Goal: Task Accomplishment & Management: Complete application form

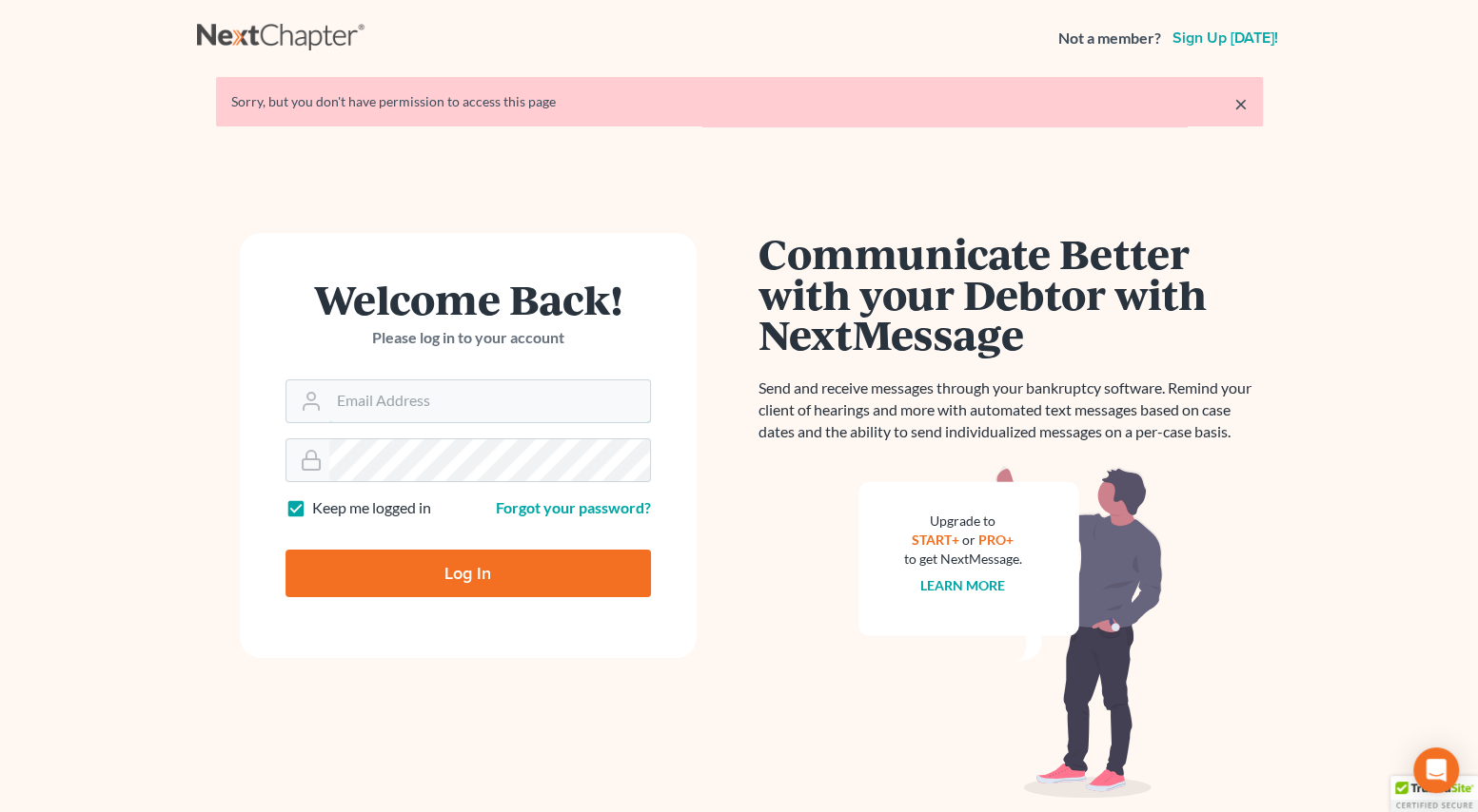
type input "shanehiatt@farthing.legal"
click at [447, 588] on input "Log In" at bounding box center [468, 574] width 365 height 48
type input "Thinking..."
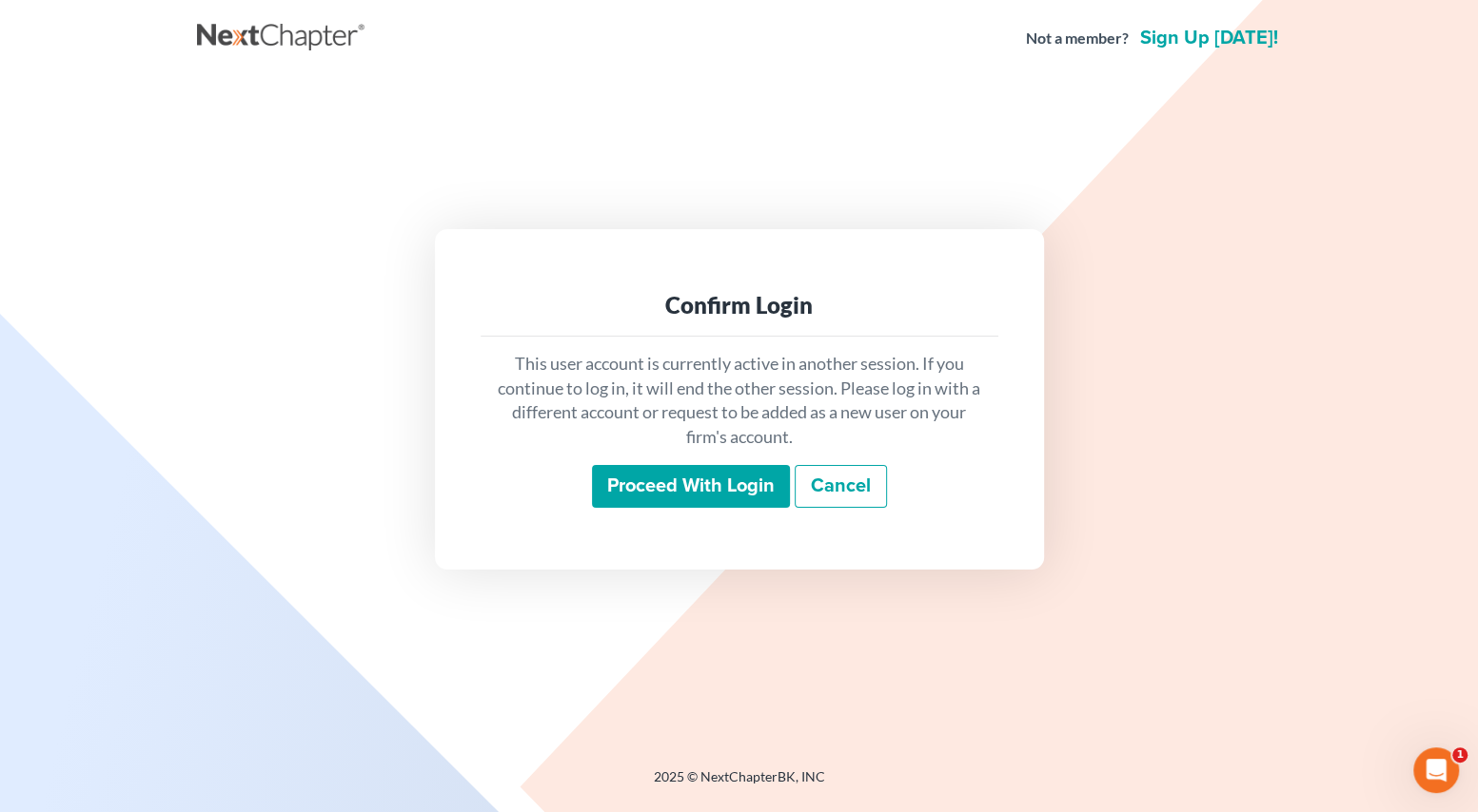
click at [617, 492] on input "Proceed with login" at bounding box center [691, 488] width 198 height 44
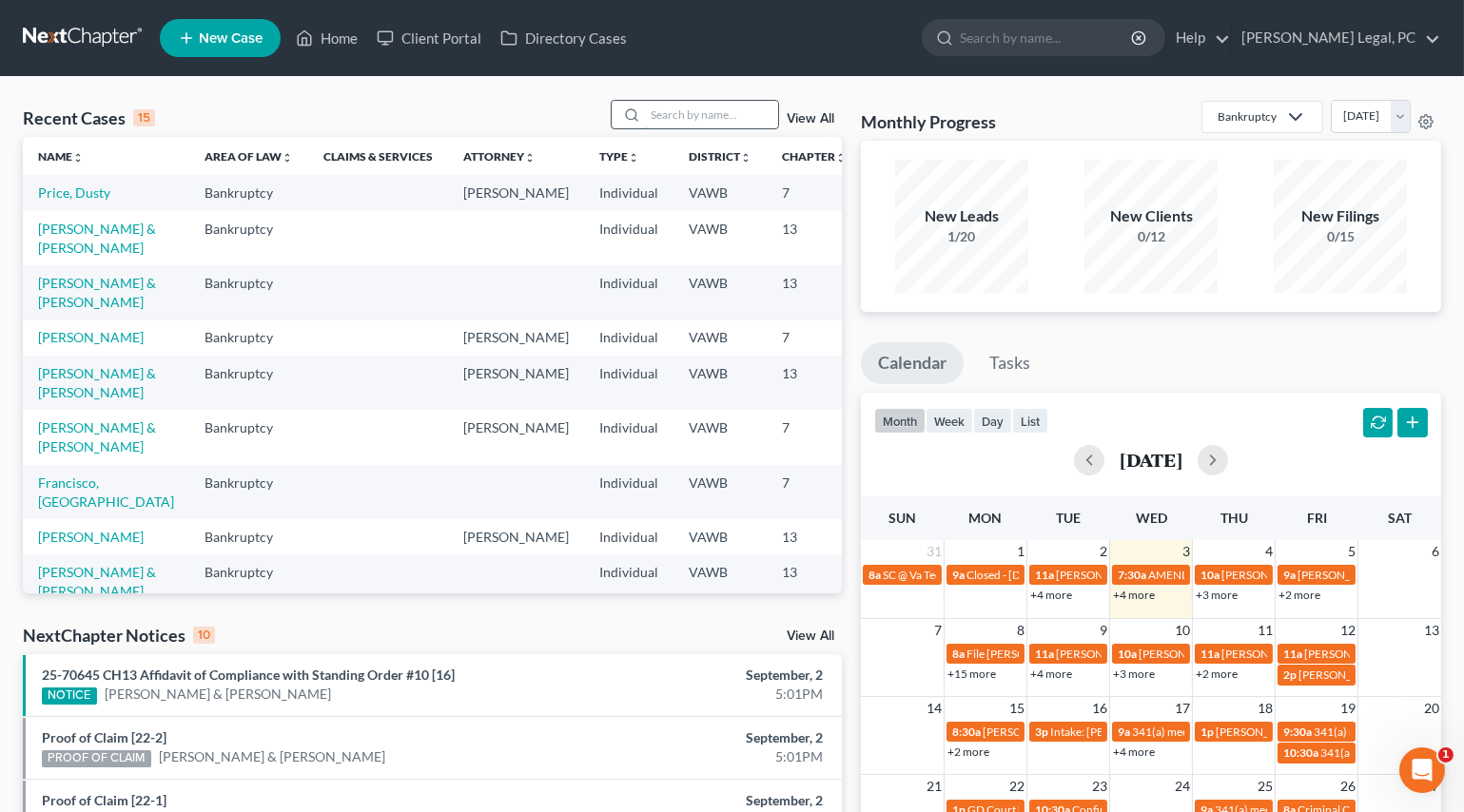
click at [660, 115] on input "search" at bounding box center [711, 114] width 133 height 28
type input "[PERSON_NAME]"
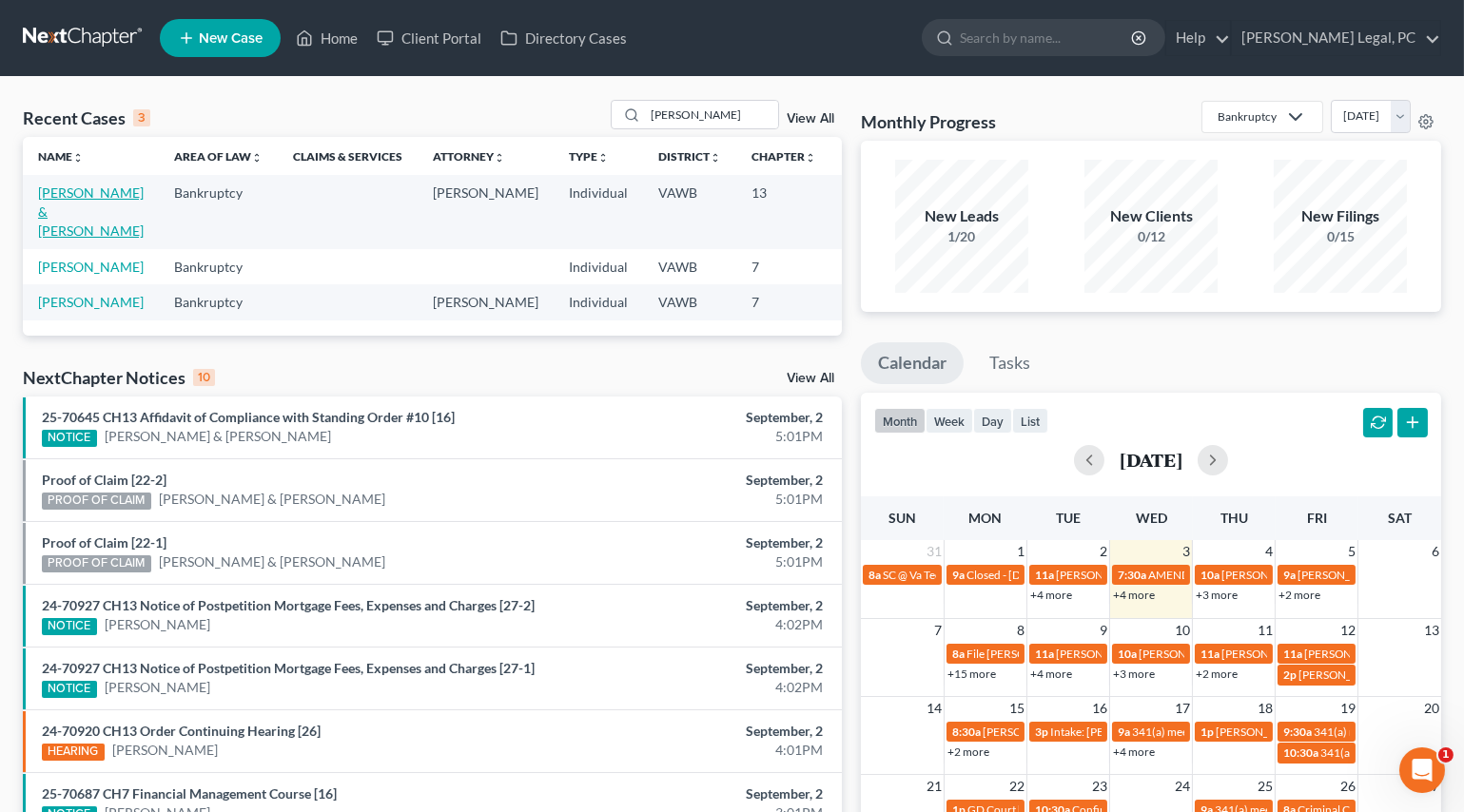
click at [63, 208] on link "[PERSON_NAME] & [PERSON_NAME]" at bounding box center [91, 211] width 106 height 54
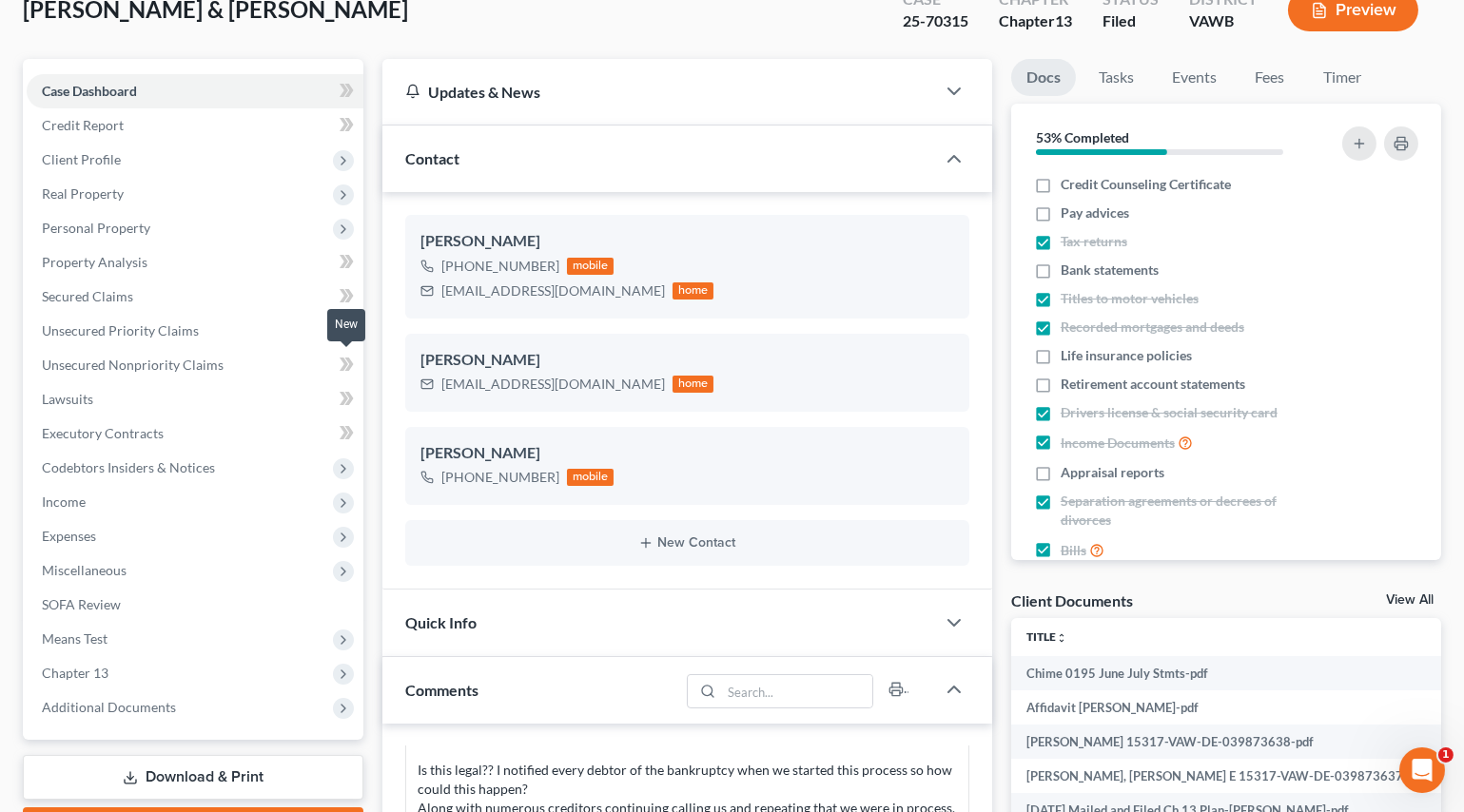
scroll to position [259, 0]
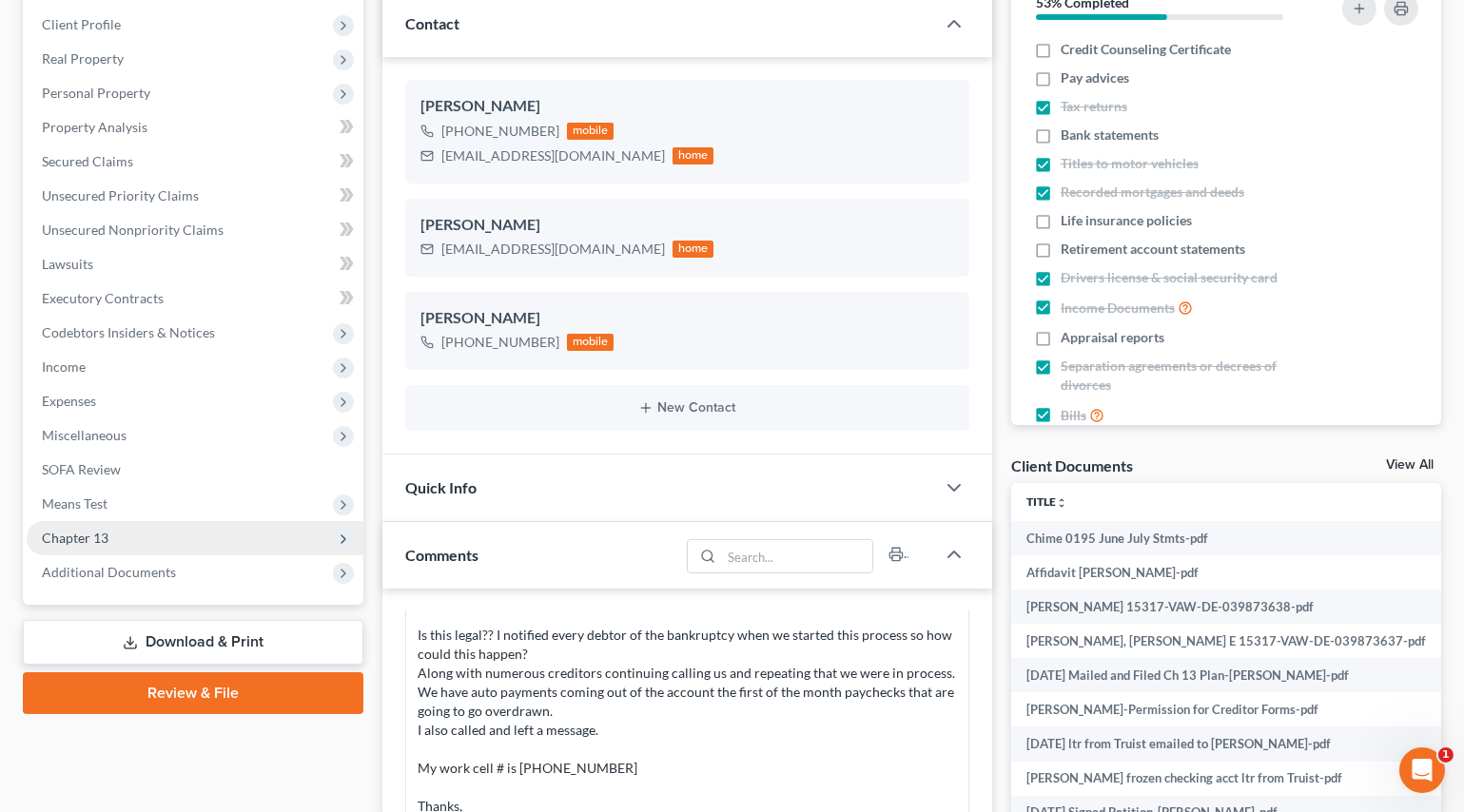
click at [77, 533] on span "Chapter 13" at bounding box center [75, 537] width 66 height 16
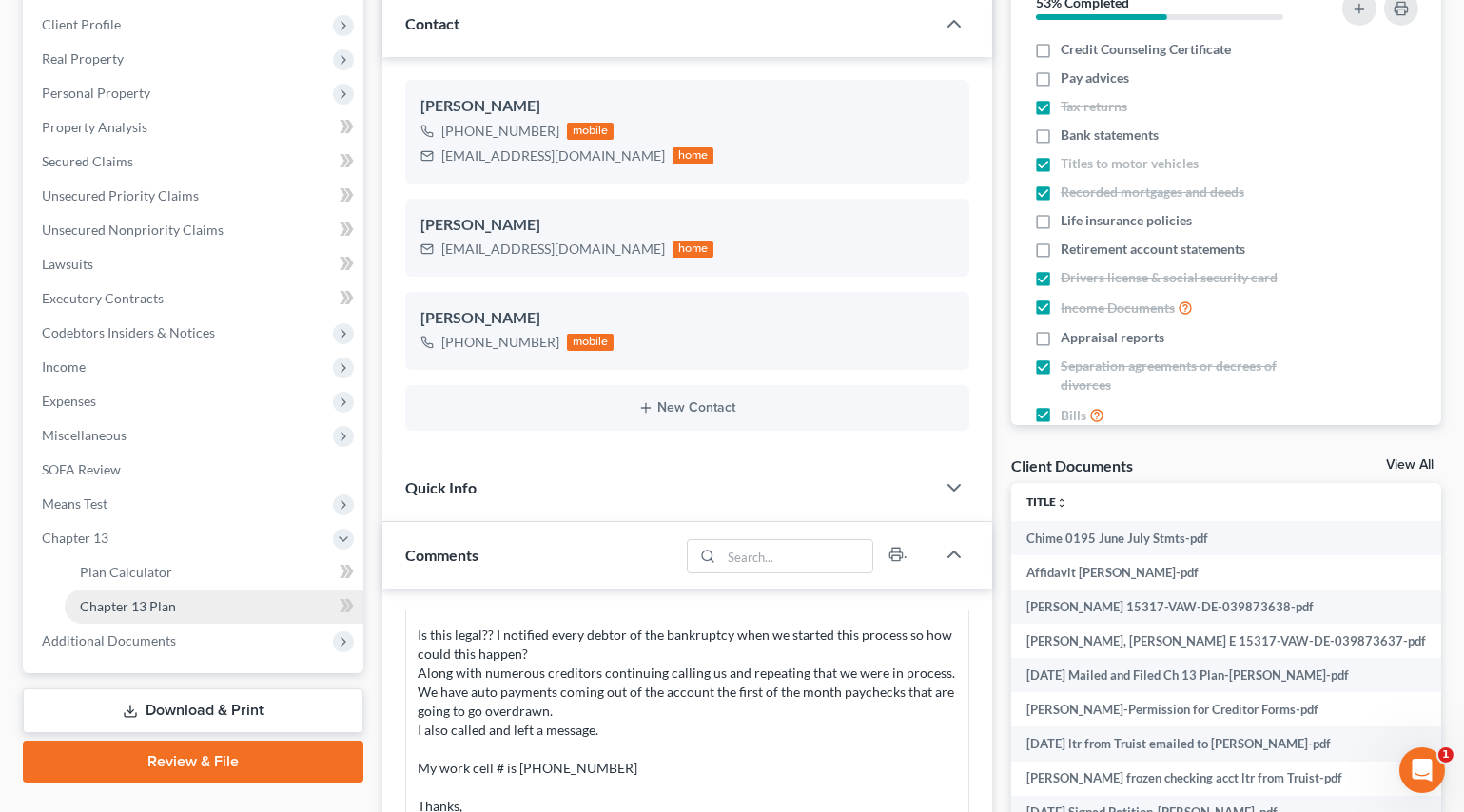
click at [124, 598] on span "Chapter 13 Plan" at bounding box center [128, 606] width 96 height 16
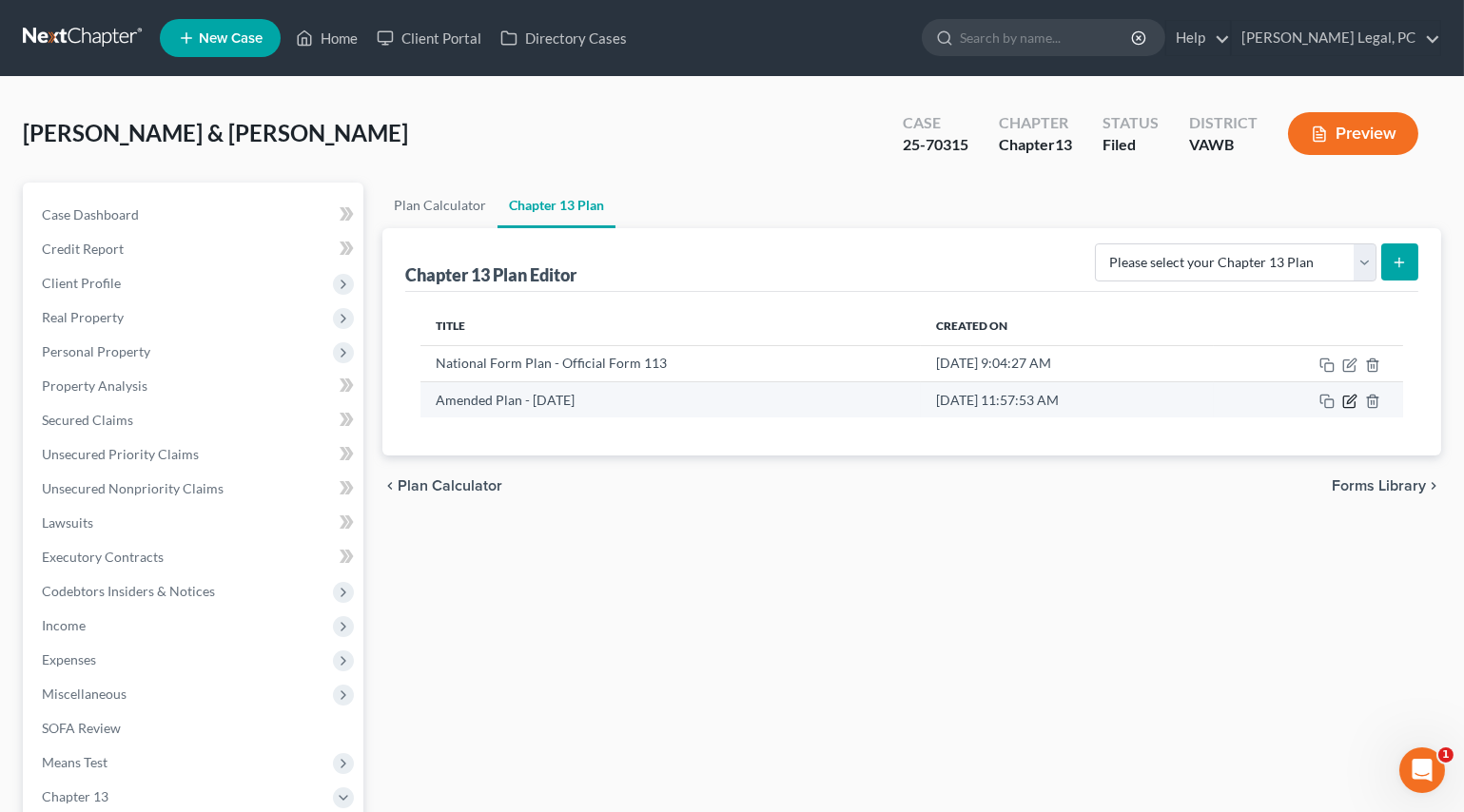
click at [1343, 404] on icon "button" at bounding box center [1349, 402] width 12 height 12
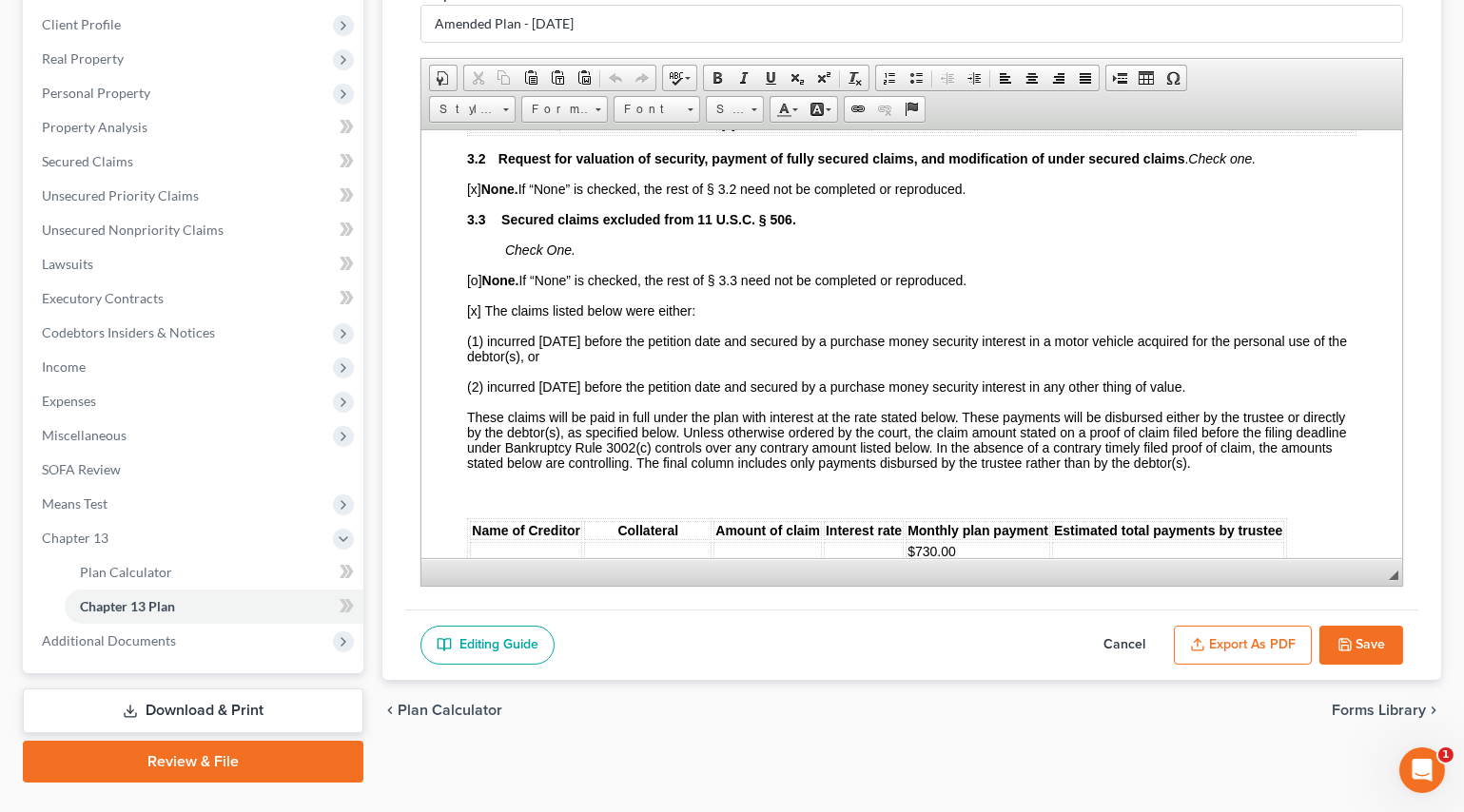
scroll to position [2161, 0]
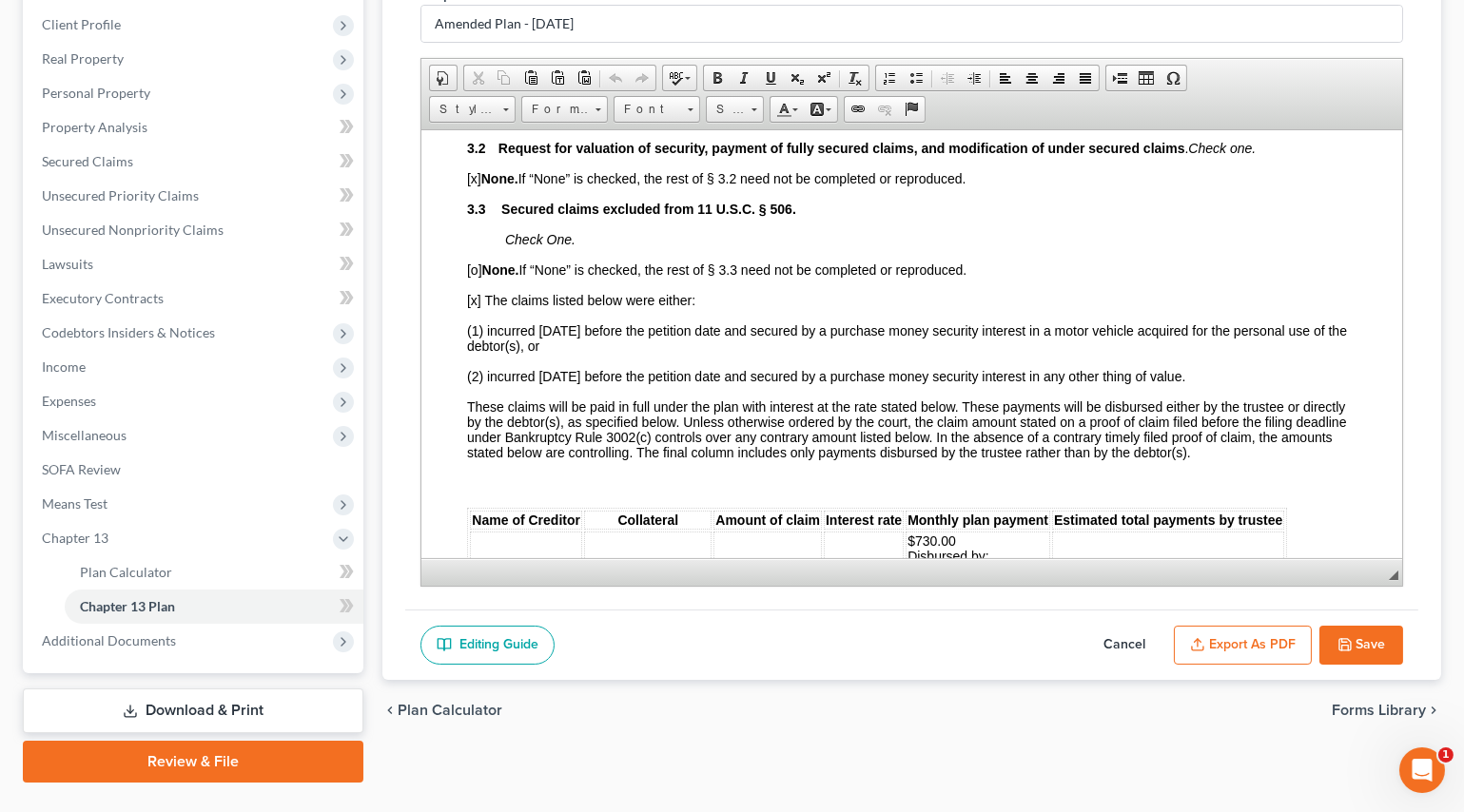
click at [1222, 645] on button "Export as PDF" at bounding box center [1243, 646] width 138 height 40
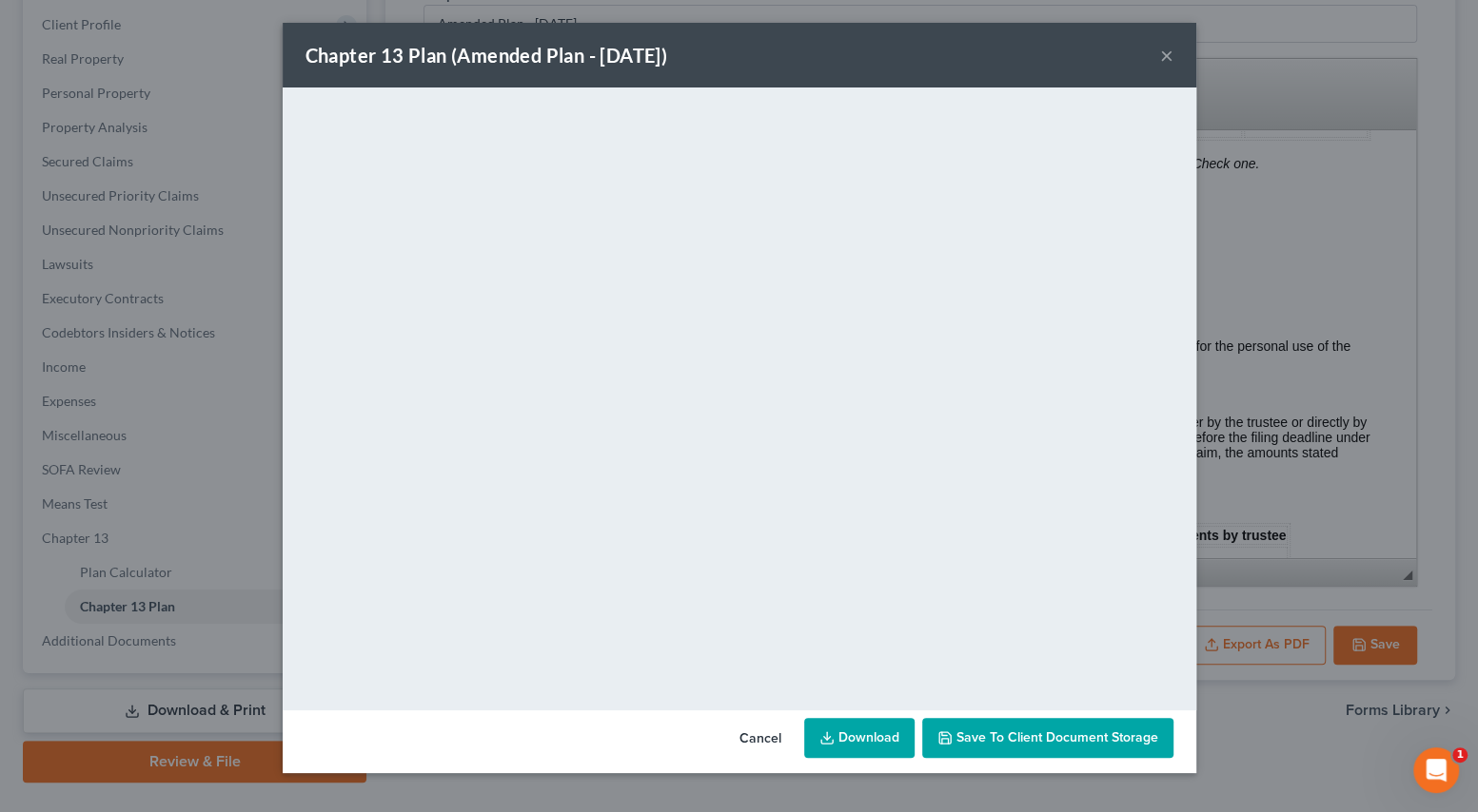
click at [1166, 53] on button "×" at bounding box center [1167, 56] width 13 height 23
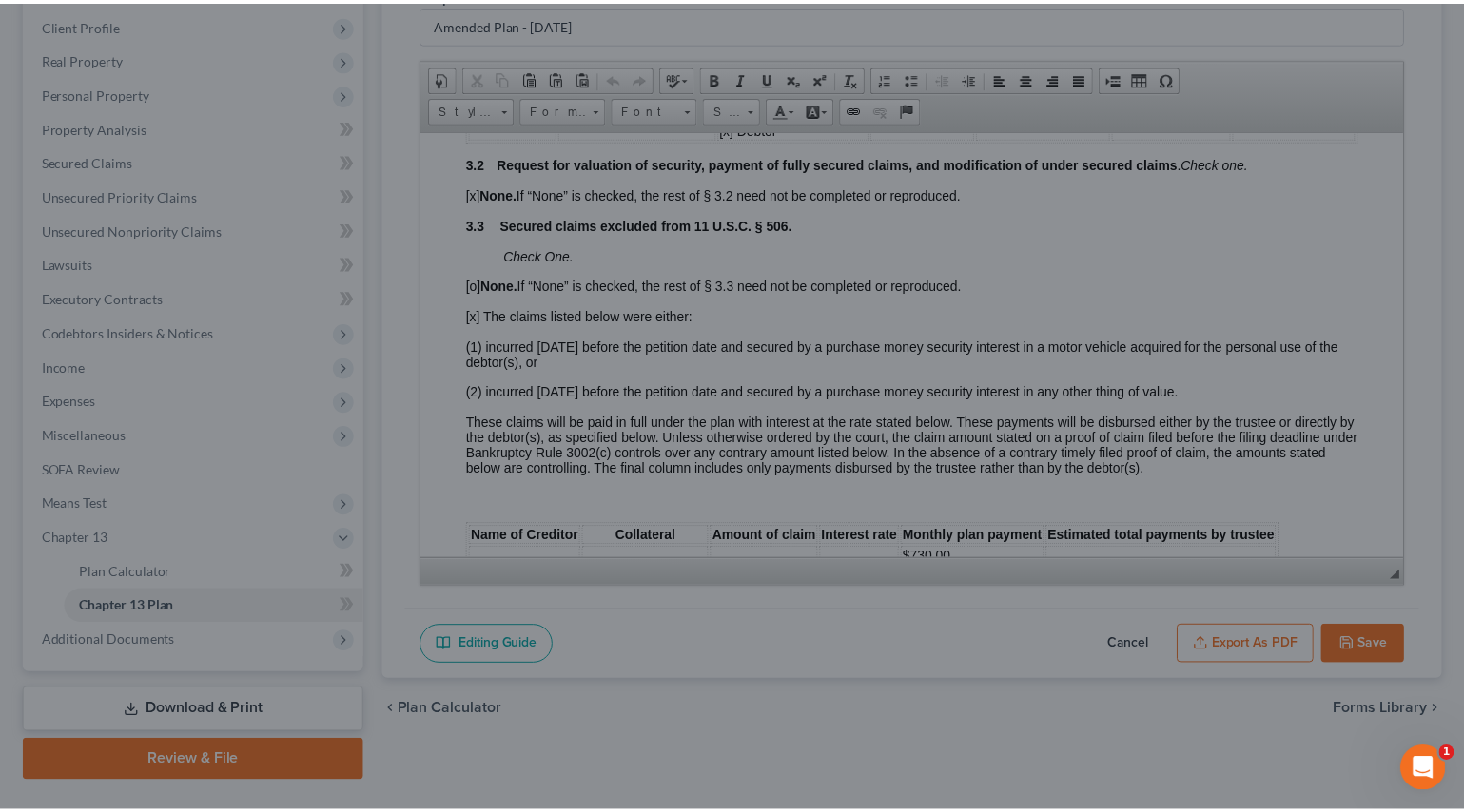
scroll to position [2161, 0]
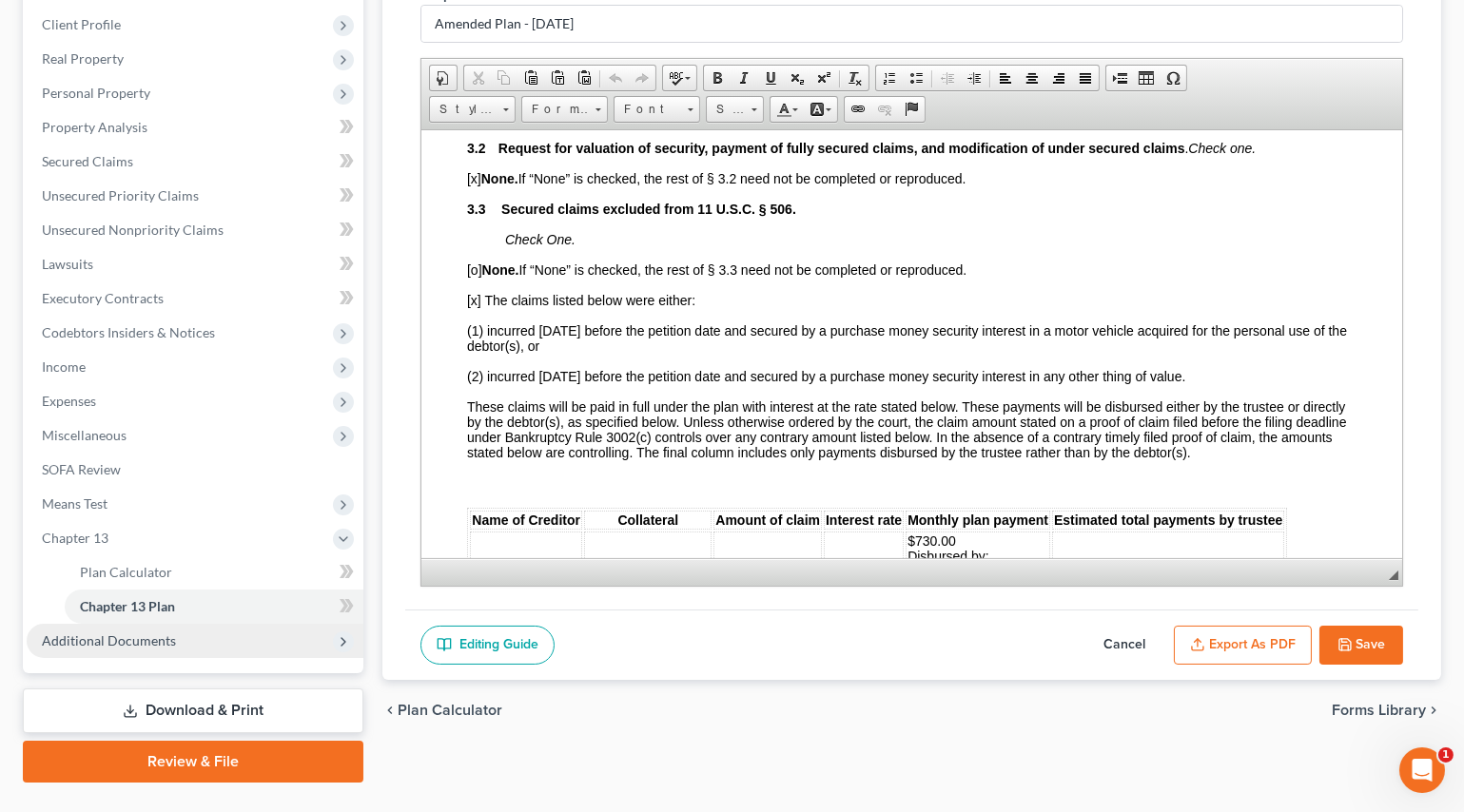
click at [164, 633] on span "Additional Documents" at bounding box center [109, 640] width 134 height 16
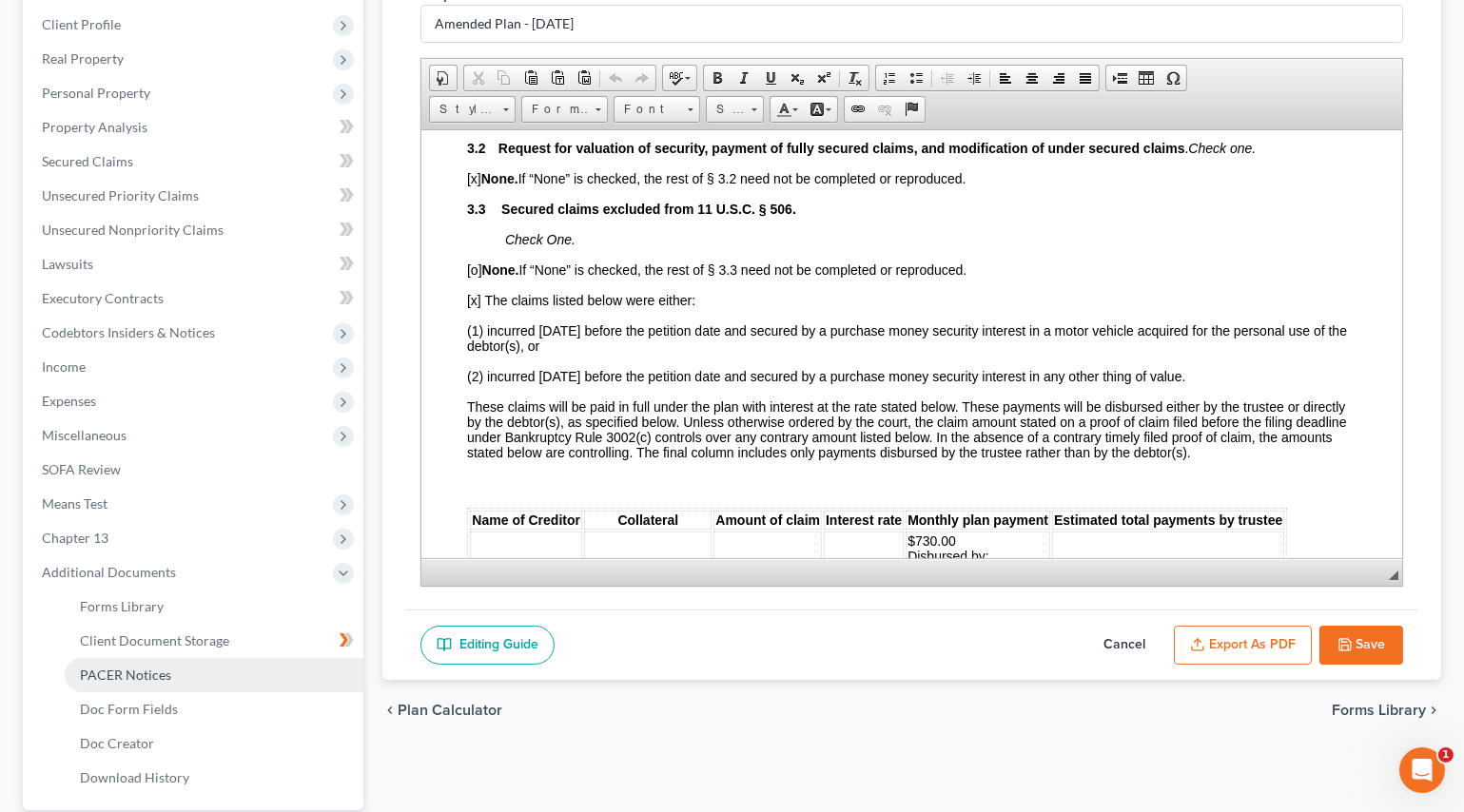
click at [166, 675] on span "PACER Notices" at bounding box center [125, 675] width 91 height 16
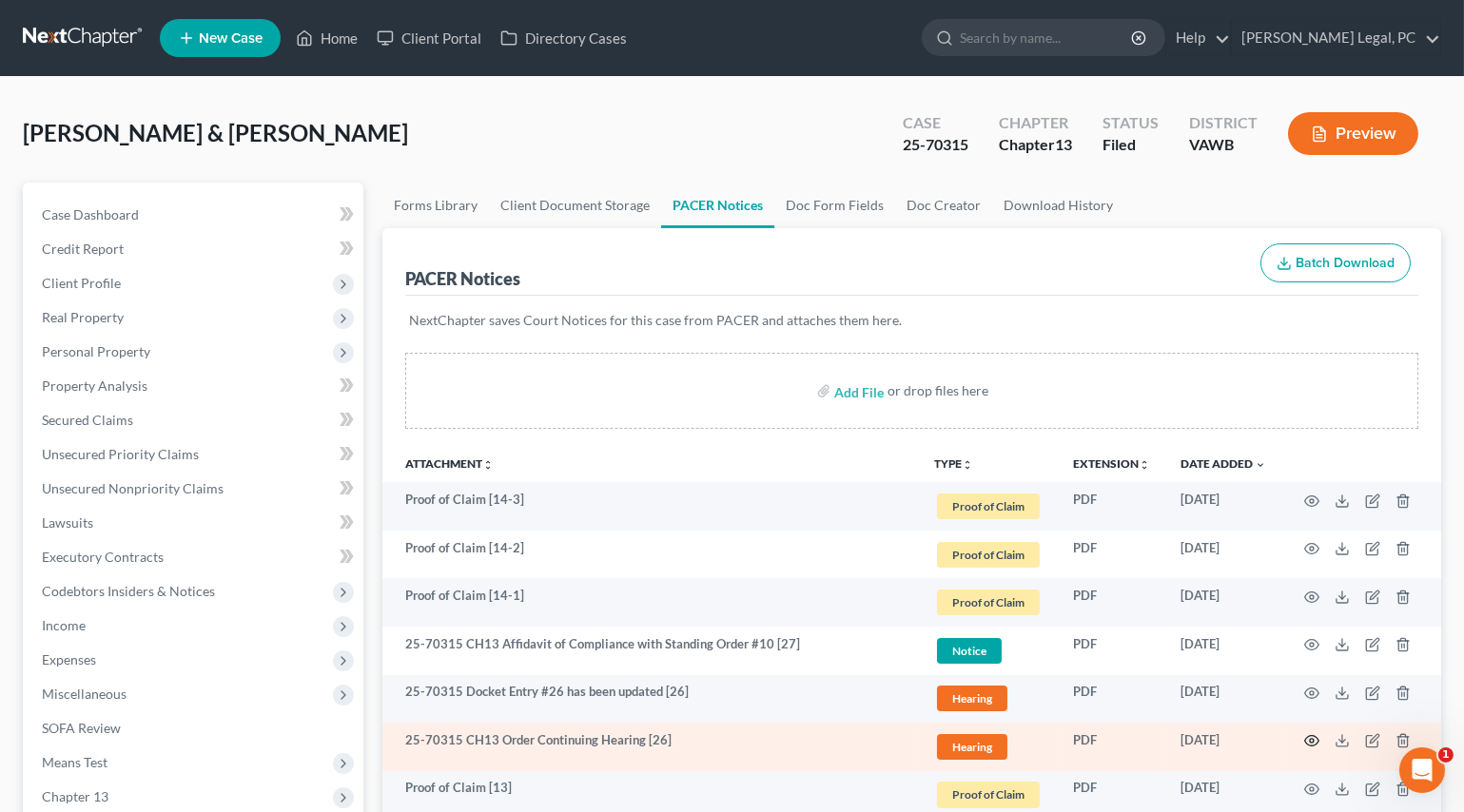
click at [1307, 742] on icon "button" at bounding box center [1311, 741] width 15 height 15
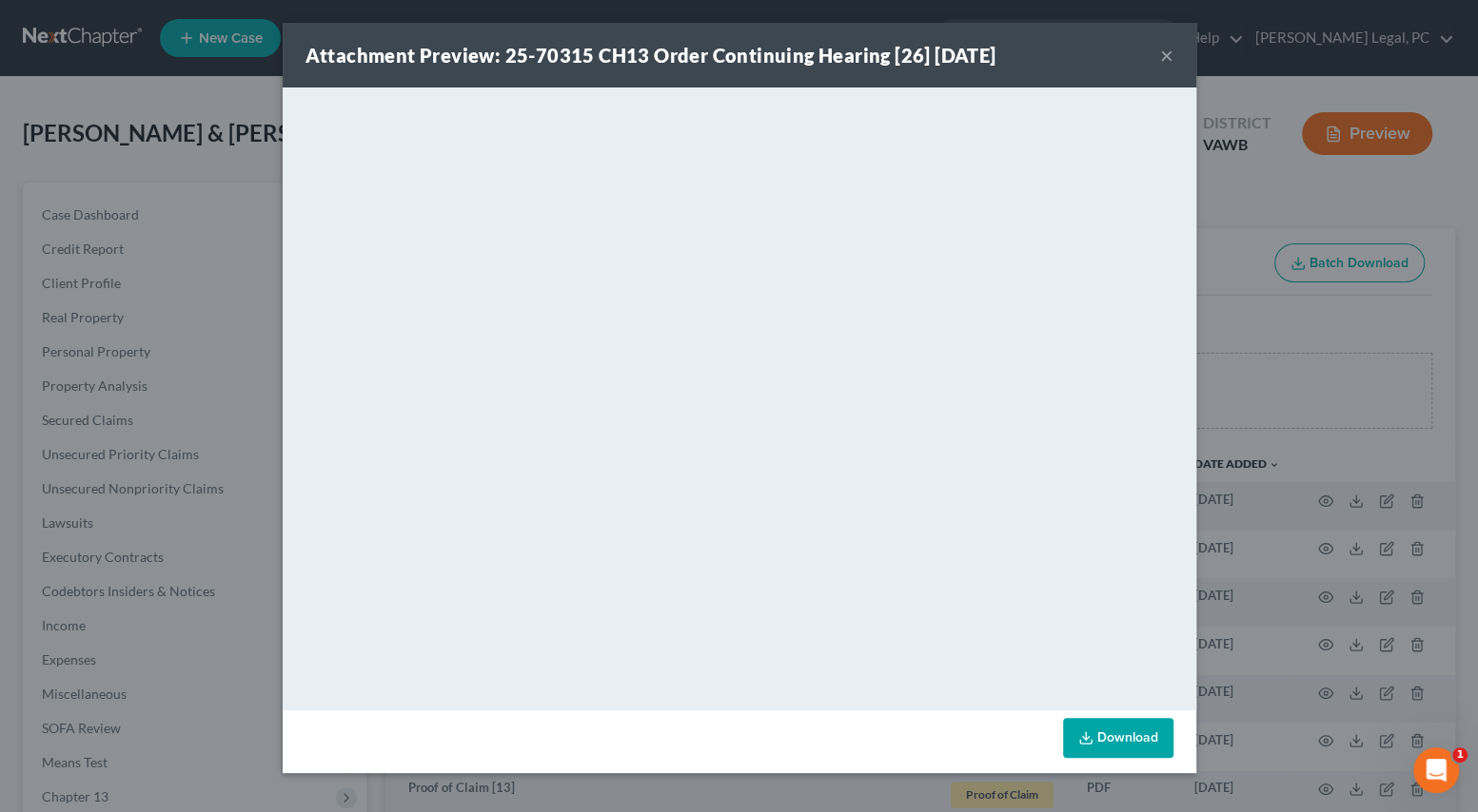
click at [1160, 56] on button "×" at bounding box center [1167, 56] width 13 height 23
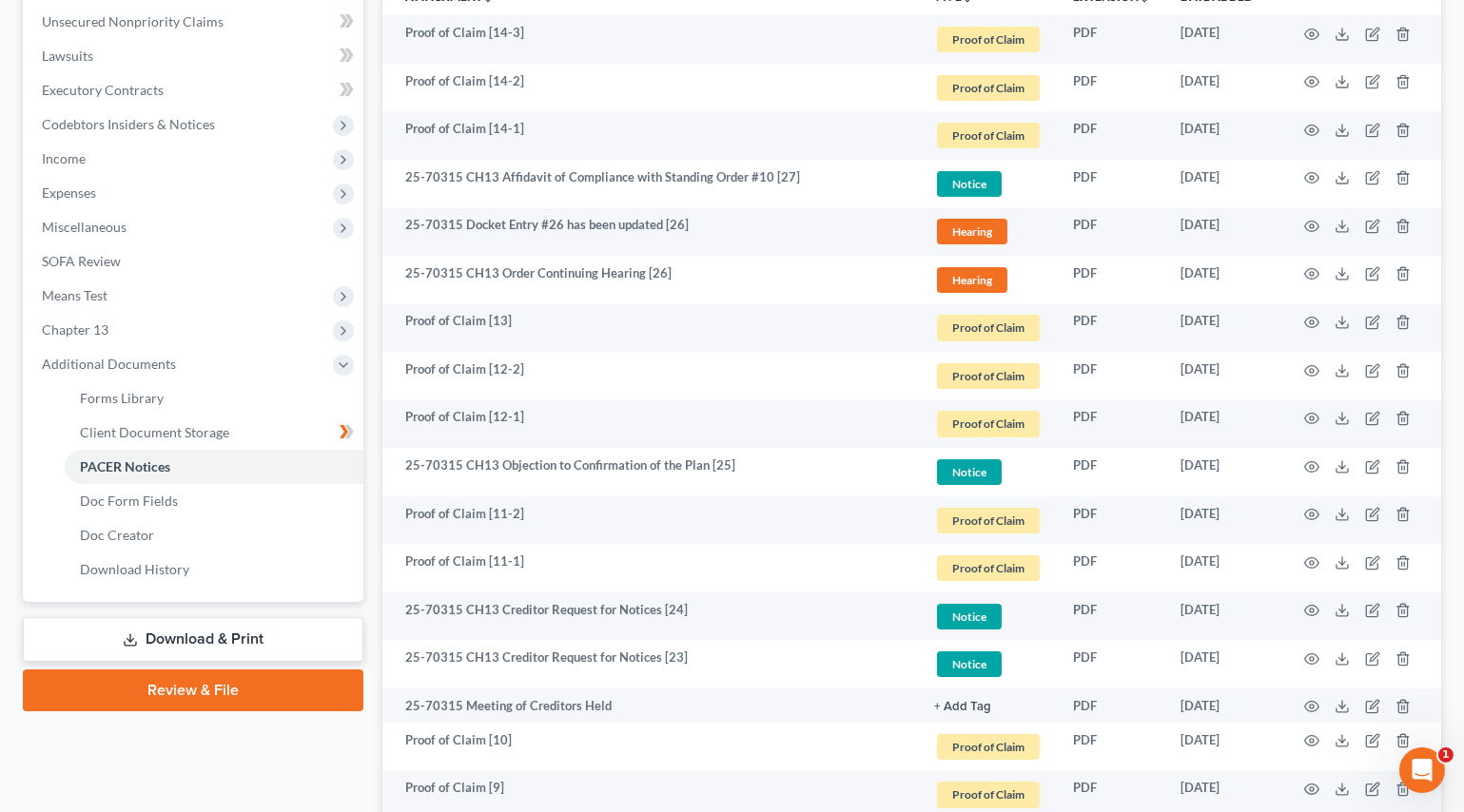
scroll to position [518, 0]
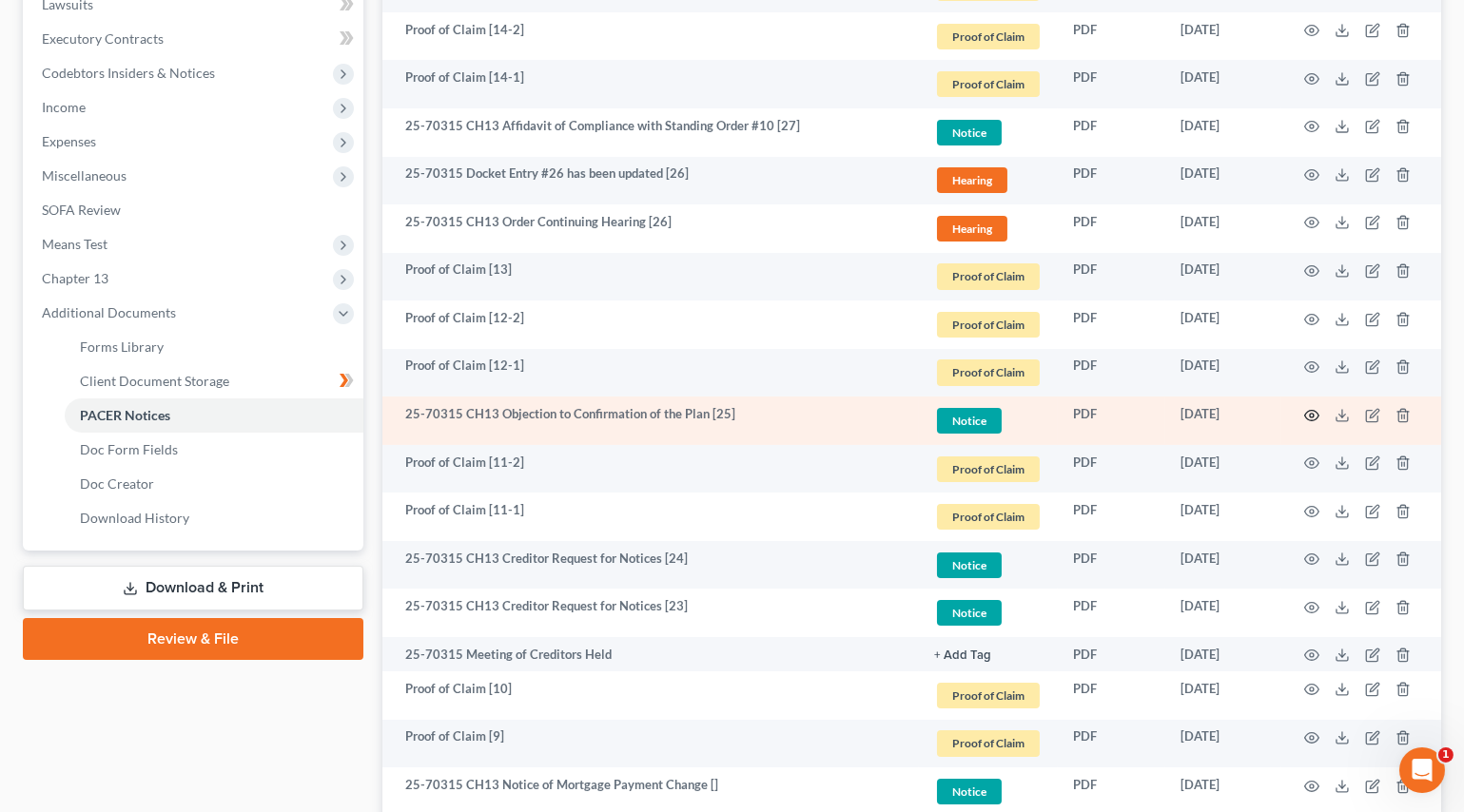
click at [1307, 410] on icon "button" at bounding box center [1311, 416] width 15 height 15
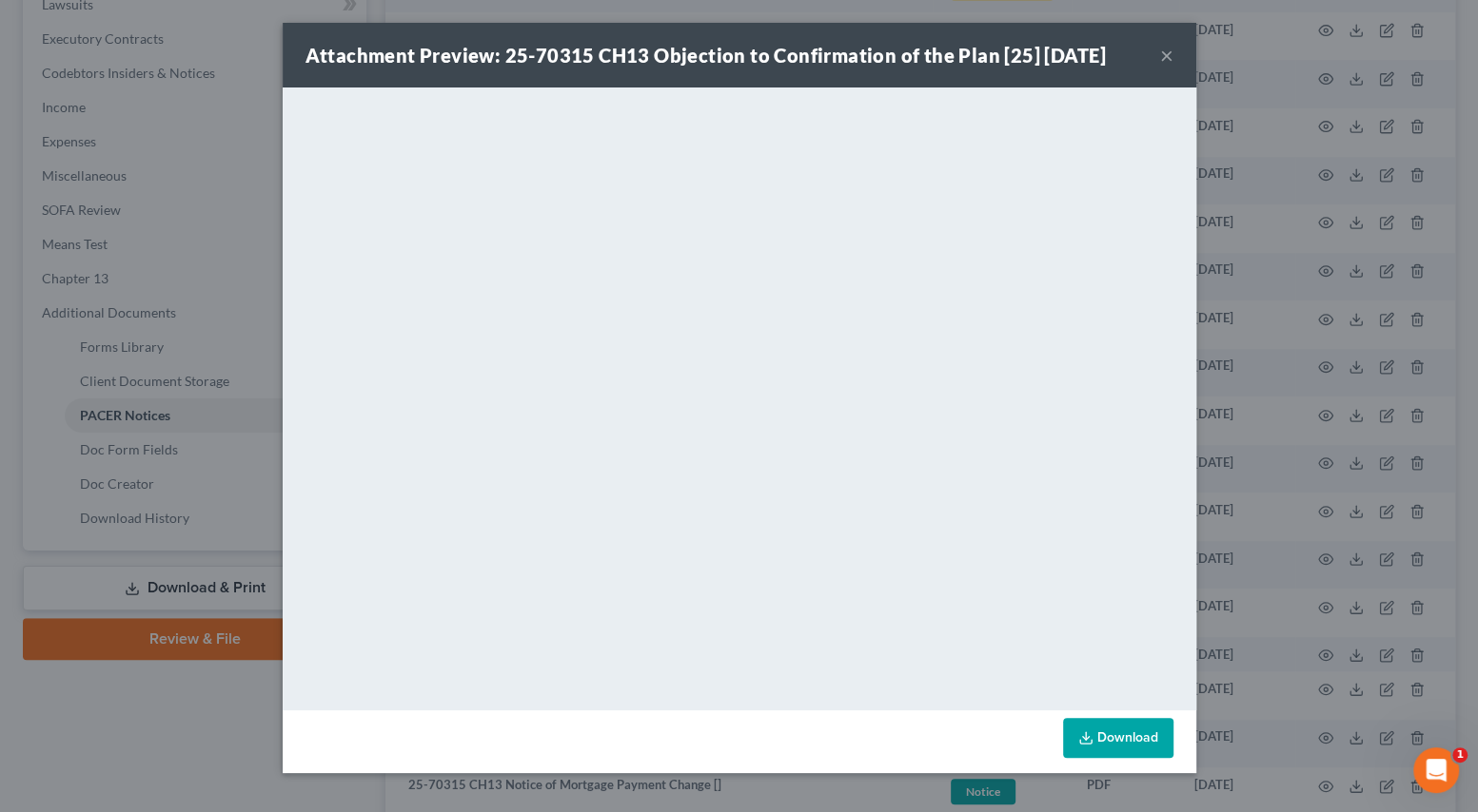
click at [1162, 48] on button "×" at bounding box center [1167, 56] width 13 height 23
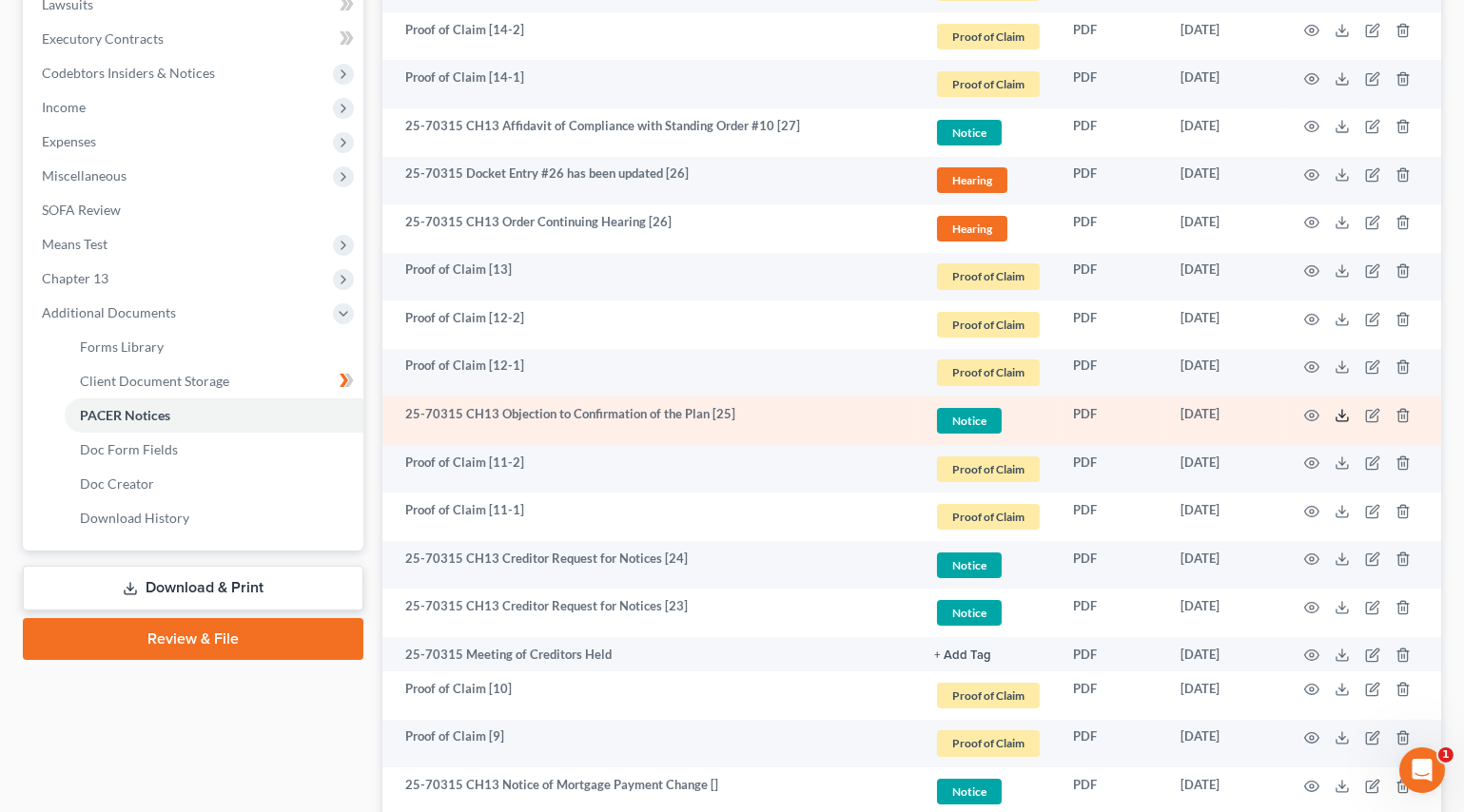
click at [1336, 413] on icon at bounding box center [1342, 416] width 15 height 15
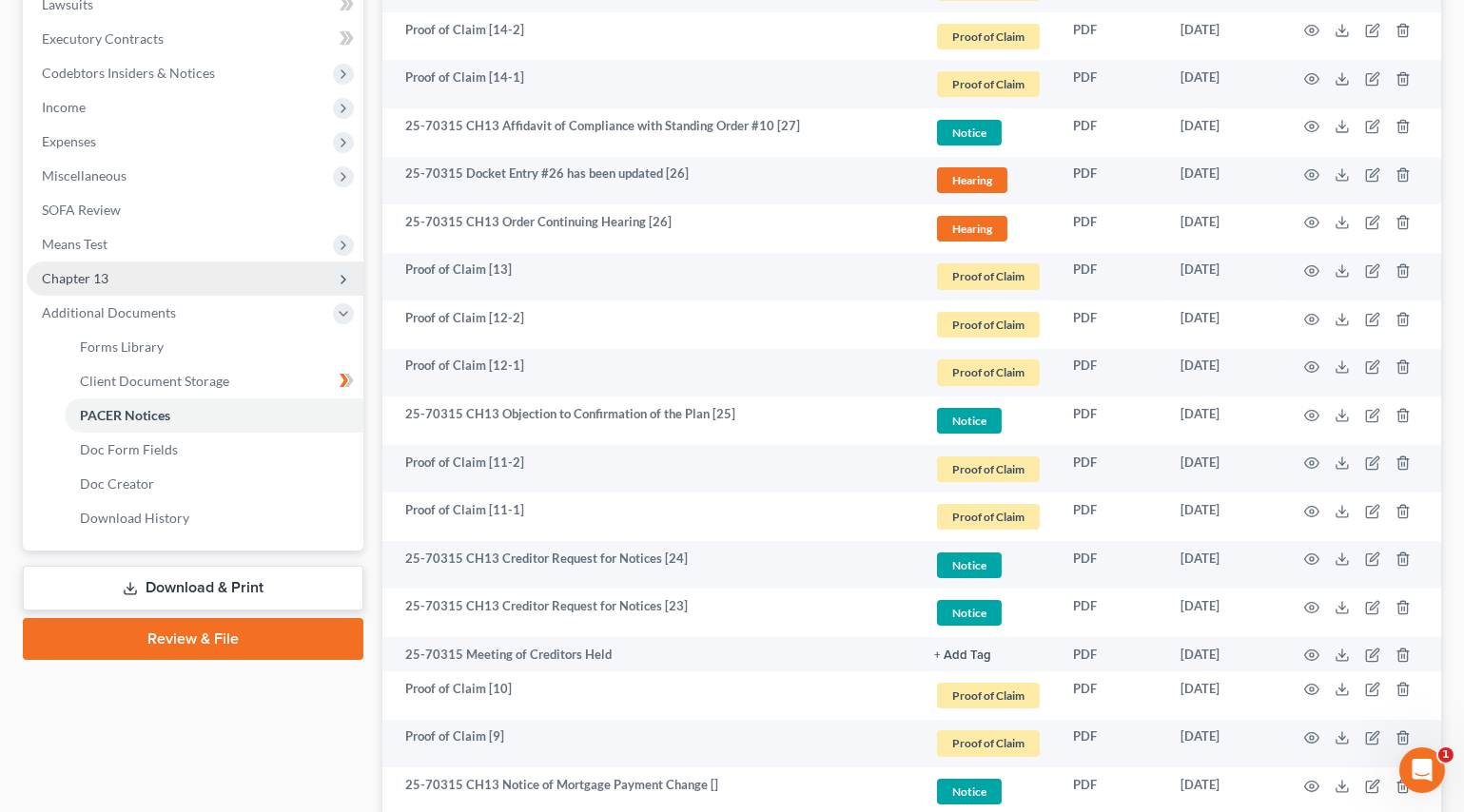
click at [93, 287] on span "Chapter 13" at bounding box center [195, 278] width 337 height 35
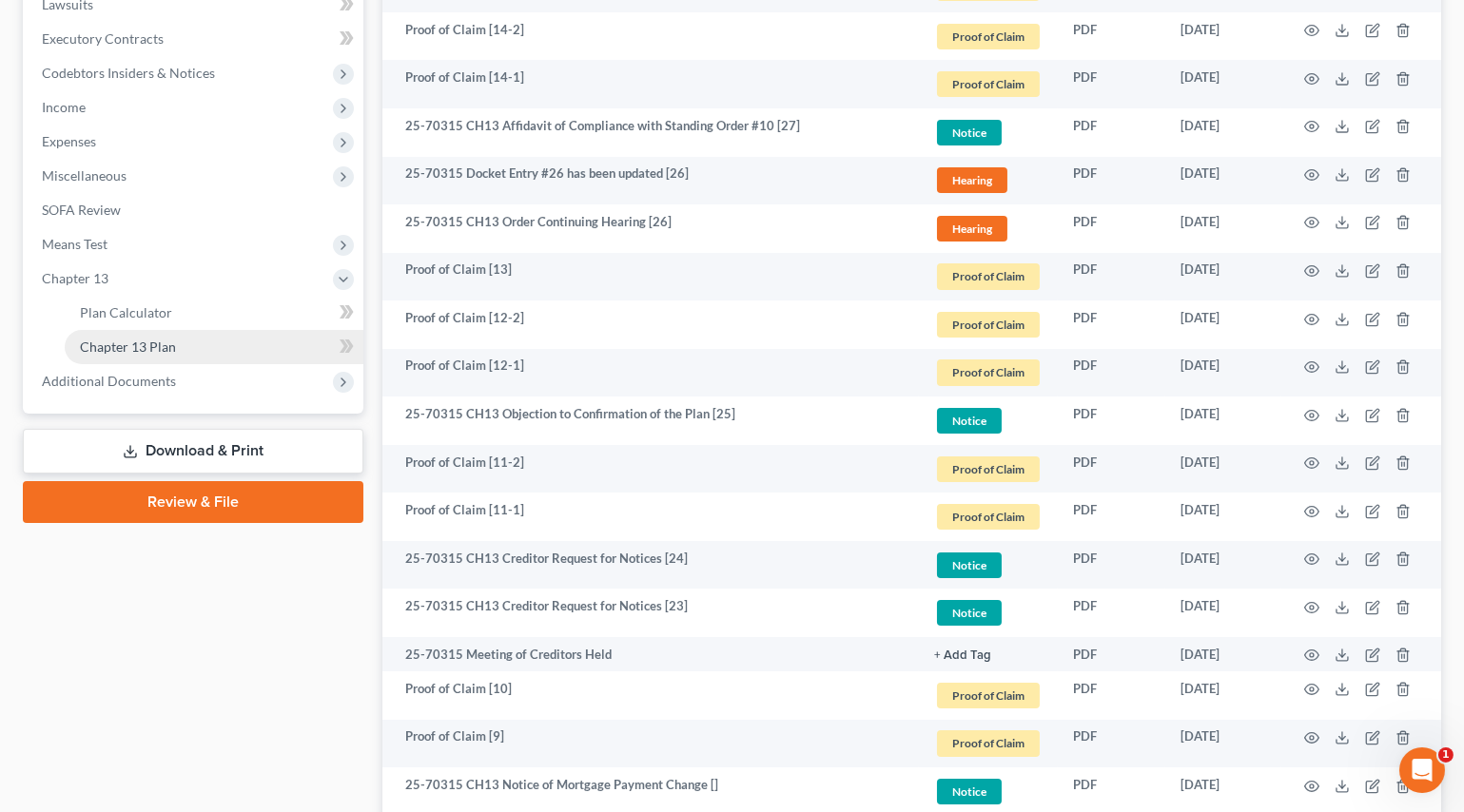
click at [103, 344] on span "Chapter 13 Plan" at bounding box center [128, 346] width 96 height 16
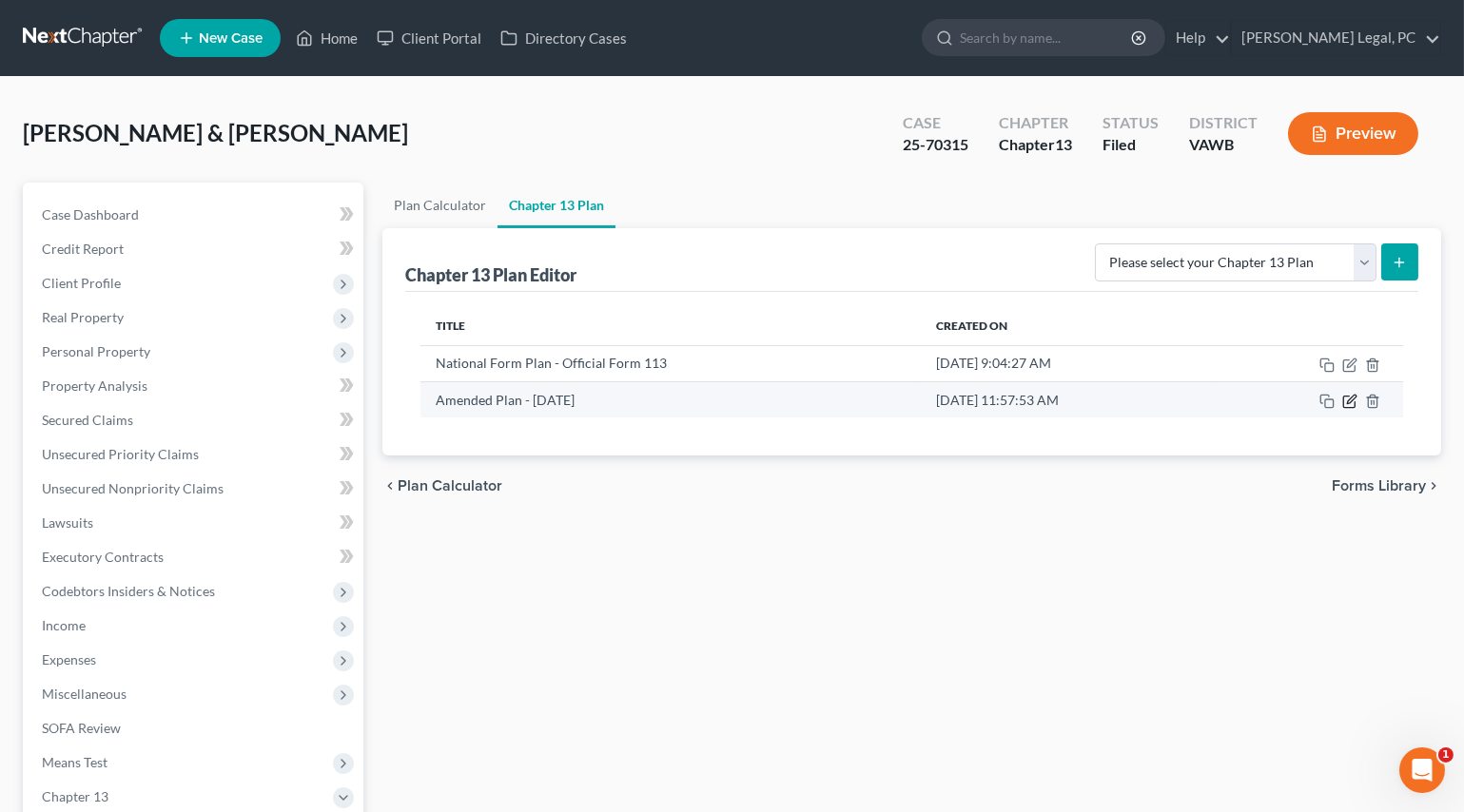
click at [1345, 398] on icon "button" at bounding box center [1350, 401] width 15 height 15
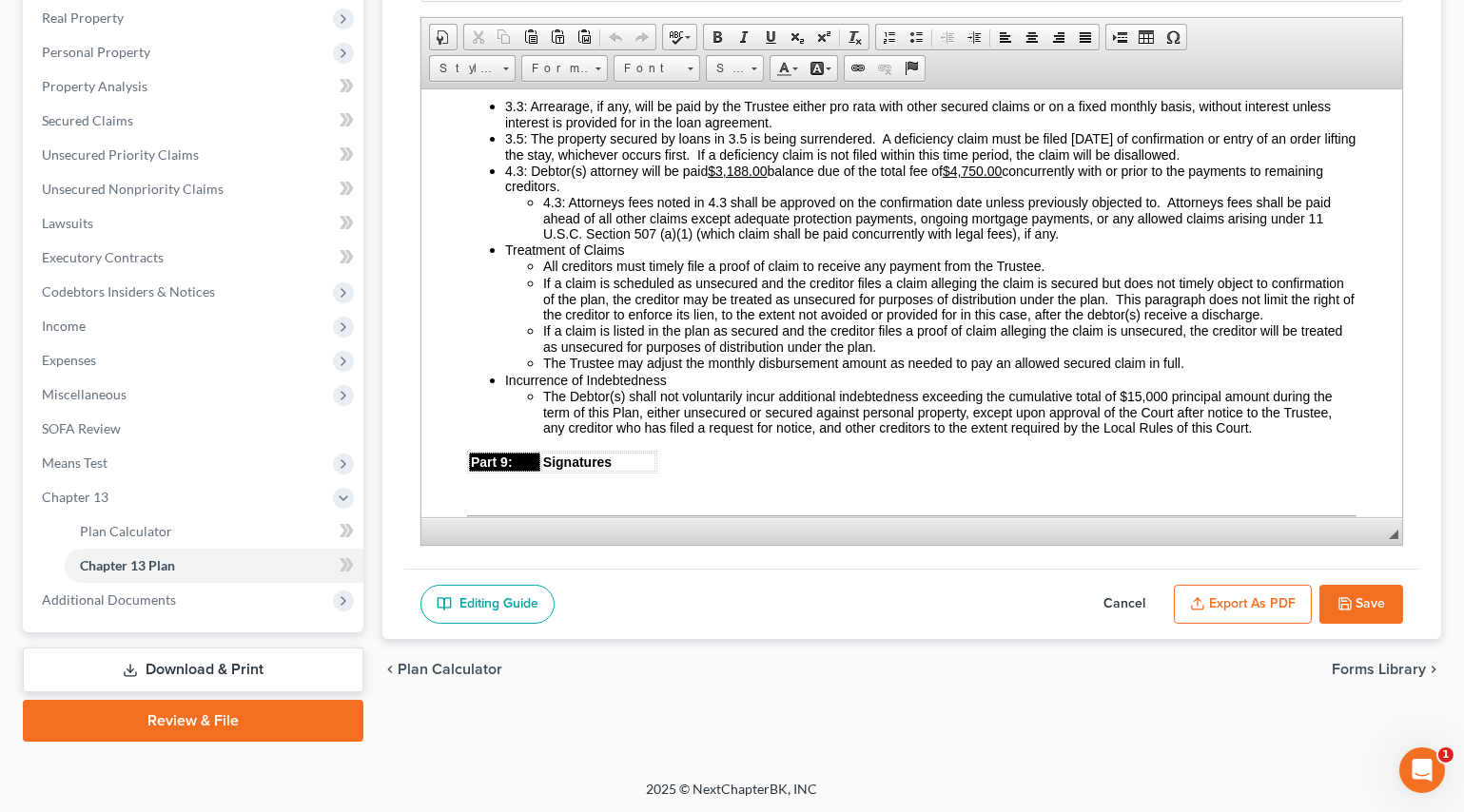
scroll to position [4496, 0]
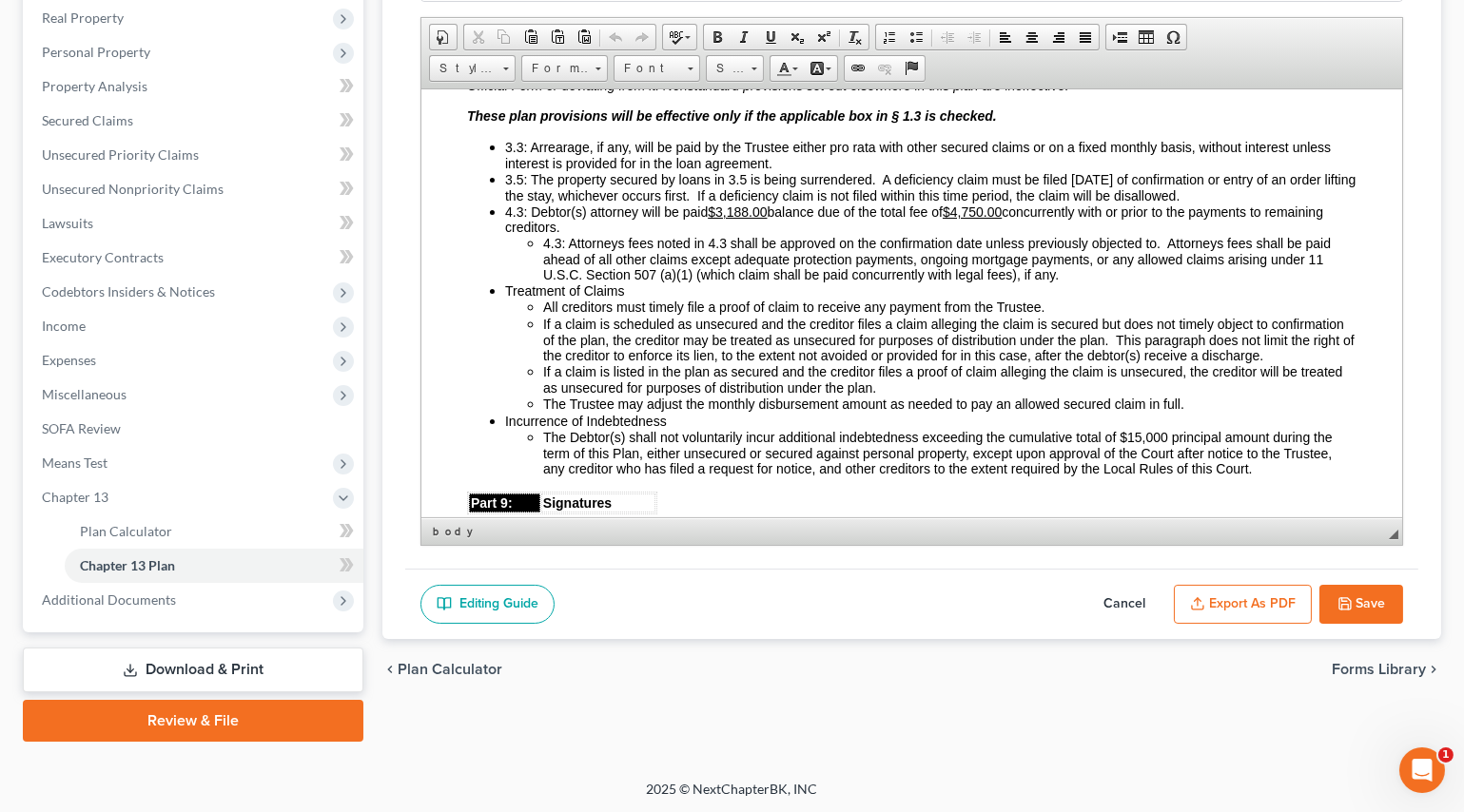
click at [502, 247] on ul "3.3: Arrearage, if any, will be paid by the Trustee either pro rata with other …" at bounding box center [911, 307] width 889 height 338
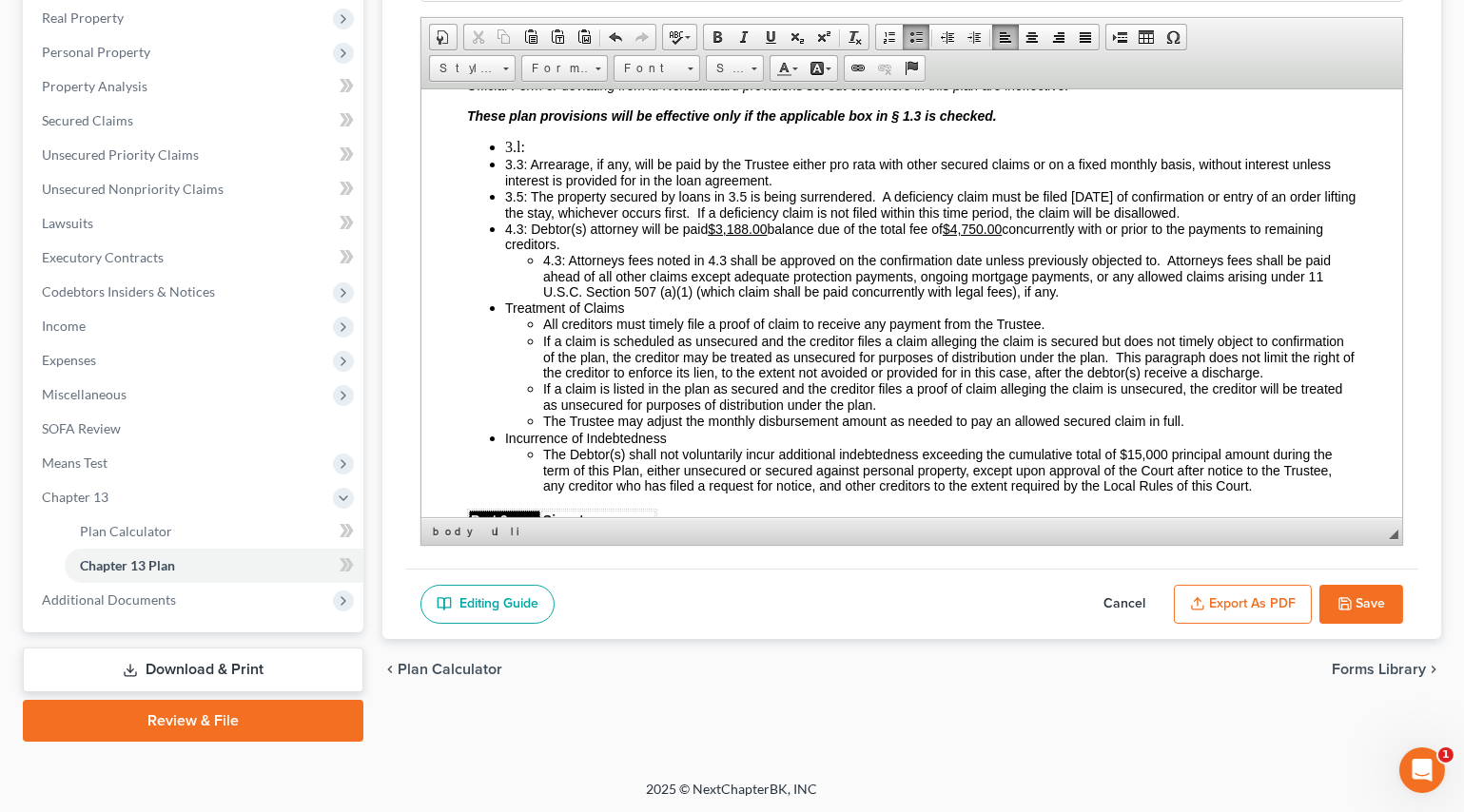
click at [560, 155] on li "3.l:" at bounding box center [929, 147] width 852 height 17
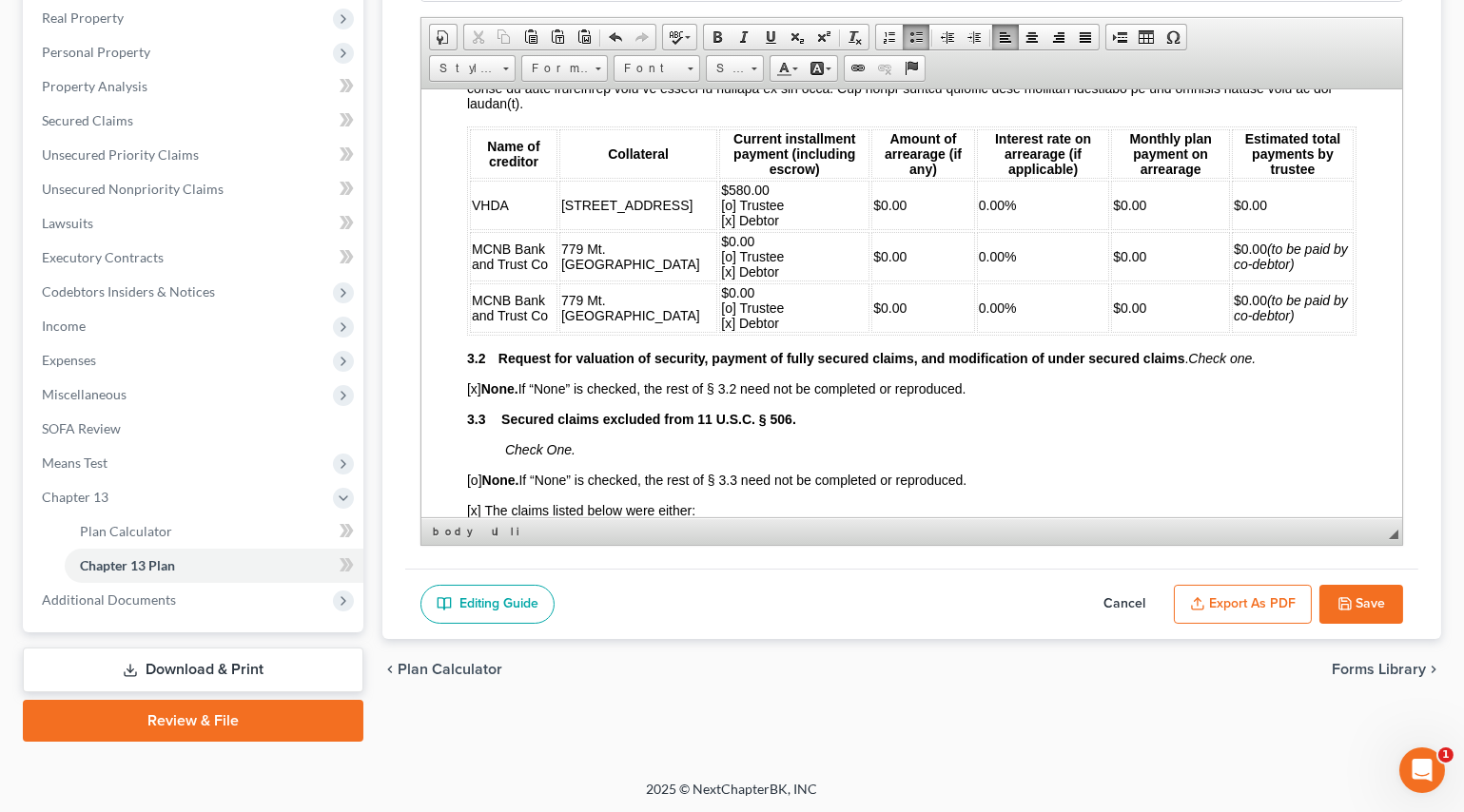
scroll to position [1902, 0]
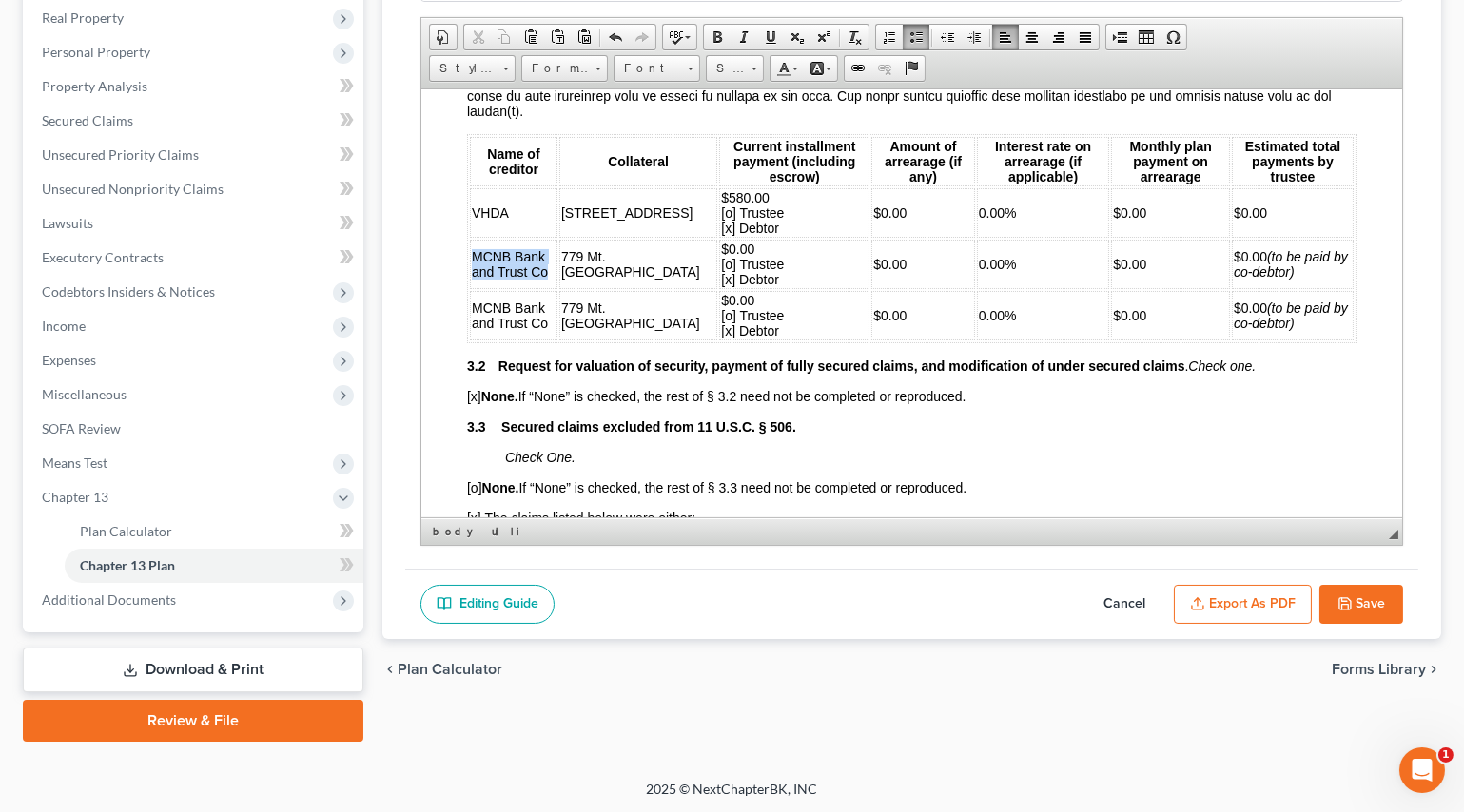
drag, startPoint x: 546, startPoint y: 329, endPoint x: 475, endPoint y: 318, distance: 71.8
click at [475, 288] on td "MCNB Bank and Trust Co" at bounding box center [512, 264] width 87 height 50
copy span "MCNB Bank and Trust Co"
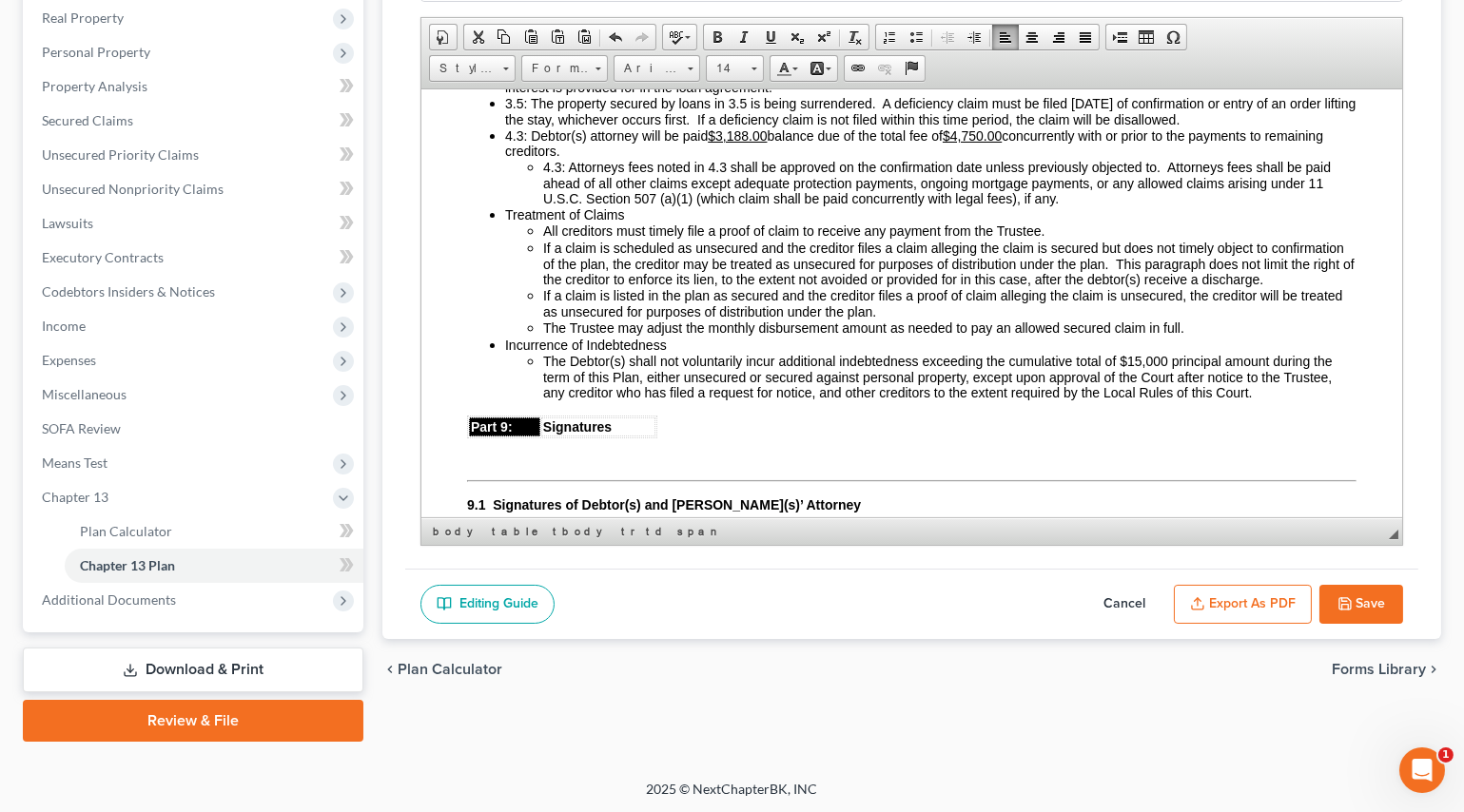
scroll to position [4409, 0]
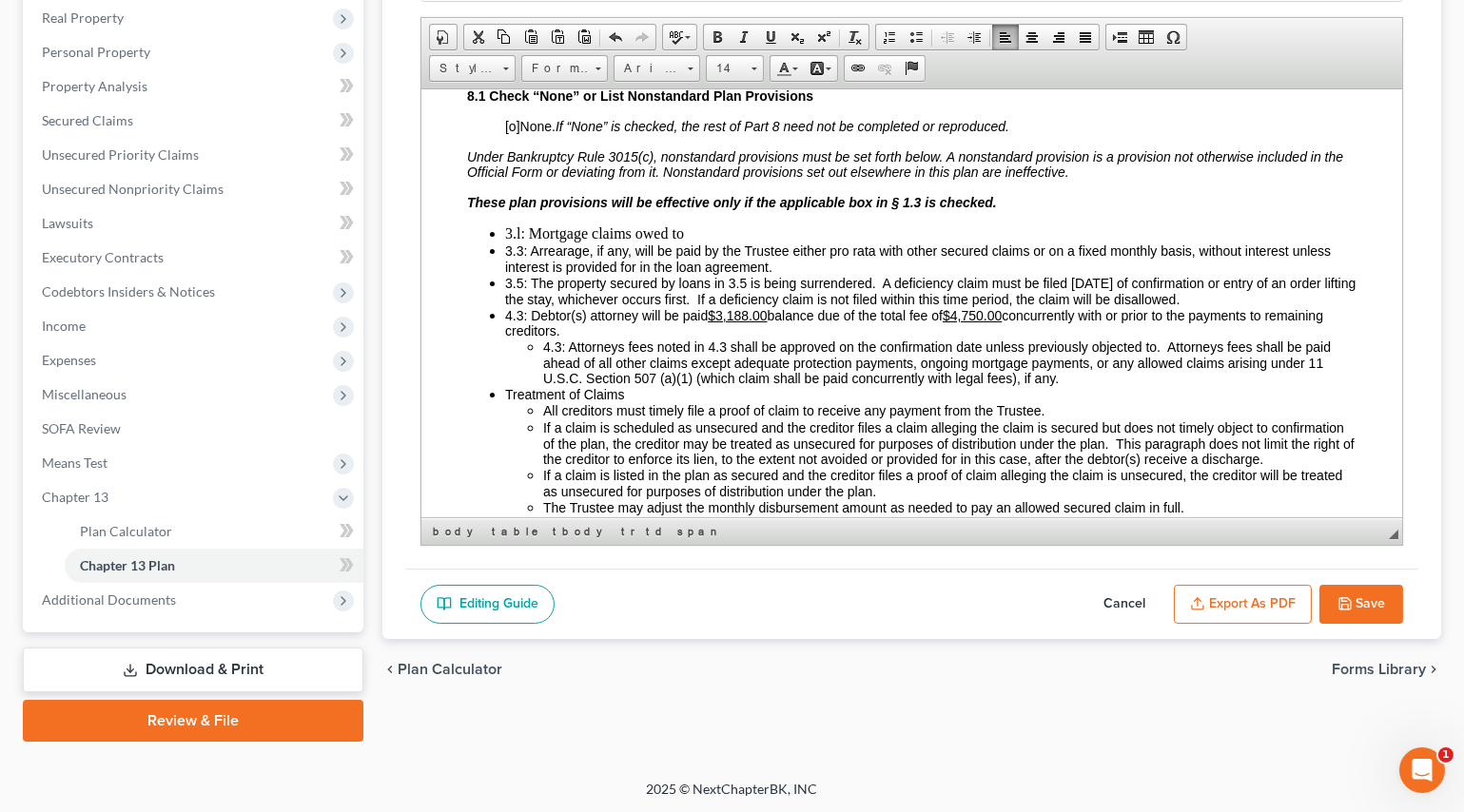
click at [704, 242] on li "3.l: Mortgage claims owed to" at bounding box center [929, 233] width 852 height 17
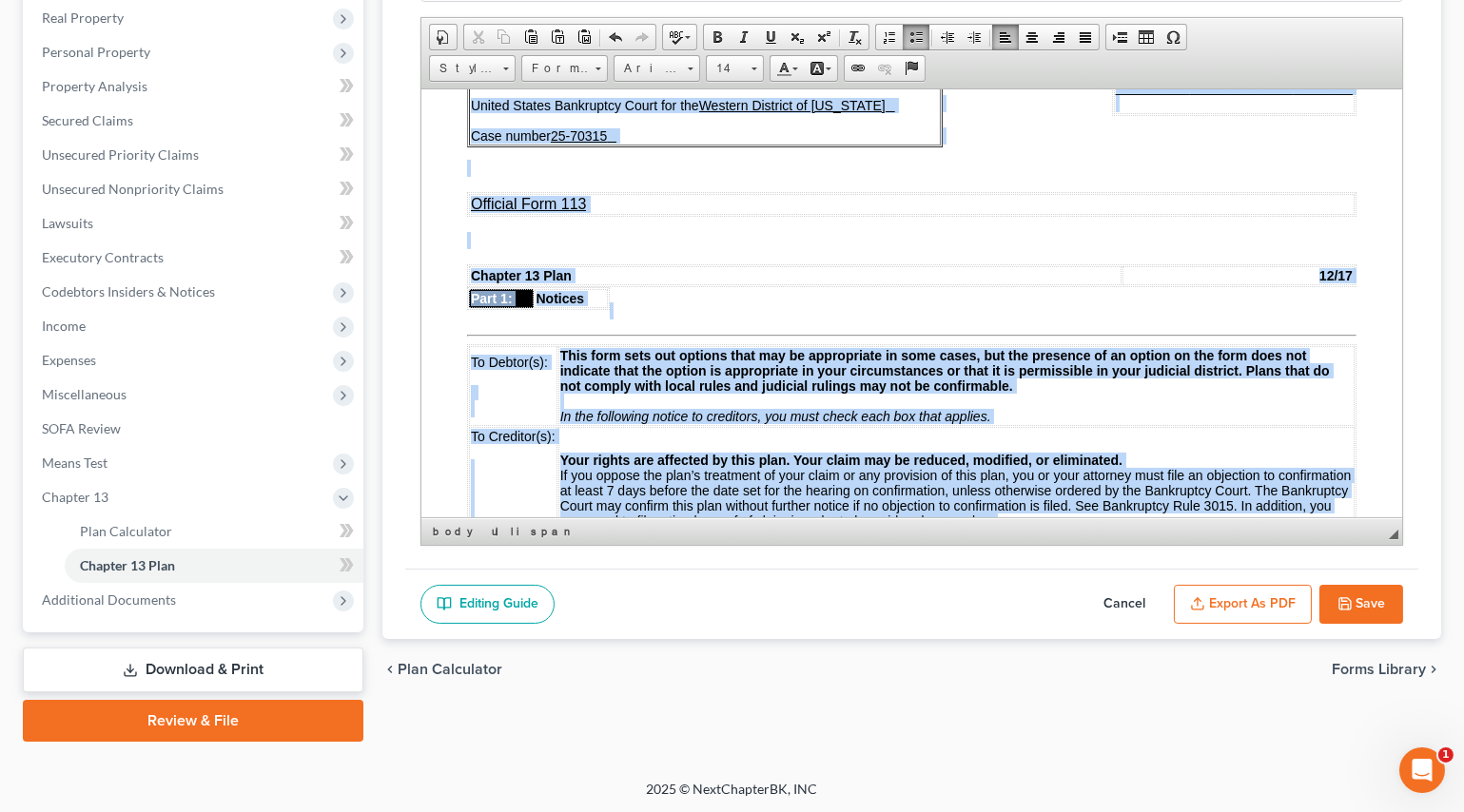
scroll to position [0, 0]
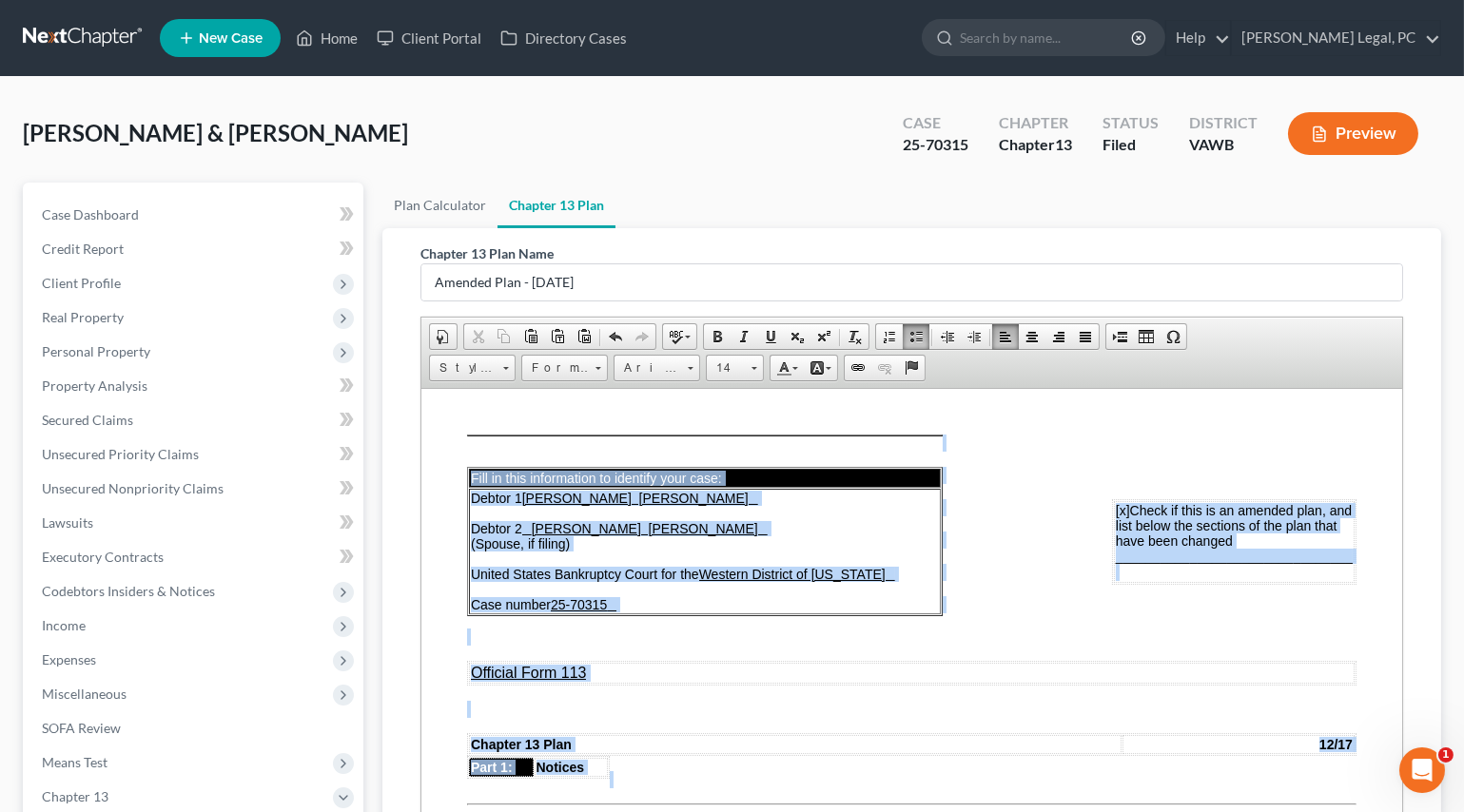
drag, startPoint x: 706, startPoint y: 640, endPoint x: 776, endPoint y: 458, distance: 195.0
click at [642, 357] on span "Font" at bounding box center [647, 369] width 66 height 25
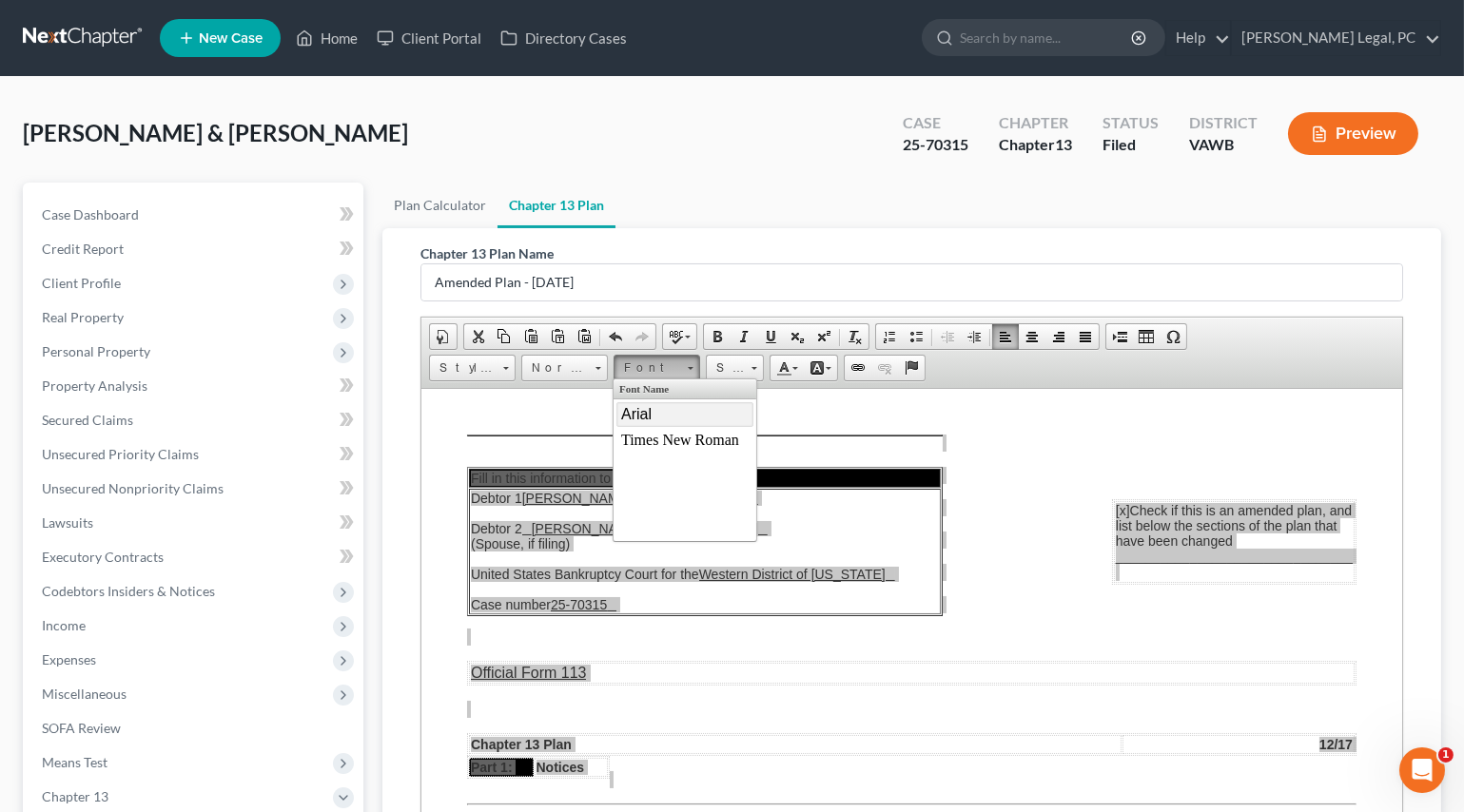
click at [647, 403] on link "Arial" at bounding box center [684, 414] width 137 height 25
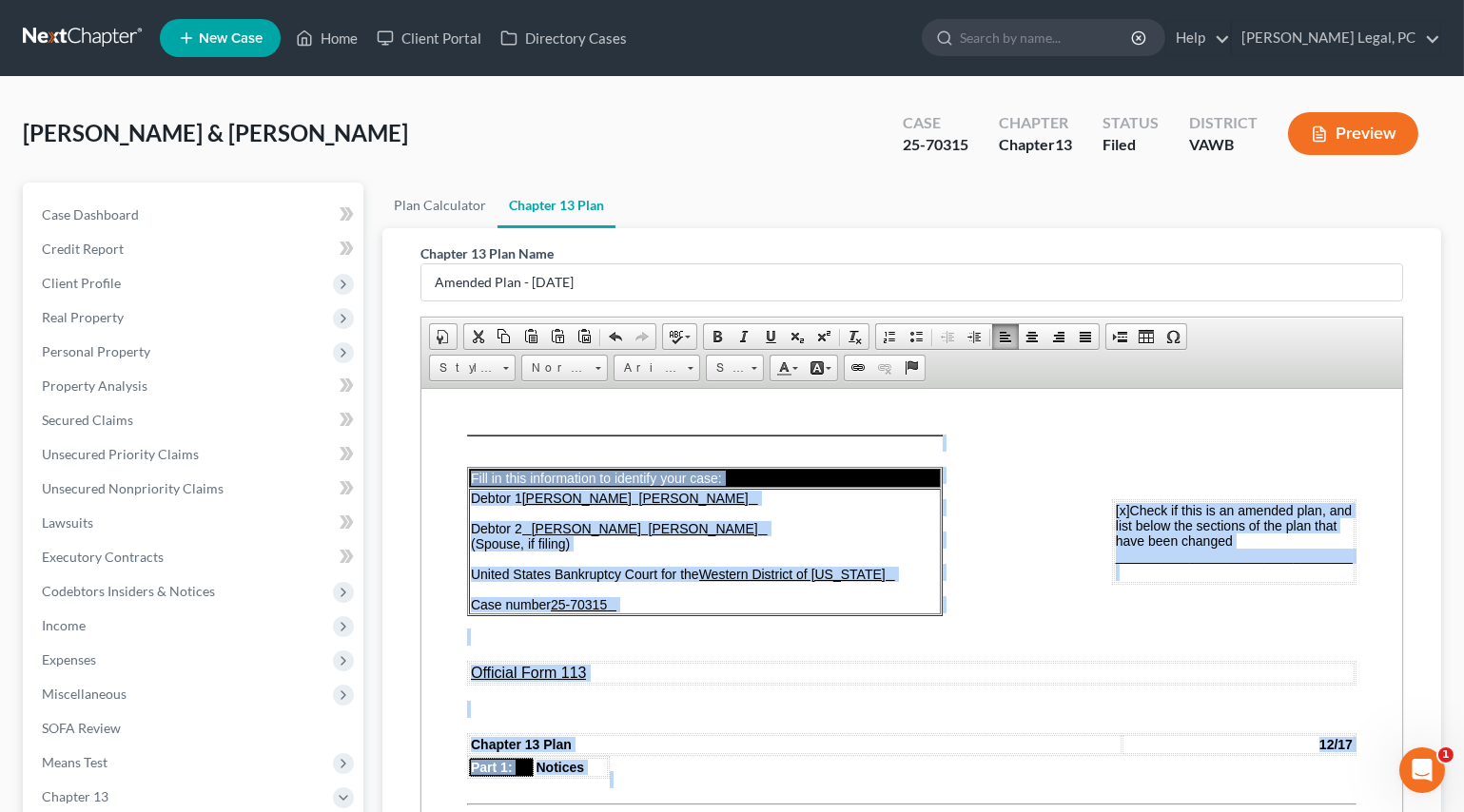
scroll to position [46, 42]
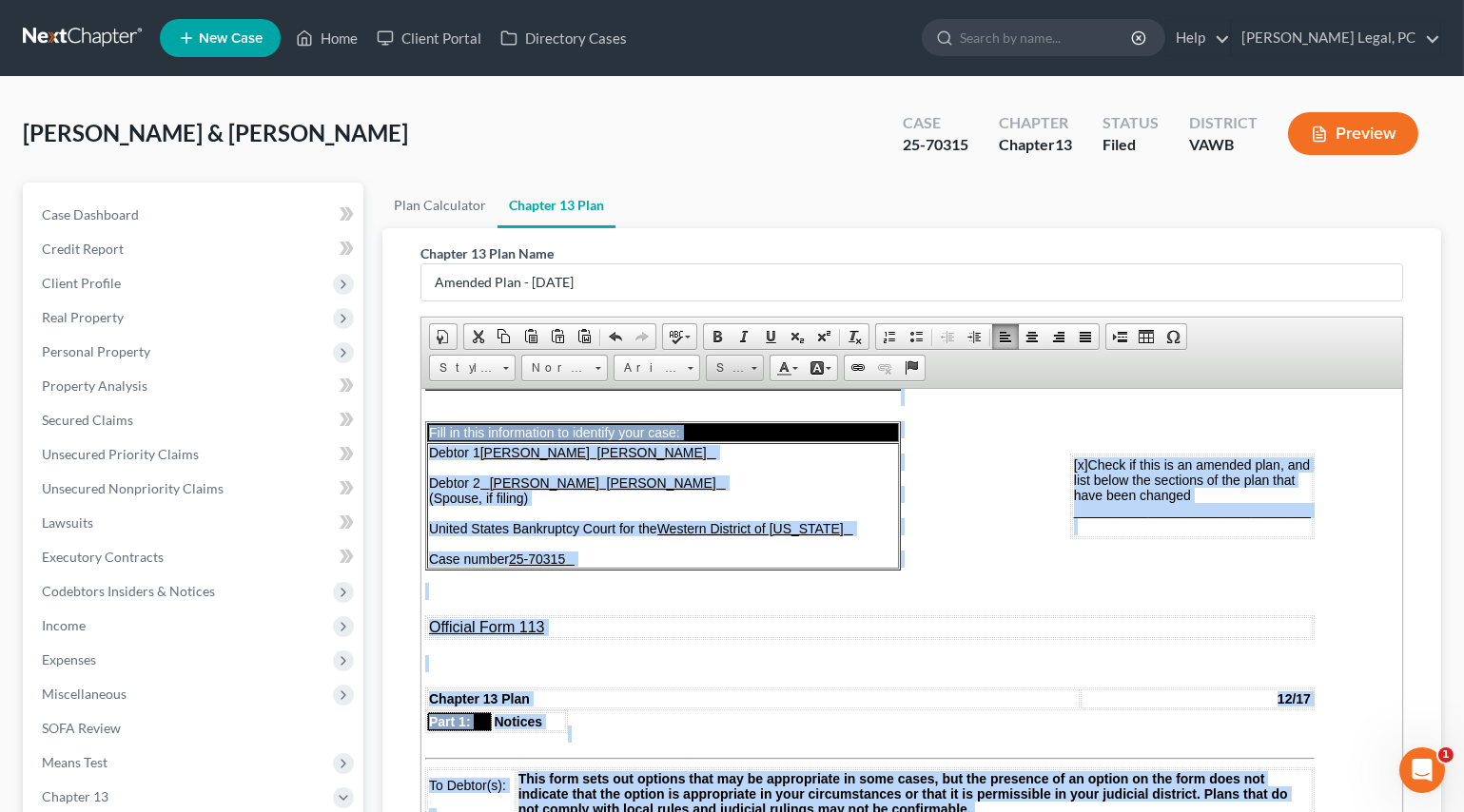
click at [713, 369] on span "Size" at bounding box center [726, 369] width 38 height 25
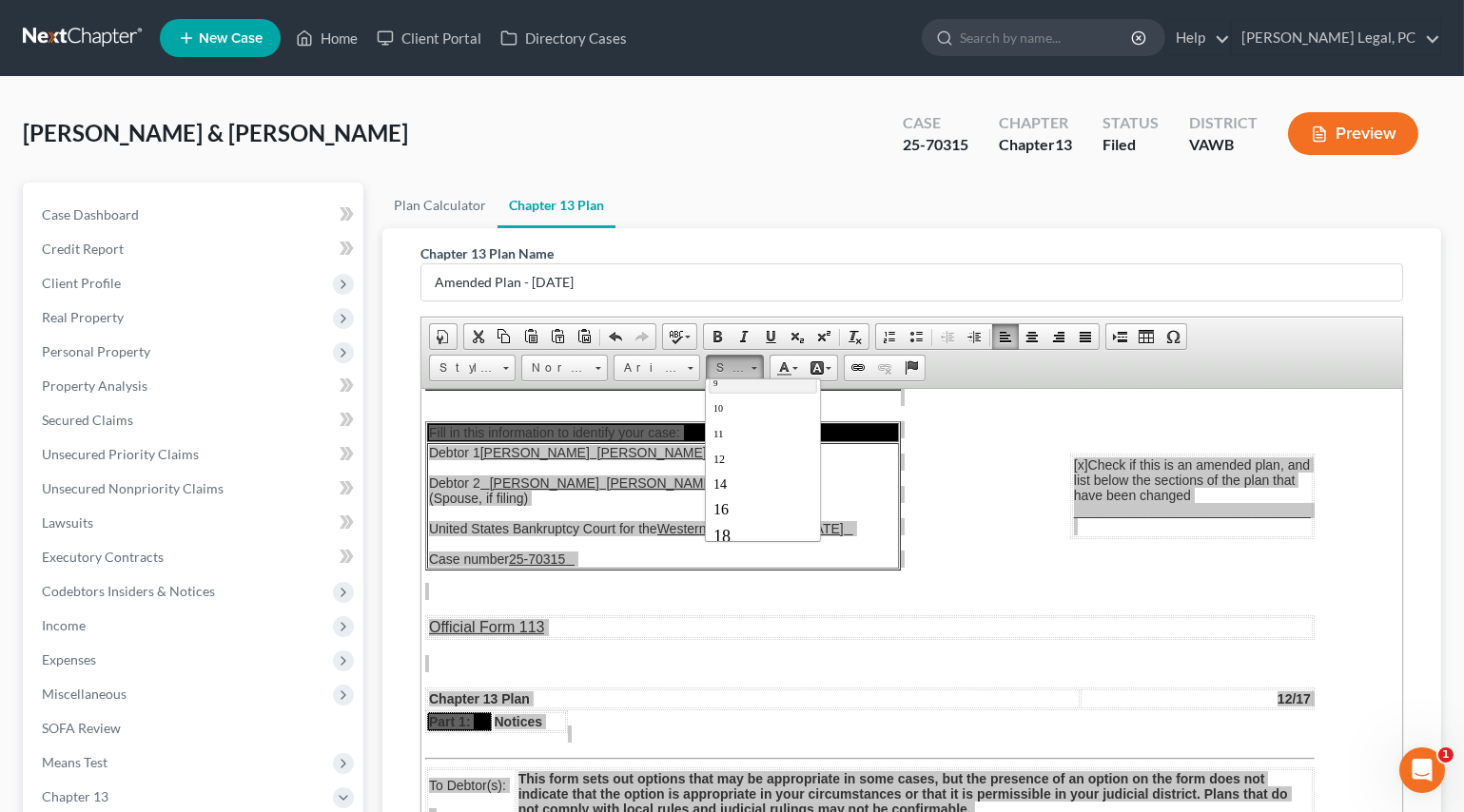
scroll to position [85, 0]
click at [728, 479] on link "16" at bounding box center [761, 482] width 108 height 25
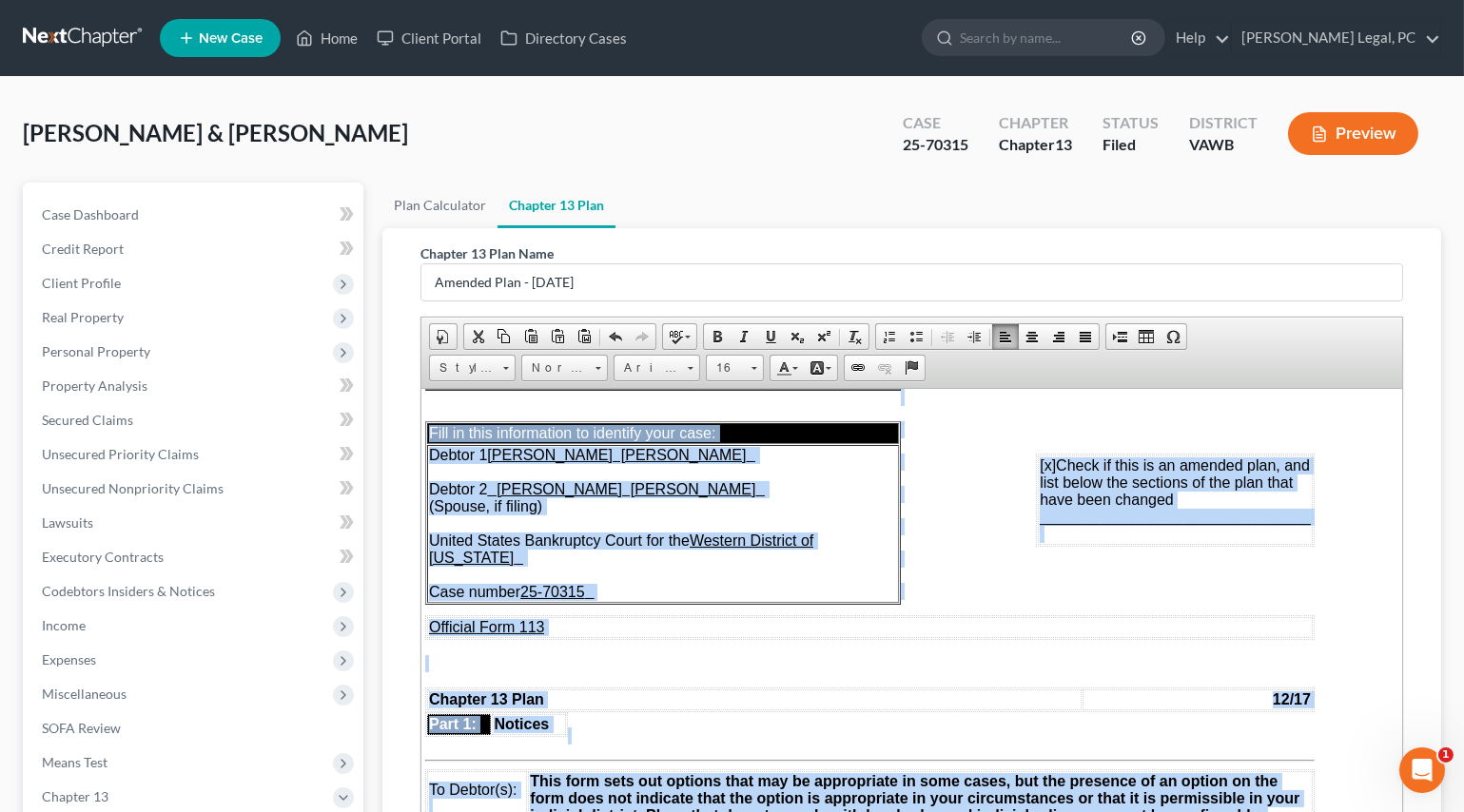
scroll to position [0, 0]
click at [936, 596] on p at bounding box center [869, 590] width 889 height 17
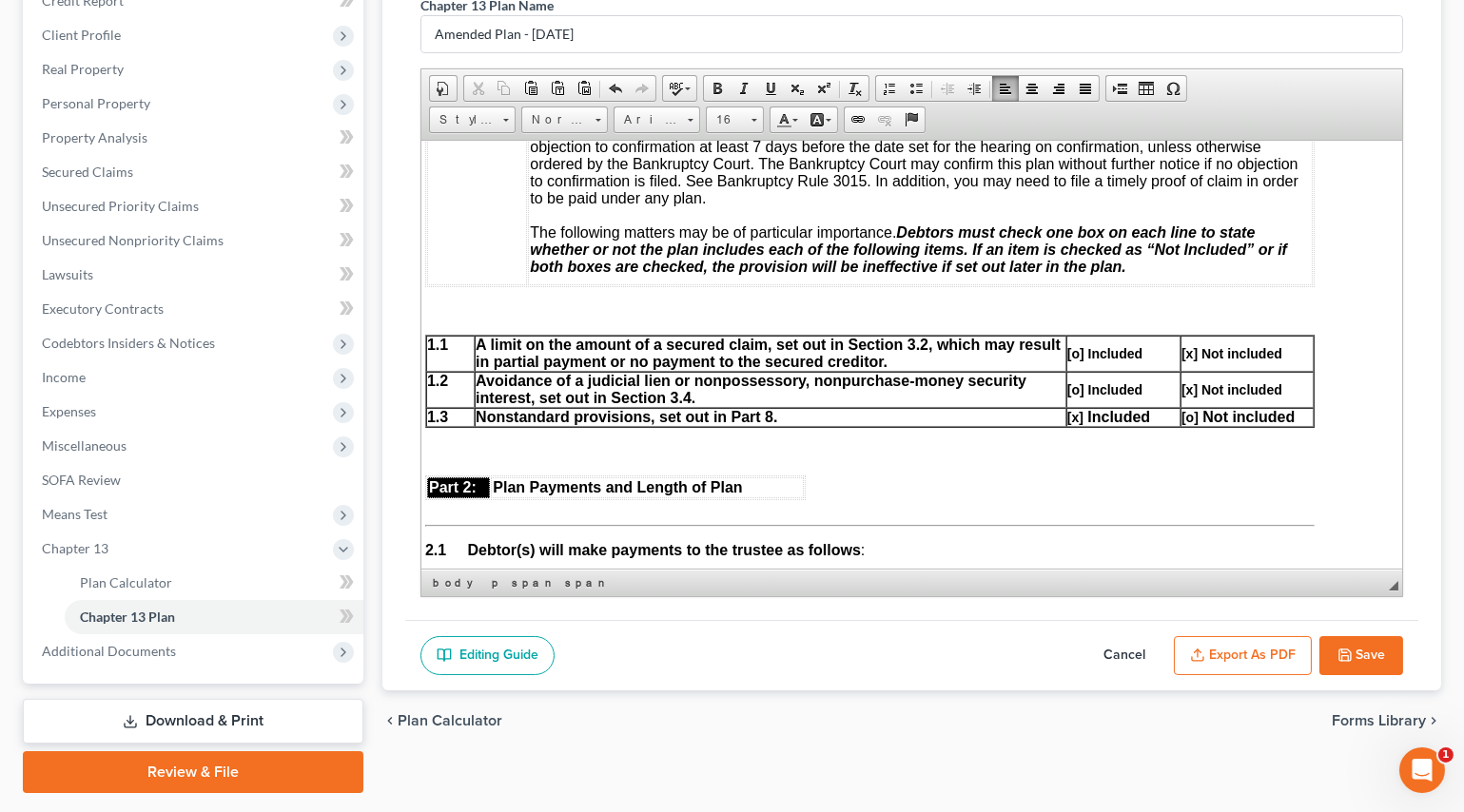
scroll to position [299, 0]
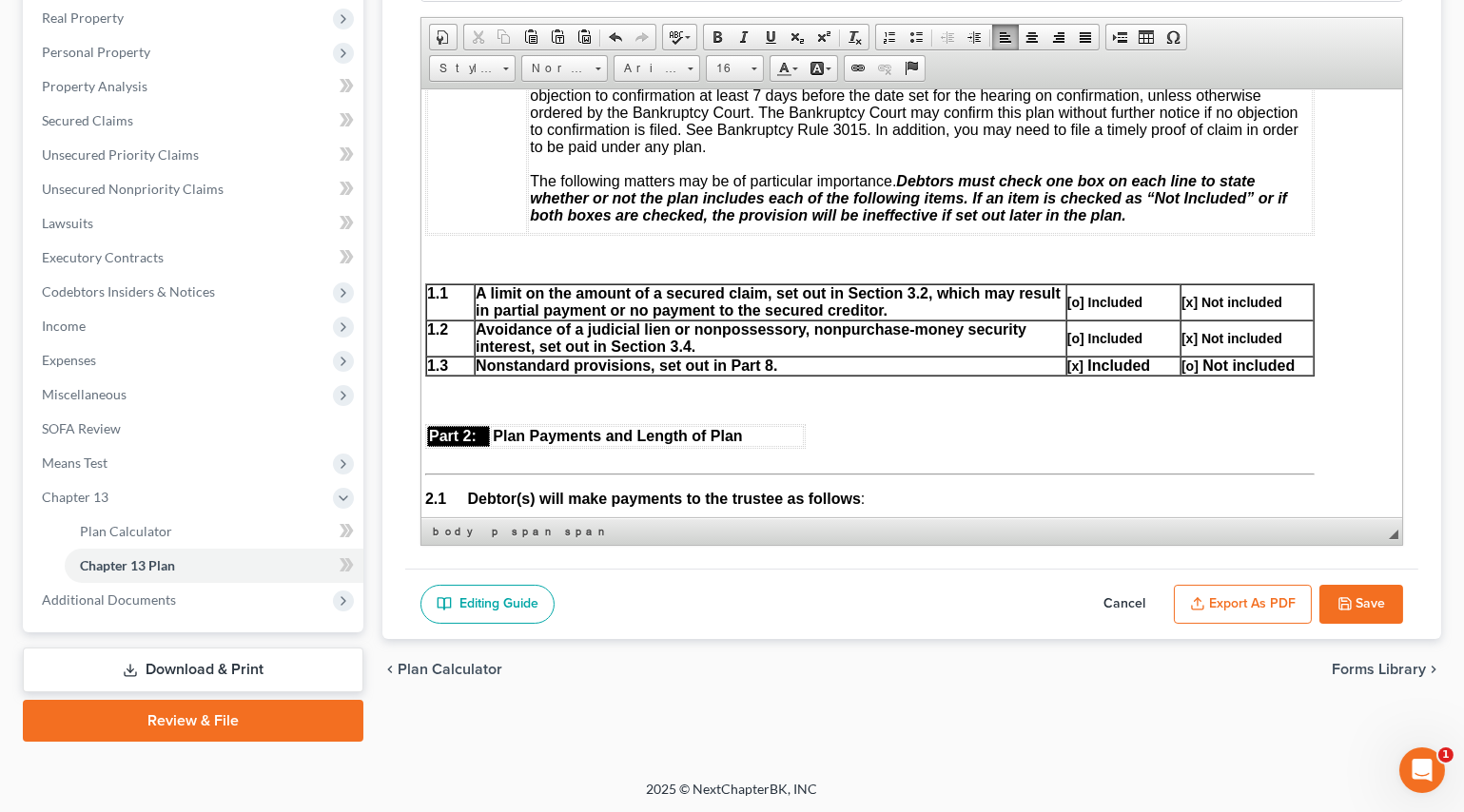
click at [1366, 606] on button "Save" at bounding box center [1360, 605] width 84 height 40
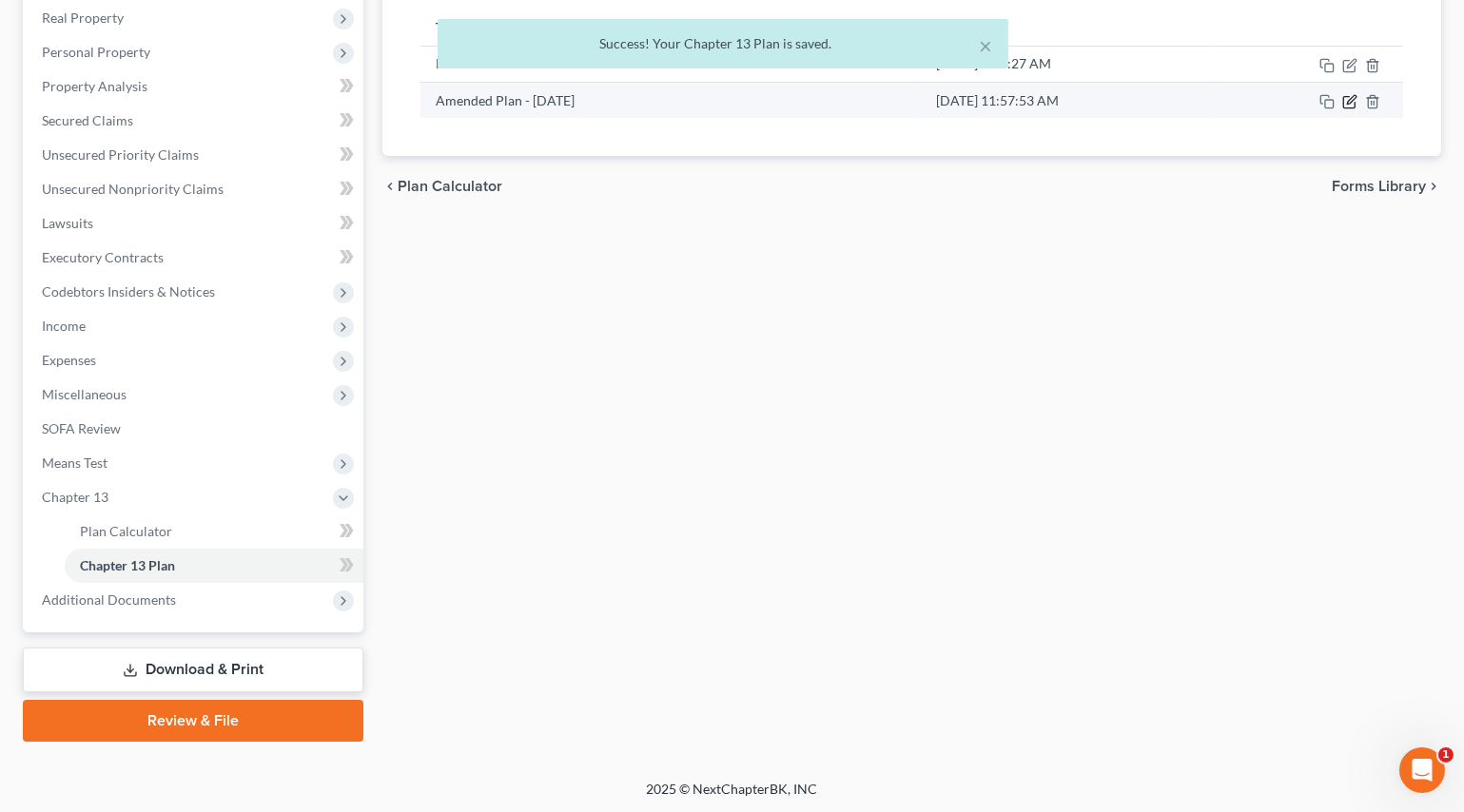
click at [1345, 103] on icon "button" at bounding box center [1350, 102] width 15 height 15
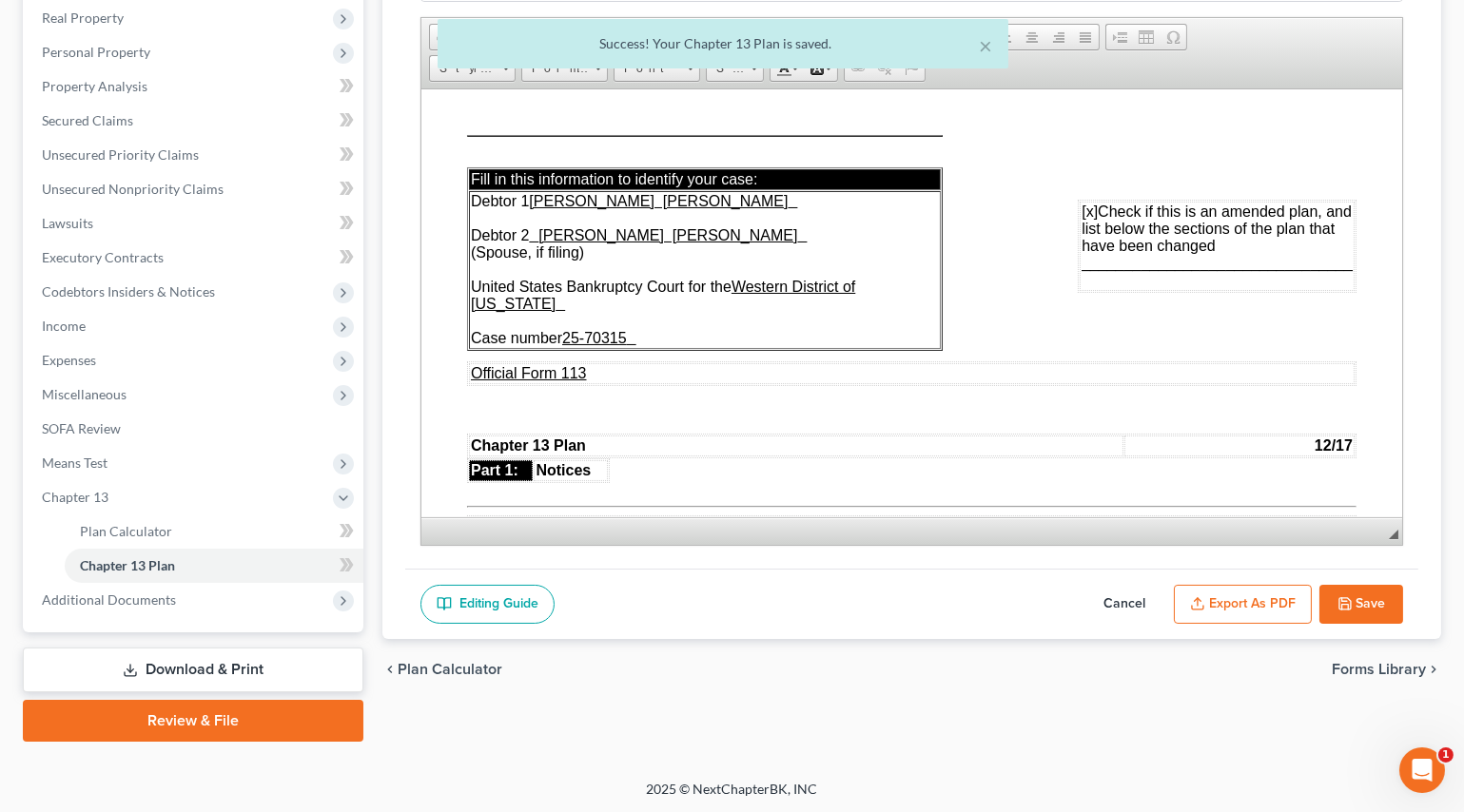
scroll to position [0, 0]
click at [1260, 599] on button "Export as PDF" at bounding box center [1243, 605] width 138 height 40
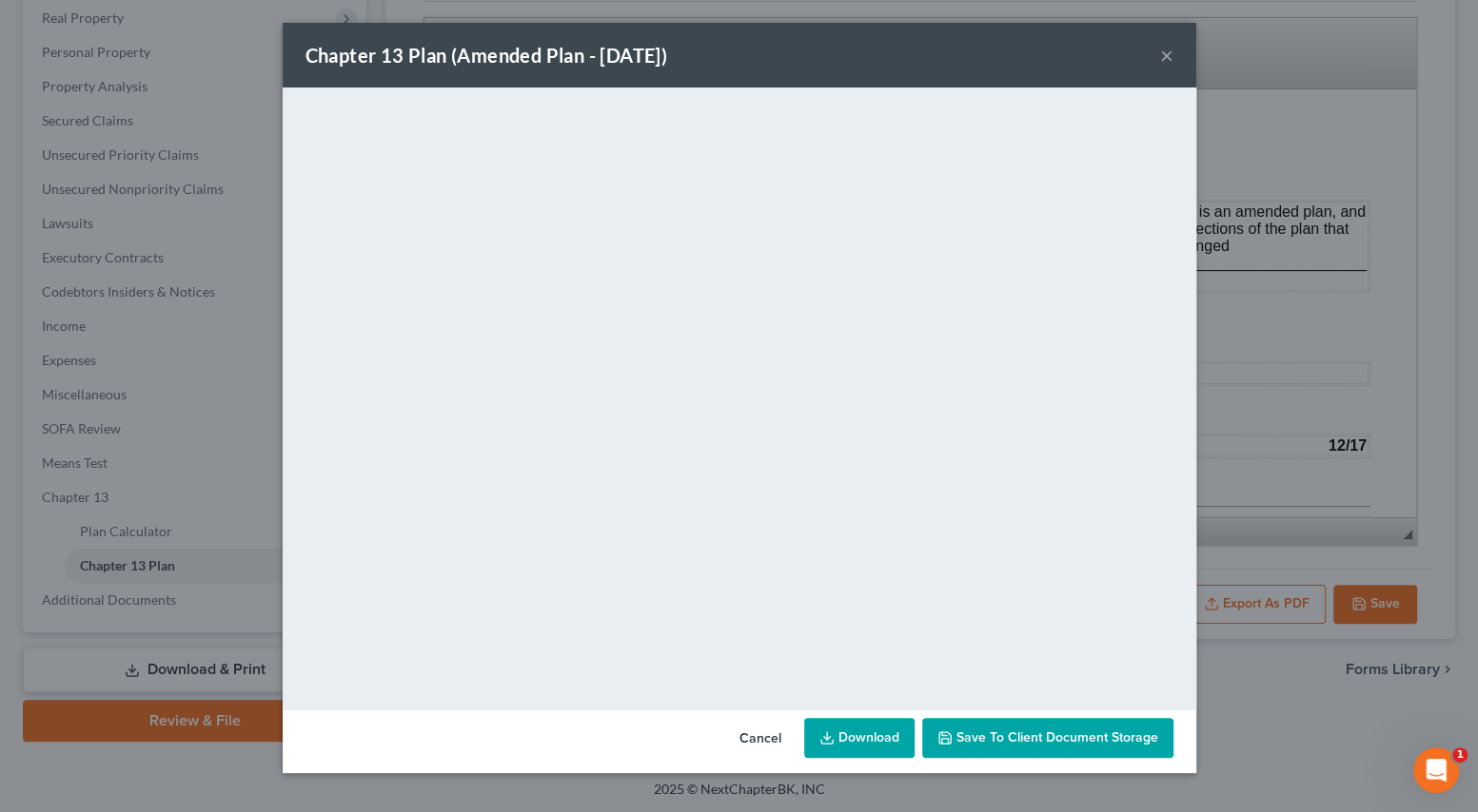
click at [1161, 54] on button "×" at bounding box center [1167, 56] width 13 height 23
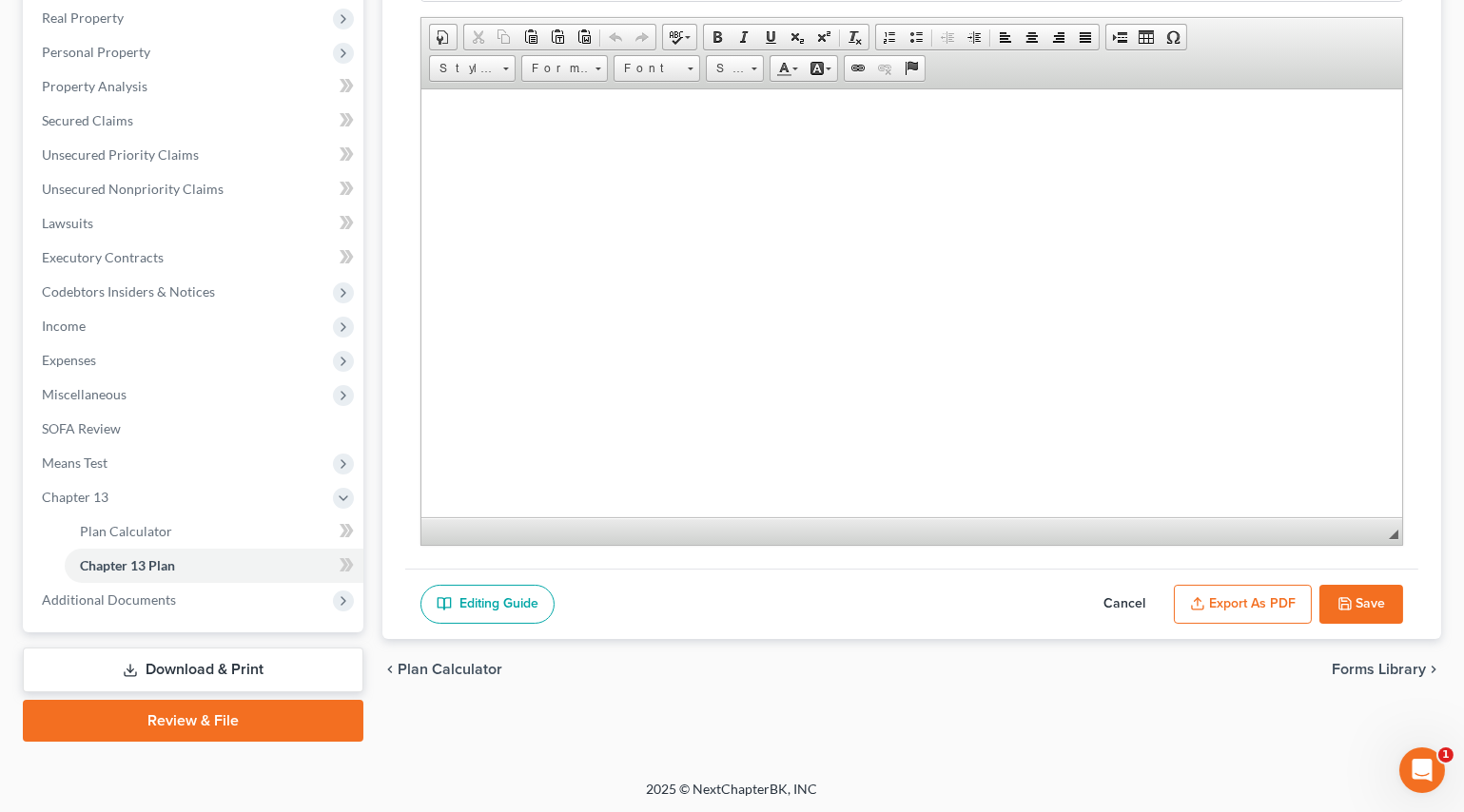
scroll to position [6556, 0]
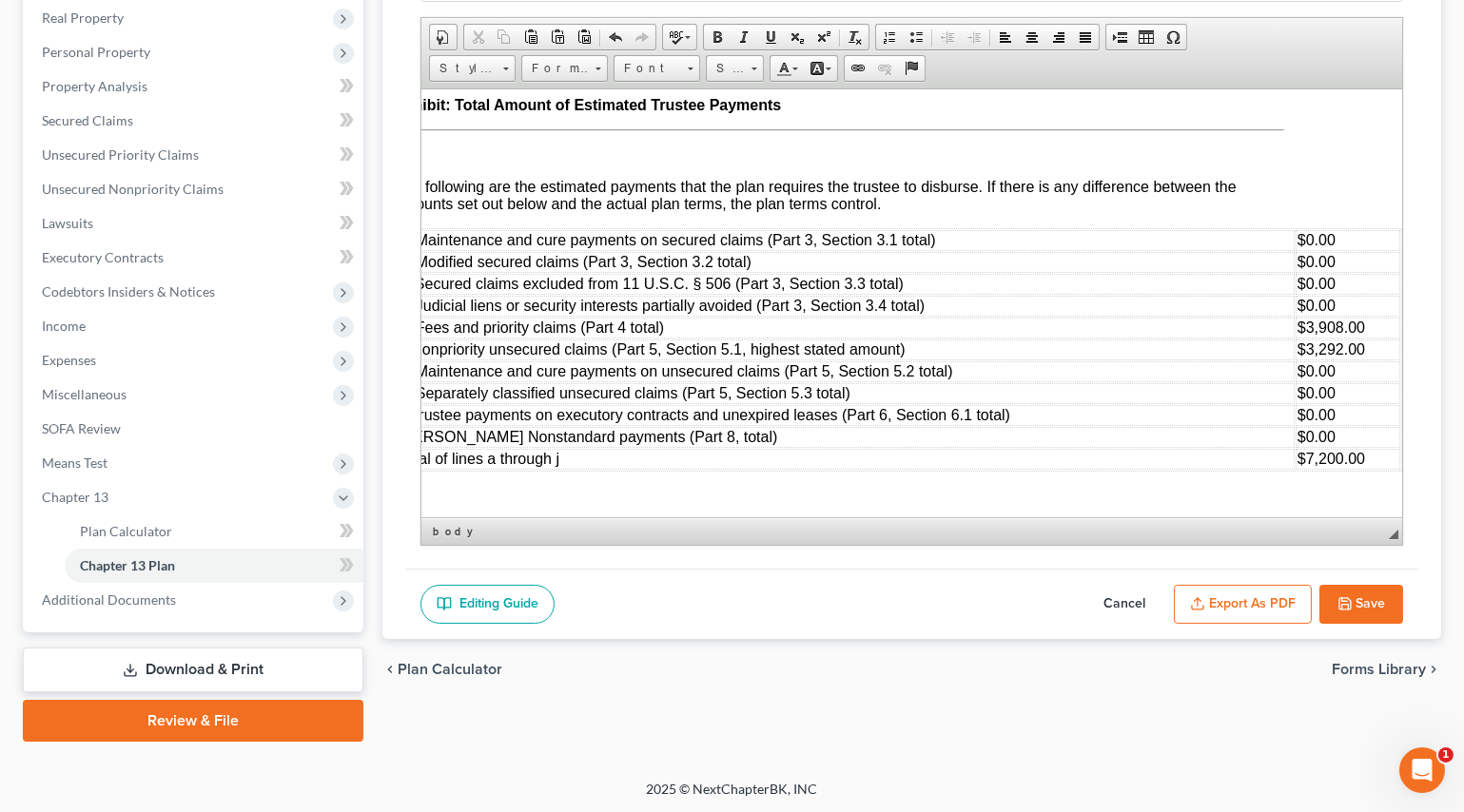
scroll to position [5795, 84]
click at [1197, 587] on button "Export as PDF" at bounding box center [1243, 605] width 138 height 40
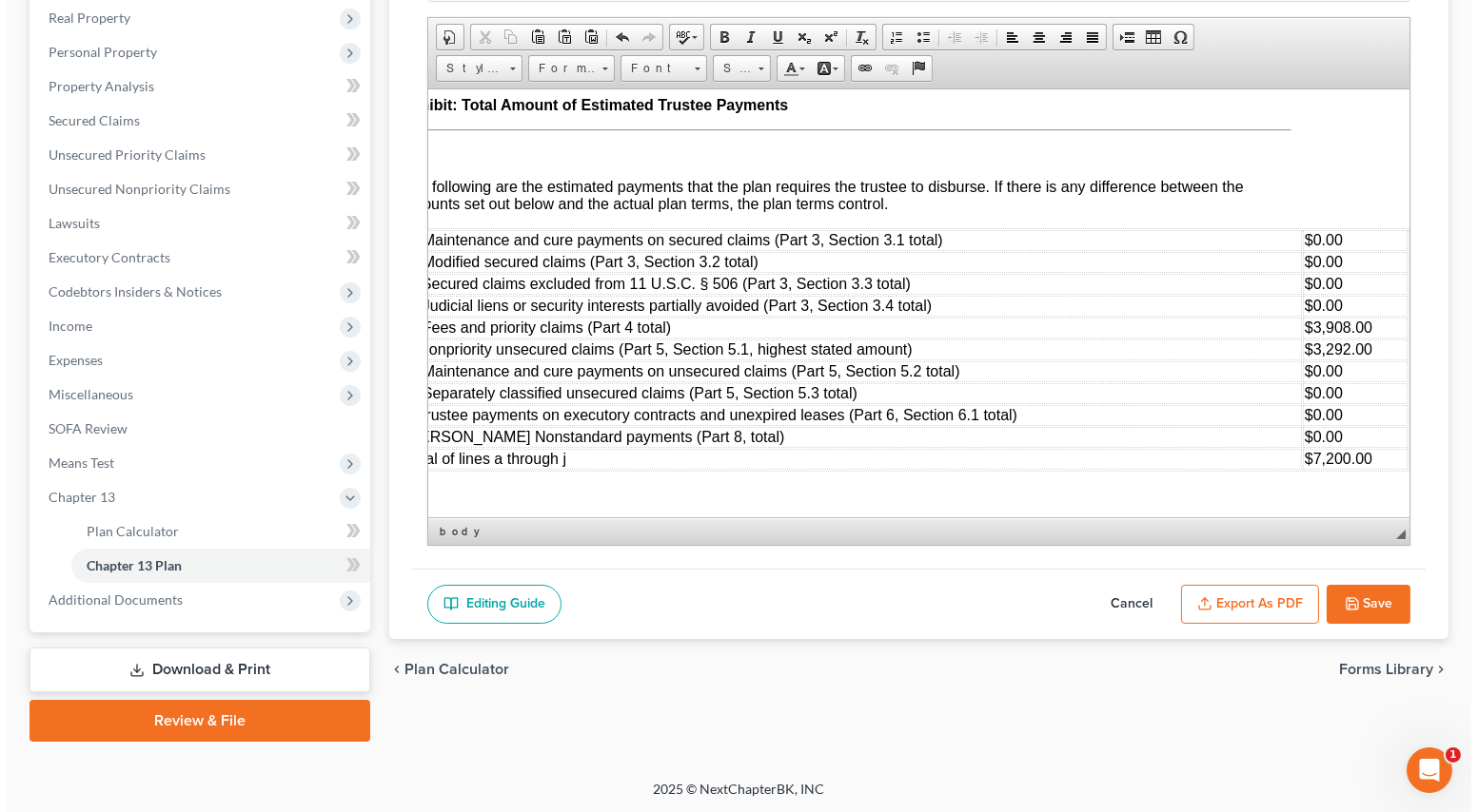
scroll to position [5760, 74]
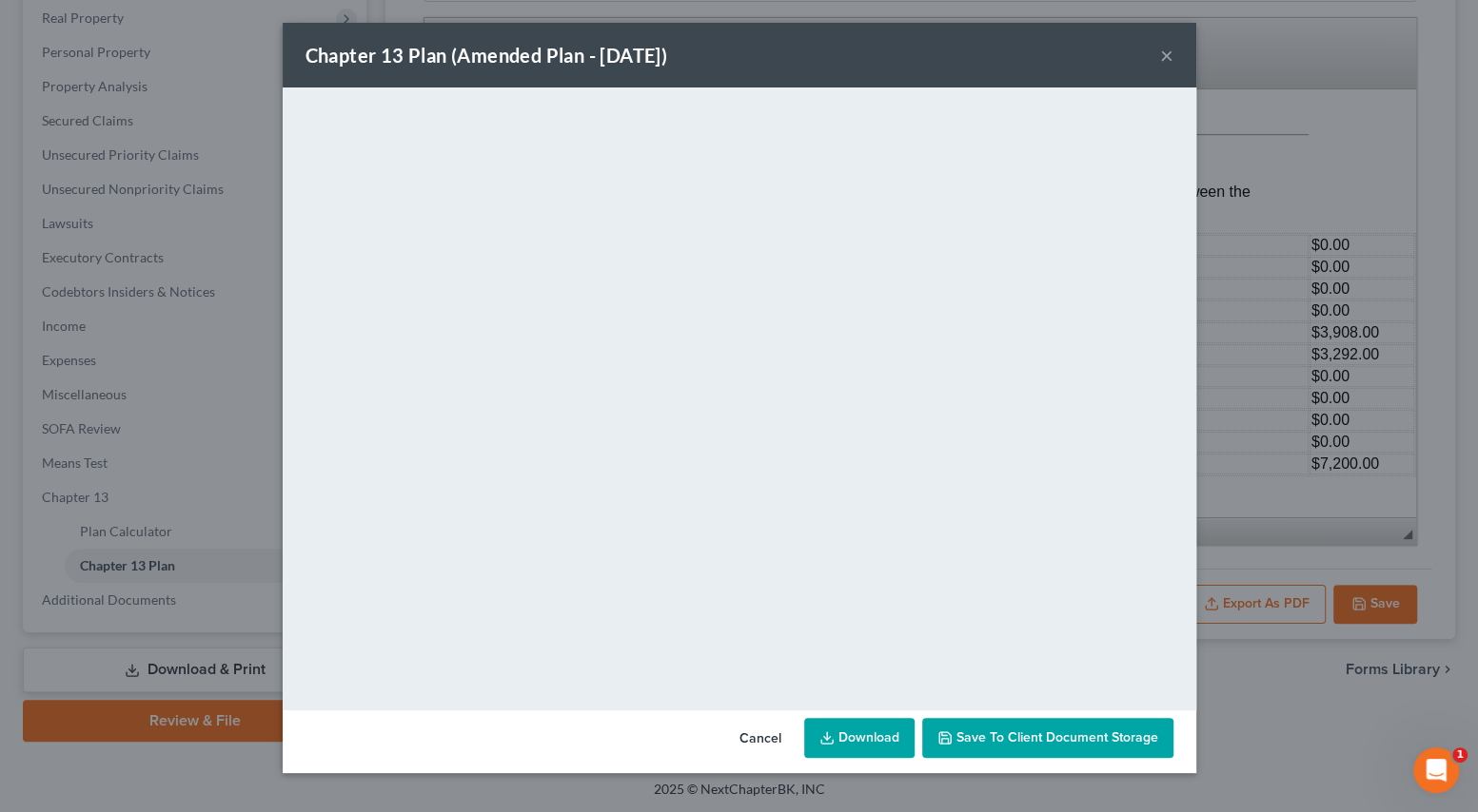
click at [1170, 55] on button "×" at bounding box center [1167, 56] width 13 height 23
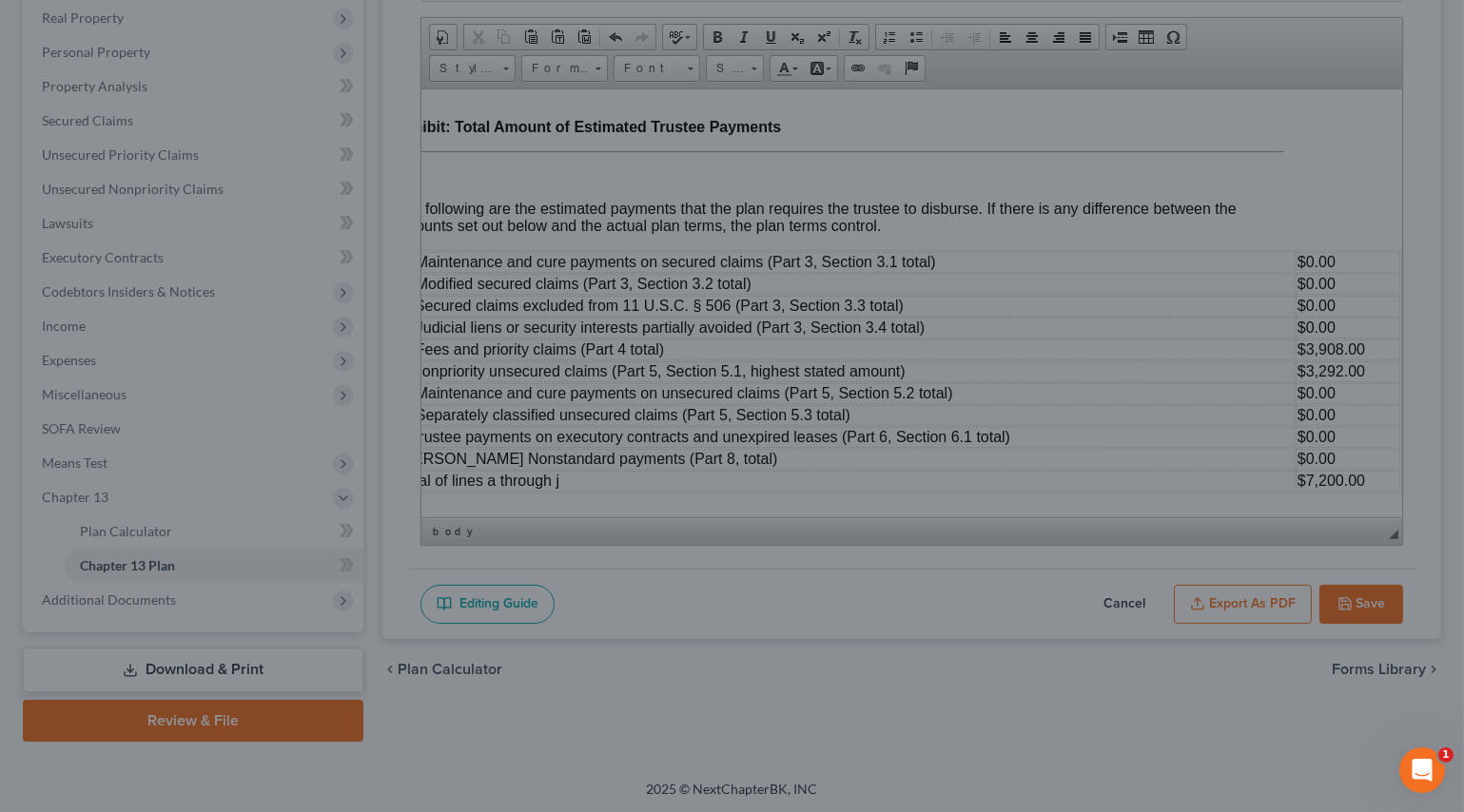
scroll to position [5795, 74]
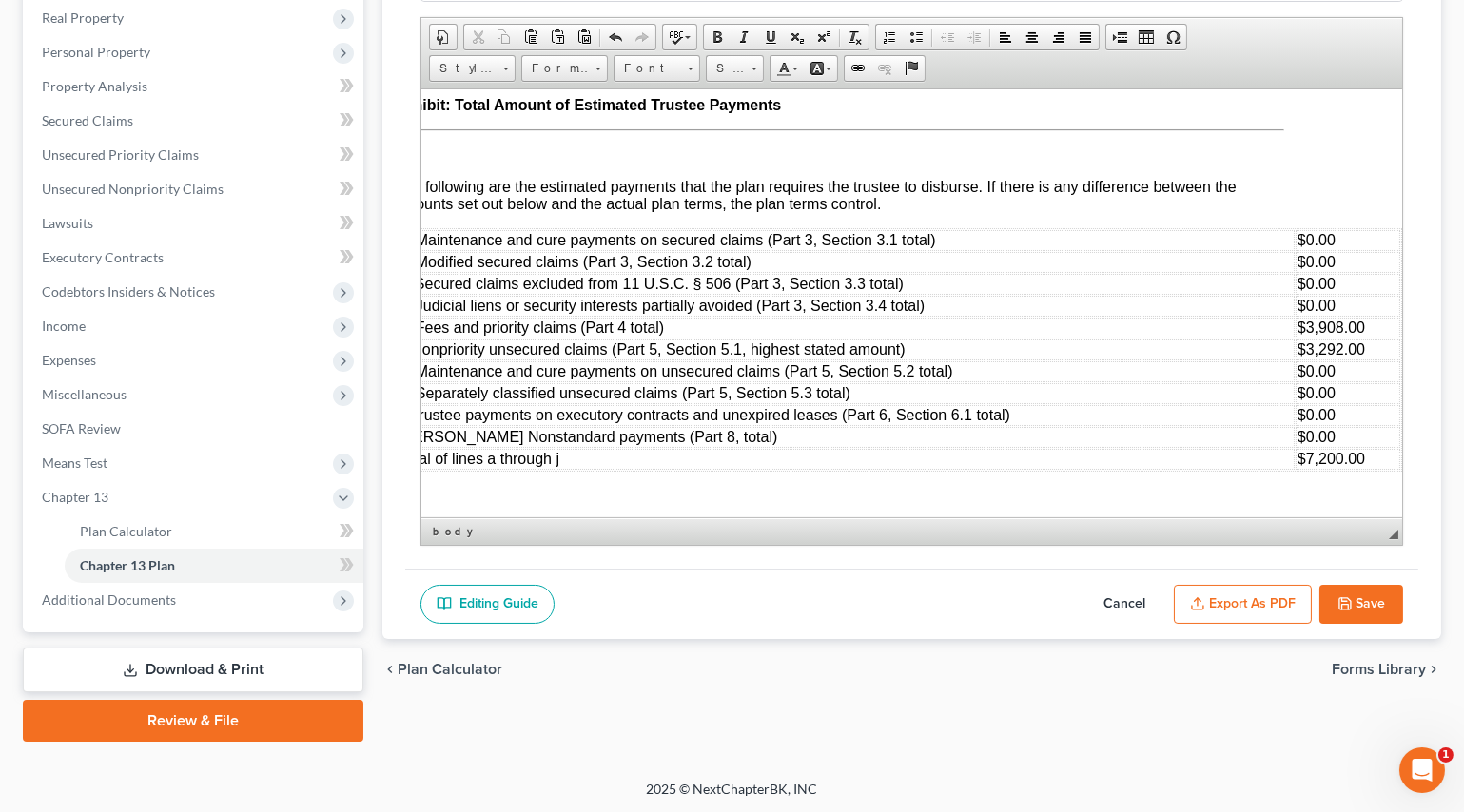
click at [1369, 603] on button "Save" at bounding box center [1360, 605] width 84 height 40
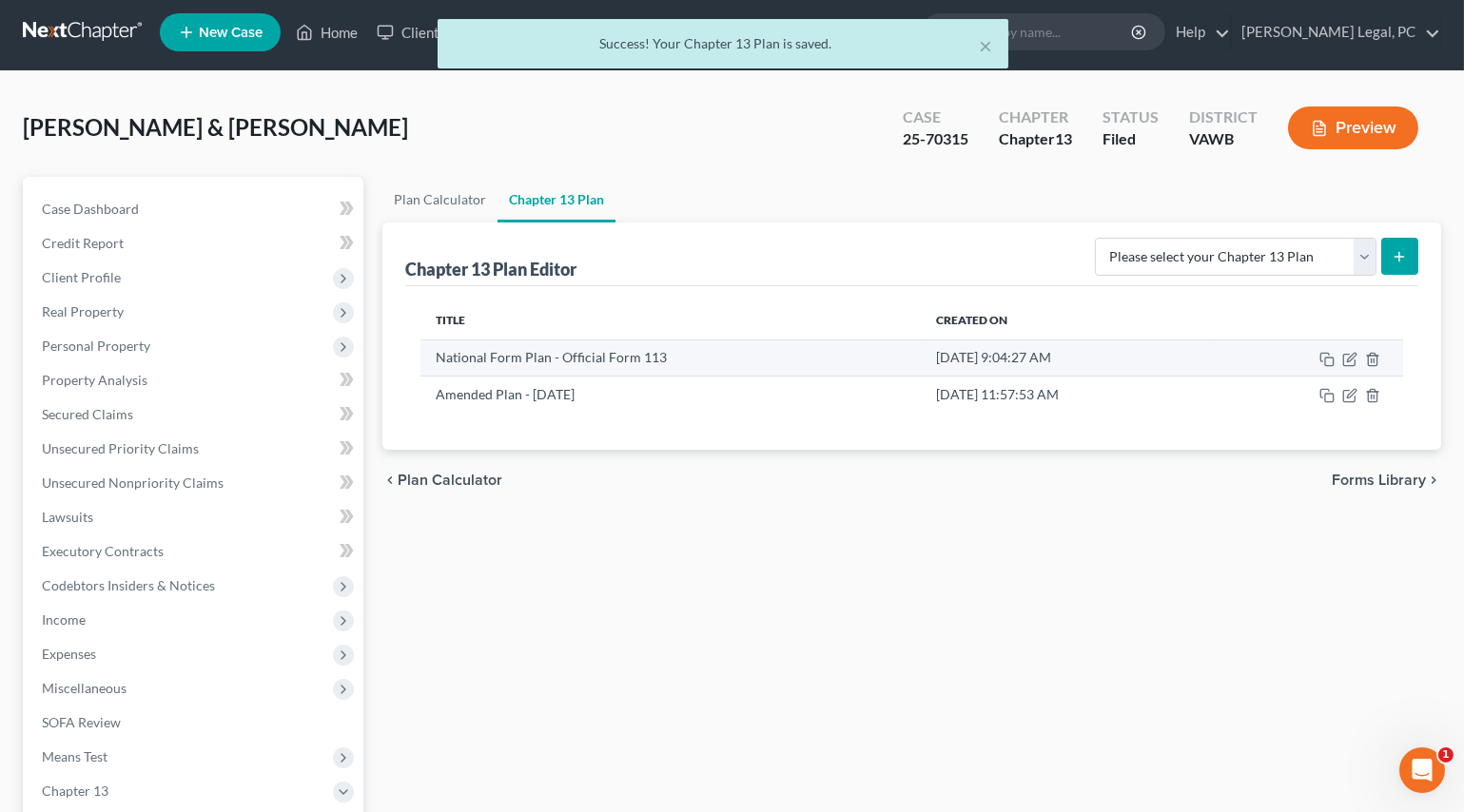
scroll to position [0, 0]
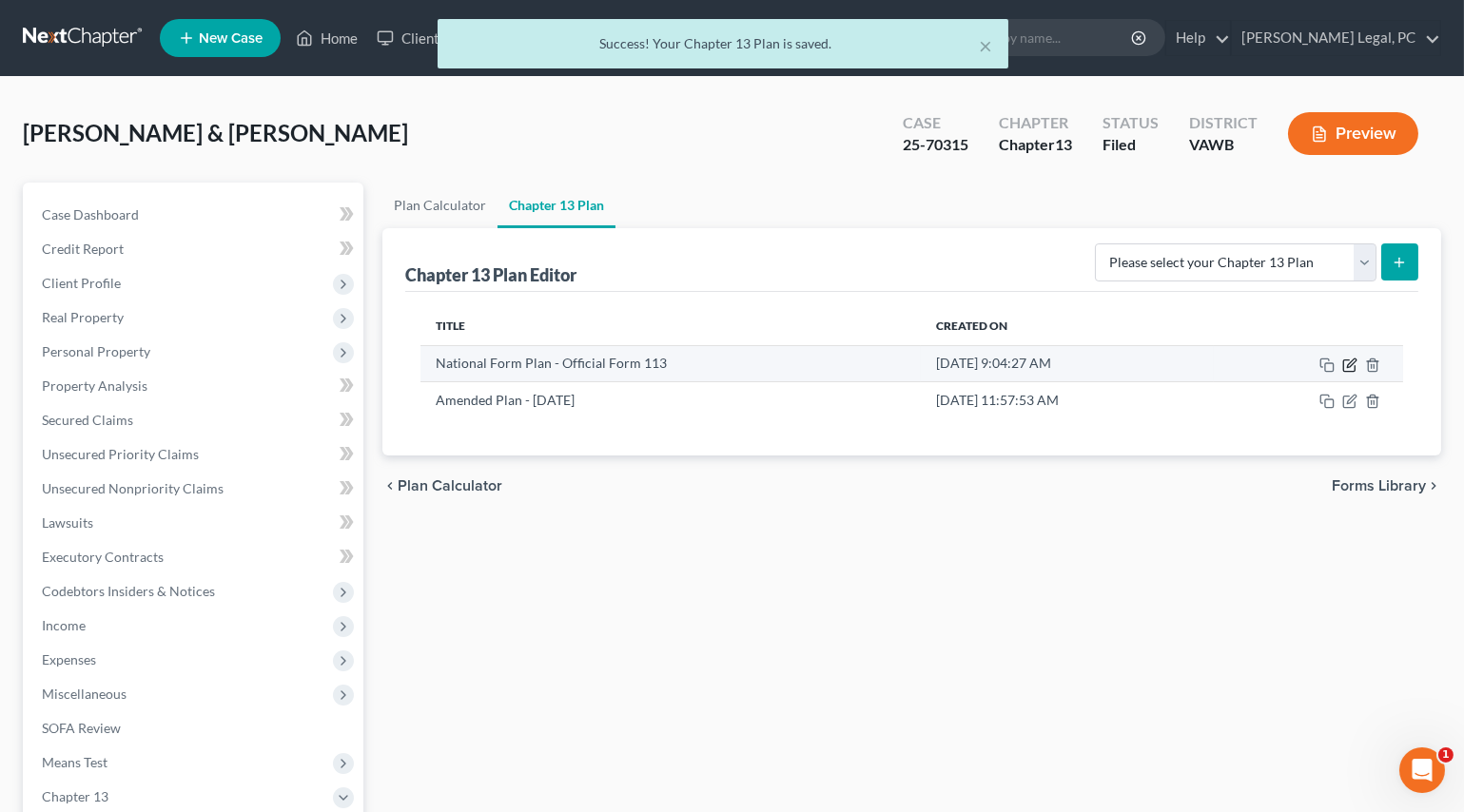
click at [1352, 365] on icon "button" at bounding box center [1350, 366] width 15 height 15
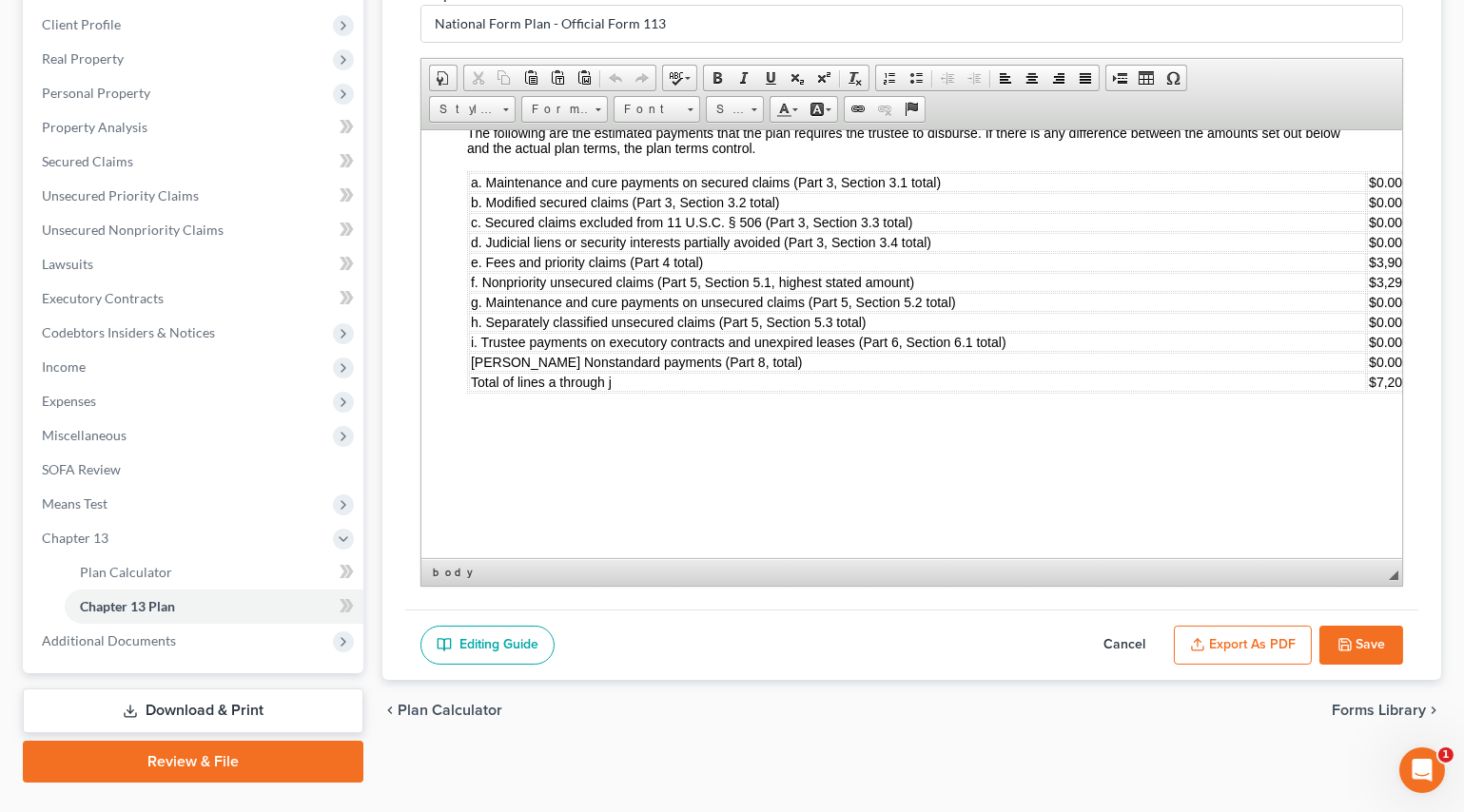
scroll to position [5118, 0]
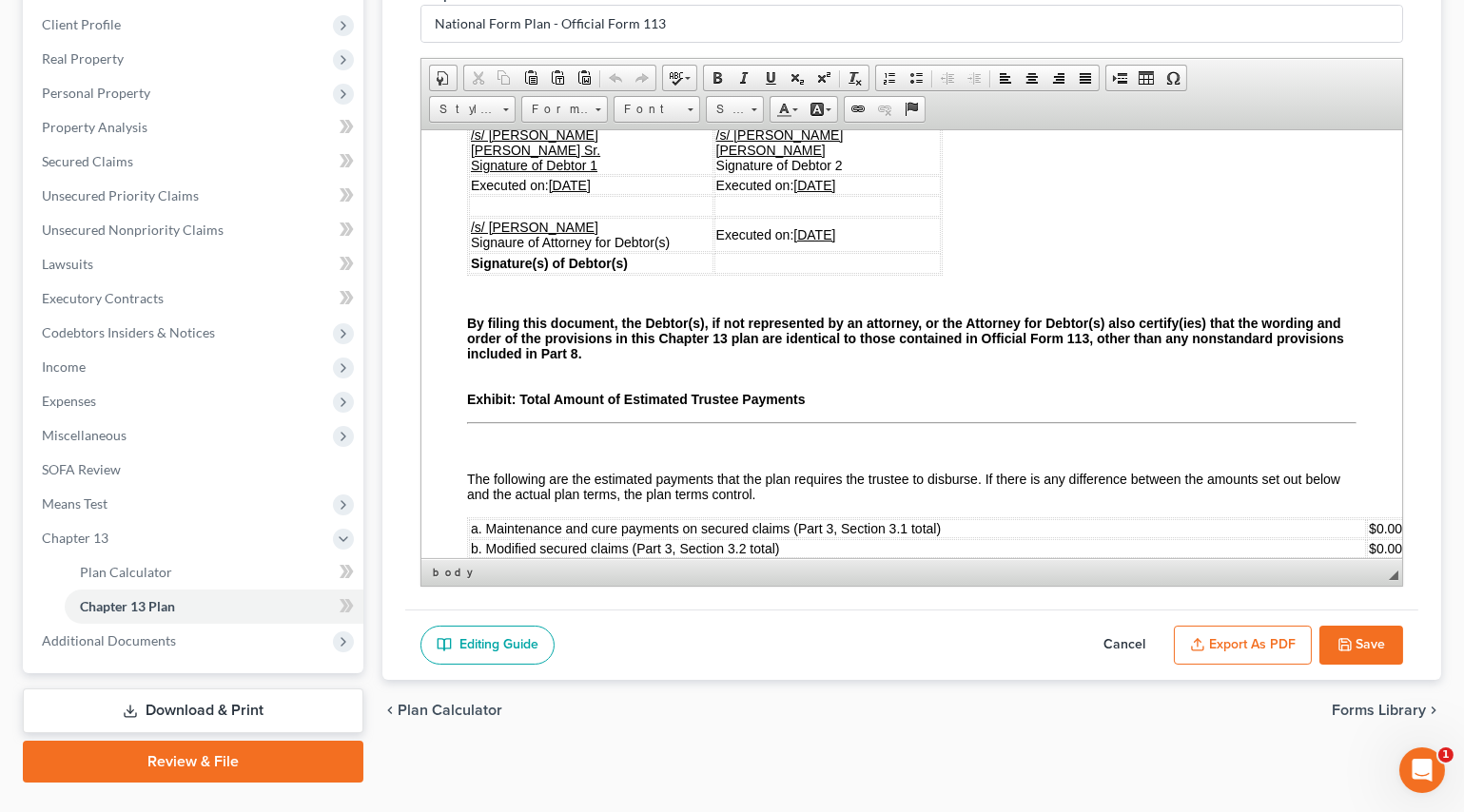
click at [1376, 626] on button "Save" at bounding box center [1360, 646] width 84 height 40
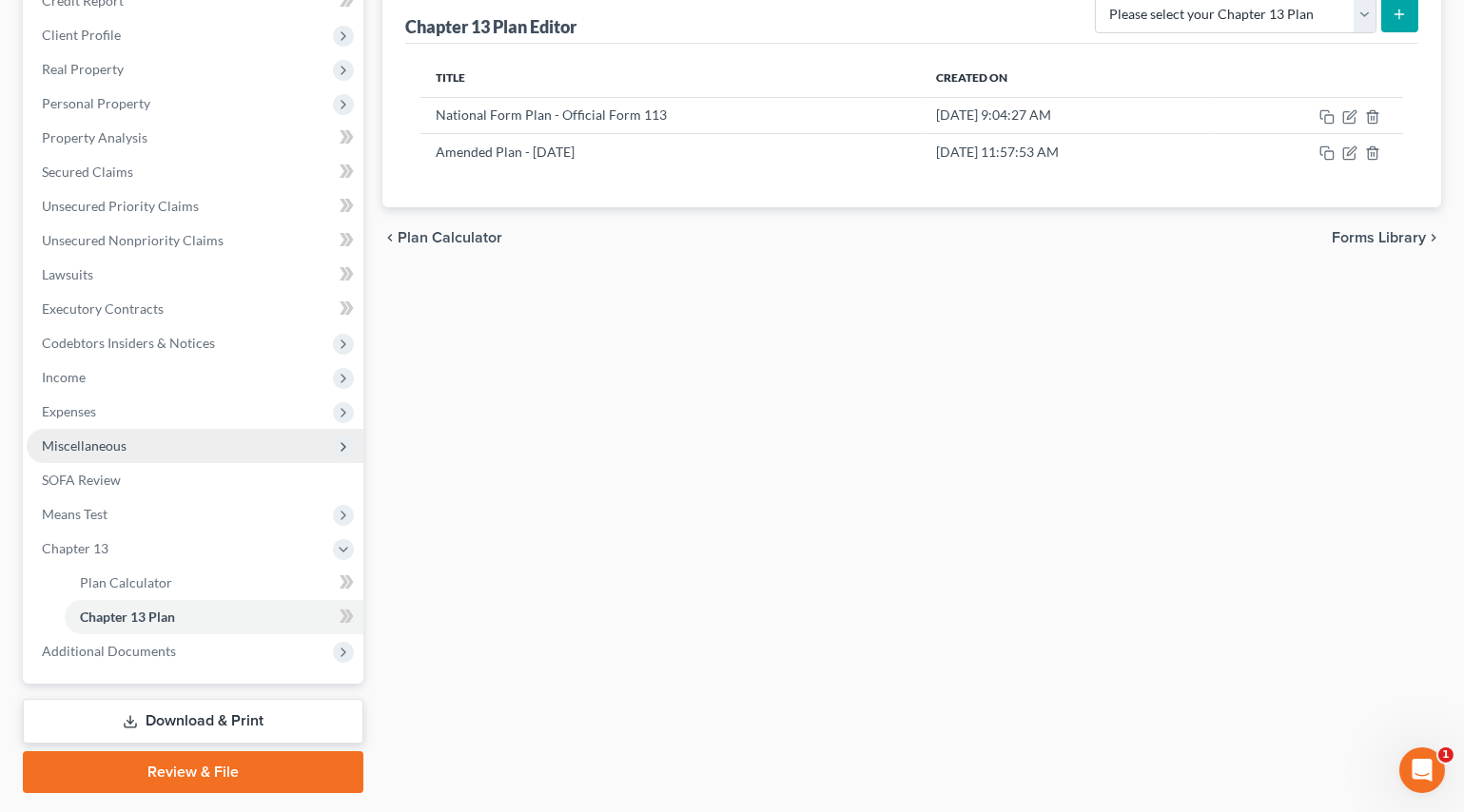
scroll to position [299, 0]
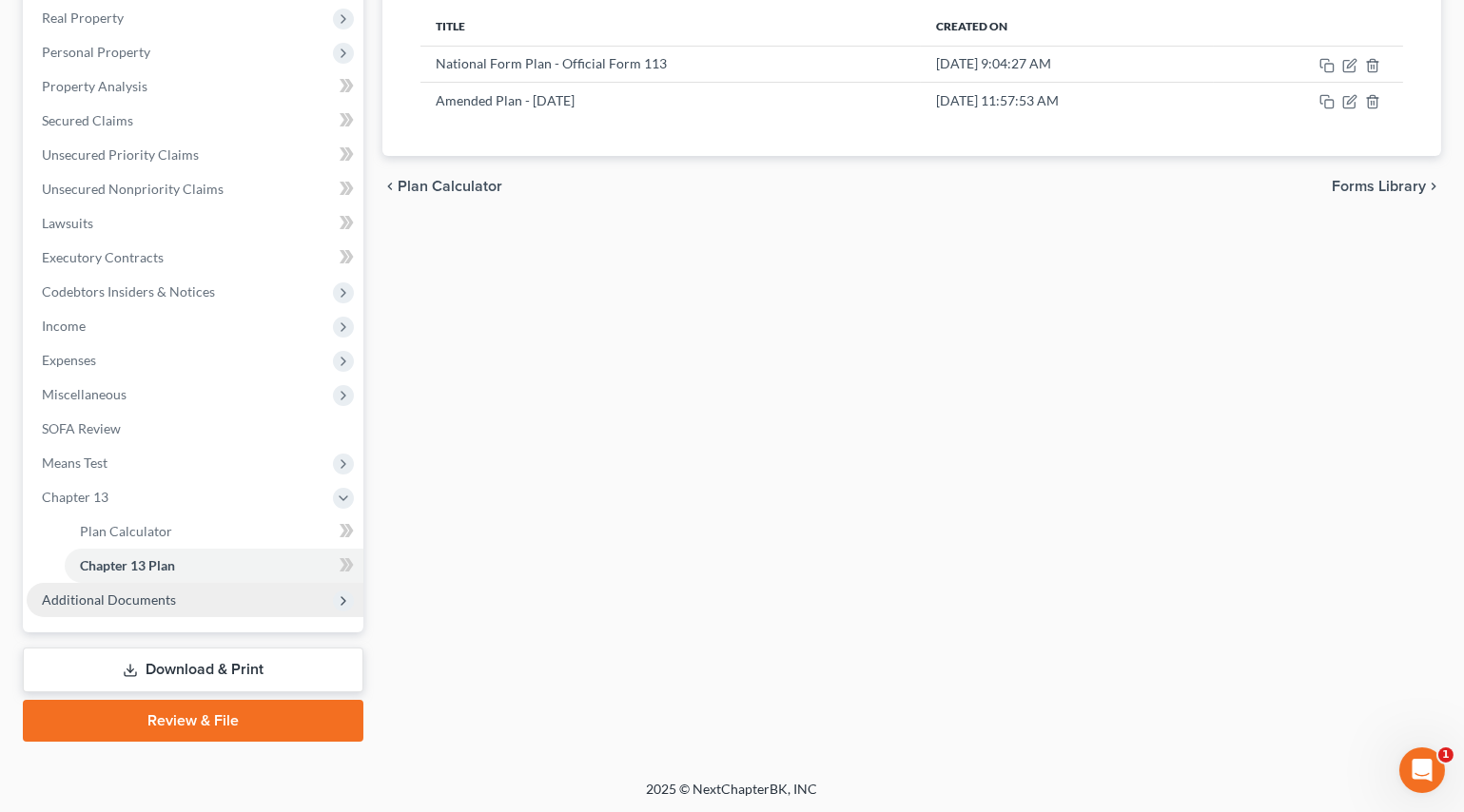
click at [124, 600] on span "Additional Documents" at bounding box center [109, 599] width 134 height 16
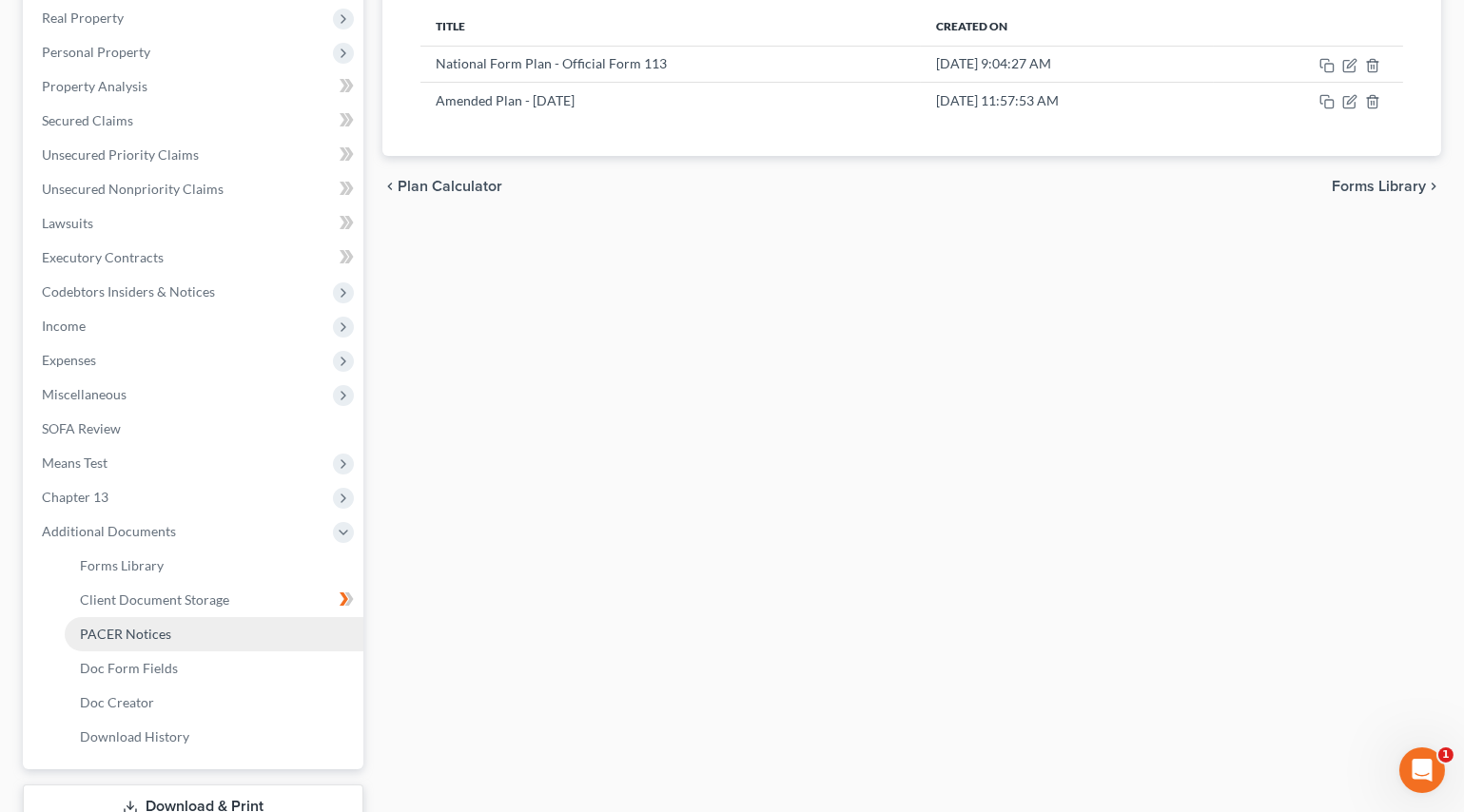
click at [153, 637] on span "PACER Notices" at bounding box center [125, 633] width 91 height 16
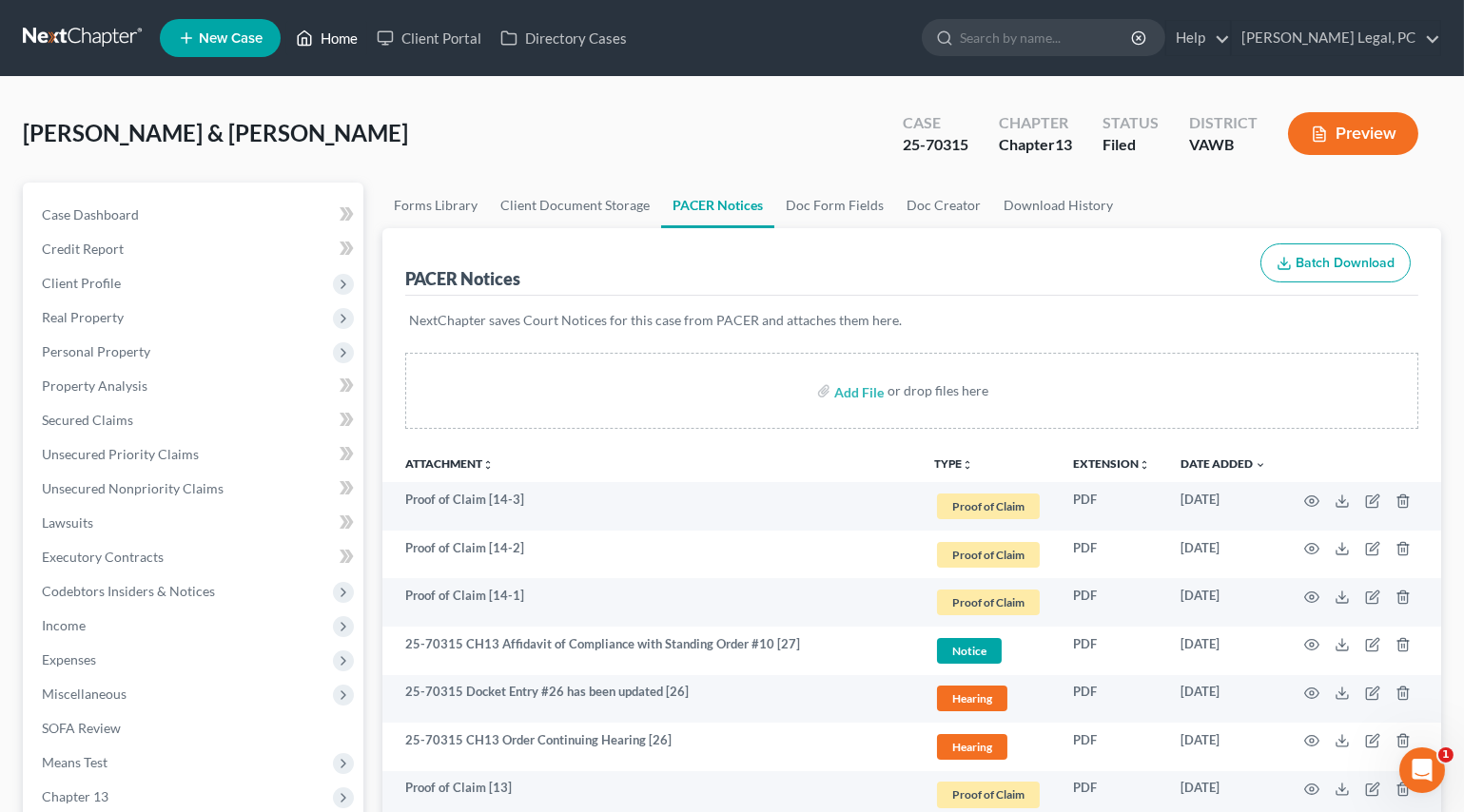
click at [329, 46] on link "Home" at bounding box center [326, 38] width 81 height 35
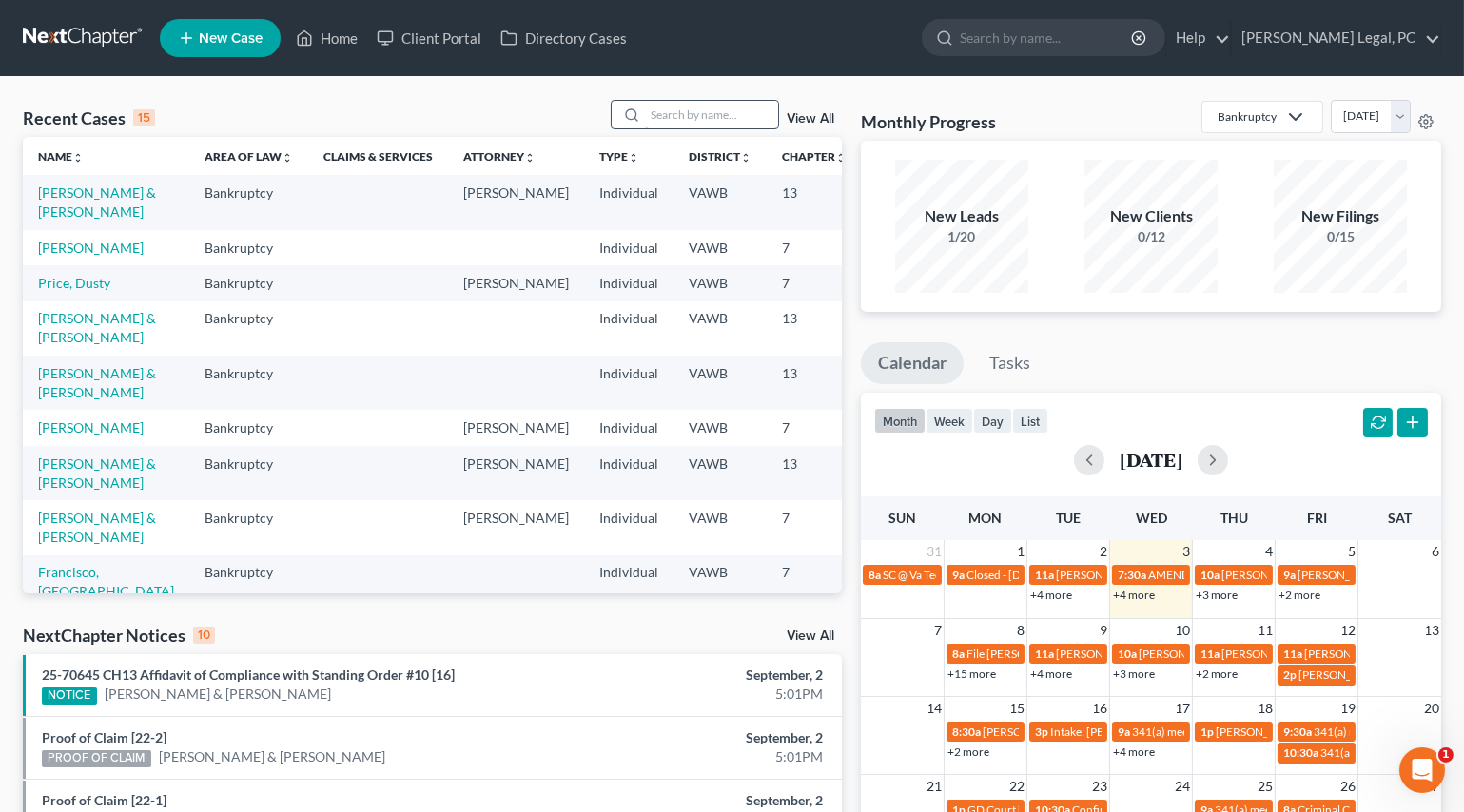
click at [653, 117] on input "search" at bounding box center [711, 114] width 133 height 28
type input "[PERSON_NAME]"
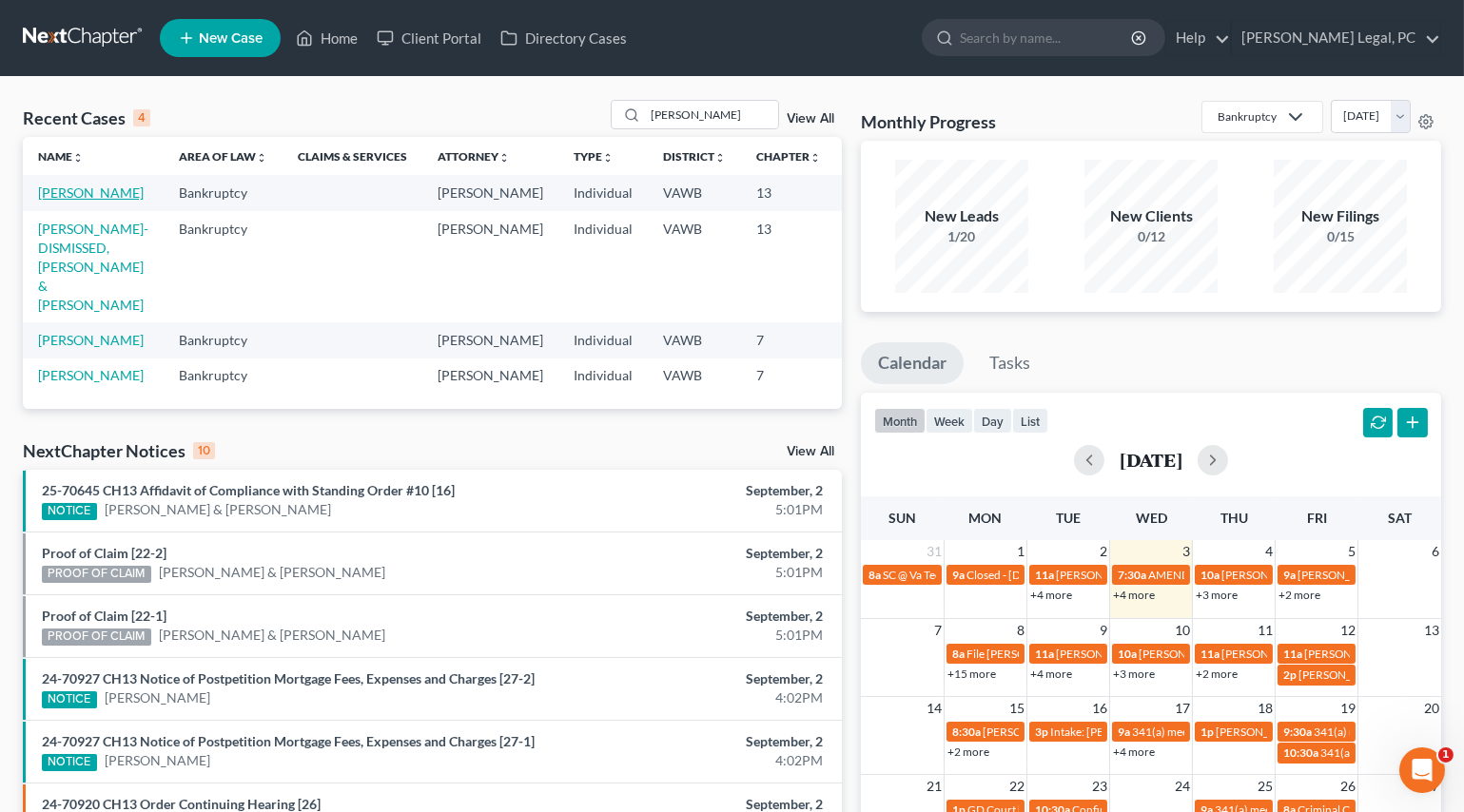
click at [75, 201] on link "[PERSON_NAME]" at bounding box center [91, 192] width 106 height 16
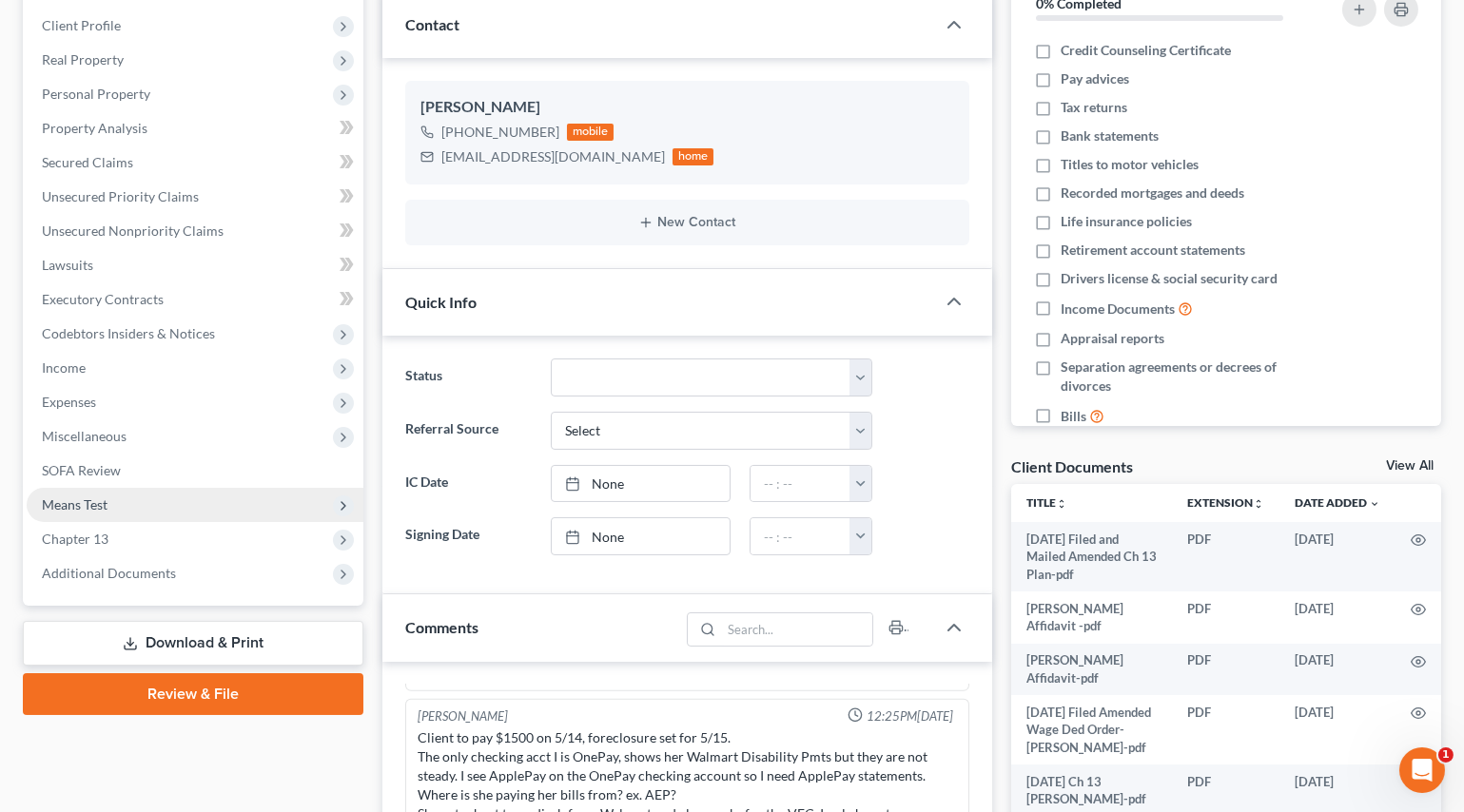
scroll to position [346, 0]
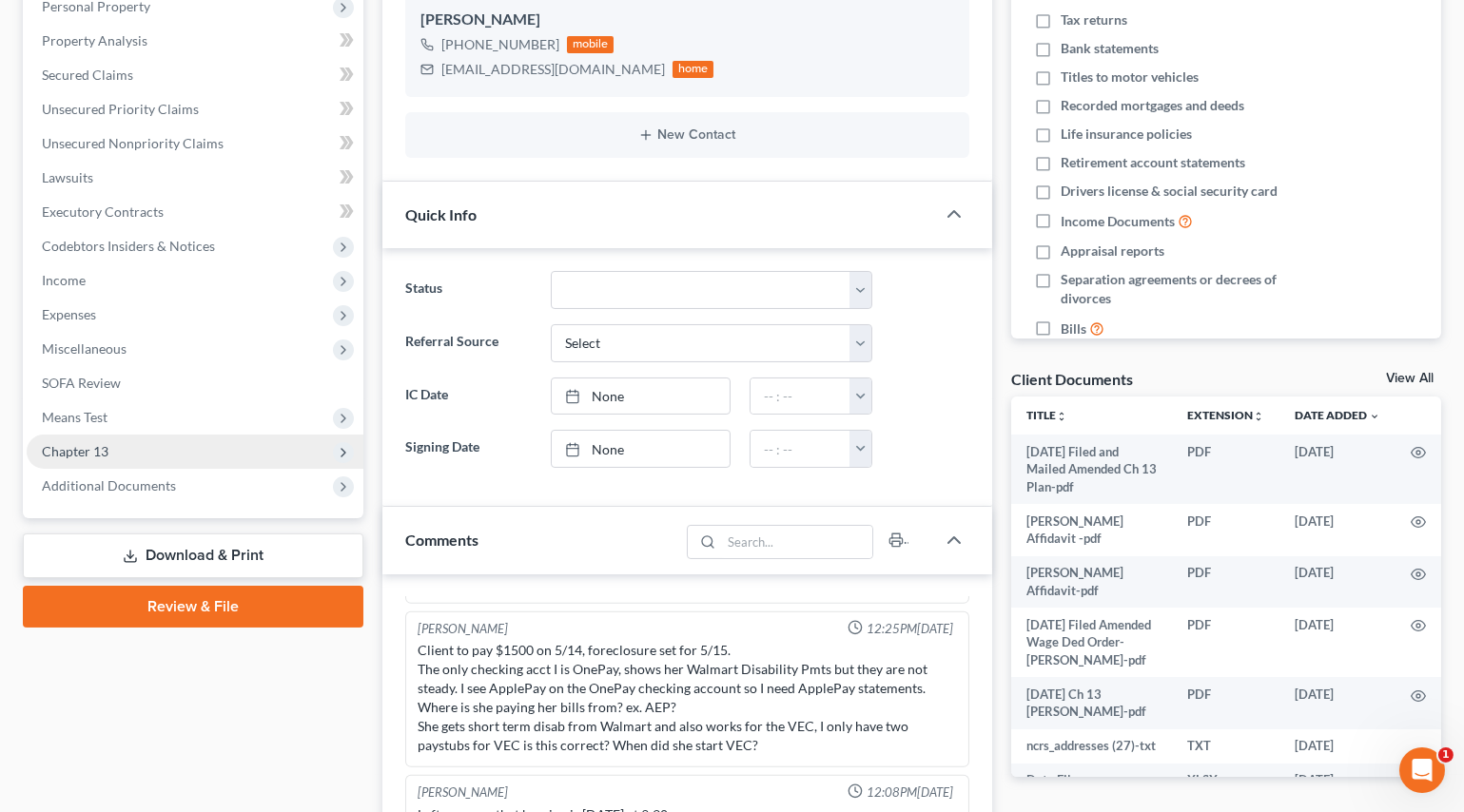
click at [67, 457] on span "Chapter 13" at bounding box center [195, 452] width 337 height 35
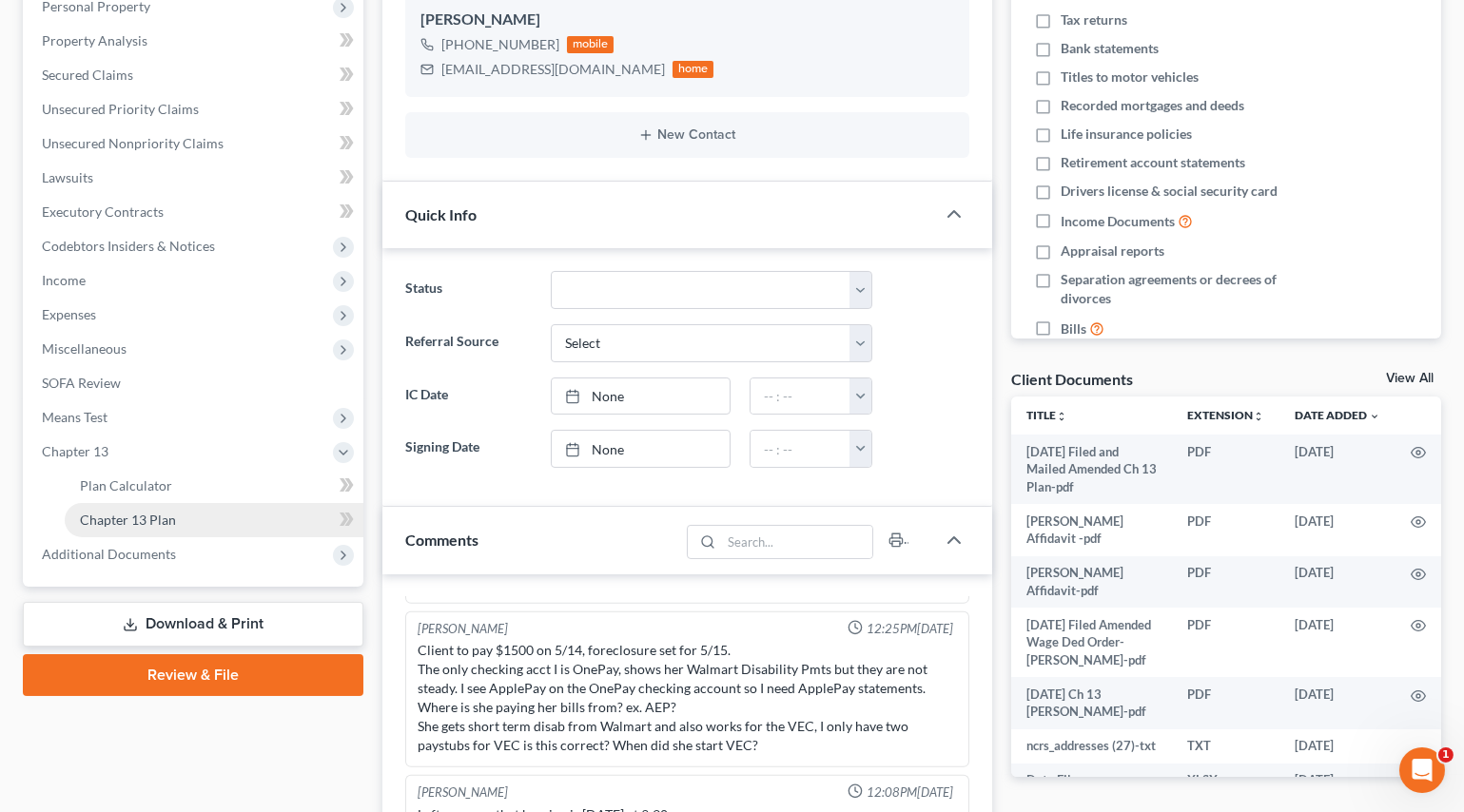
click at [101, 523] on span "Chapter 13 Plan" at bounding box center [128, 519] width 96 height 16
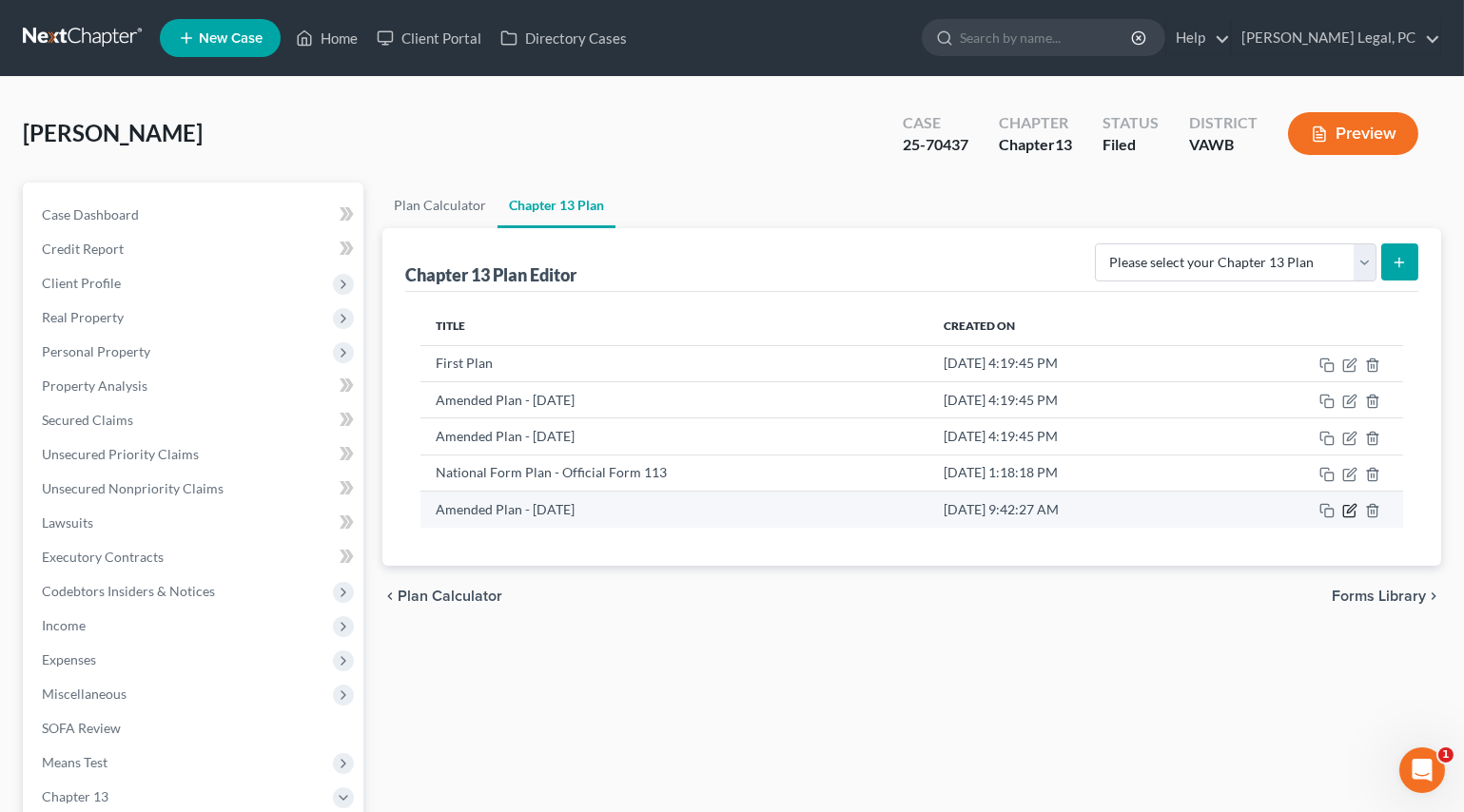
click at [1350, 513] on icon "button" at bounding box center [1350, 511] width 15 height 15
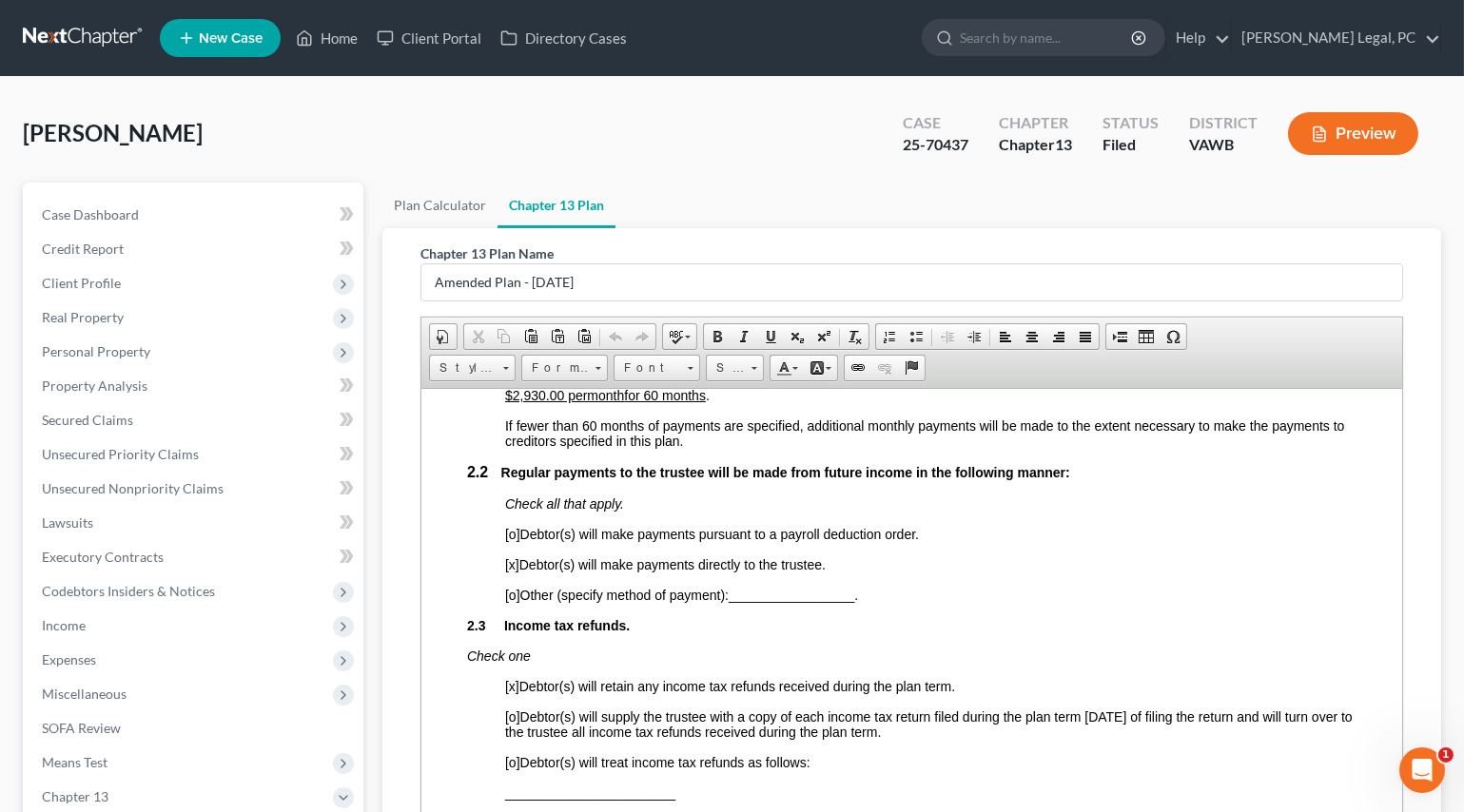
scroll to position [951, 0]
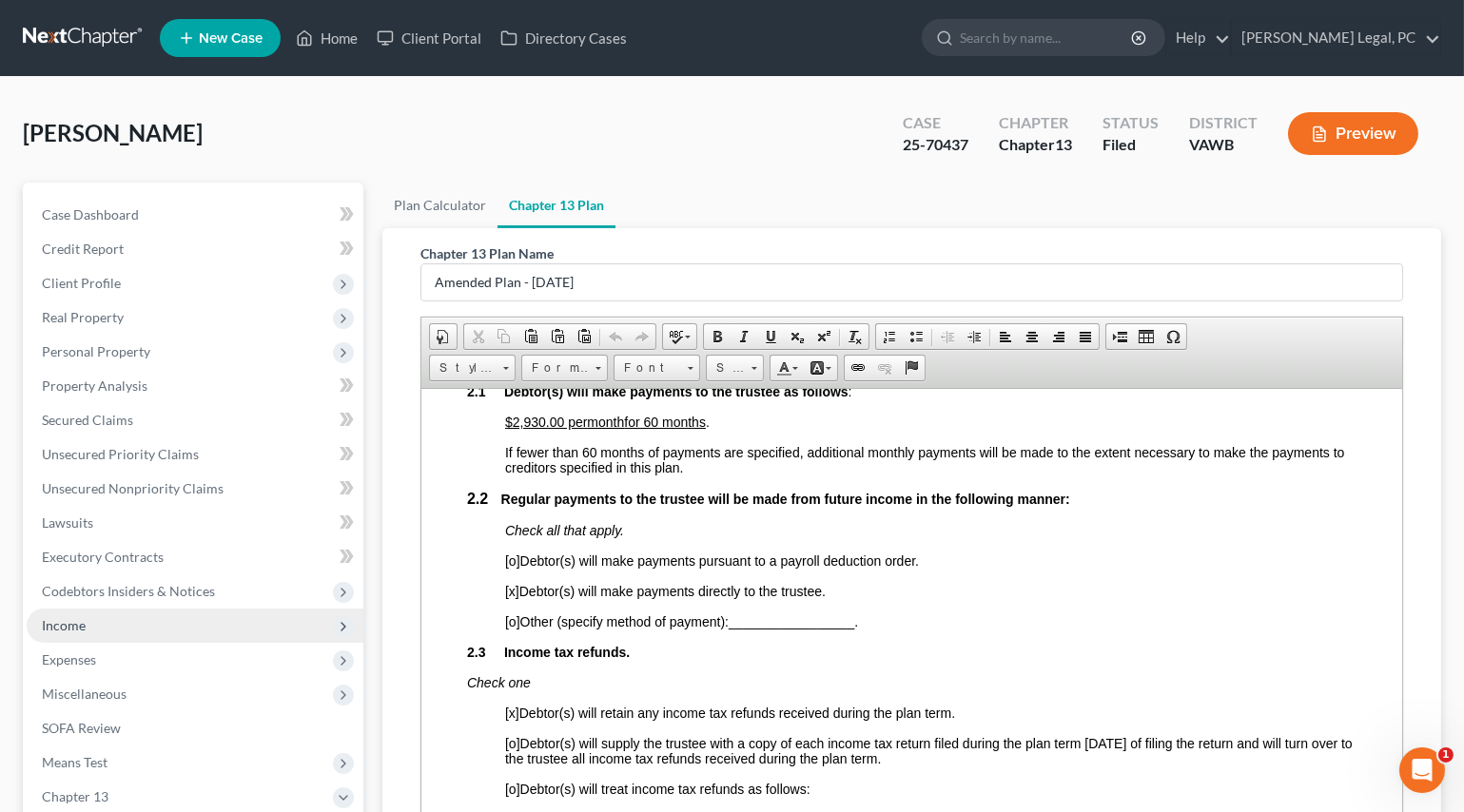
click at [134, 625] on span "Income" at bounding box center [195, 626] width 337 height 35
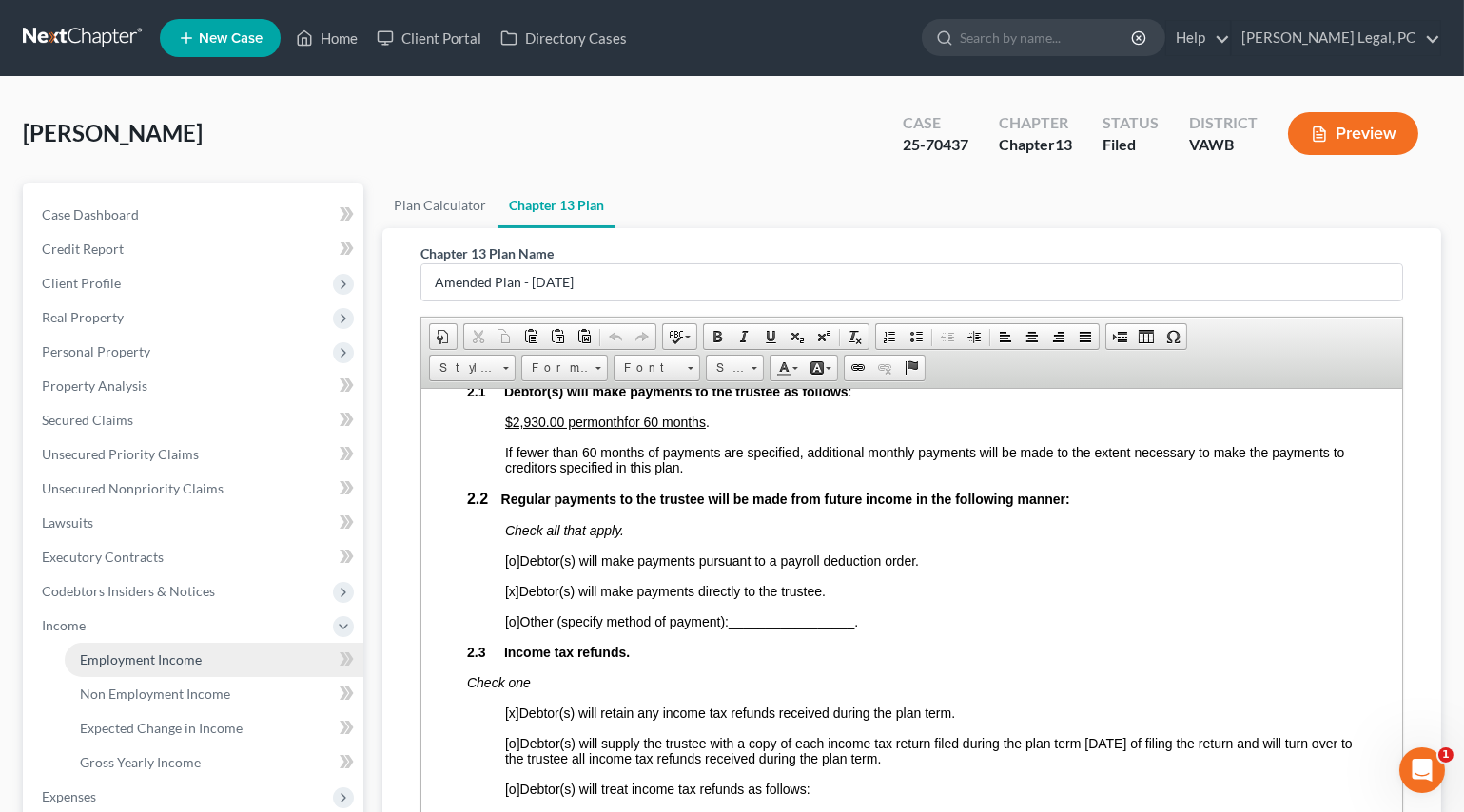
click at [146, 652] on span "Employment Income" at bounding box center [140, 659] width 122 height 16
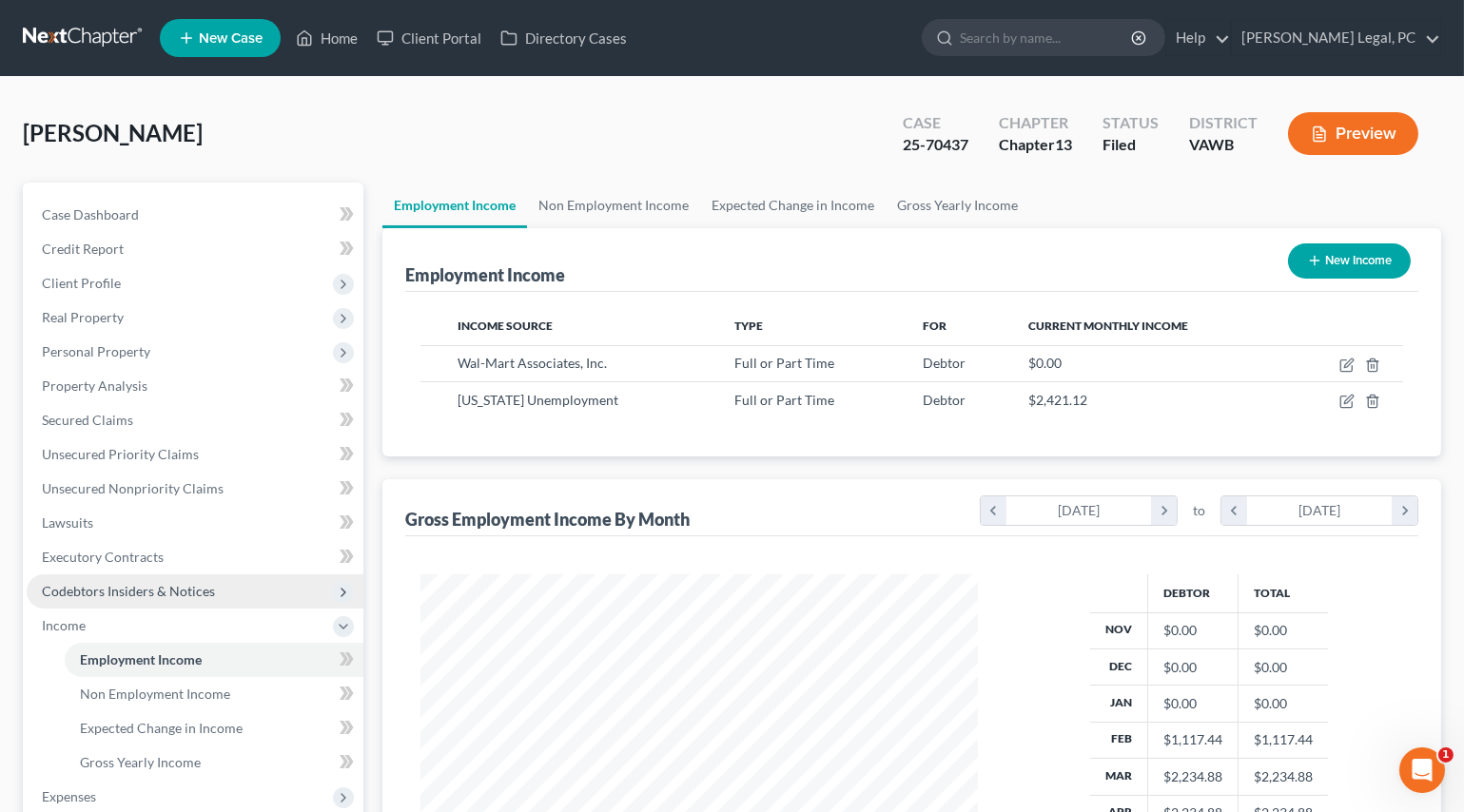
scroll to position [341, 594]
click at [599, 194] on link "Non Employment Income" at bounding box center [613, 205] width 173 height 46
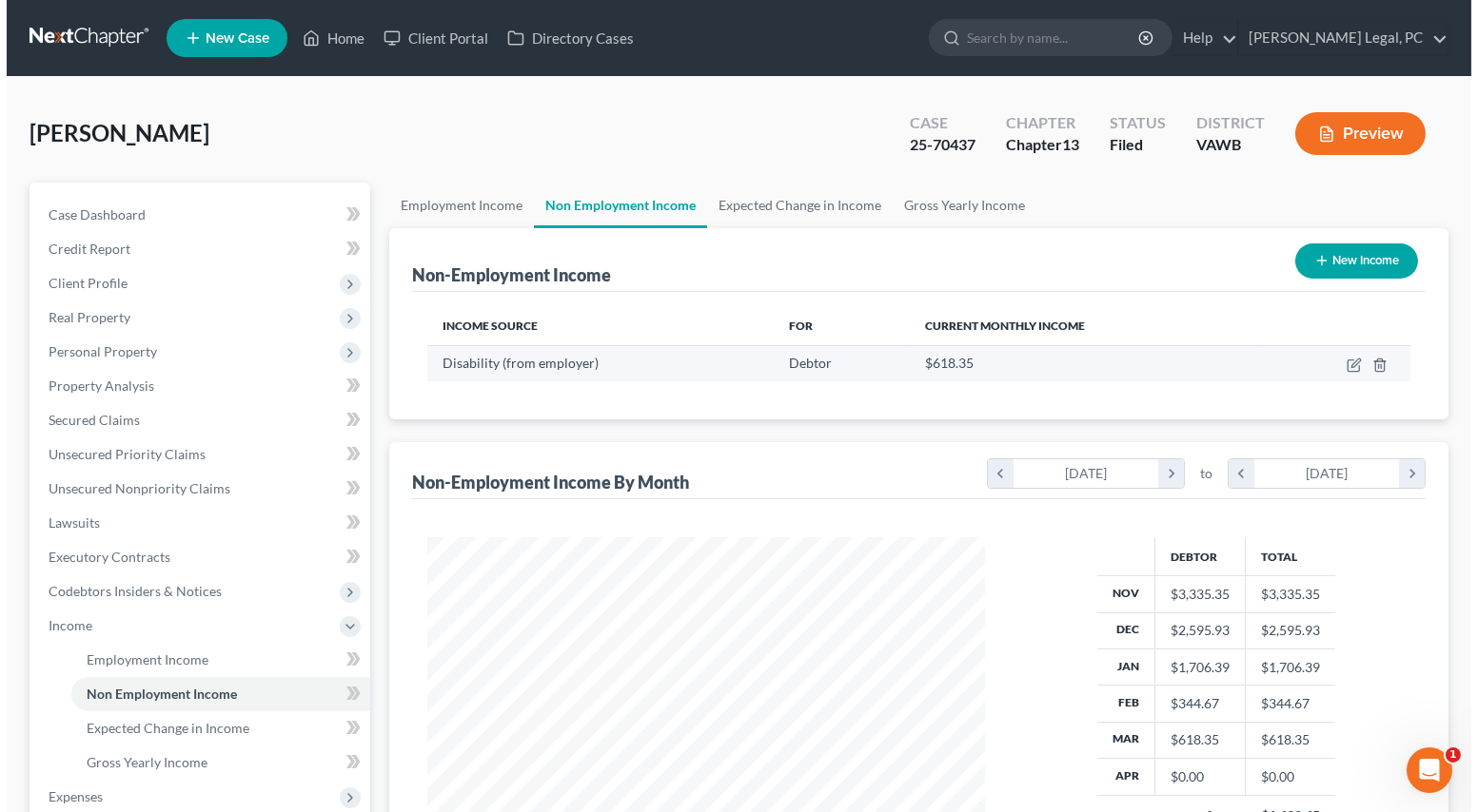
scroll to position [341, 594]
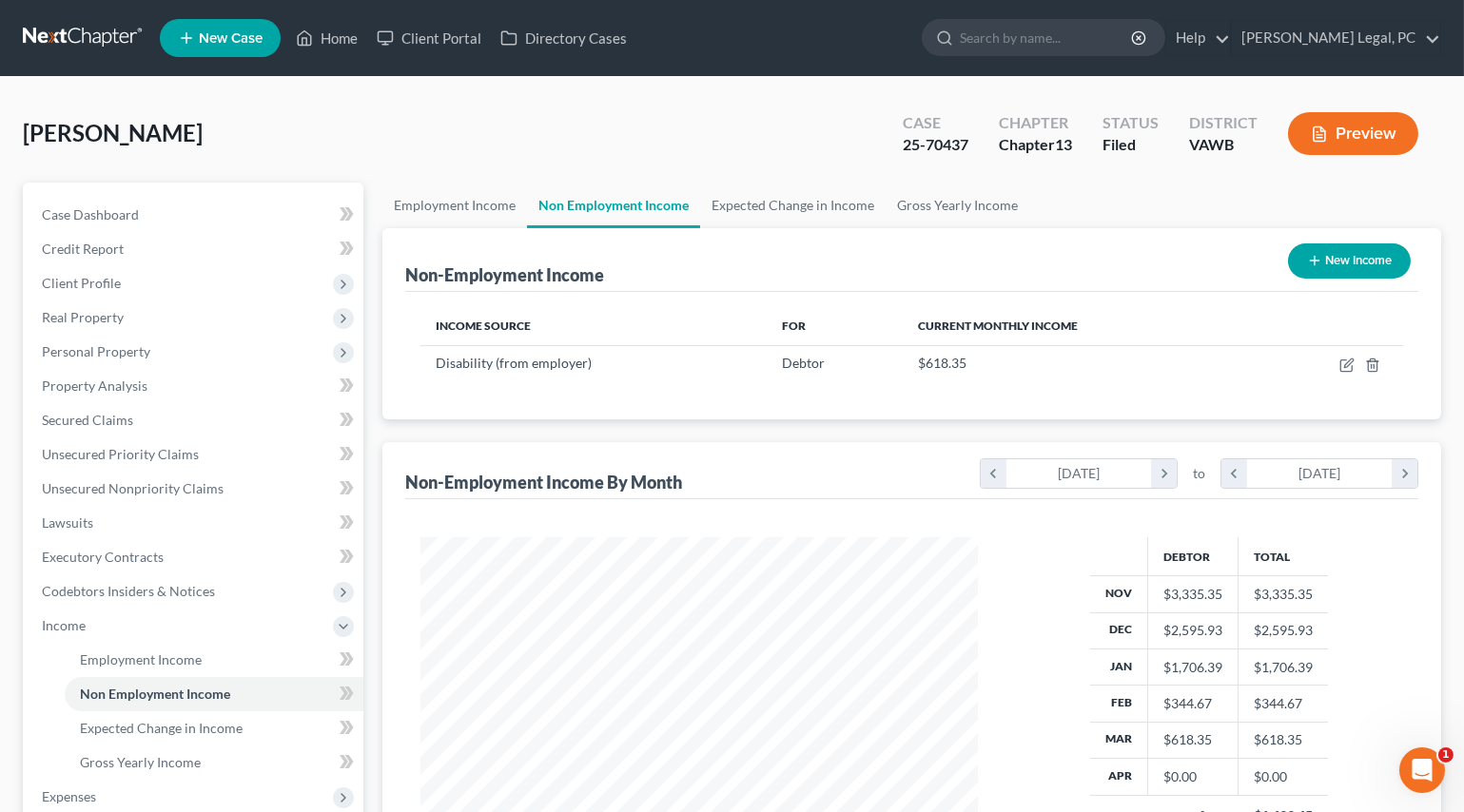
click at [1326, 261] on button "New Income" at bounding box center [1350, 261] width 123 height 36
select select "0"
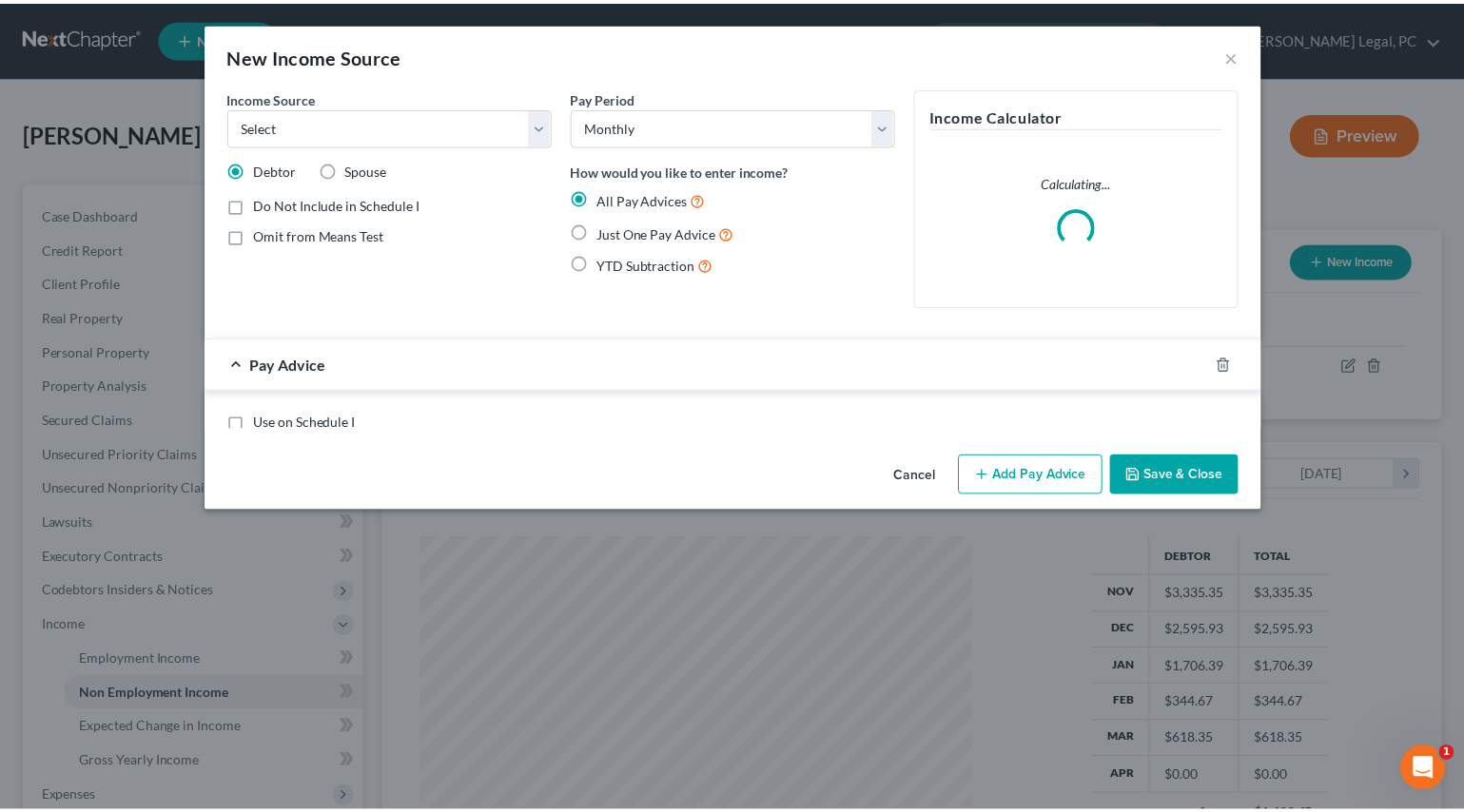
scroll to position [341, 601]
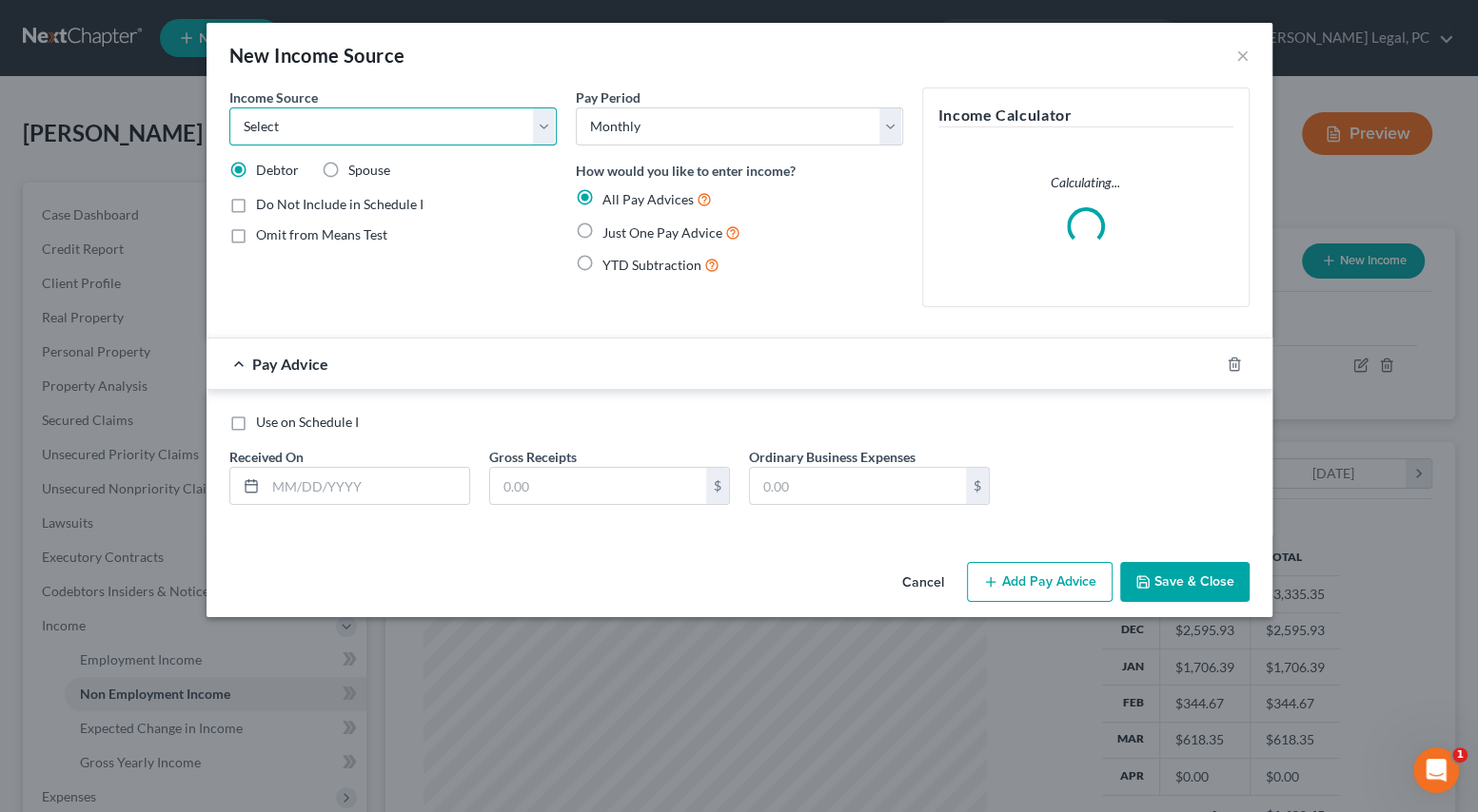
click at [349, 130] on select "Select Unemployment Disability (from employer) Pension Retirement Social Securi…" at bounding box center [393, 127] width 327 height 38
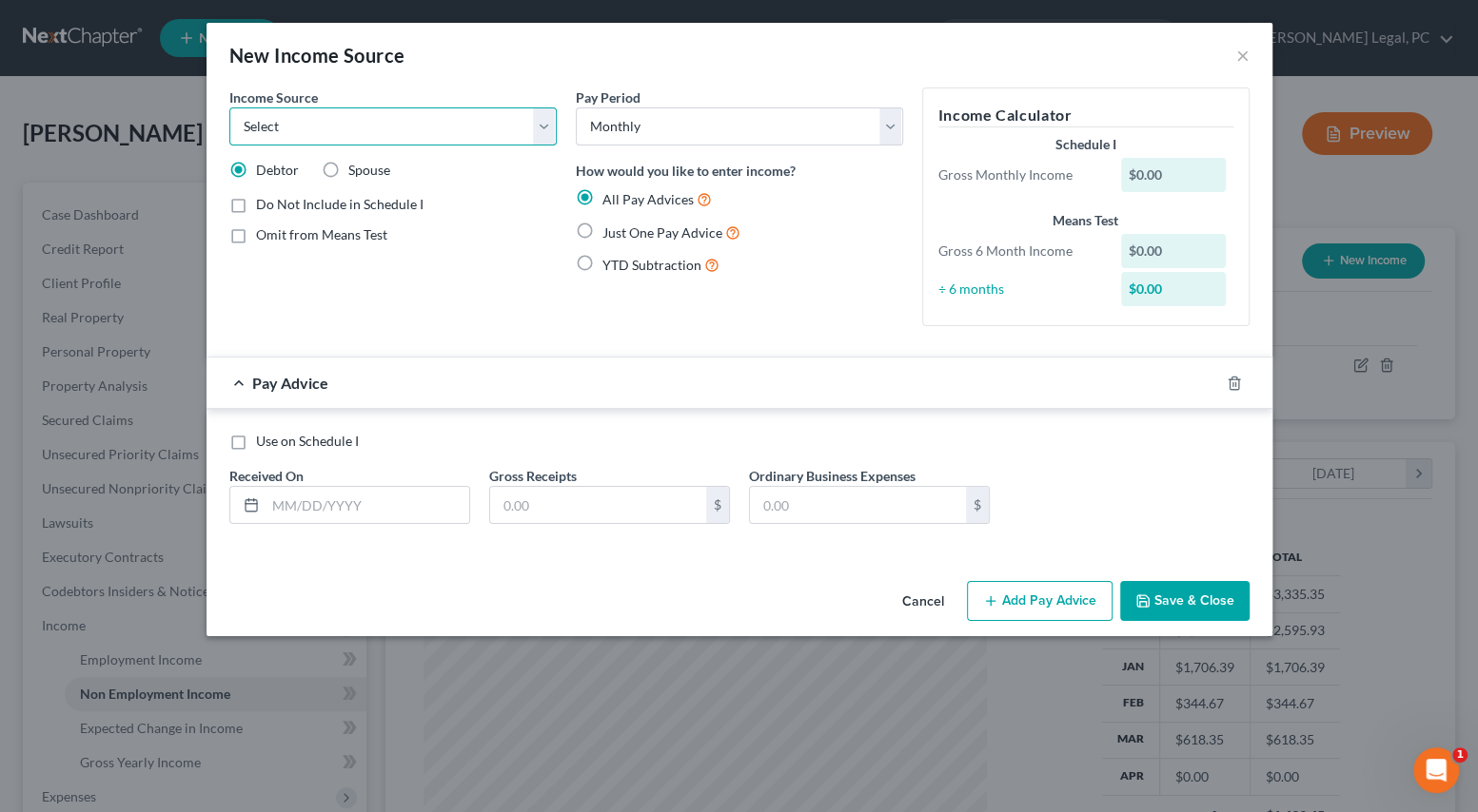
select select "5"
click at [230, 107] on select "Select Unemployment Disability (from employer) Pension Retirement Social Securi…" at bounding box center [393, 127] width 327 height 38
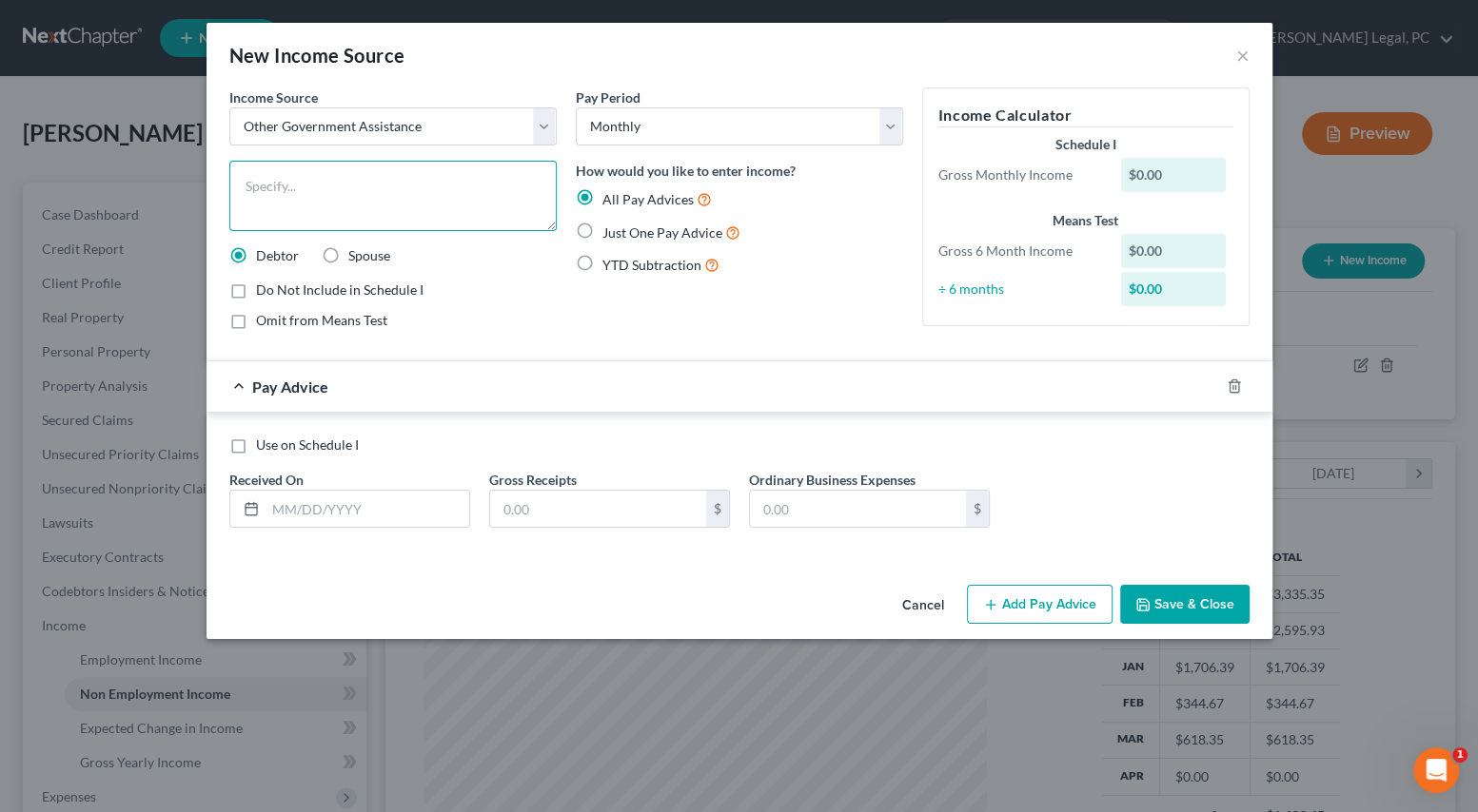
click at [296, 186] on textarea at bounding box center [393, 195] width 327 height 70
type textarea "Food stamps"
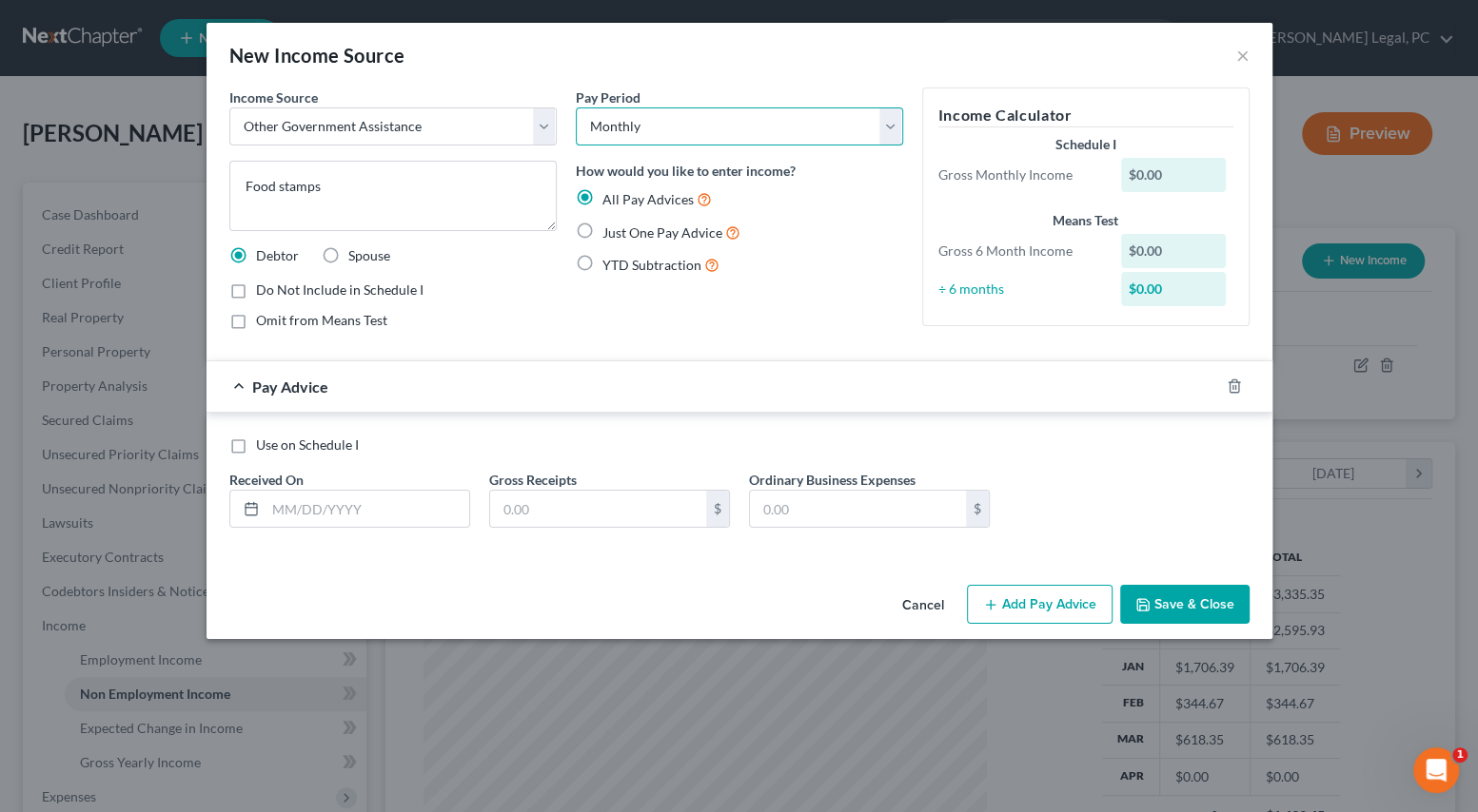
click at [639, 119] on select "Select Monthly Twice Monthly Every Other Week Weekly" at bounding box center [739, 127] width 327 height 38
click at [626, 120] on select "Select Monthly Twice Monthly Every Other Week Weekly" at bounding box center [739, 127] width 327 height 38
click at [602, 227] on label "Just One Pay Advice" at bounding box center [671, 232] width 138 height 22
click at [610, 227] on input "Just One Pay Advice" at bounding box center [616, 227] width 12 height 12
radio input "true"
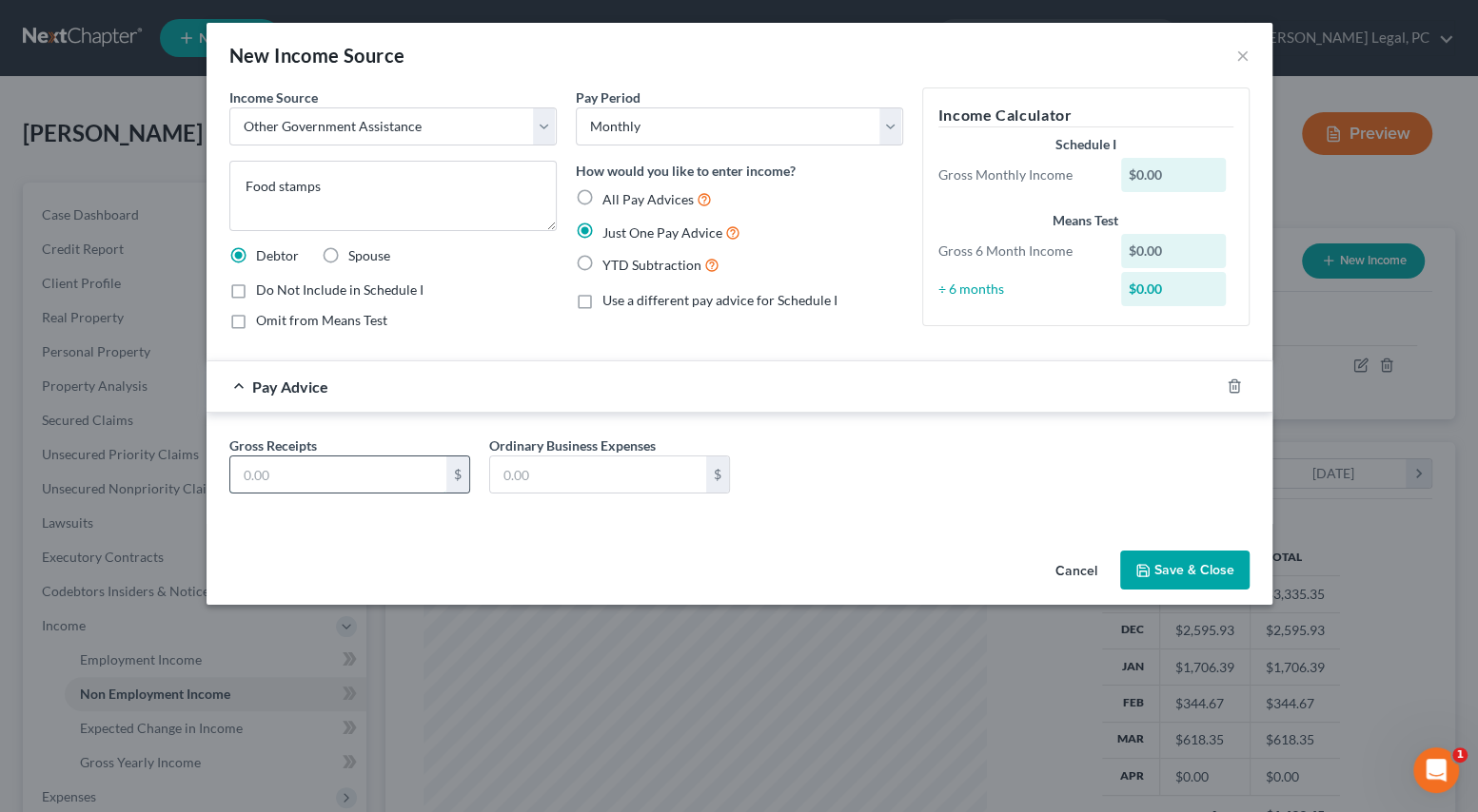
click at [329, 469] on input "text" at bounding box center [338, 475] width 216 height 36
type input "849"
click at [1176, 568] on button "Save & Close" at bounding box center [1184, 571] width 130 height 40
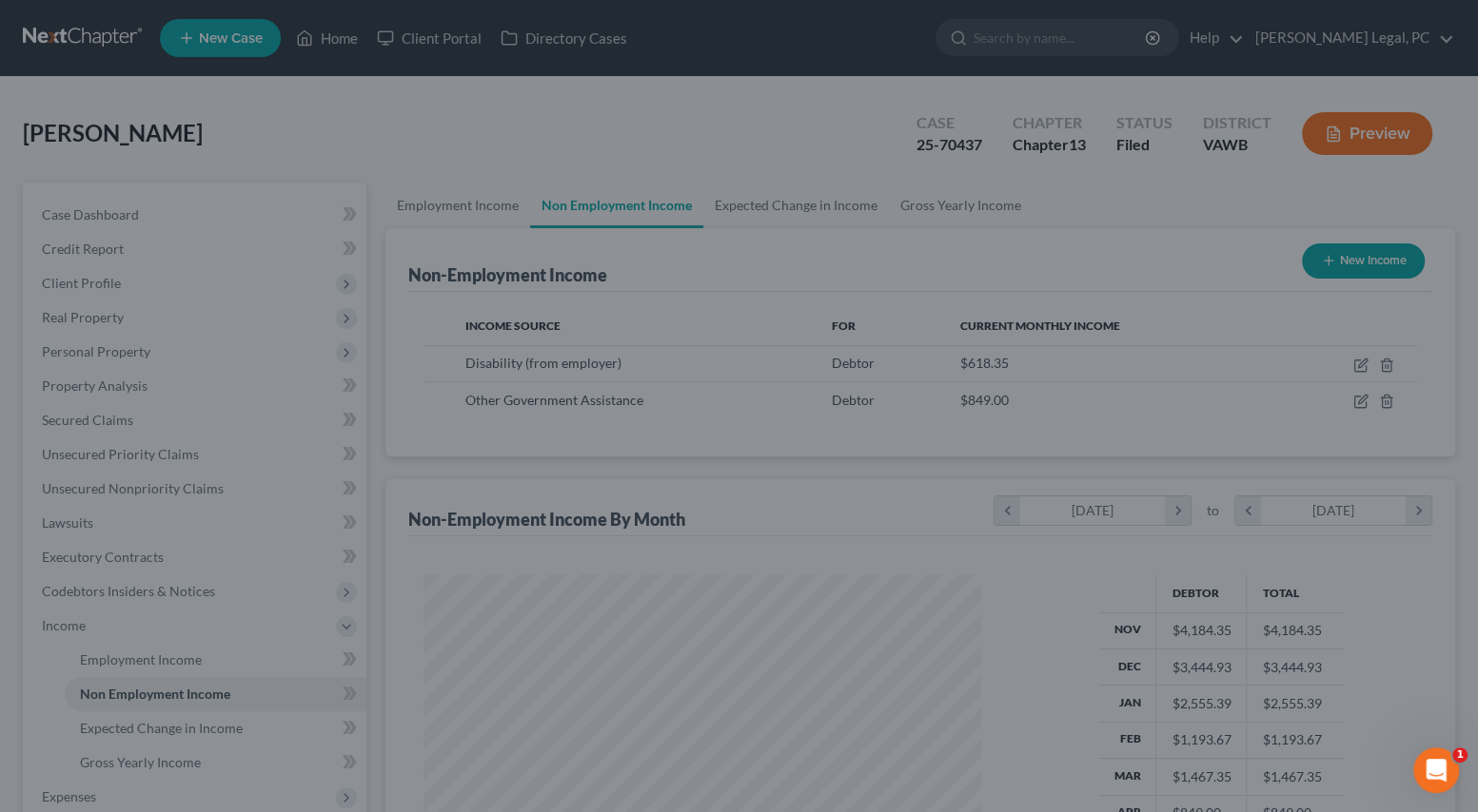
scroll to position [950706, 950998]
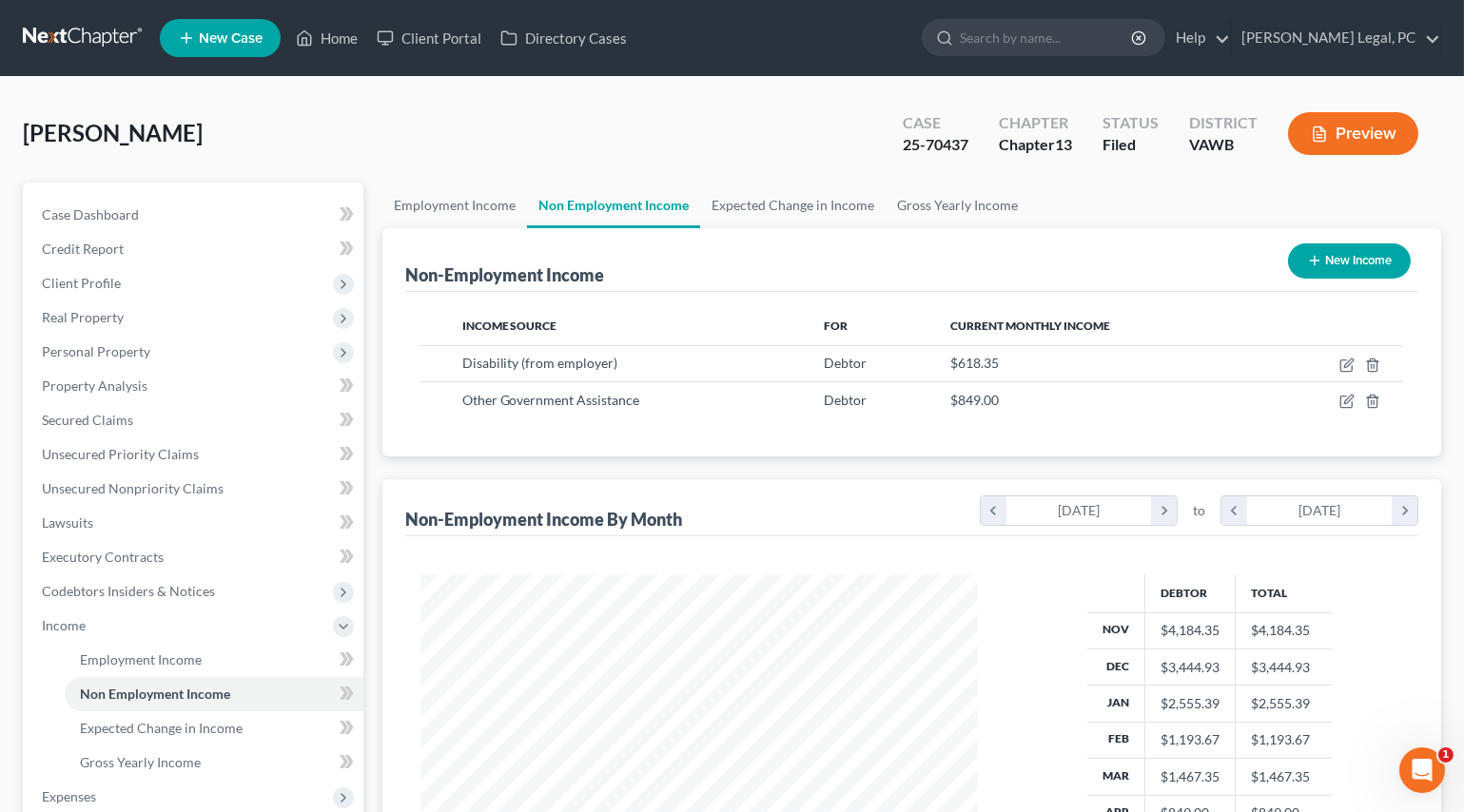
click at [1320, 258] on button "New Income" at bounding box center [1350, 261] width 123 height 36
select select "0"
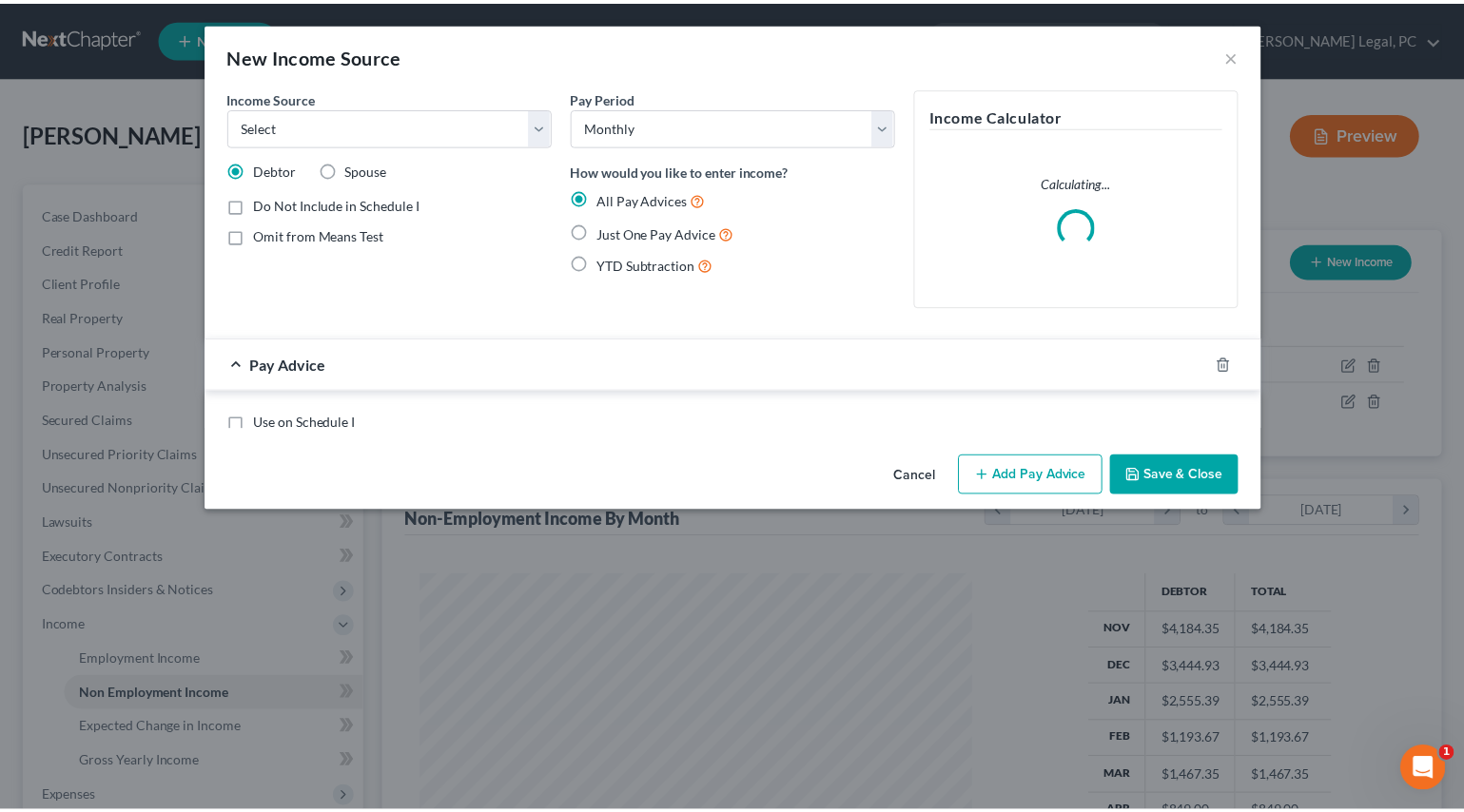
scroll to position [341, 601]
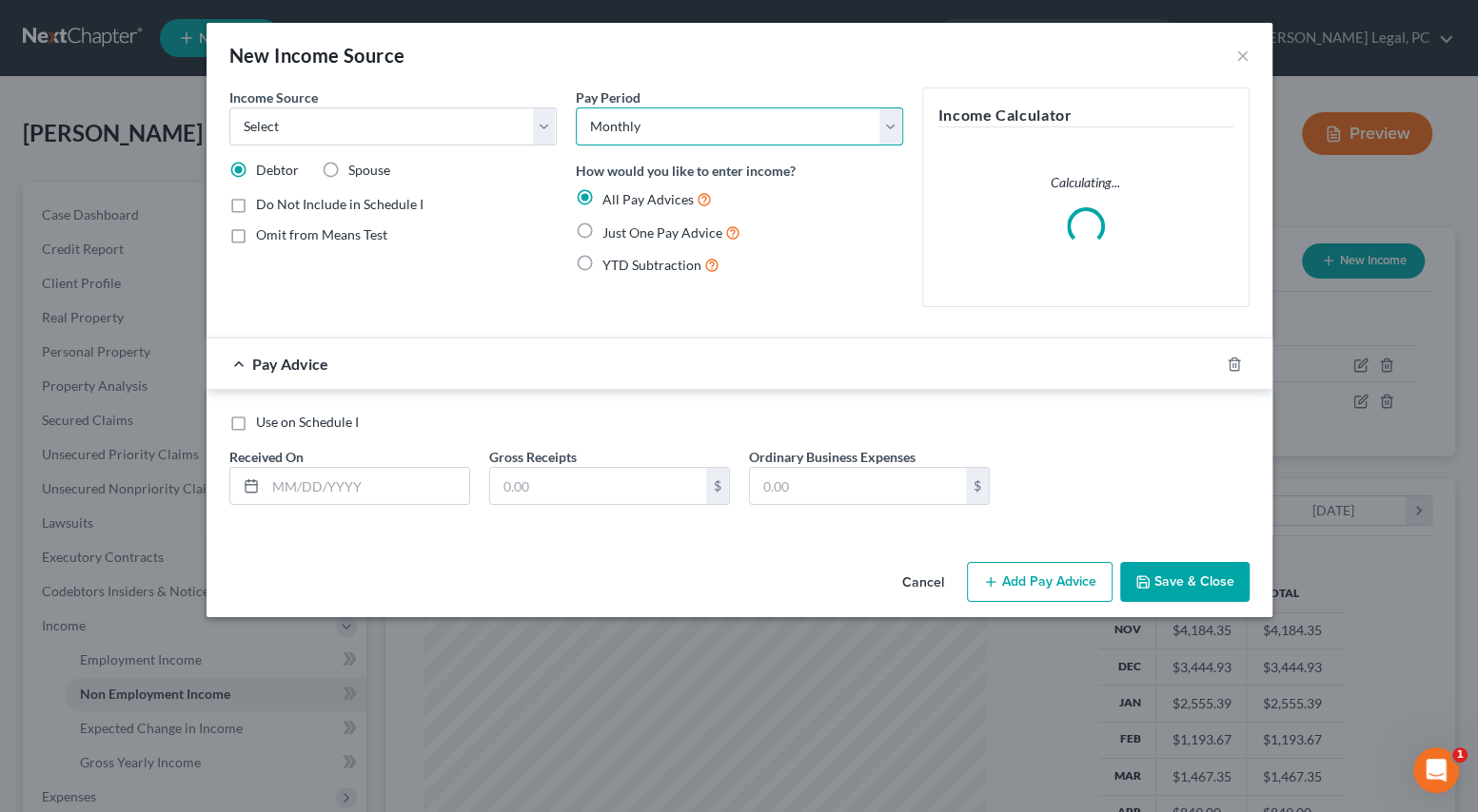
click at [676, 121] on select "Select Monthly Twice Monthly Every Other Week Weekly" at bounding box center [739, 127] width 327 height 38
click at [644, 117] on select "Select Monthly Twice Monthly Every Other Week Weekly" at bounding box center [739, 127] width 327 height 38
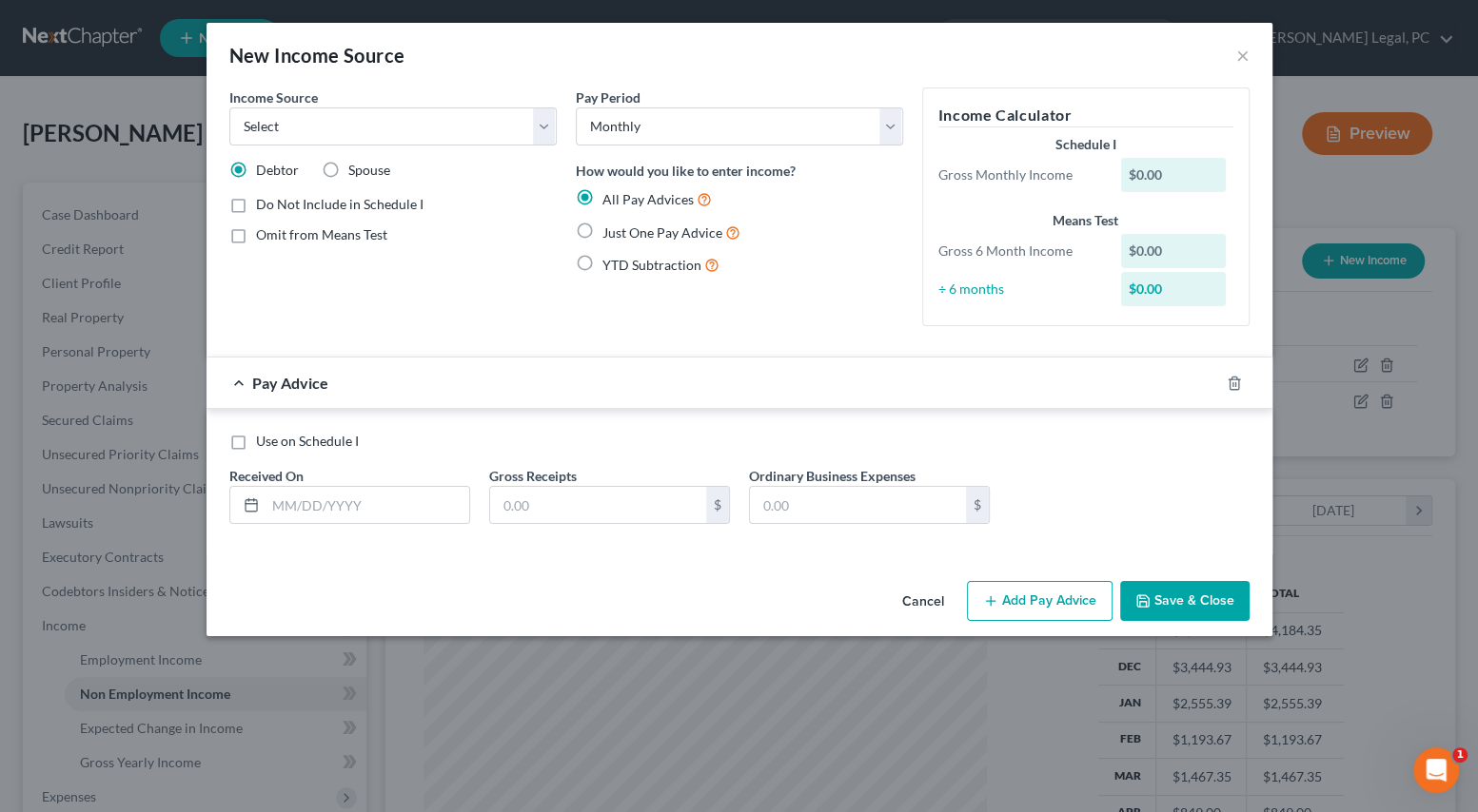
drag, startPoint x: 590, startPoint y: 227, endPoint x: 491, endPoint y: 161, distance: 119.0
click at [602, 227] on label "Just One Pay Advice" at bounding box center [671, 232] width 138 height 22
click at [610, 227] on input "Just One Pay Advice" at bounding box center [616, 227] width 12 height 12
radio input "true"
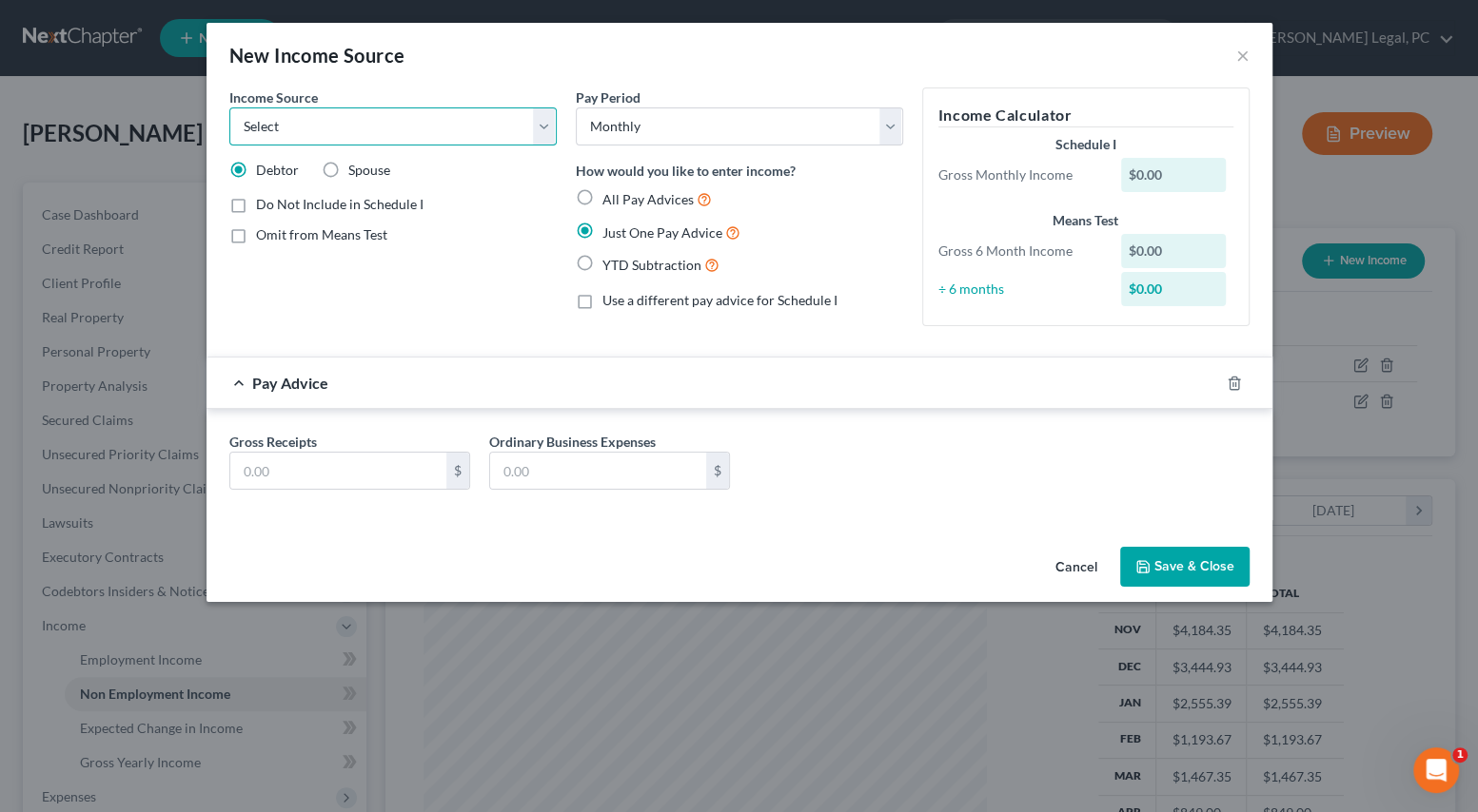
click at [469, 134] on select "Select Unemployment Disability (from employer) Pension Retirement Social Securi…" at bounding box center [393, 127] width 327 height 38
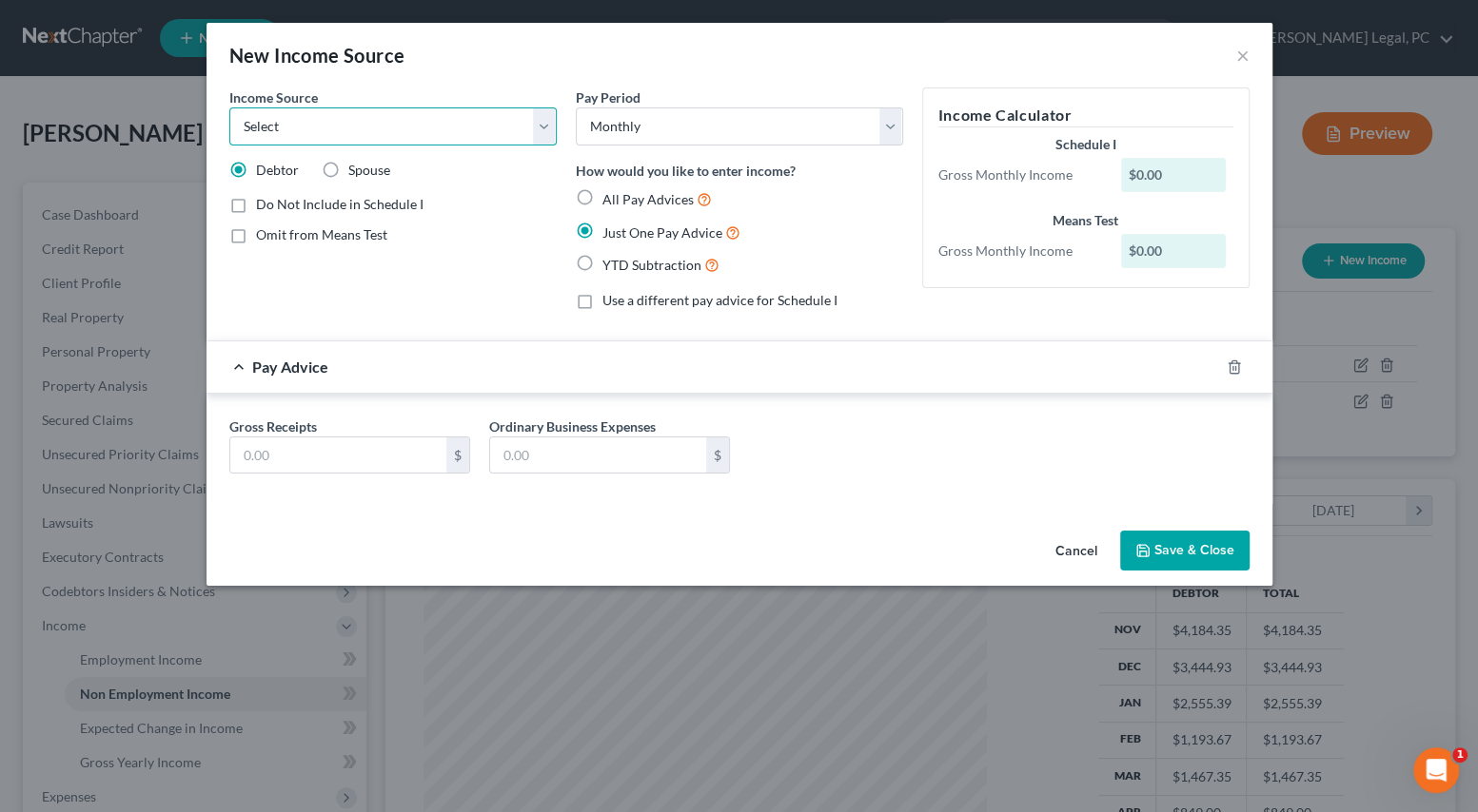
select select "7"
click at [230, 107] on select "Select Unemployment Disability (from employer) Pension Retirement Social Securi…" at bounding box center [393, 127] width 327 height 38
click at [280, 451] on input "text" at bounding box center [338, 456] width 216 height 36
type input "1,000"
click at [1168, 560] on button "Save & Close" at bounding box center [1184, 551] width 130 height 40
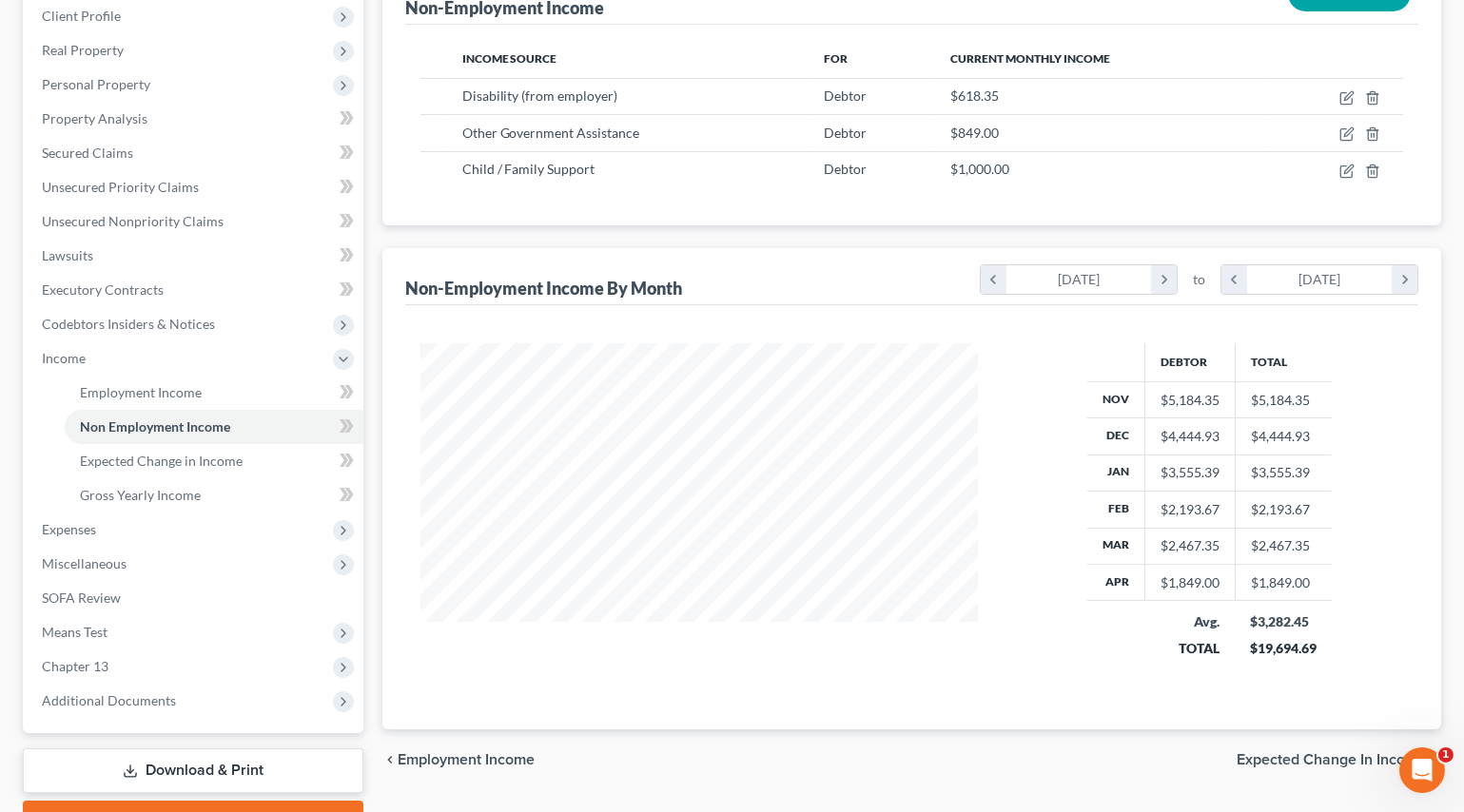
scroll to position [346, 0]
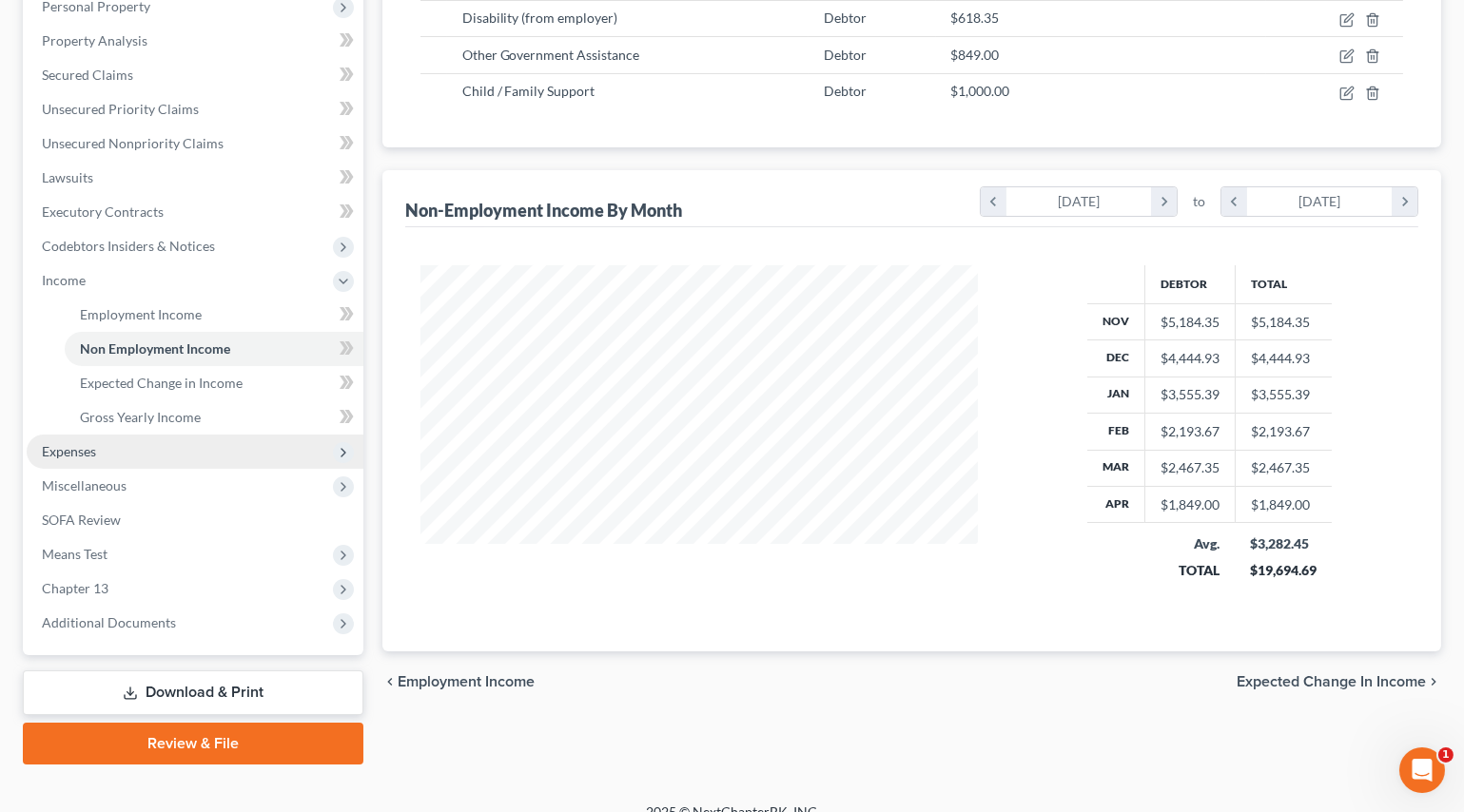
click at [71, 446] on span "Expenses" at bounding box center [69, 451] width 54 height 16
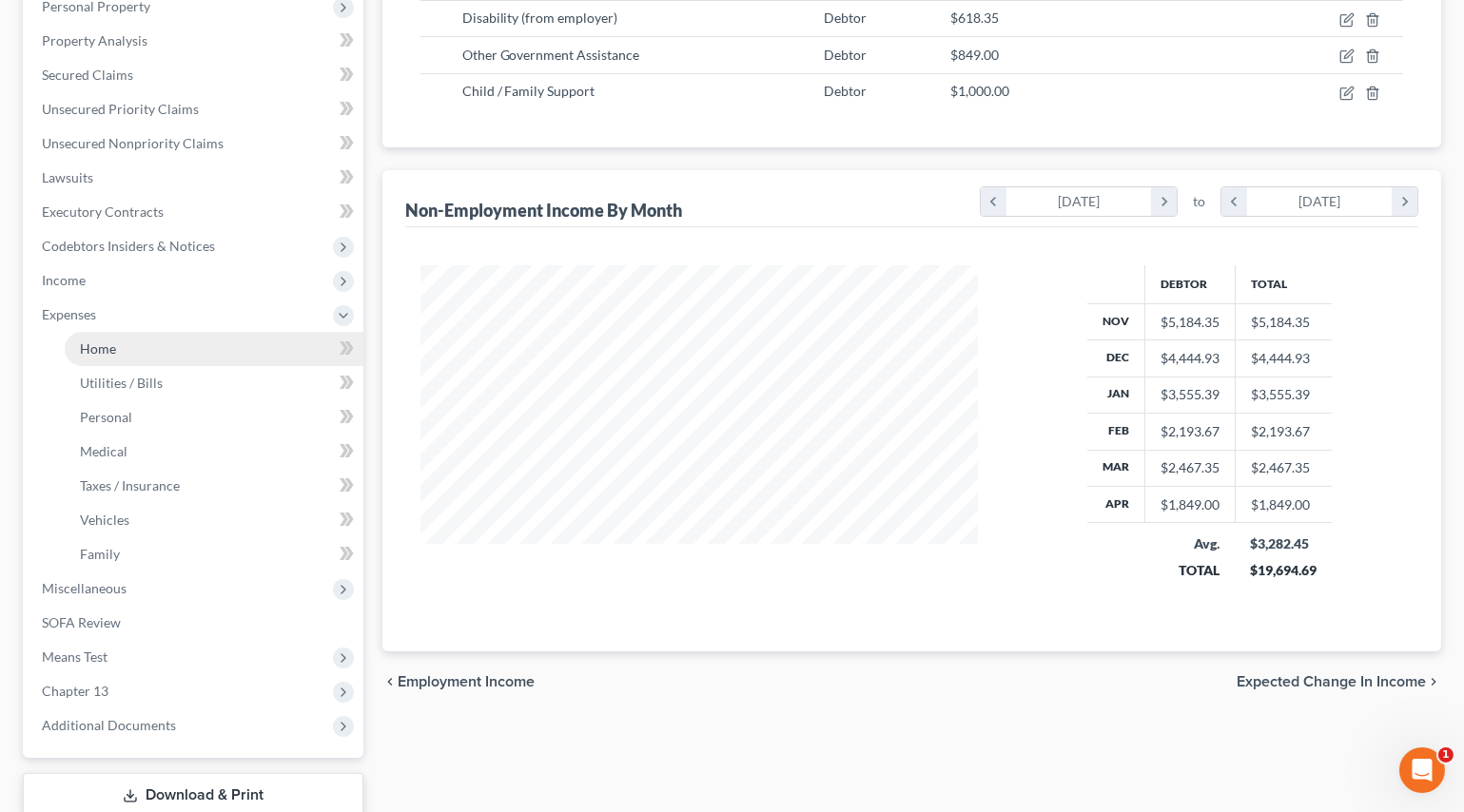
click at [101, 352] on span "Home" at bounding box center [98, 348] width 36 height 16
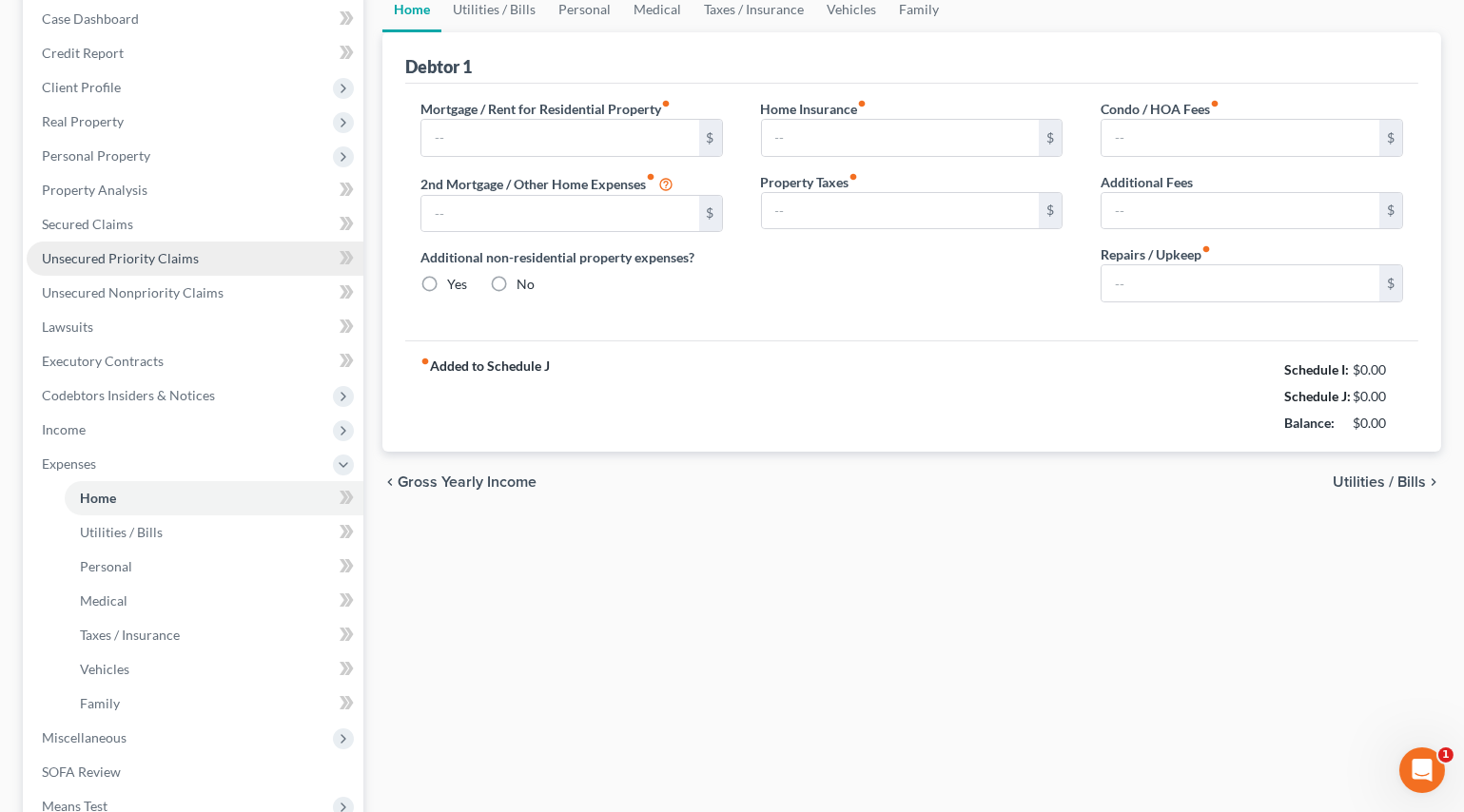
type input "0.00"
radio input "true"
type input "0.00"
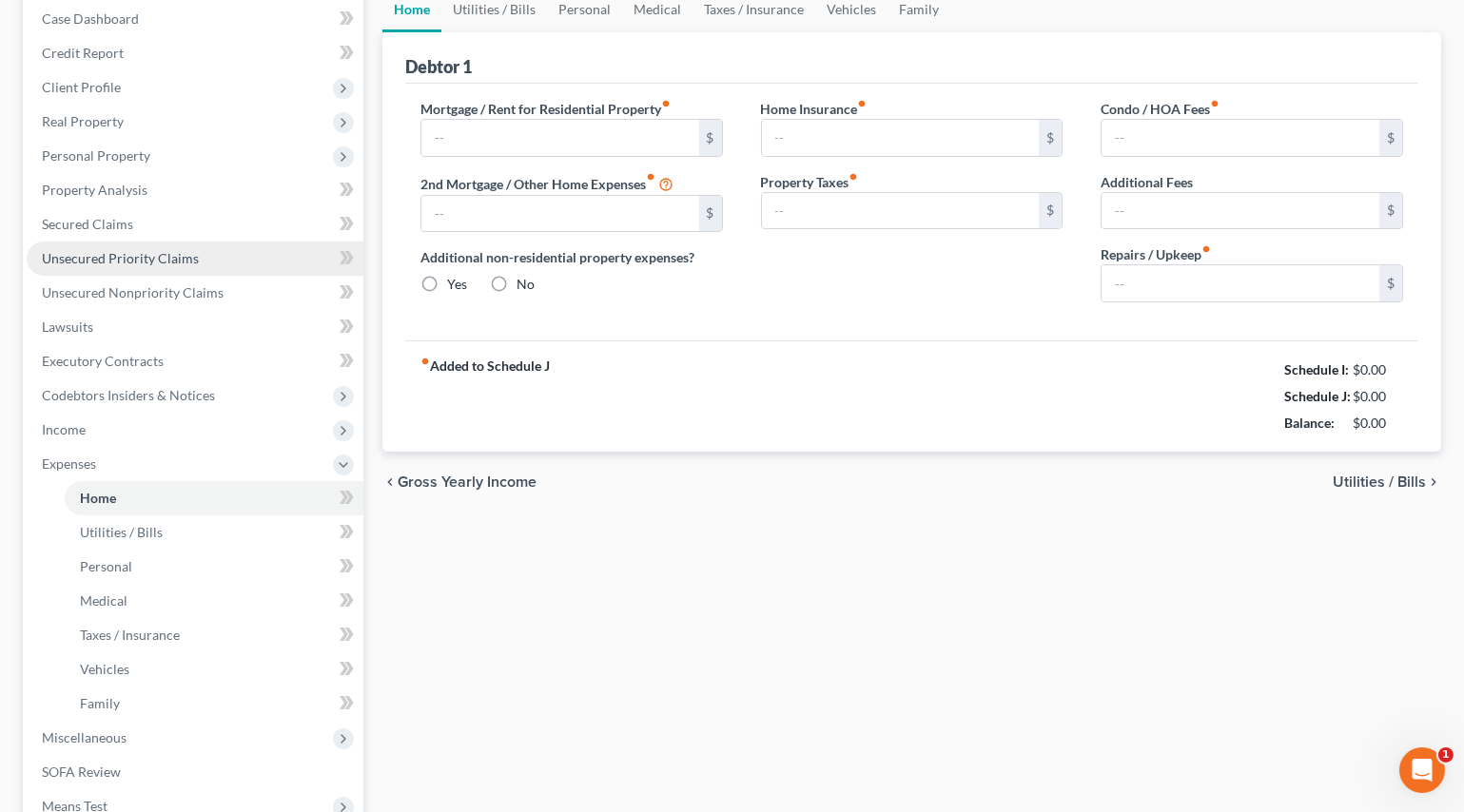
type input "0.00"
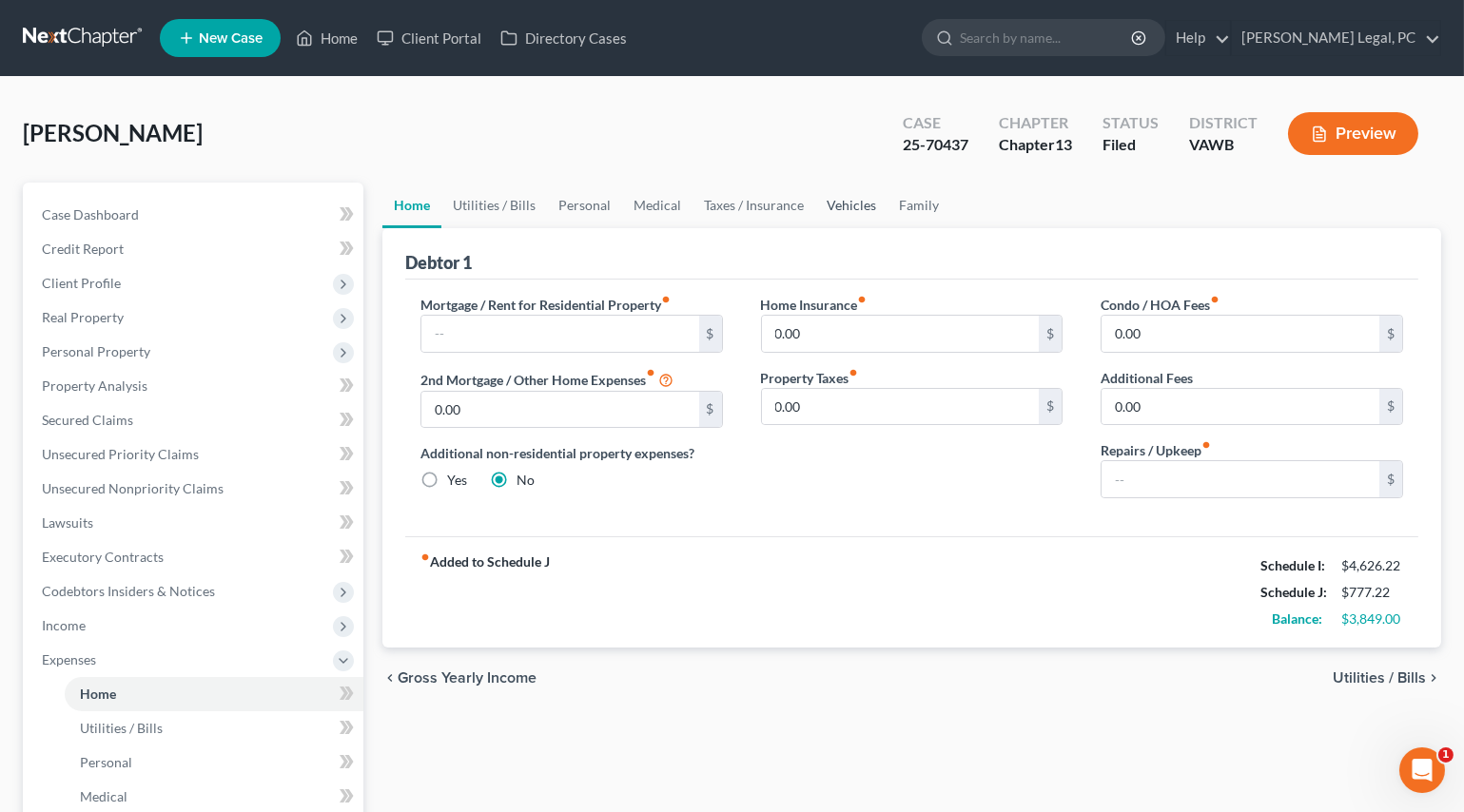
click at [852, 203] on link "Vehicles" at bounding box center [851, 205] width 72 height 46
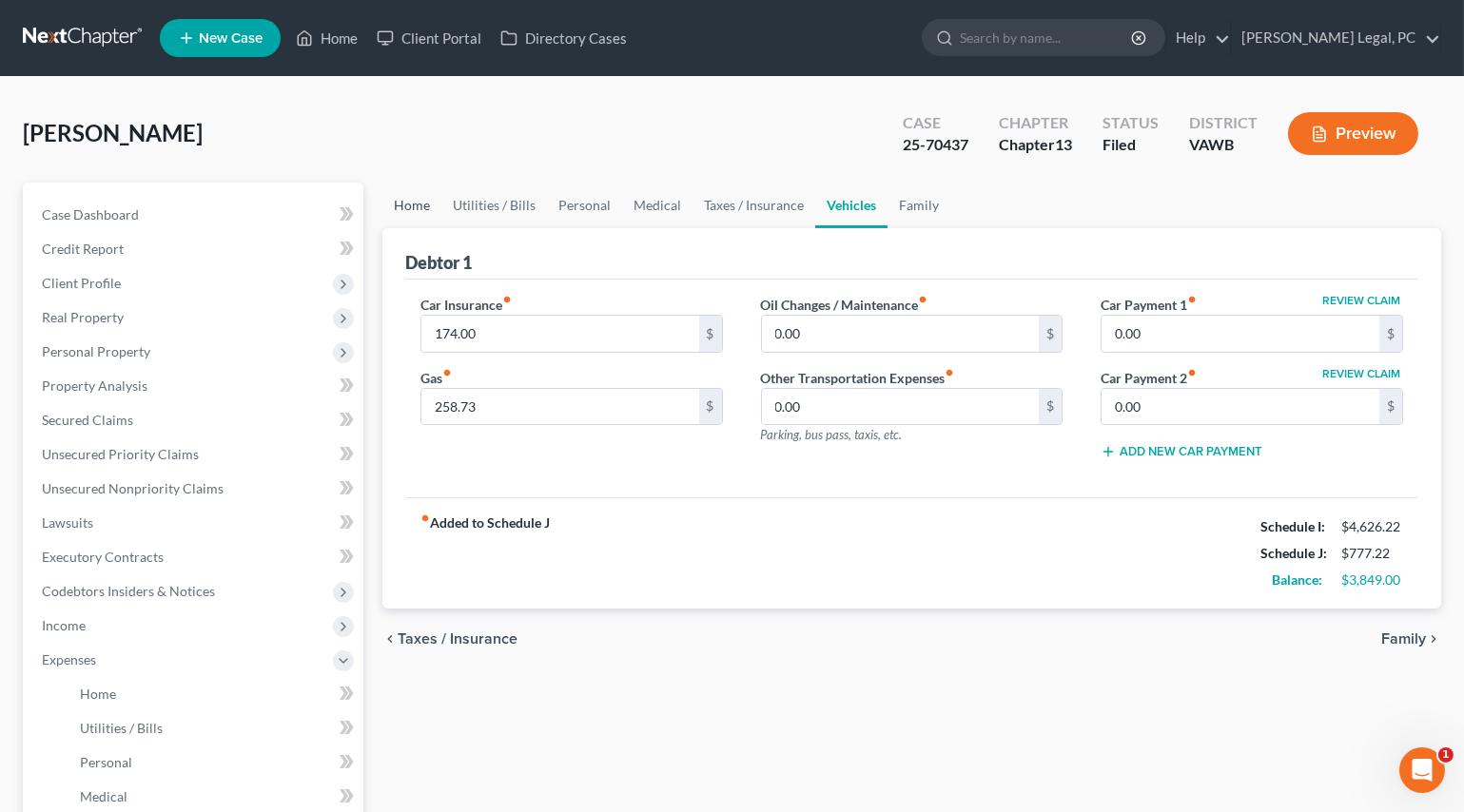
click at [418, 195] on link "Home" at bounding box center [411, 205] width 59 height 46
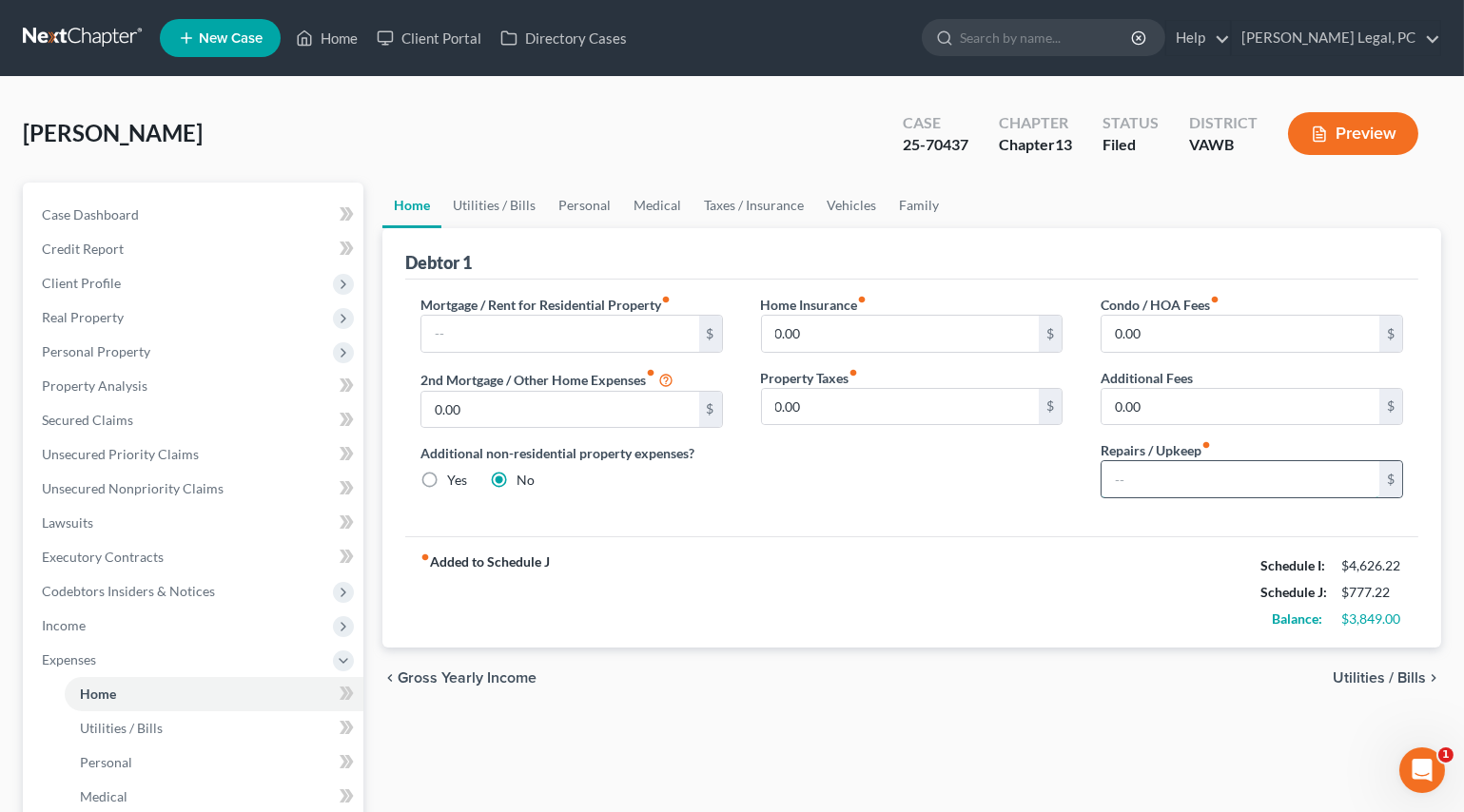
click at [1130, 481] on input "text" at bounding box center [1239, 480] width 277 height 36
type input "200"
click at [1033, 497] on div "Home Insurance fiber_manual_record 0.00 $ Property Taxes fiber_manual_record 0.…" at bounding box center [912, 404] width 341 height 219
click at [470, 197] on link "Utilities / Bills" at bounding box center [494, 205] width 106 height 46
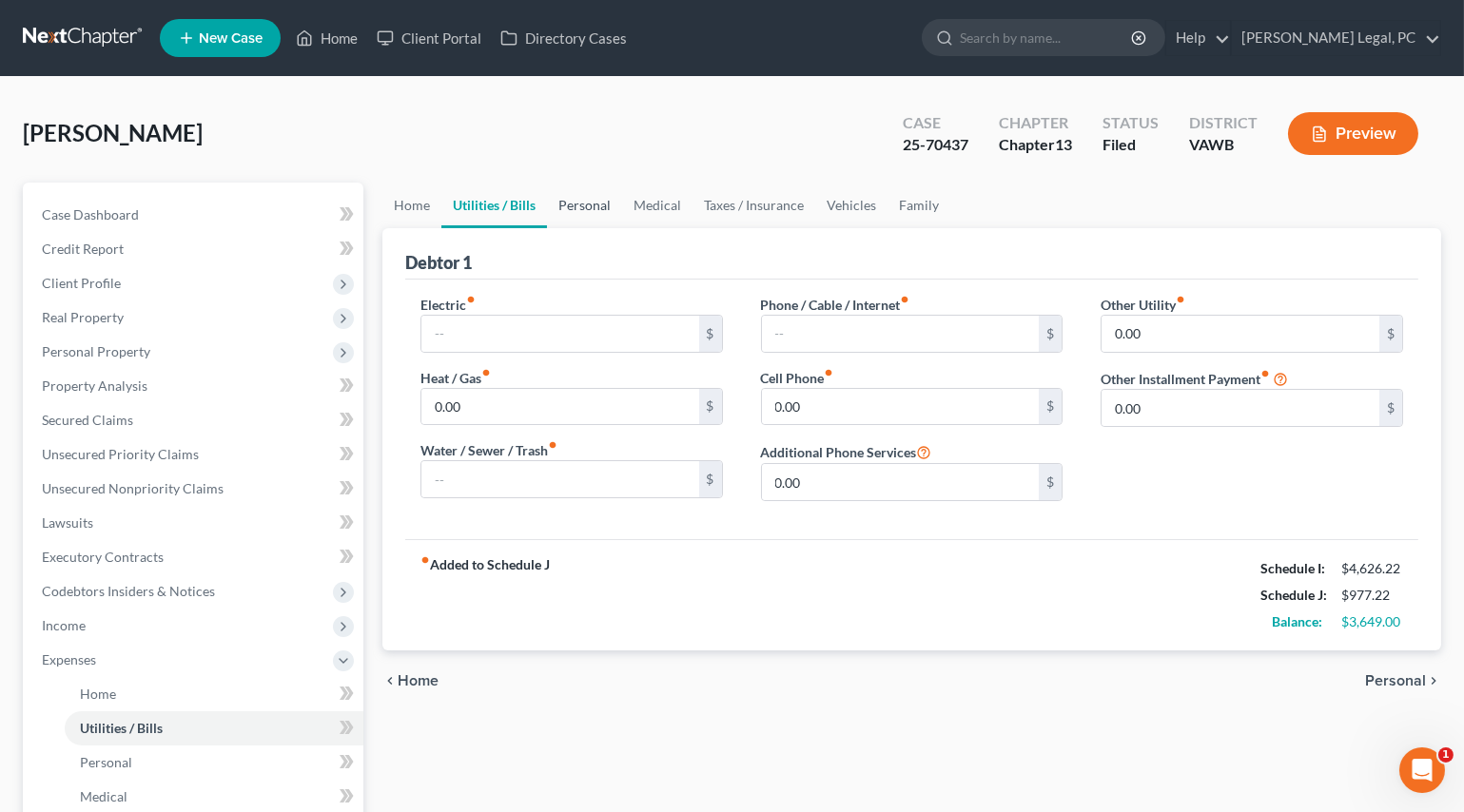
click at [572, 205] on link "Personal" at bounding box center [585, 205] width 75 height 46
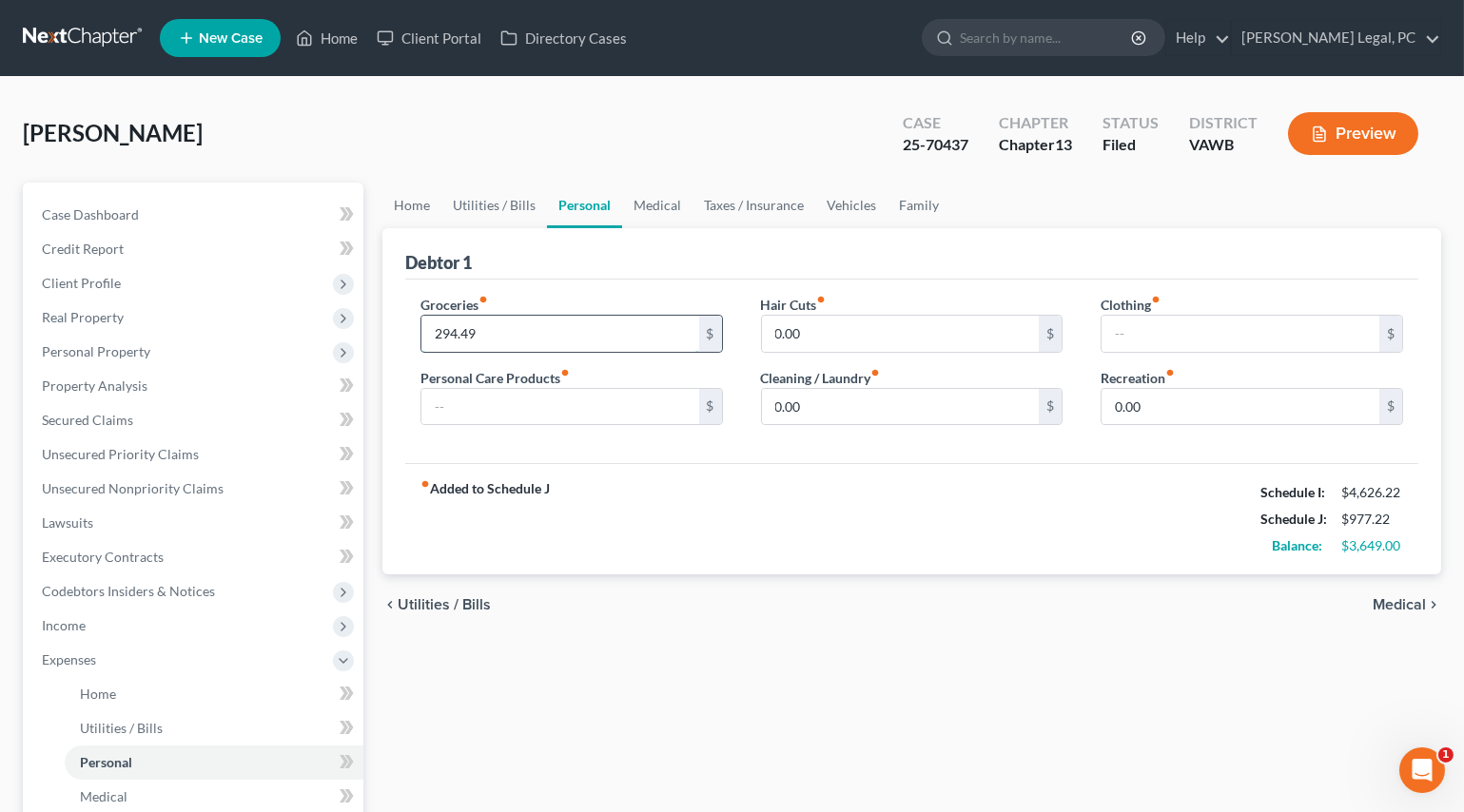
click at [529, 323] on input "294.49" at bounding box center [560, 334] width 277 height 36
click at [139, 212] on link "Case Dashboard" at bounding box center [195, 215] width 337 height 35
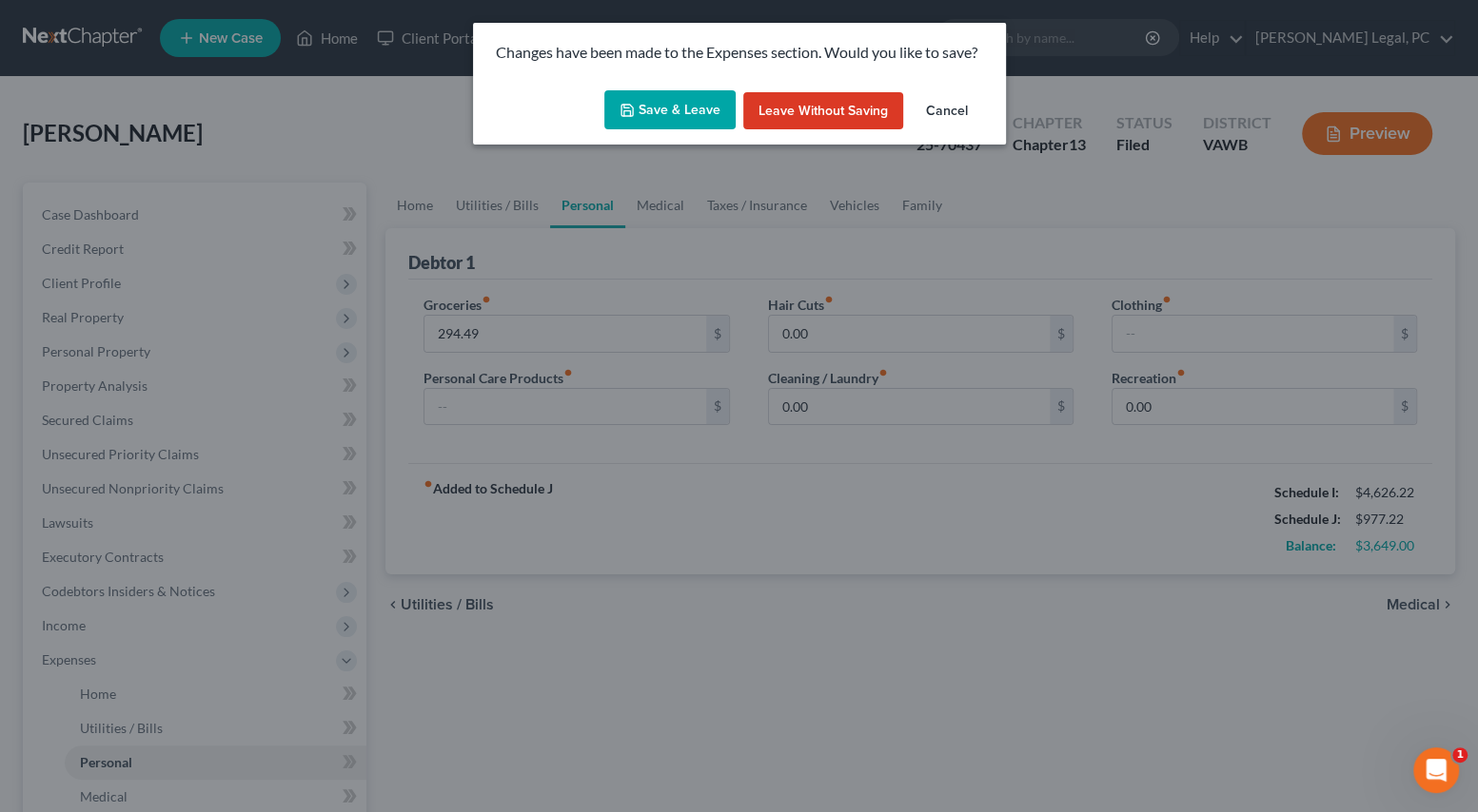
click at [677, 117] on button "Save & Leave" at bounding box center [669, 110] width 132 height 40
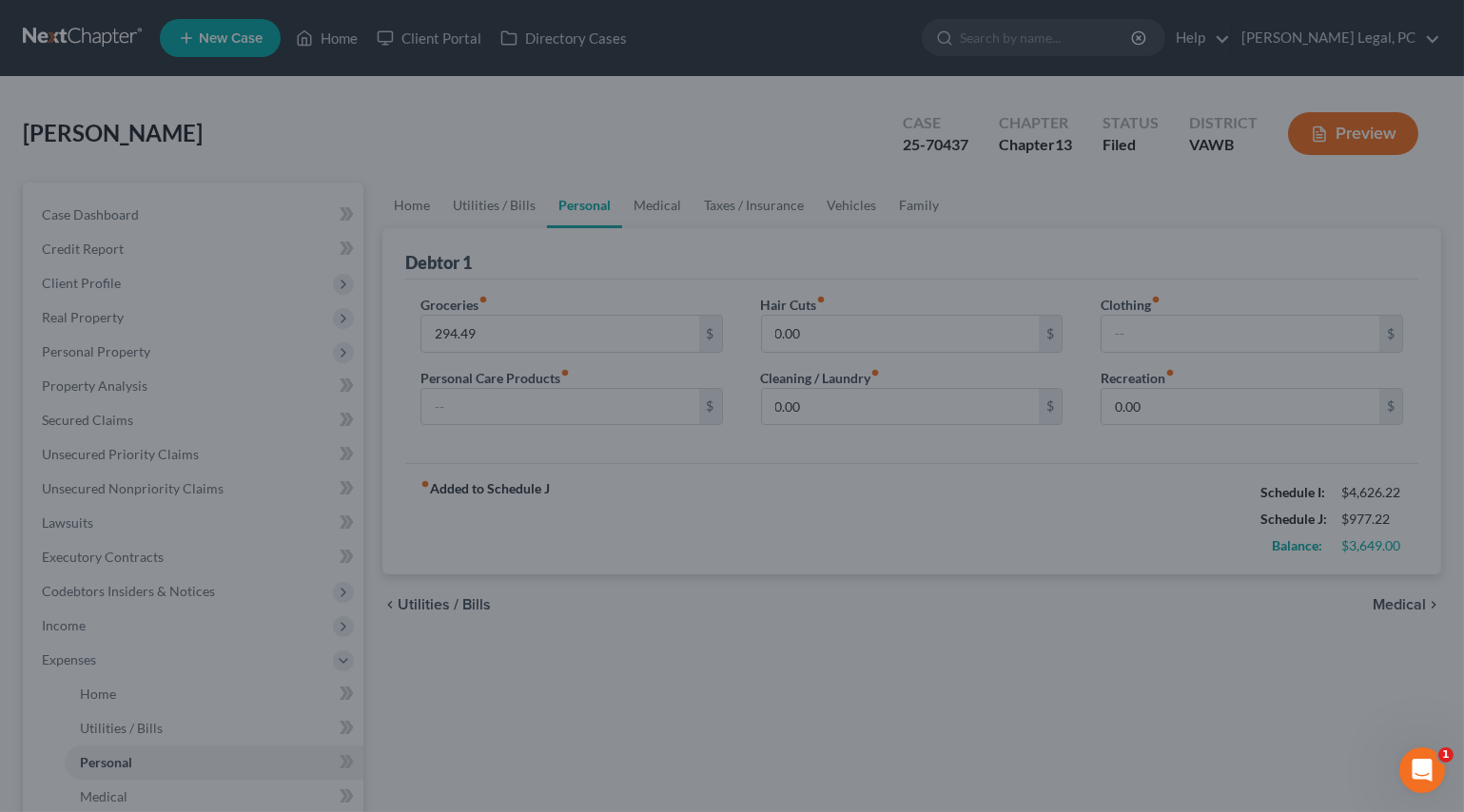
select select "6"
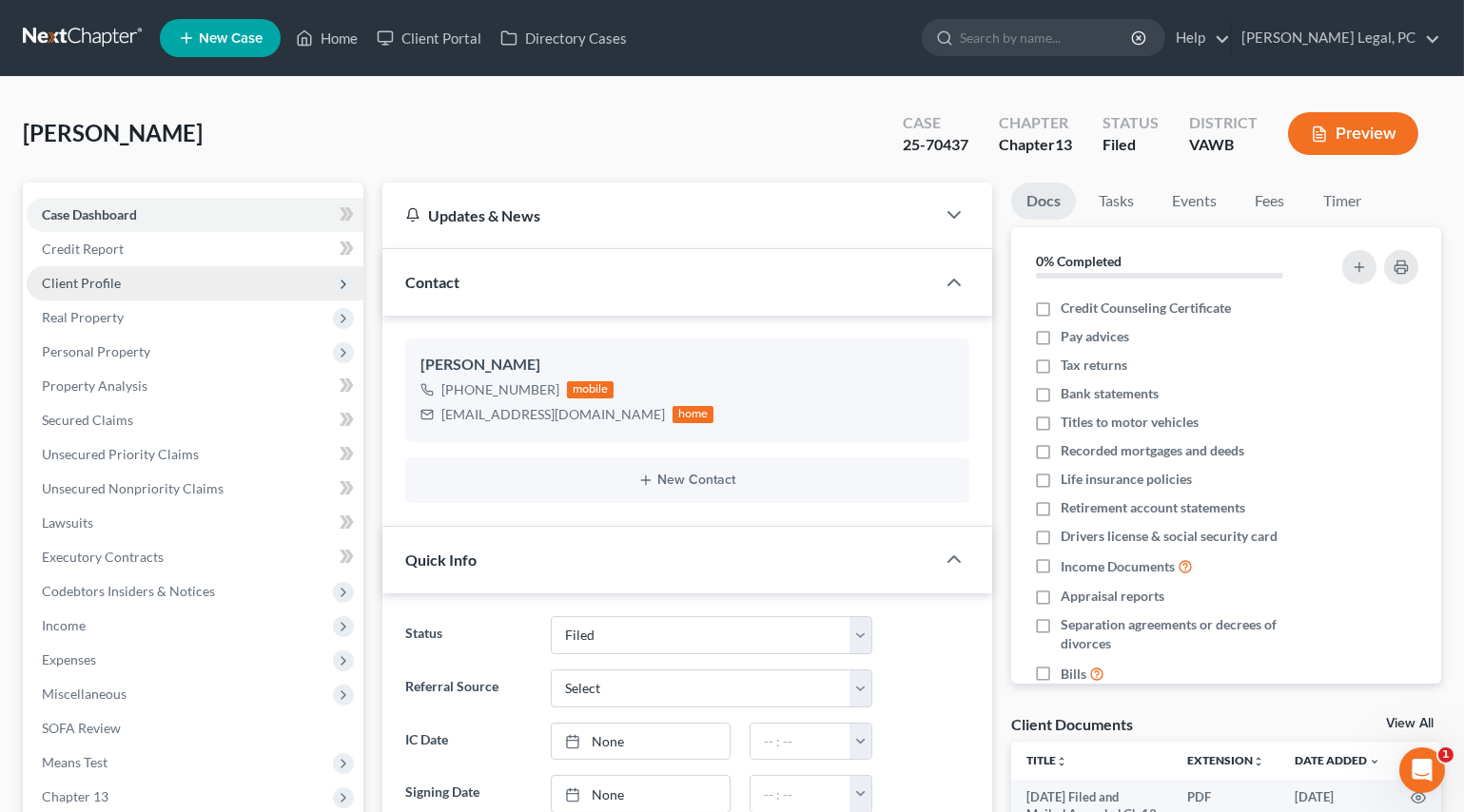
click at [84, 285] on span "Client Profile" at bounding box center [82, 282] width 79 height 16
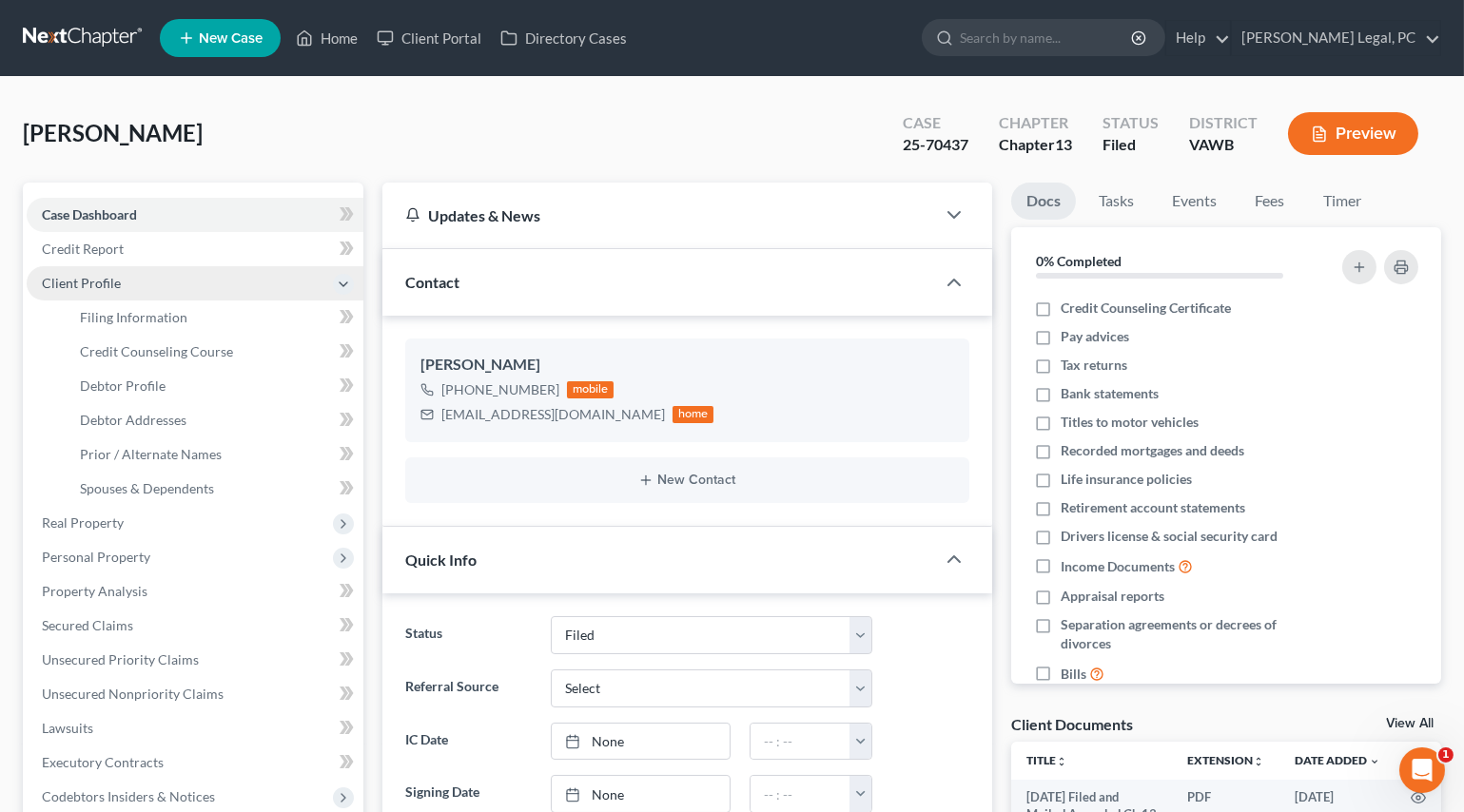
scroll to position [2226, 0]
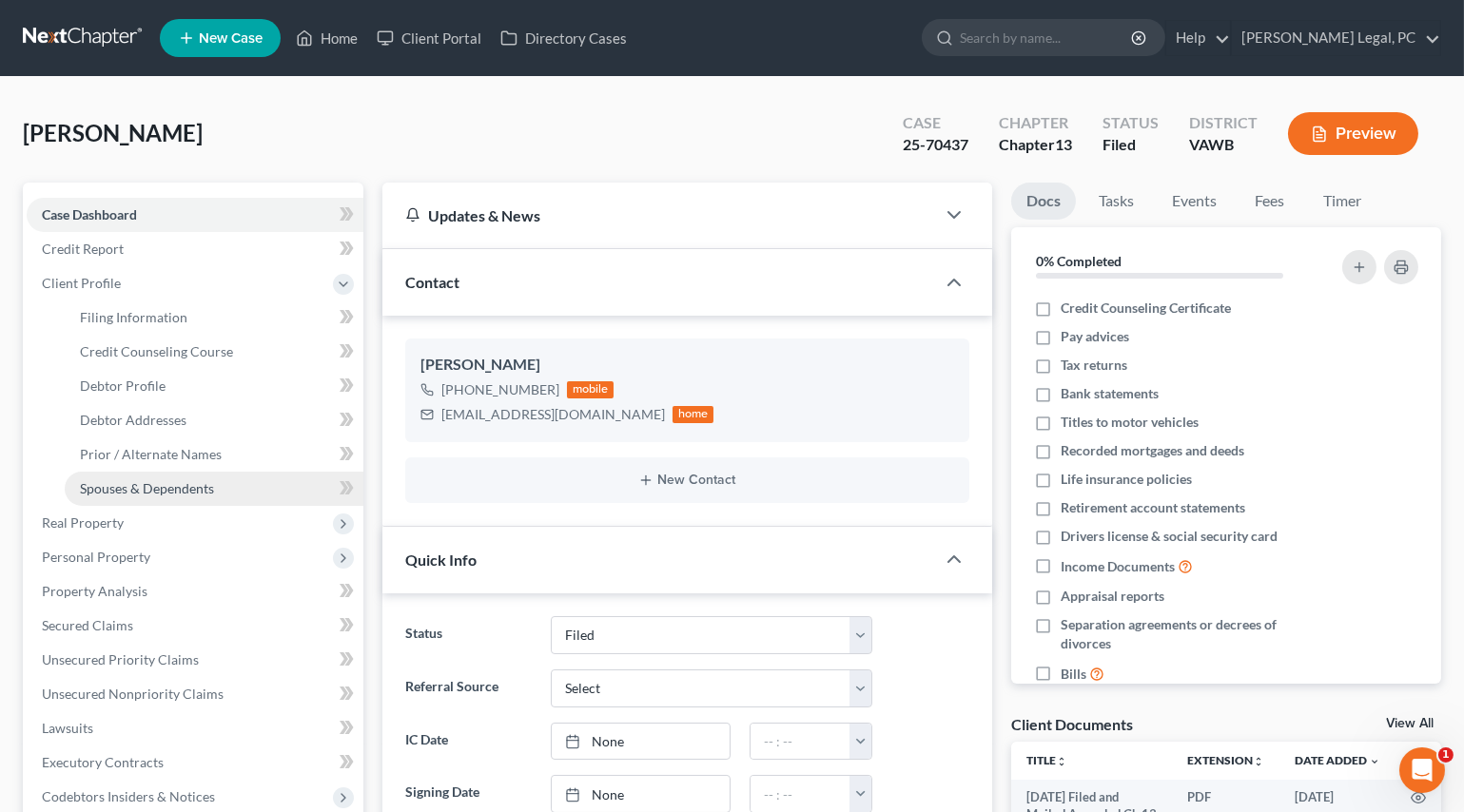
click at [117, 481] on span "Spouses & Dependents" at bounding box center [147, 488] width 134 height 16
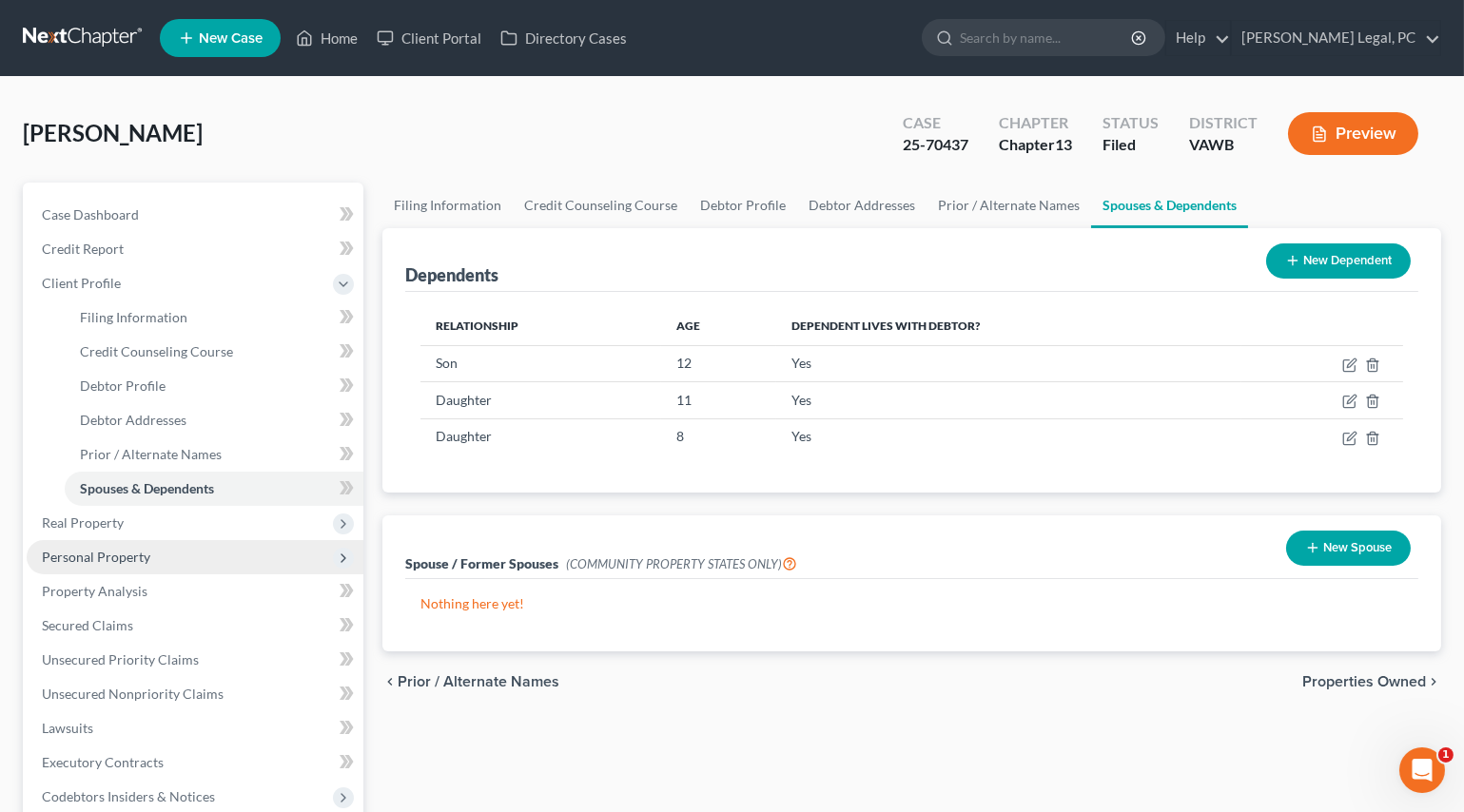
click at [93, 552] on span "Personal Property" at bounding box center [96, 557] width 108 height 16
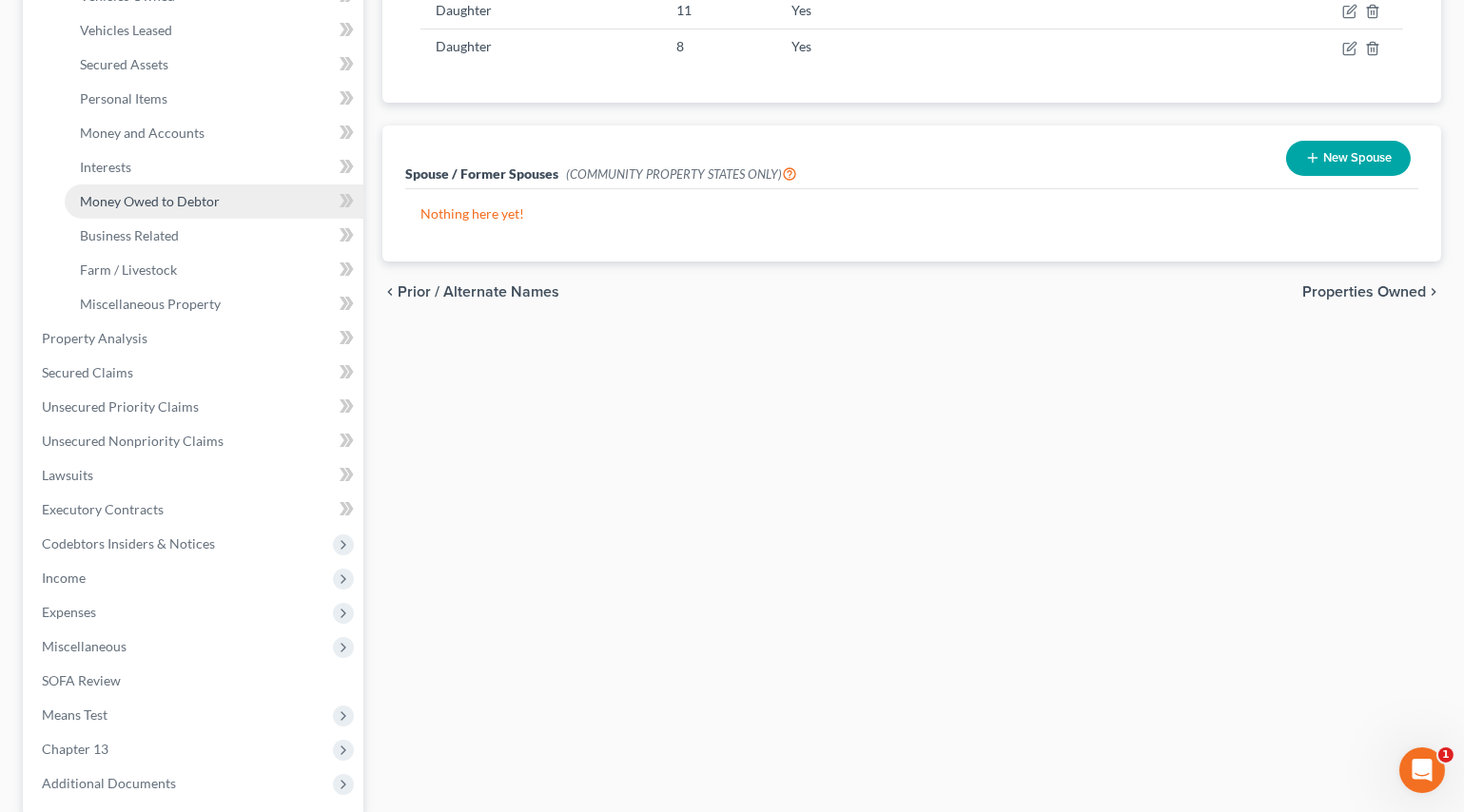
scroll to position [432, 0]
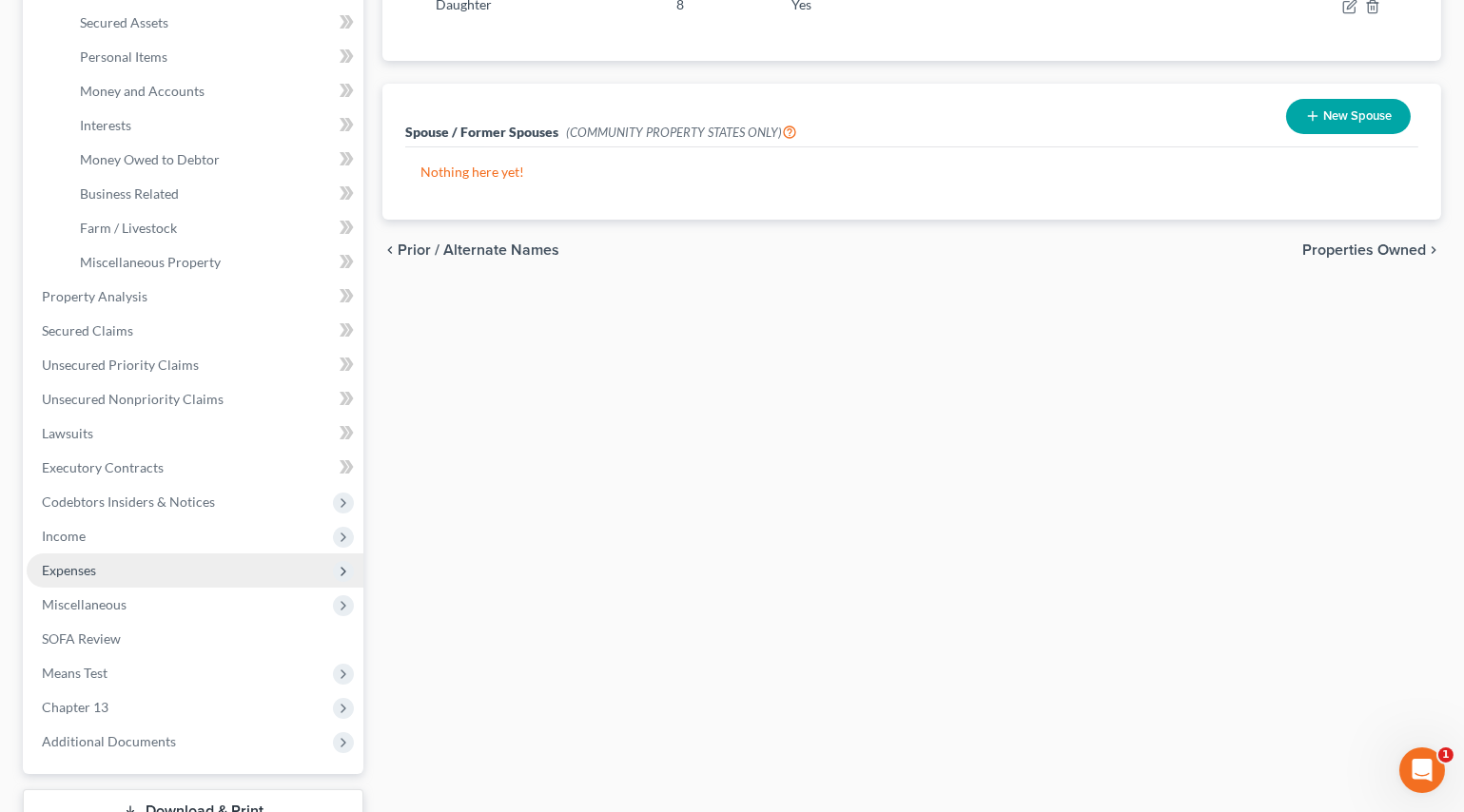
click at [62, 562] on span "Expenses" at bounding box center [69, 570] width 54 height 16
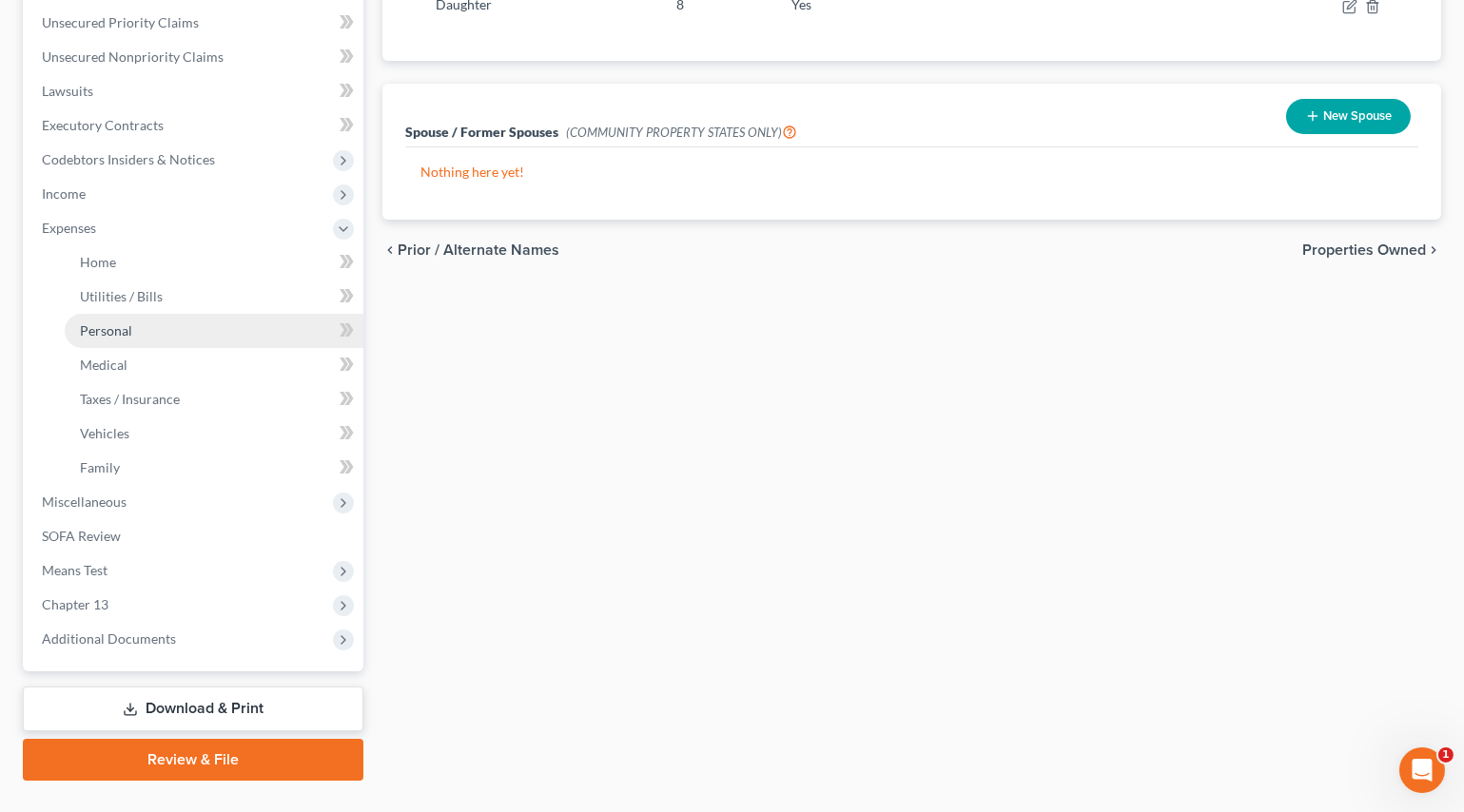
click at [103, 335] on span "Personal" at bounding box center [106, 330] width 52 height 16
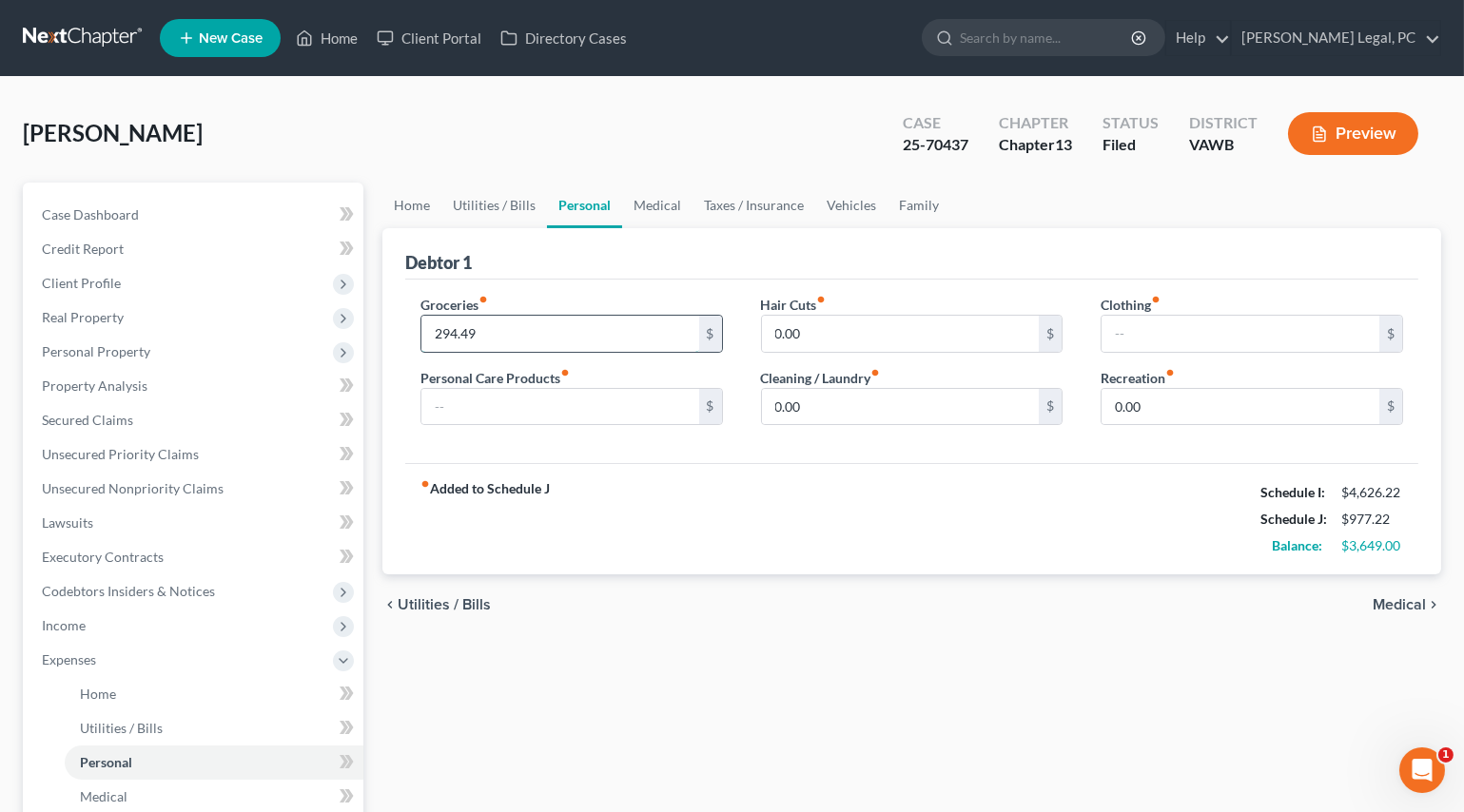
click at [505, 326] on input "294.49" at bounding box center [560, 334] width 277 height 36
type input "1,000"
click at [730, 469] on div "fiber_manual_record Added to Schedule J Schedule I: $4,626.22 Schedule J: $1,68…" at bounding box center [911, 519] width 1013 height 111
click at [660, 196] on link "Medical" at bounding box center [657, 205] width 70 height 46
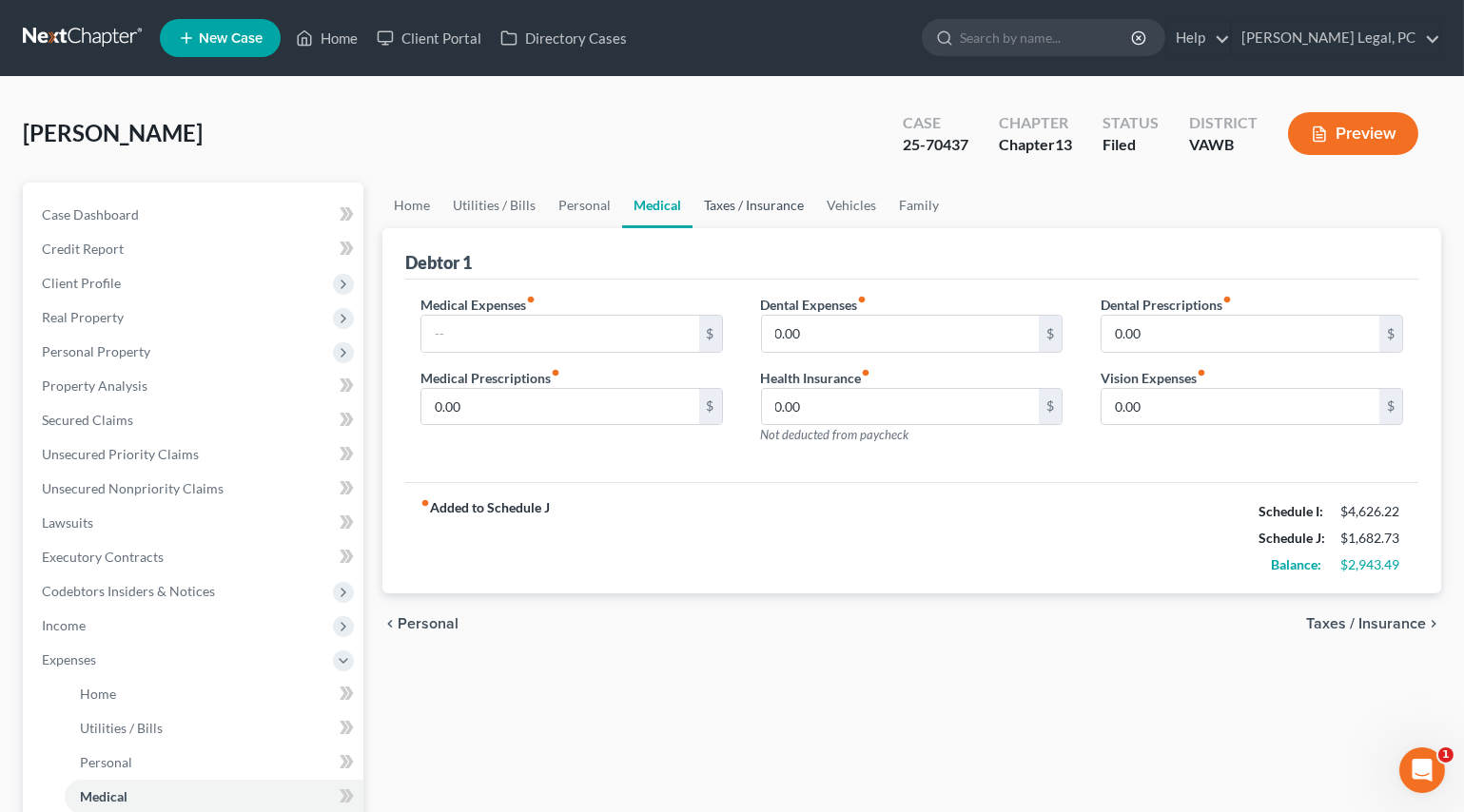
click at [774, 191] on link "Taxes / Insurance" at bounding box center [754, 205] width 123 height 46
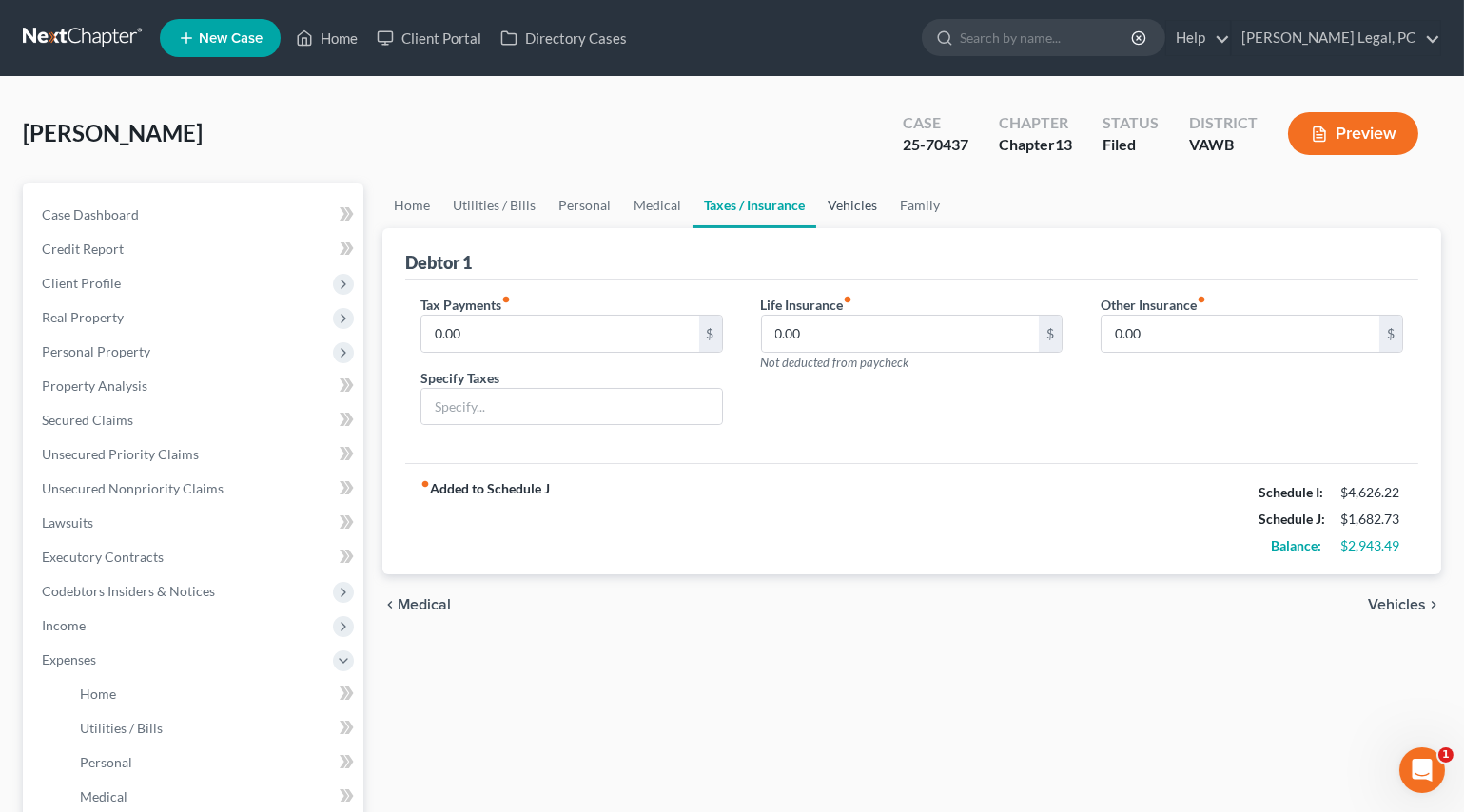
click at [837, 202] on link "Vehicles" at bounding box center [852, 205] width 72 height 46
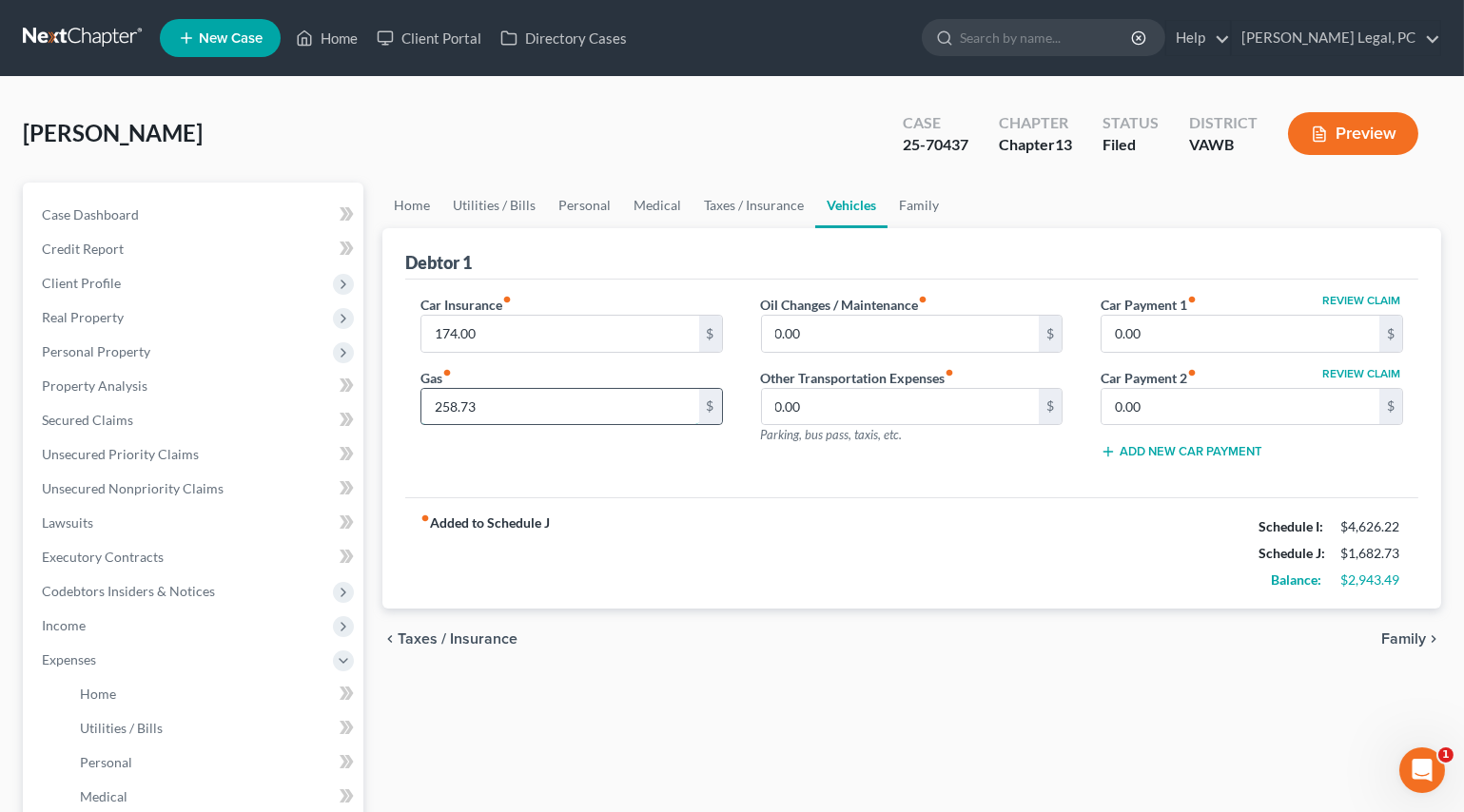
click at [515, 410] on input "258.73" at bounding box center [560, 407] width 277 height 36
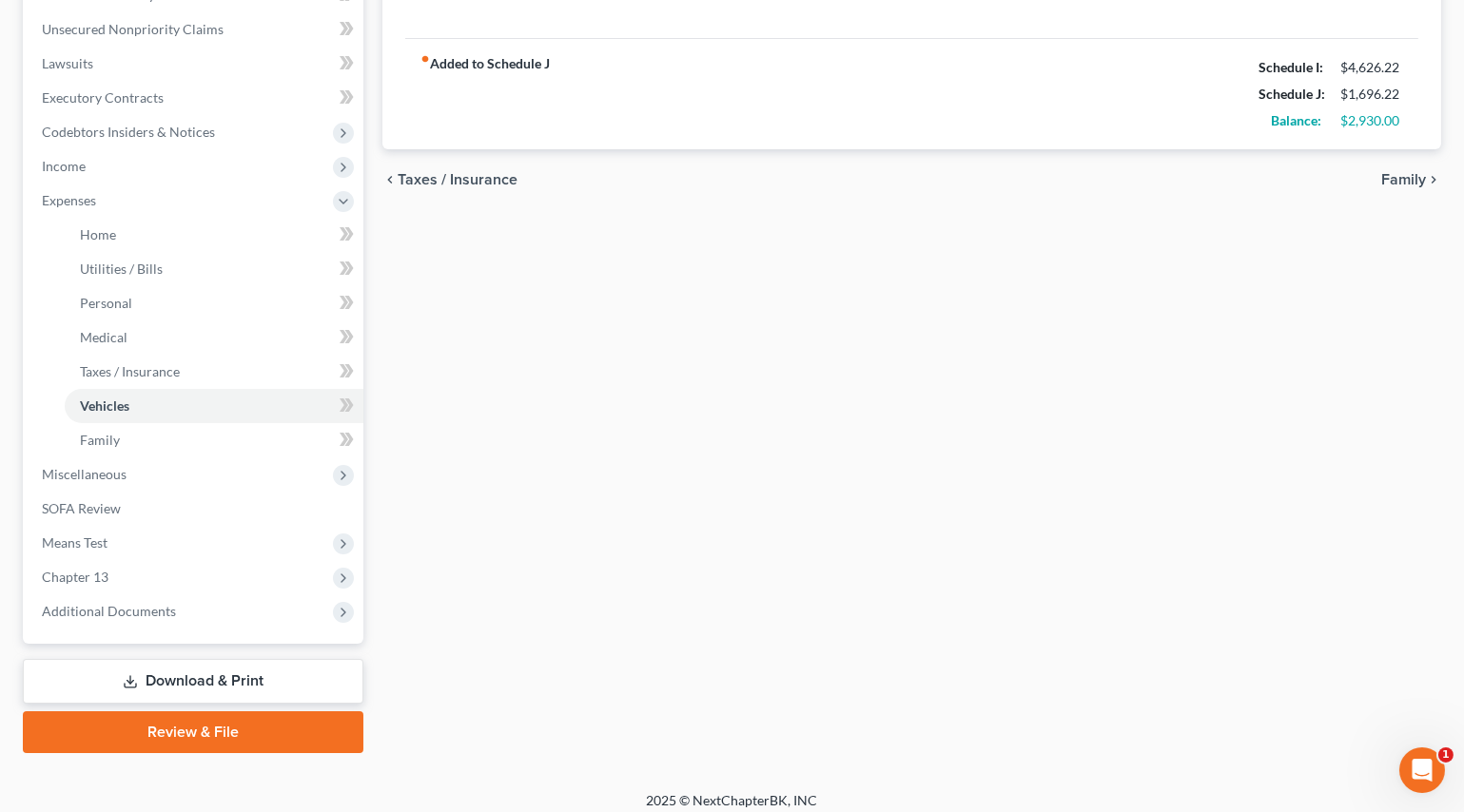
scroll to position [470, 0]
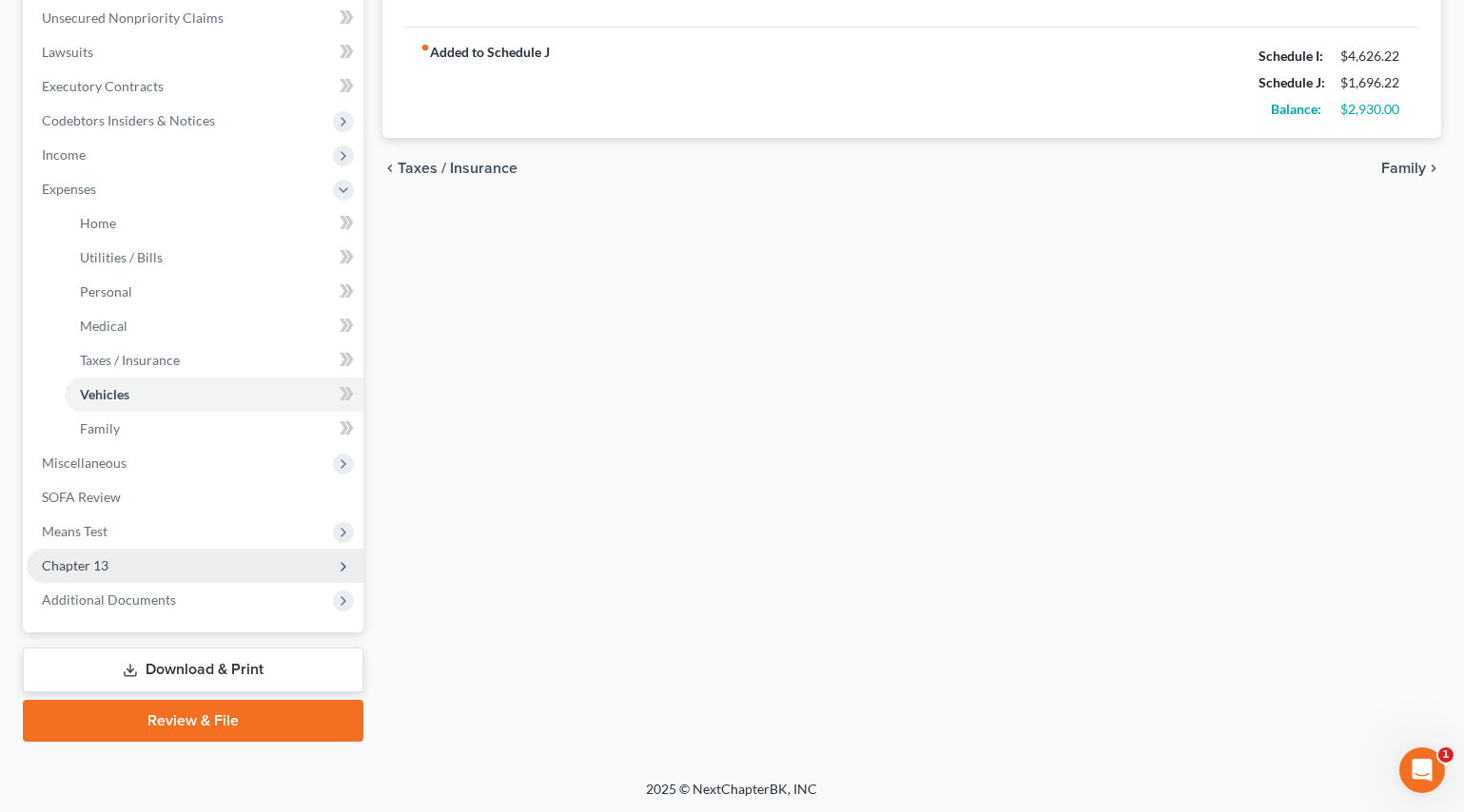
type input "272.22"
click at [90, 567] on span "Chapter 13" at bounding box center [75, 565] width 66 height 16
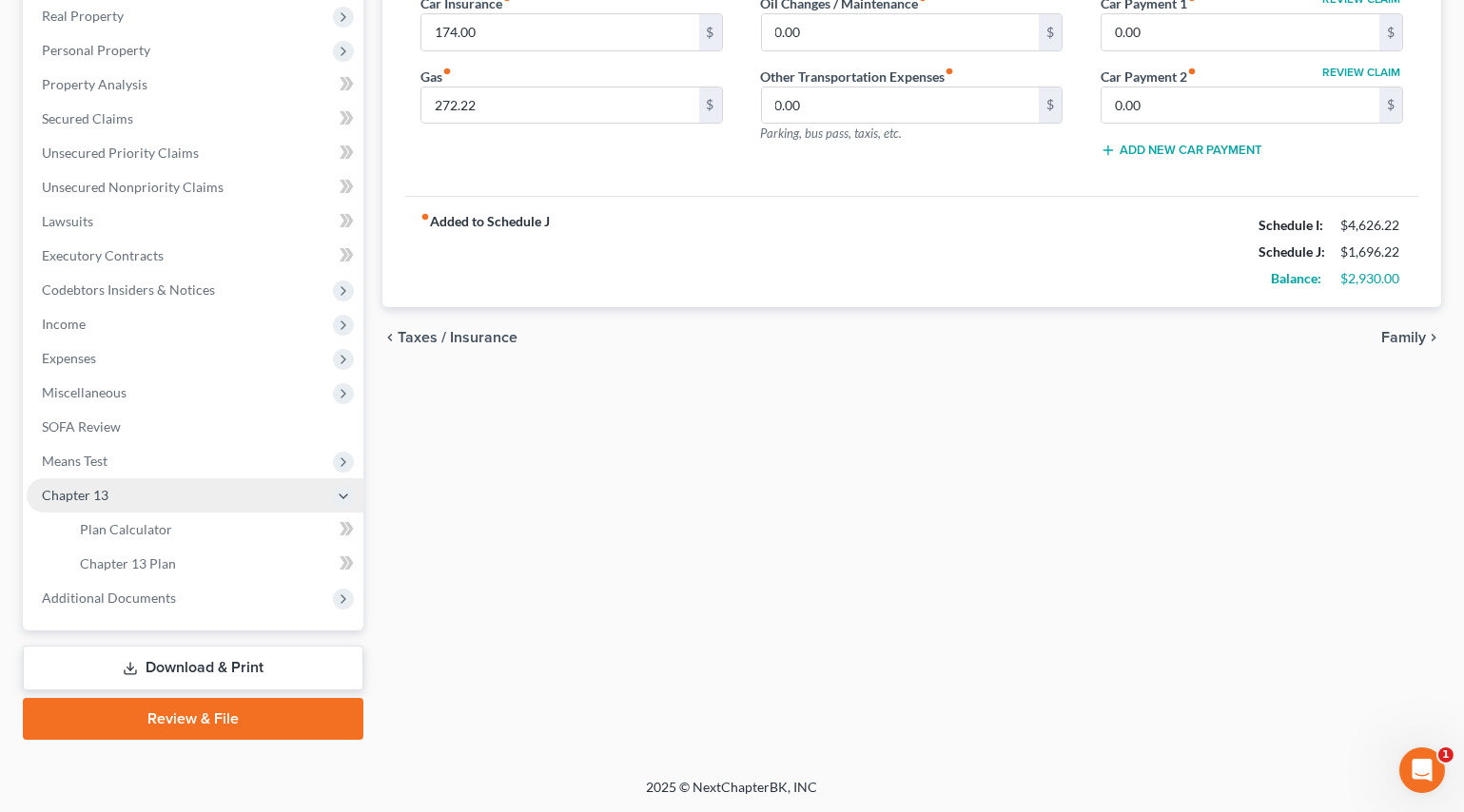
scroll to position [299, 0]
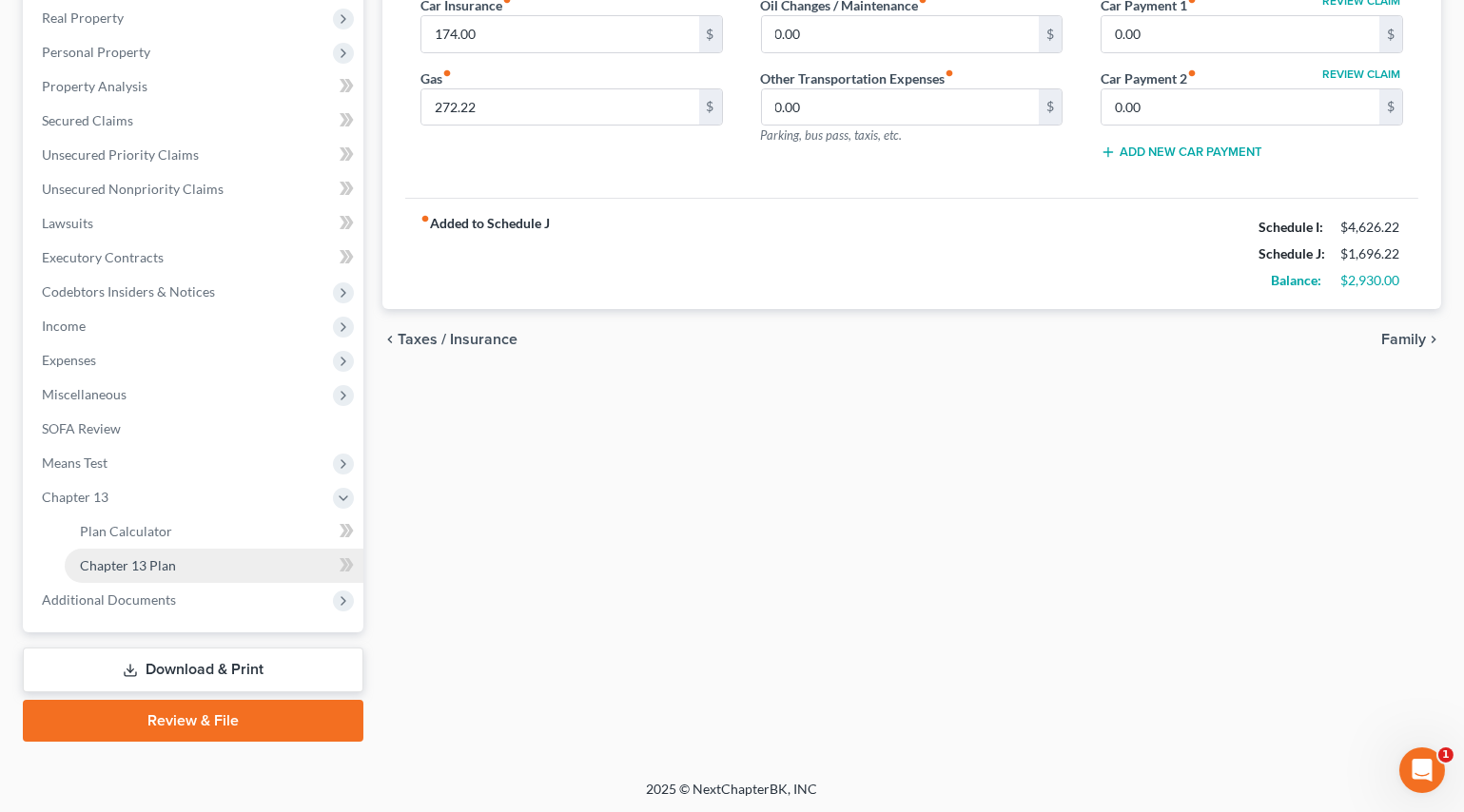
click at [102, 553] on link "Chapter 13 Plan" at bounding box center [213, 566] width 299 height 35
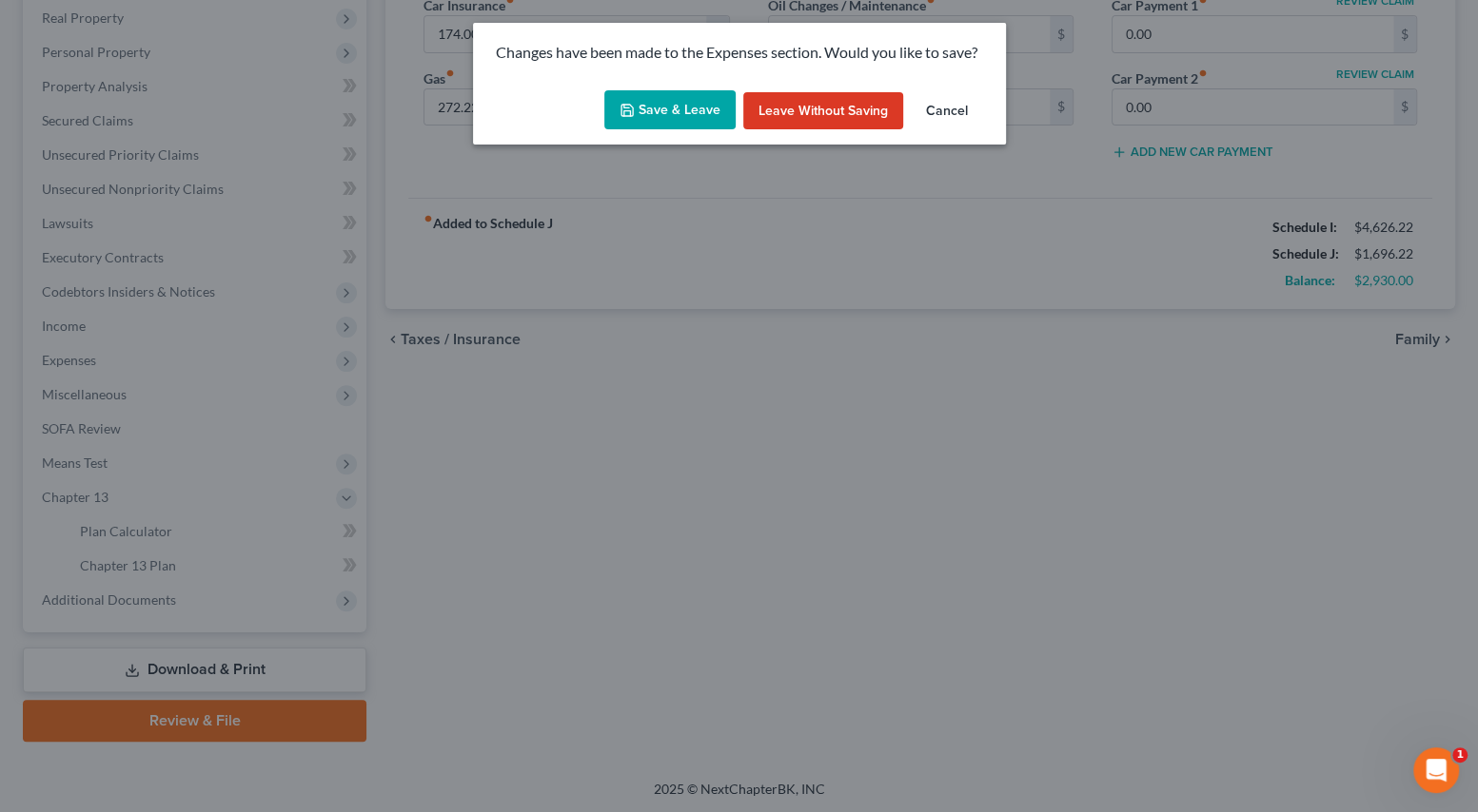
click at [678, 125] on button "Save & Leave" at bounding box center [669, 110] width 132 height 40
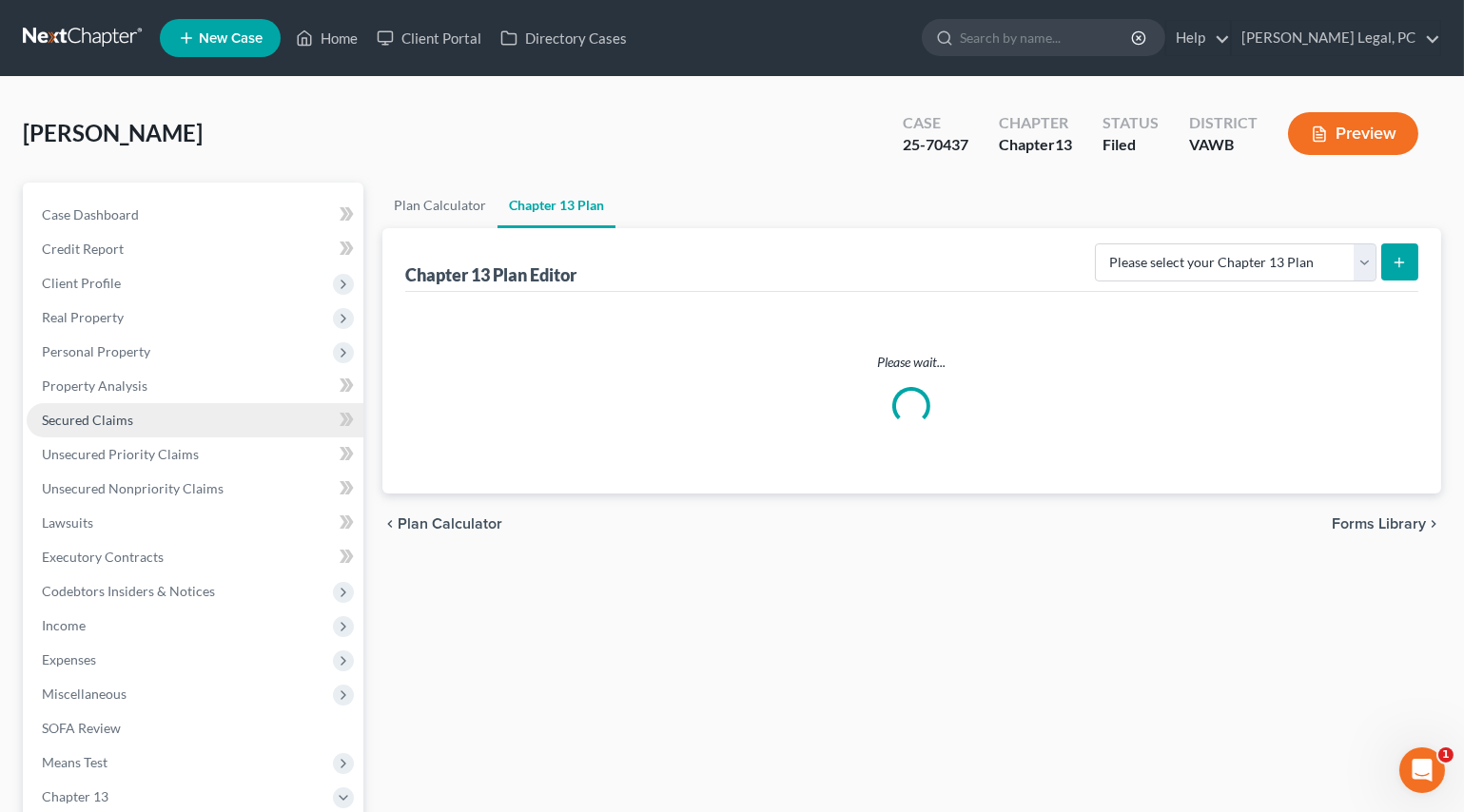
scroll to position [299, 0]
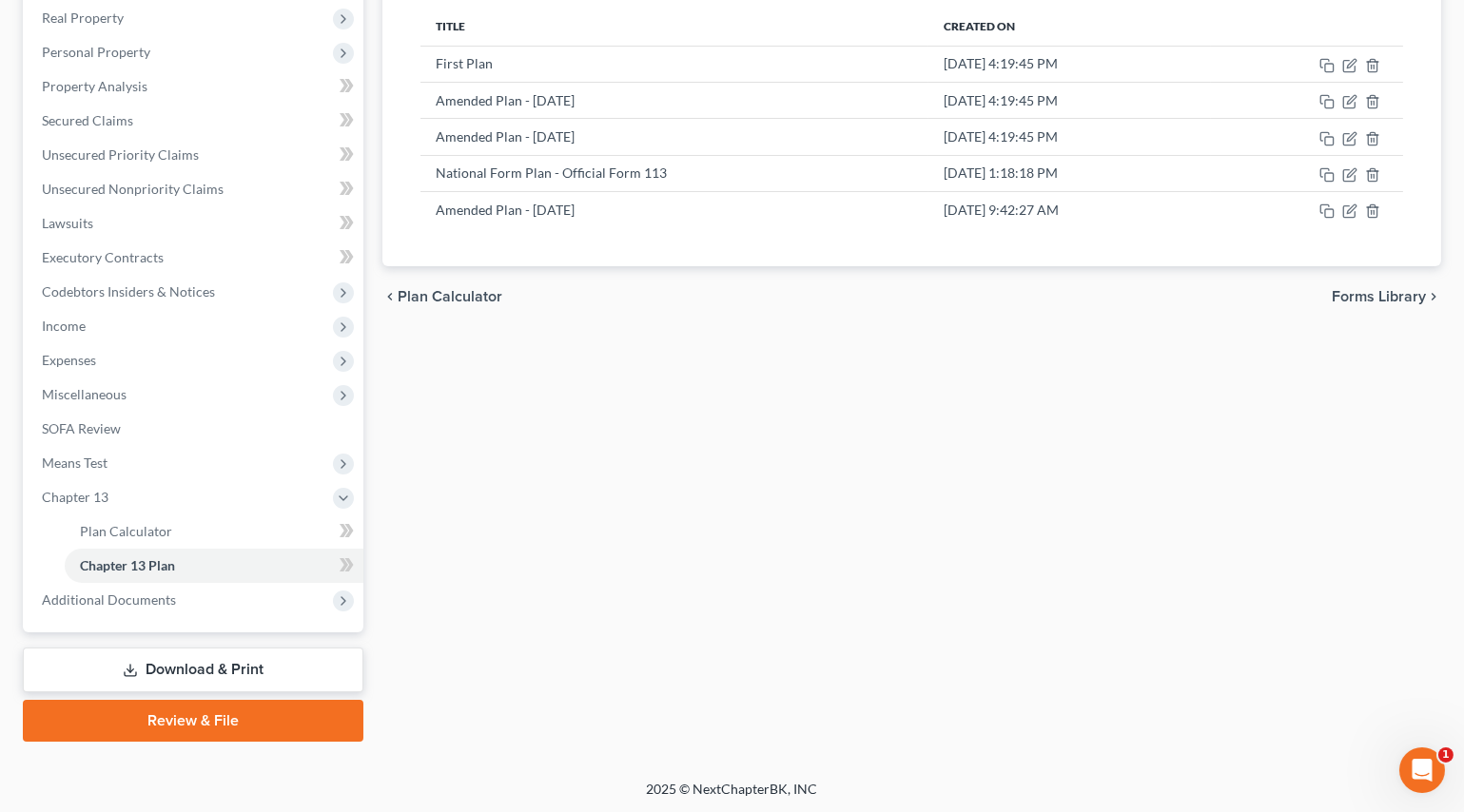
click at [161, 664] on link "Download & Print" at bounding box center [193, 670] width 341 height 45
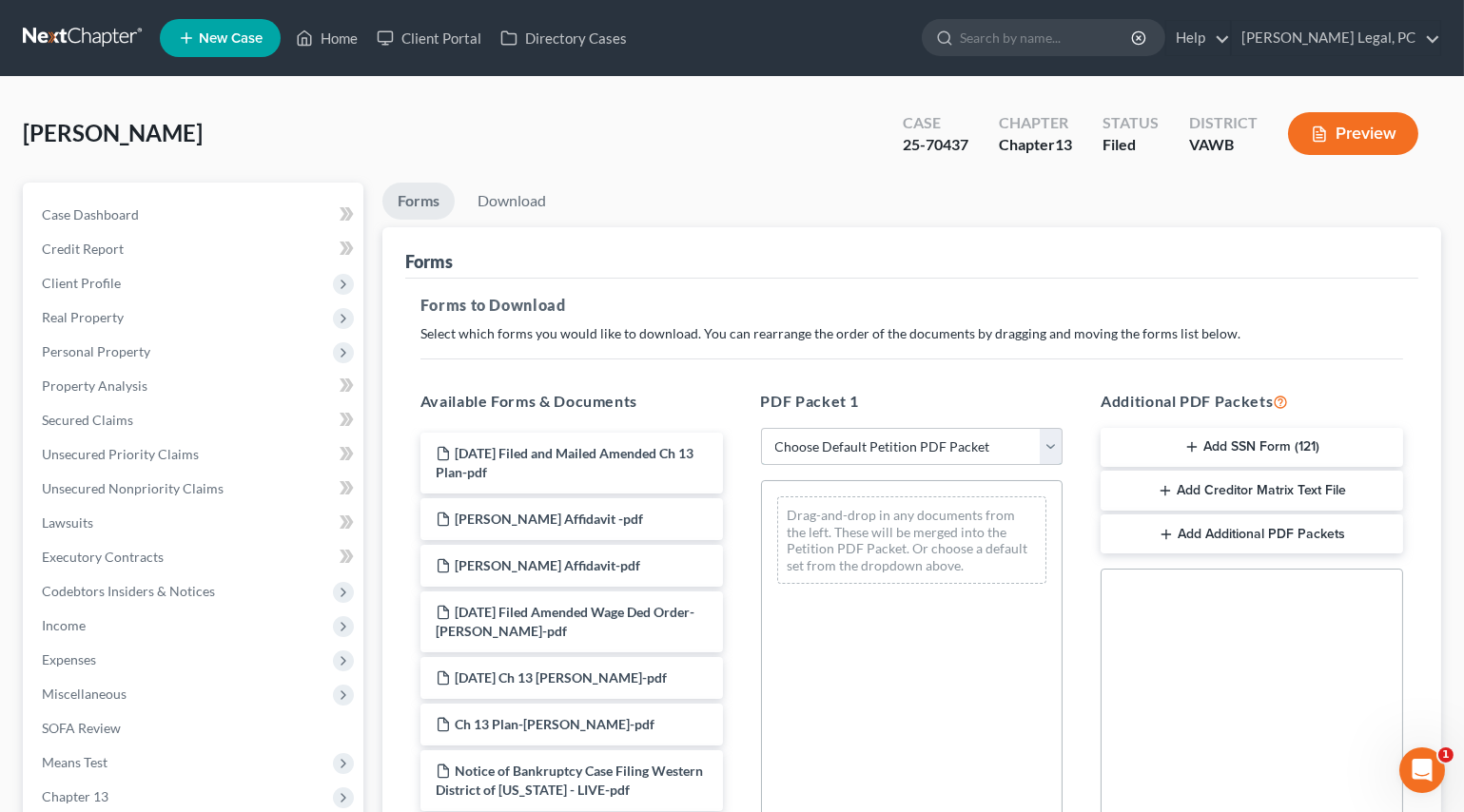
click at [850, 461] on select "Choose Default Petition PDF Packet Complete Bankruptcy Petition (all forms and …" at bounding box center [912, 447] width 302 height 38
select select "2"
click at [761, 428] on select "Choose Default Petition PDF Packet Complete Bankruptcy Petition (all forms and …" at bounding box center [912, 447] width 302 height 38
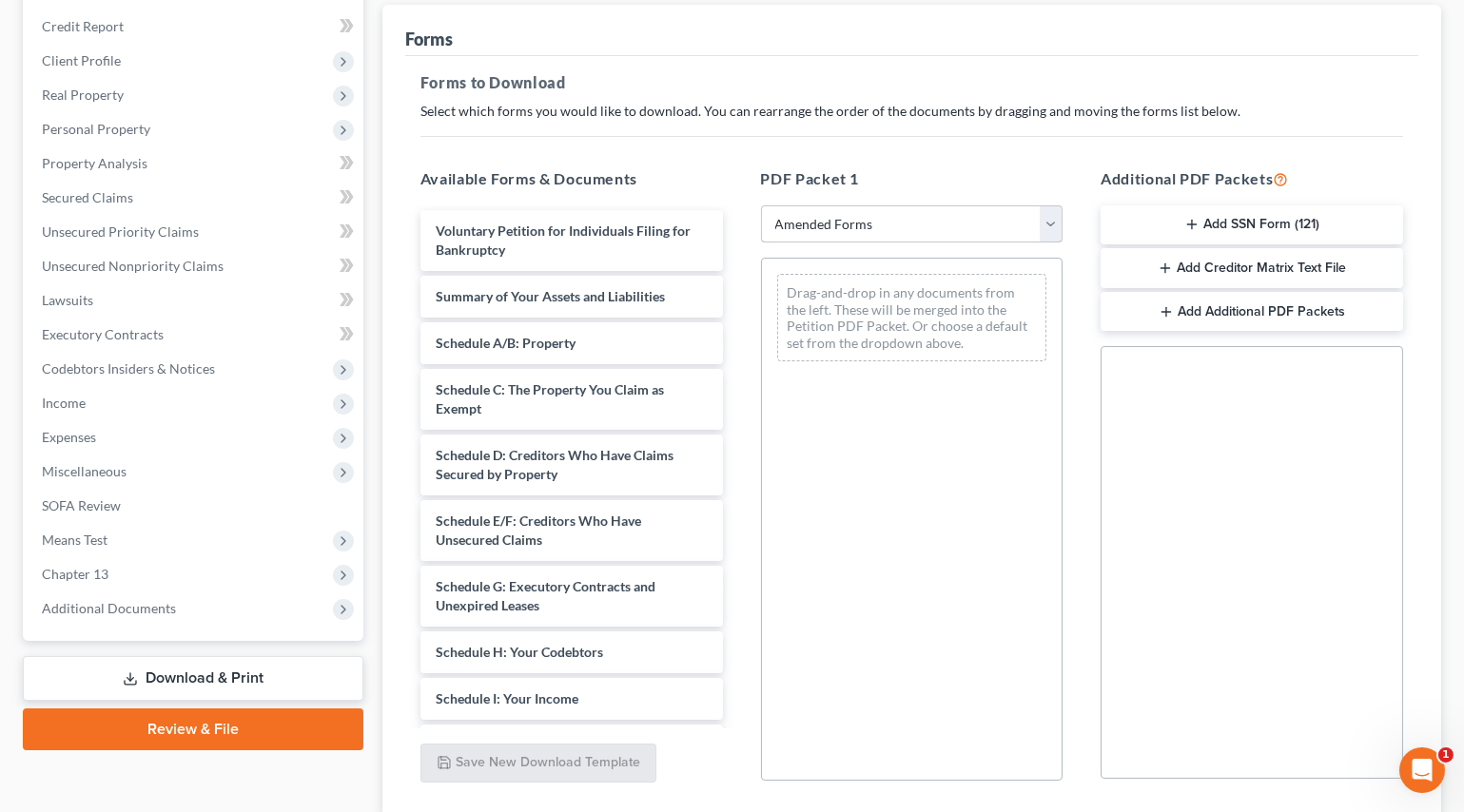
scroll to position [259, 0]
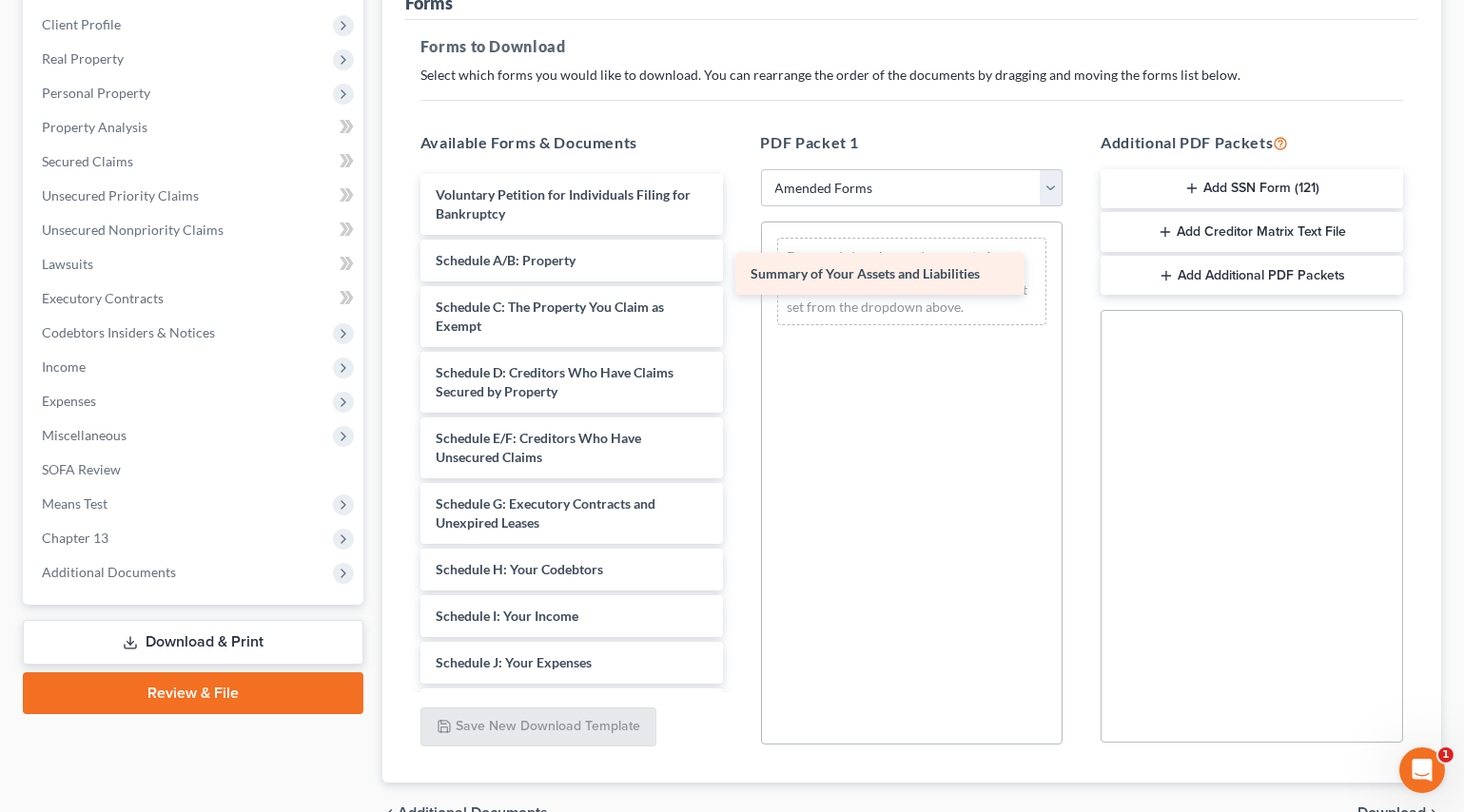
drag, startPoint x: 563, startPoint y: 261, endPoint x: 885, endPoint y: 275, distance: 322.3
click at [738, 275] on div "Summary of Your Assets and Liabilities Voluntary Petition for Individuals Filin…" at bounding box center [571, 630] width 333 height 912
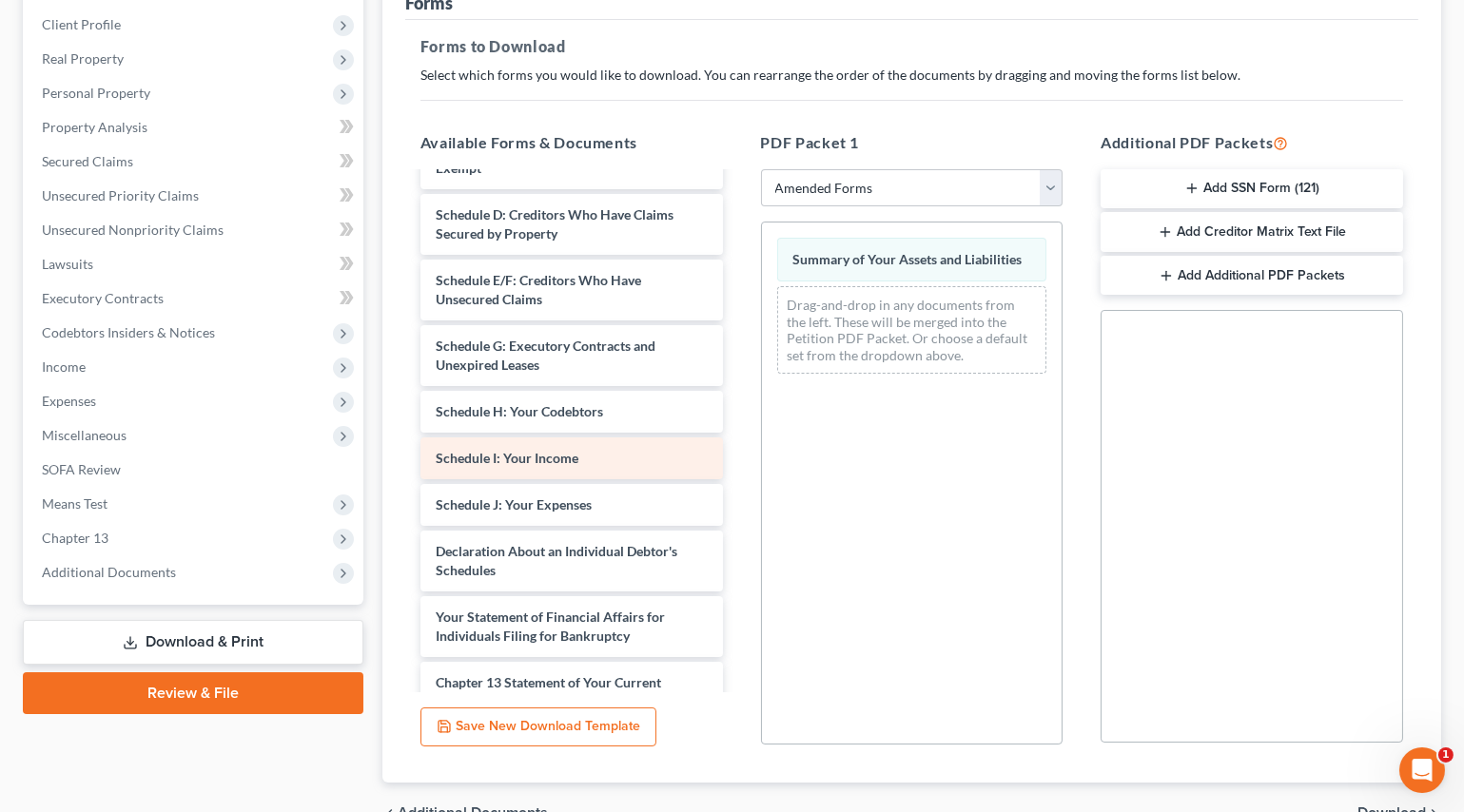
scroll to position [172, 0]
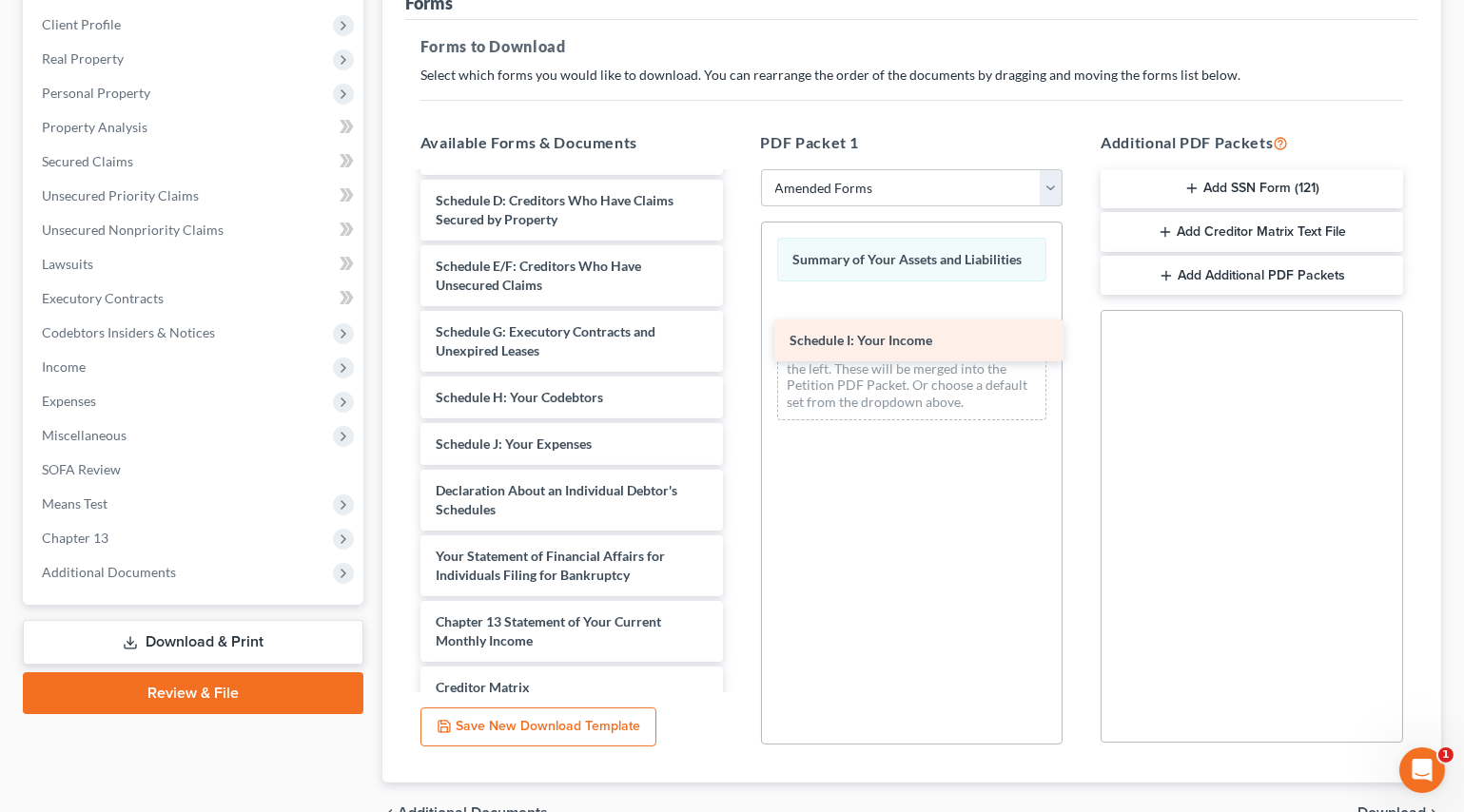
drag, startPoint x: 542, startPoint y: 437, endPoint x: 897, endPoint y: 337, distance: 368.8
click at [738, 337] on div "Schedule I: Your Income Voluntary Petition for Individuals Filing for Bankruptc…" at bounding box center [571, 435] width 333 height 866
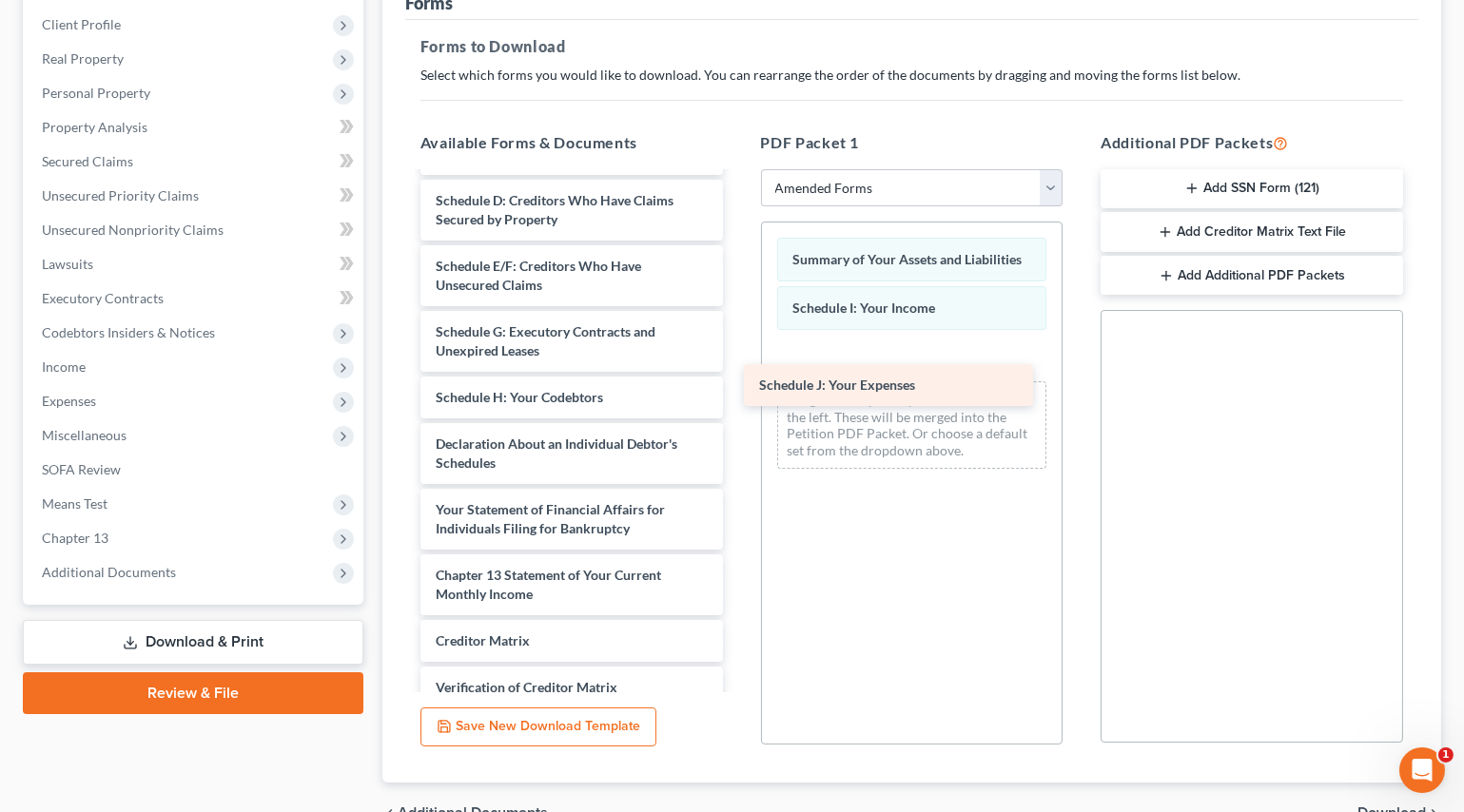
drag, startPoint x: 538, startPoint y: 436, endPoint x: 861, endPoint y: 380, distance: 327.8
click at [738, 380] on div "Schedule J: Your Expenses Voluntary Petition for Individuals Filing for Bankrup…" at bounding box center [571, 411] width 333 height 819
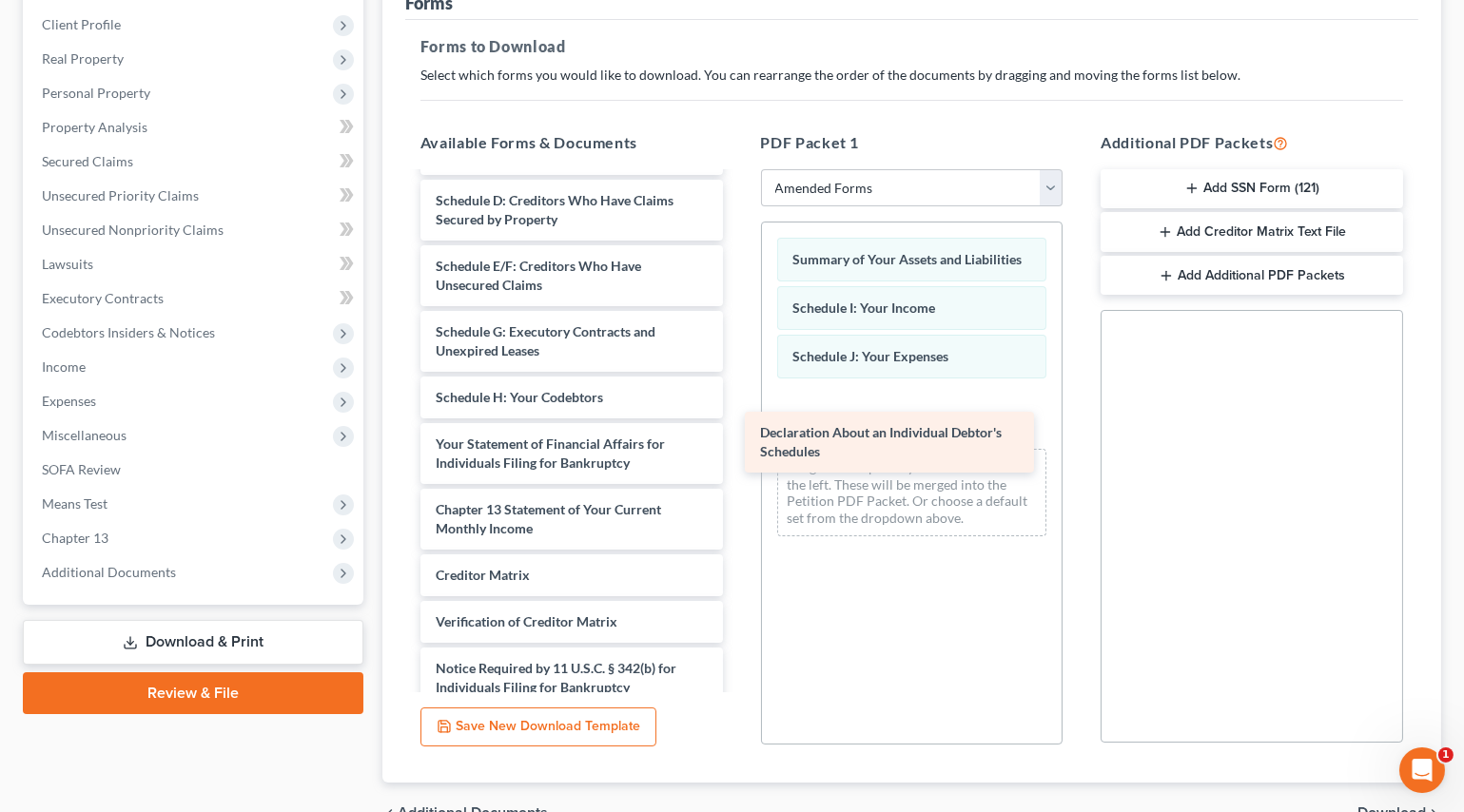
drag, startPoint x: 557, startPoint y: 438, endPoint x: 884, endPoint y: 430, distance: 327.1
click at [738, 430] on div "Declaration About an Individual Debtor's Schedules Voluntary Petition for Indiv…" at bounding box center [571, 378] width 333 height 753
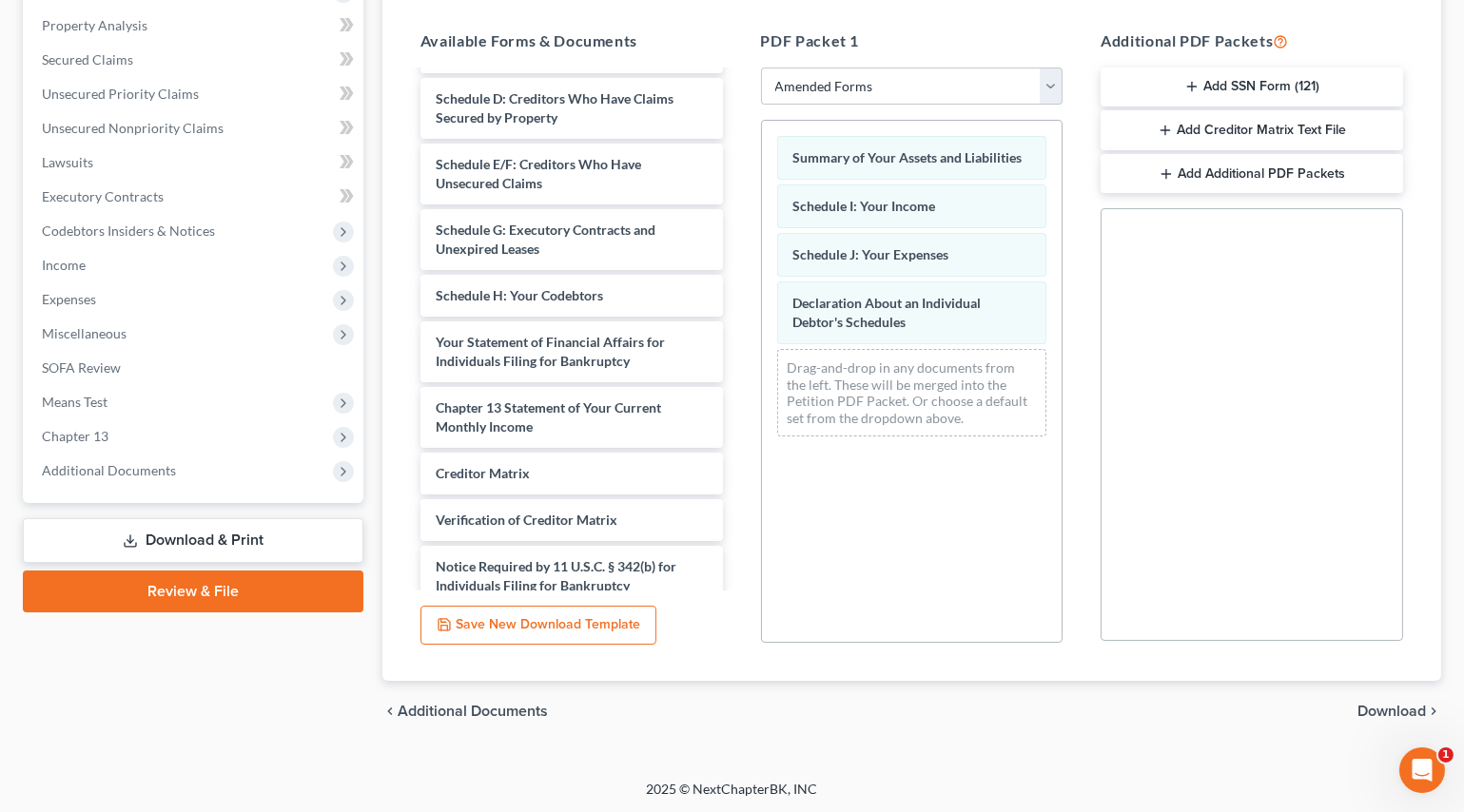
scroll to position [362, 0]
click at [1376, 703] on span "Download" at bounding box center [1391, 710] width 68 height 15
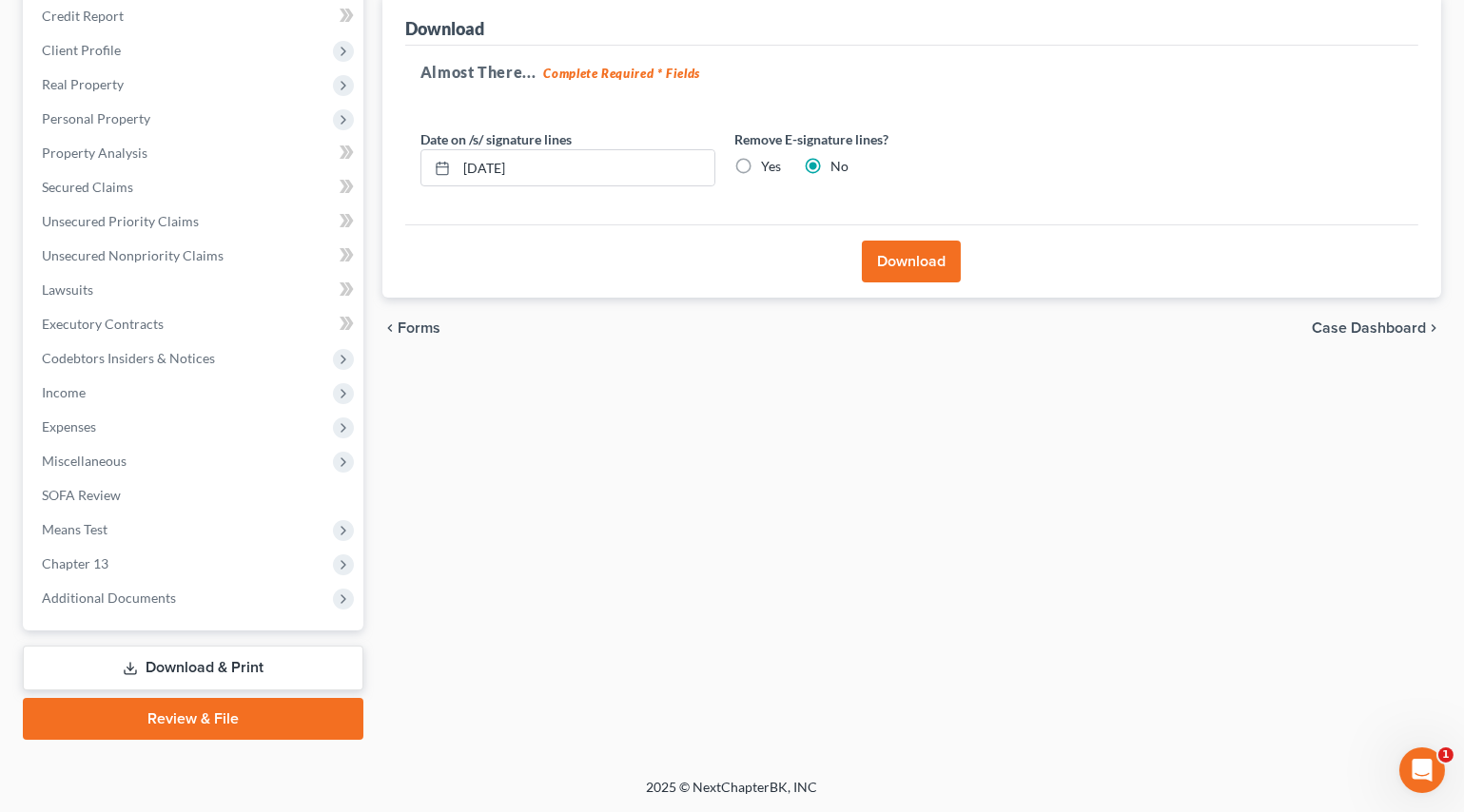
scroll to position [230, 0]
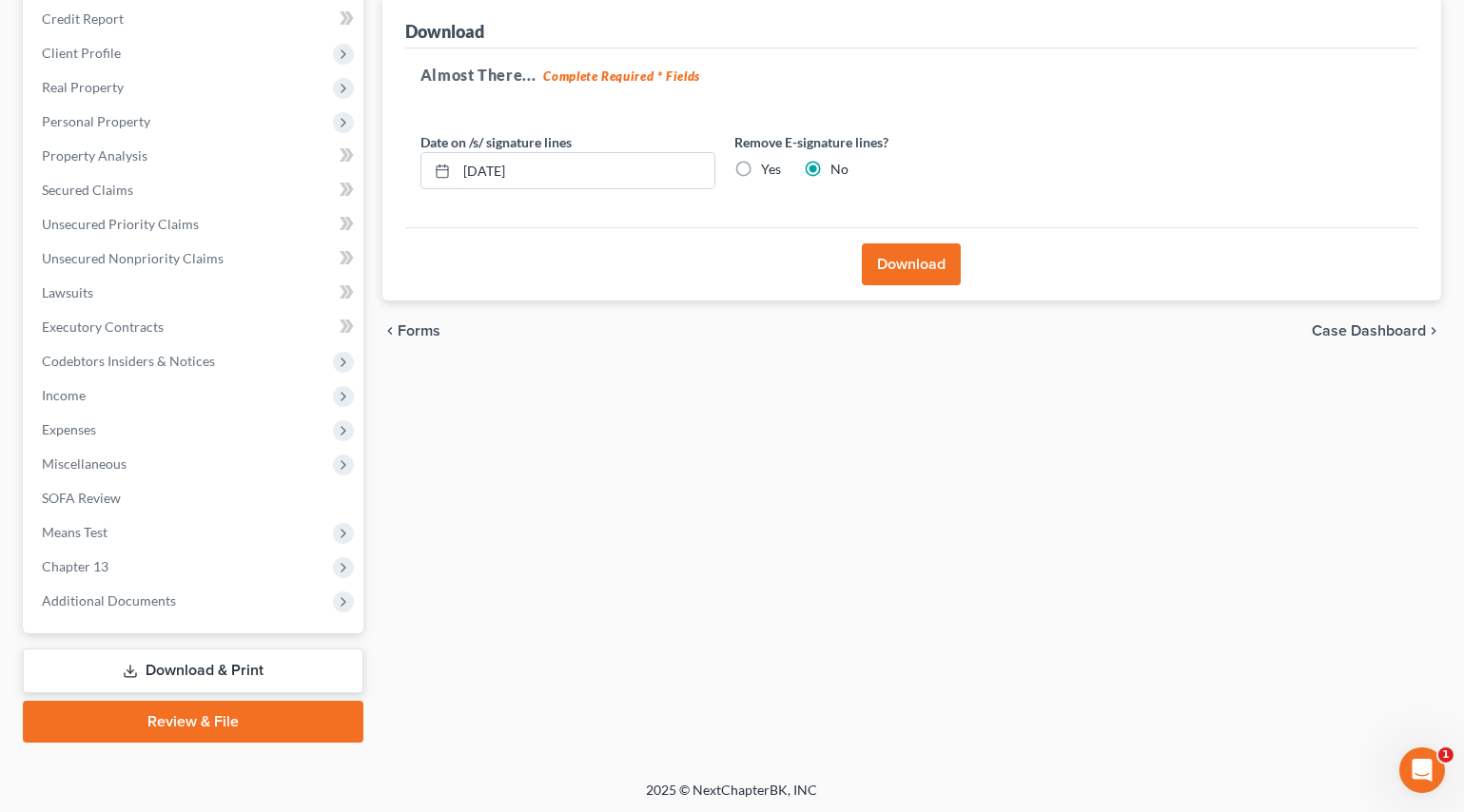
click at [911, 262] on button "Download" at bounding box center [911, 265] width 99 height 42
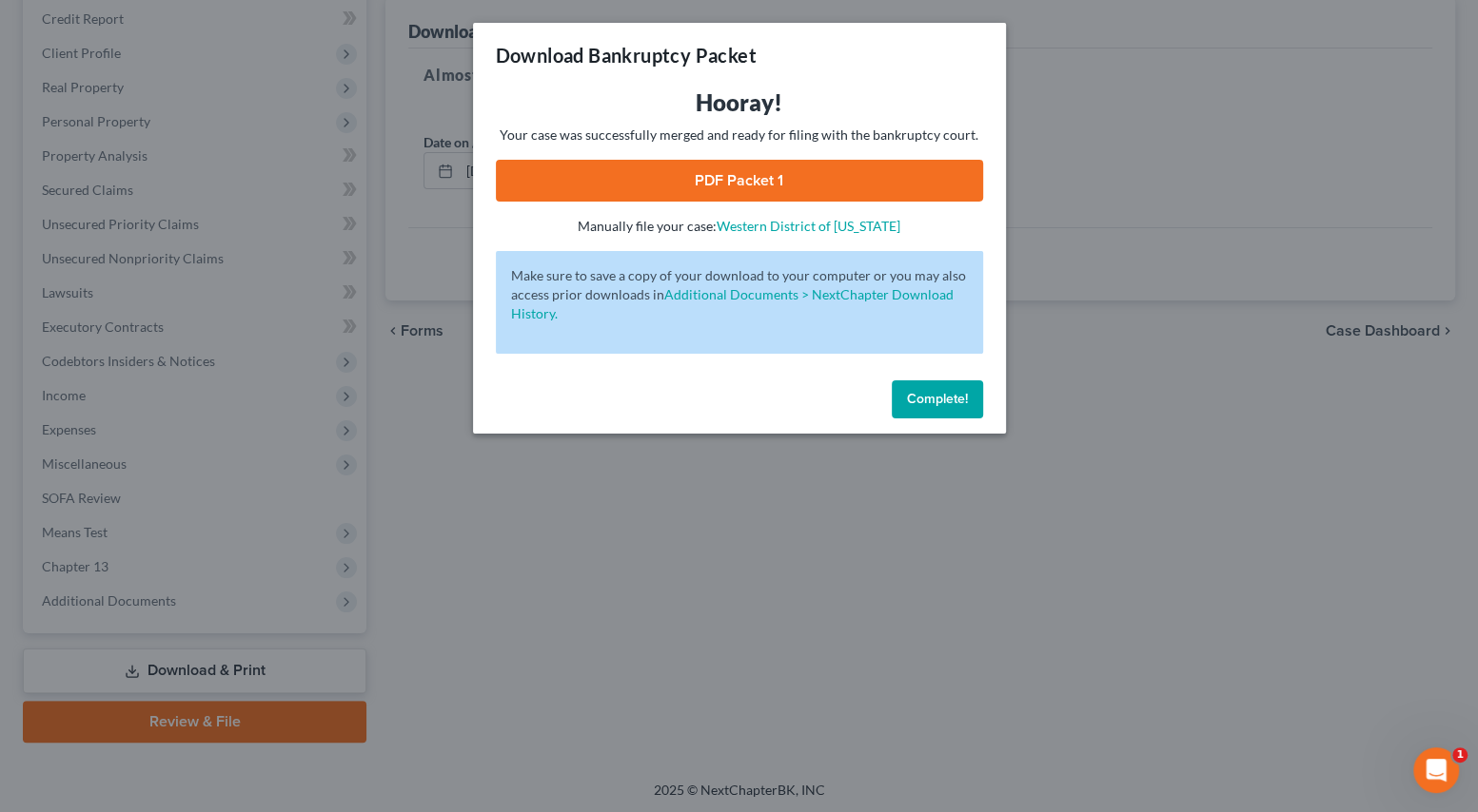
click at [922, 185] on link "PDF Packet 1" at bounding box center [739, 180] width 487 height 42
click at [514, 501] on div "Download Bankruptcy Packet Hooray! Your case was successfully merged and ready …" at bounding box center [739, 406] width 1478 height 812
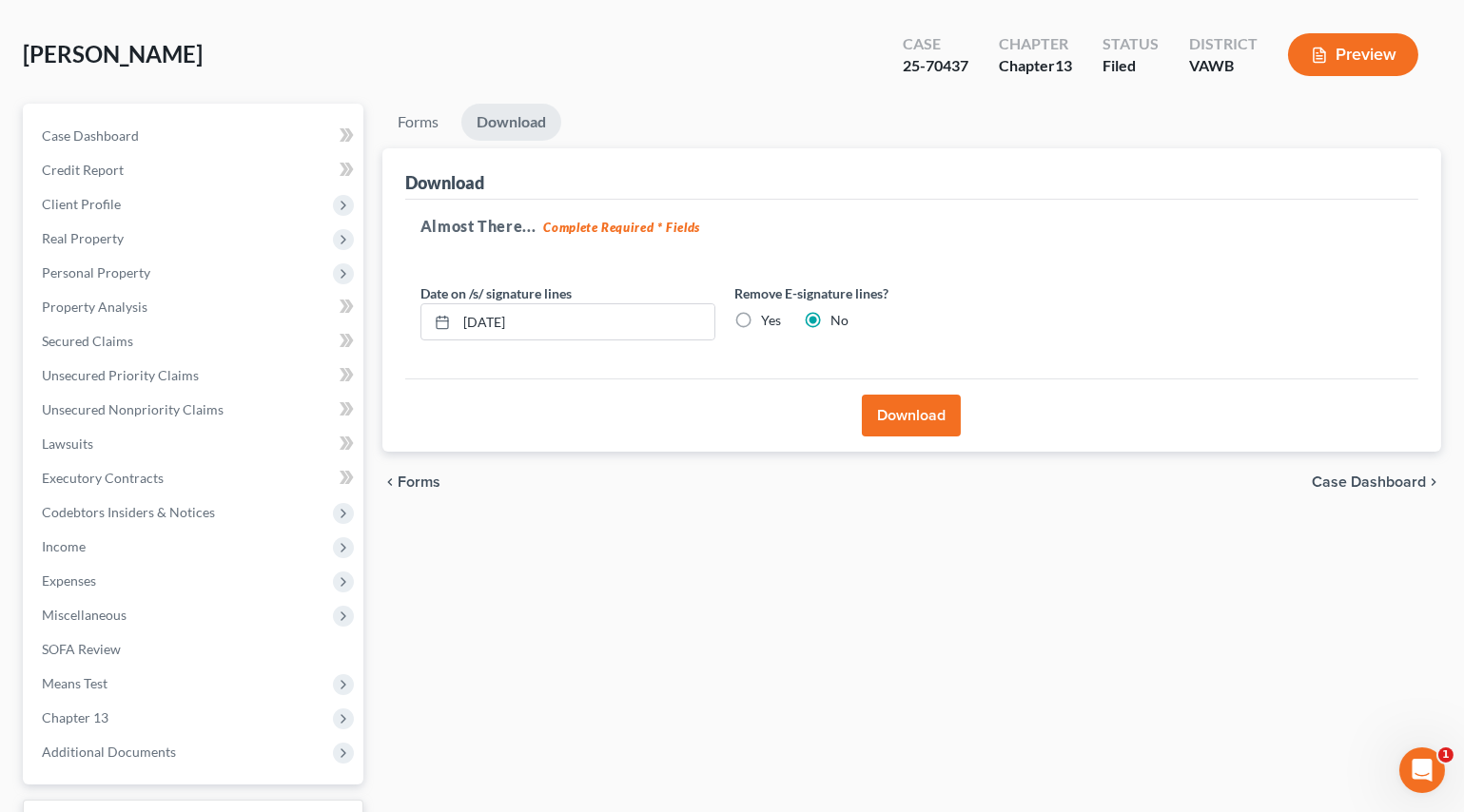
scroll to position [0, 0]
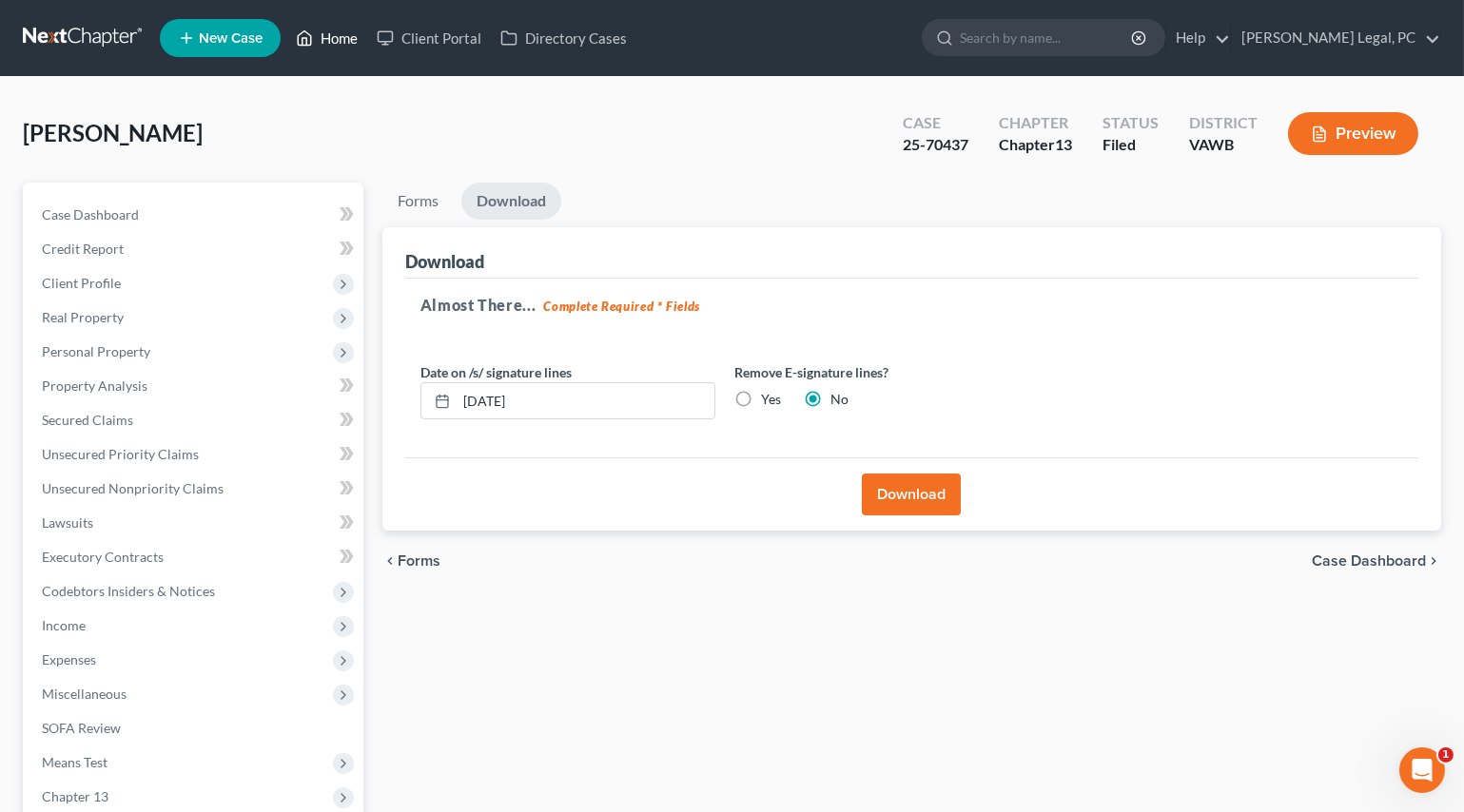
click at [347, 43] on link "Home" at bounding box center [326, 38] width 81 height 35
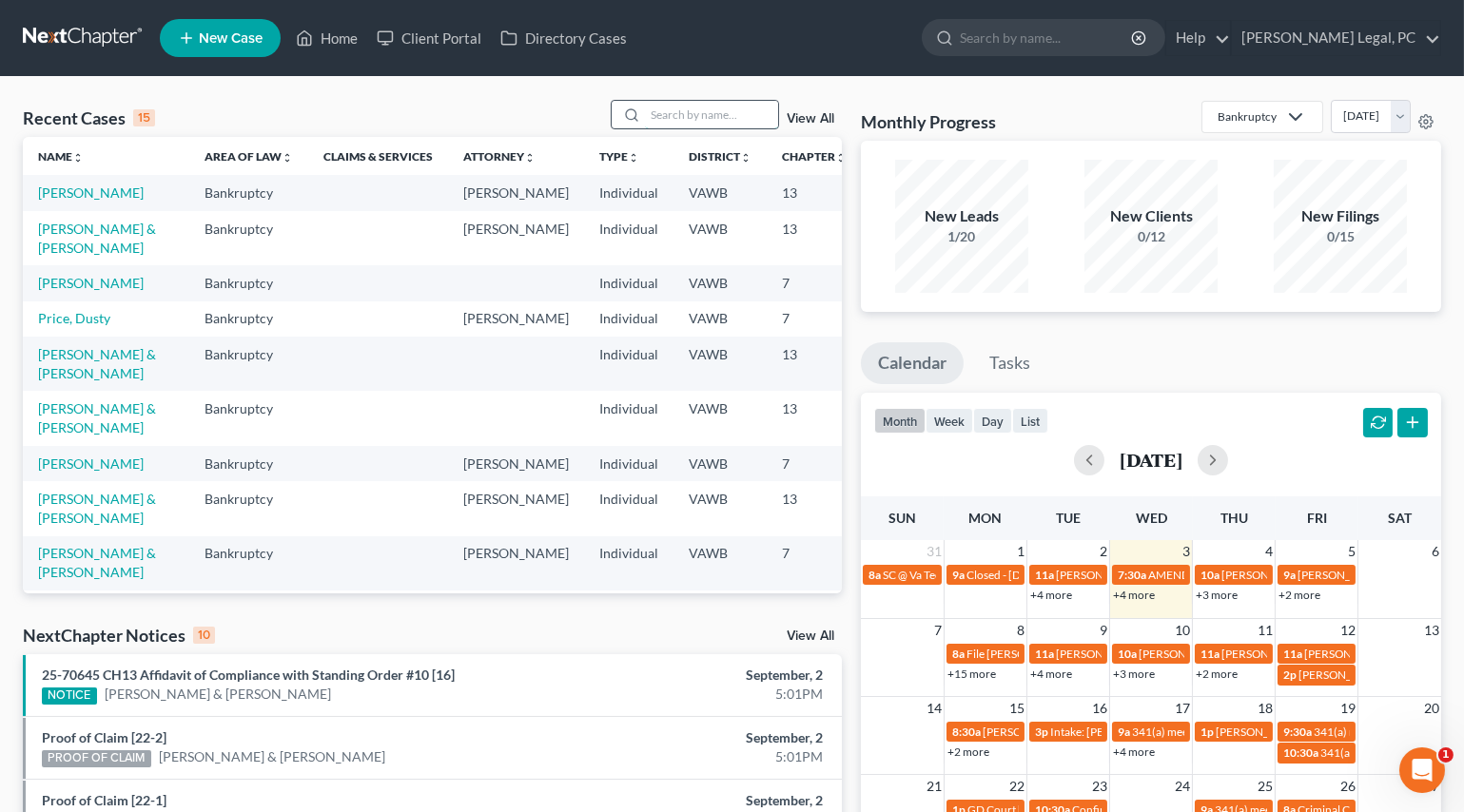
click at [697, 112] on input "search" at bounding box center [711, 114] width 133 height 28
type input "west"
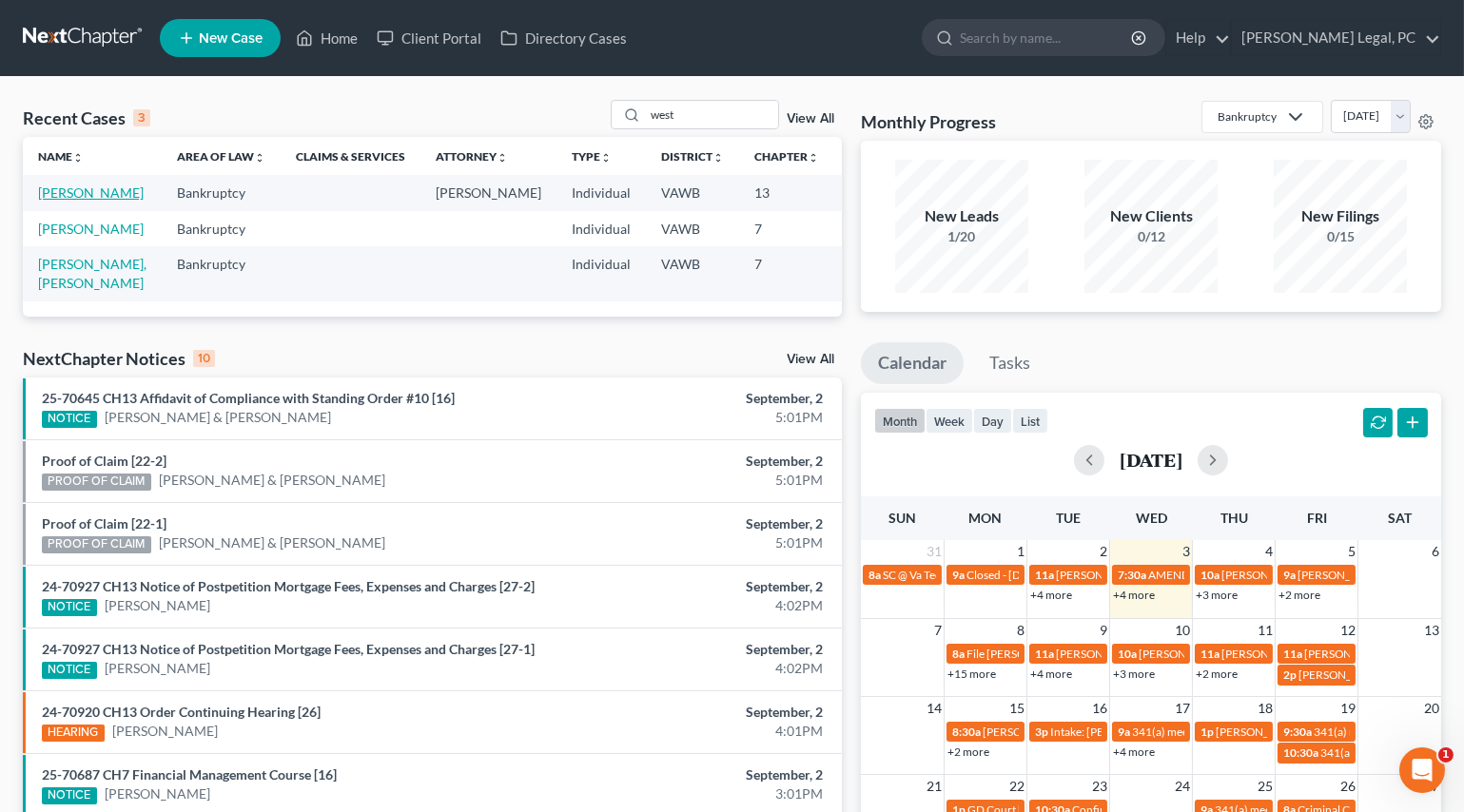
click at [69, 201] on link "[PERSON_NAME]" at bounding box center [91, 192] width 106 height 16
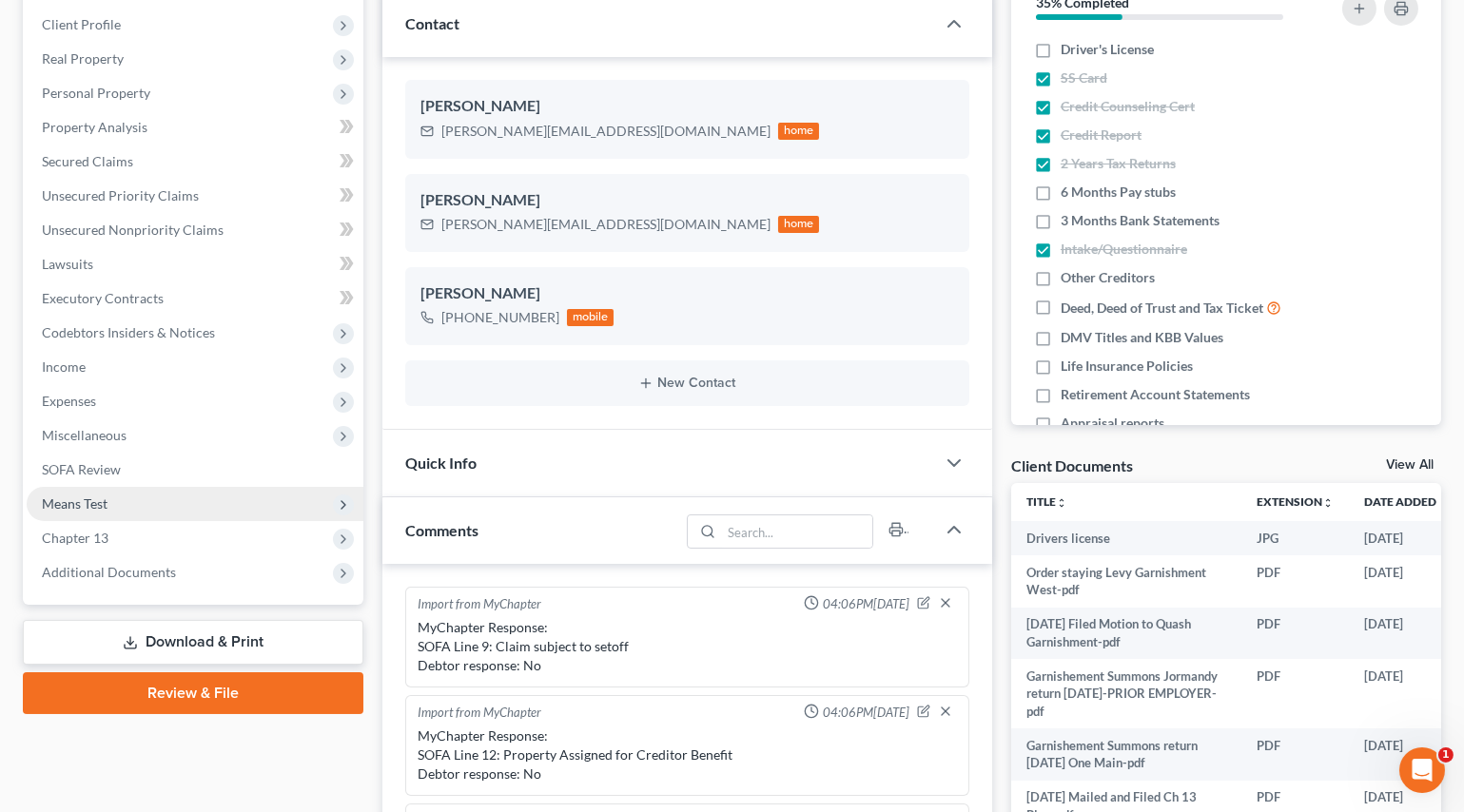
scroll to position [1655, 0]
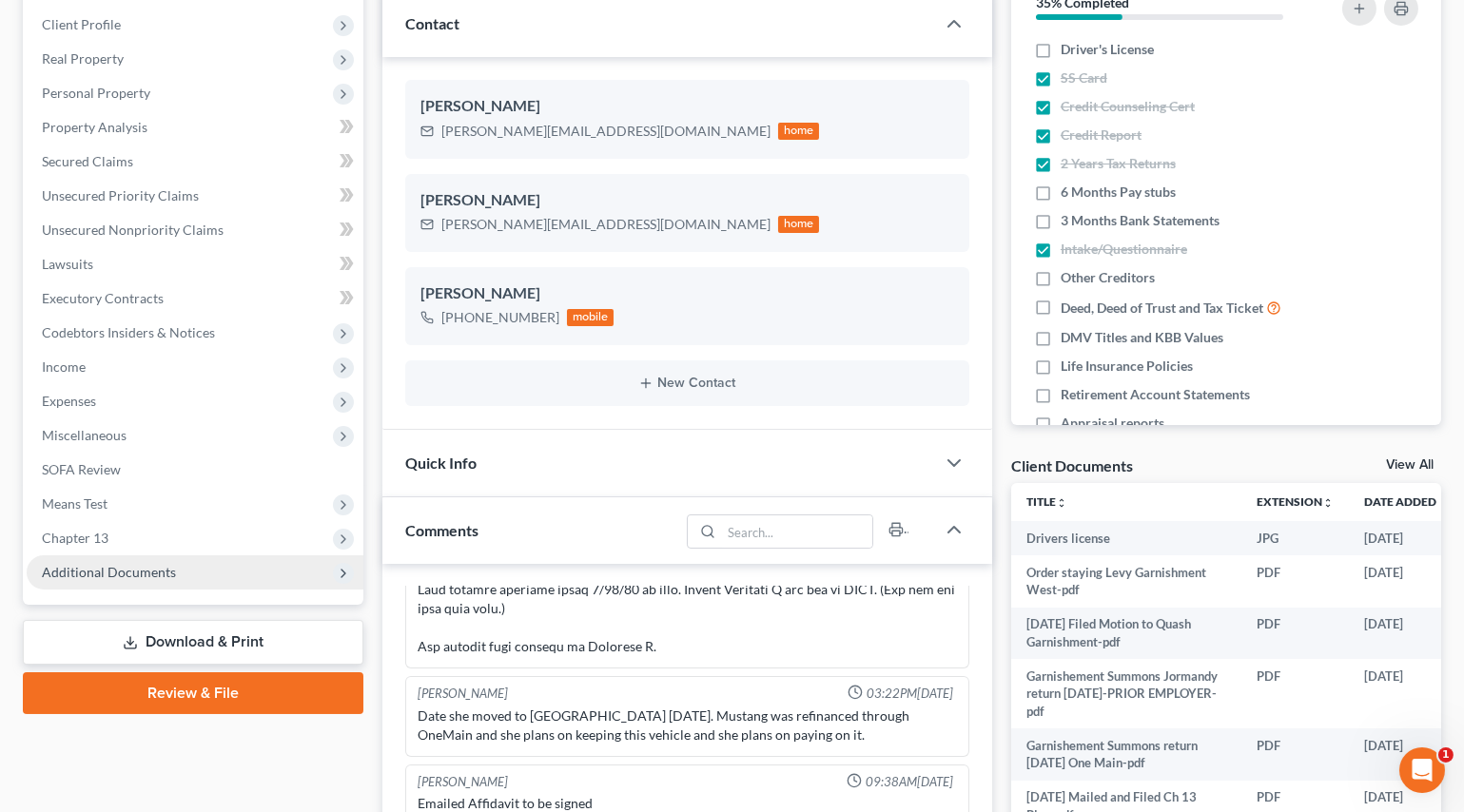
click at [82, 564] on span "Additional Documents" at bounding box center [109, 572] width 134 height 16
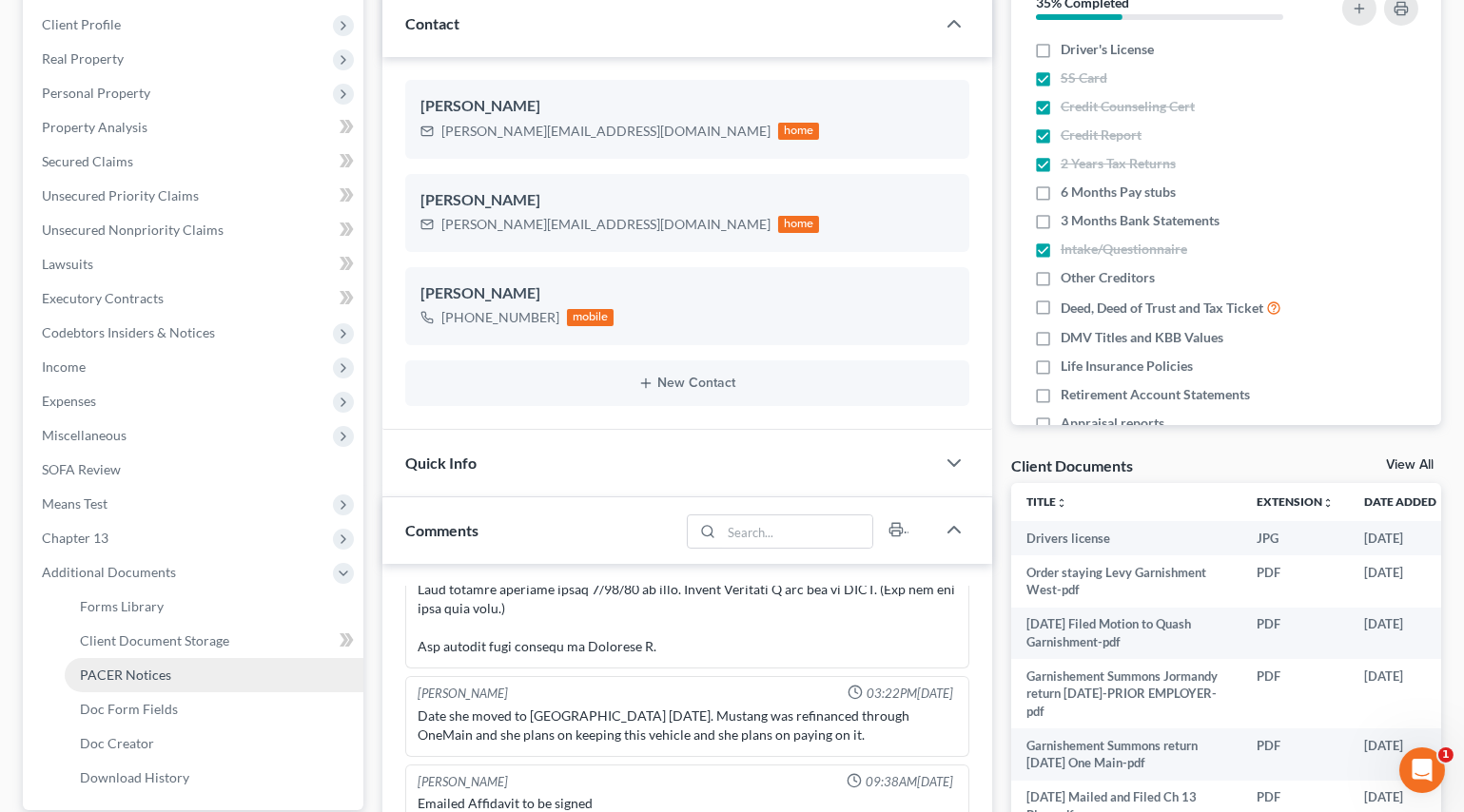
click at [95, 667] on span "PACER Notices" at bounding box center [125, 675] width 91 height 16
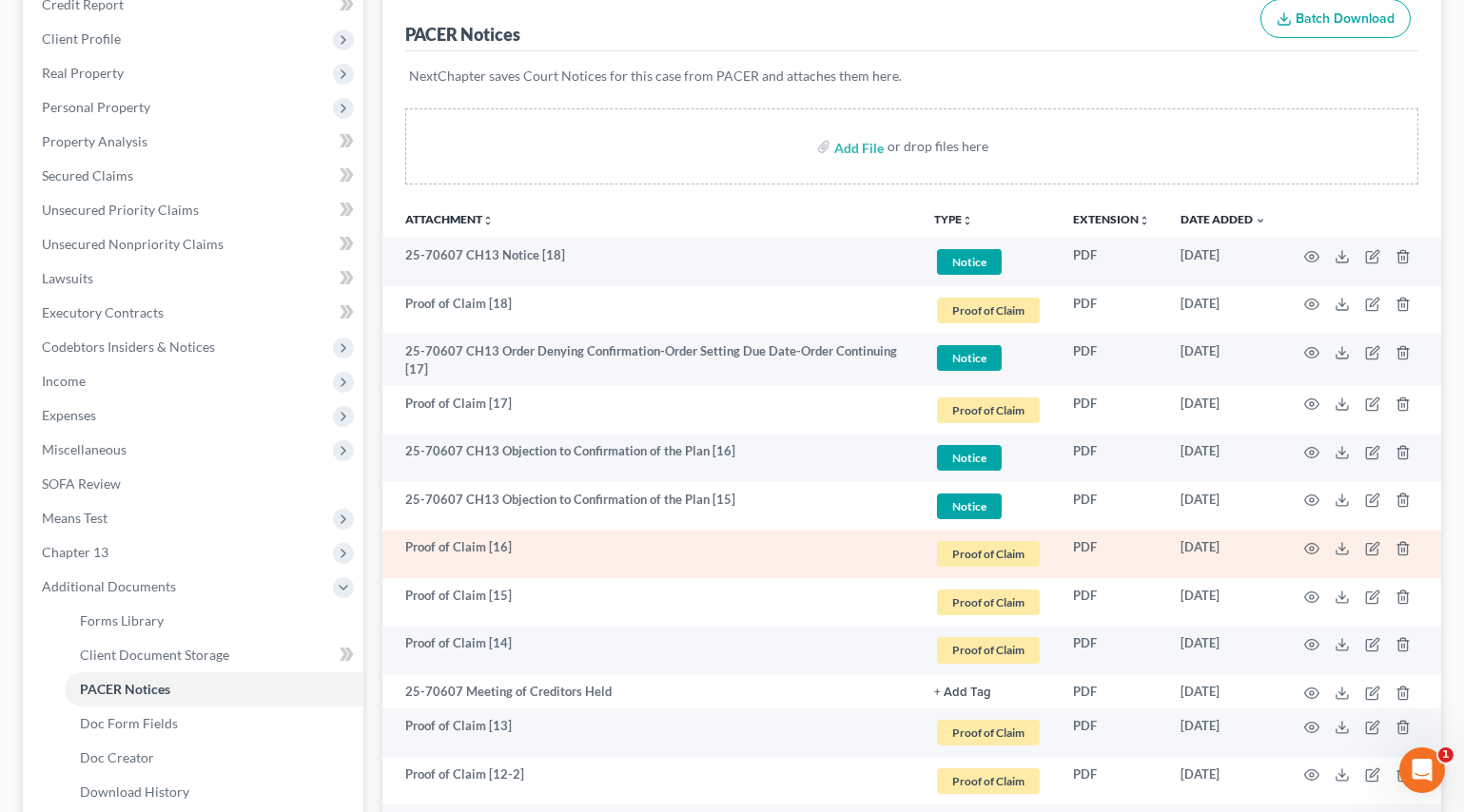
scroll to position [259, 0]
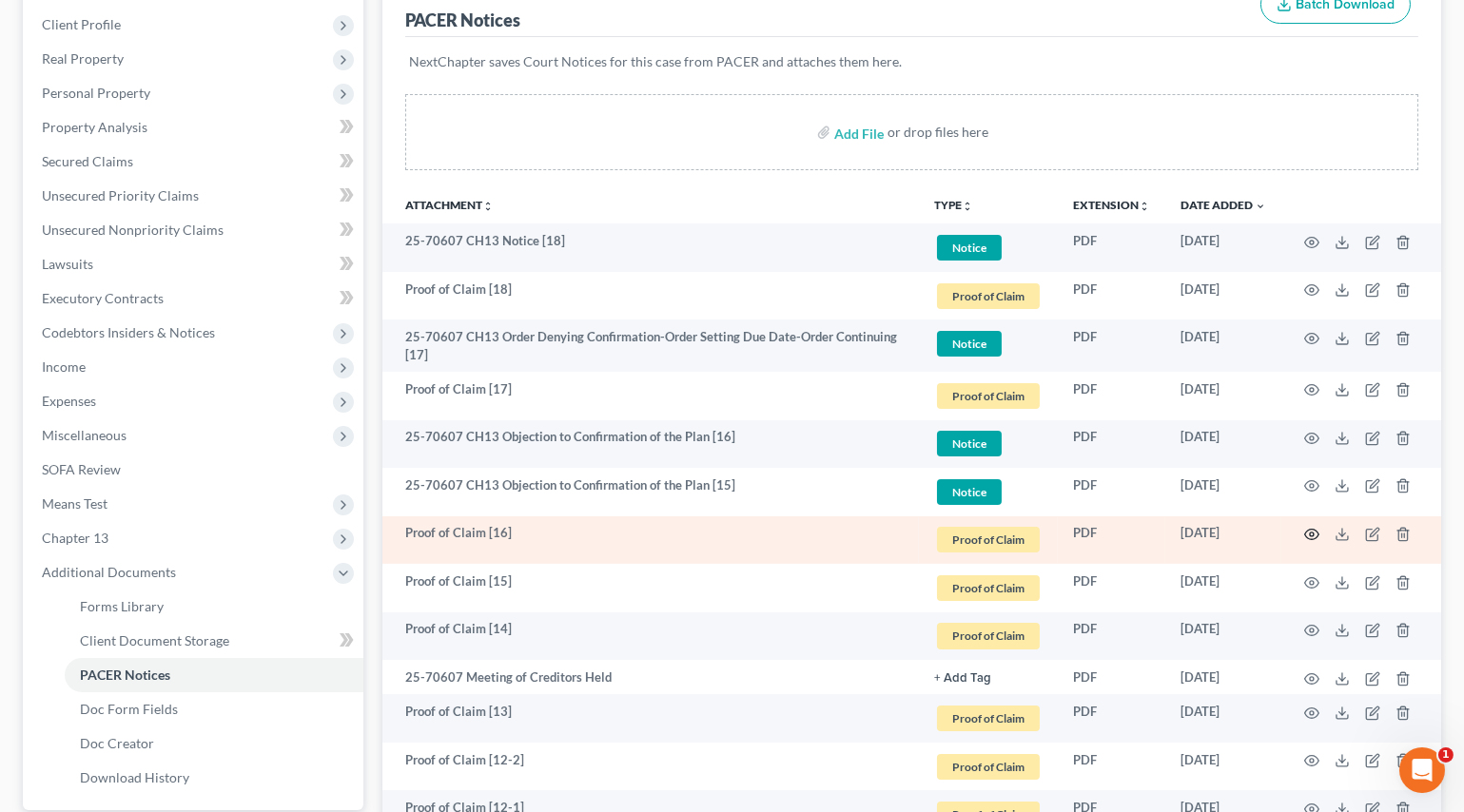
click at [1313, 533] on icon "button" at bounding box center [1311, 535] width 15 height 15
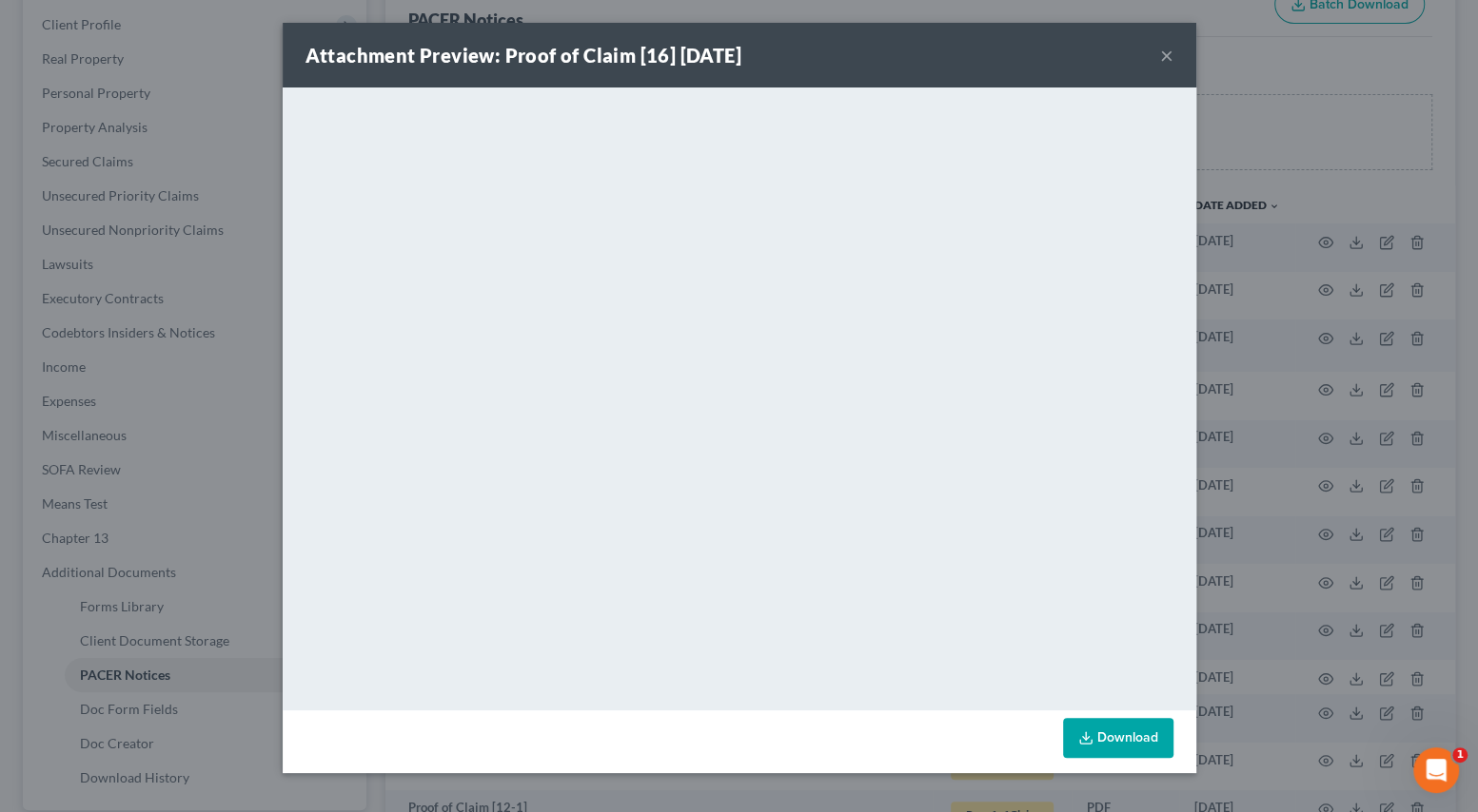
click at [1162, 60] on button "×" at bounding box center [1167, 56] width 13 height 23
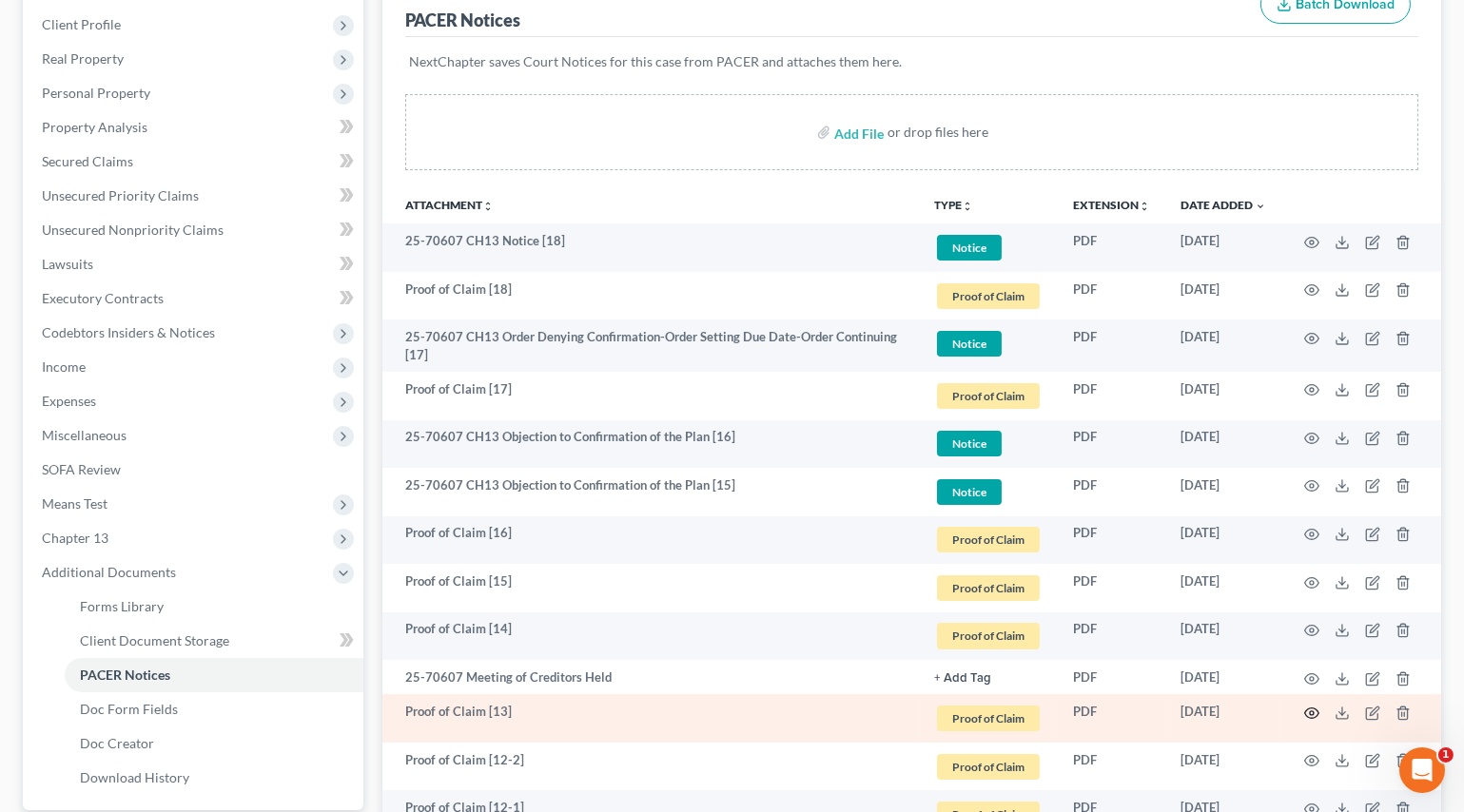
click at [1312, 709] on icon "button" at bounding box center [1311, 713] width 15 height 15
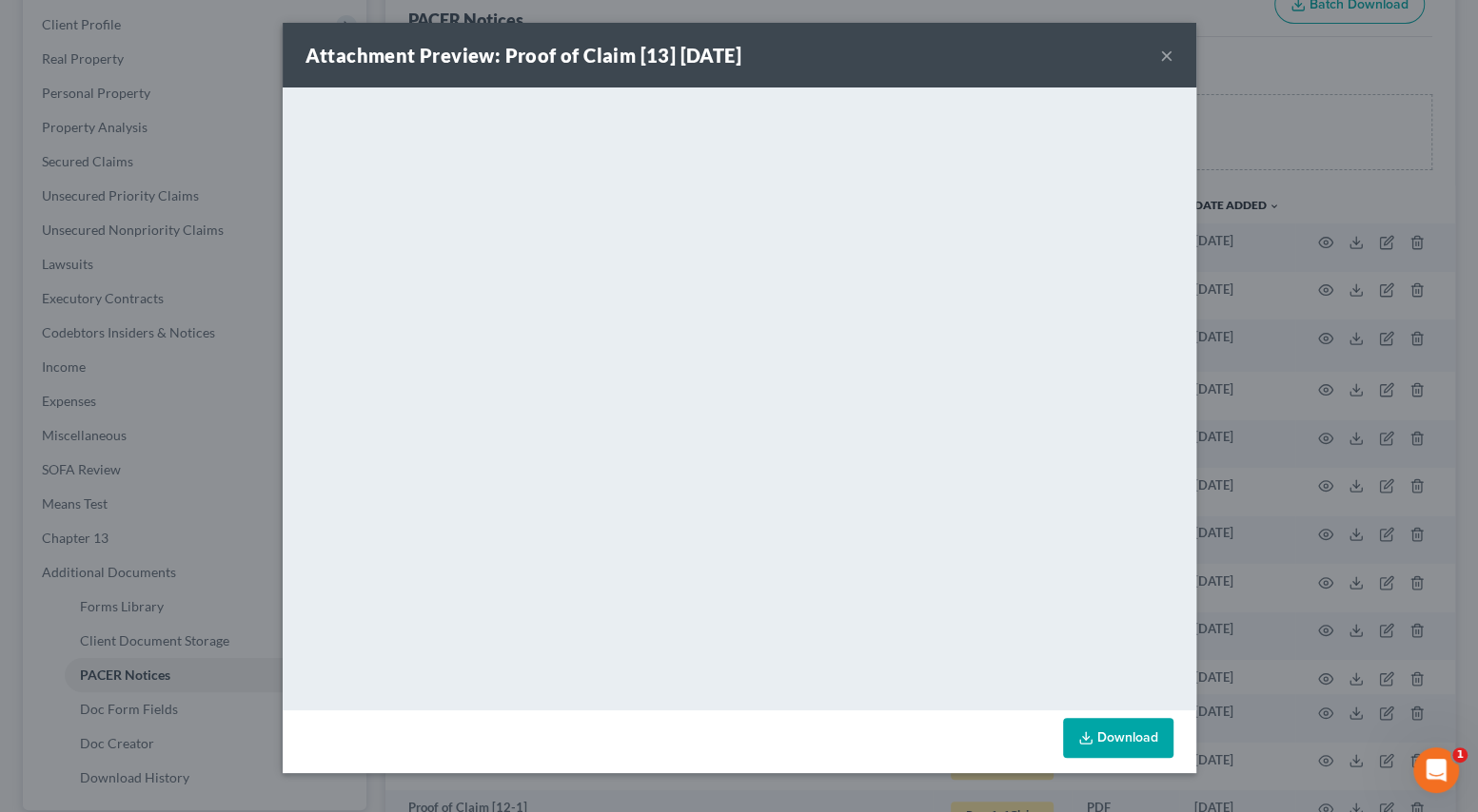
drag, startPoint x: 1167, startPoint y: 56, endPoint x: 1142, endPoint y: 73, distance: 30.2
click at [1167, 56] on button "×" at bounding box center [1167, 56] width 13 height 23
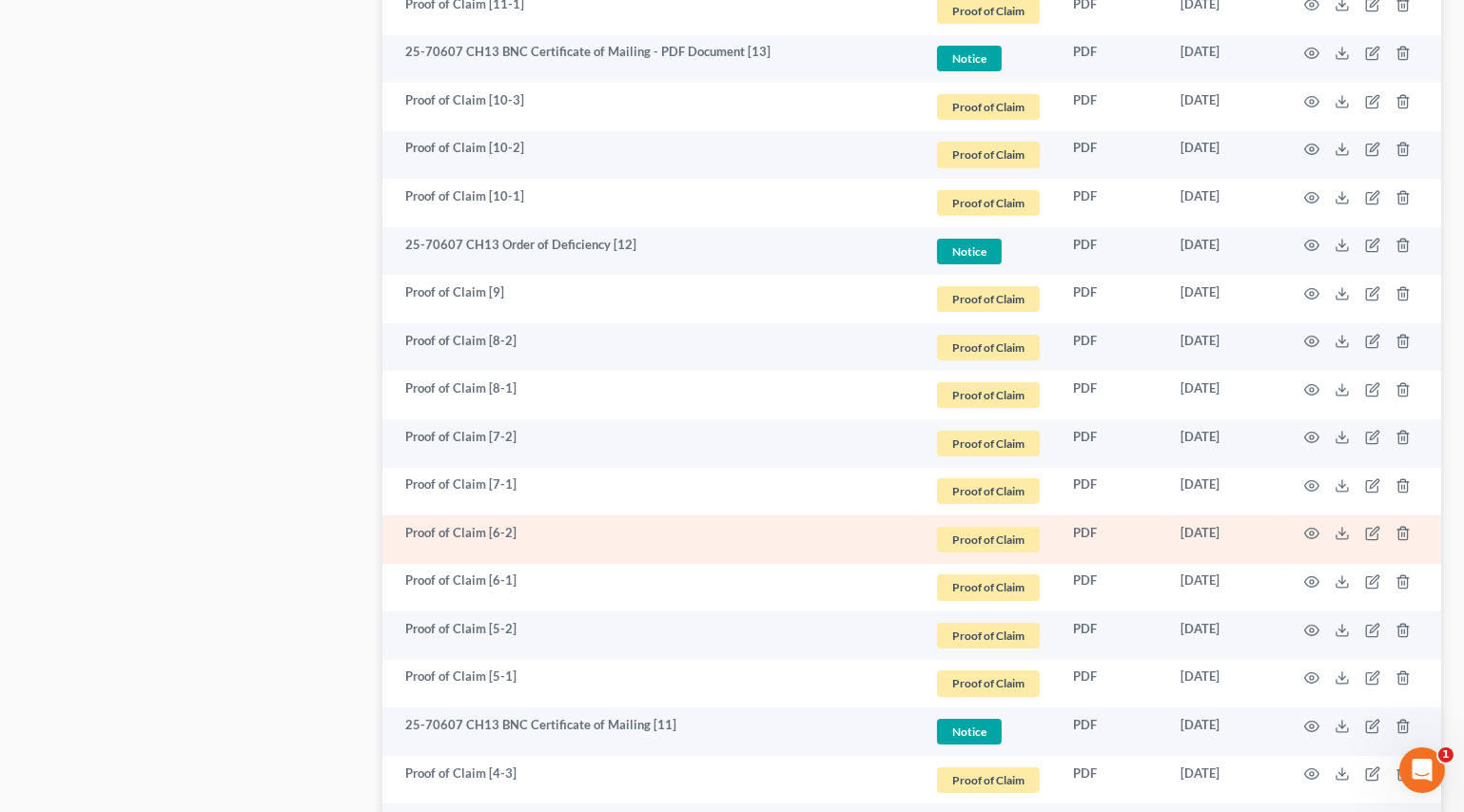
scroll to position [1209, 0]
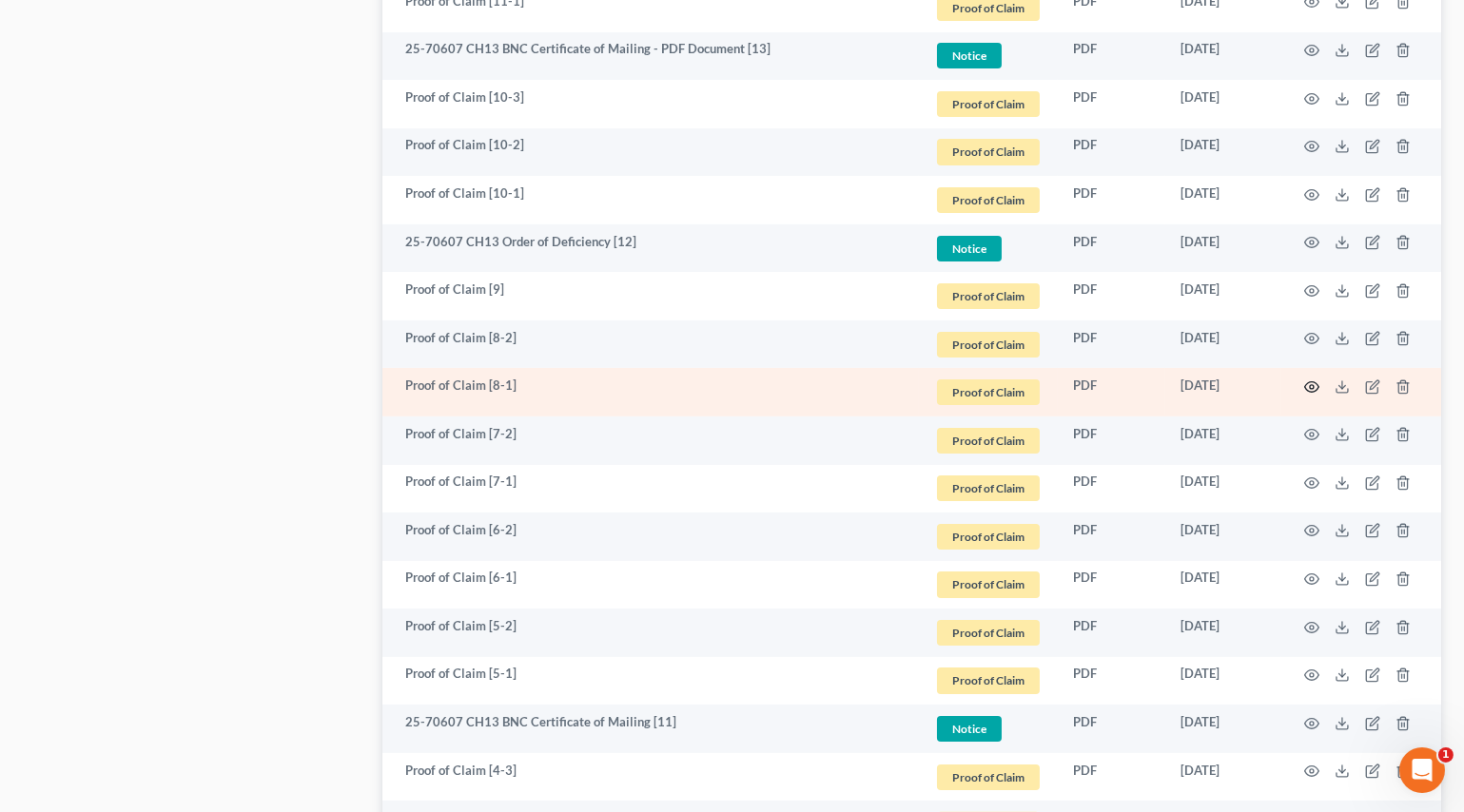
click at [1312, 379] on icon "button" at bounding box center [1311, 387] width 15 height 15
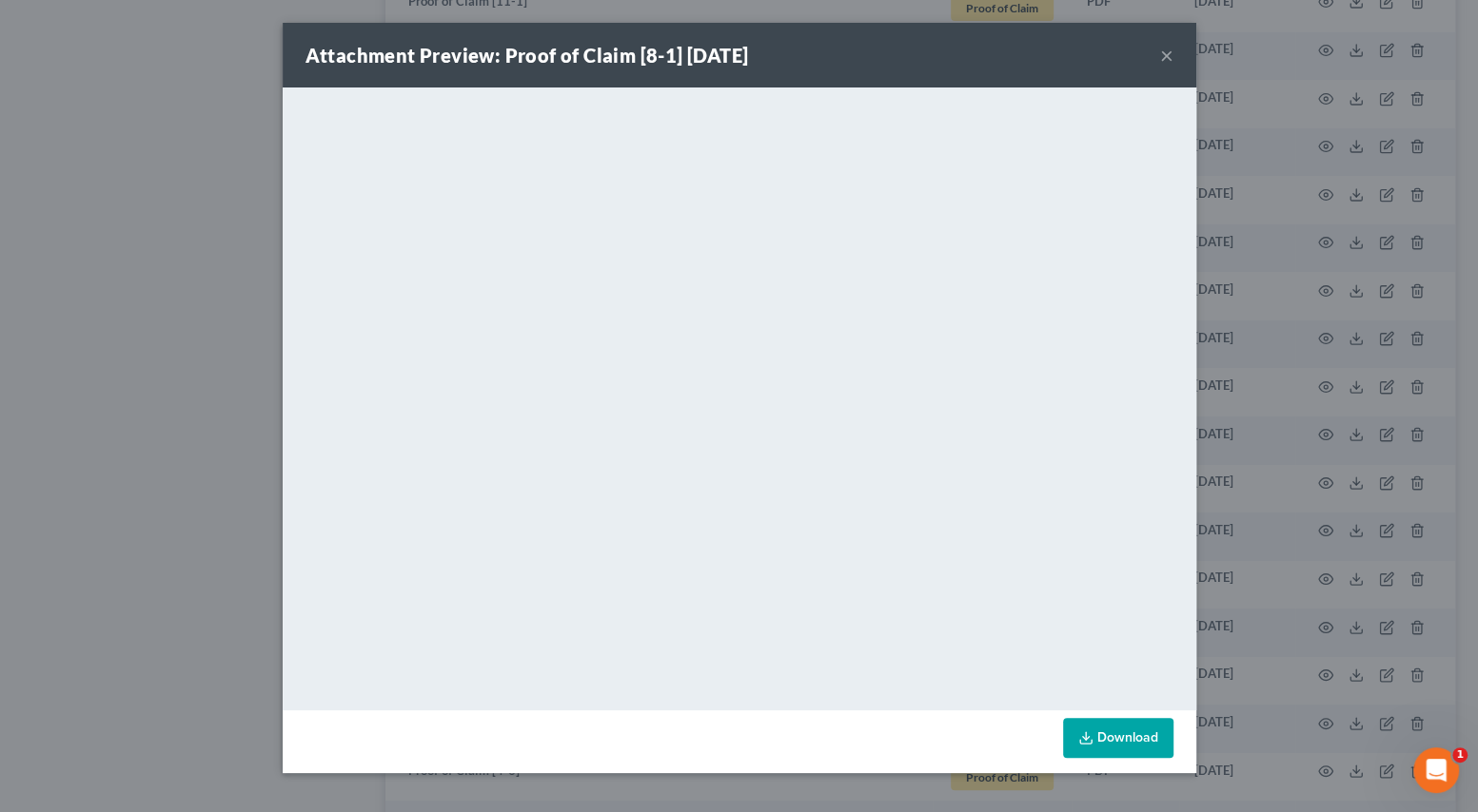
click at [1161, 57] on button "×" at bounding box center [1167, 56] width 13 height 23
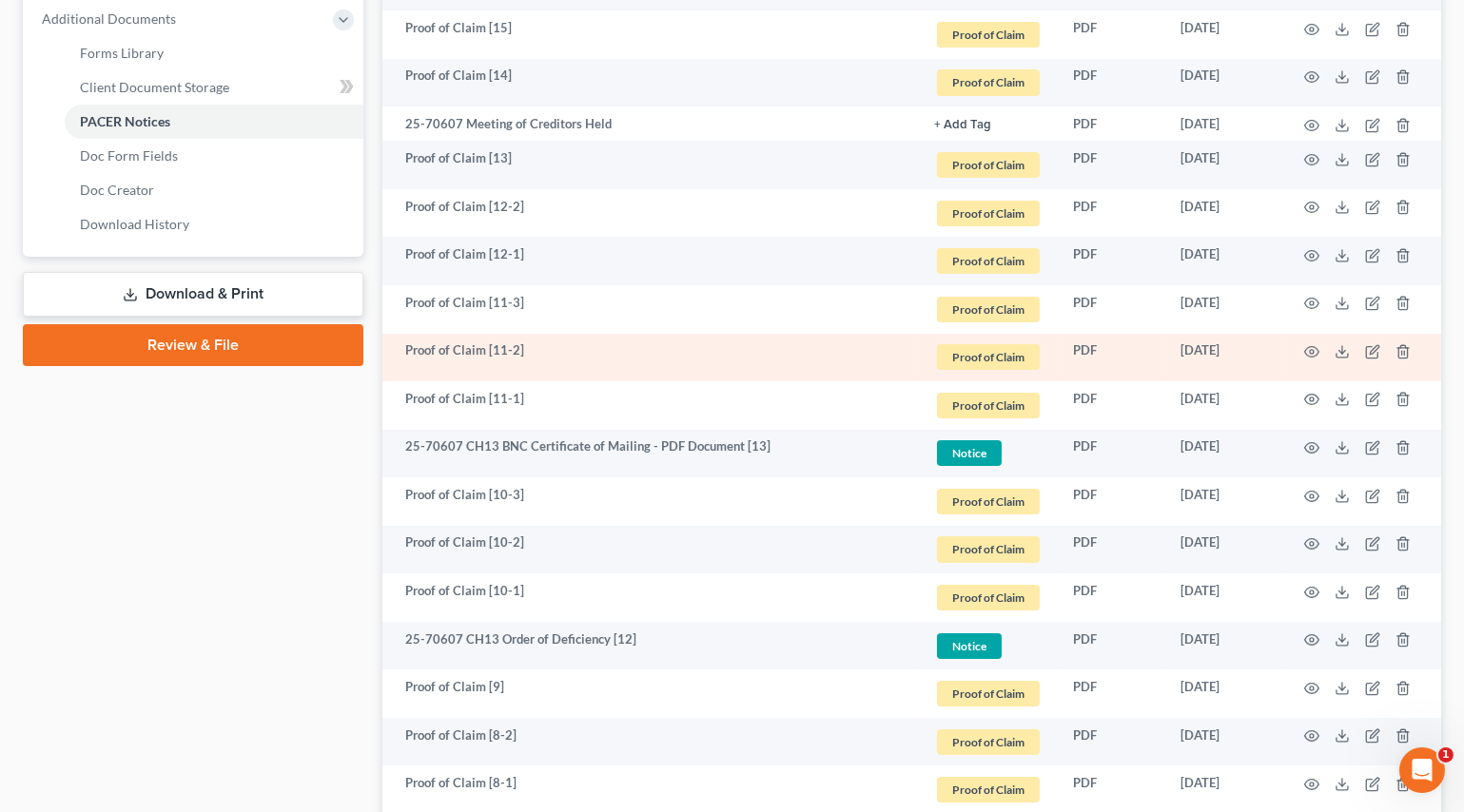
scroll to position [778, 0]
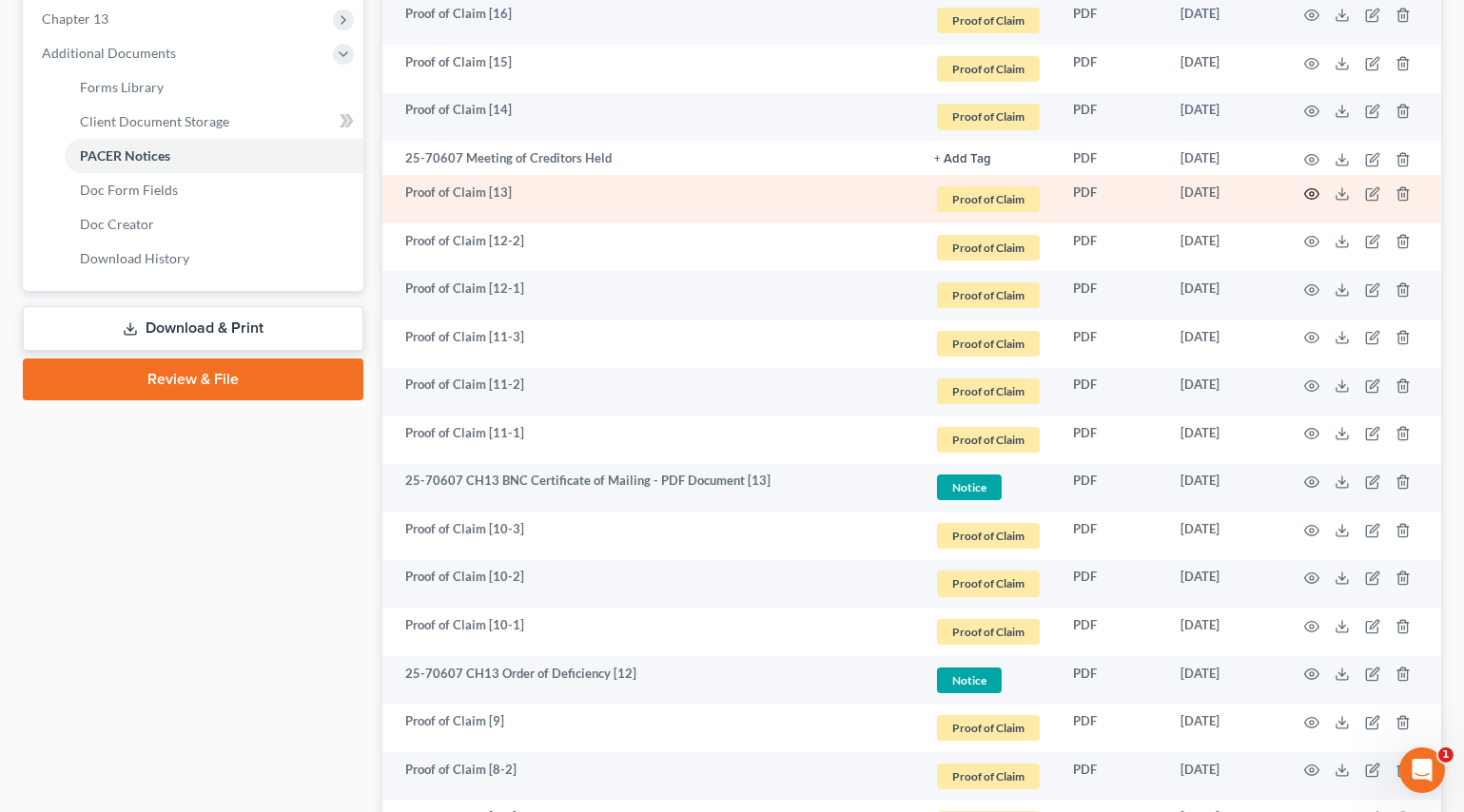
click at [1310, 187] on icon "button" at bounding box center [1311, 194] width 15 height 15
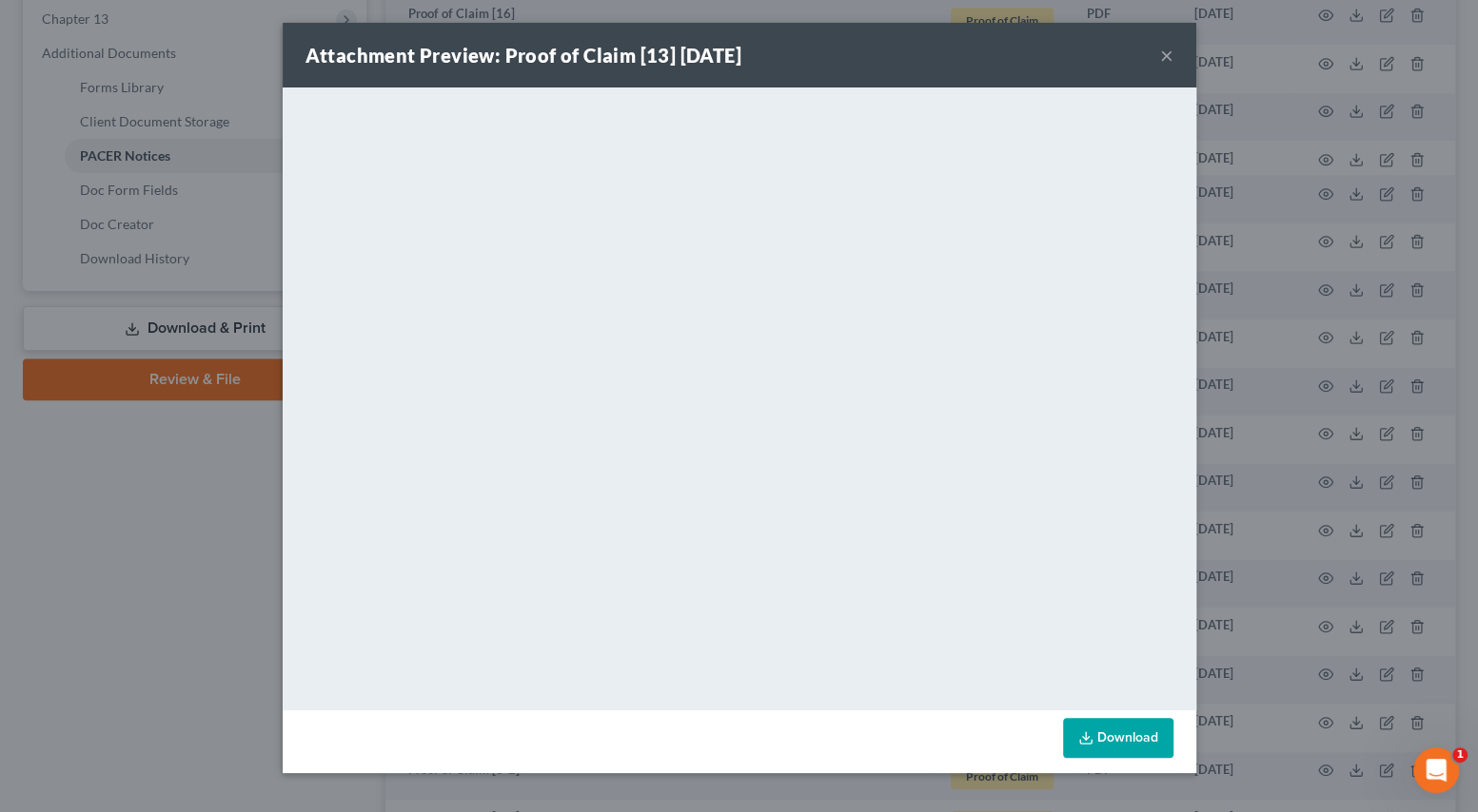
click at [1169, 50] on button "×" at bounding box center [1167, 56] width 13 height 23
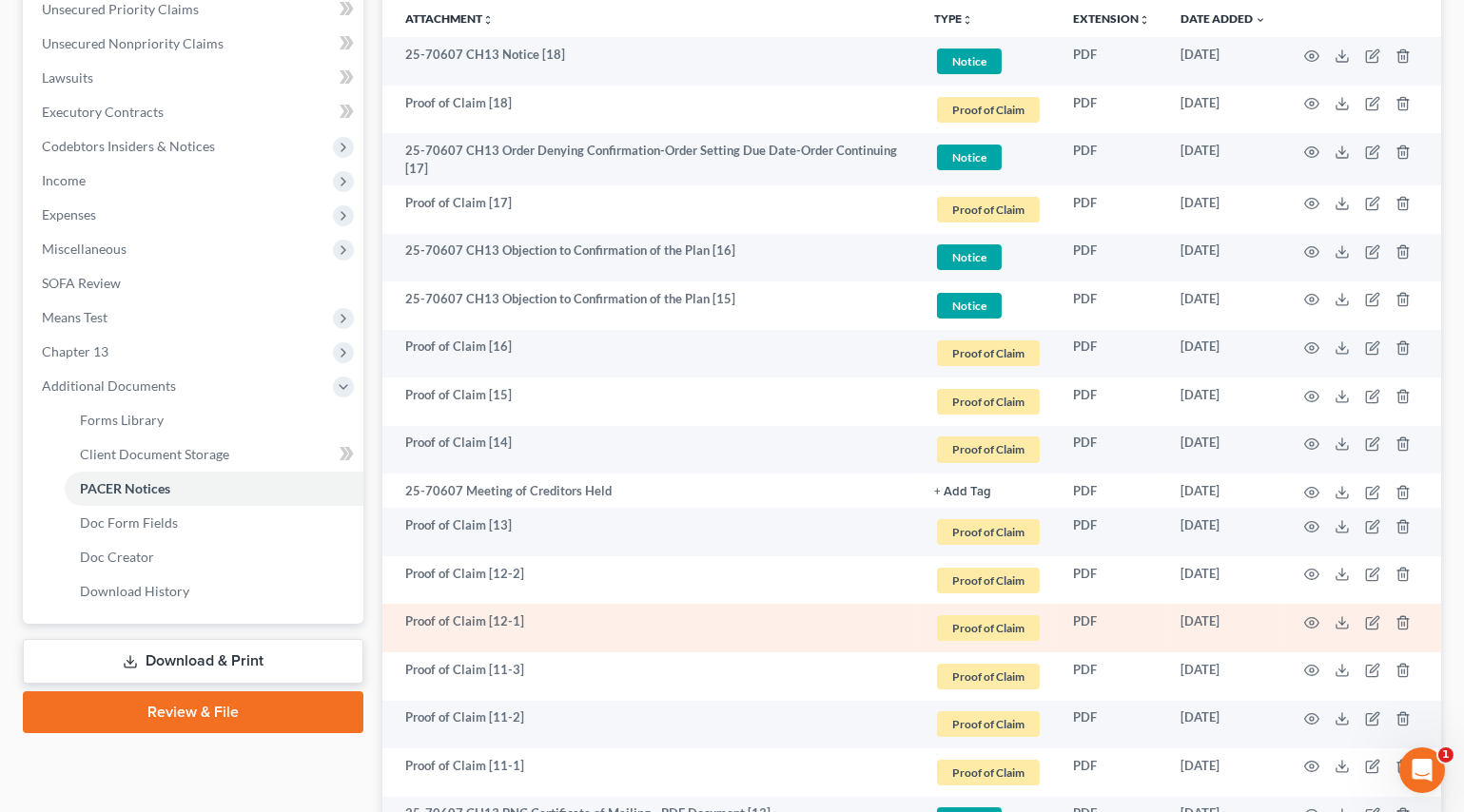
scroll to position [346, 0]
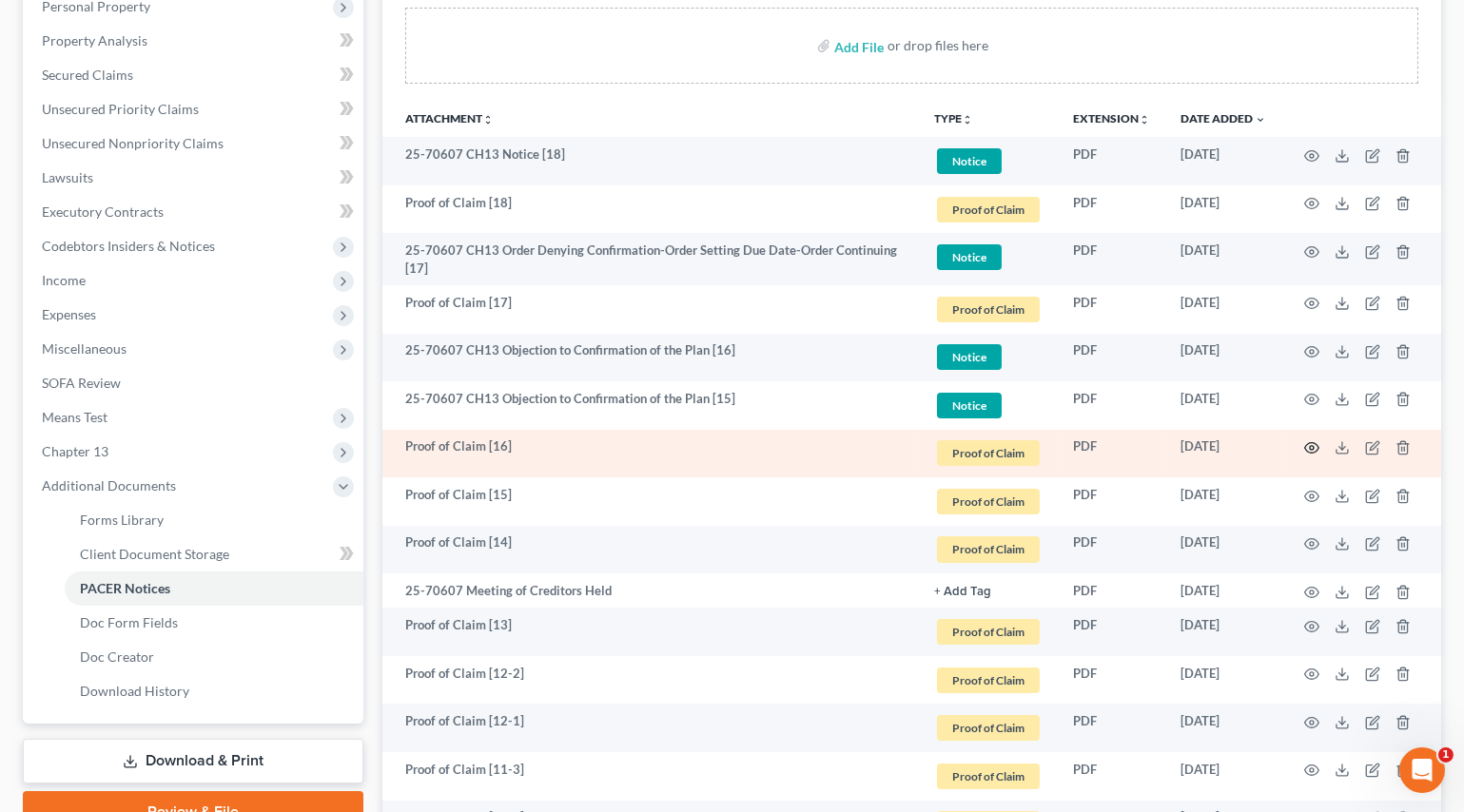
click at [1309, 449] on icon "button" at bounding box center [1311, 448] width 14 height 11
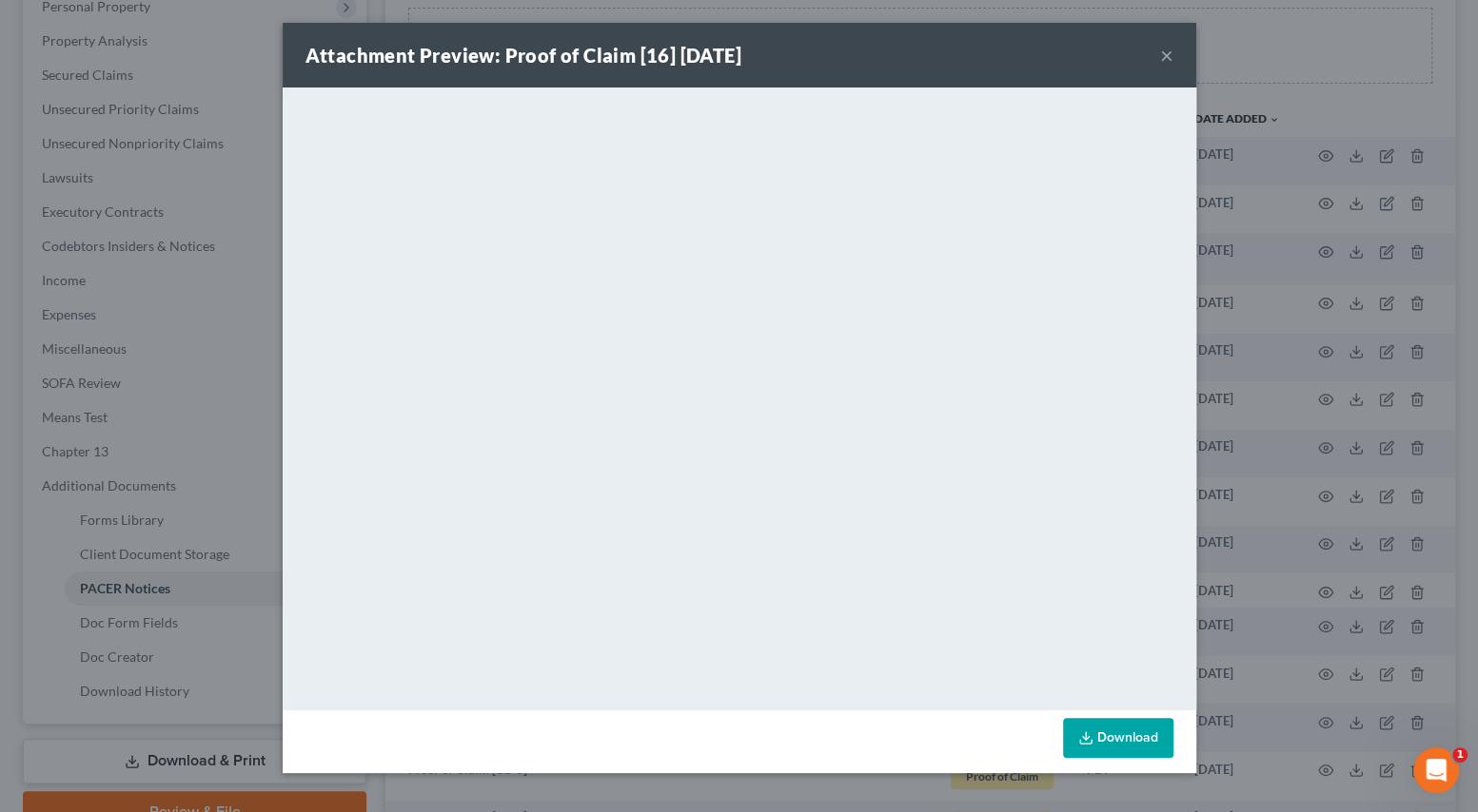
click at [1162, 56] on button "×" at bounding box center [1167, 56] width 13 height 23
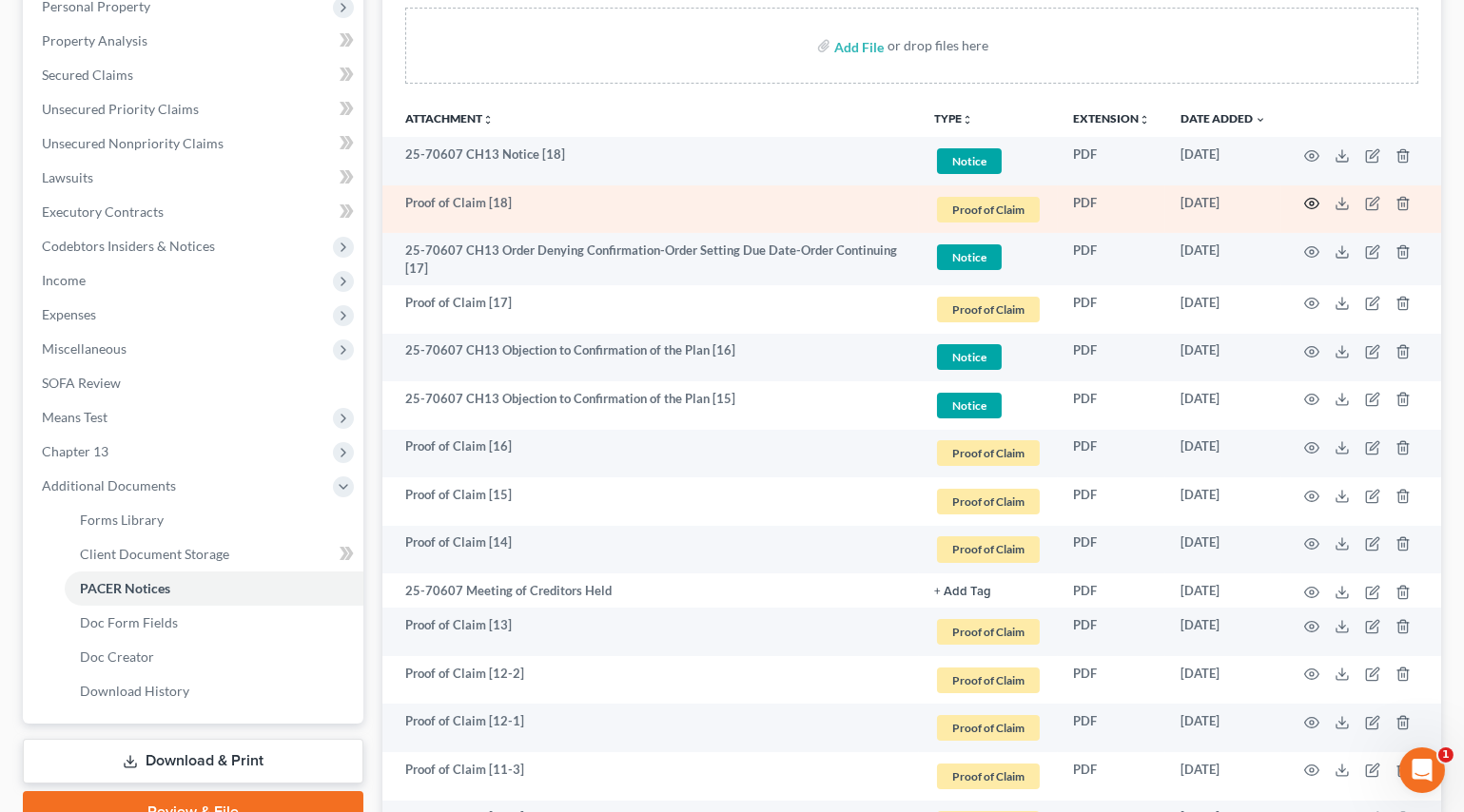
click at [1310, 198] on icon "button" at bounding box center [1311, 203] width 15 height 15
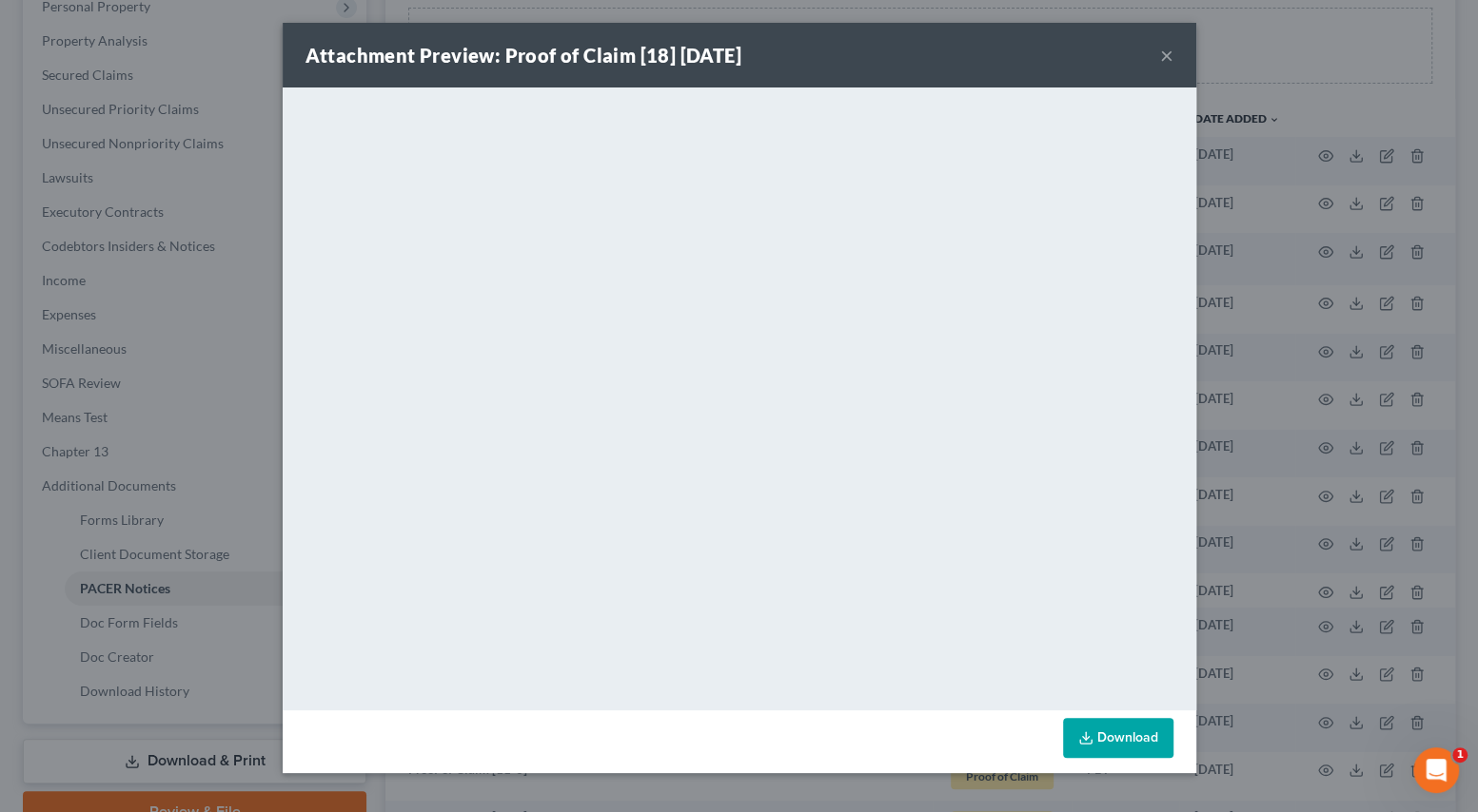
click at [1163, 61] on button "×" at bounding box center [1167, 56] width 13 height 23
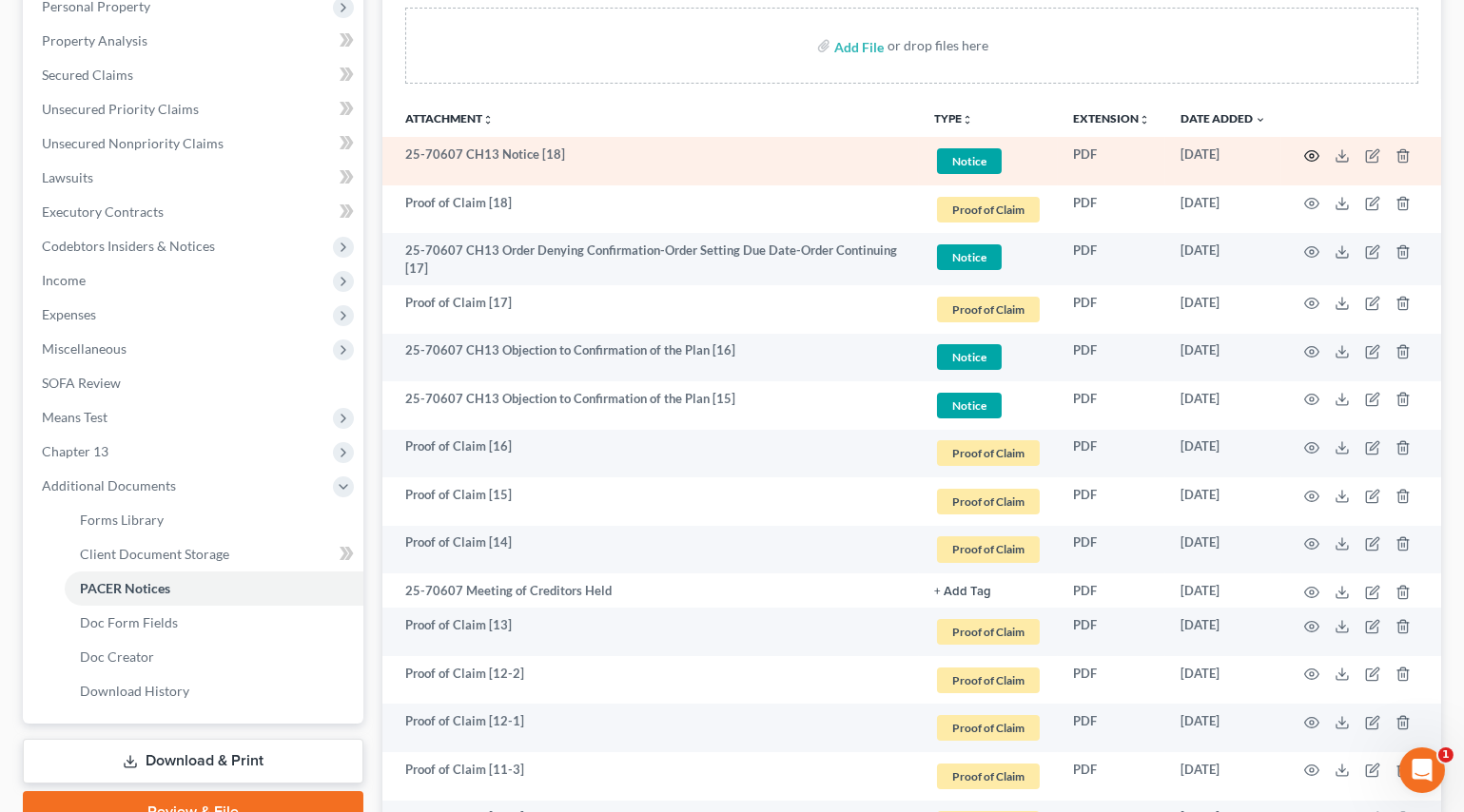
click at [1307, 151] on icon "button" at bounding box center [1311, 156] width 15 height 15
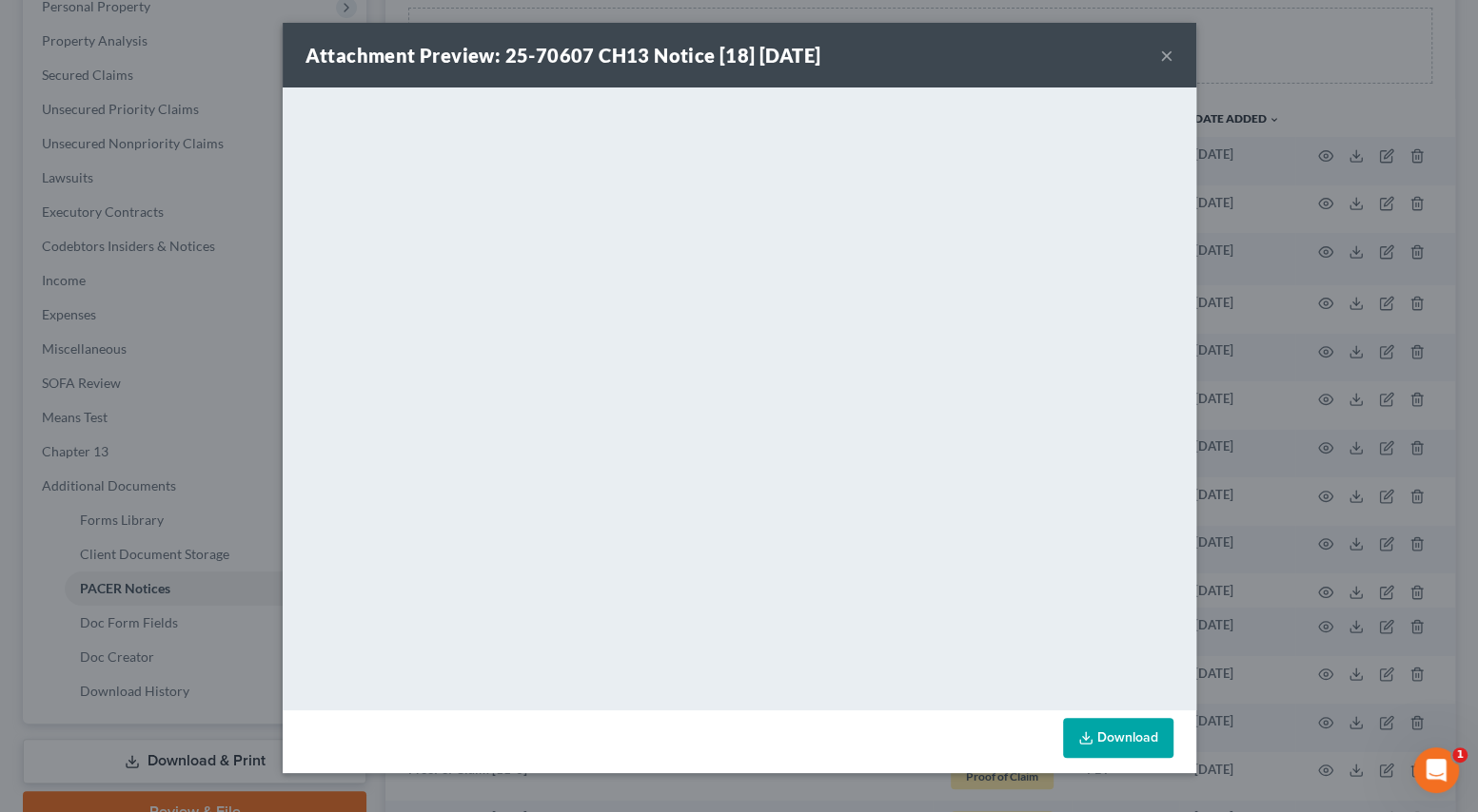
click at [1163, 57] on button "×" at bounding box center [1167, 56] width 13 height 23
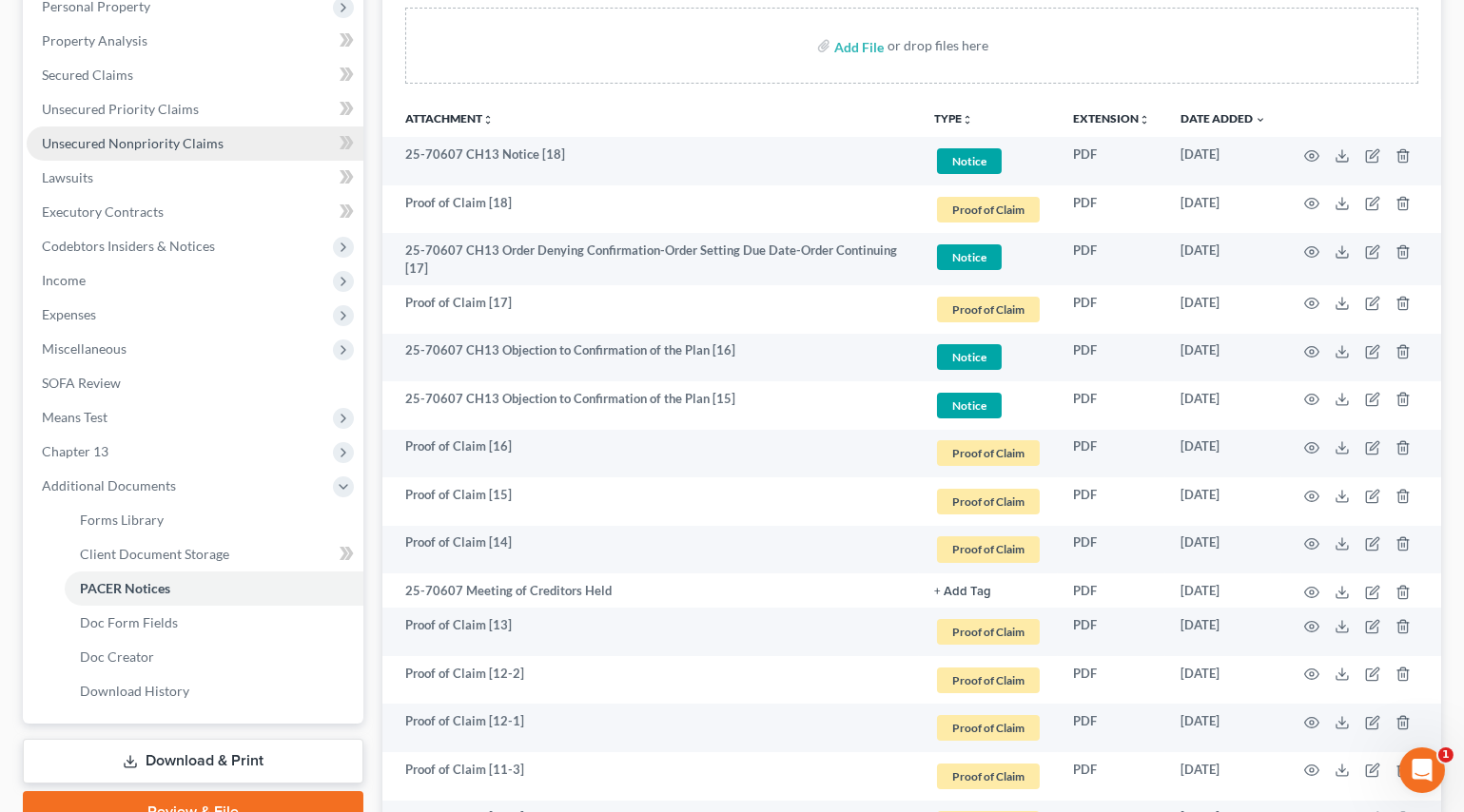
scroll to position [85, 0]
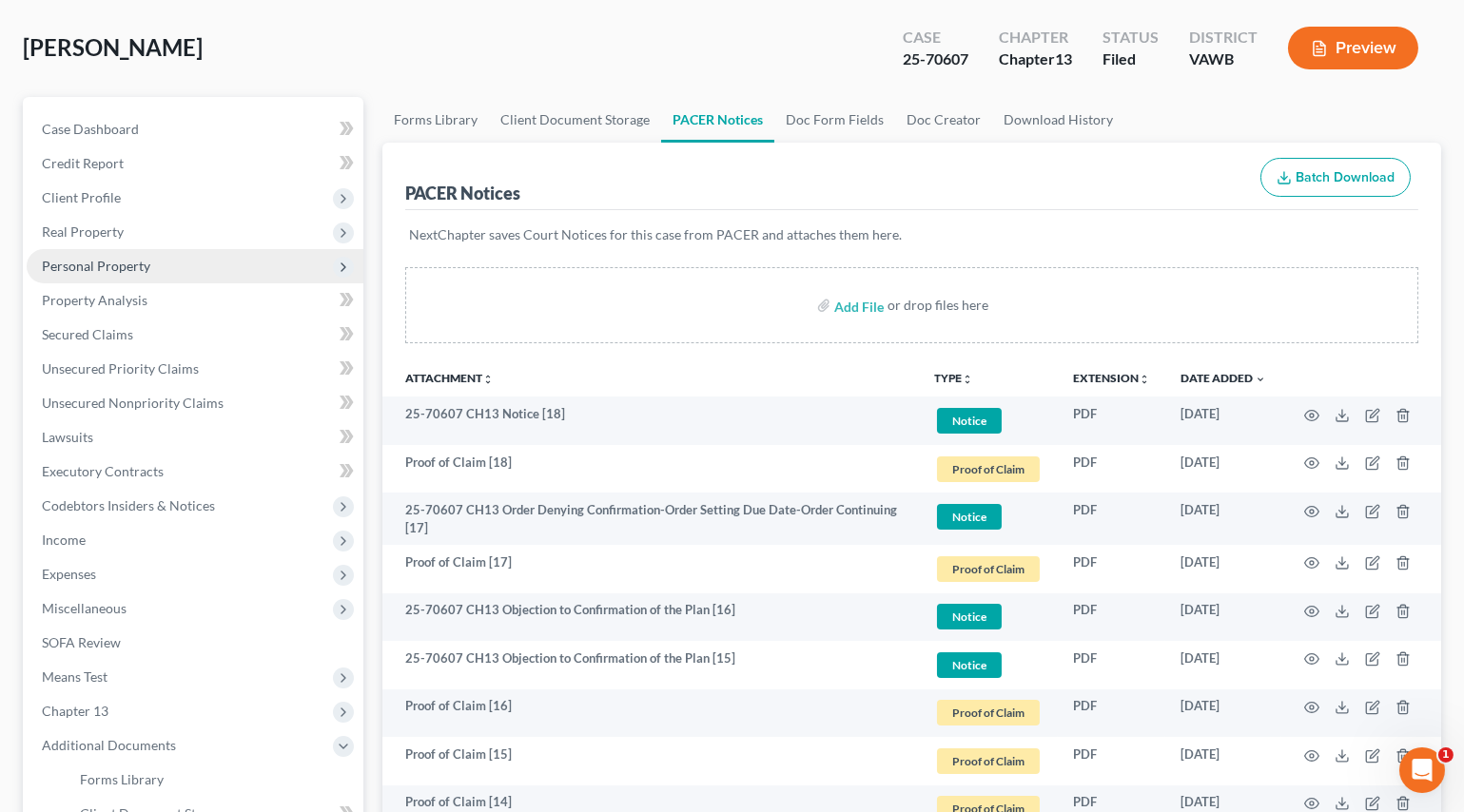
click at [91, 258] on span "Personal Property" at bounding box center [96, 266] width 108 height 16
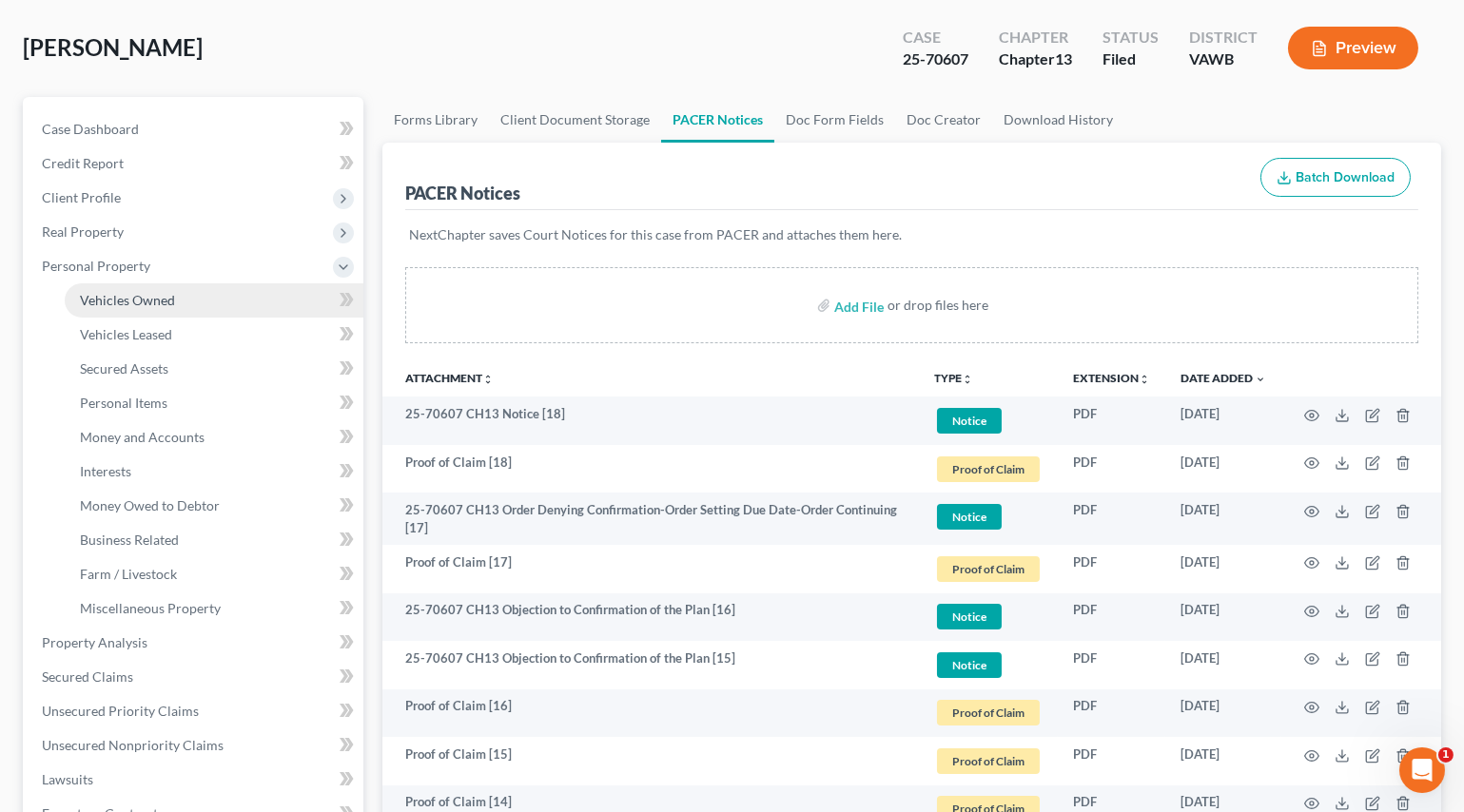
click at [108, 310] on link "Vehicles Owned" at bounding box center [213, 300] width 299 height 35
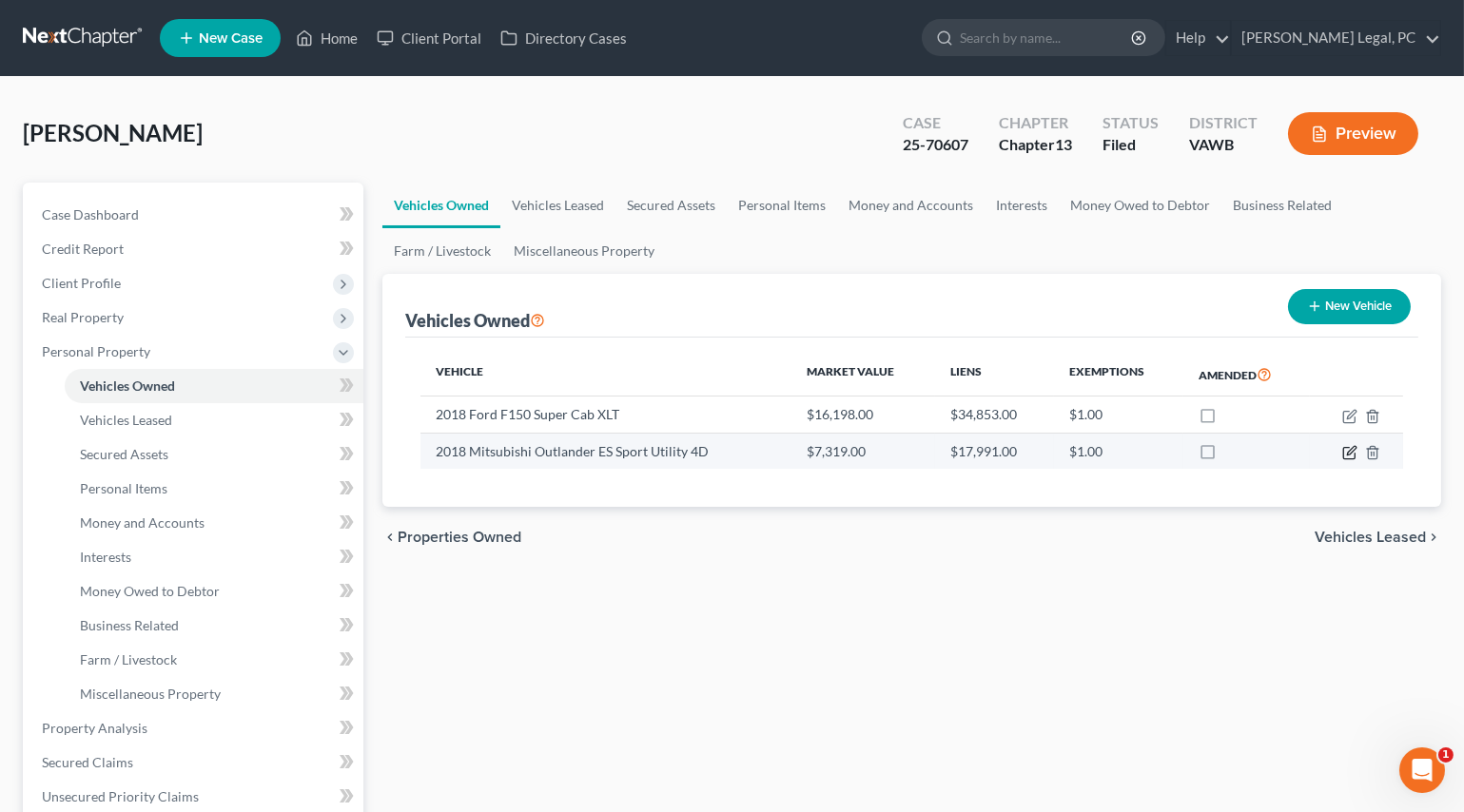
click at [1347, 456] on icon "button" at bounding box center [1350, 453] width 15 height 15
select select "0"
select select "8"
select select "2"
select select "3"
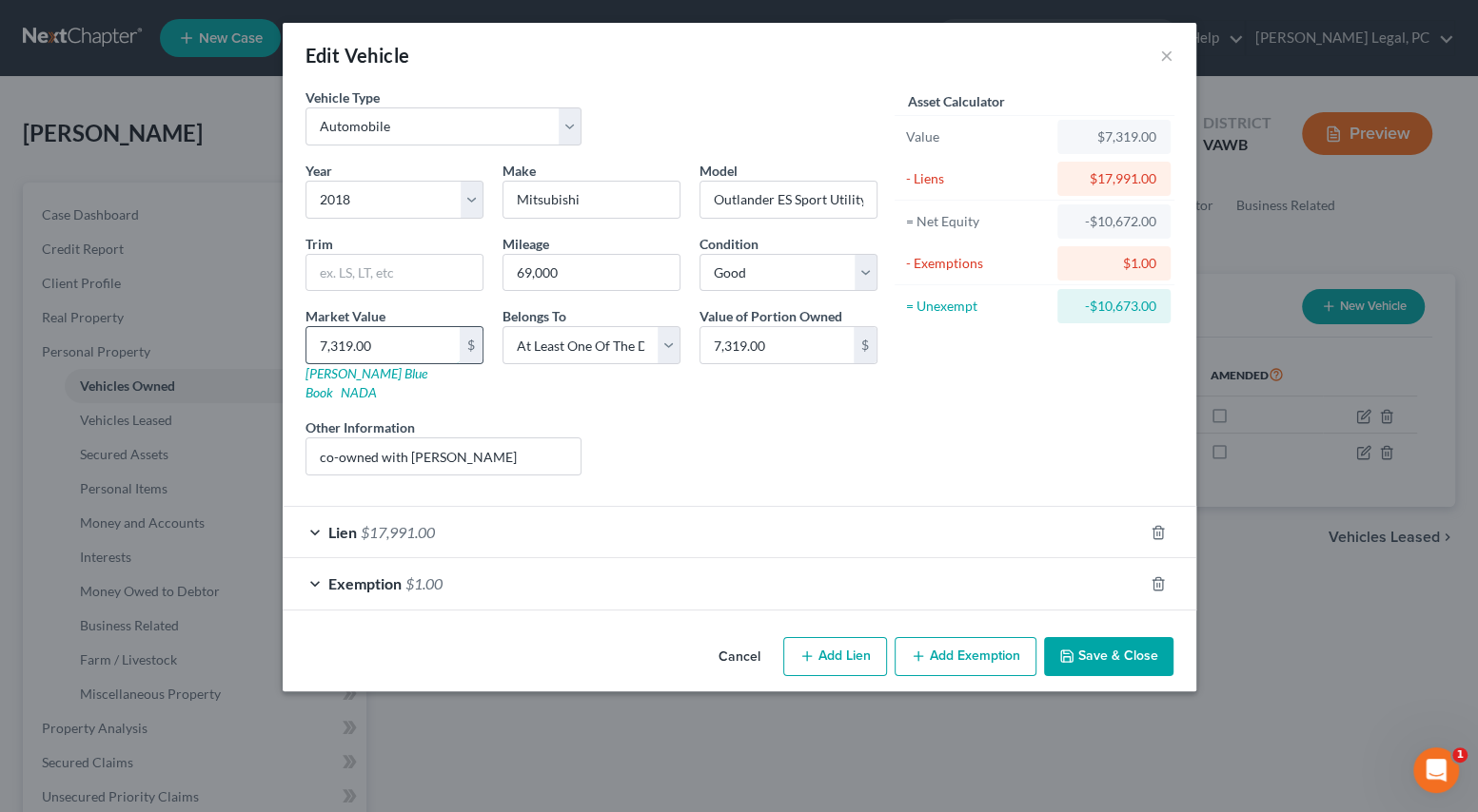
click at [423, 332] on input "7,319.00" at bounding box center [383, 346] width 154 height 36
type input "1"
type input "1.00"
type input "11"
type input "11.00"
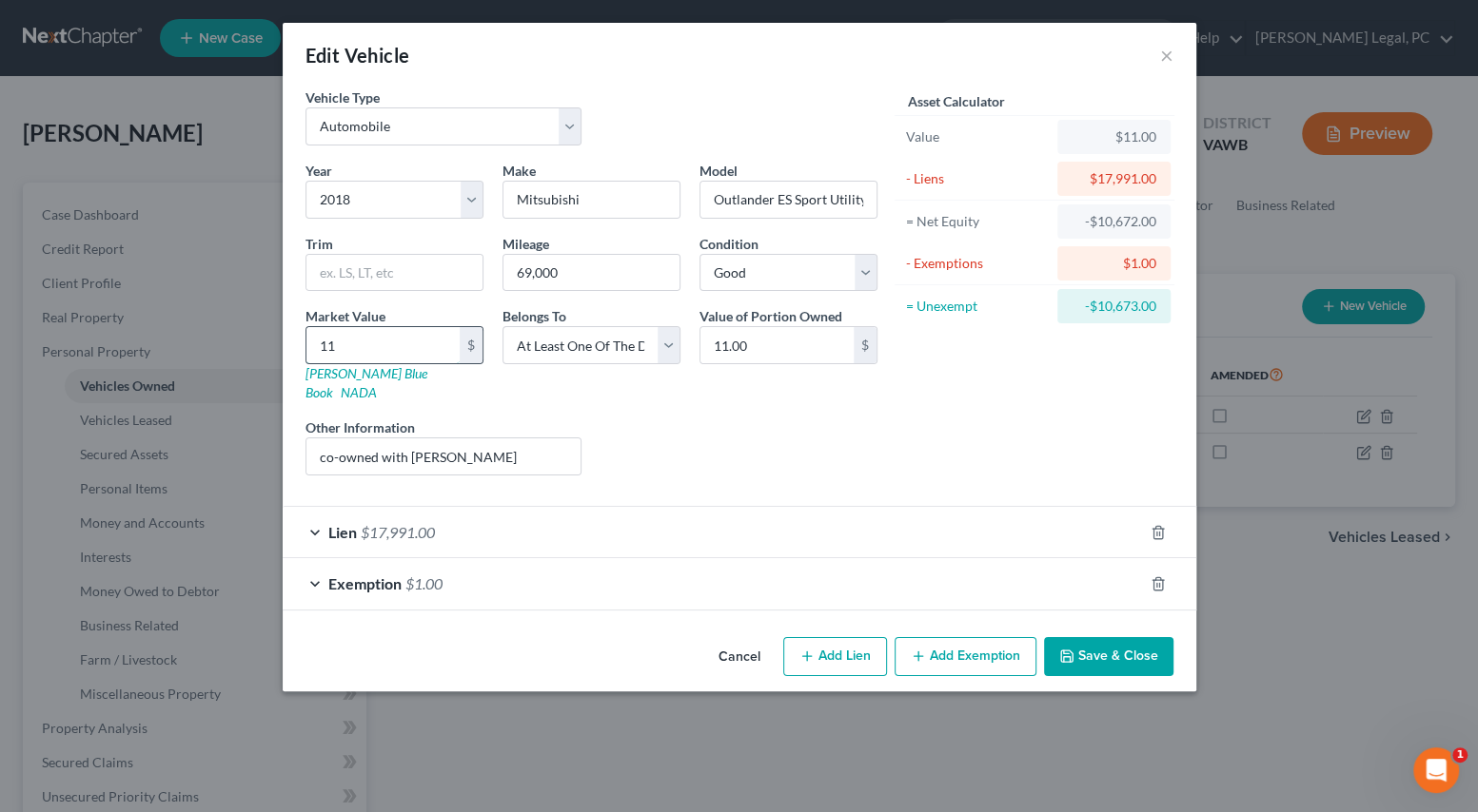
type input "112"
type input "112.00"
type input "1127"
type input "1,127.00"
type input "1,1275"
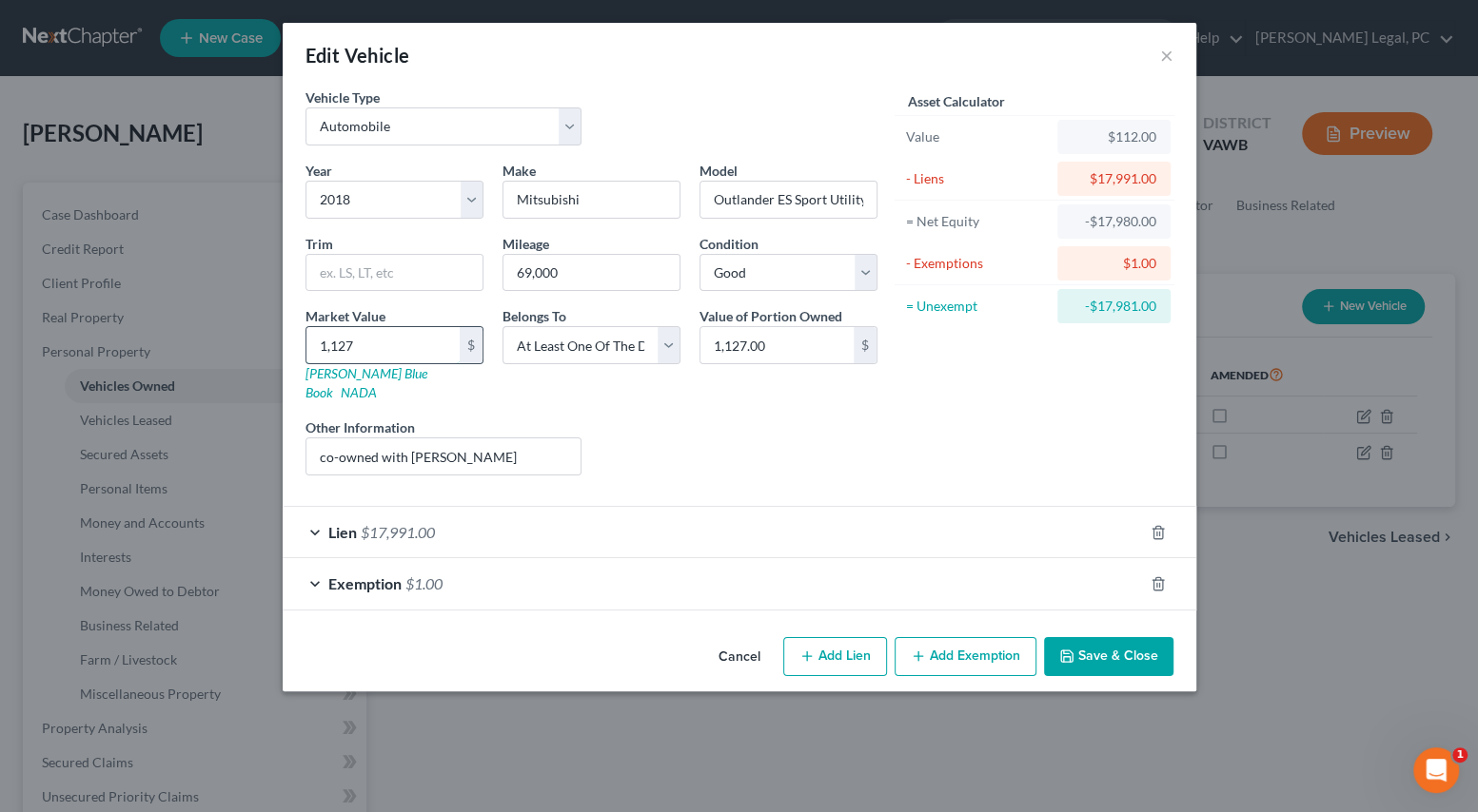
type input "11,275.00"
type input "11,275"
click at [1075, 649] on icon "button" at bounding box center [1067, 657] width 15 height 15
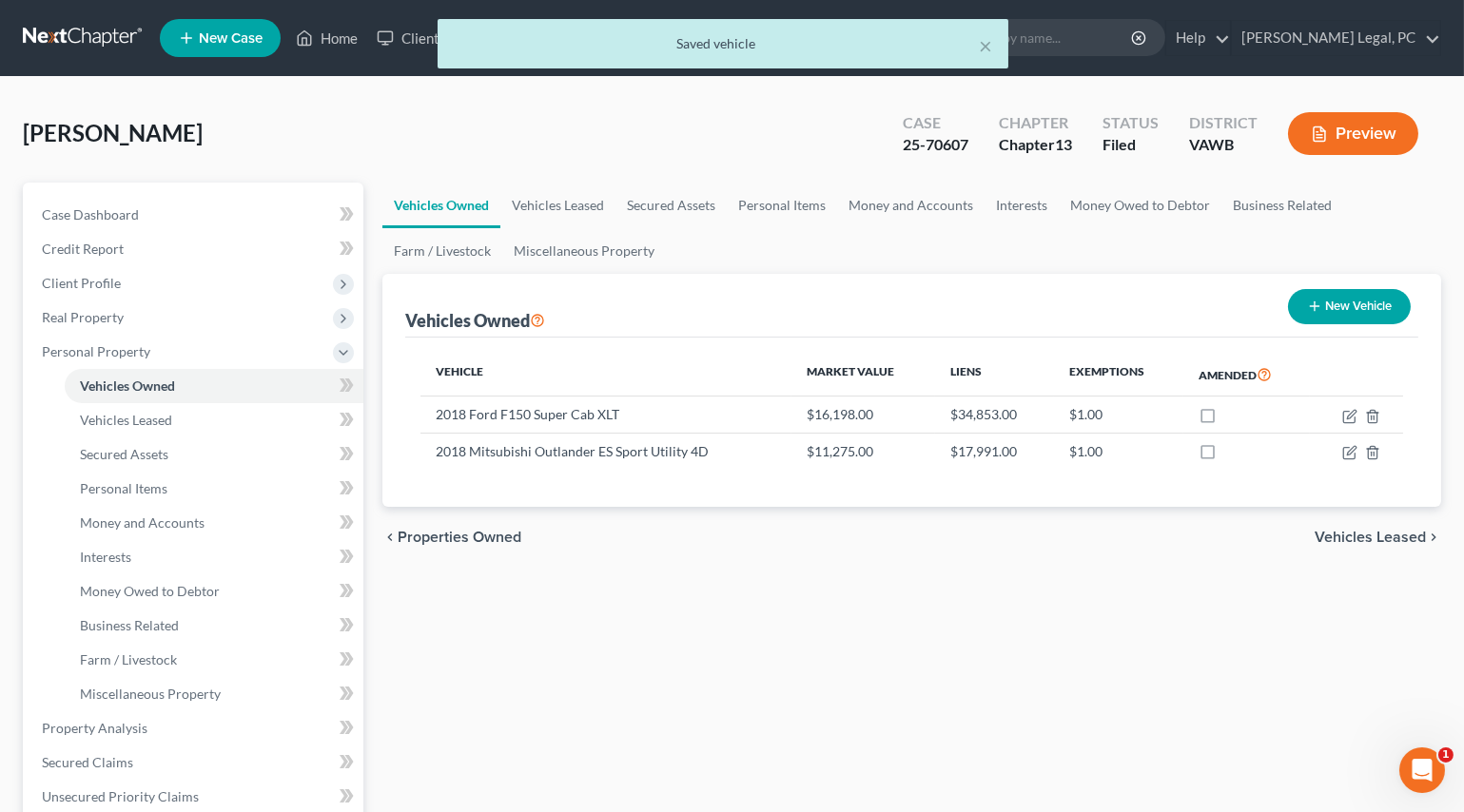
click at [1332, 310] on button "New Vehicle" at bounding box center [1350, 306] width 123 height 36
select select "0"
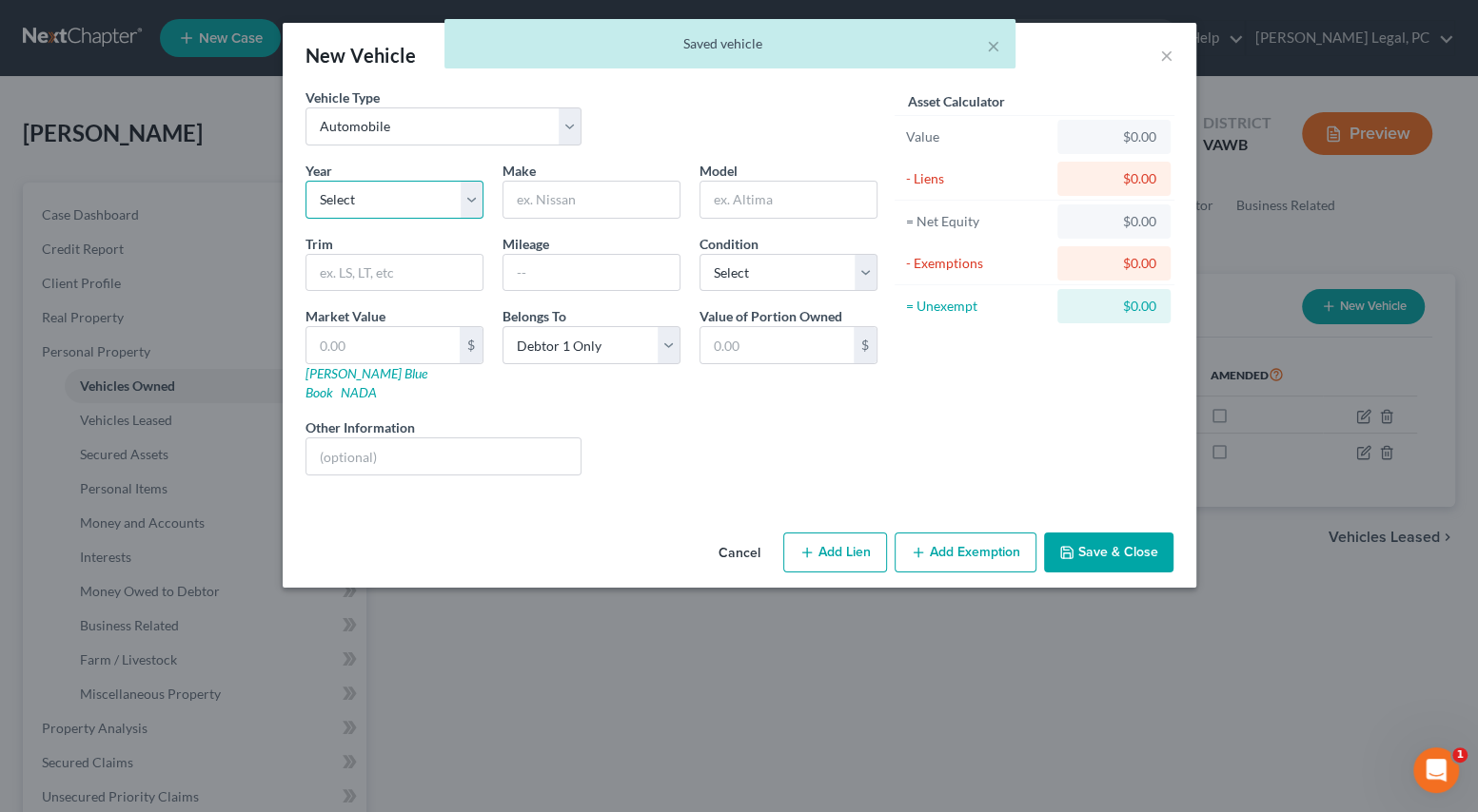
click at [365, 182] on select "Select 2026 2025 2024 2023 2022 2021 2020 2019 2018 2017 2016 2015 2014 2013 20…" at bounding box center [394, 200] width 178 height 38
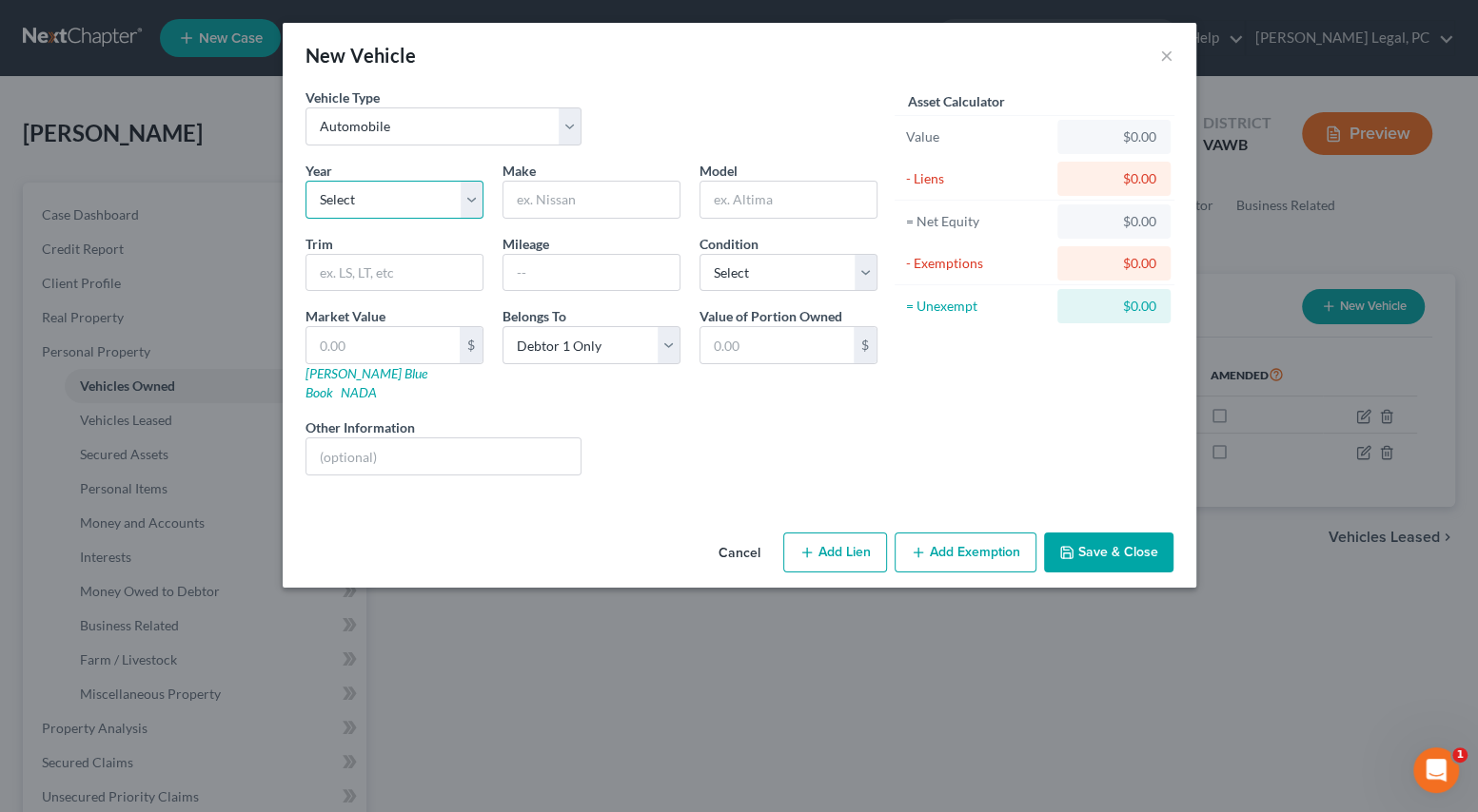
select select "20"
click at [305, 180] on select "Select 2026 2025 2024 2023 2022 2021 2020 2019 2018 2017 2016 2015 2014 2013 20…" at bounding box center [394, 200] width 178 height 38
click at [542, 208] on input "text" at bounding box center [591, 200] width 176 height 36
type input "Ford"
type input "Mustang"
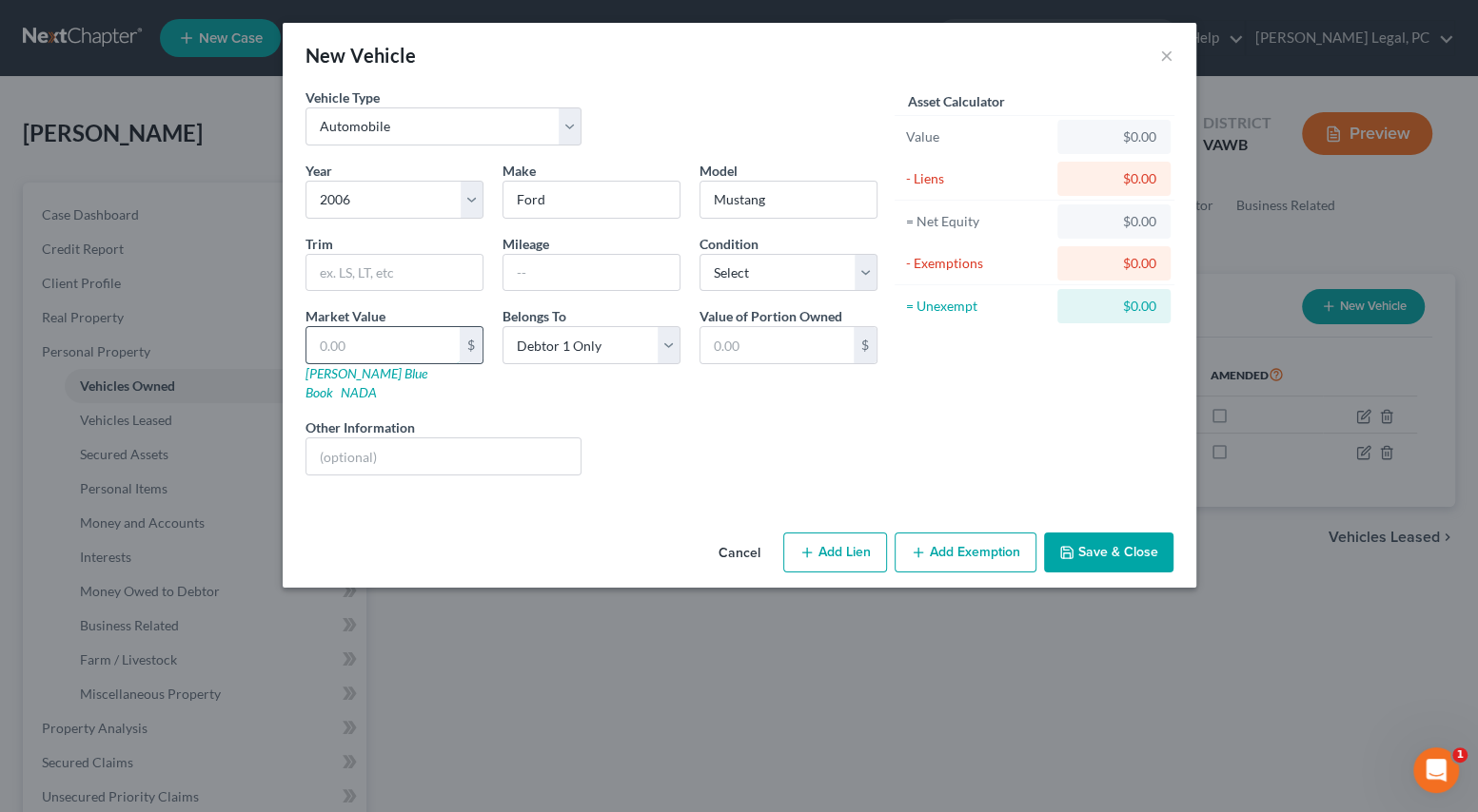
click at [331, 341] on input "text" at bounding box center [383, 346] width 154 height 36
type input "6"
type input "6.00"
type input "65"
type input "65.00"
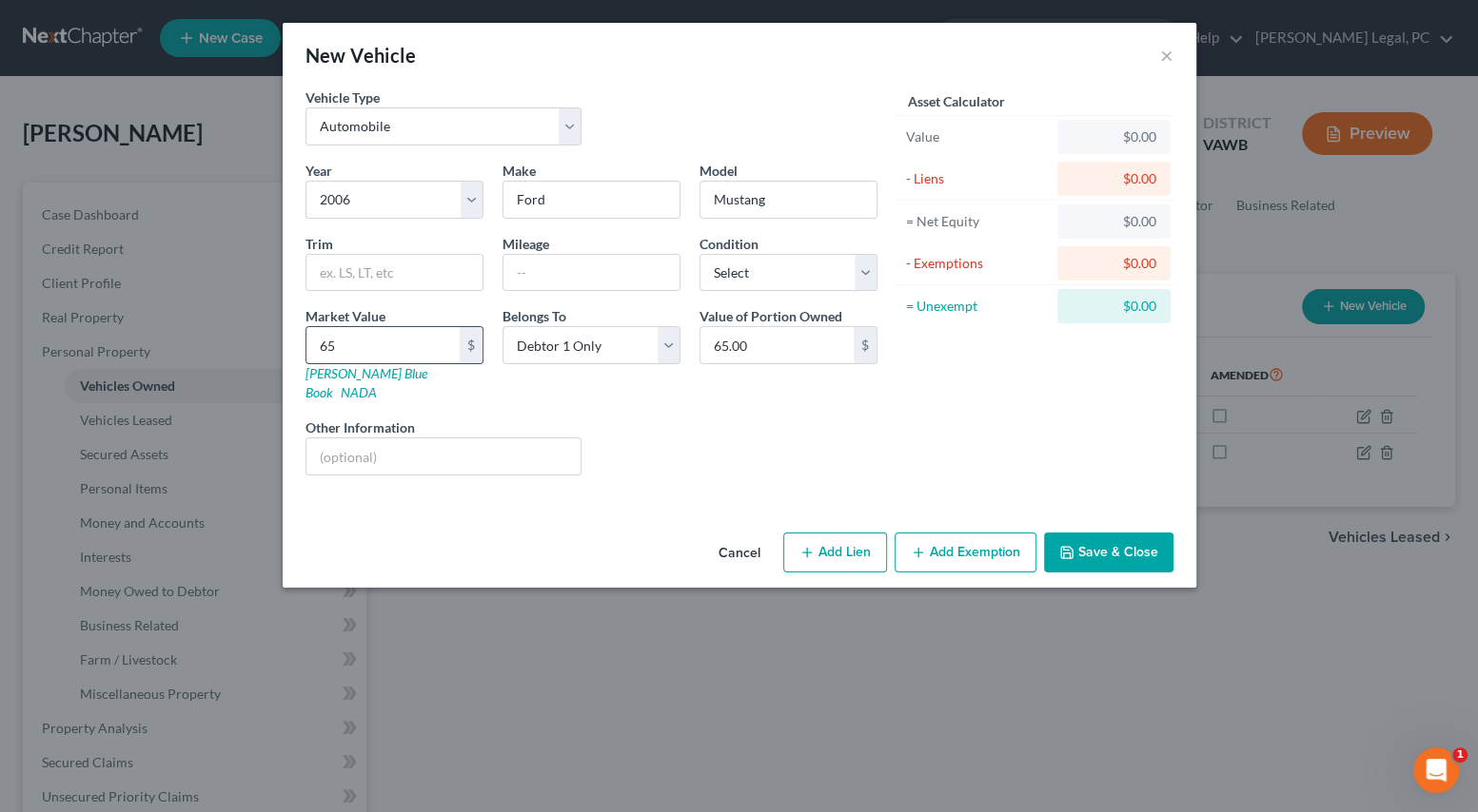
type input "657"
type input "657.00"
type input "6575"
type input "6,575.00"
type input "6,575"
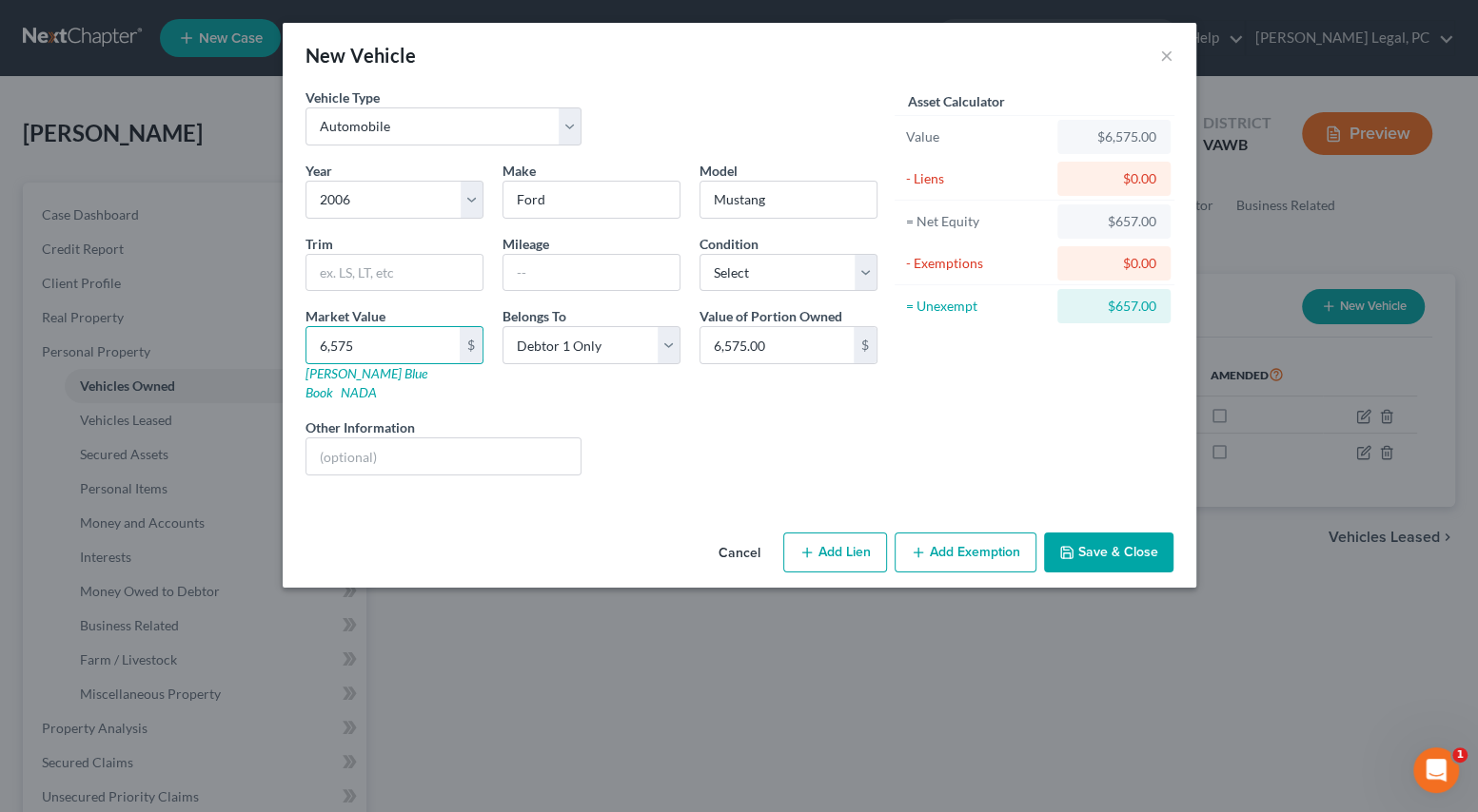
click at [1065, 553] on polyline "button" at bounding box center [1066, 555] width 7 height 5
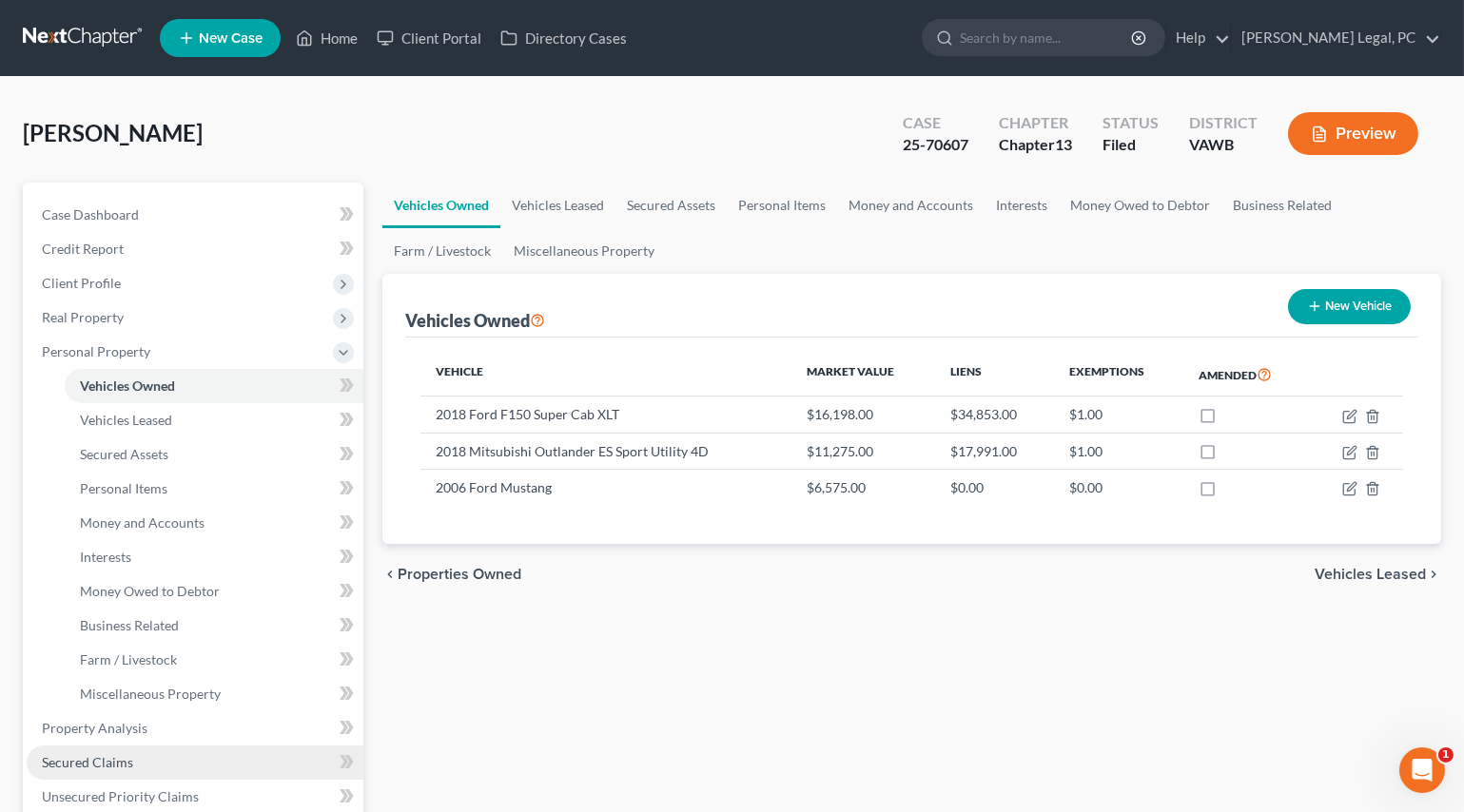
click at [97, 754] on span "Secured Claims" at bounding box center [87, 762] width 91 height 16
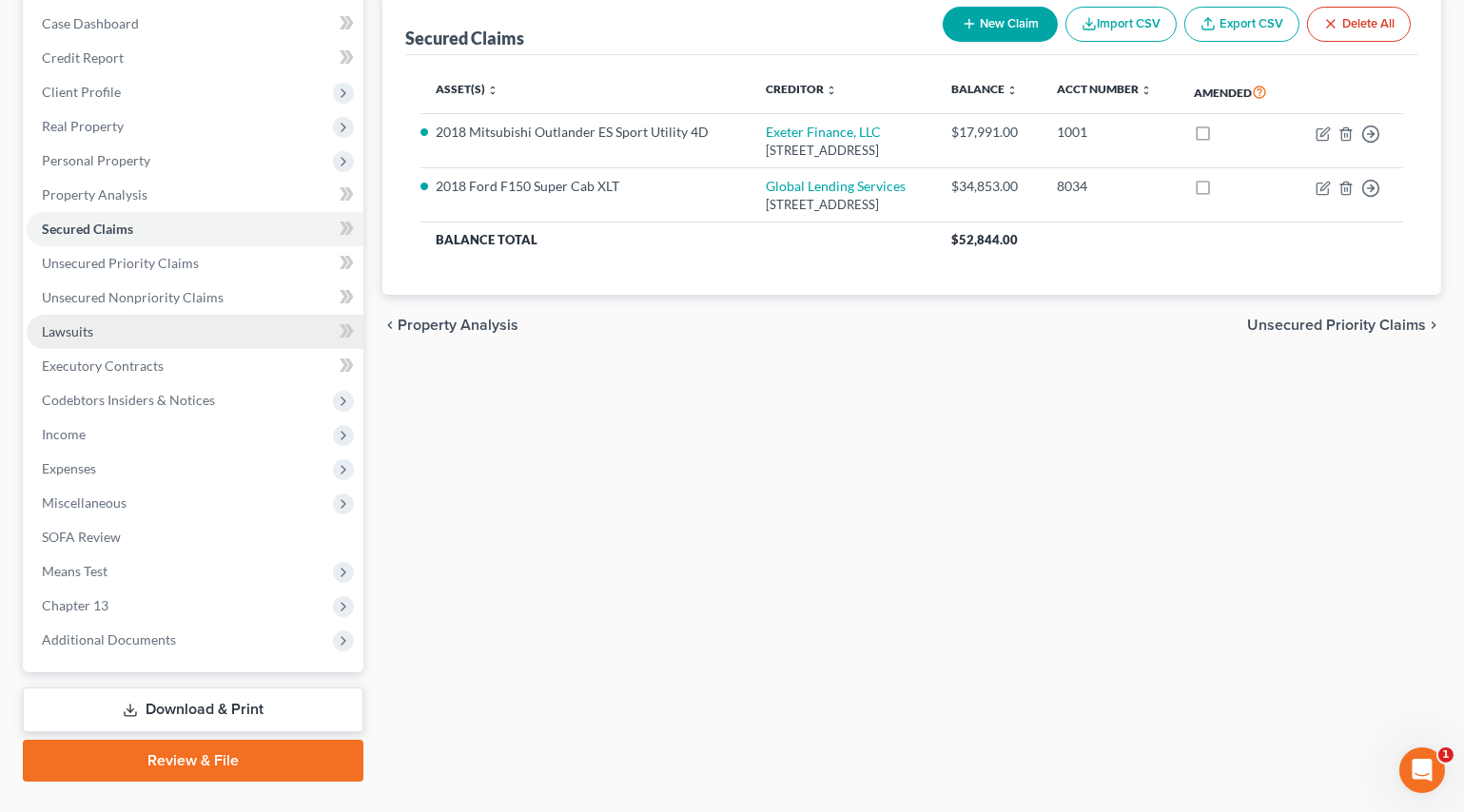
scroll to position [230, 0]
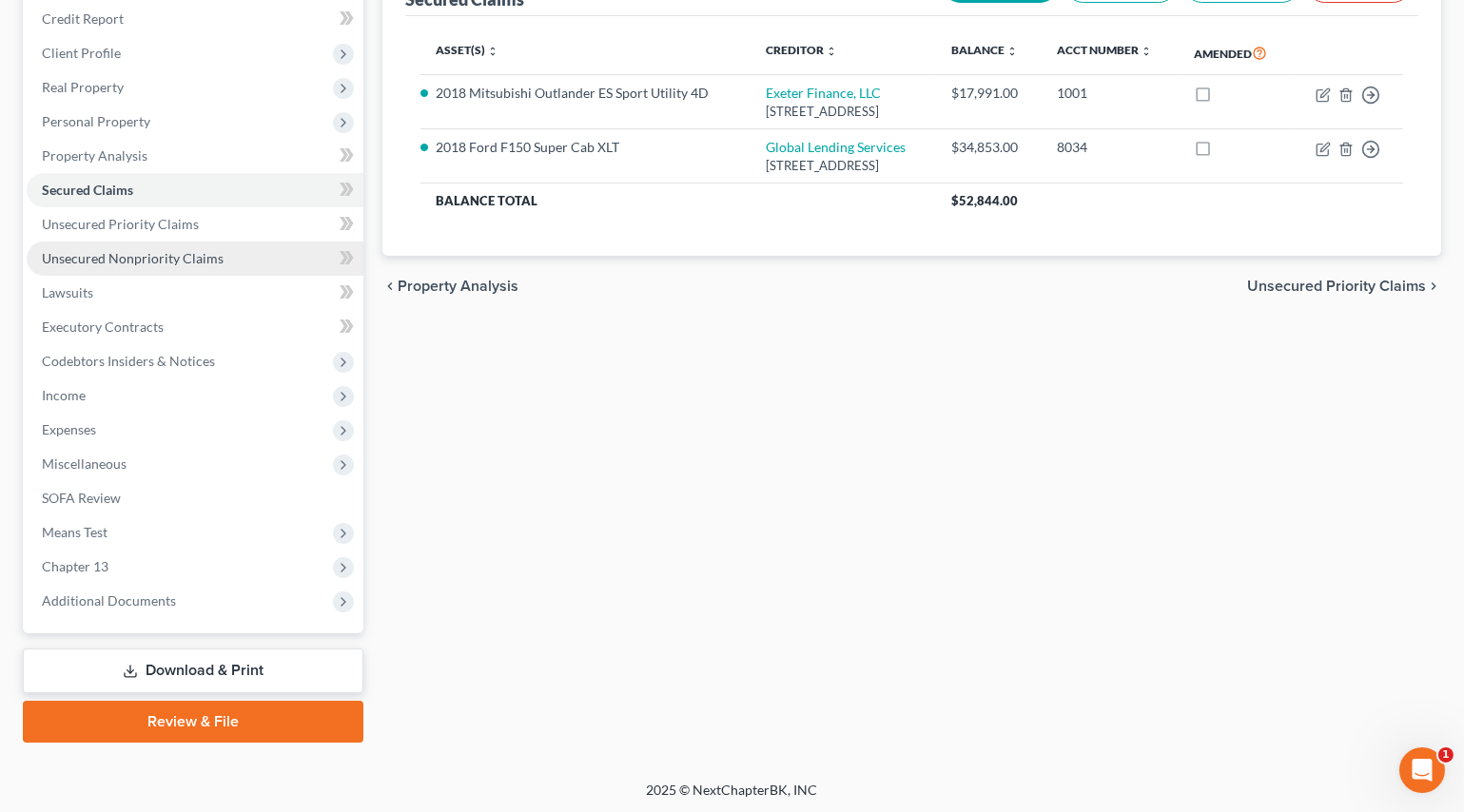
click at [137, 258] on span "Unsecured Nonpriority Claims" at bounding box center [132, 258] width 181 height 16
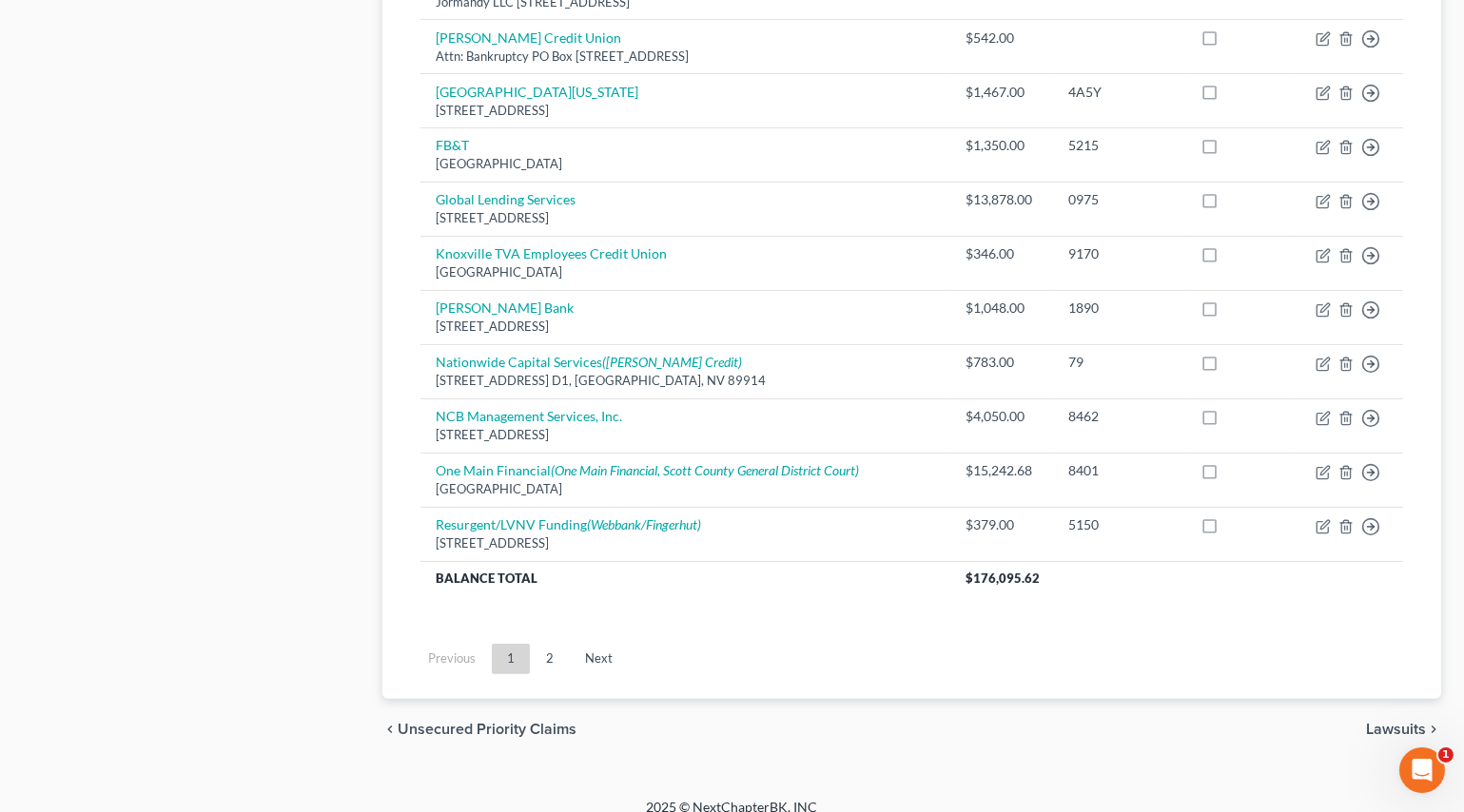
scroll to position [1385, 0]
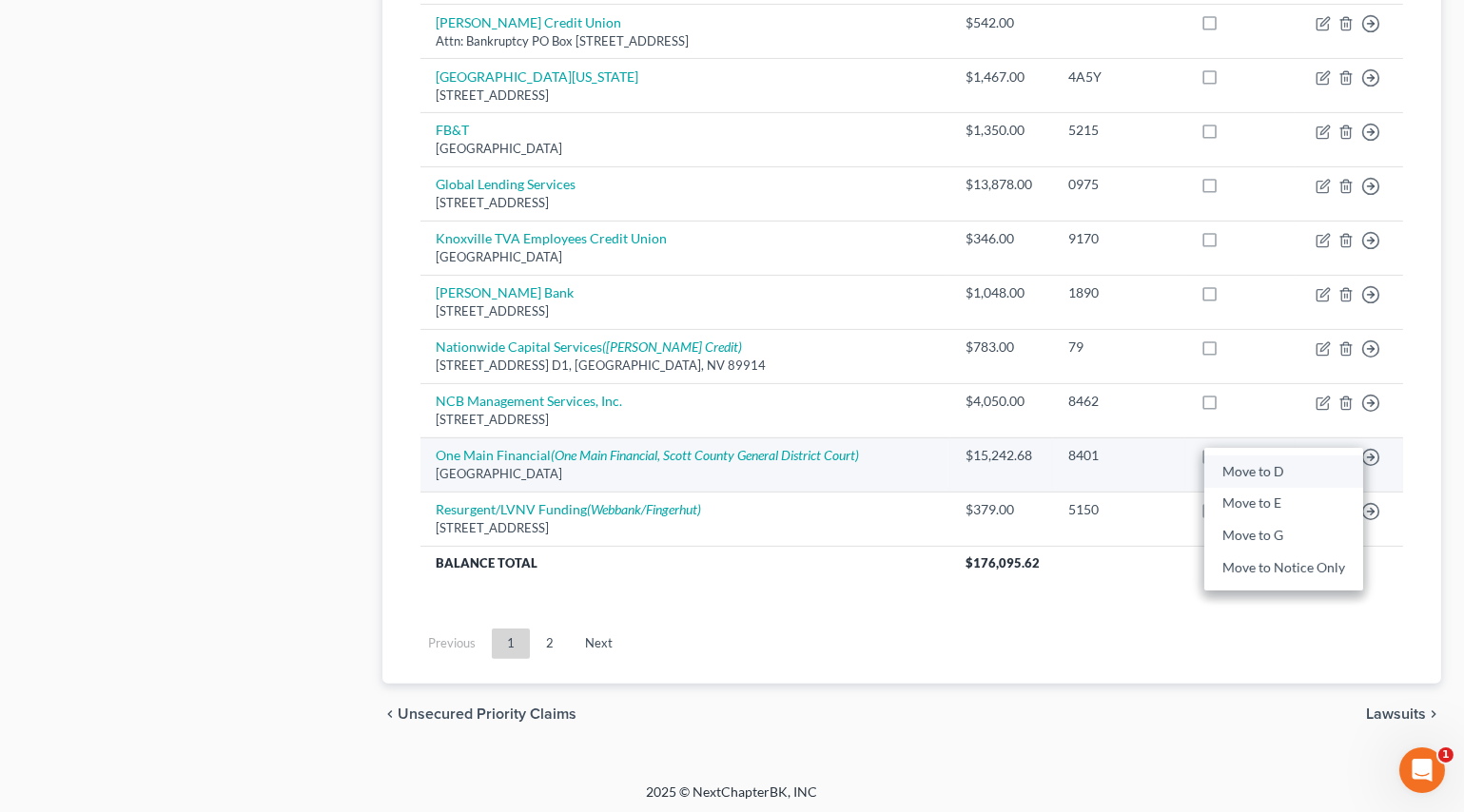
click at [1286, 468] on link "Move to D" at bounding box center [1283, 472] width 158 height 33
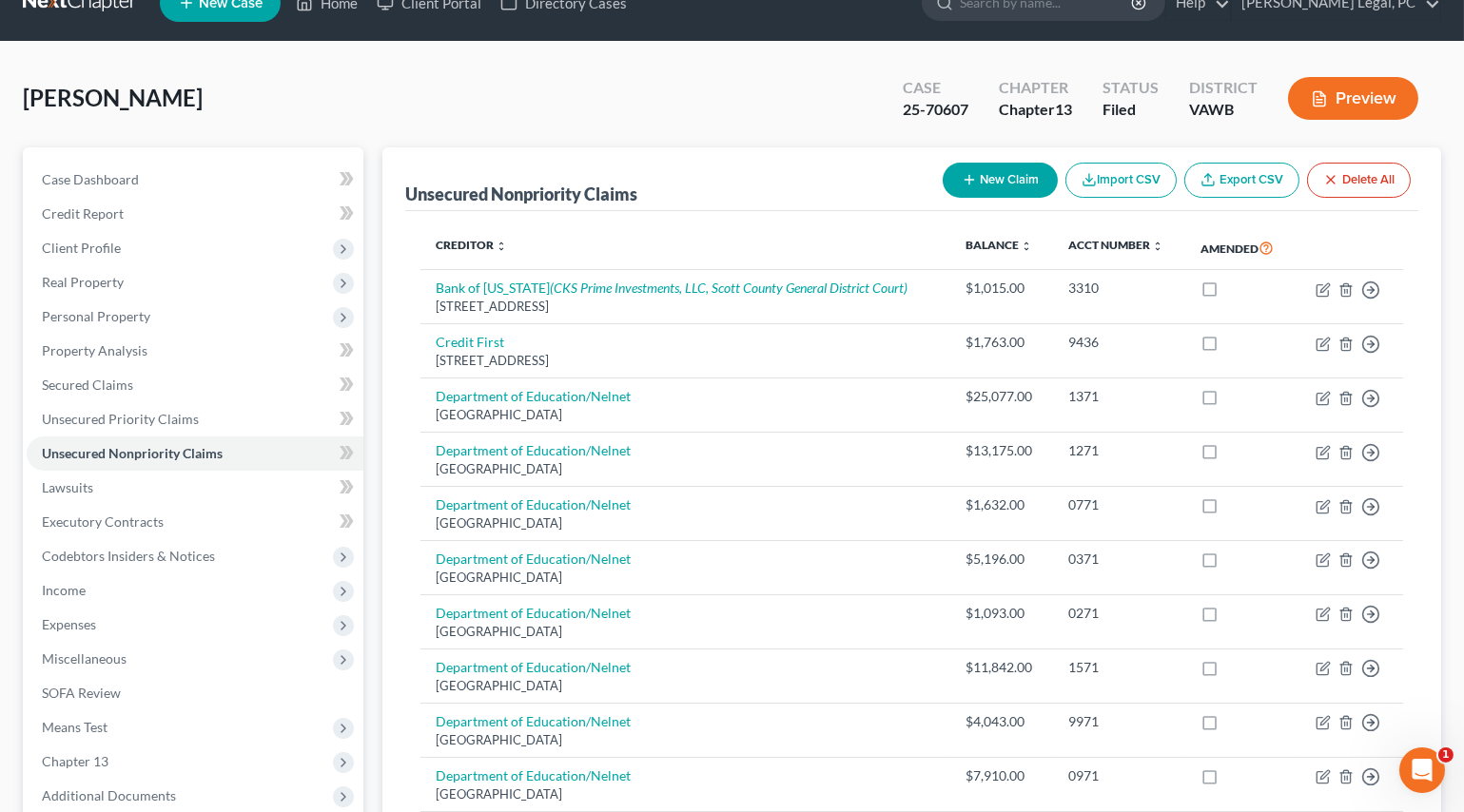
scroll to position [35, 0]
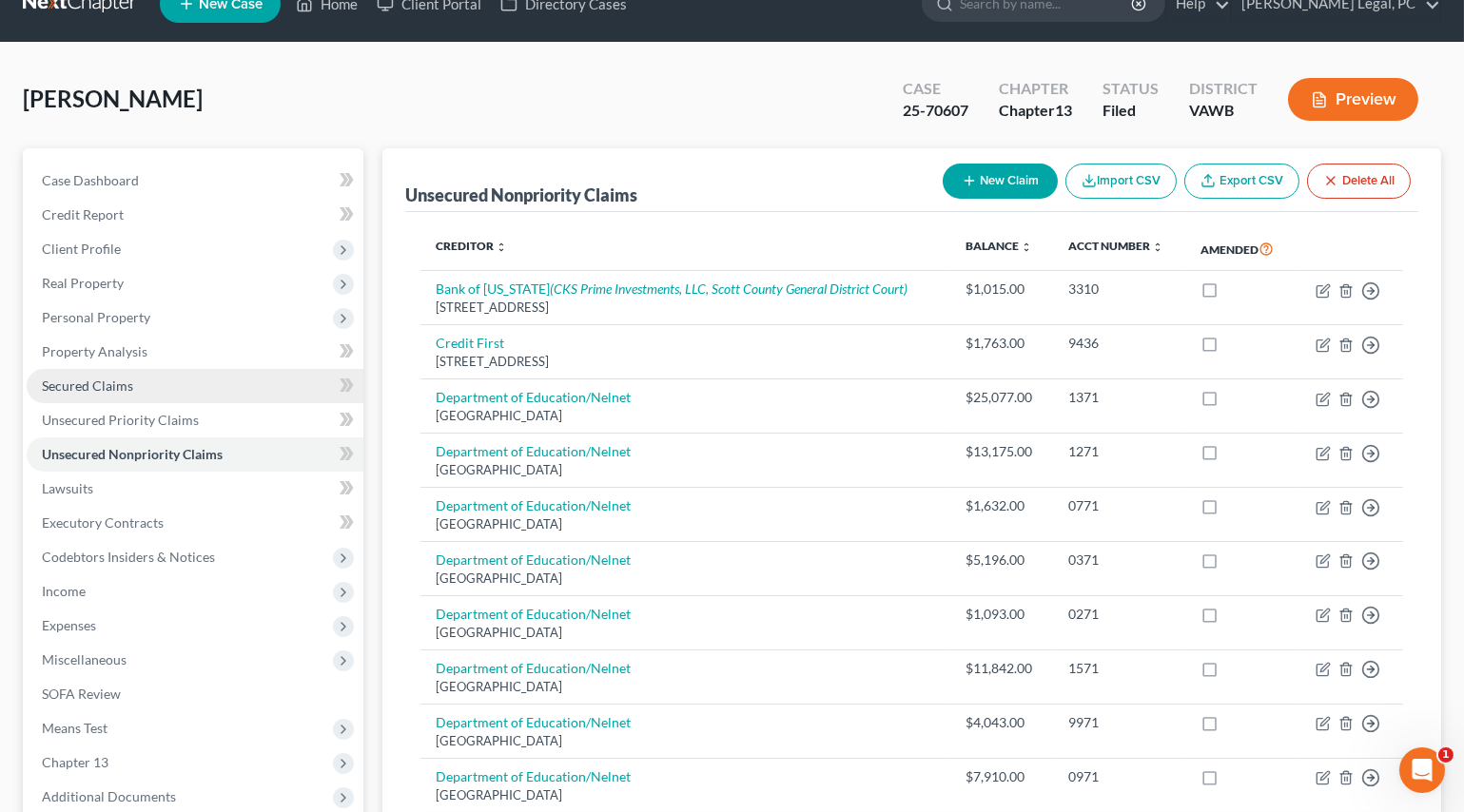
click at [135, 386] on link "Secured Claims" at bounding box center [195, 386] width 337 height 35
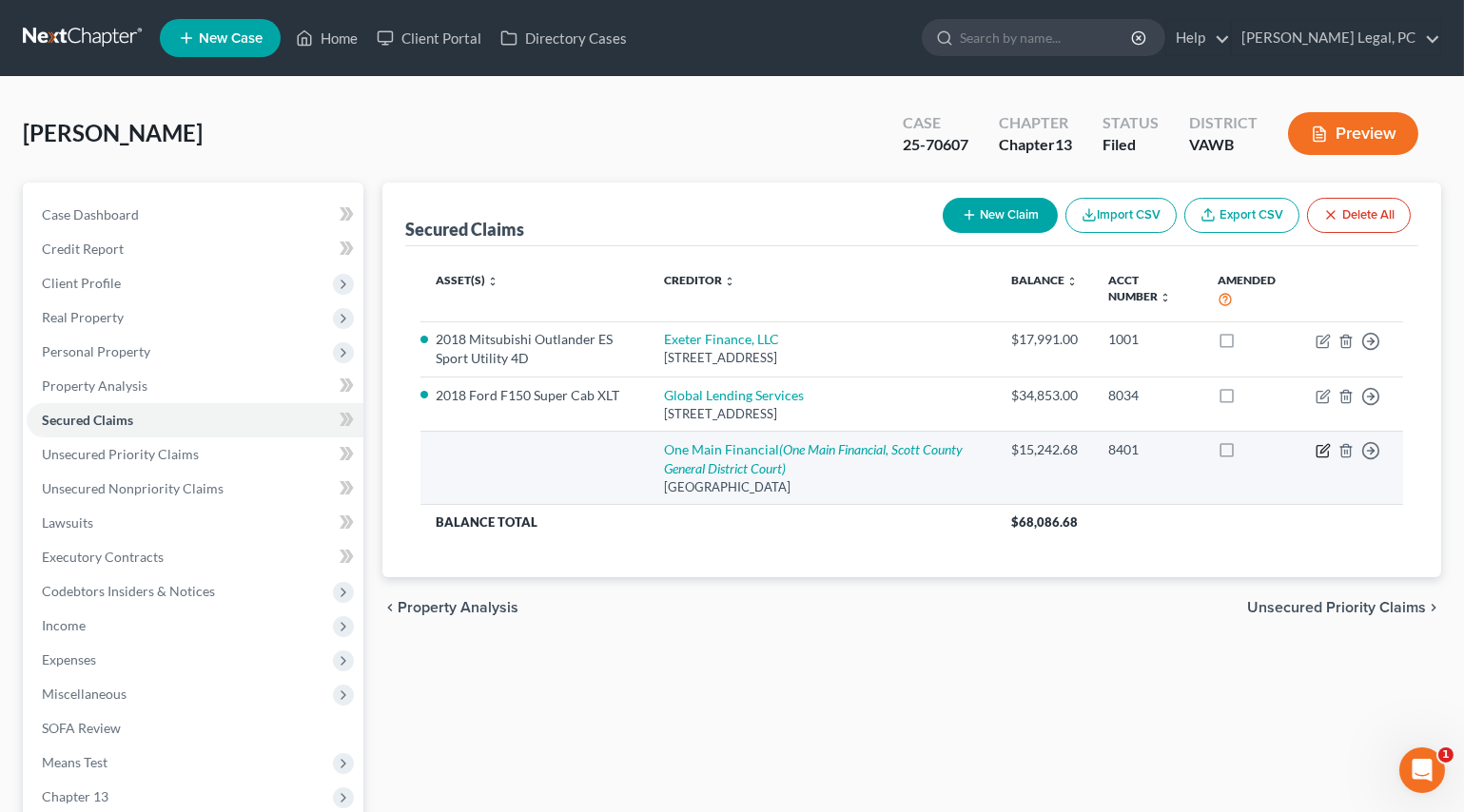
click at [1315, 453] on icon "button" at bounding box center [1323, 451] width 15 height 15
select select "36"
select select "0"
select select "3"
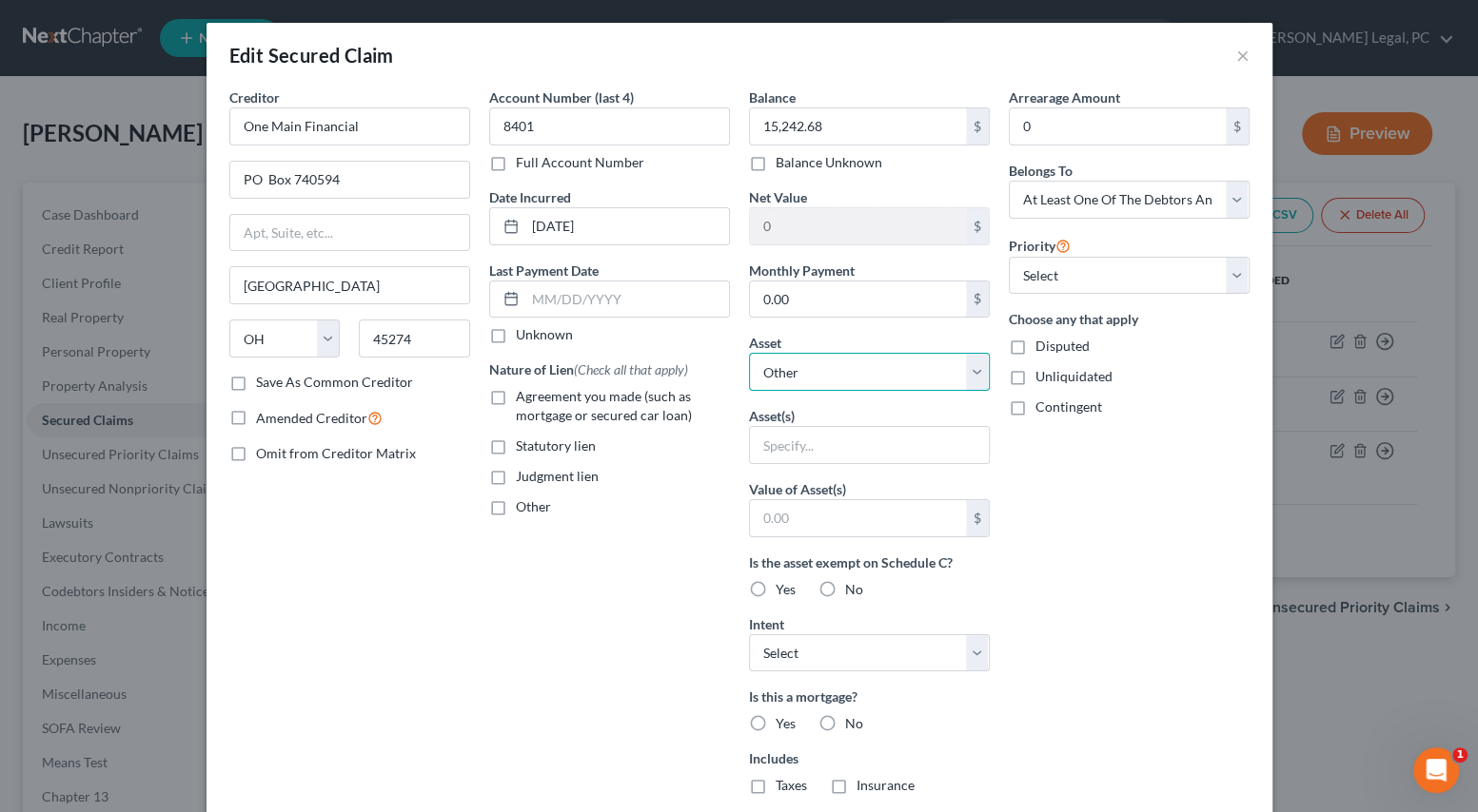
click at [833, 379] on select "Select Other Multiple Assets 2018 Ford F150 Super Cab XLT - $16198.0 Electronic…" at bounding box center [869, 372] width 241 height 38
select select "13"
click at [749, 353] on select "Select Other Multiple Assets 2018 Ford F150 Super Cab XLT - $16198.0 Electronic…" at bounding box center [869, 372] width 241 height 38
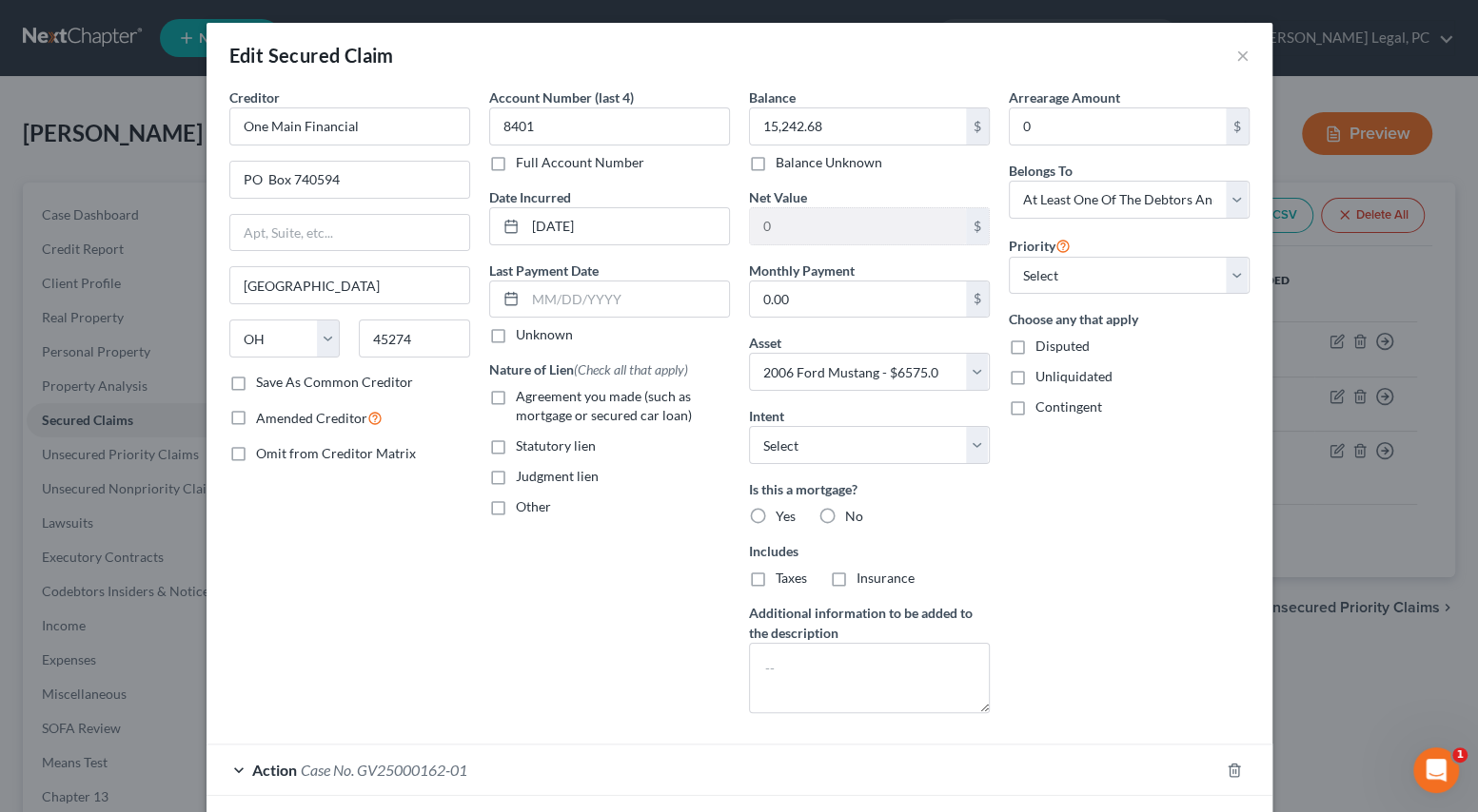
drag, startPoint x: 495, startPoint y: 396, endPoint x: 842, endPoint y: 469, distance: 354.6
click at [516, 396] on label "Agreement you made (such as mortgage or secured car loan)" at bounding box center [622, 406] width 214 height 38
click at [523, 396] on input "Agreement you made (such as mortgage or secured car loan)" at bounding box center [529, 393] width 12 height 12
checkbox input "true"
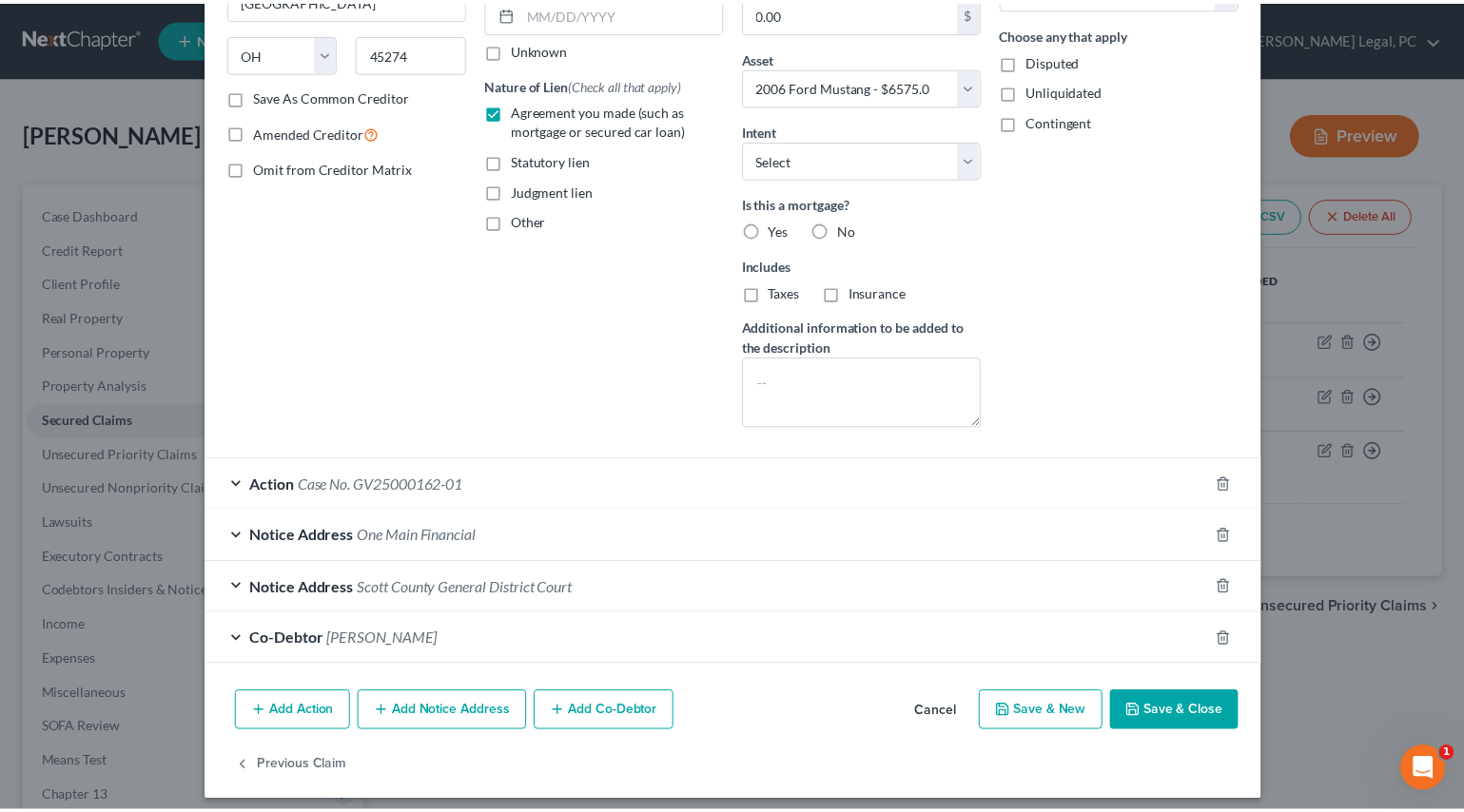
scroll to position [296, 0]
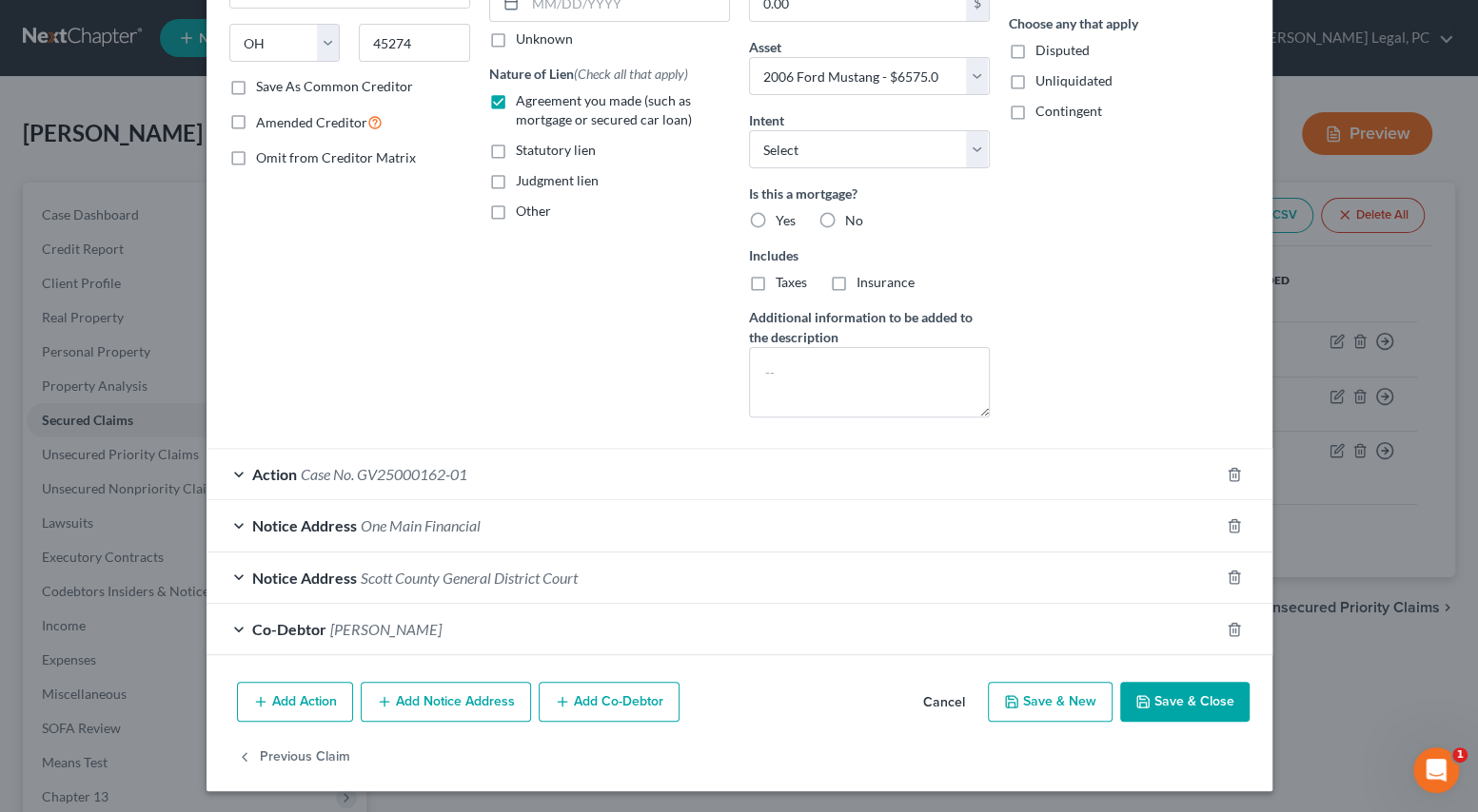
click at [1155, 700] on button "Save & Close" at bounding box center [1184, 702] width 130 height 40
select select
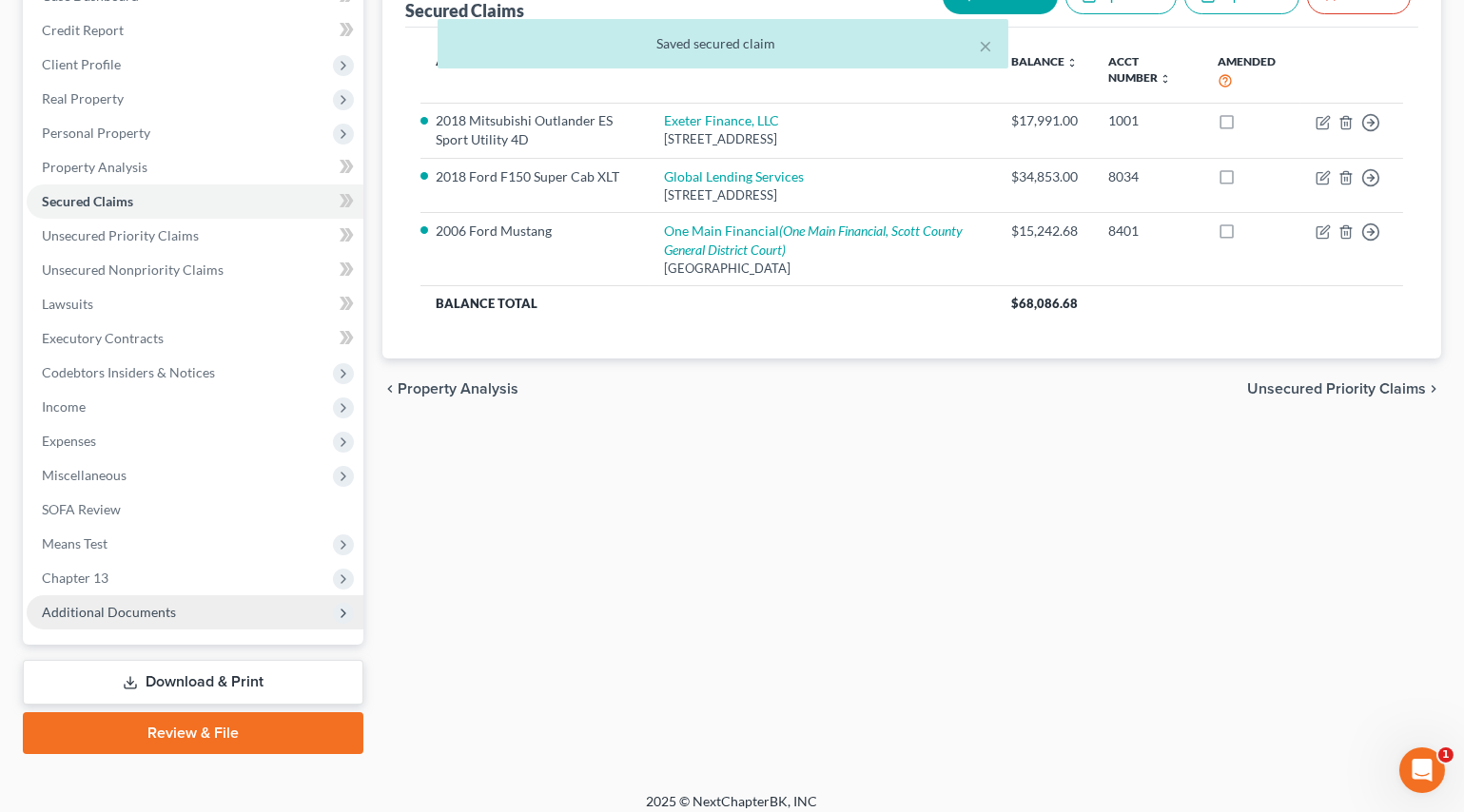
scroll to position [230, 0]
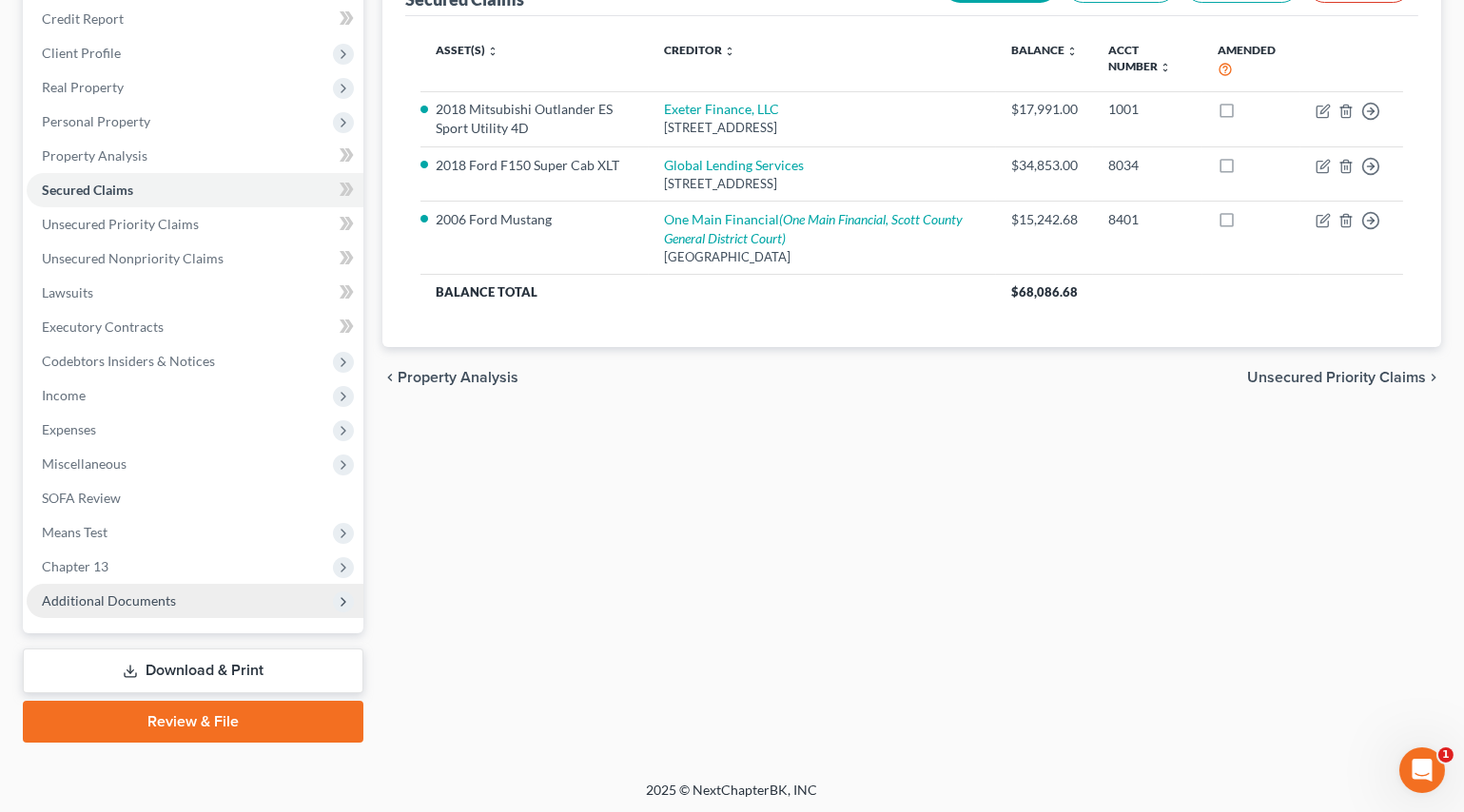
click at [90, 599] on span "Additional Documents" at bounding box center [109, 600] width 134 height 16
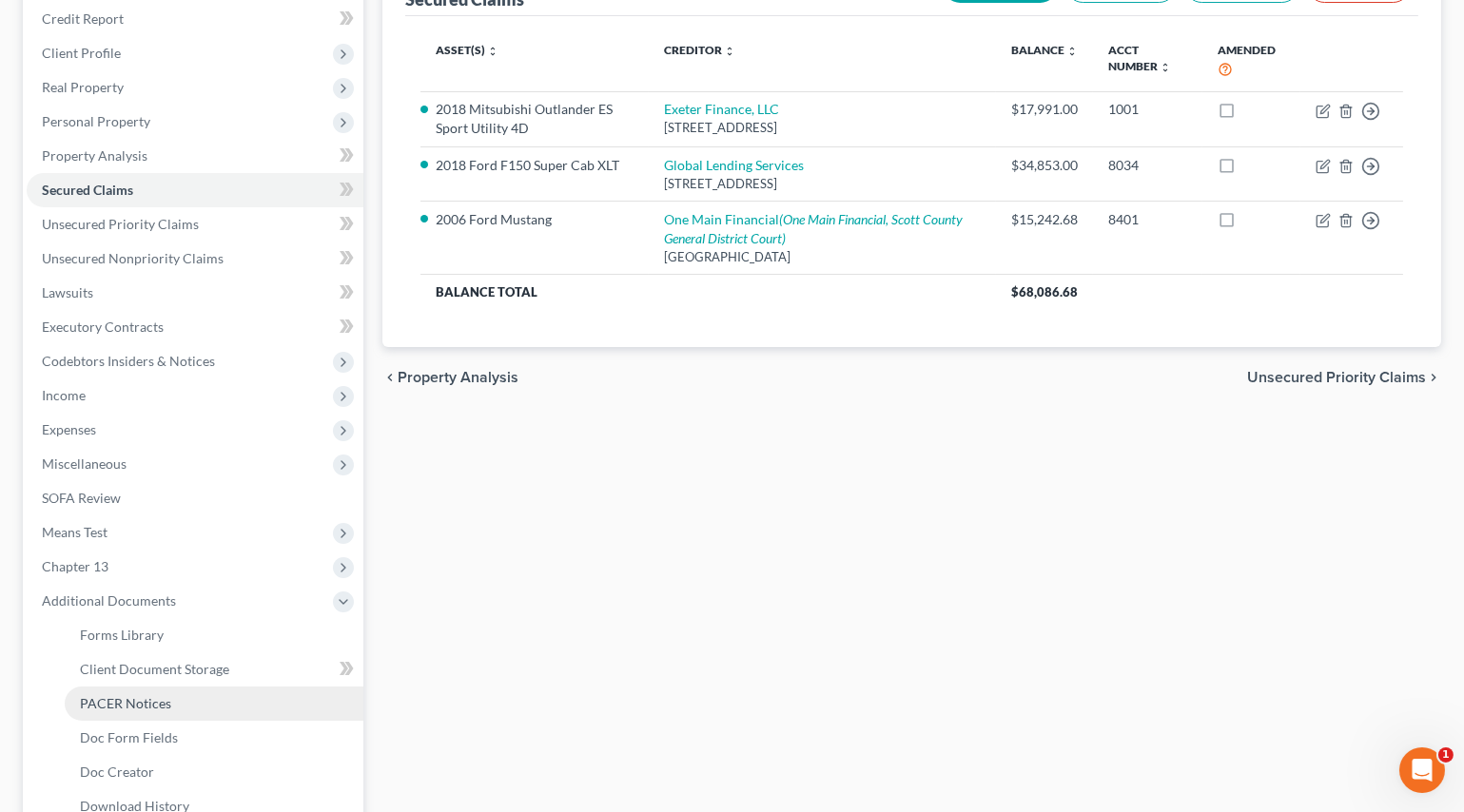
click at [127, 699] on span "PACER Notices" at bounding box center [125, 703] width 91 height 16
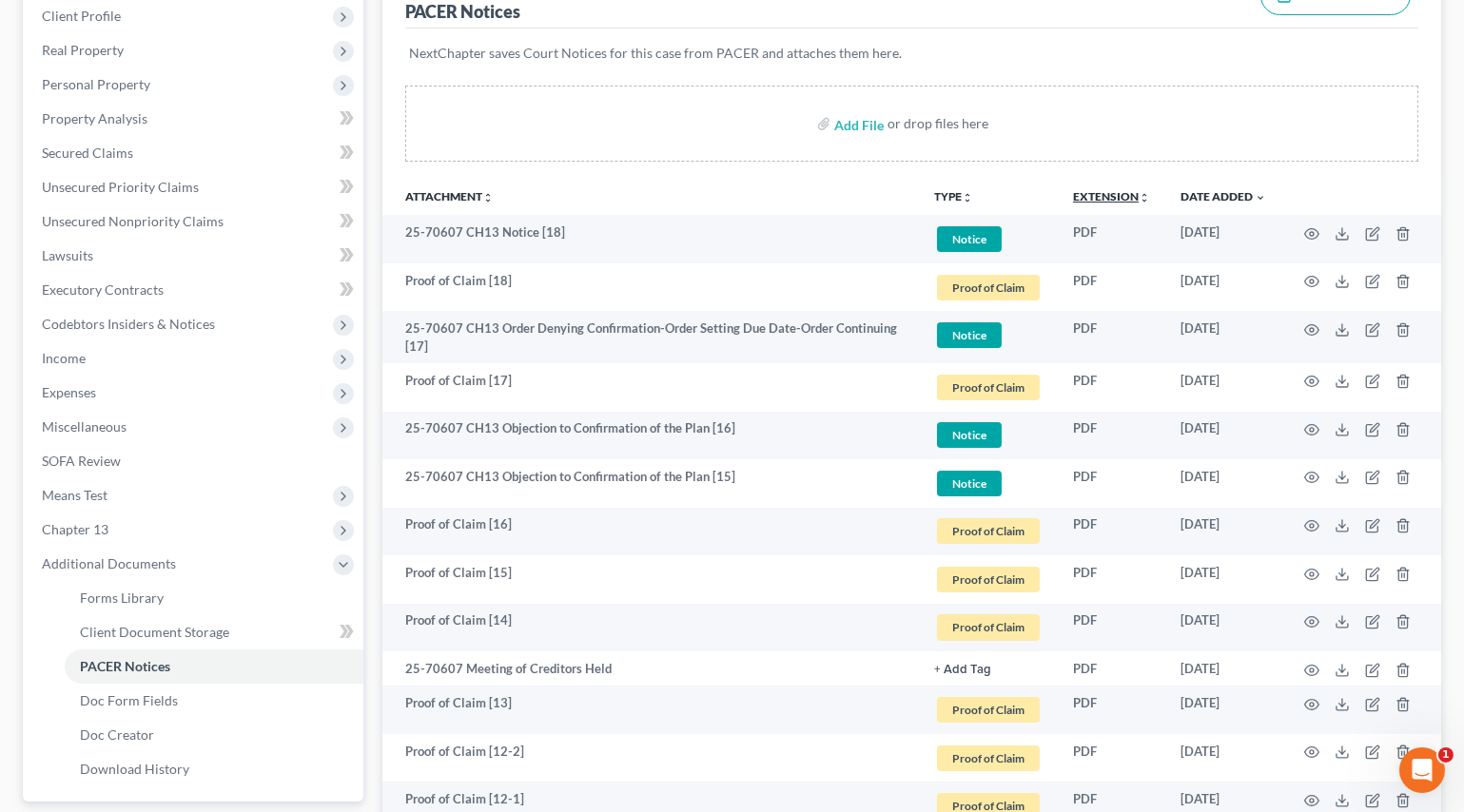
scroll to position [346, 0]
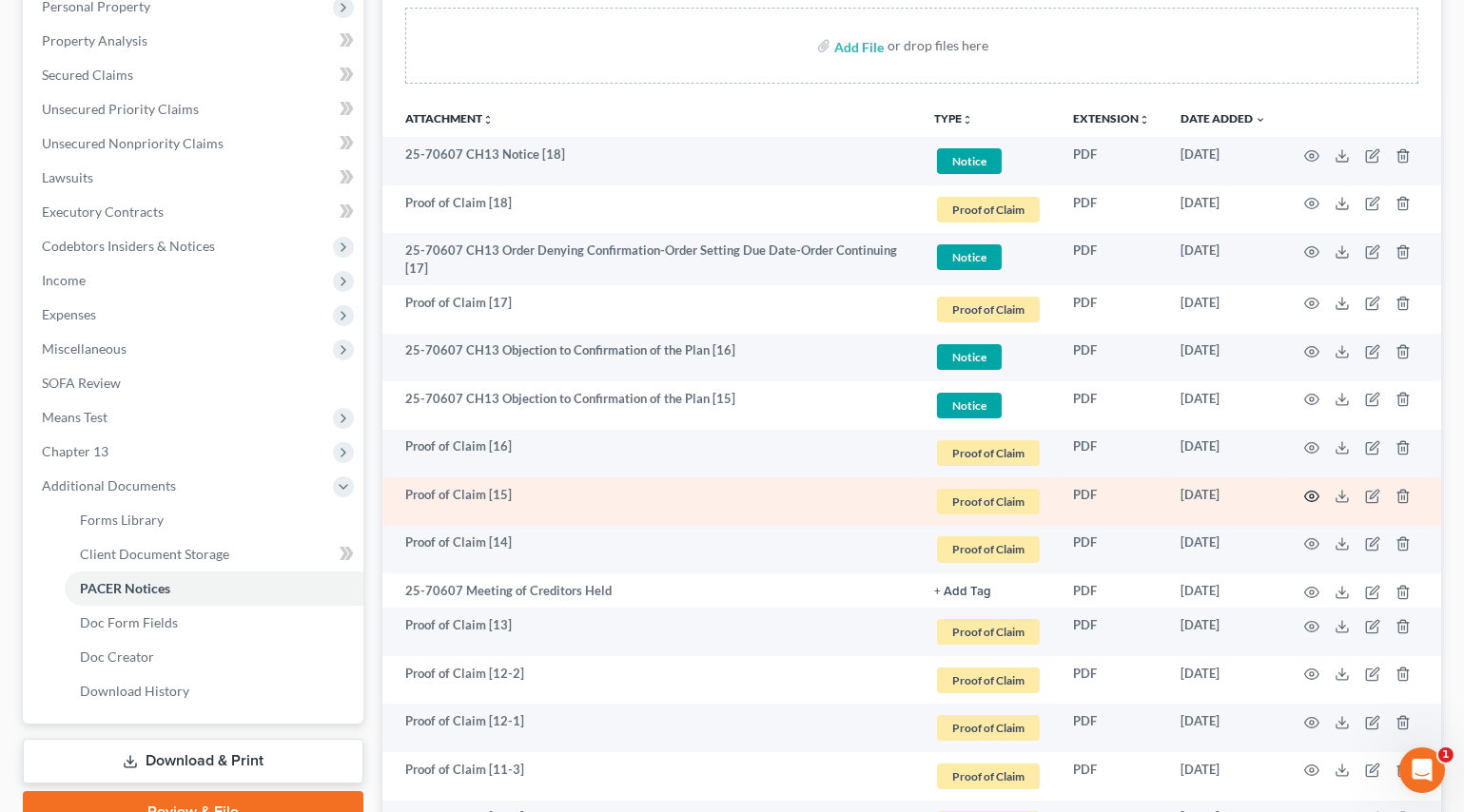
click at [1304, 490] on icon "button" at bounding box center [1311, 496] width 15 height 15
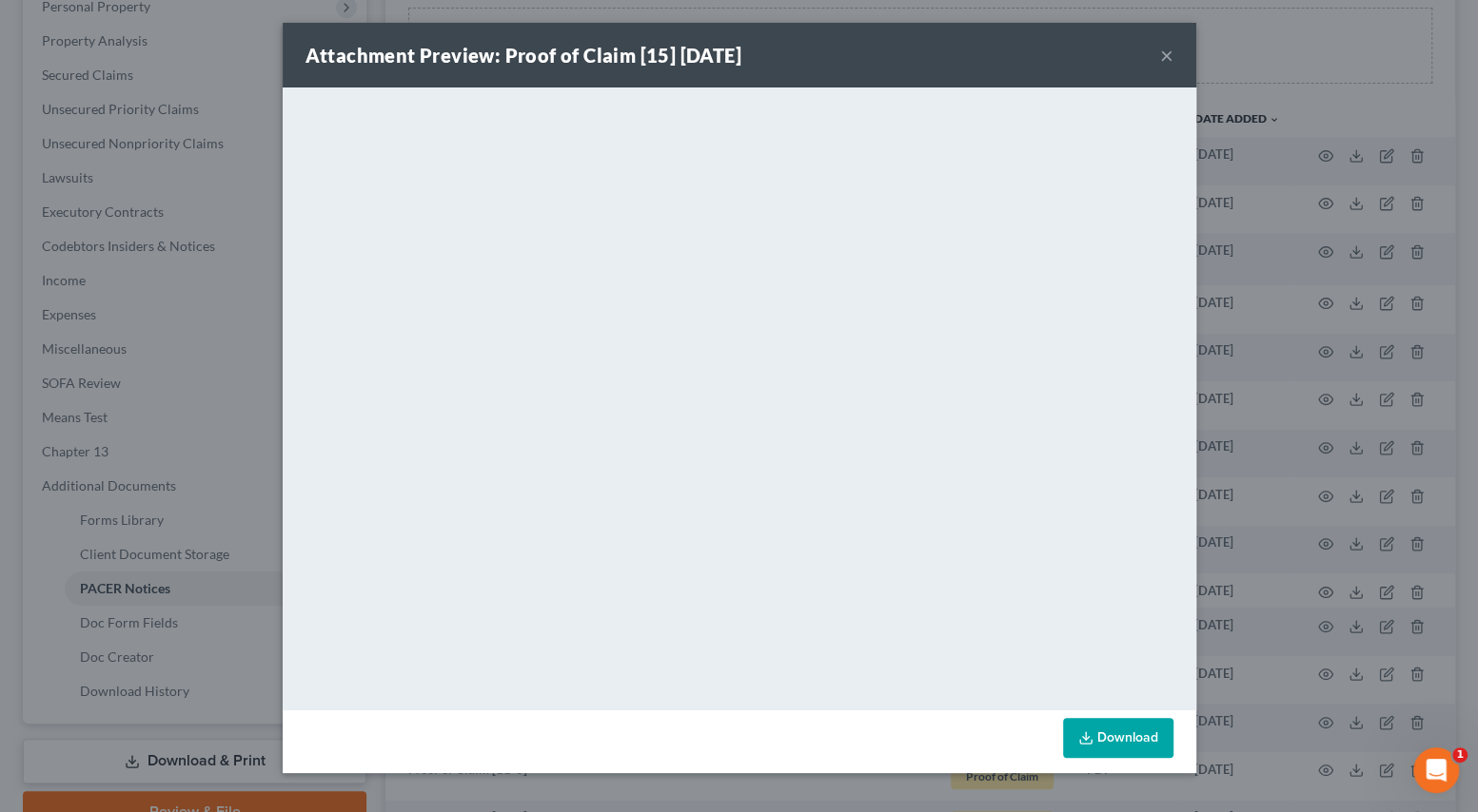
click at [1163, 48] on button "×" at bounding box center [1167, 56] width 13 height 23
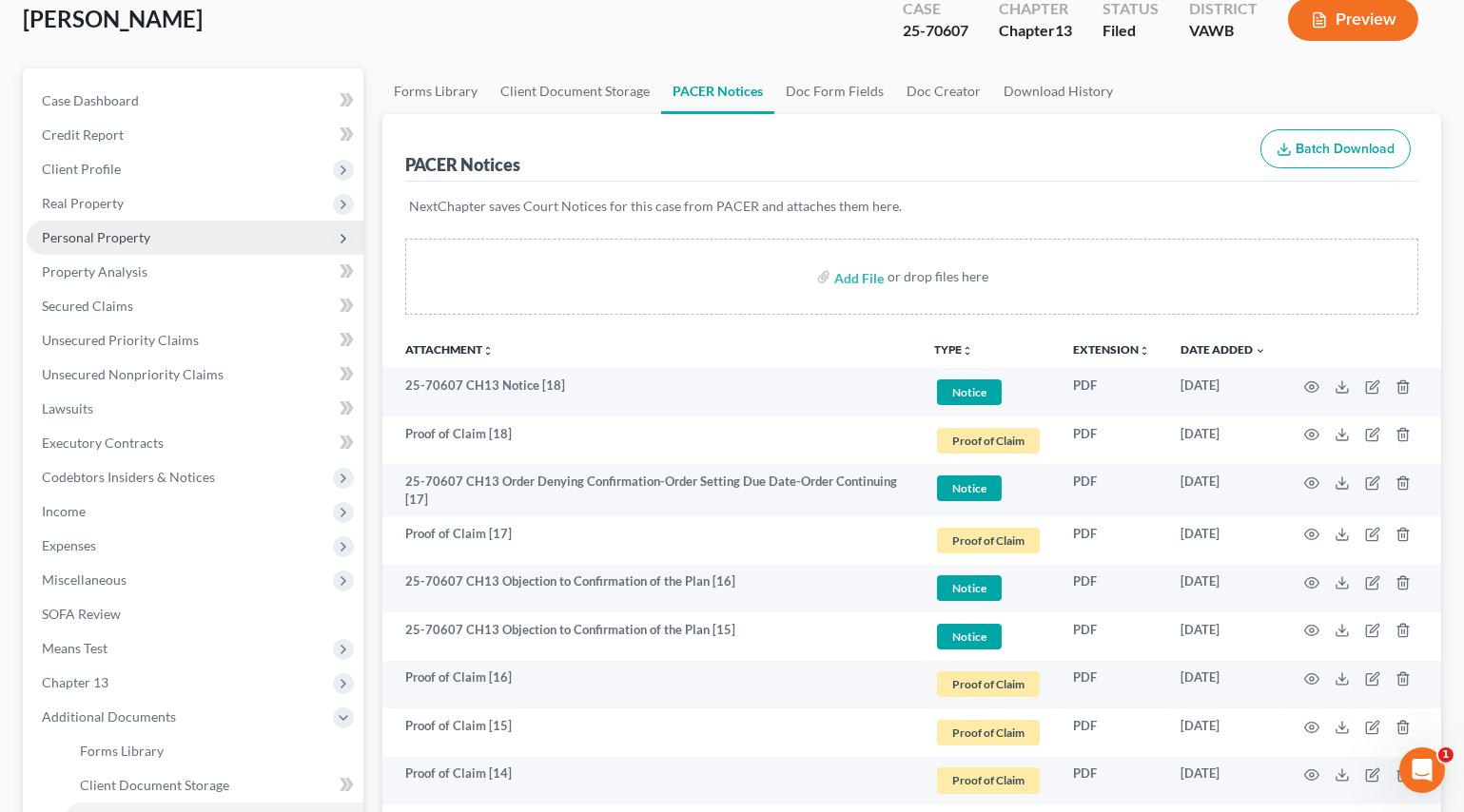
scroll to position [85, 0]
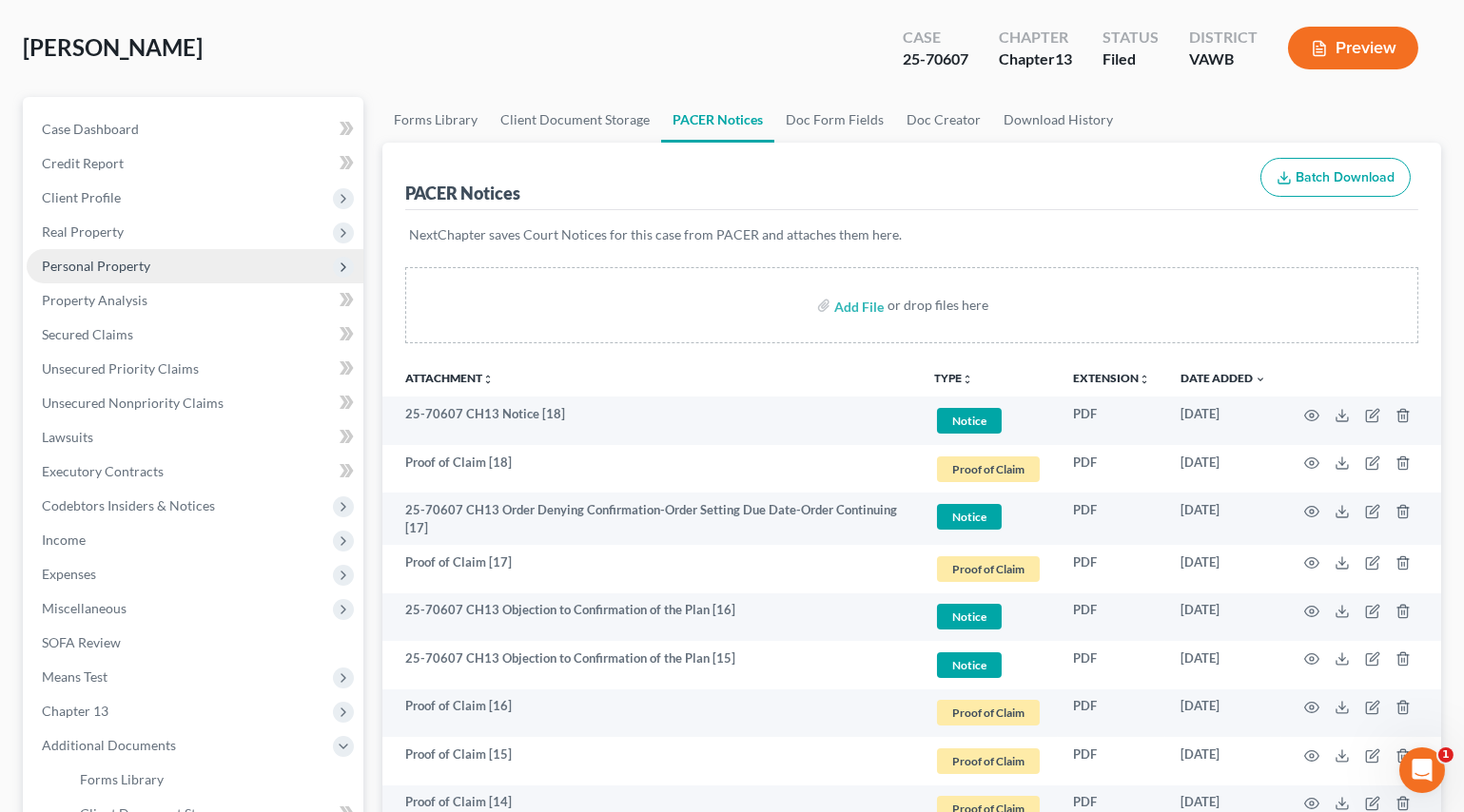
click at [78, 253] on span "Personal Property" at bounding box center [195, 267] width 337 height 35
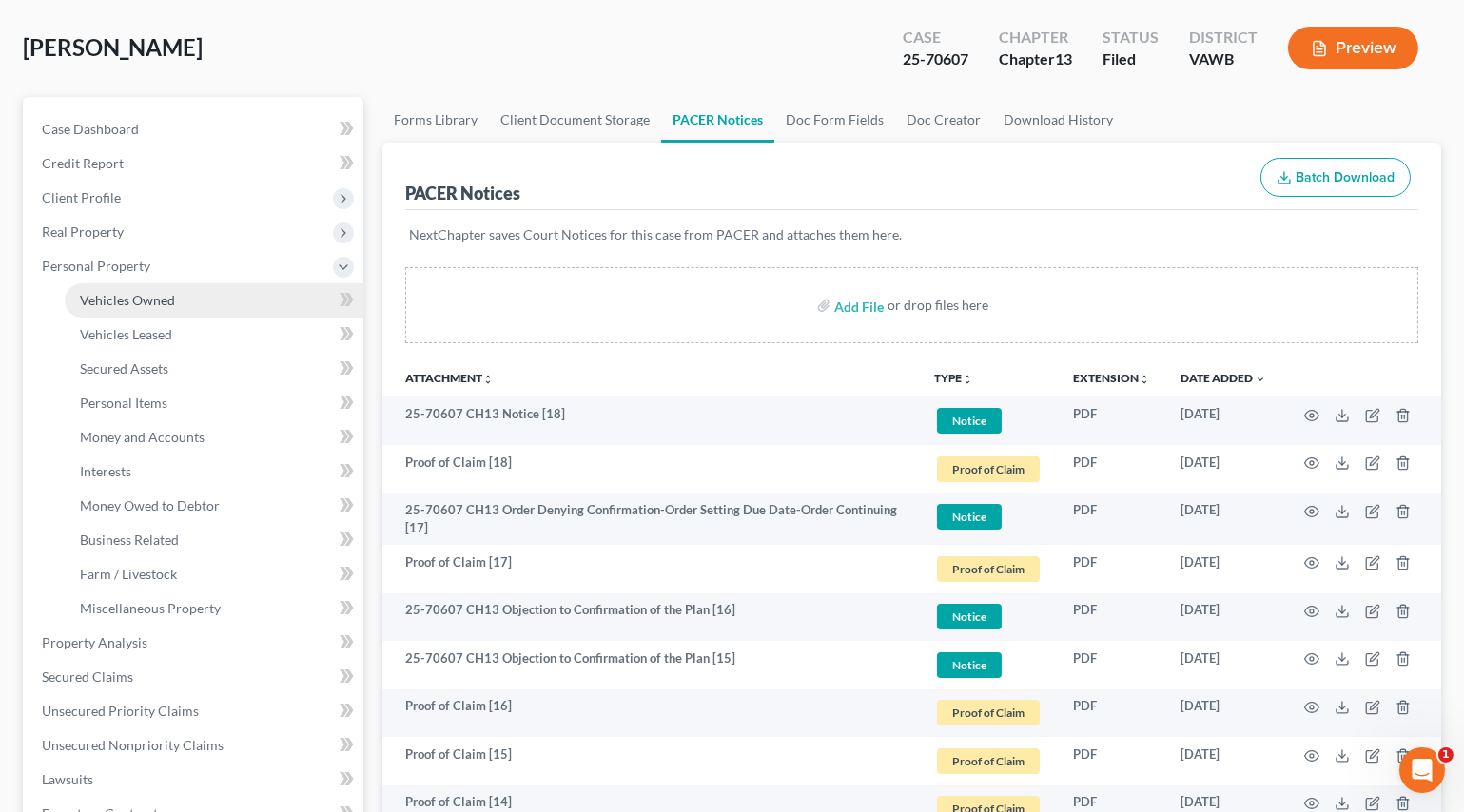
click at [101, 292] on span "Vehicles Owned" at bounding box center [127, 299] width 95 height 16
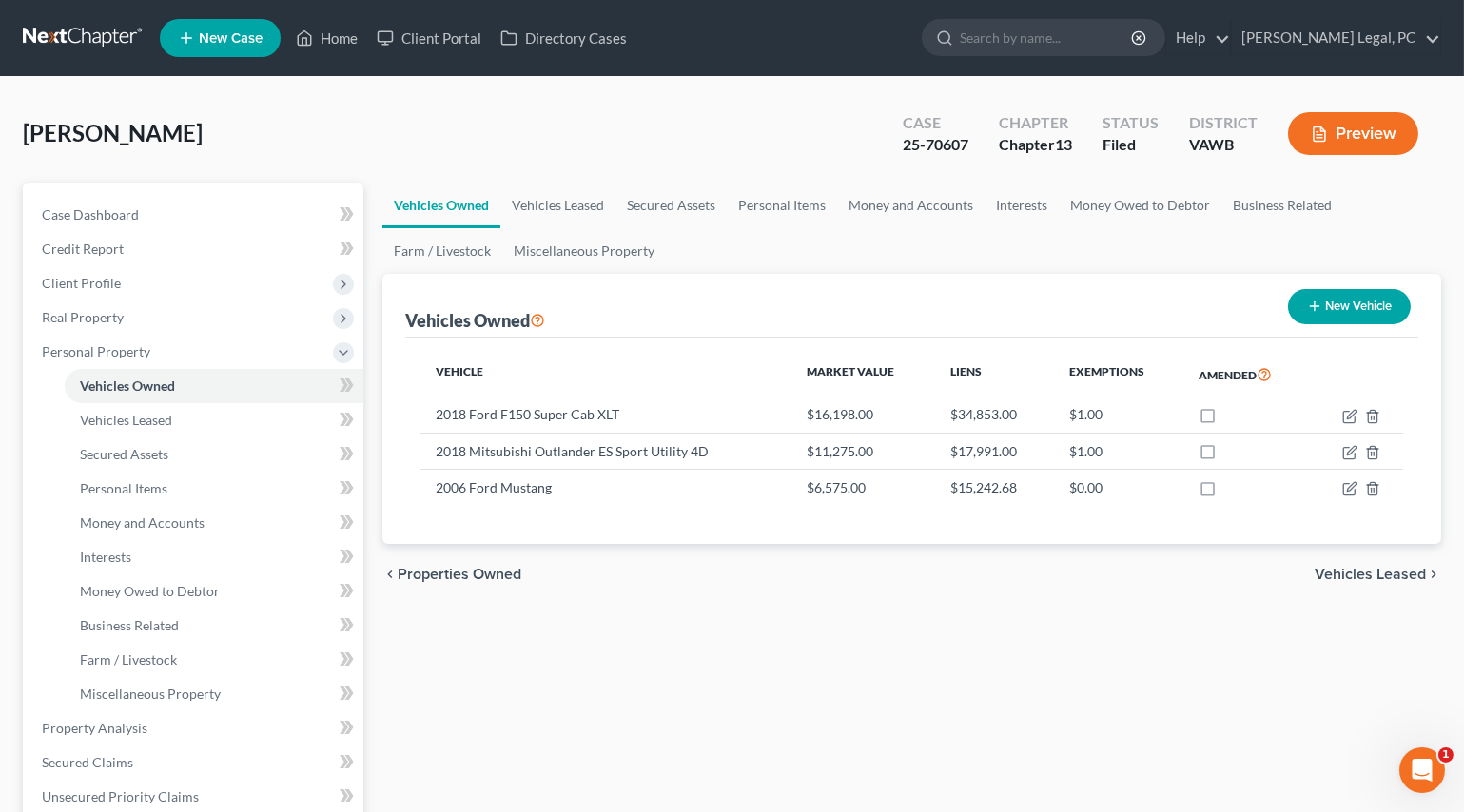
click at [1310, 306] on line "button" at bounding box center [1313, 306] width 9 height 0
select select "0"
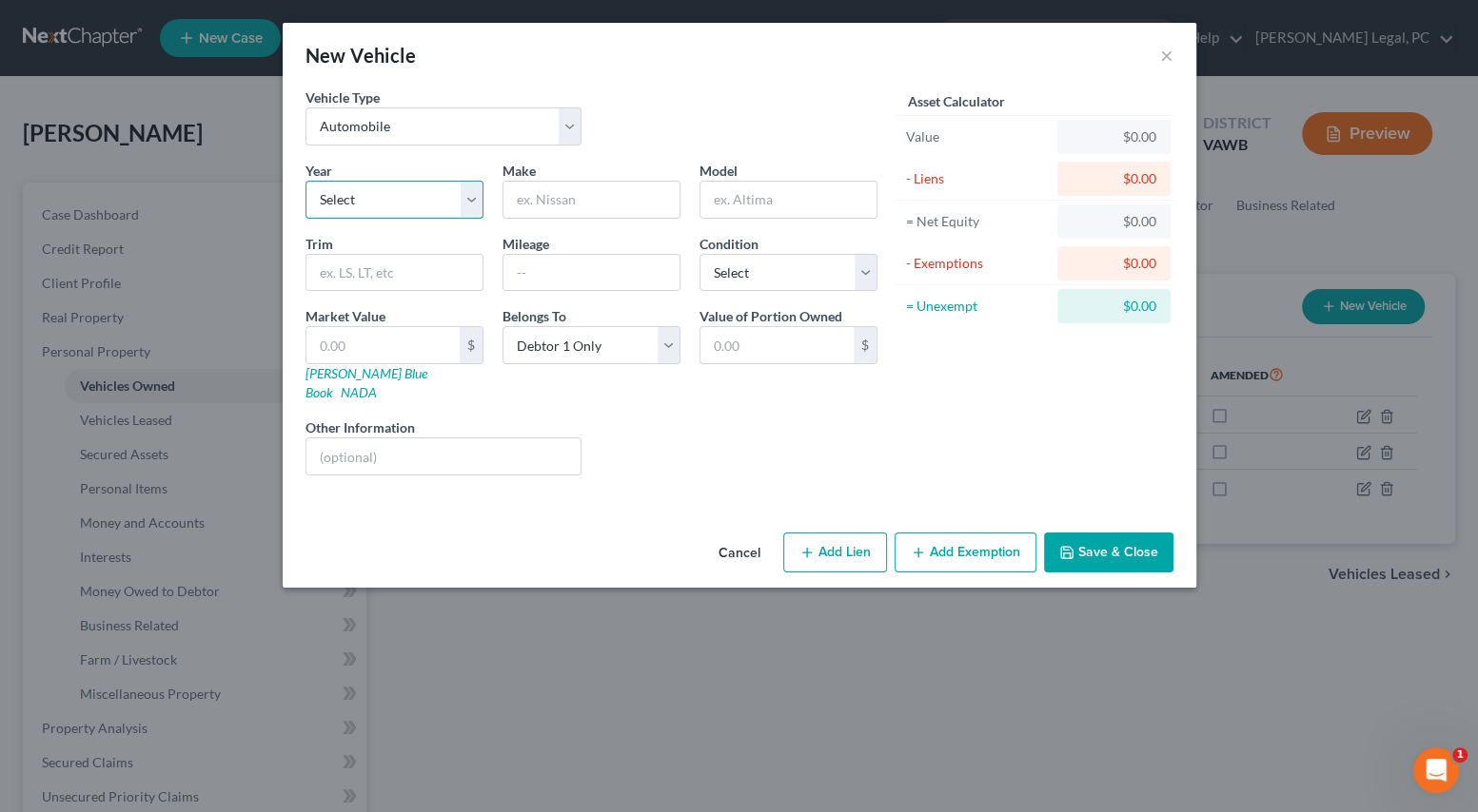
click at [396, 210] on select "Select 2026 2025 2024 2023 2022 2021 2020 2019 2018 2017 2016 2015 2014 2013 20…" at bounding box center [394, 200] width 178 height 38
select select "10"
click at [305, 180] on select "Select 2026 2025 2024 2023 2022 2021 2020 2019 2018 2017 2016 2015 2014 2013 20…" at bounding box center [394, 200] width 178 height 38
click at [520, 204] on input "text" at bounding box center [591, 200] width 176 height 36
type input "Chevrolet"
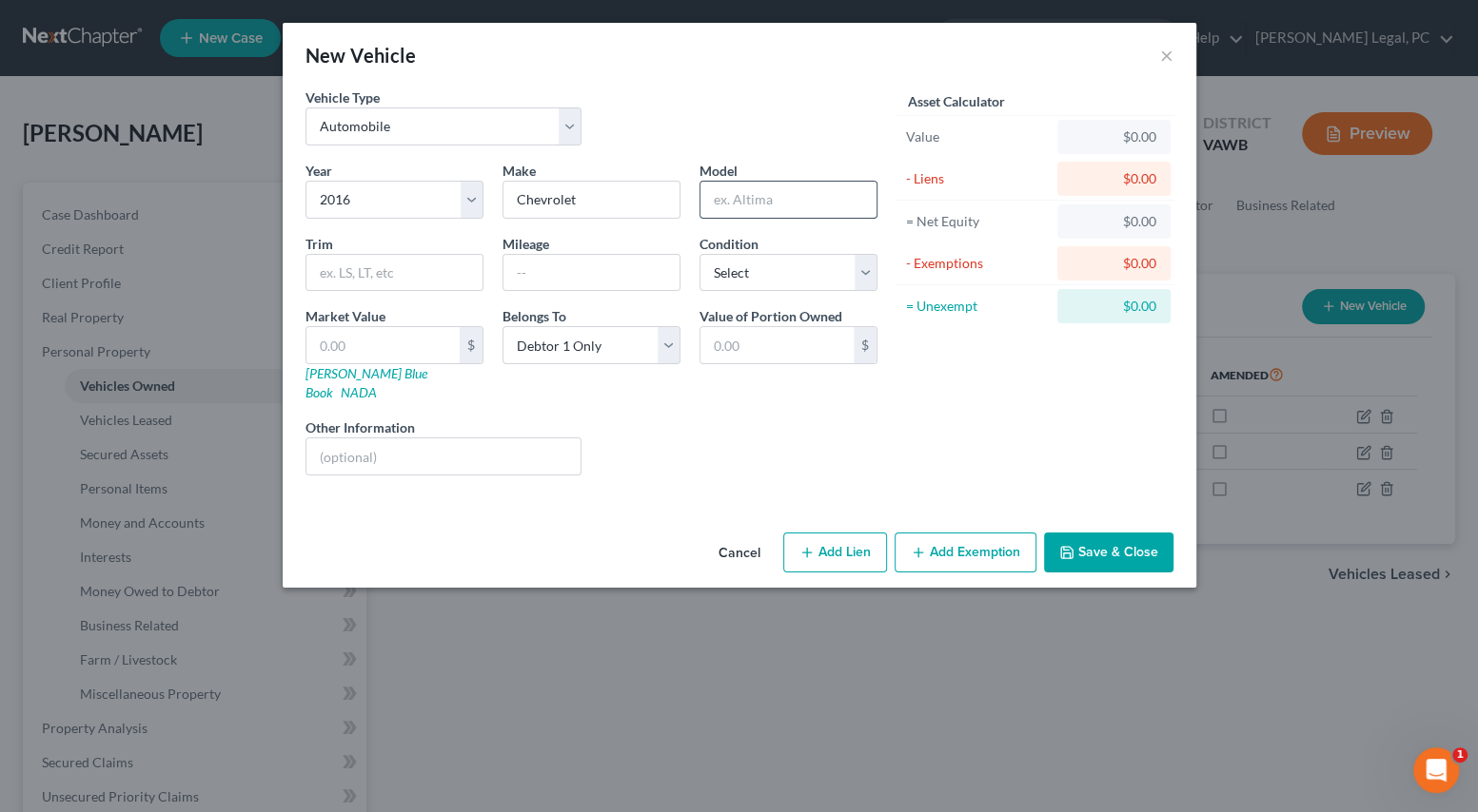
click at [764, 204] on input "text" at bounding box center [787, 200] width 176 height 36
type input "[US_STATE]"
click at [751, 258] on select "Select Excellent Very Good Good Fair Poor" at bounding box center [787, 274] width 178 height 38
select select "2"
click at [699, 254] on select "Select Excellent Very Good Good Fair Poor" at bounding box center [787, 274] width 178 height 38
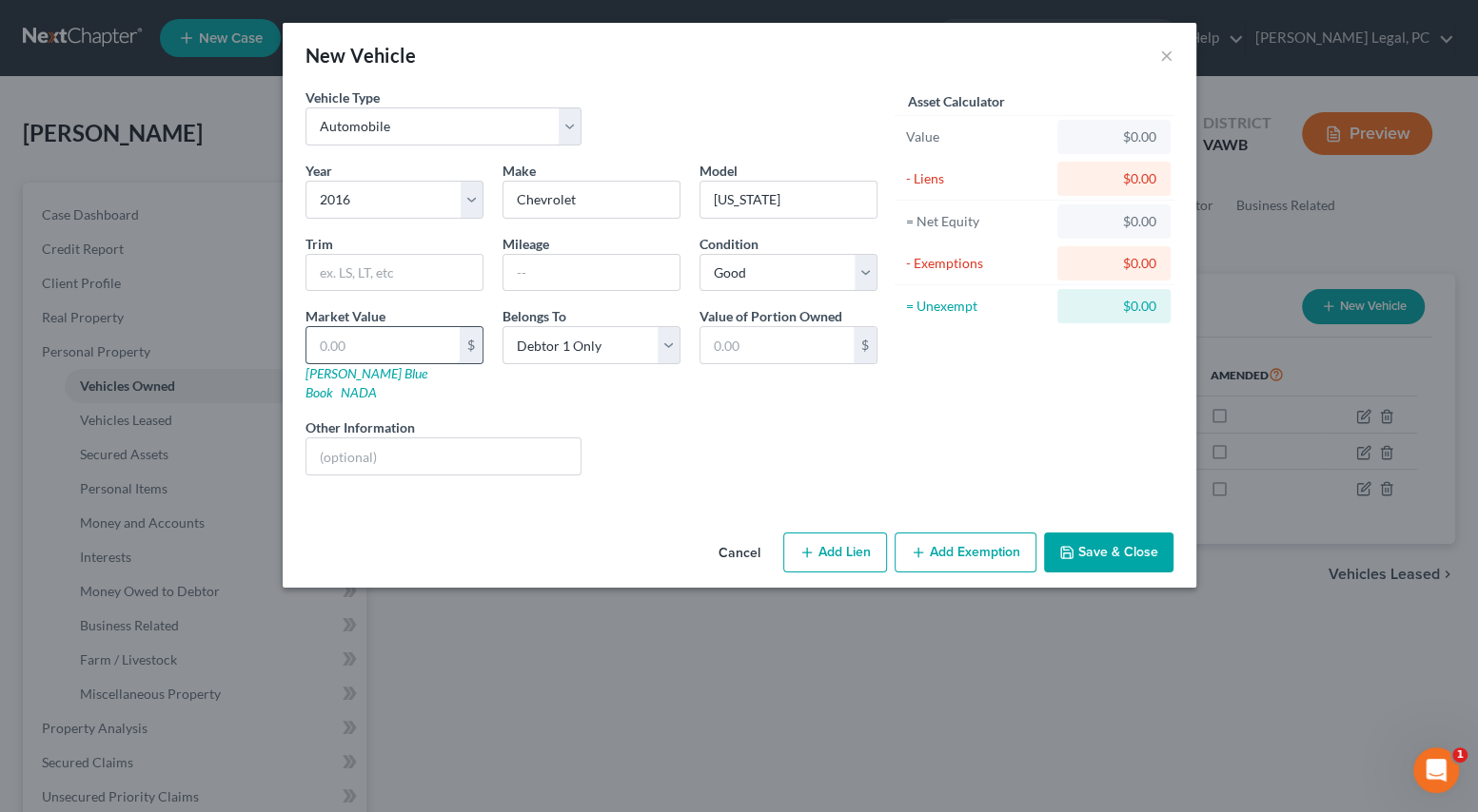
click at [410, 339] on input "text" at bounding box center [383, 346] width 154 height 36
type input "1"
type input "1.00"
type input "15"
type input "15.00"
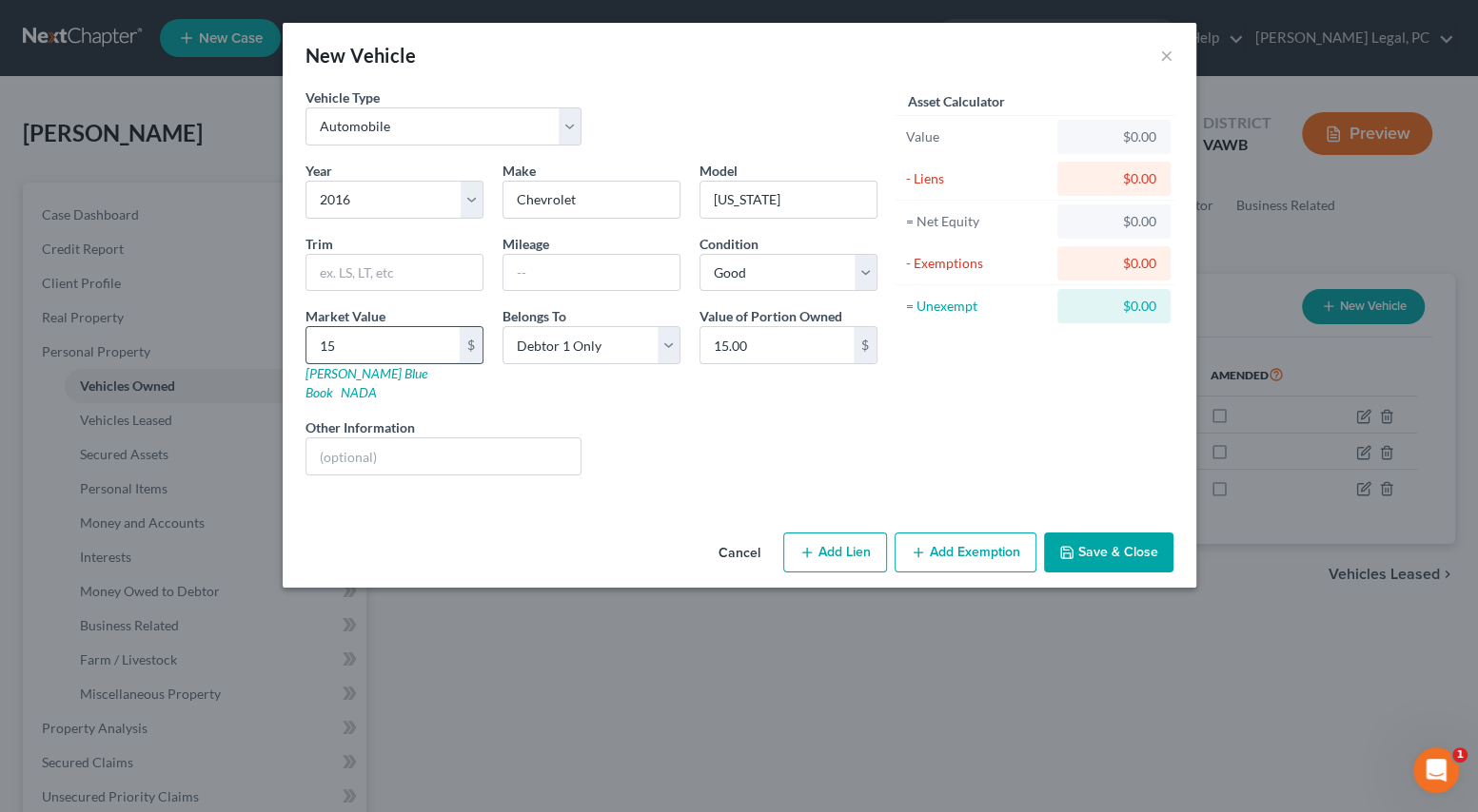
type input "156"
type input "156.00"
type input "1560"
type input "1,560.00"
type input "1,5600"
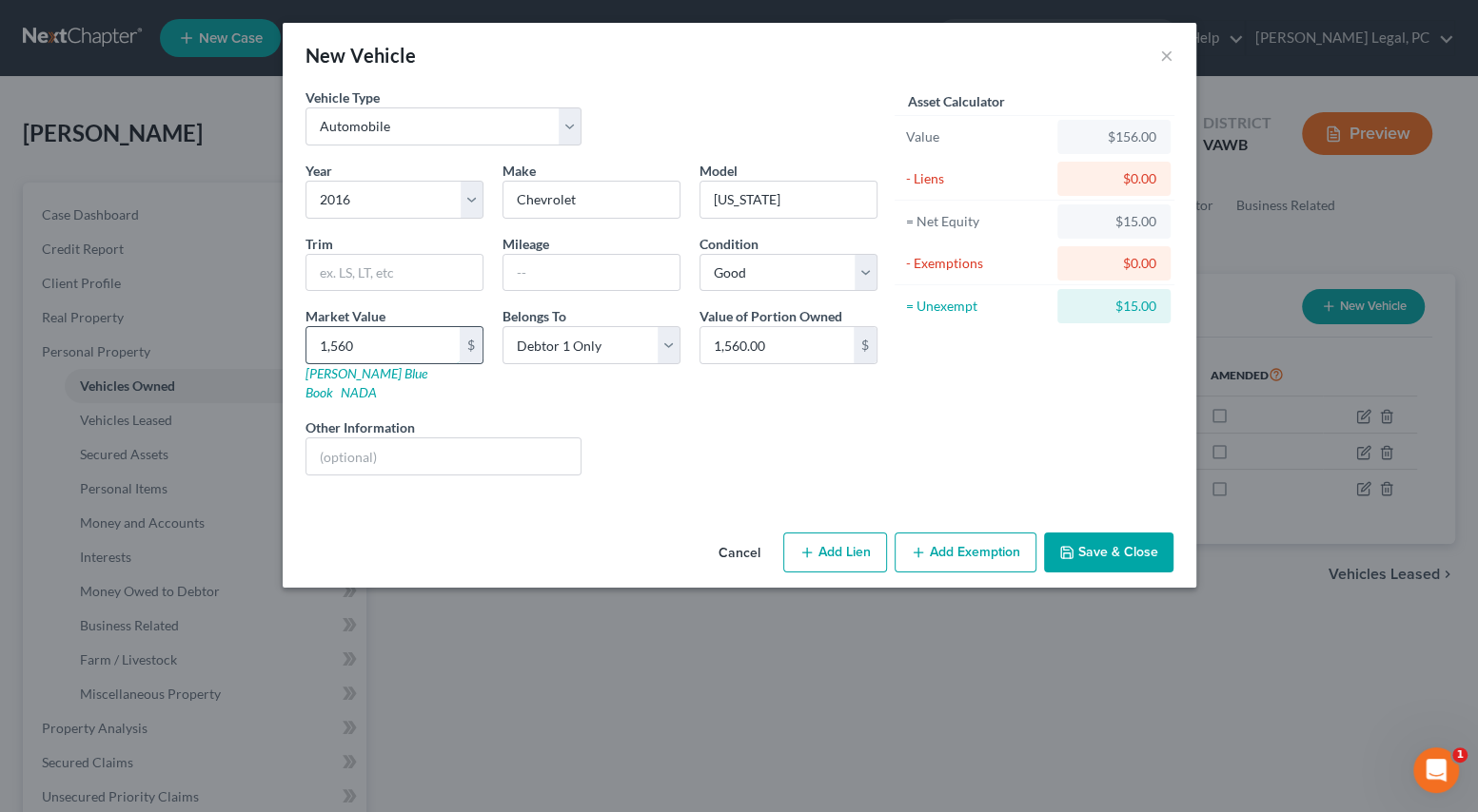
type input "15,600.00"
type input "15,600"
click at [1087, 544] on button "Save & Close" at bounding box center [1108, 553] width 130 height 40
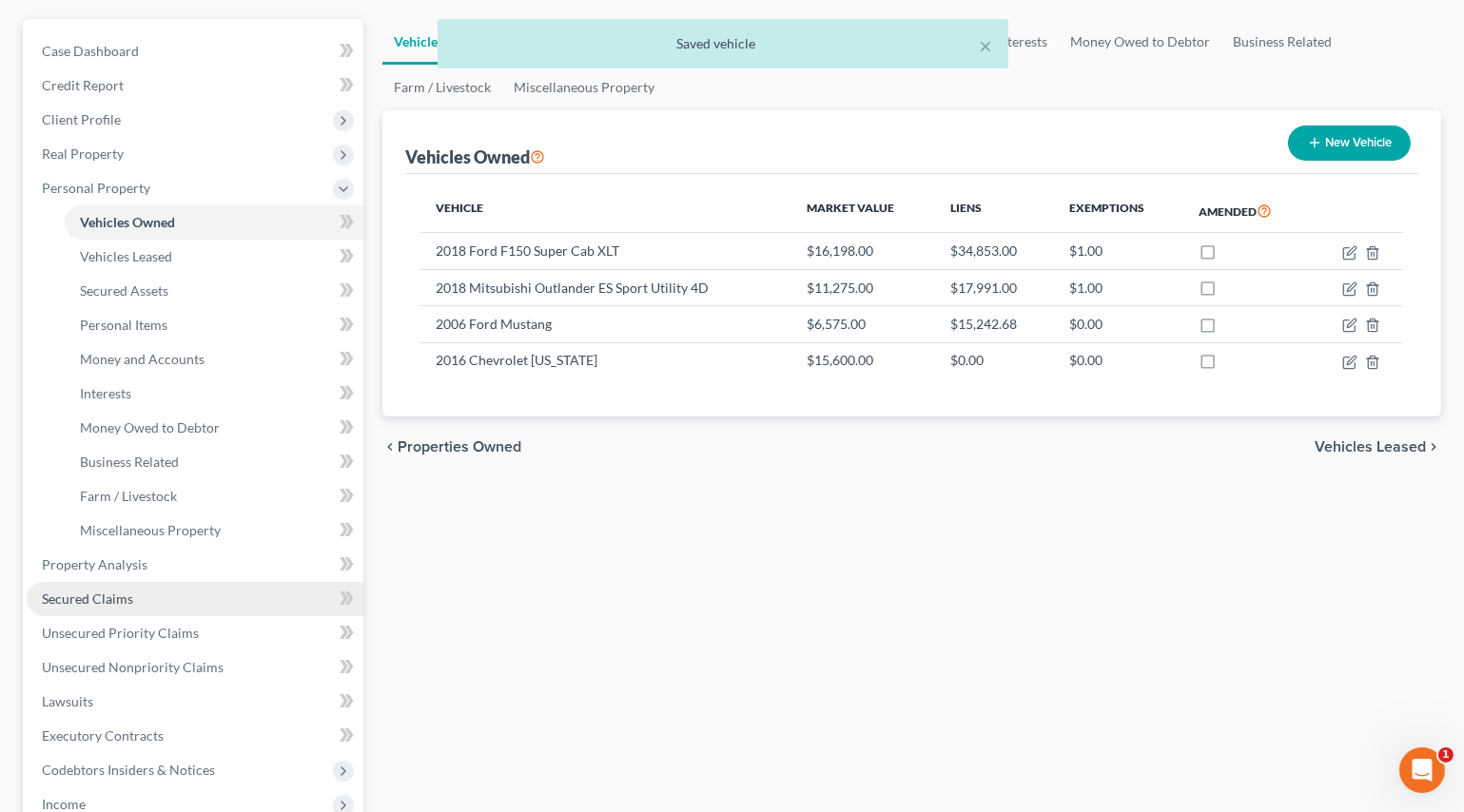
scroll to position [172, 0]
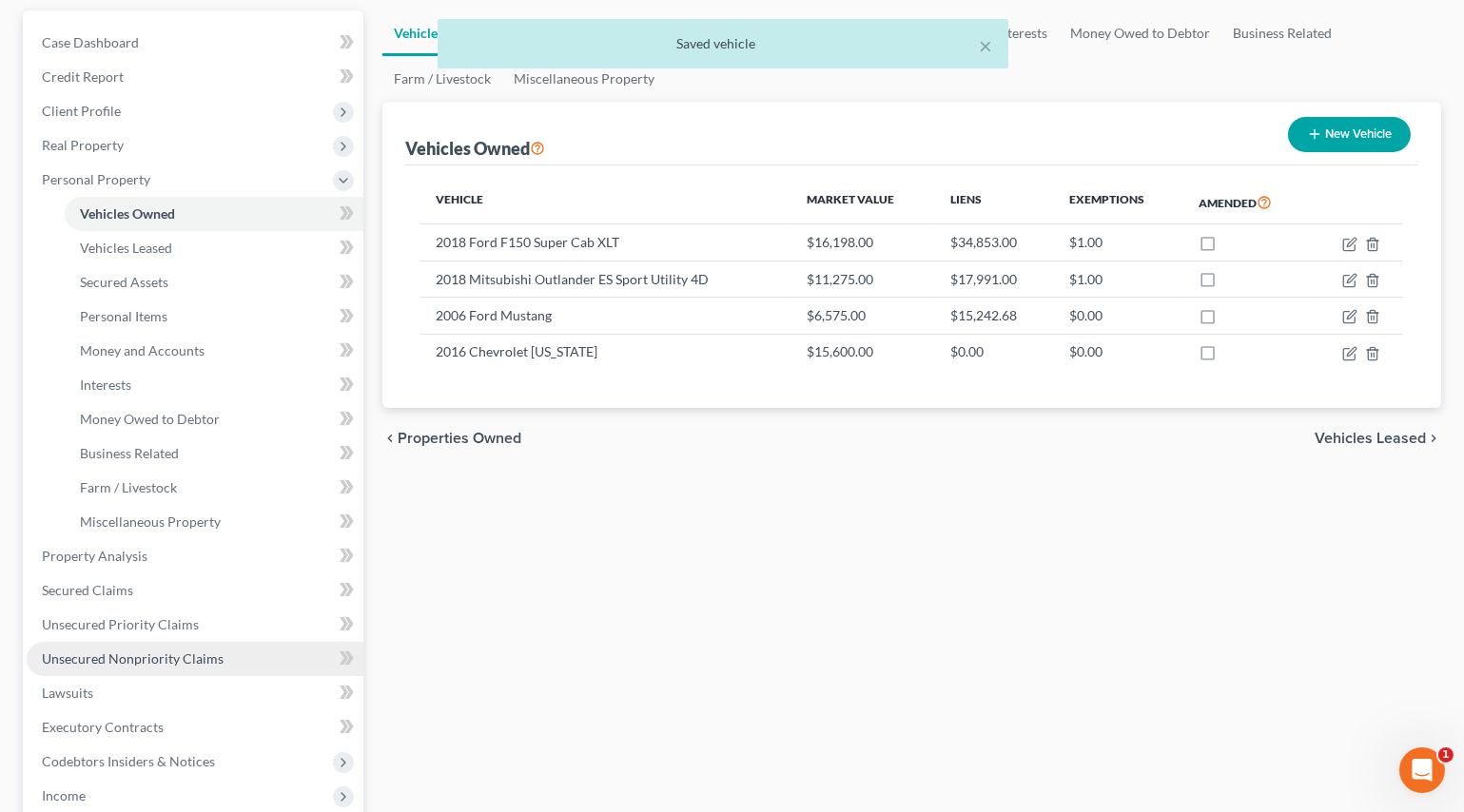
click at [122, 651] on span "Unsecured Nonpriority Claims" at bounding box center [132, 658] width 181 height 16
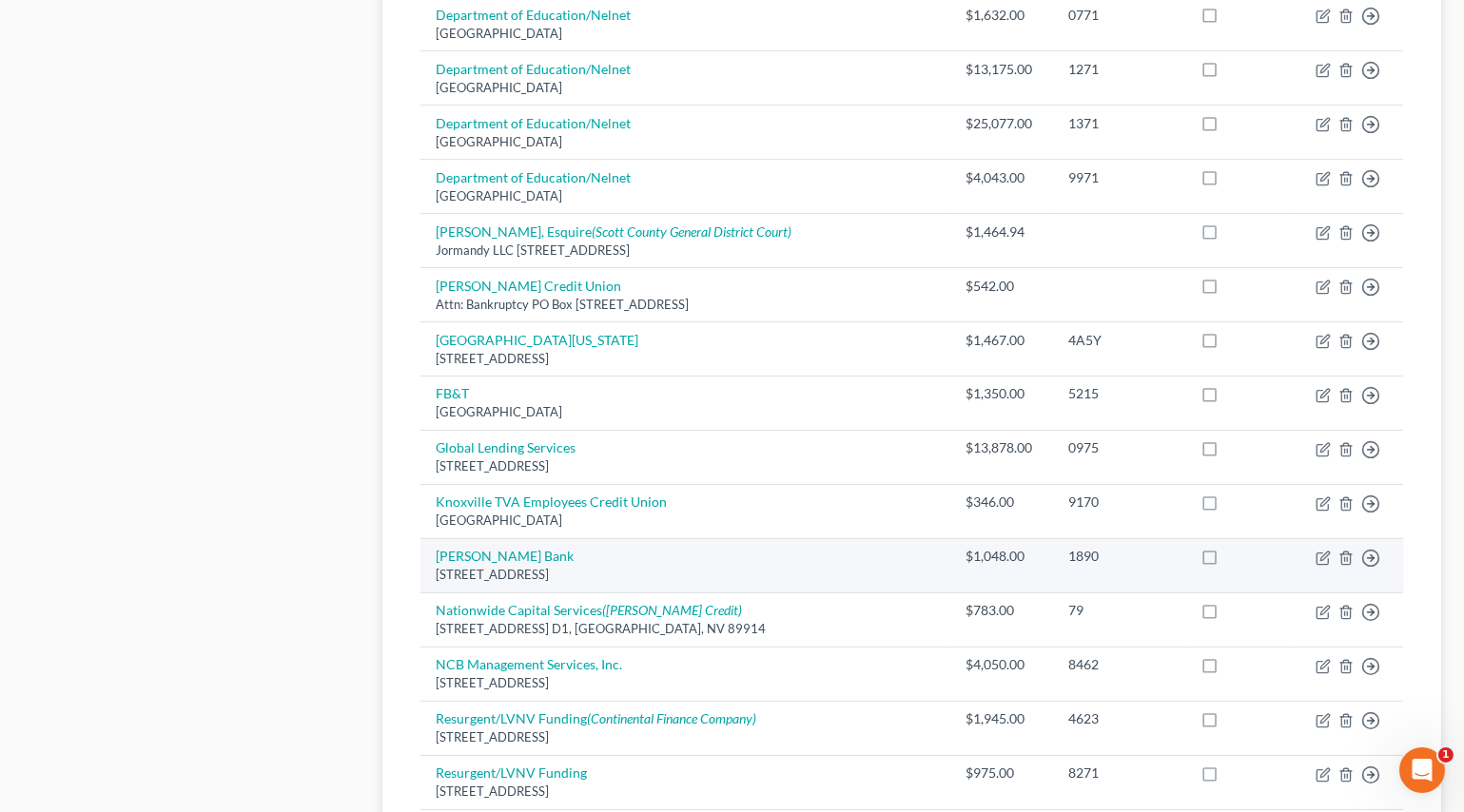
scroll to position [1123, 0]
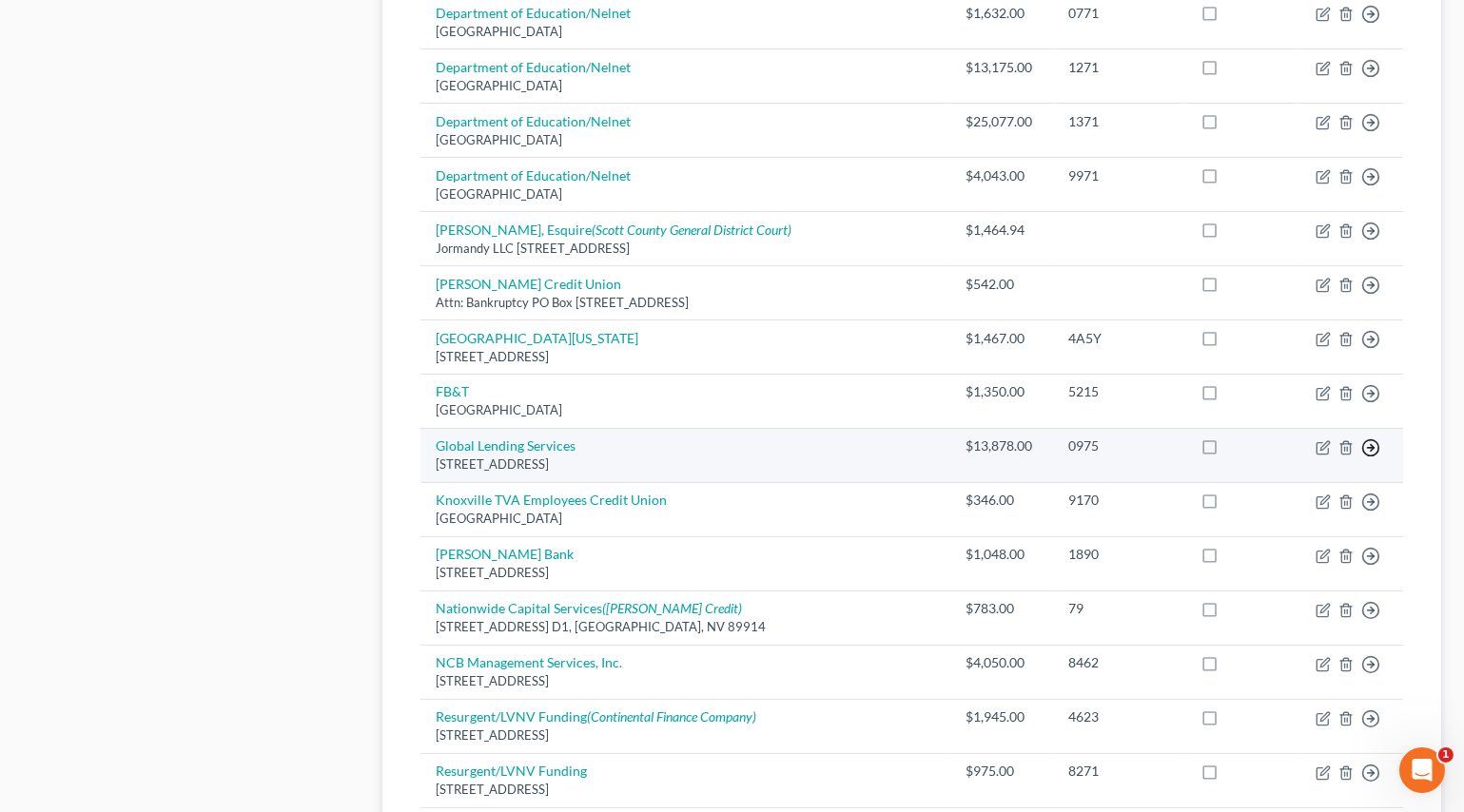
click at [1276, 466] on link "Move to D" at bounding box center [1283, 463] width 158 height 33
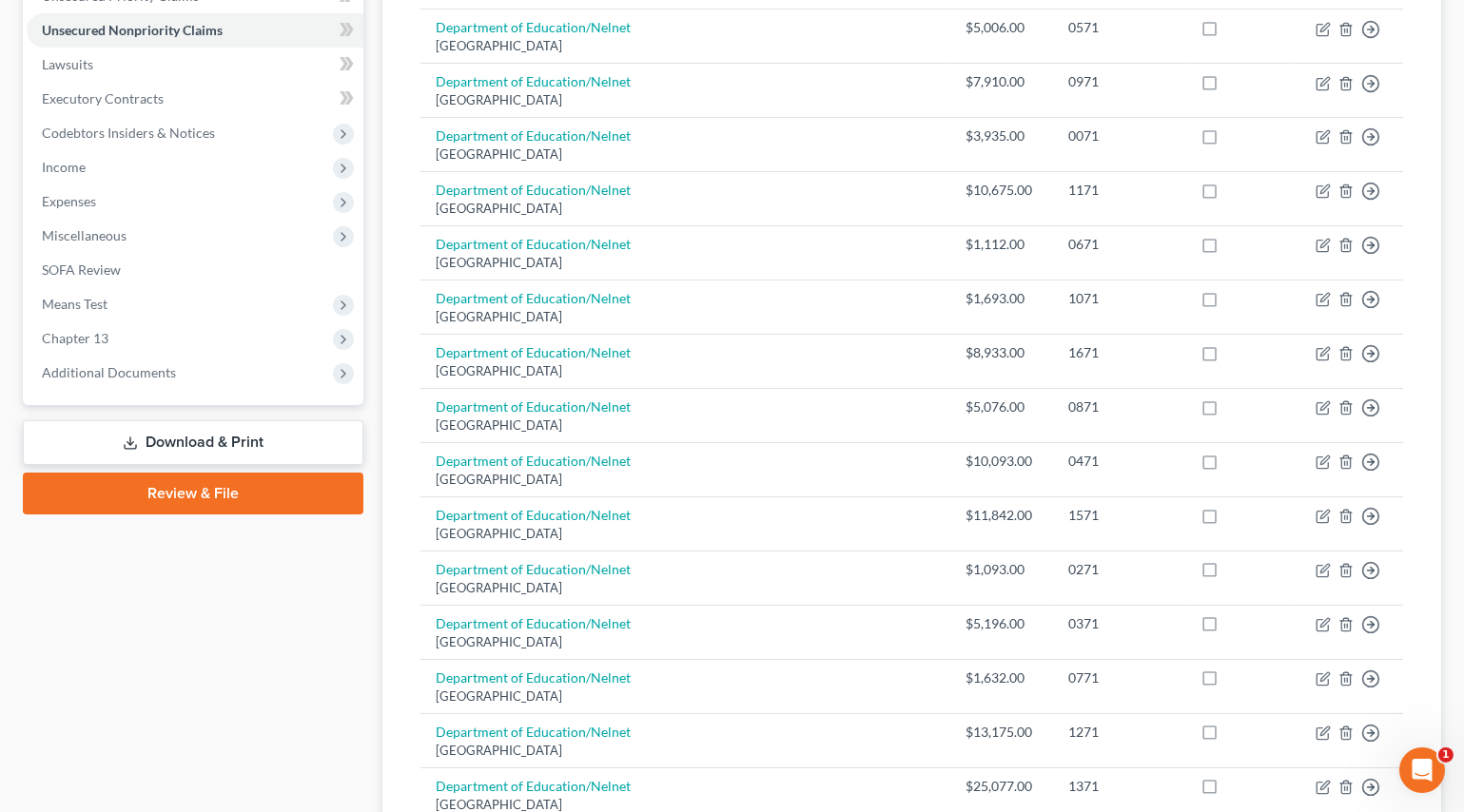
scroll to position [259, 0]
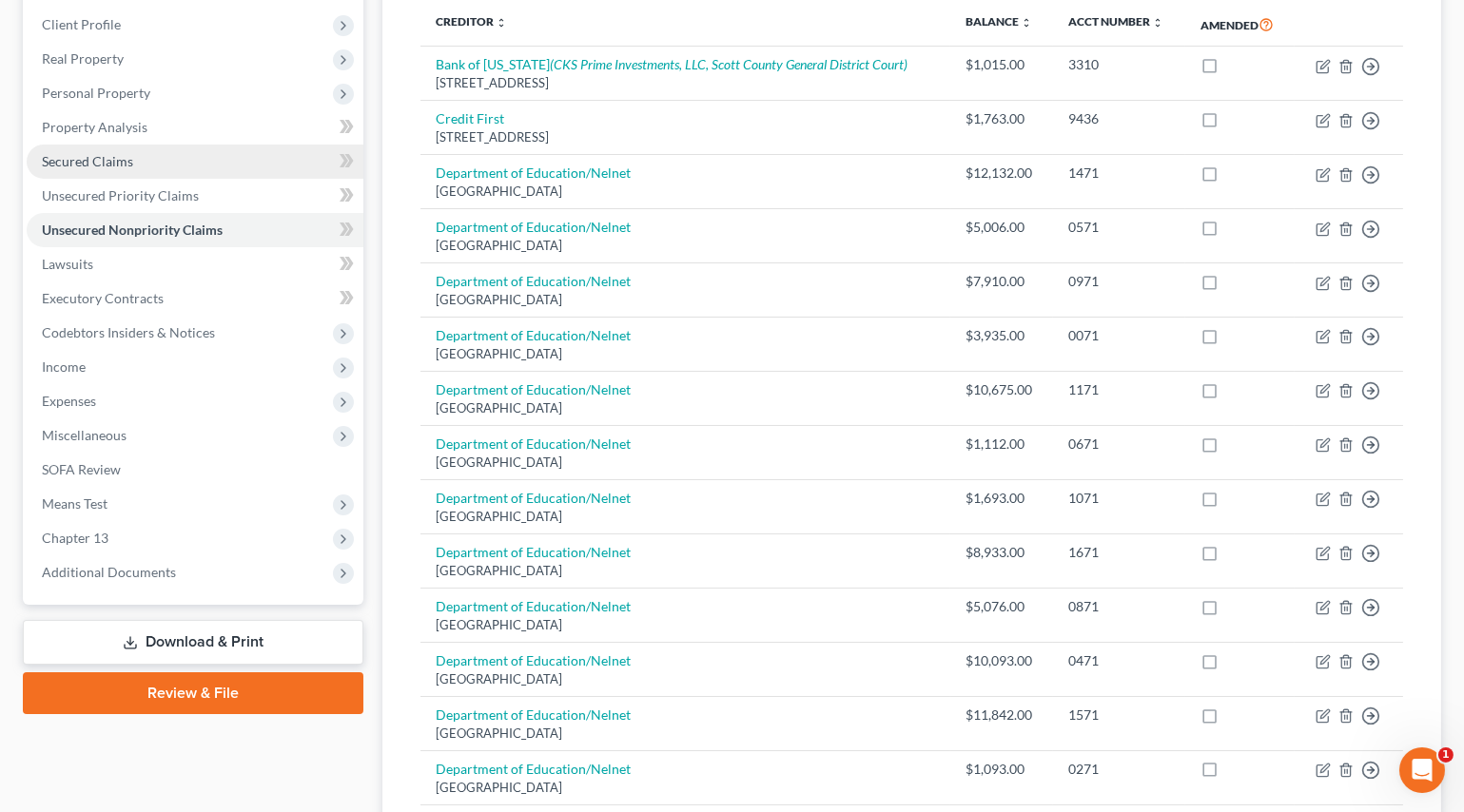
click at [102, 163] on span "Secured Claims" at bounding box center [87, 161] width 91 height 16
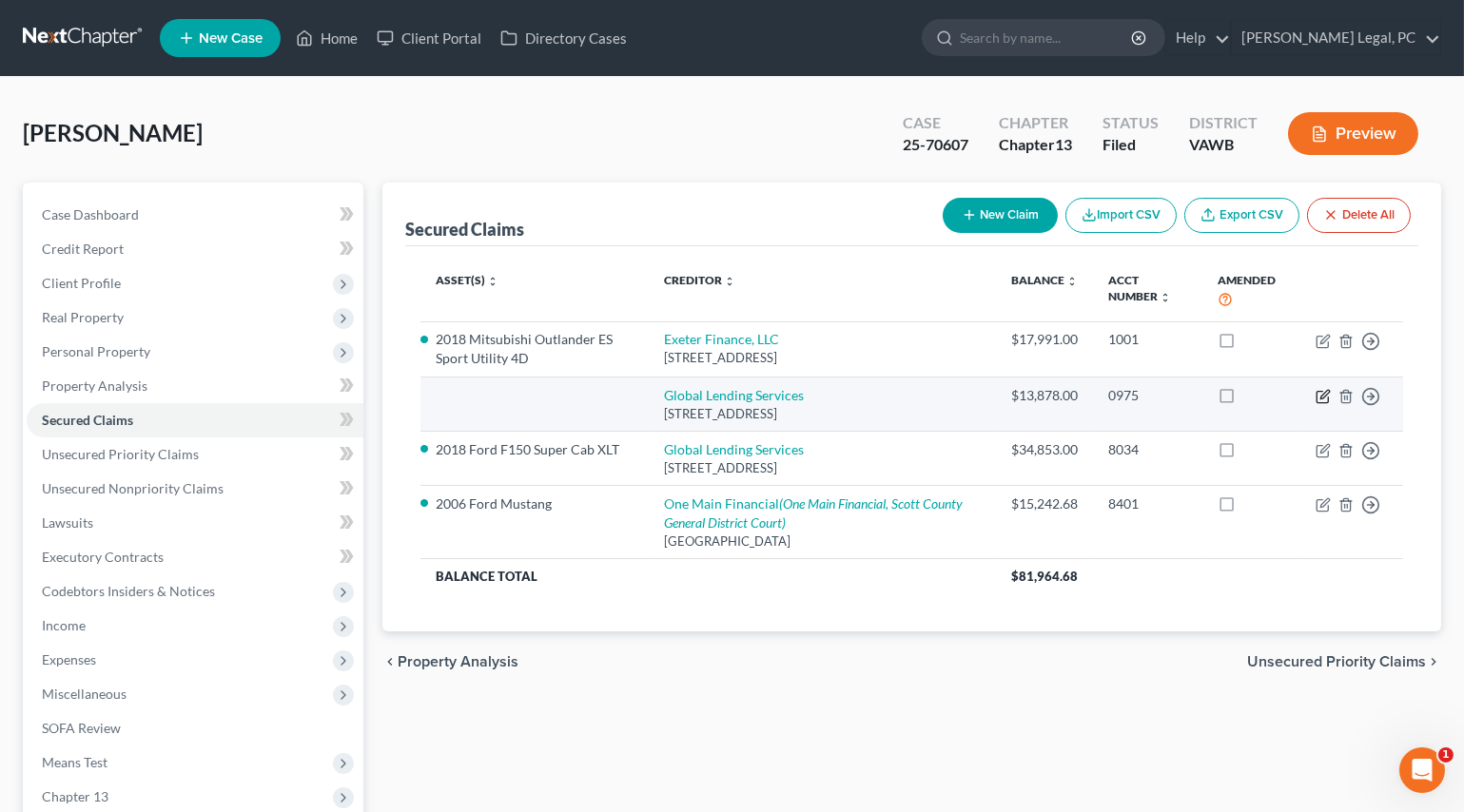
click at [1322, 397] on icon "button" at bounding box center [1324, 394] width 9 height 9
select select "10"
select select "0"
select select "3"
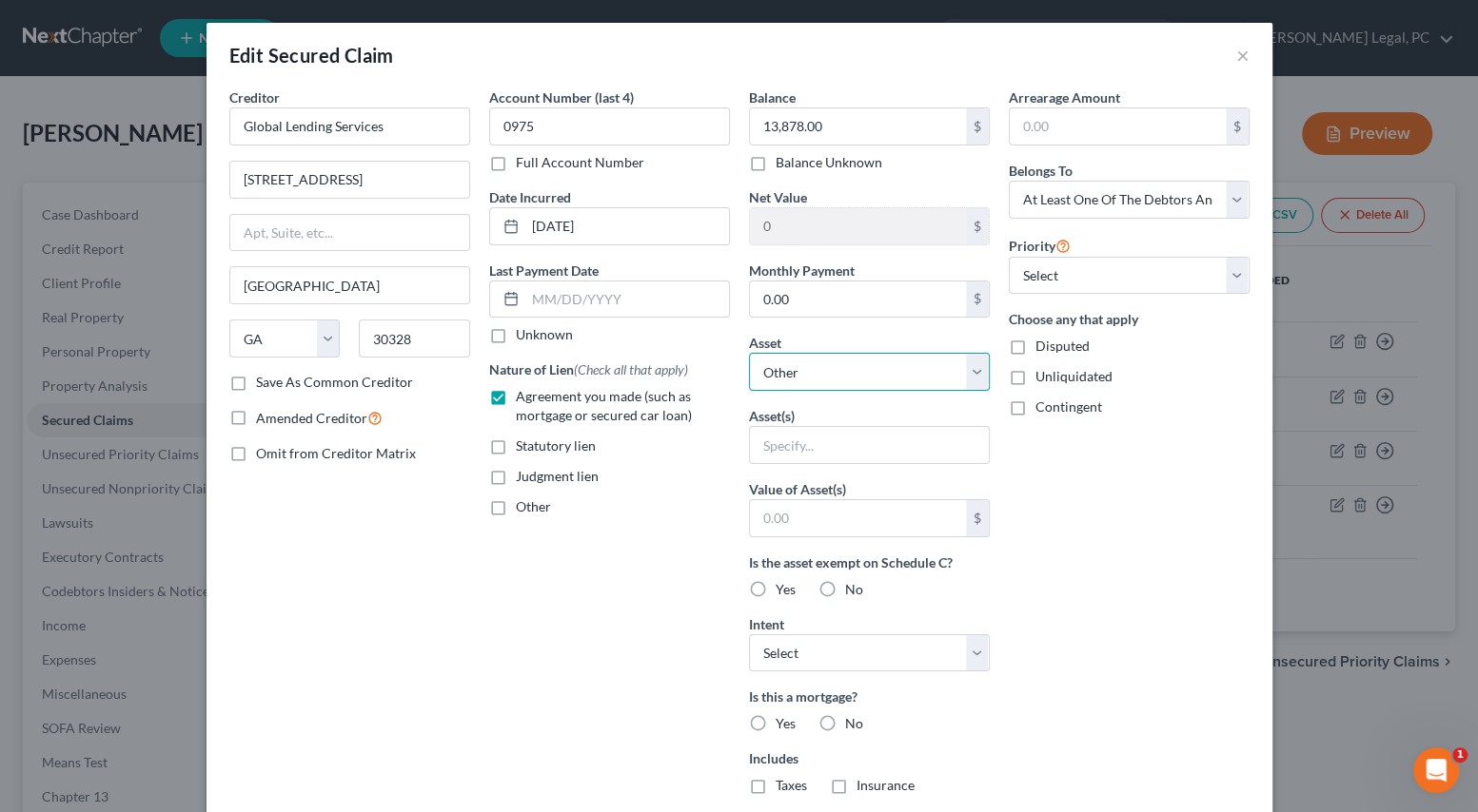
click at [799, 373] on select "Select Other Multiple Assets 2018 Ford F150 Super Cab XLT - $16198.0 Electronic…" at bounding box center [869, 372] width 241 height 38
select select "12"
click at [749, 353] on select "Select Other Multiple Assets 2018 Ford F150 Super Cab XLT - $16198.0 Electronic…" at bounding box center [869, 372] width 241 height 38
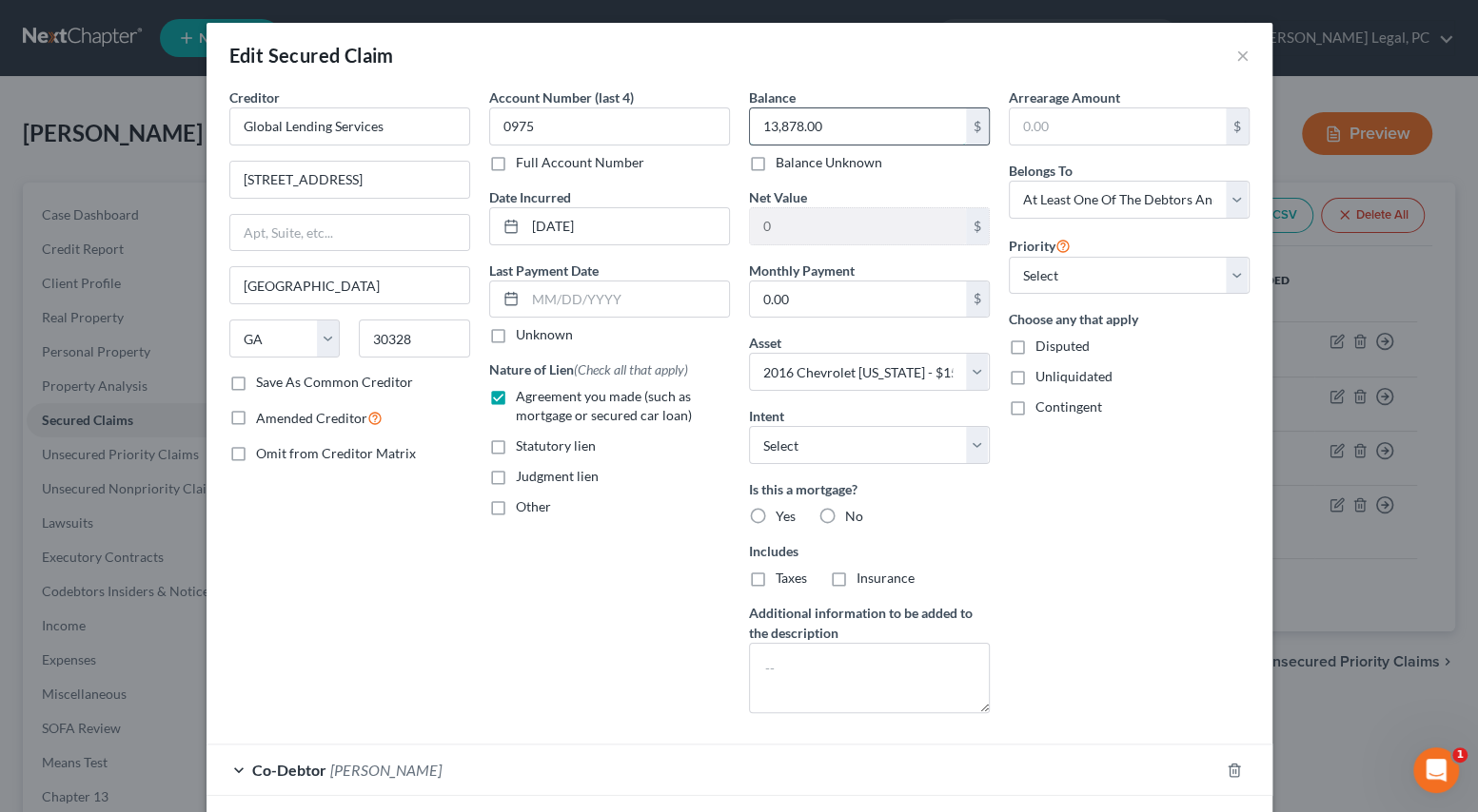
click at [831, 128] on input "13,878.00" at bounding box center [858, 127] width 216 height 36
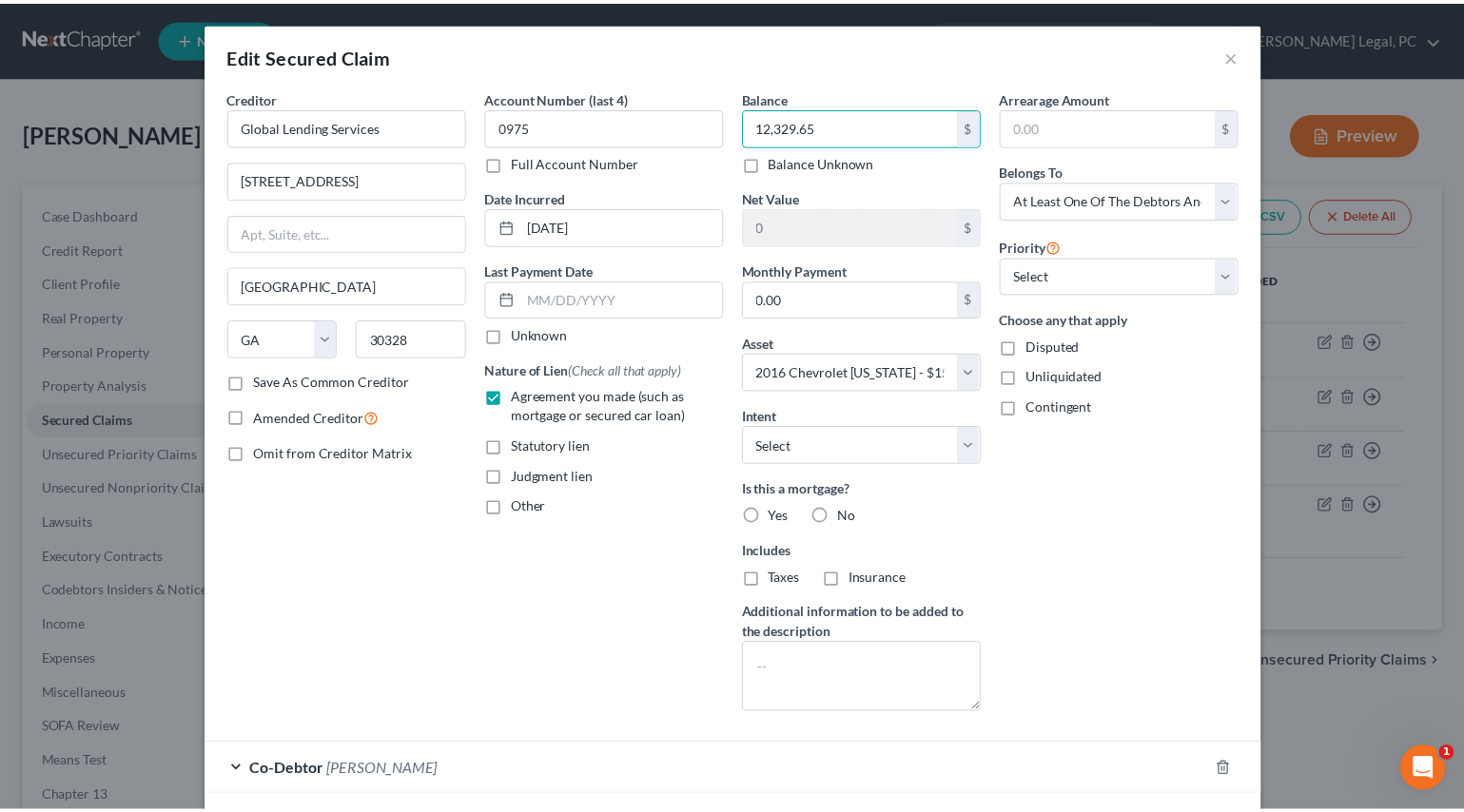
scroll to position [142, 0]
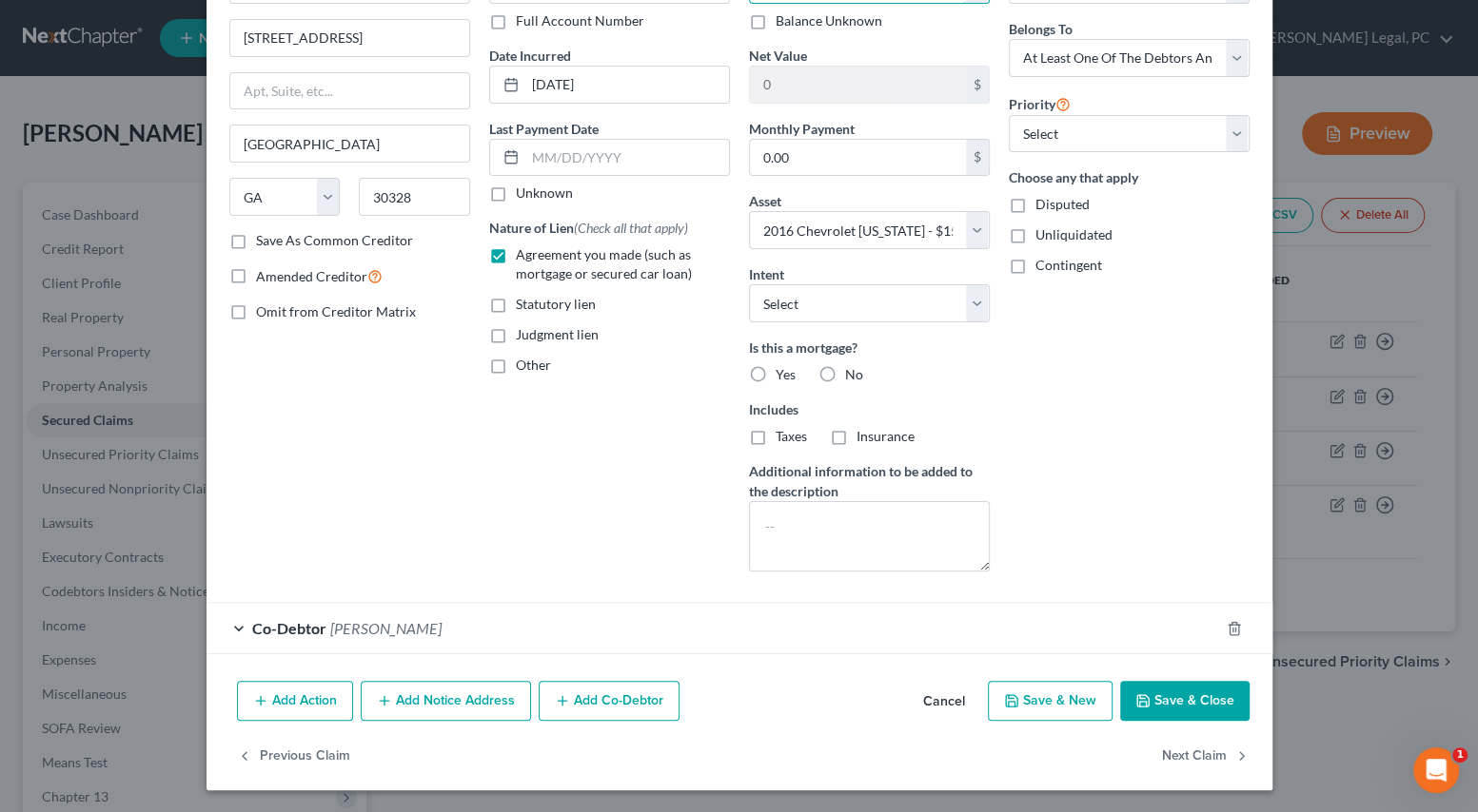
type input "12,329.65"
click at [1147, 703] on button "Save & Close" at bounding box center [1184, 701] width 130 height 40
select select
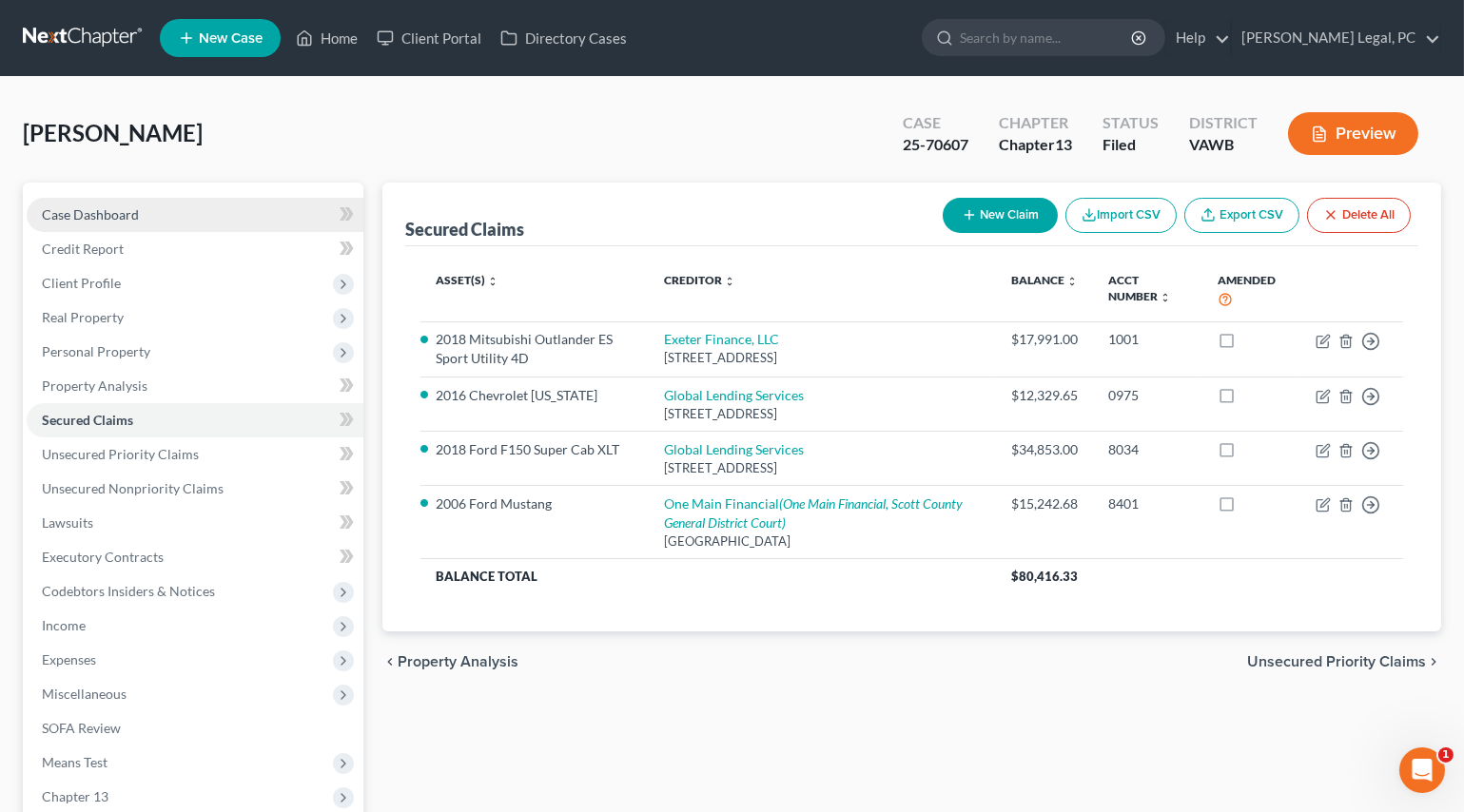
drag, startPoint x: 85, startPoint y: 211, endPoint x: 109, endPoint y: 221, distance: 26.0
click at [85, 211] on span "Case Dashboard" at bounding box center [90, 214] width 97 height 16
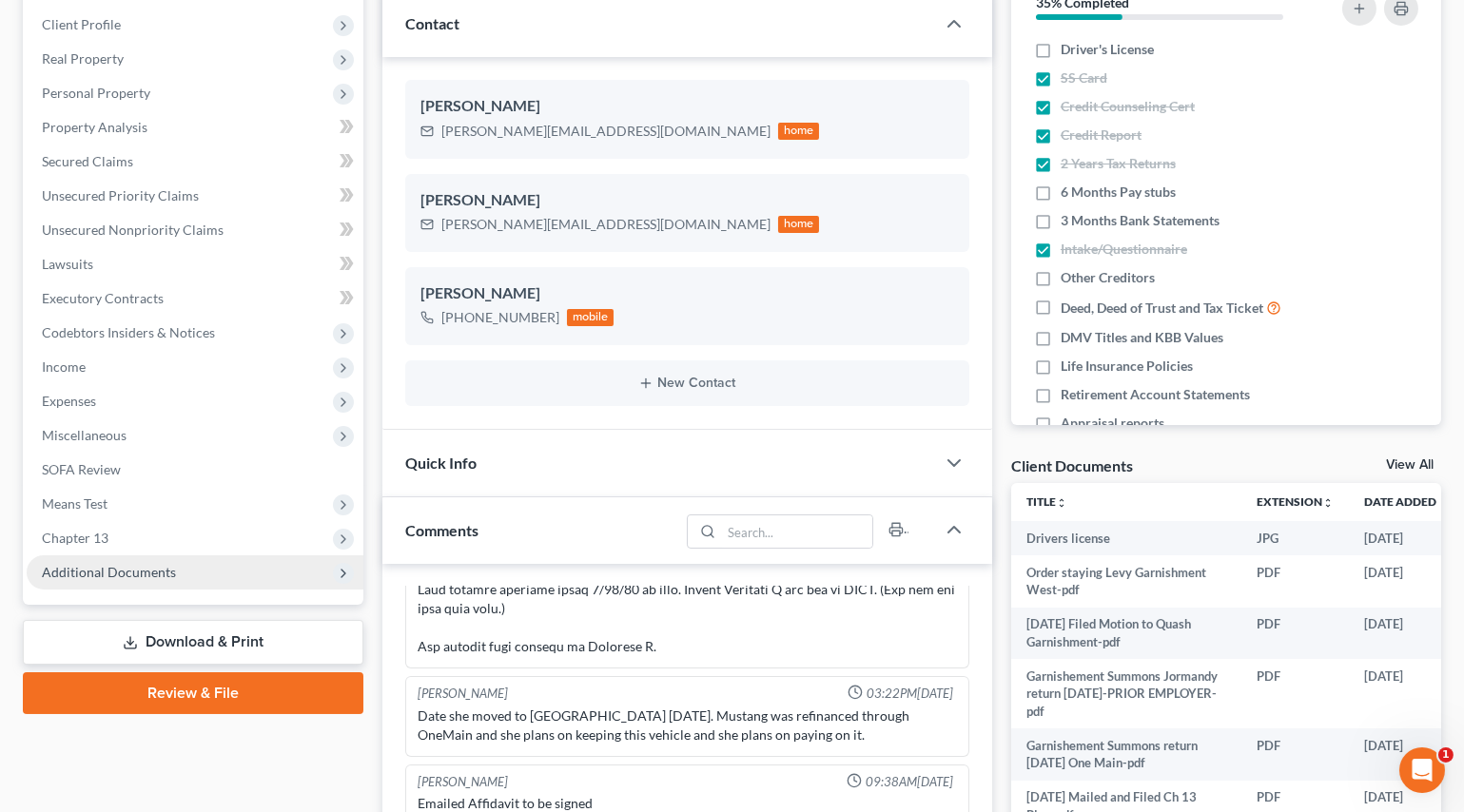
scroll to position [346, 0]
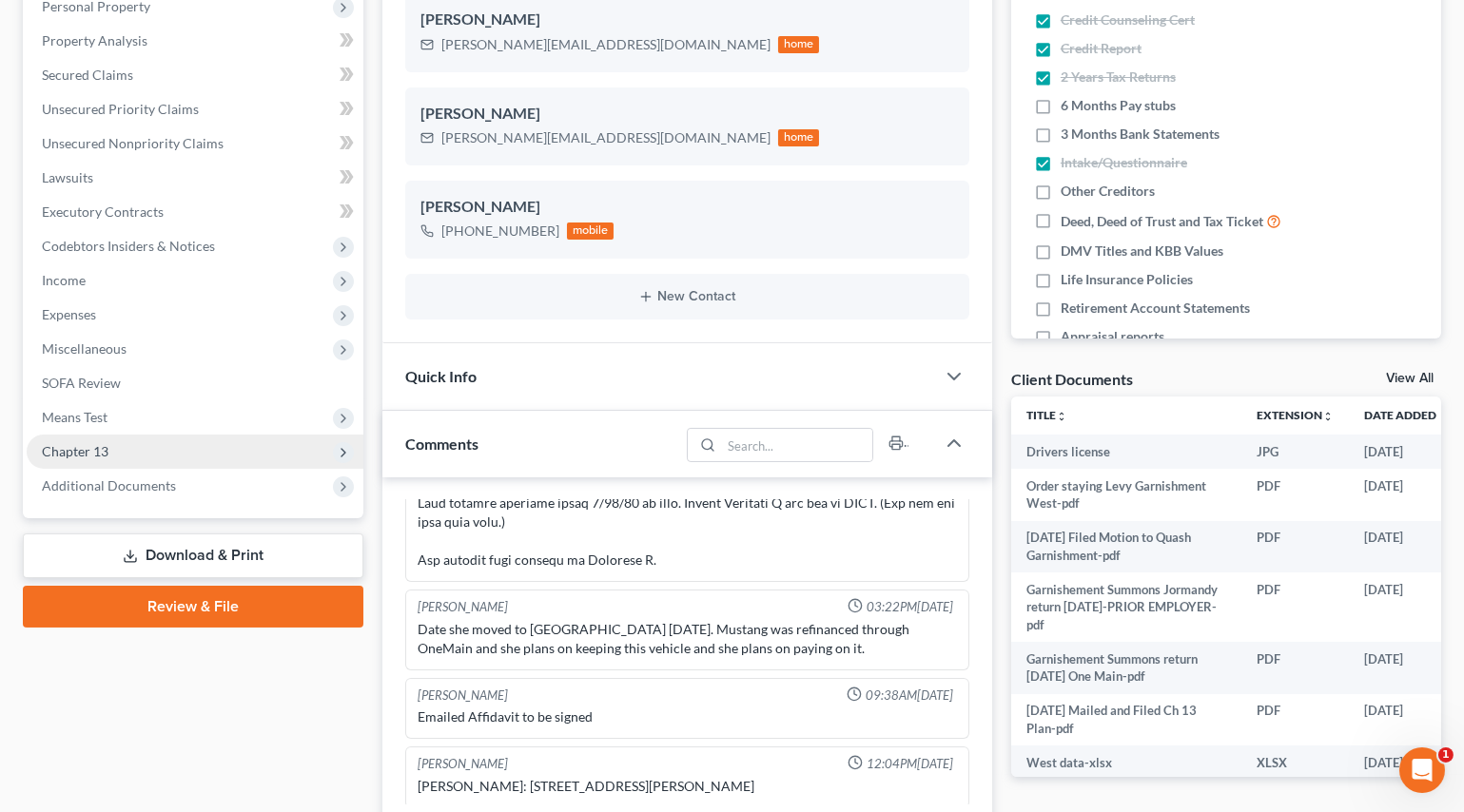
click at [68, 452] on span "Chapter 13" at bounding box center [75, 451] width 66 height 16
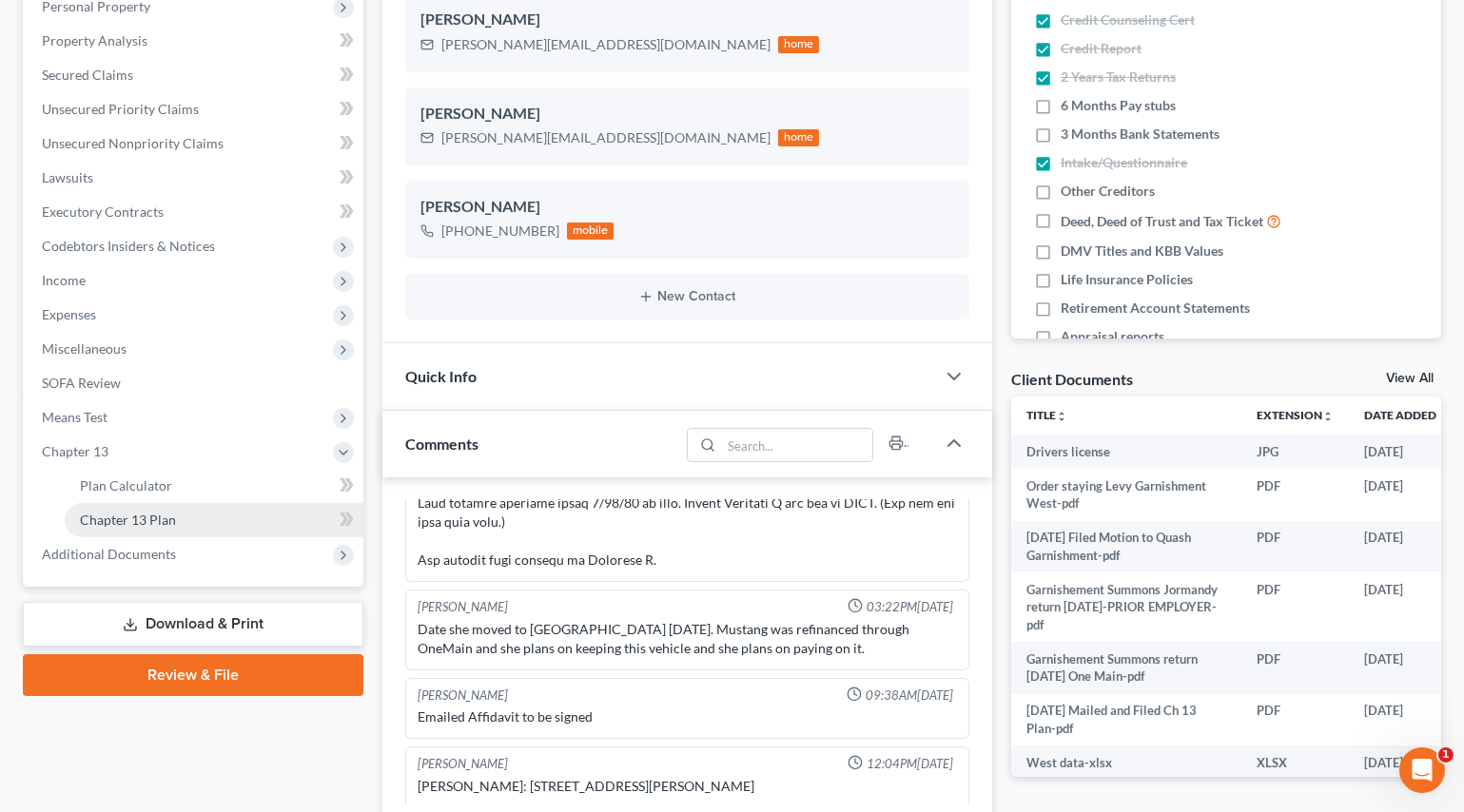
click at [113, 515] on span "Chapter 13 Plan" at bounding box center [128, 519] width 96 height 16
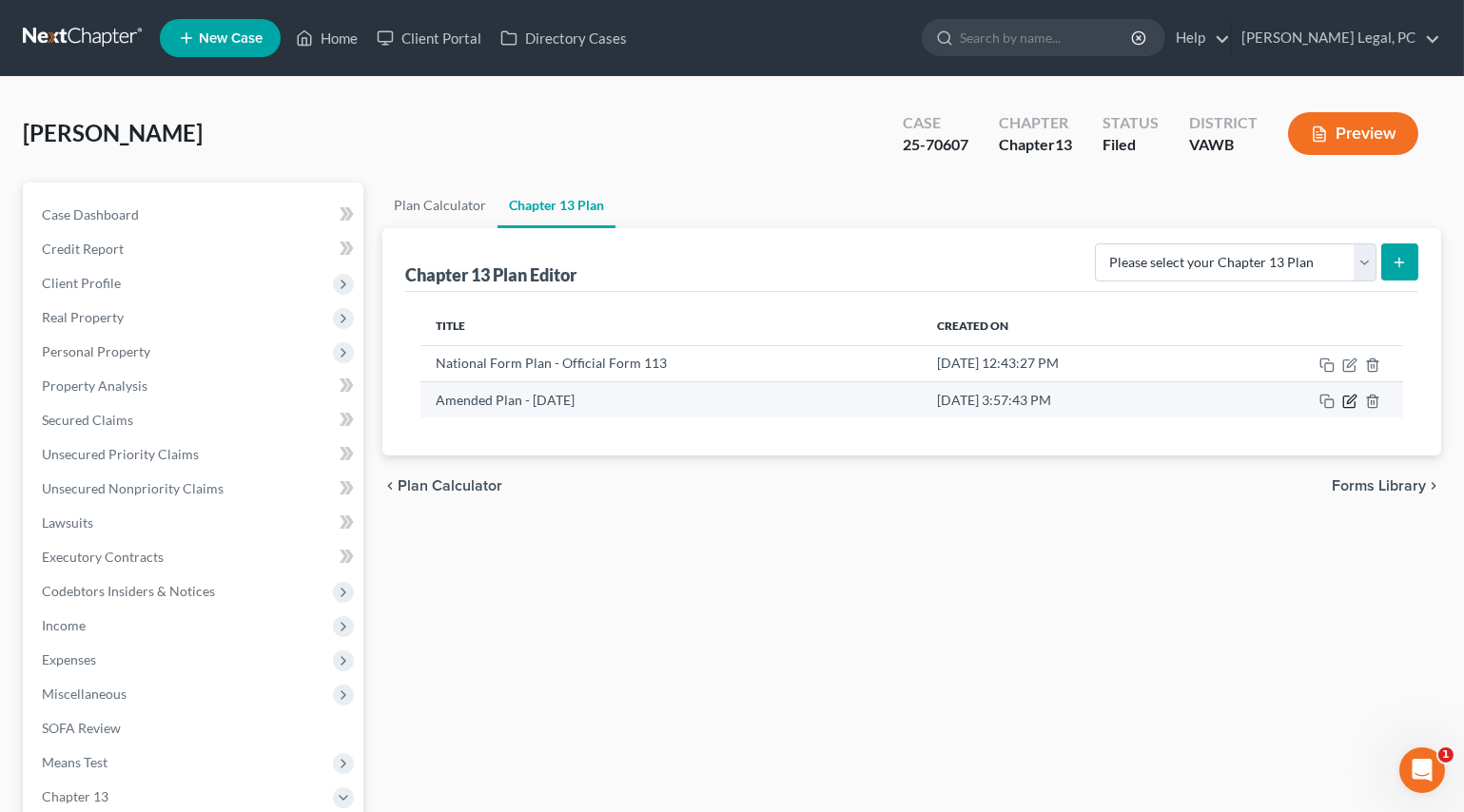
click at [1352, 401] on icon "button" at bounding box center [1350, 401] width 15 height 15
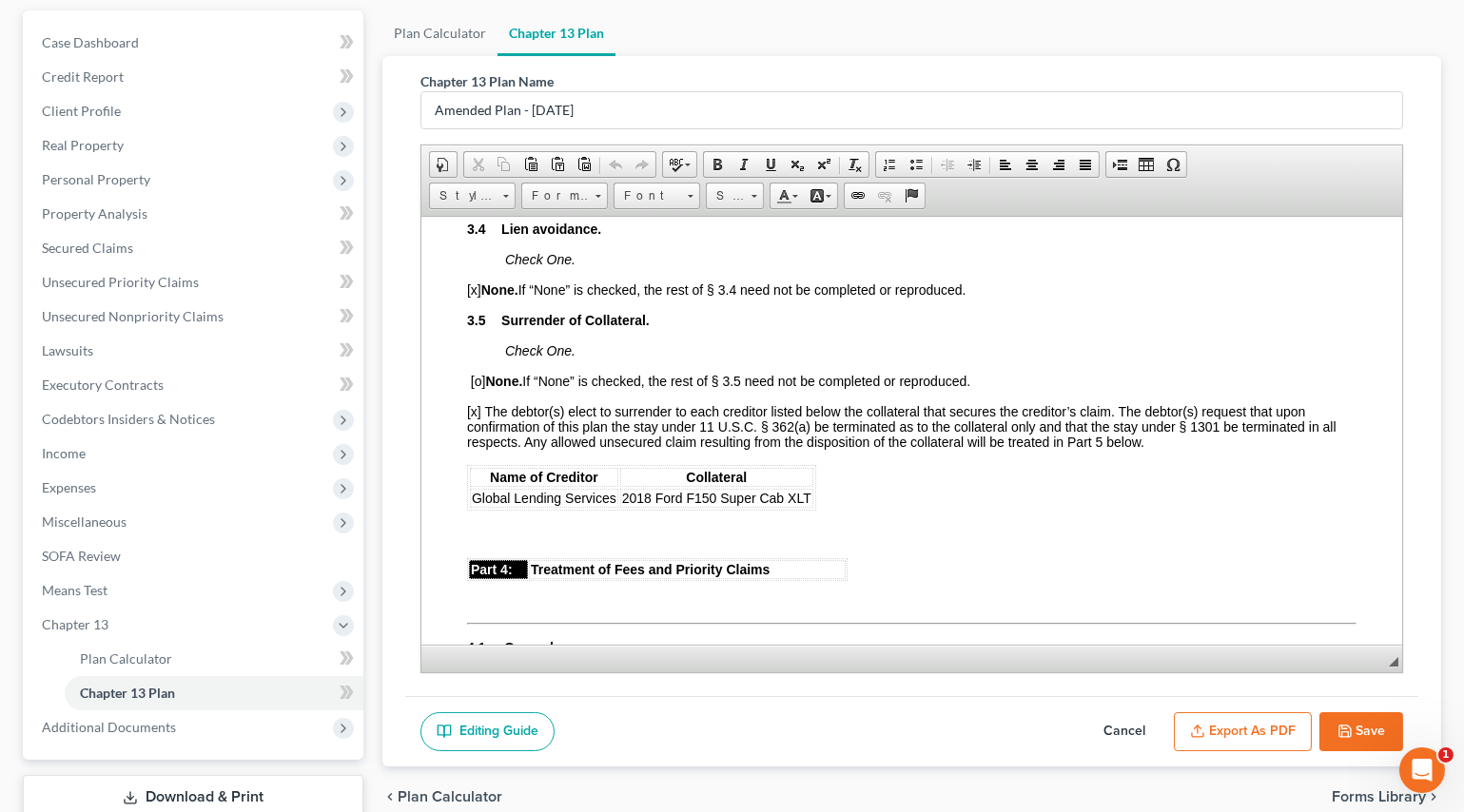
scroll to position [2334, 0]
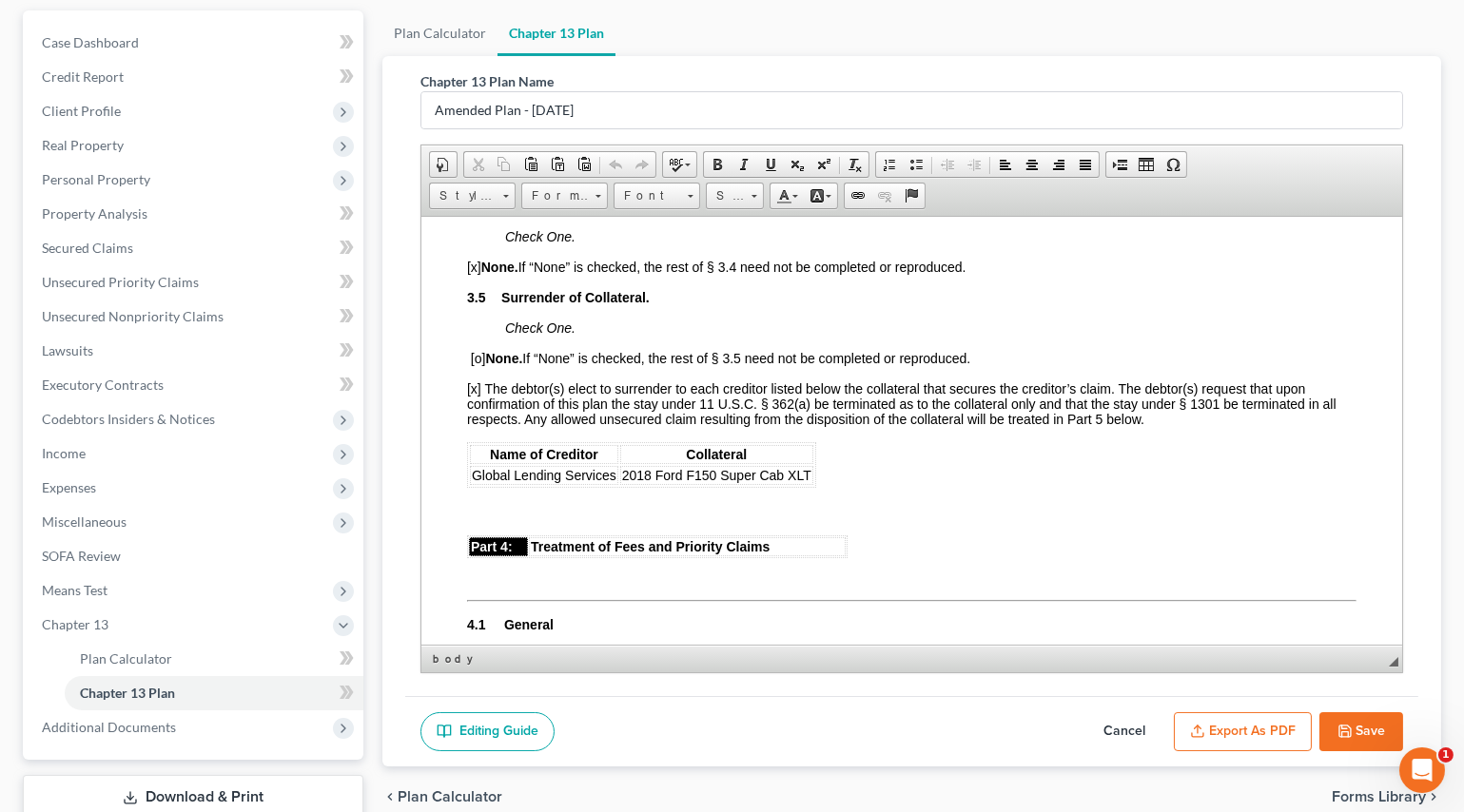
click at [806, 482] on span "2018 Ford F150 Super Cab XLT" at bounding box center [715, 475] width 189 height 15
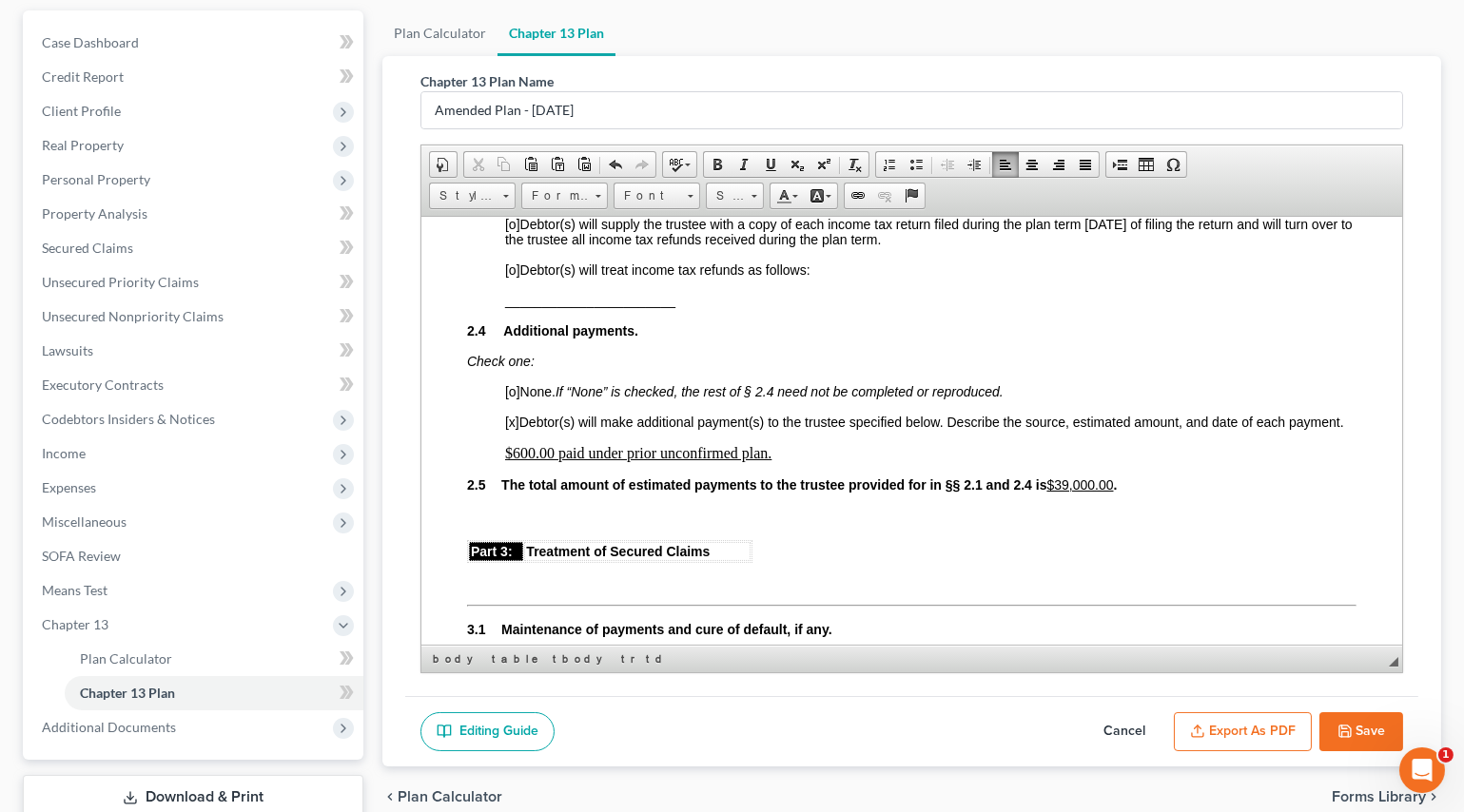
scroll to position [1297, 0]
click at [518, 463] on u "$600.00 paid under prior unconfirmed plan." at bounding box center [636, 454] width 266 height 16
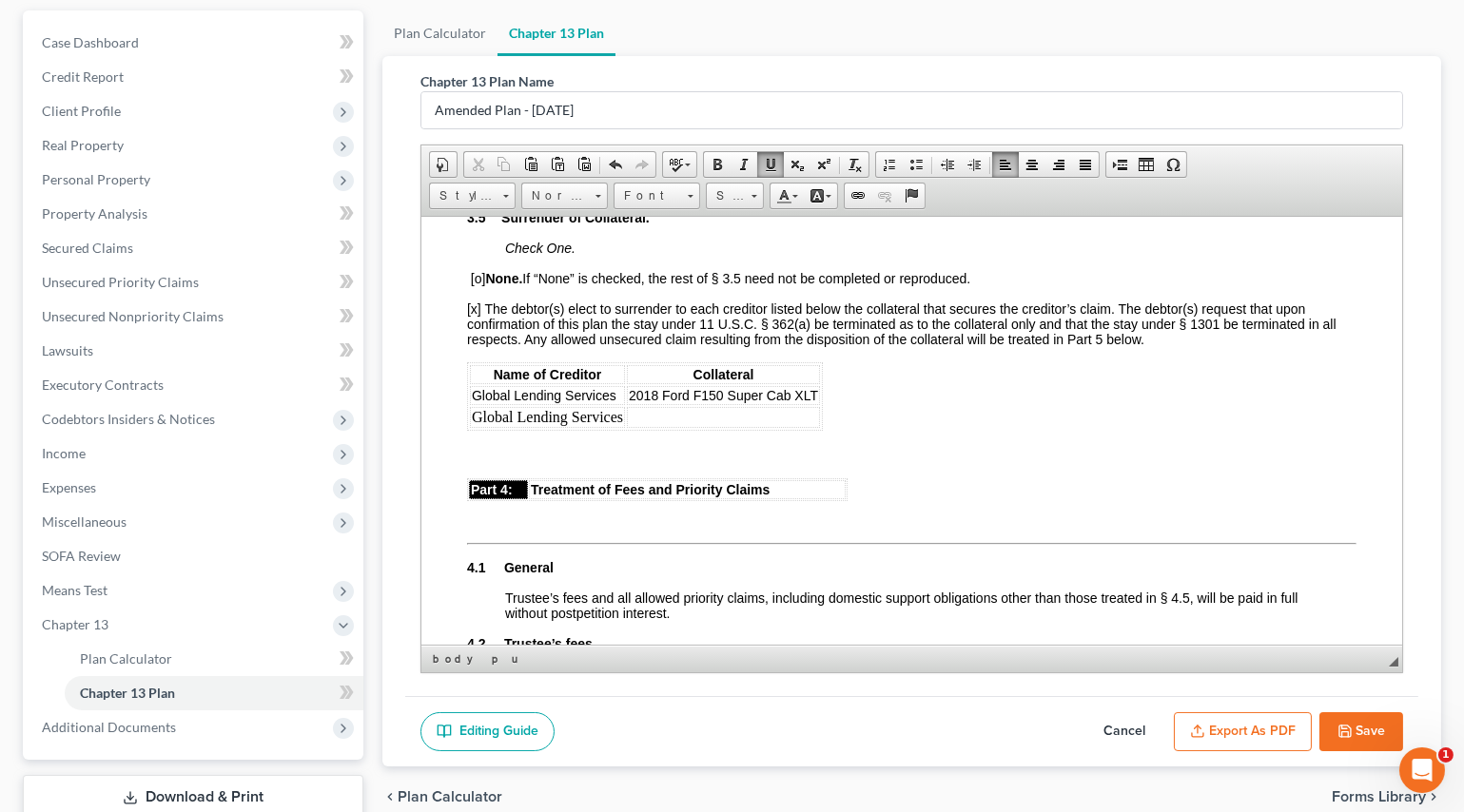
scroll to position [2334, 0]
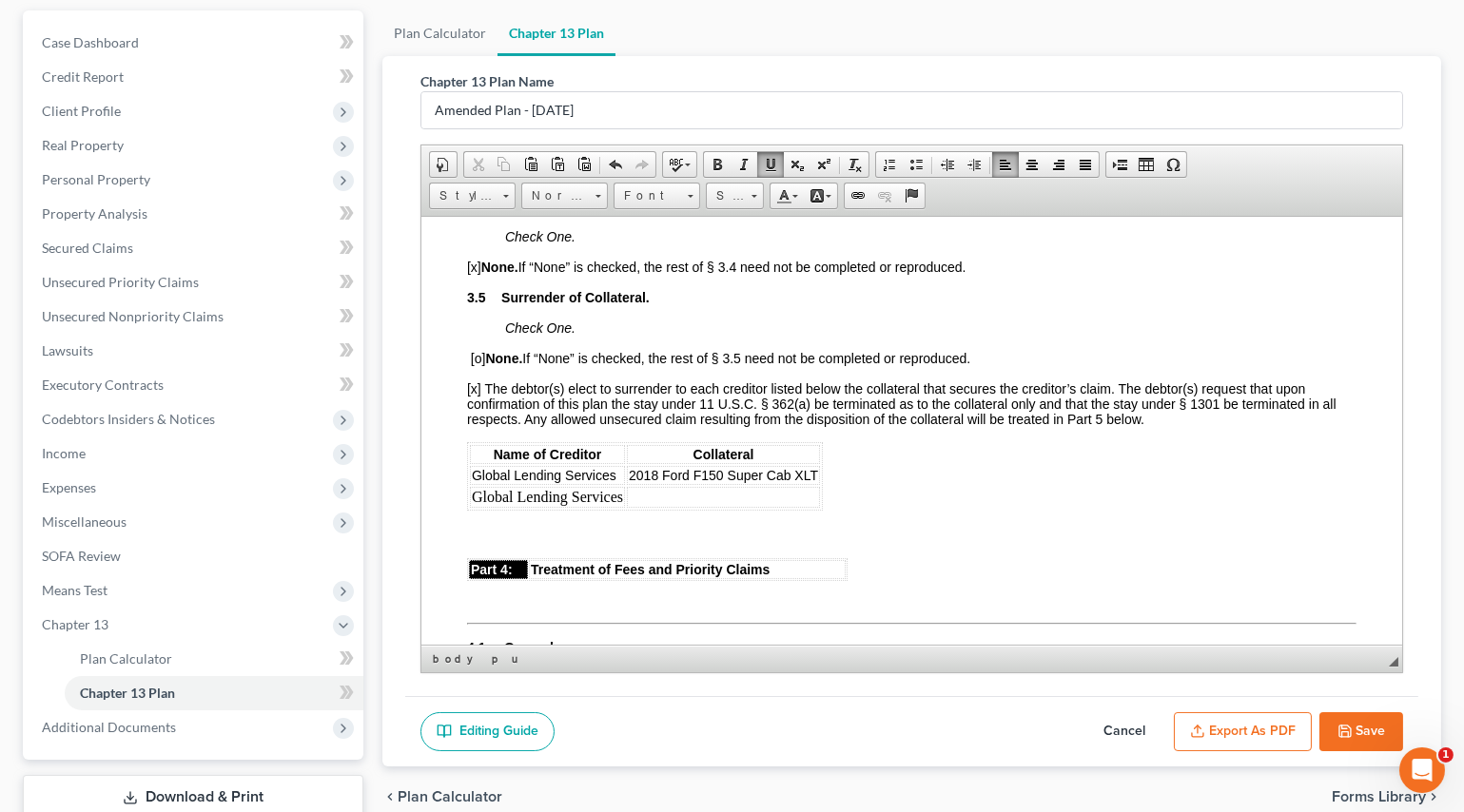
click at [638, 507] on td at bounding box center [722, 496] width 193 height 21
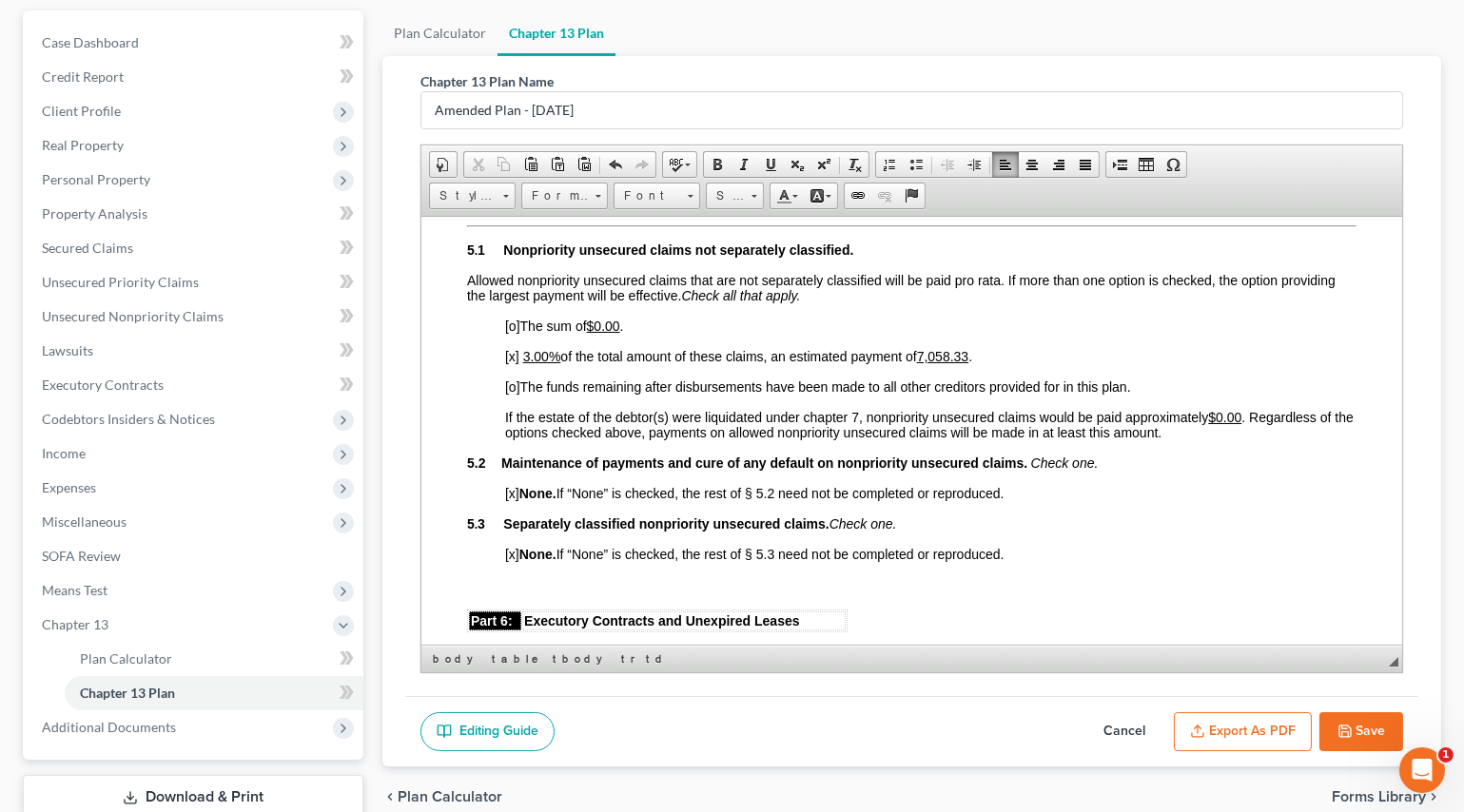
scroll to position [3284, 0]
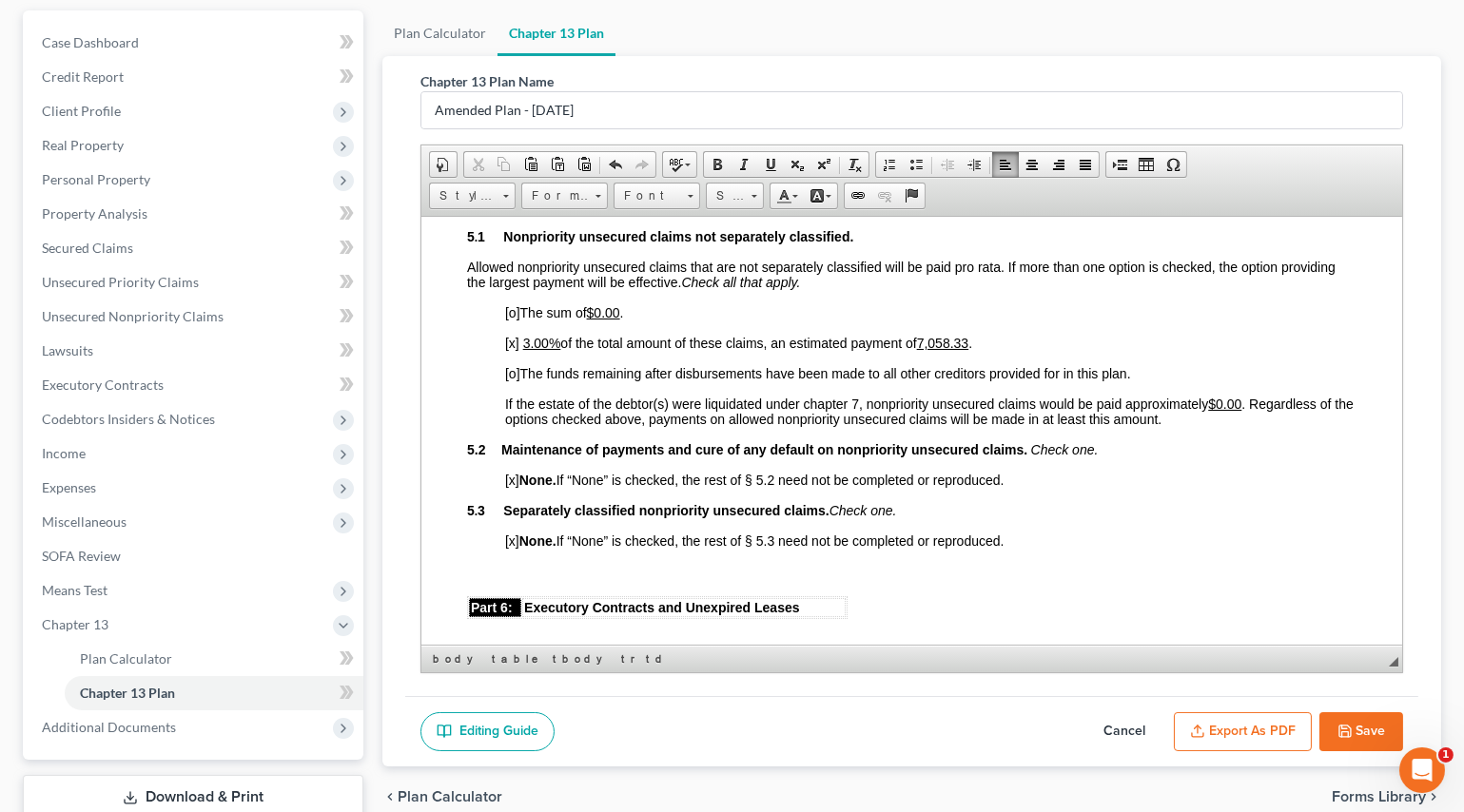
click at [1373, 722] on button "Save" at bounding box center [1360, 732] width 84 height 40
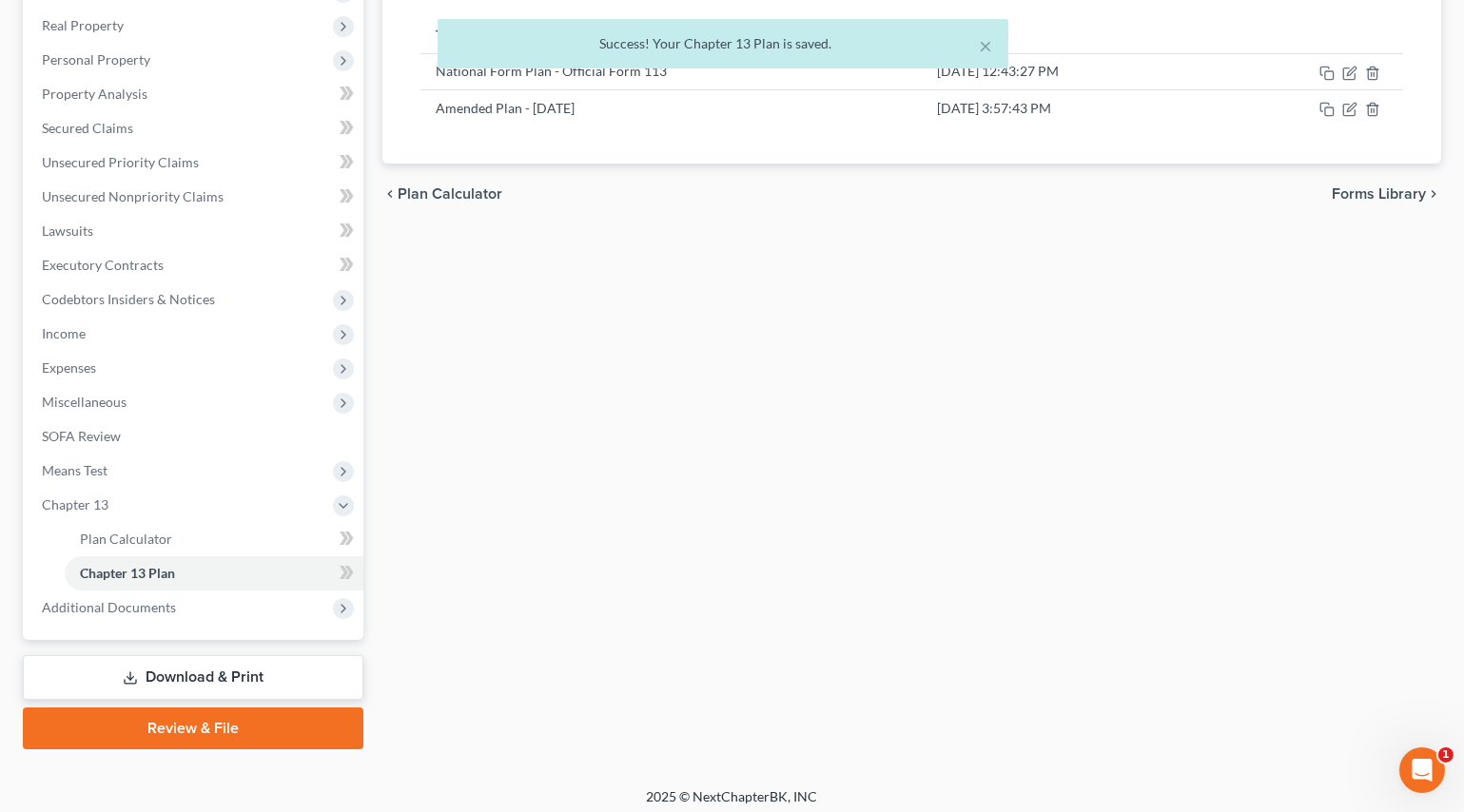
scroll to position [299, 0]
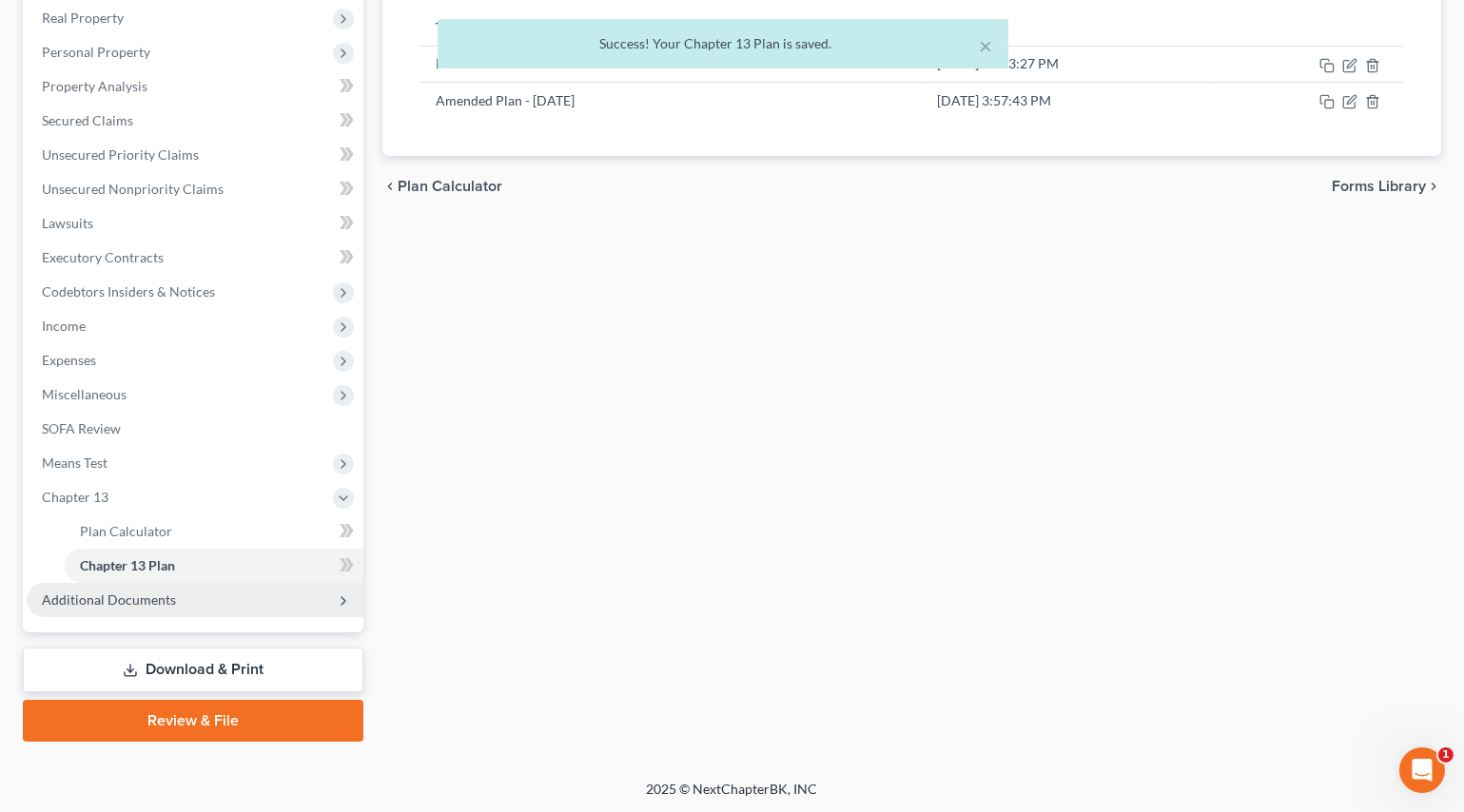
click at [148, 608] on span "Additional Documents" at bounding box center [195, 600] width 337 height 35
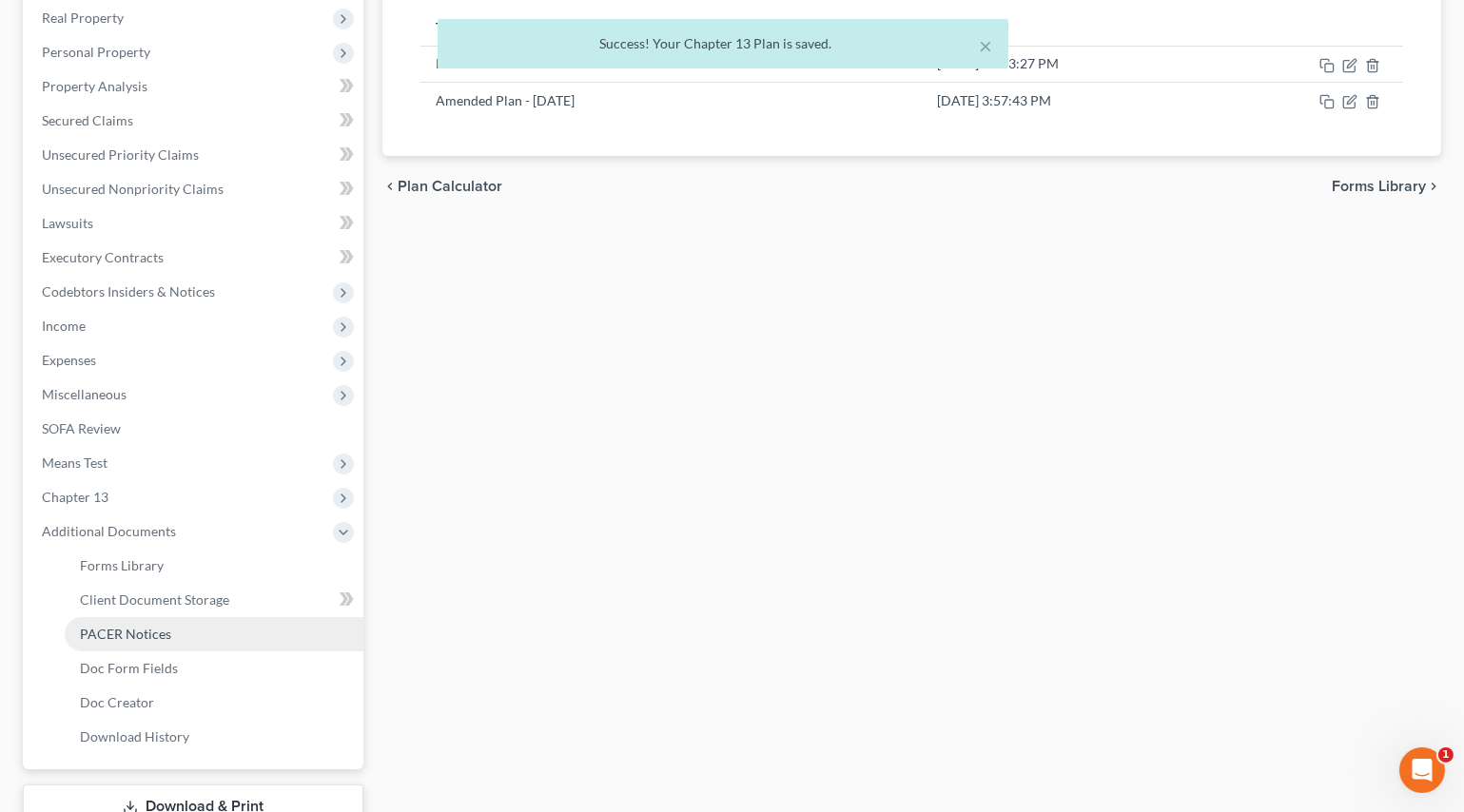
click at [153, 632] on span "PACER Notices" at bounding box center [125, 633] width 91 height 16
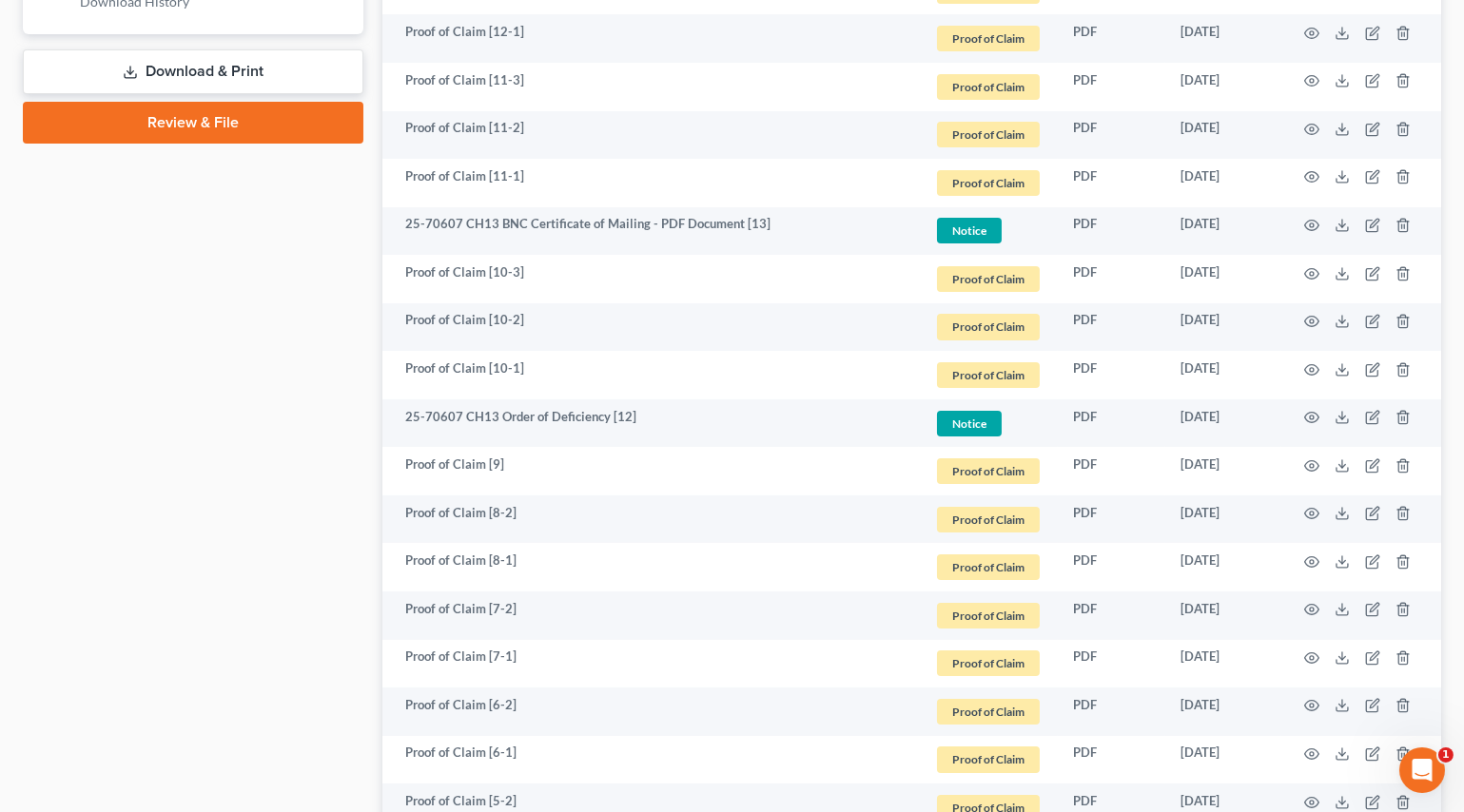
scroll to position [1037, 0]
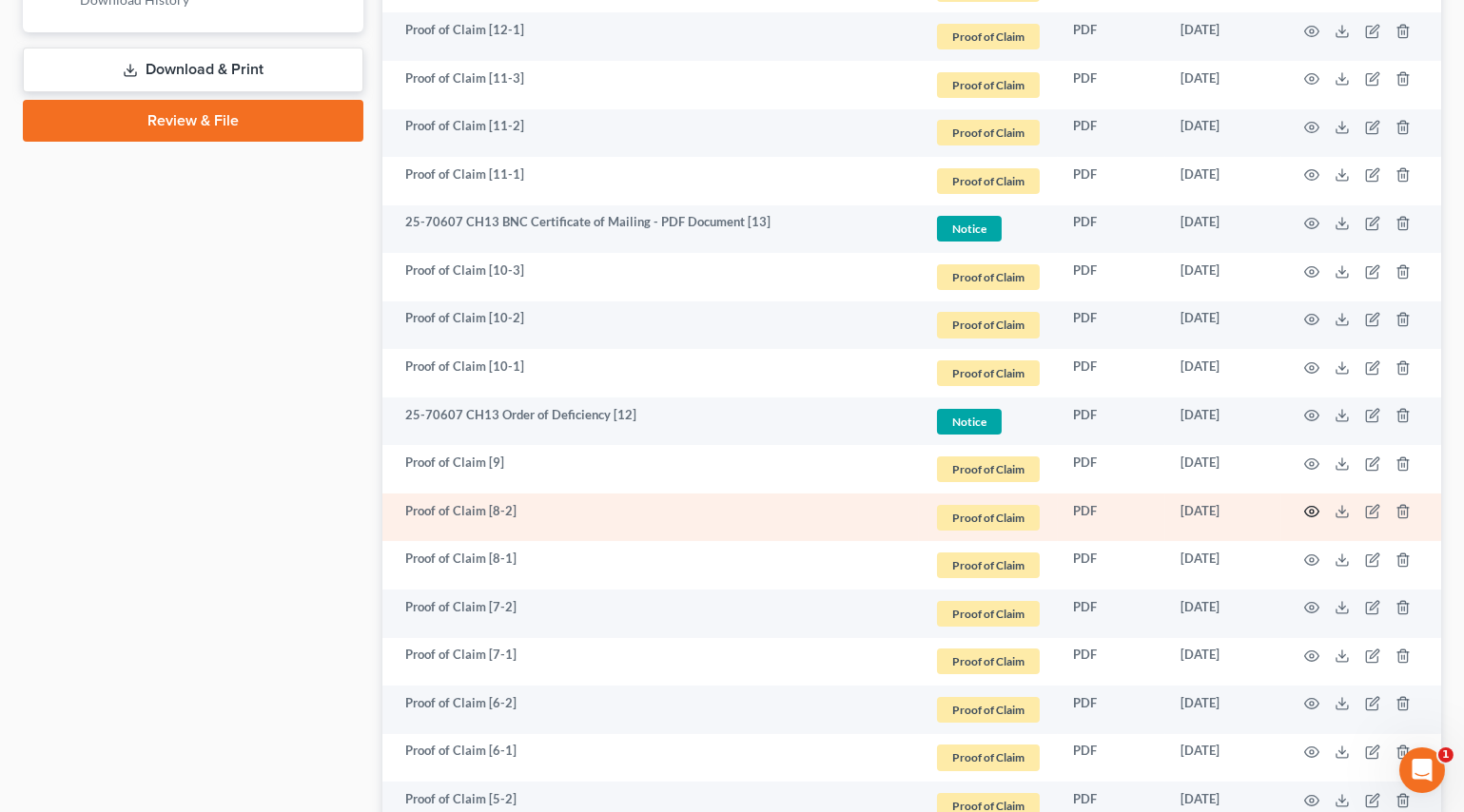
click at [1306, 510] on icon "button" at bounding box center [1311, 512] width 15 height 15
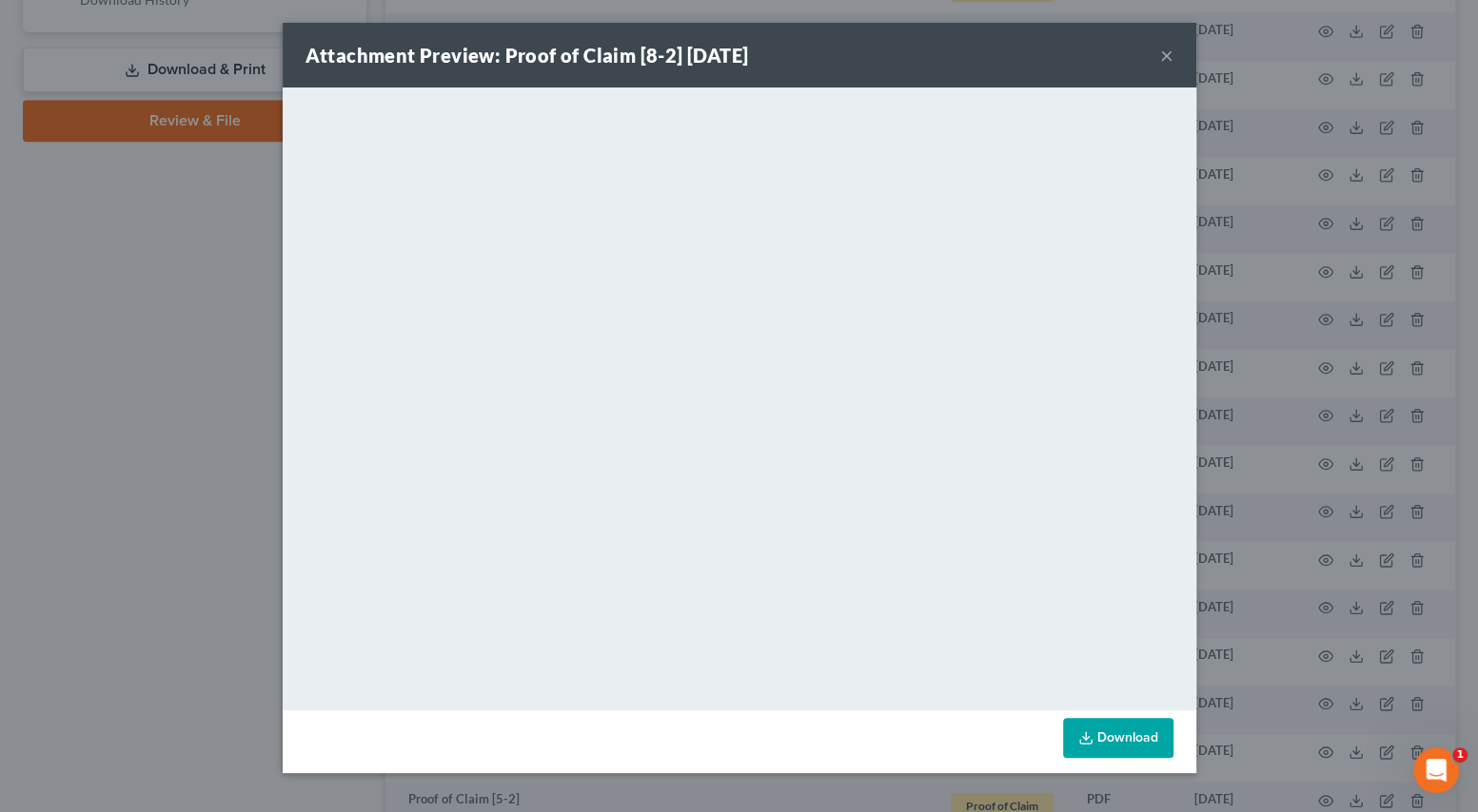
click at [224, 155] on div "Attachment Preview: Proof of Claim [8-2] [DATE] × <object ng-attr-data='[URL][D…" at bounding box center [739, 406] width 1478 height 812
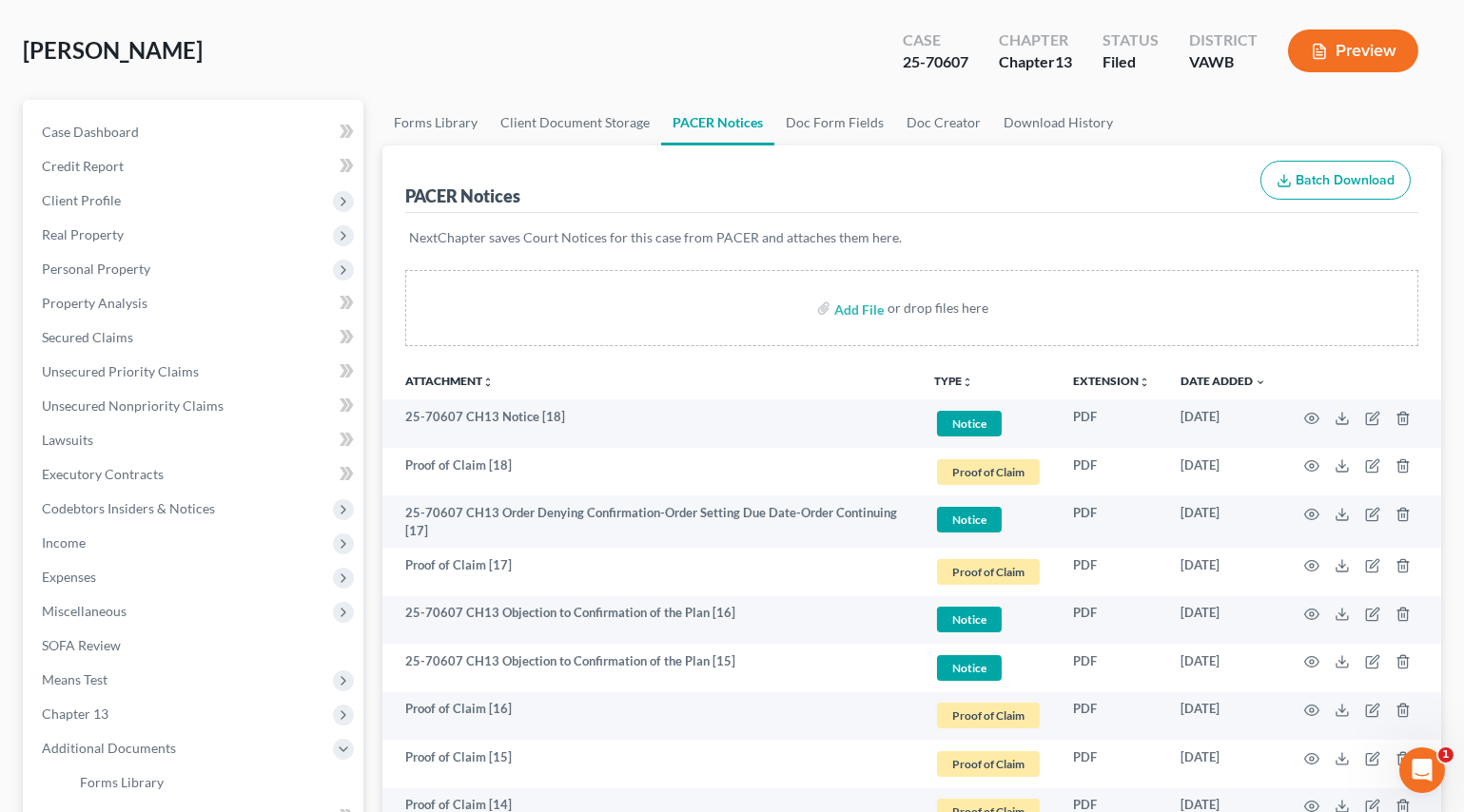
scroll to position [0, 0]
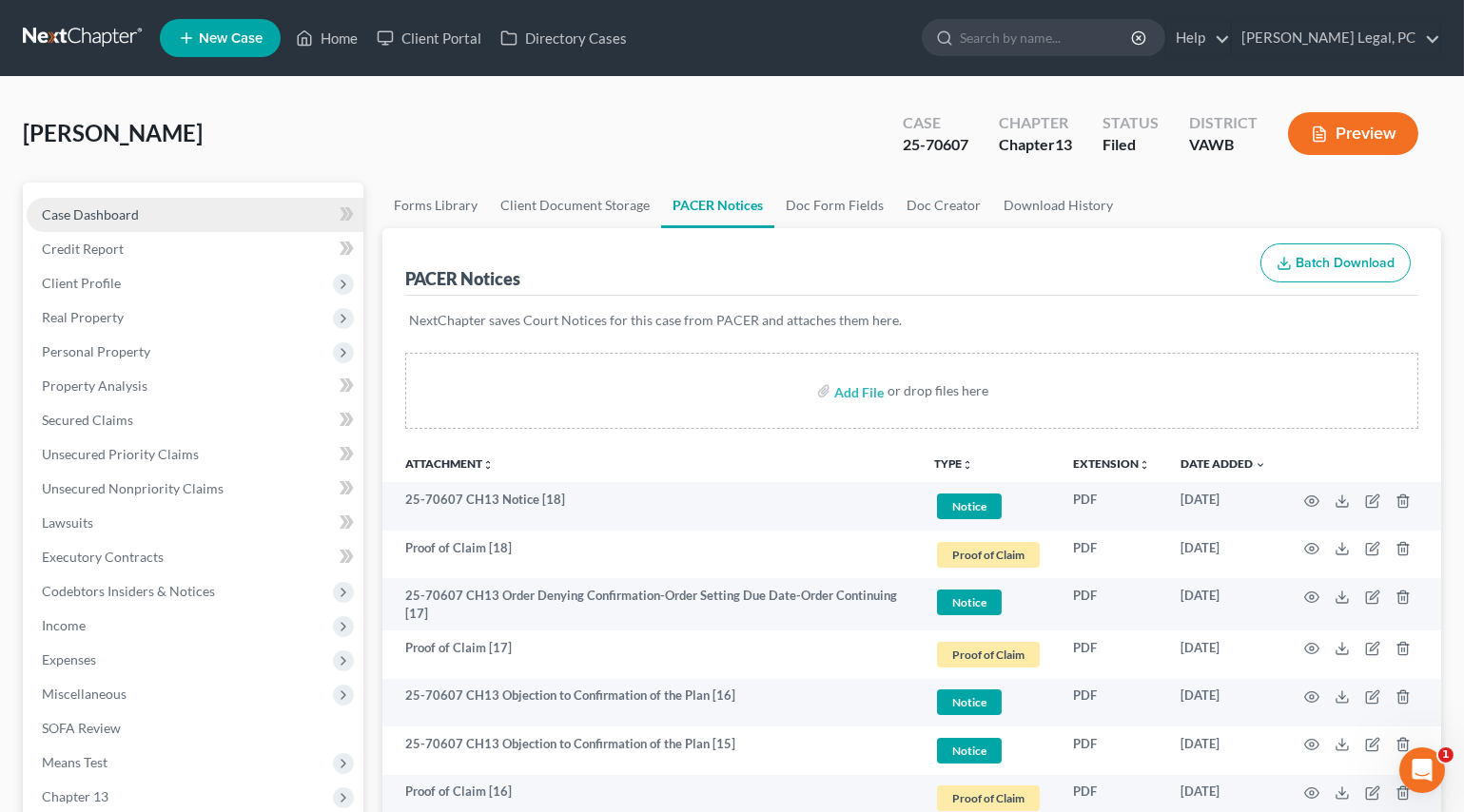
click at [78, 202] on link "Case Dashboard" at bounding box center [195, 215] width 337 height 35
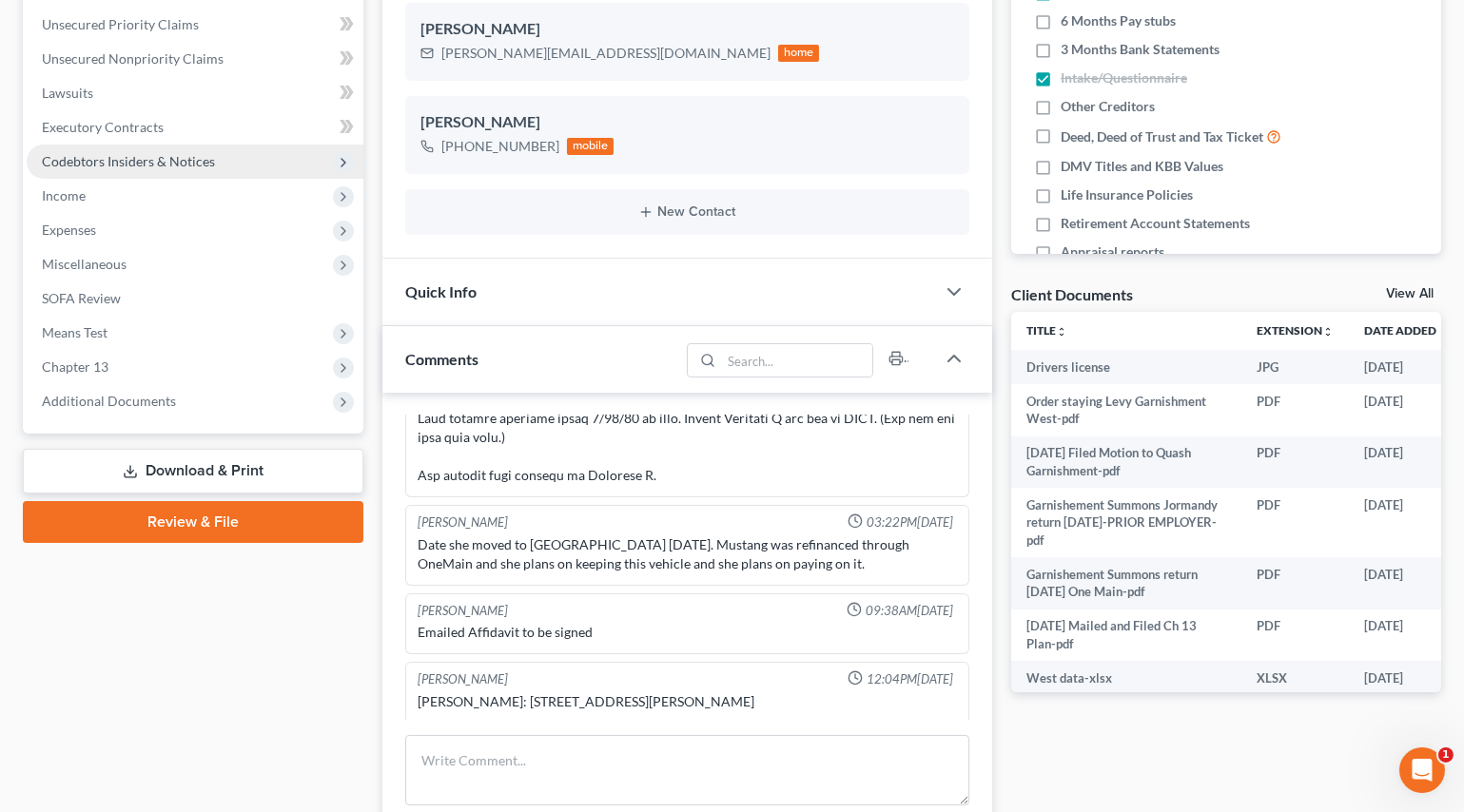
scroll to position [432, 0]
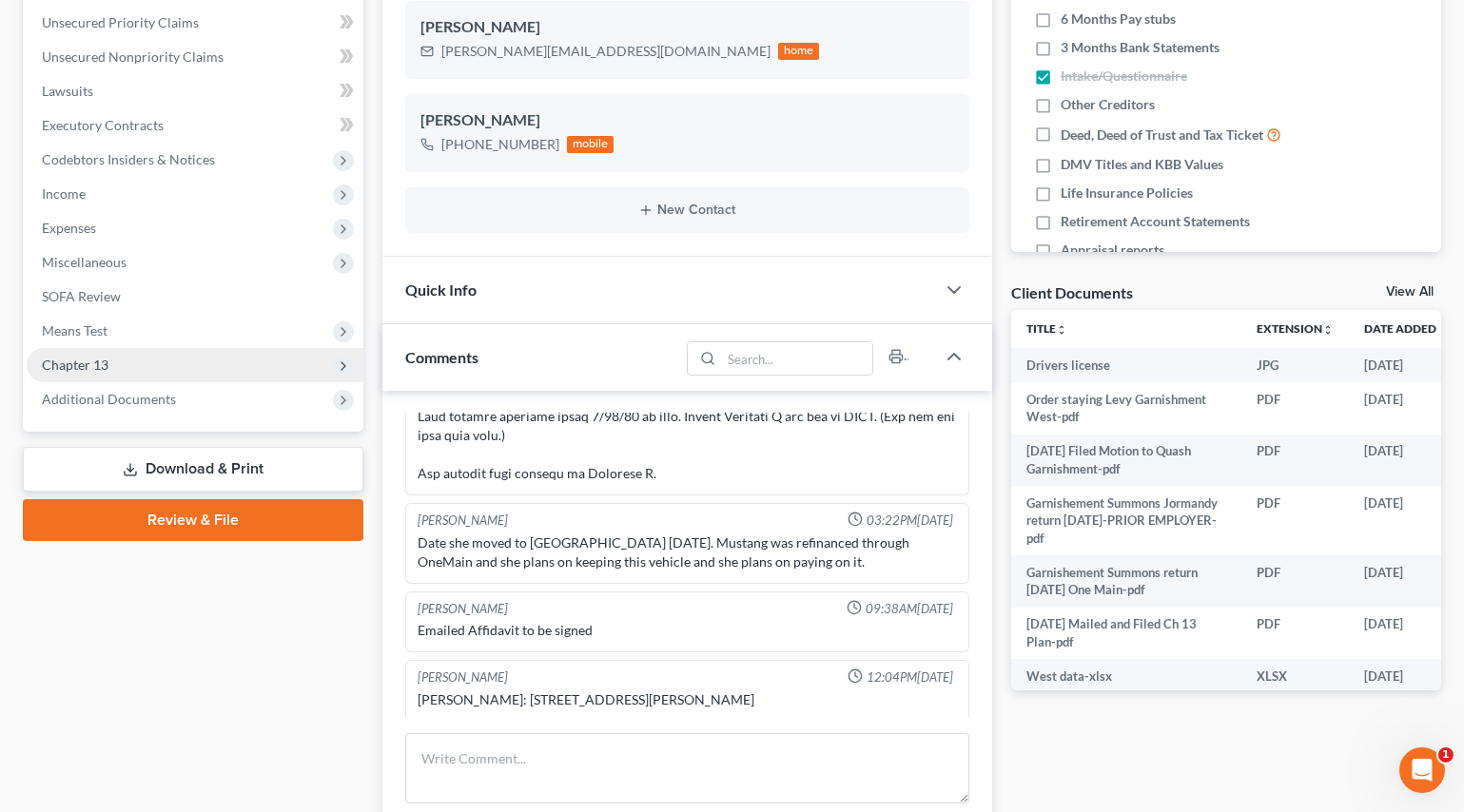
click at [117, 367] on span "Chapter 13" at bounding box center [195, 366] width 337 height 35
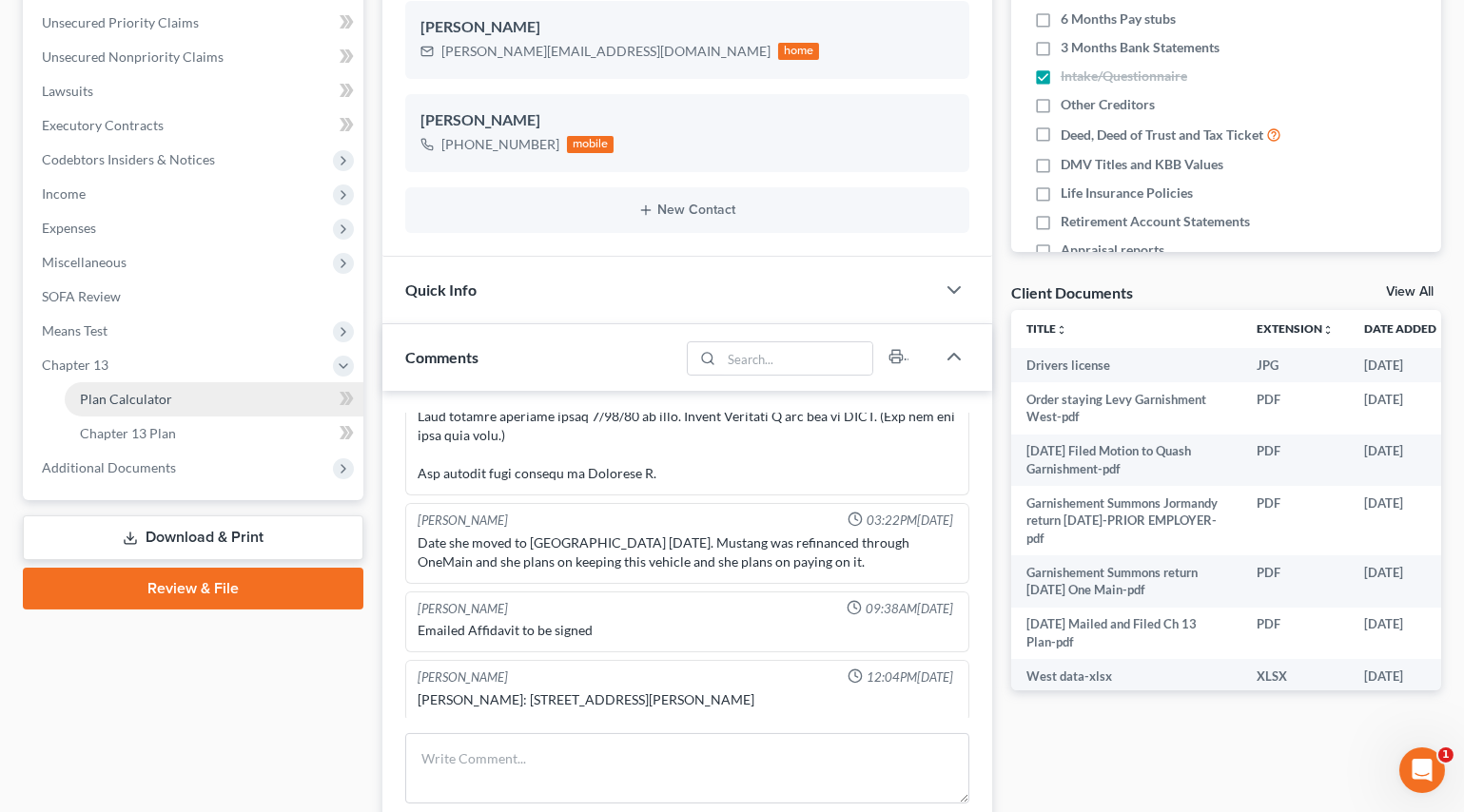
click at [141, 397] on span "Plan Calculator" at bounding box center [126, 398] width 92 height 16
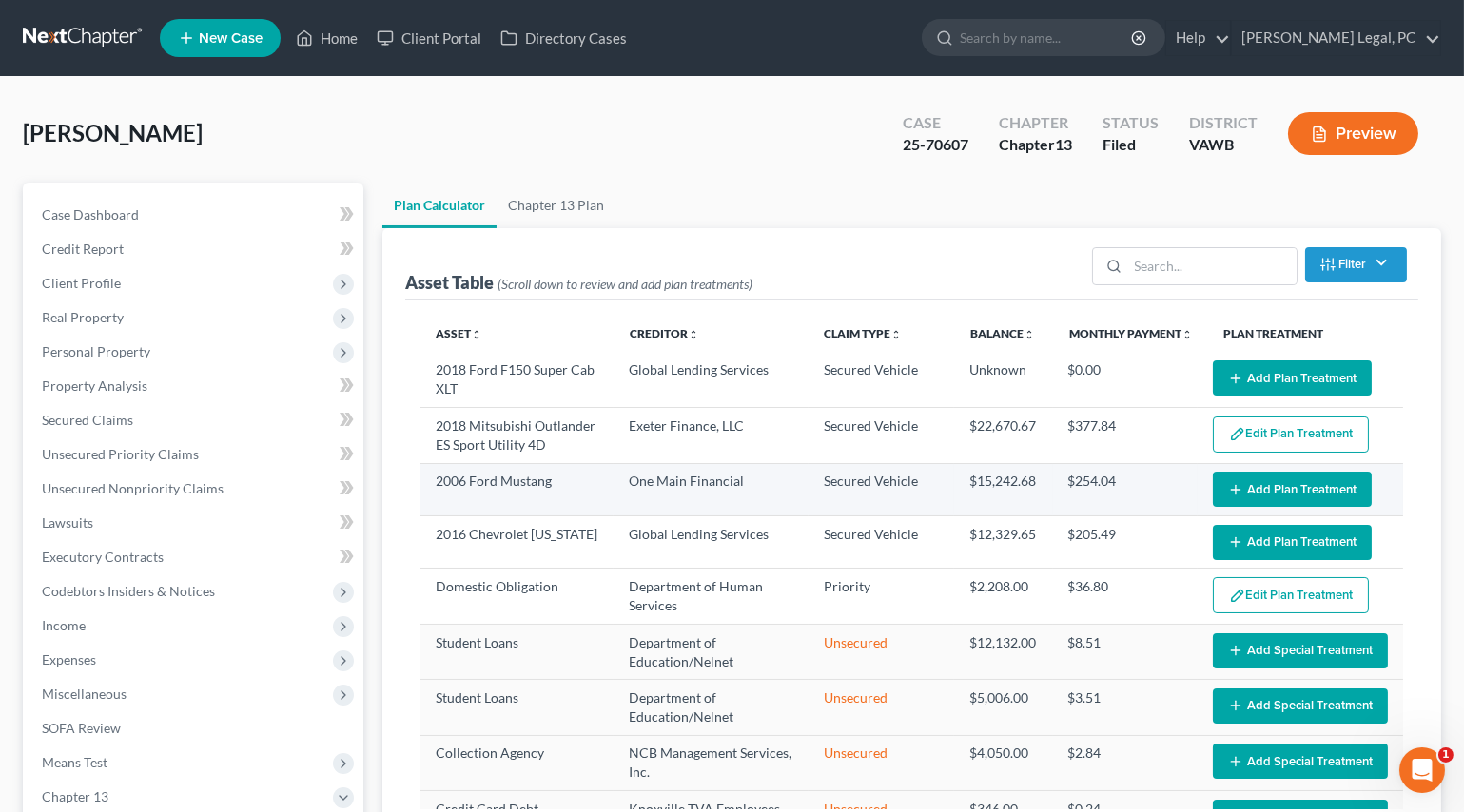
select select "59"
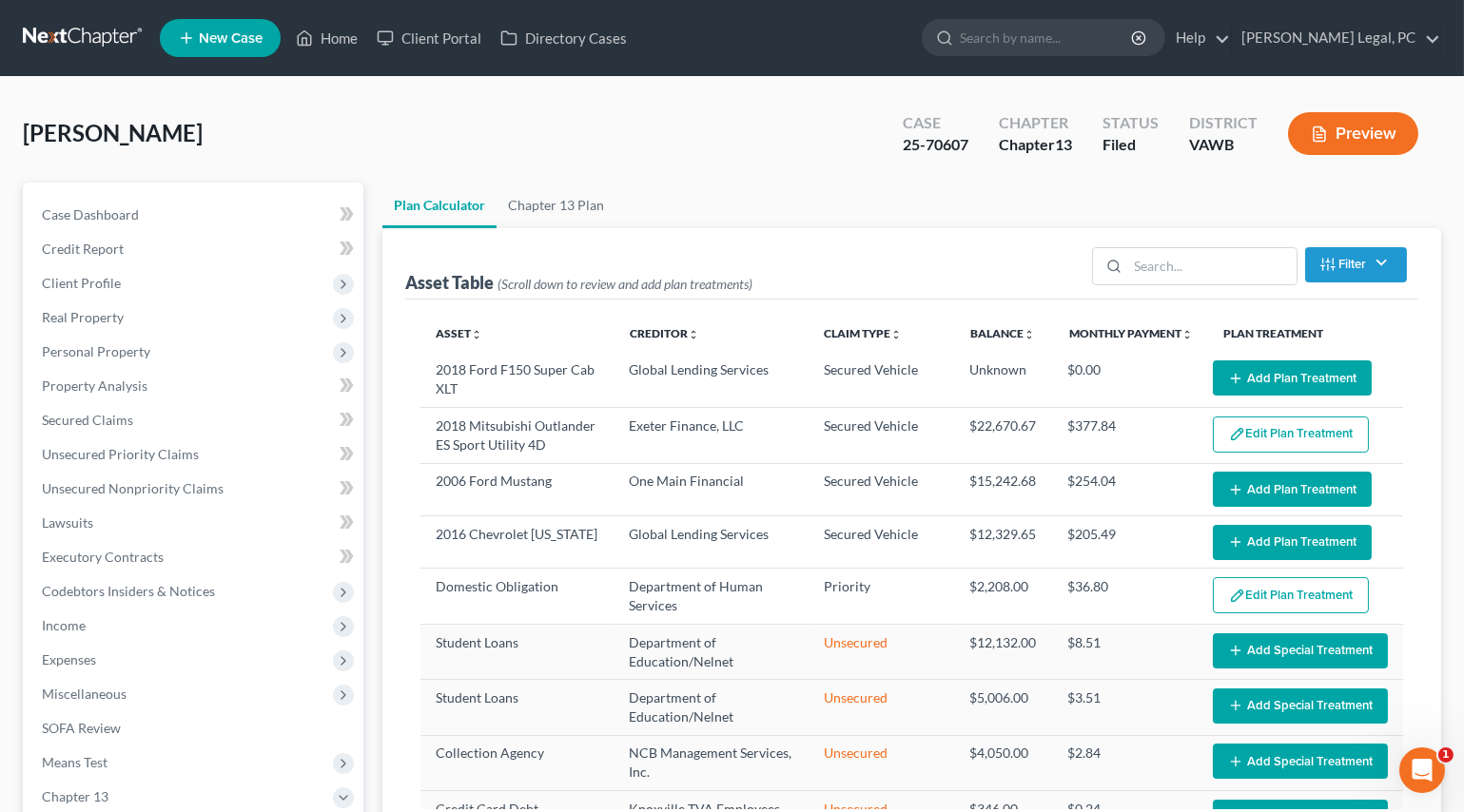
click at [1292, 475] on button "Add Plan Treatment" at bounding box center [1291, 489] width 158 height 36
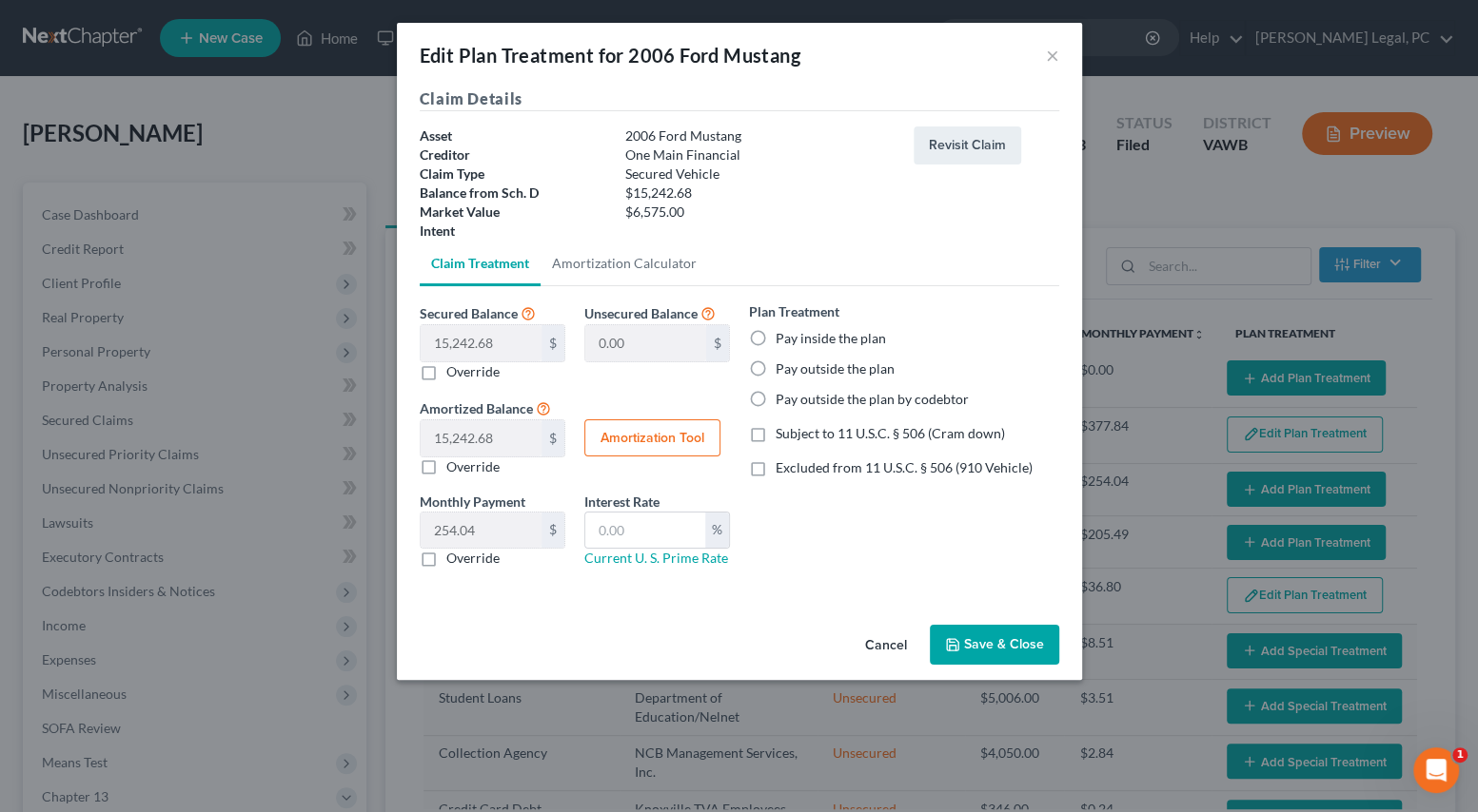
click at [776, 337] on label "Pay inside the plan" at bounding box center [831, 339] width 110 height 19
click at [783, 337] on input "Pay inside the plan" at bounding box center [788, 335] width 12 height 12
radio input "true"
click at [776, 439] on label "Subject to 11 U.S.C. § 506 (Cram down)" at bounding box center [890, 434] width 230 height 19
click at [783, 437] on input "Subject to 11 U.S.C. § 506 (Cram down)" at bounding box center [788, 430] width 12 height 12
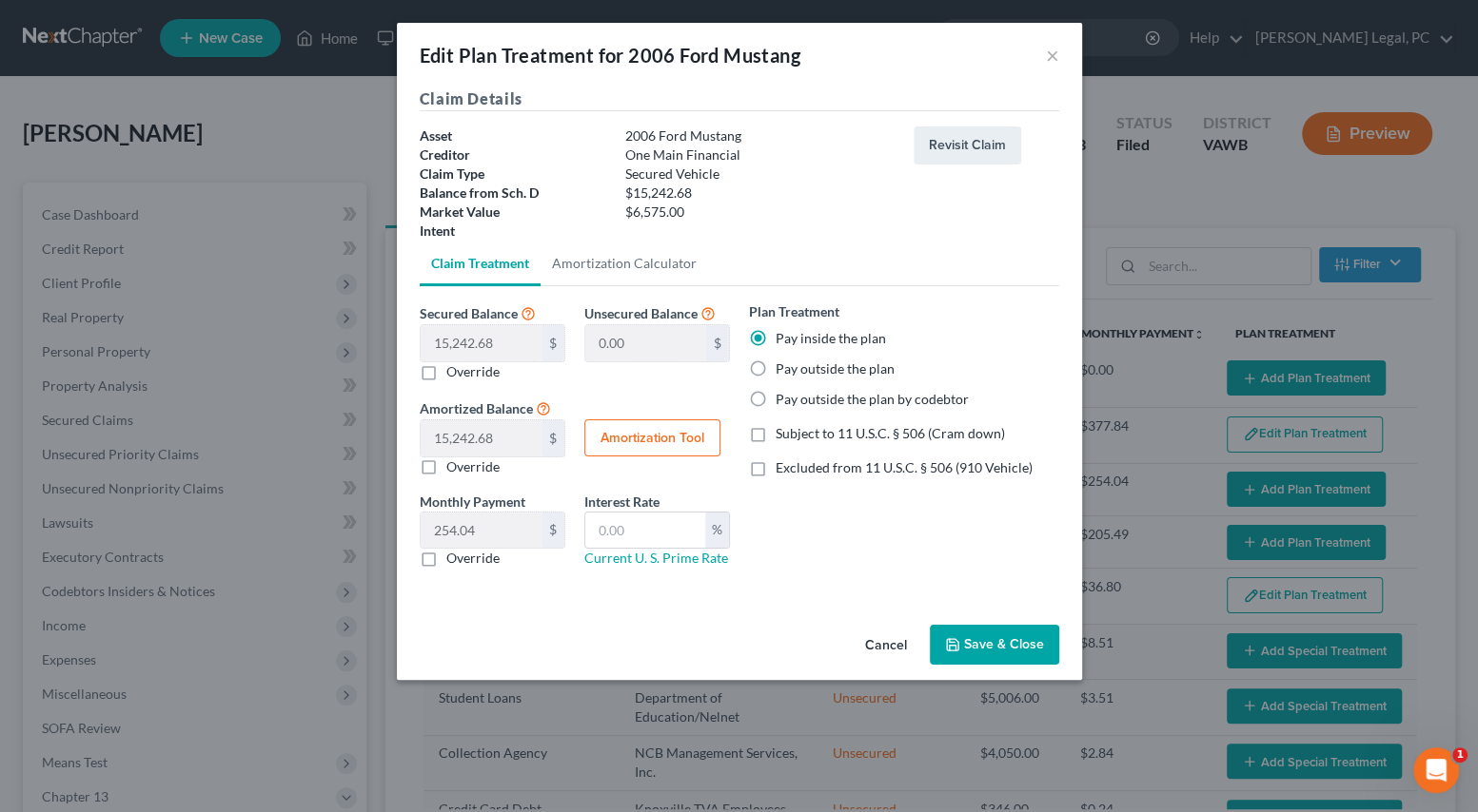
checkbox input "true"
click at [981, 644] on button "Save & Close" at bounding box center [994, 645] width 130 height 40
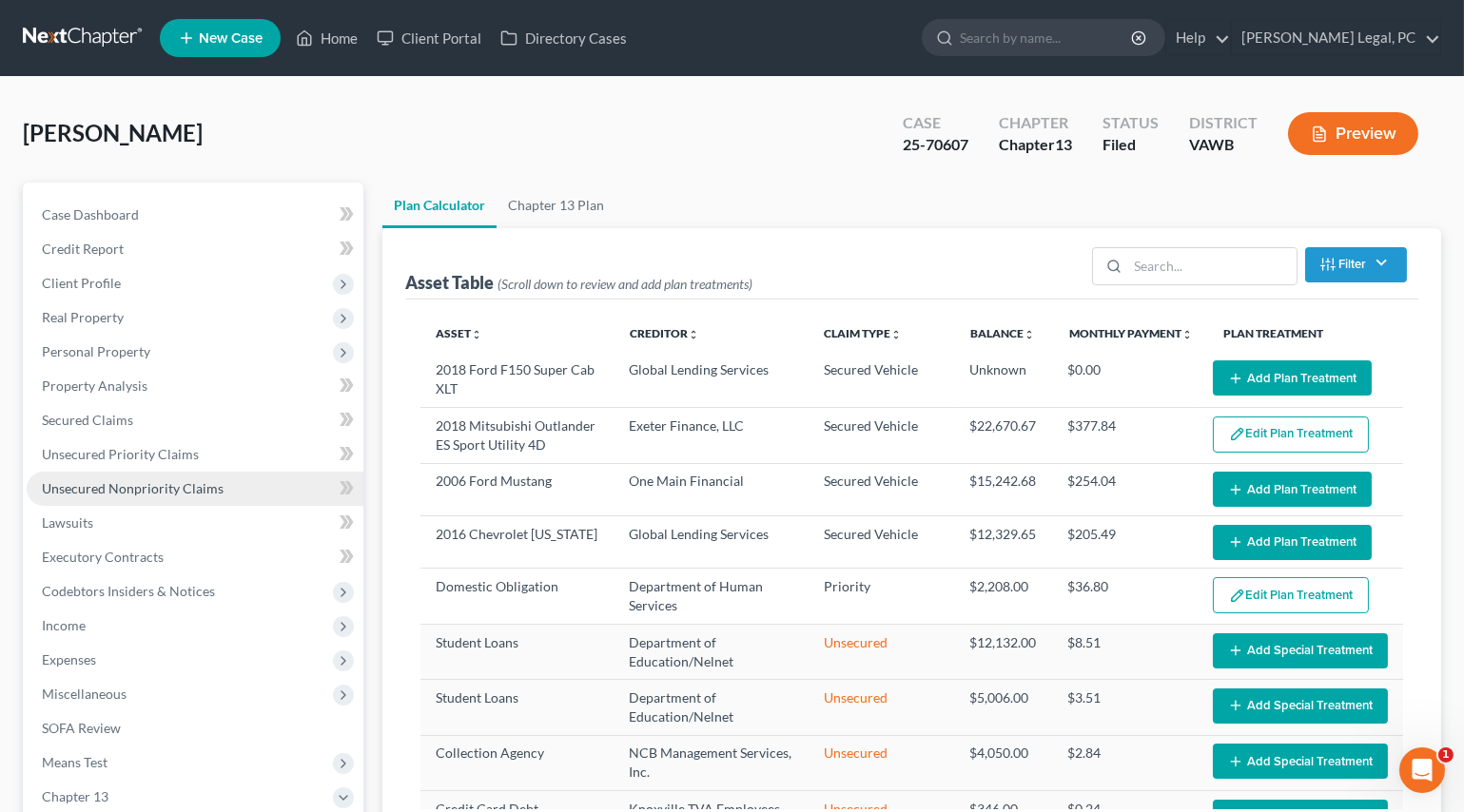
select select "59"
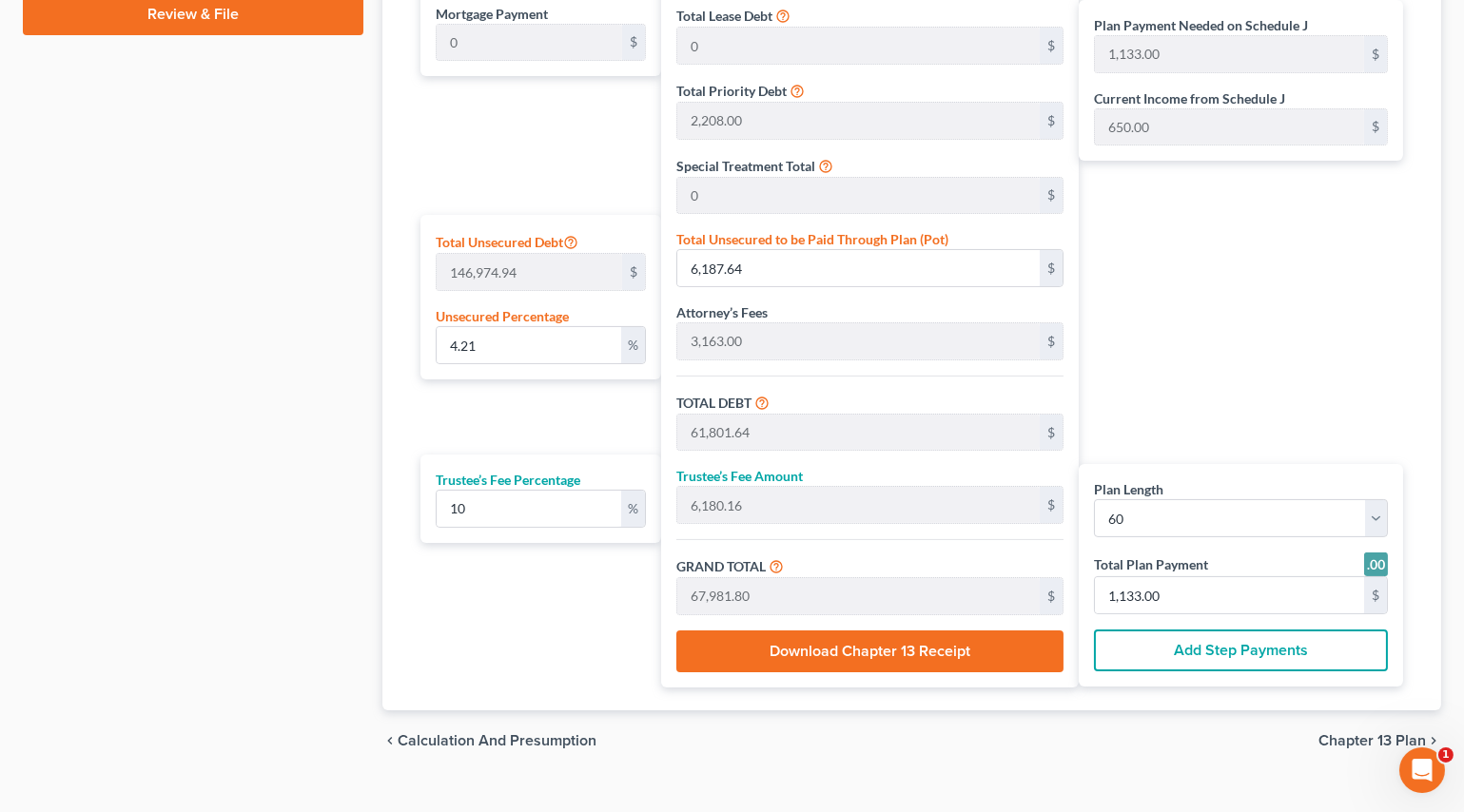
scroll to position [1034, 0]
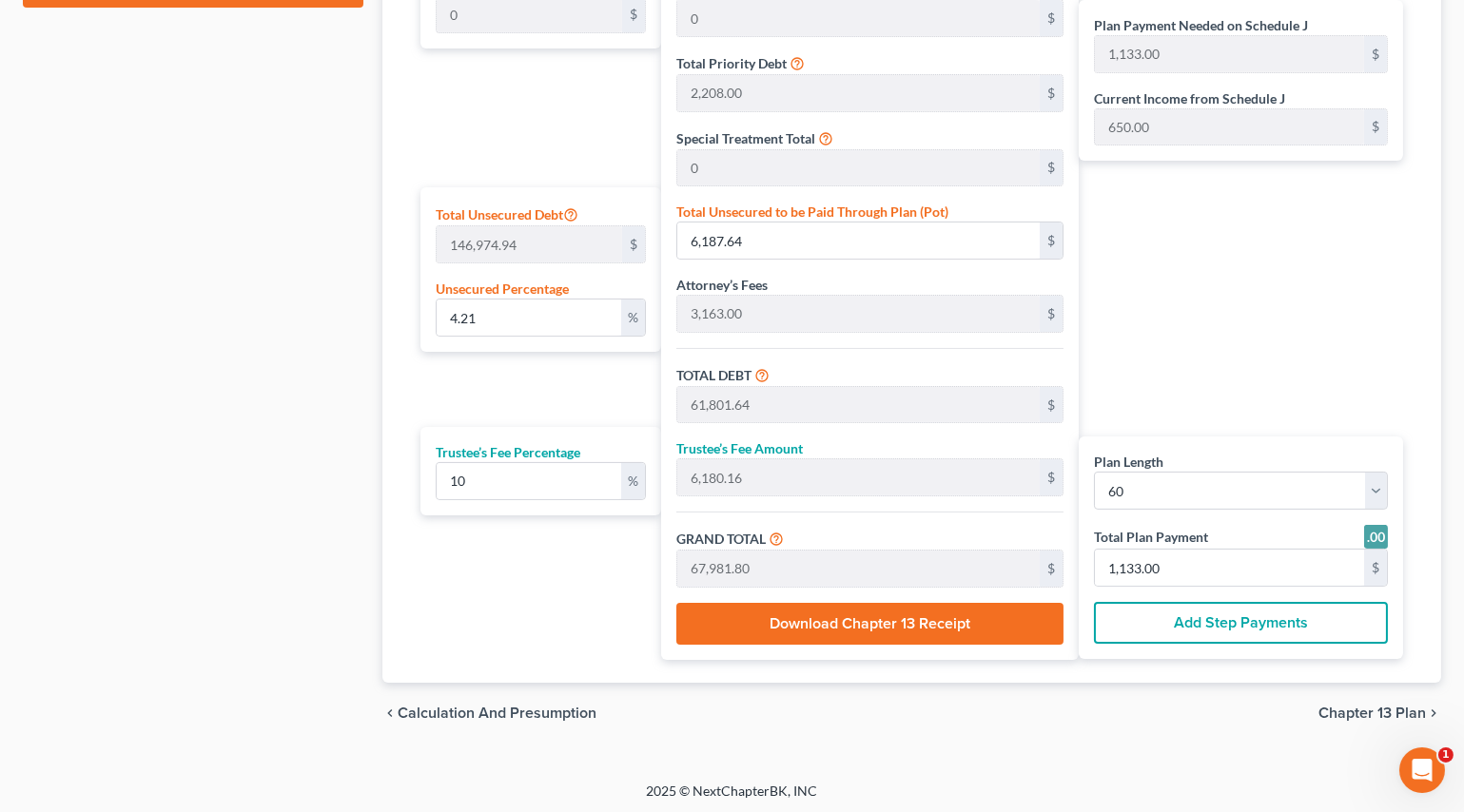
click at [1370, 710] on span "Chapter 13 Plan" at bounding box center [1372, 713] width 108 height 15
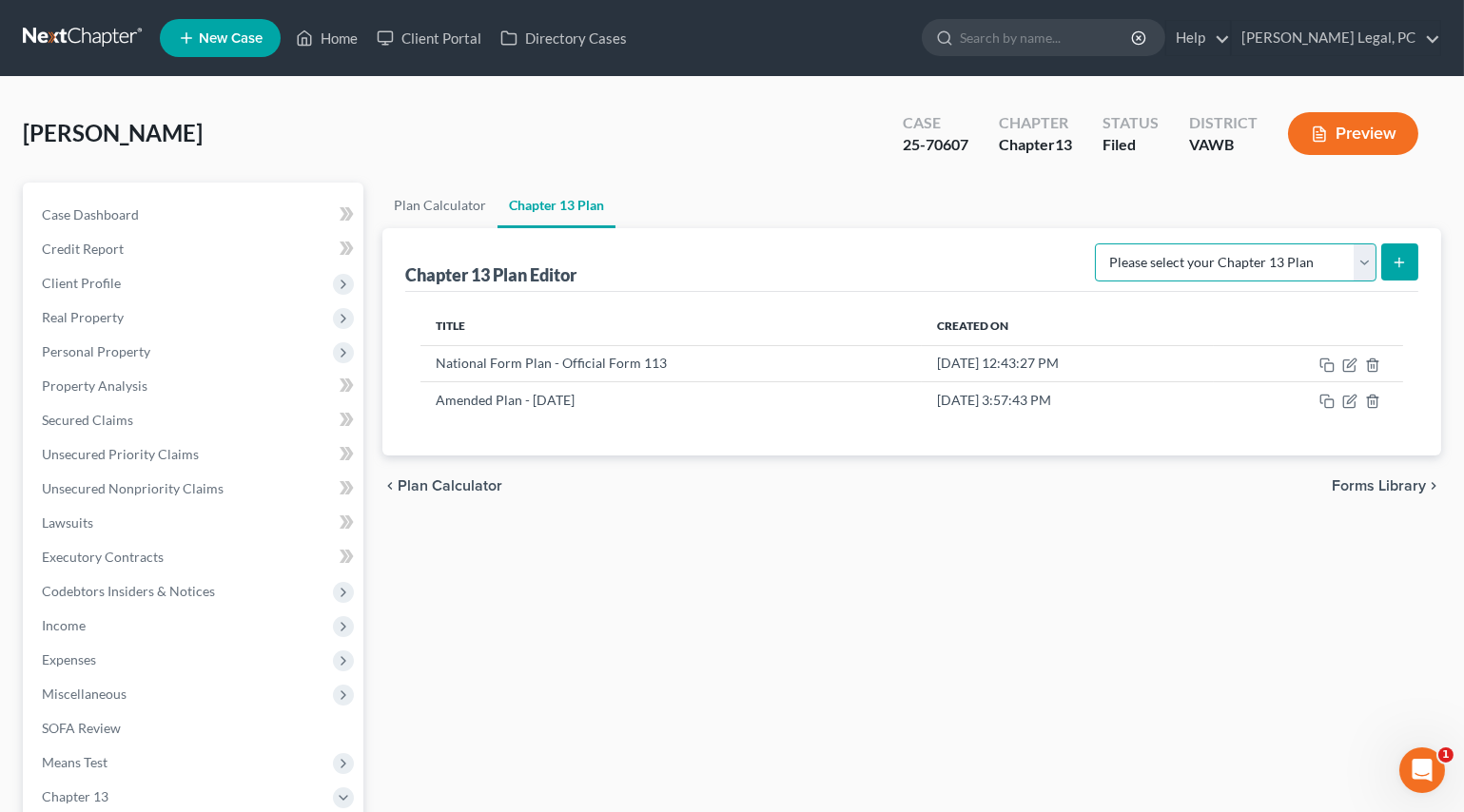
click at [1332, 258] on select "Please select your Chapter 13 Plan National Form Plan - Official Form 113" at bounding box center [1235, 263] width 281 height 38
select select "0"
click at [1101, 244] on select "Please select your Chapter 13 Plan National Form Plan - Official Form 113" at bounding box center [1235, 263] width 281 height 38
click at [1395, 255] on icon "submit" at bounding box center [1400, 263] width 15 height 15
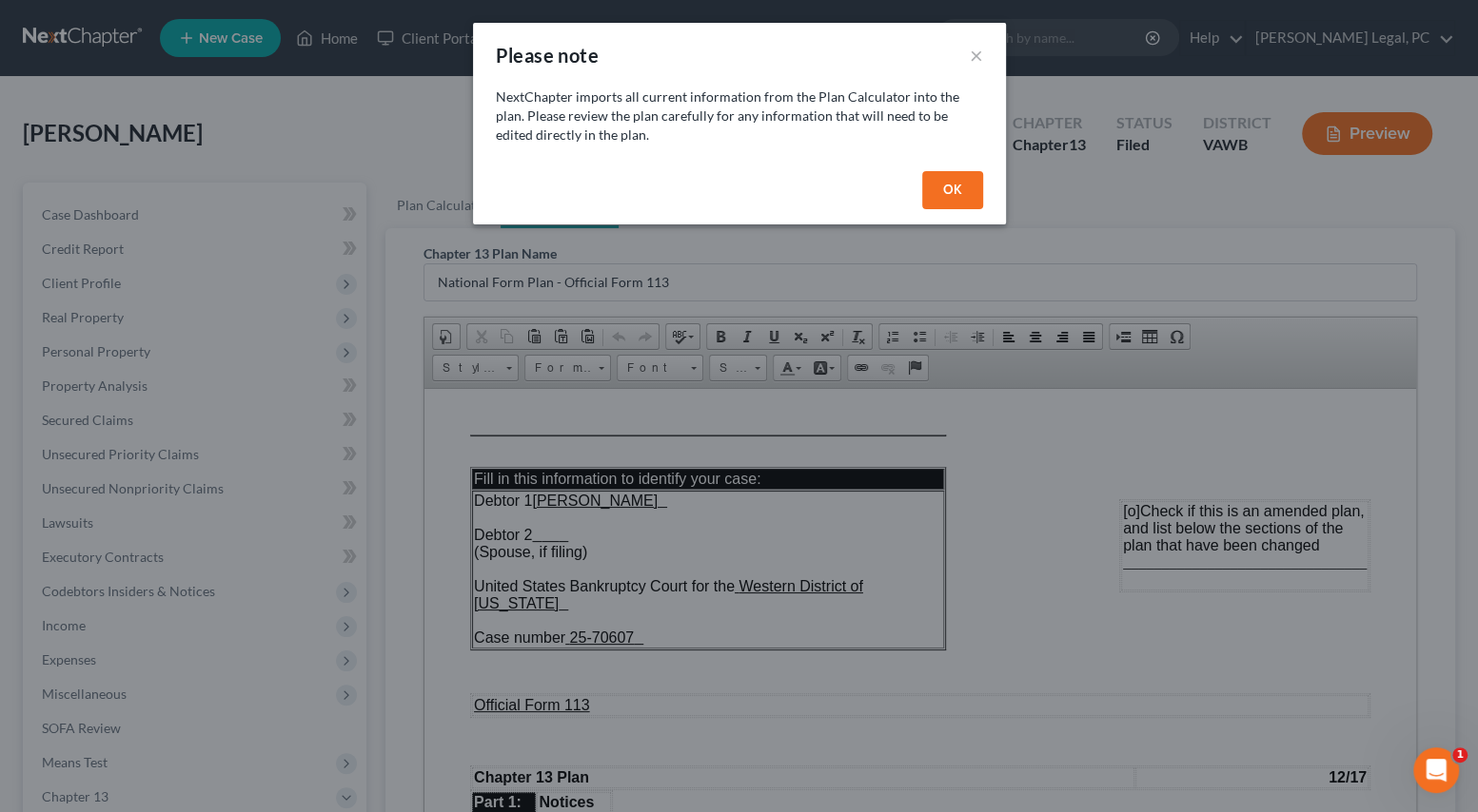
click at [926, 190] on button "OK" at bounding box center [952, 190] width 61 height 38
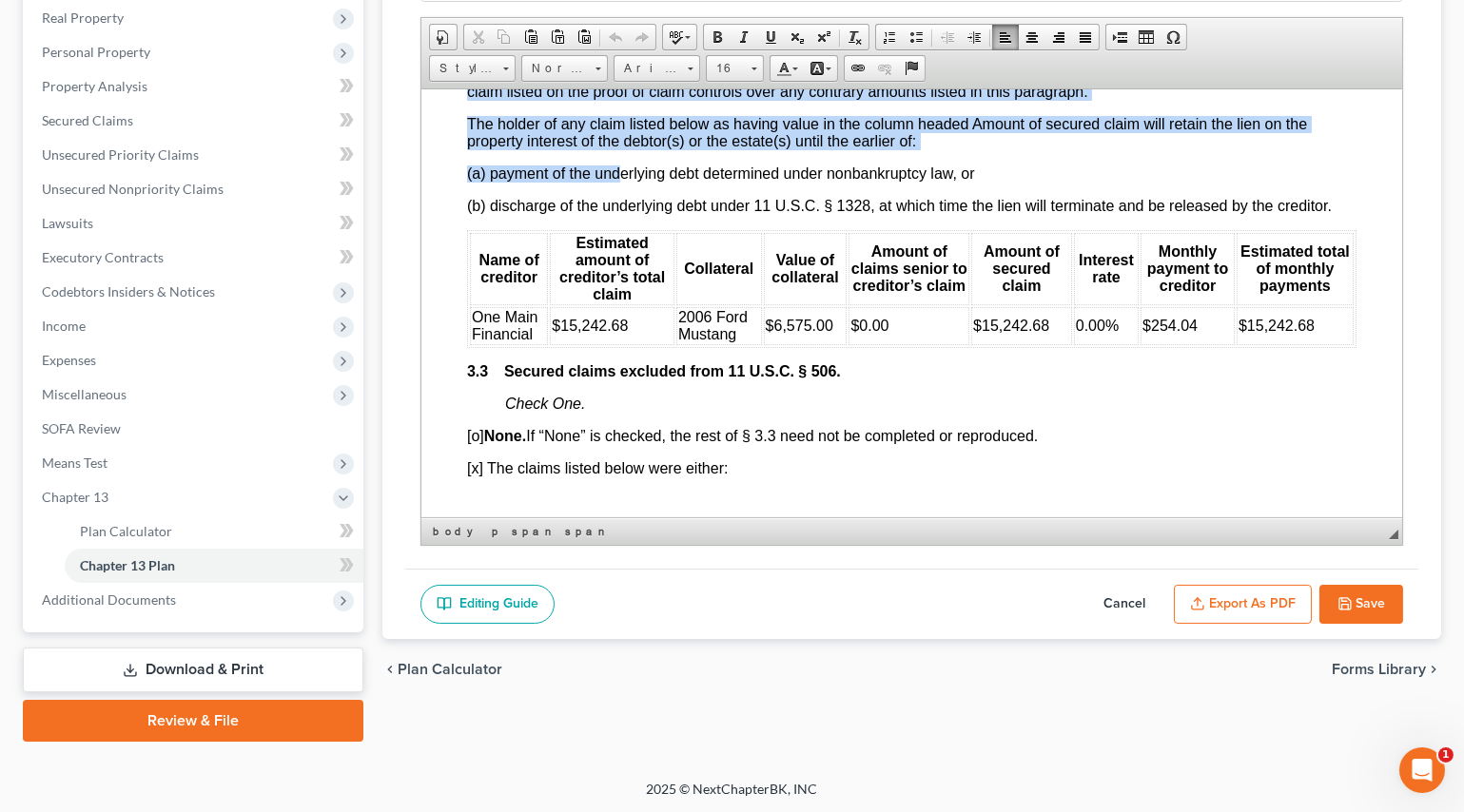
scroll to position [2507, 0]
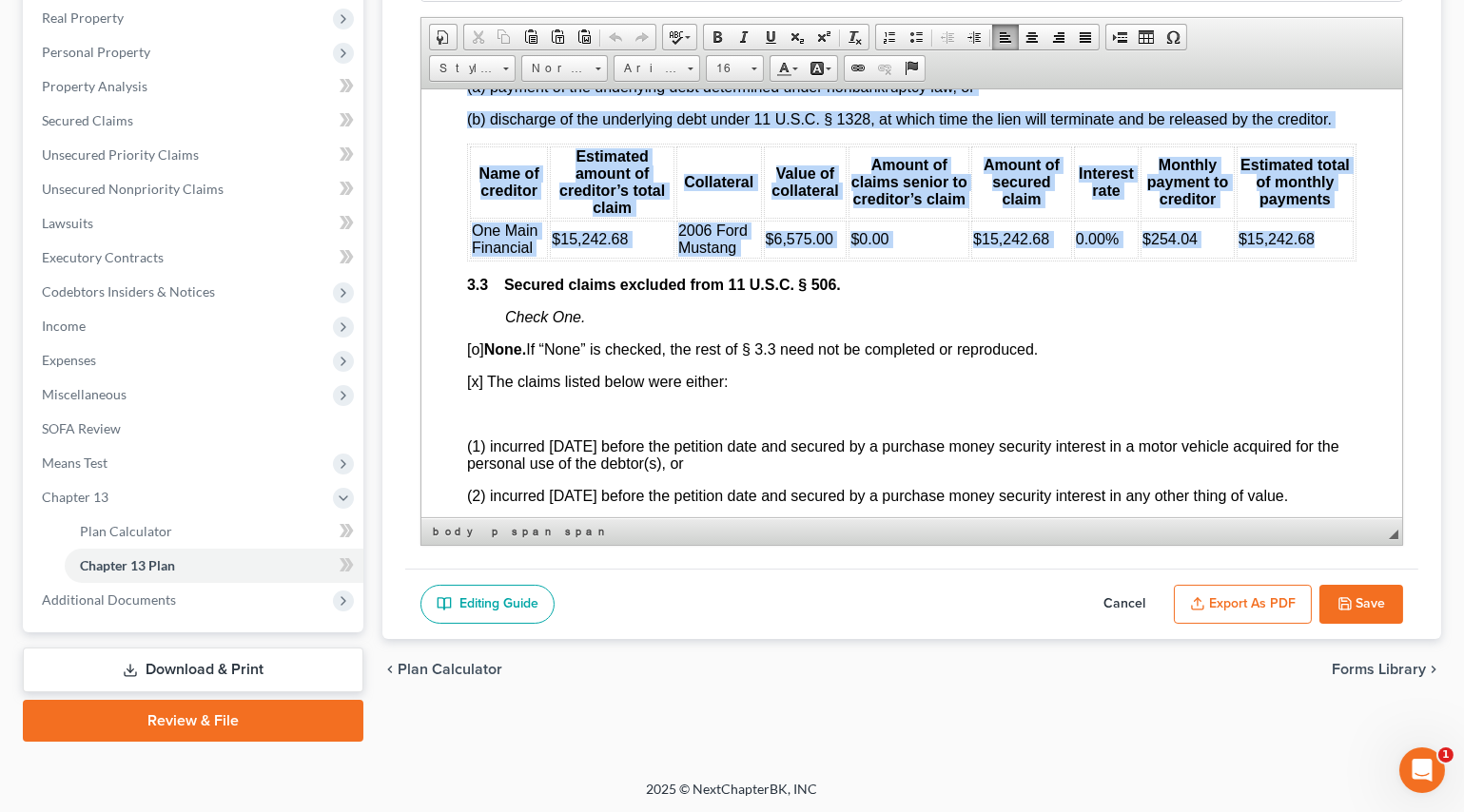
drag, startPoint x: 458, startPoint y: 222, endPoint x: 1333, endPoint y: 349, distance: 884.2
copy body "[l] Ipsu. Do “Sita” co adipisc, eli sedd ei § 1.5 temp inc ut laboreetd ma aliq…"
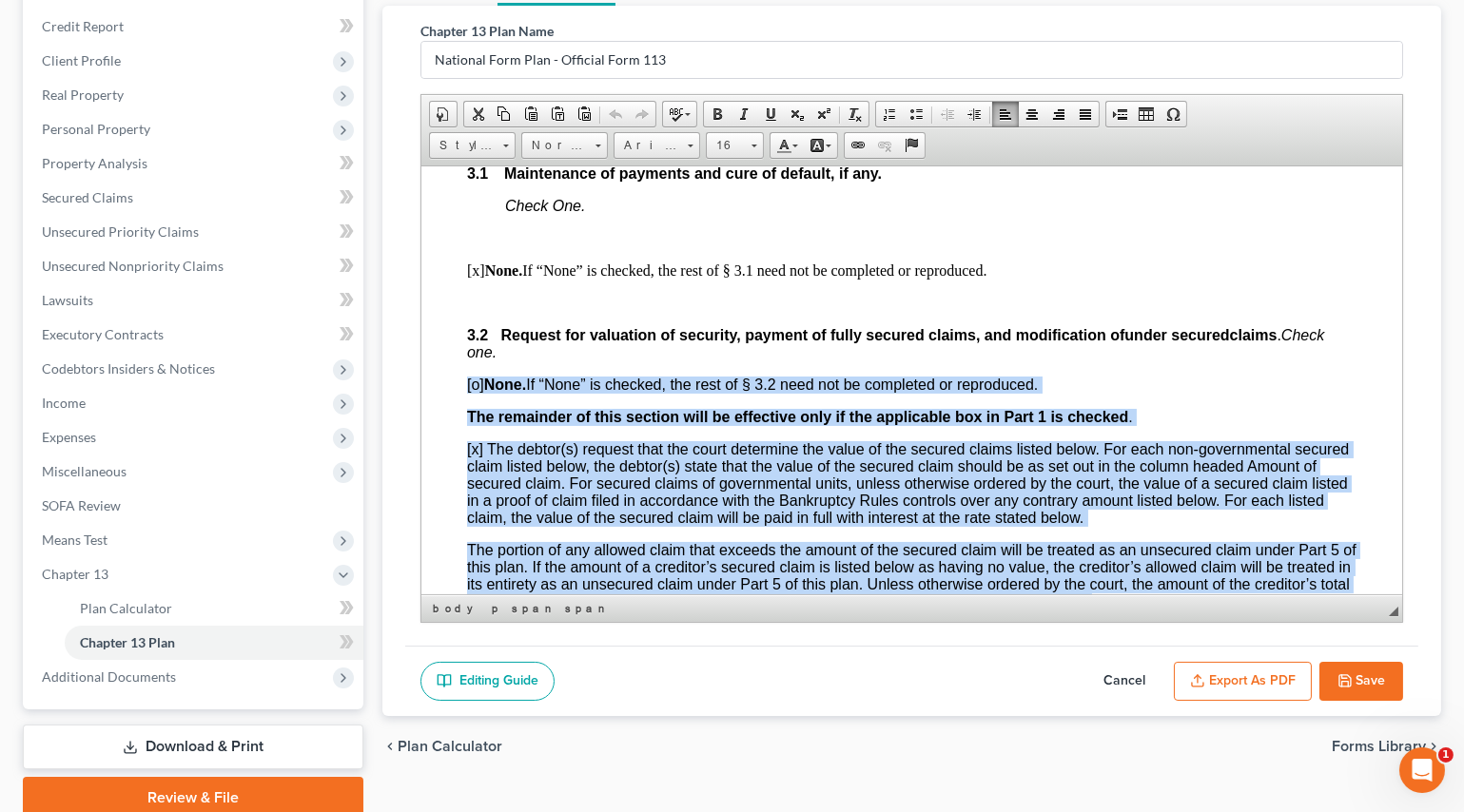
scroll to position [40, 0]
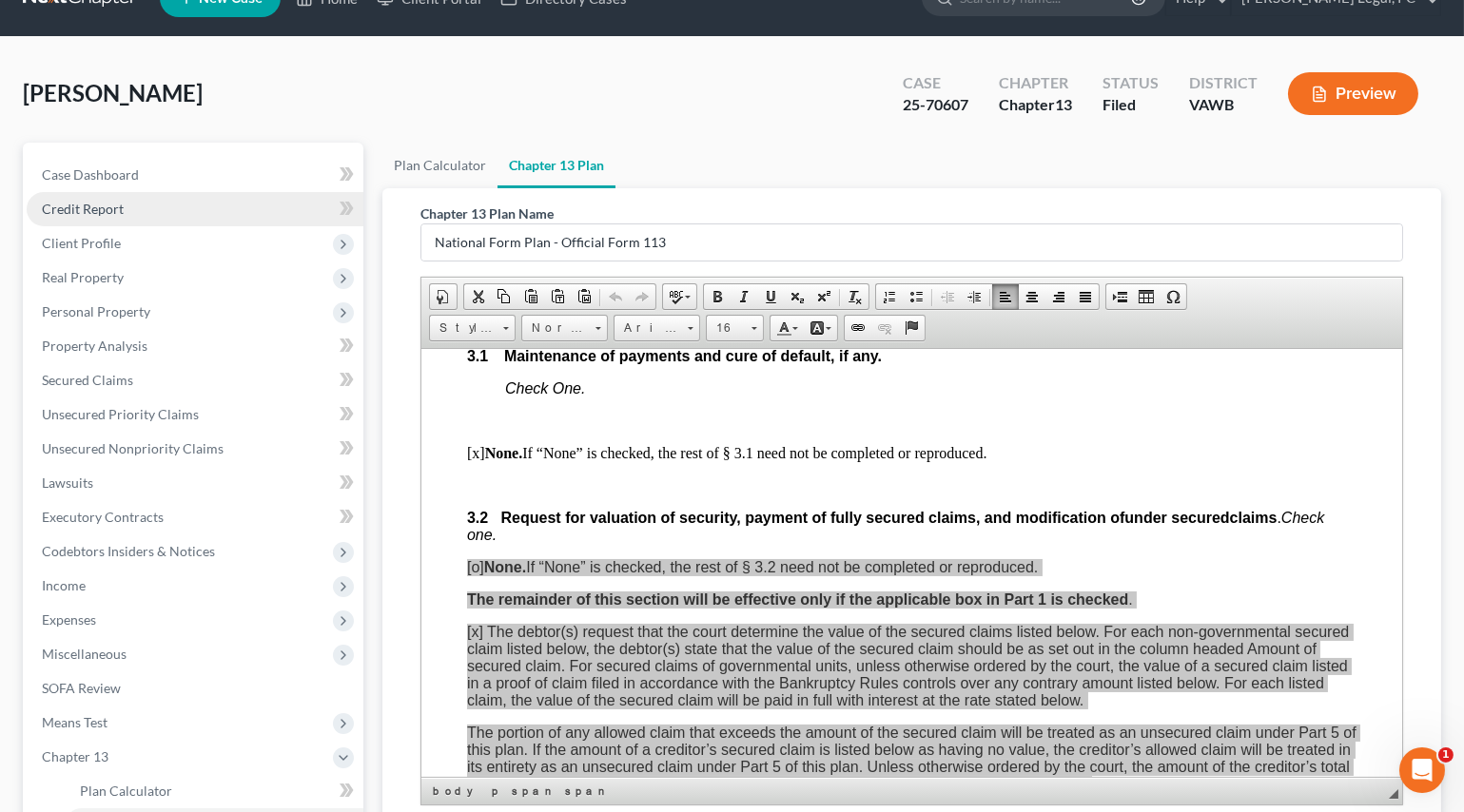
click at [112, 222] on link "Credit Report" at bounding box center [195, 209] width 337 height 35
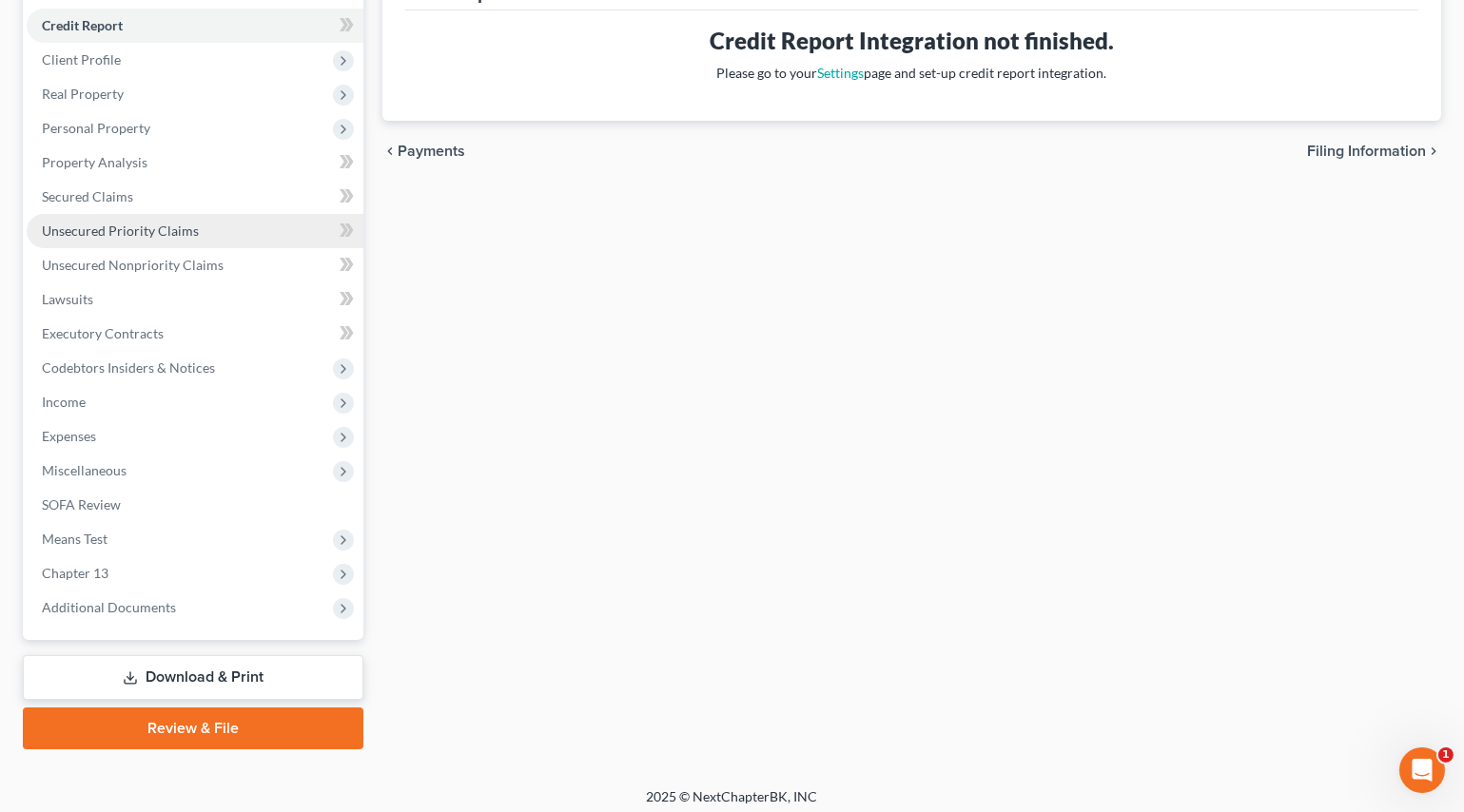
scroll to position [230, 0]
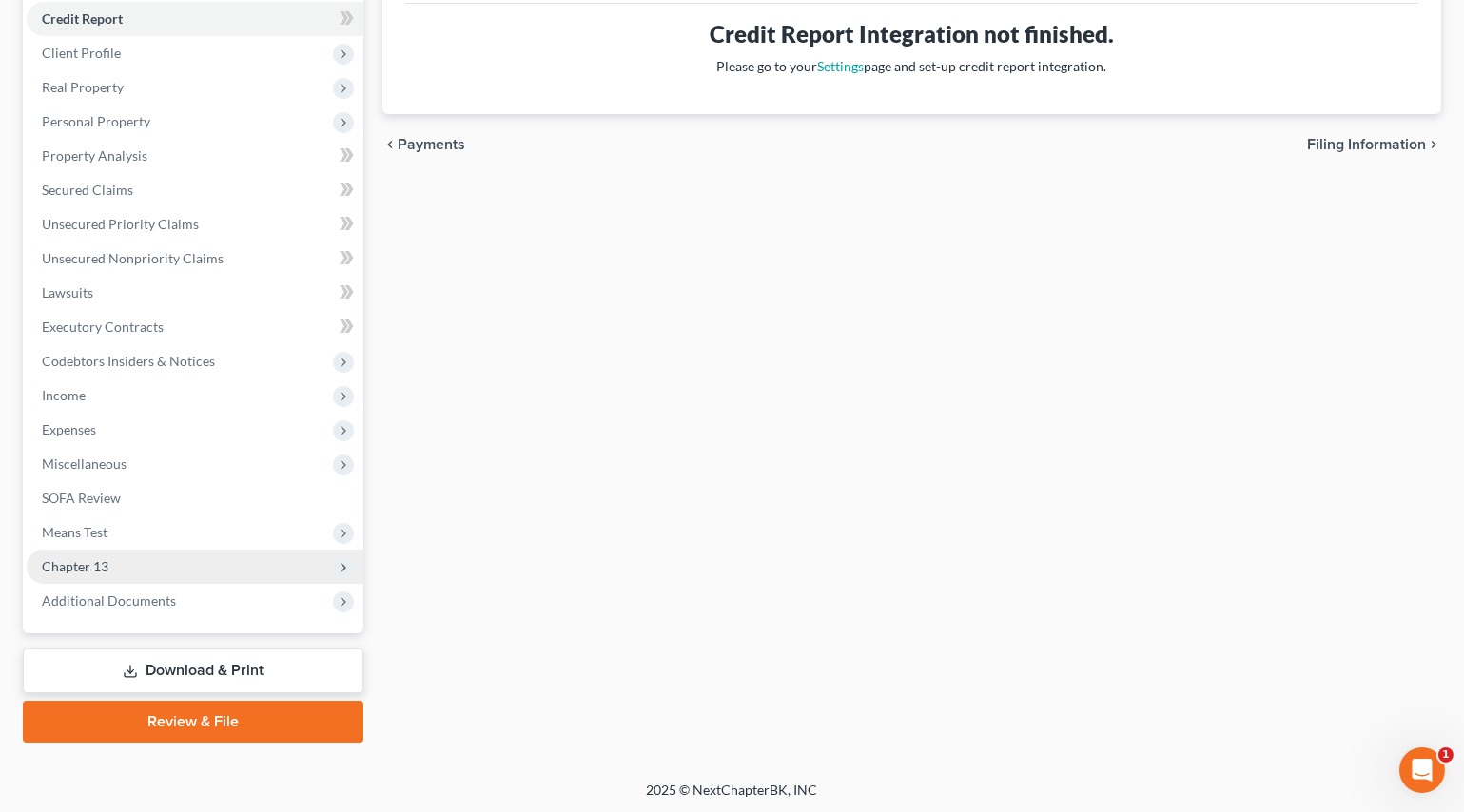
click at [108, 561] on span "Chapter 13" at bounding box center [195, 567] width 337 height 35
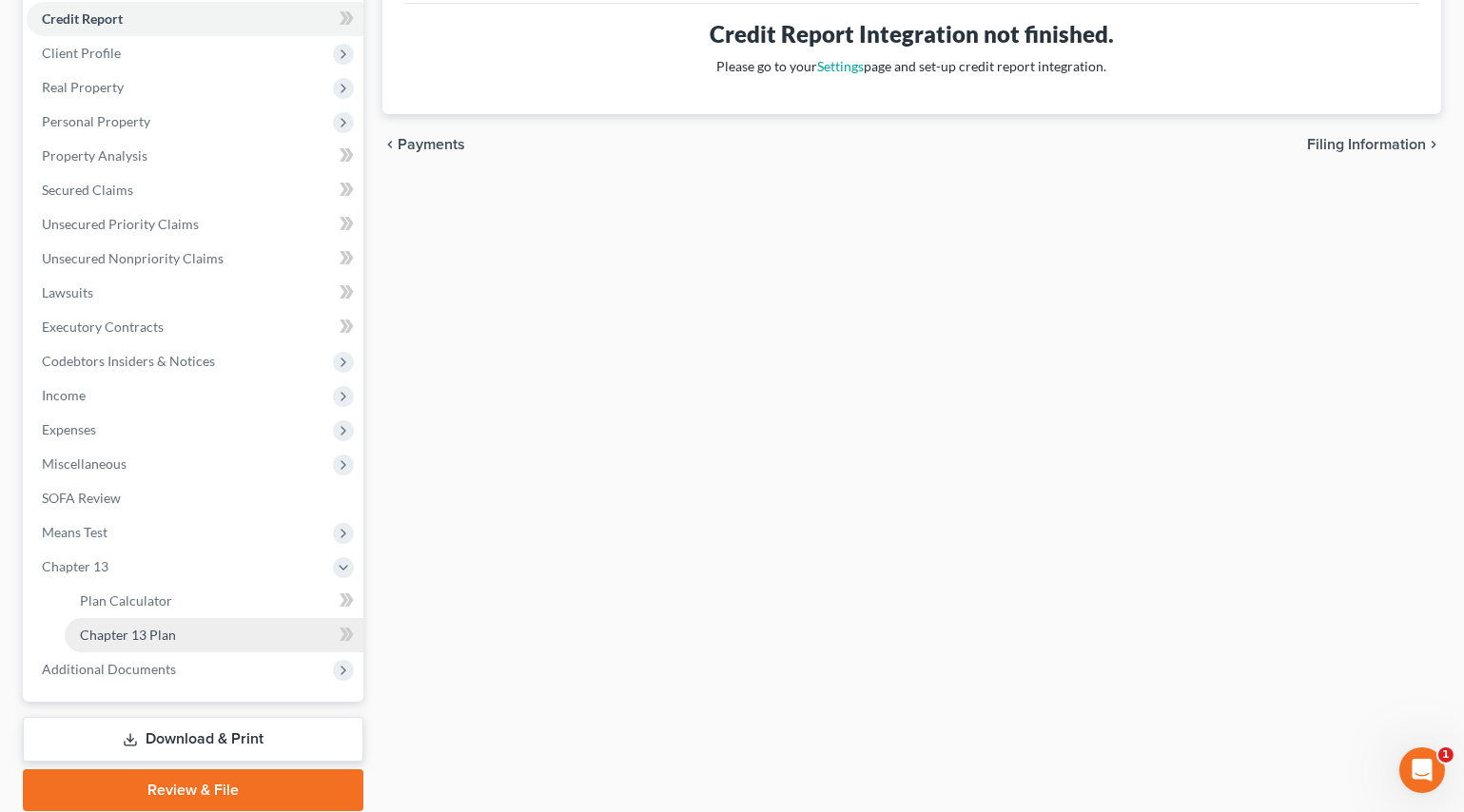
click at [120, 627] on span "Chapter 13 Plan" at bounding box center [128, 634] width 96 height 16
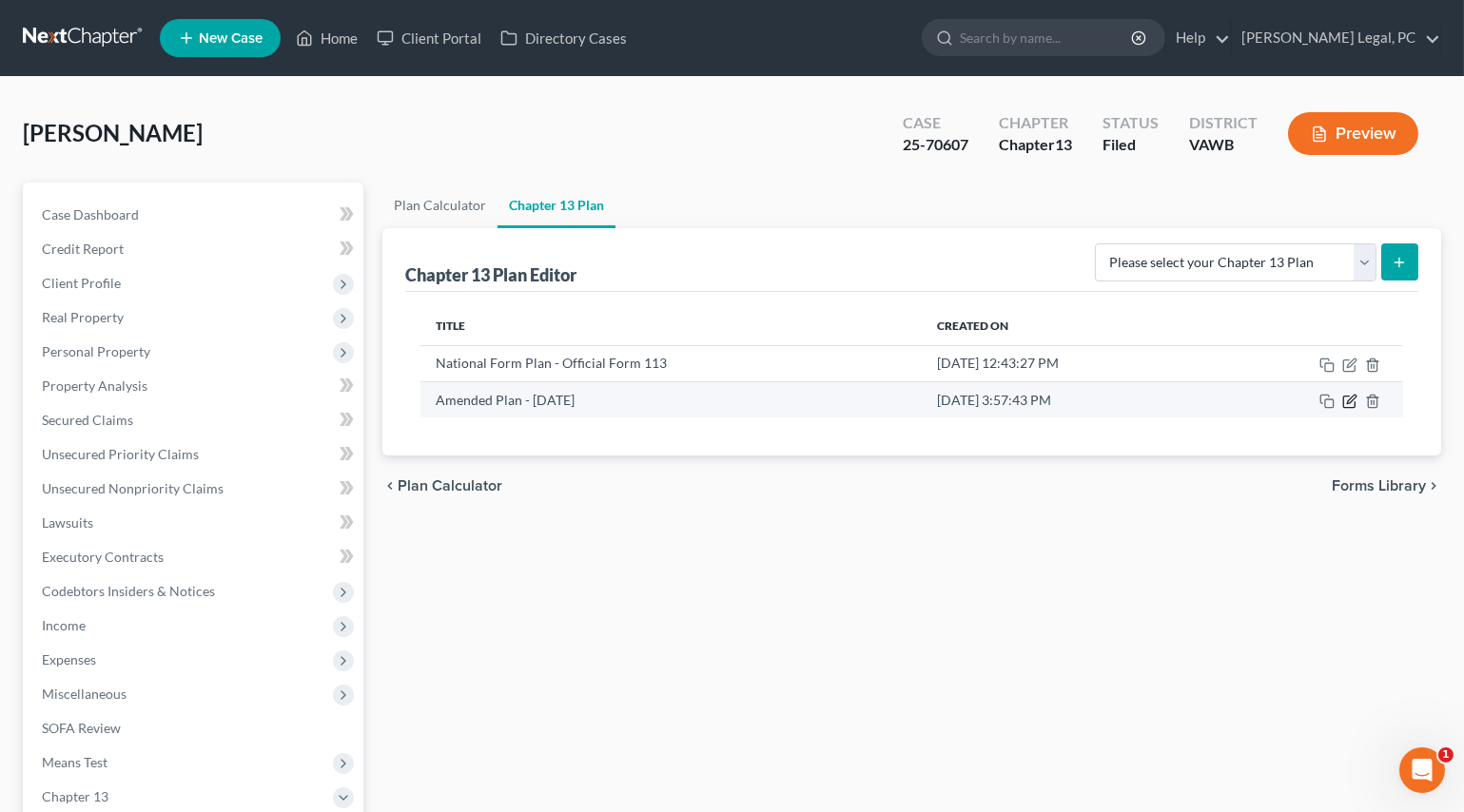
click at [1348, 396] on icon "button" at bounding box center [1350, 401] width 15 height 15
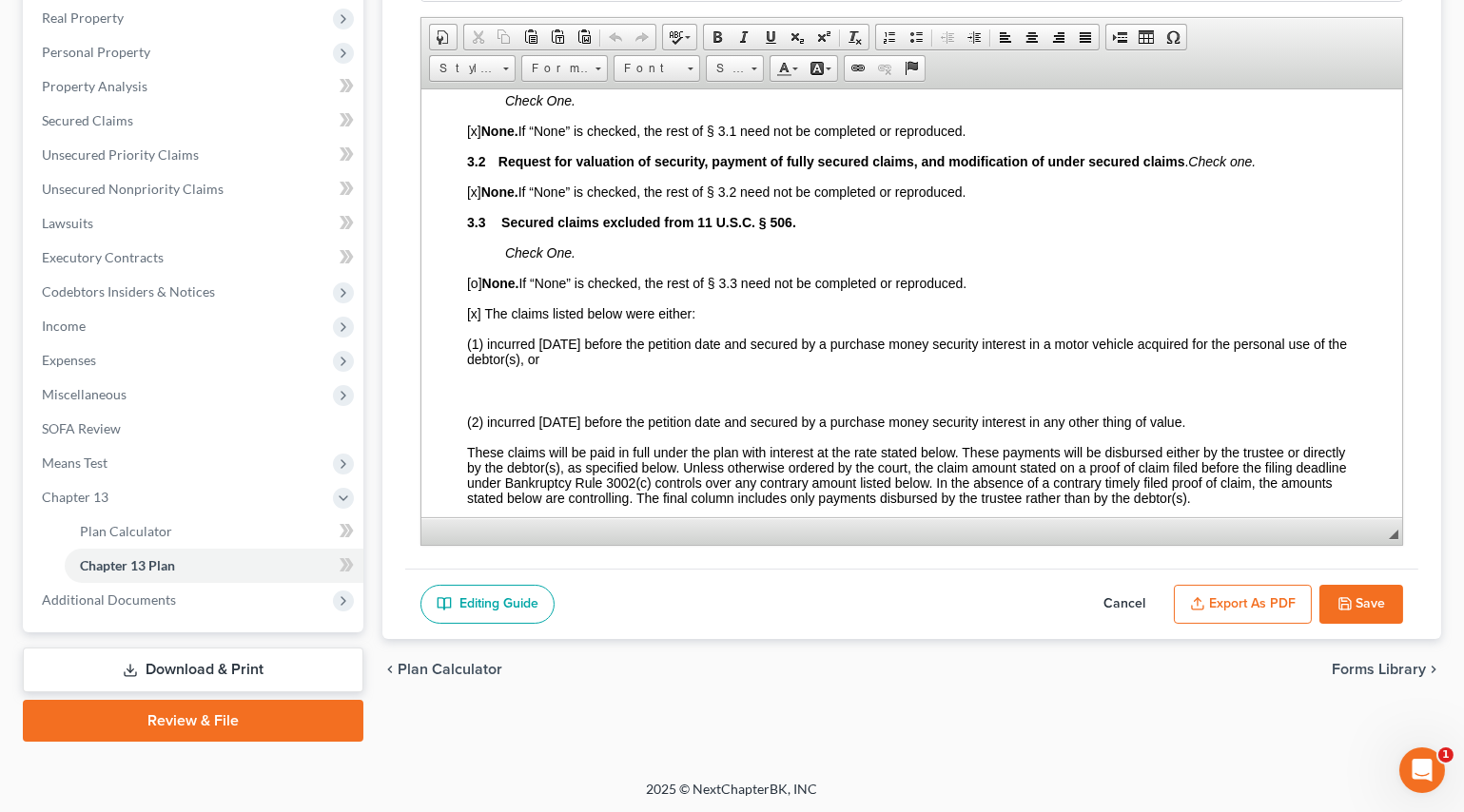
scroll to position [1729, 0]
drag, startPoint x: 459, startPoint y: 247, endPoint x: 975, endPoint y: 237, distance: 516.1
paste body
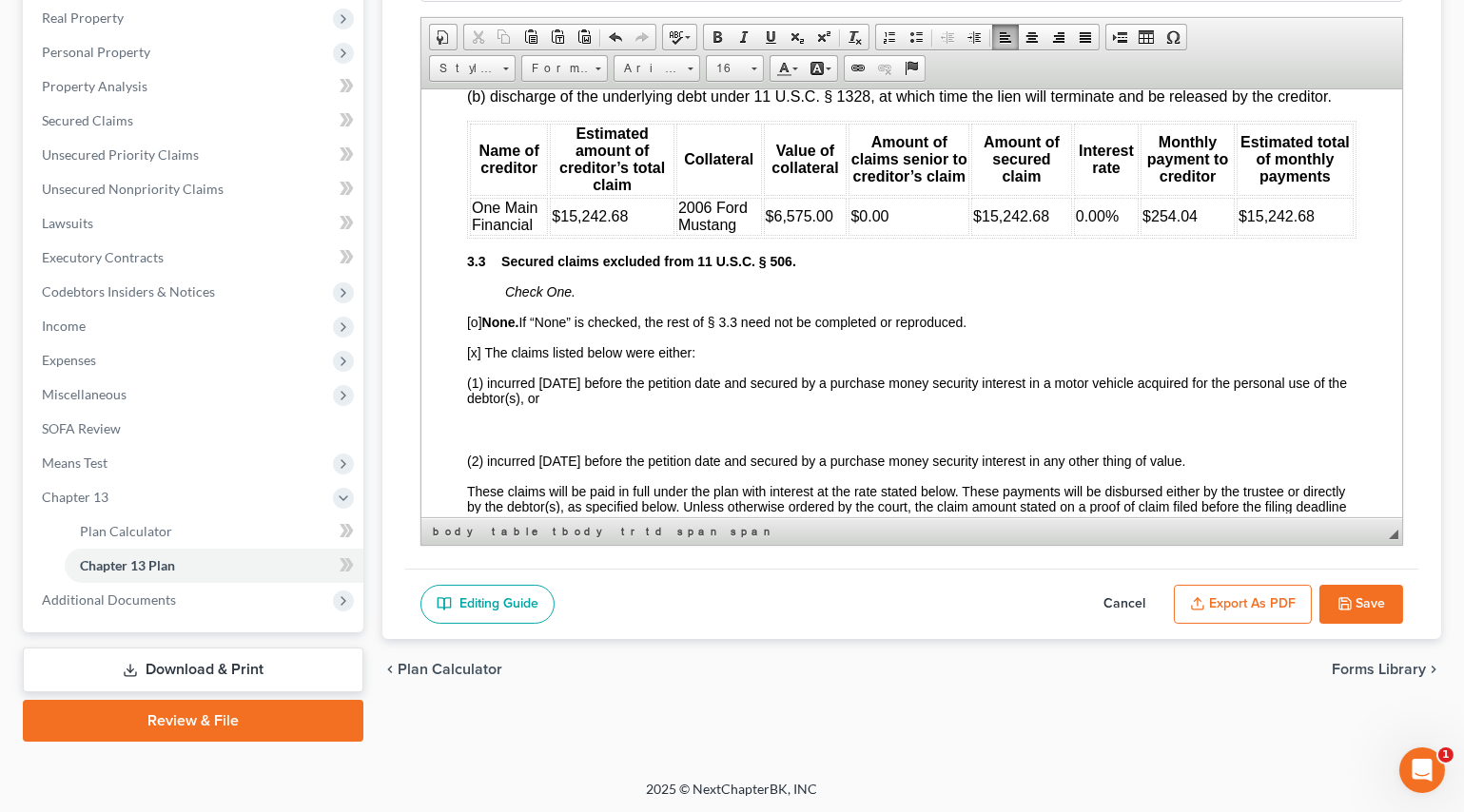
scroll to position [2161, 0]
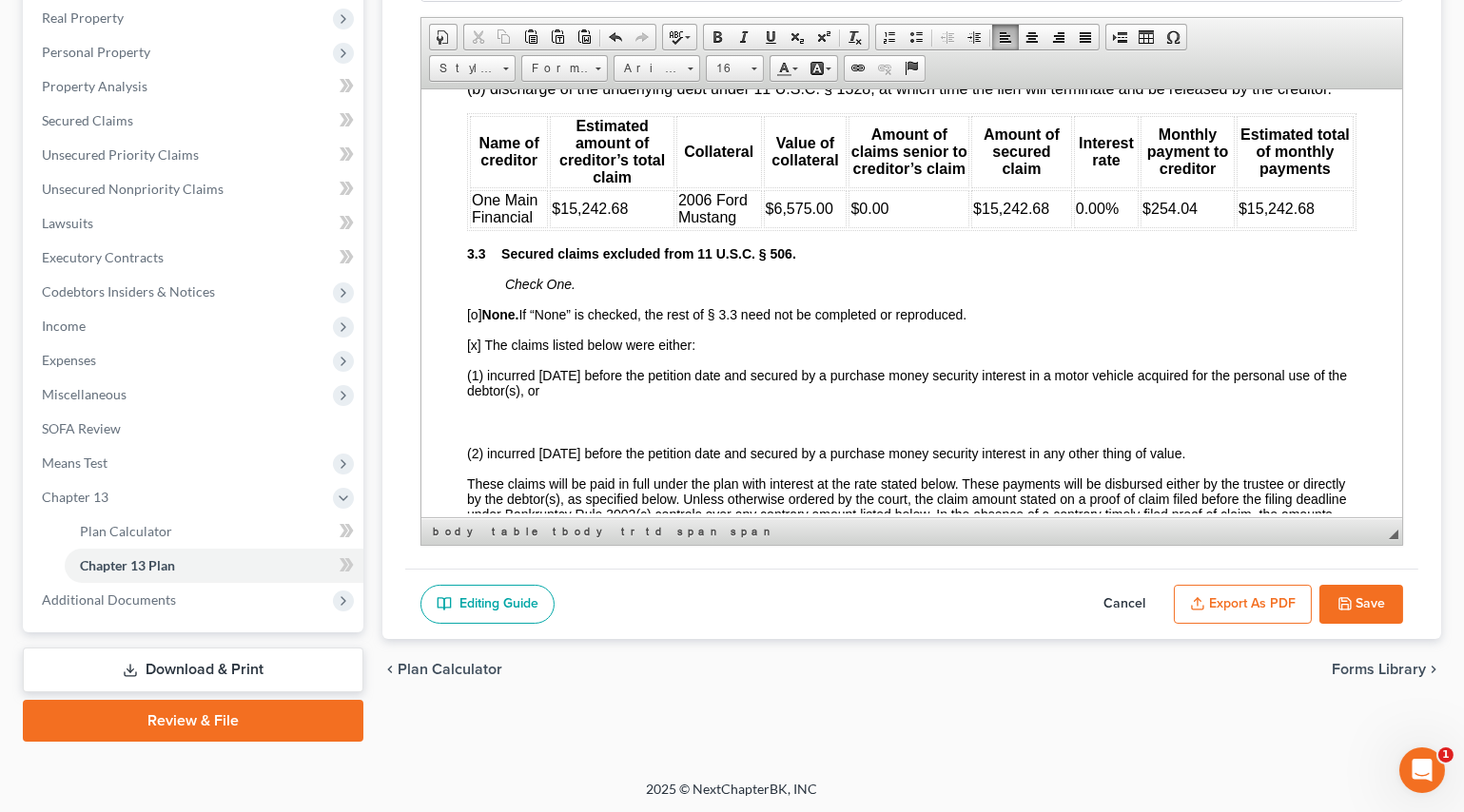
click at [1047, 227] on td "$15,242.68" at bounding box center [1020, 208] width 101 height 38
click at [1073, 216] on span "0.00%" at bounding box center [1094, 207] width 43 height 16
click at [1081, 216] on span "9.00%" at bounding box center [1094, 207] width 43 height 16
drag, startPoint x: 1191, startPoint y: 284, endPoint x: 1141, endPoint y: 285, distance: 50.0
click at [1141, 227] on td "$254.04" at bounding box center [1185, 208] width 95 height 38
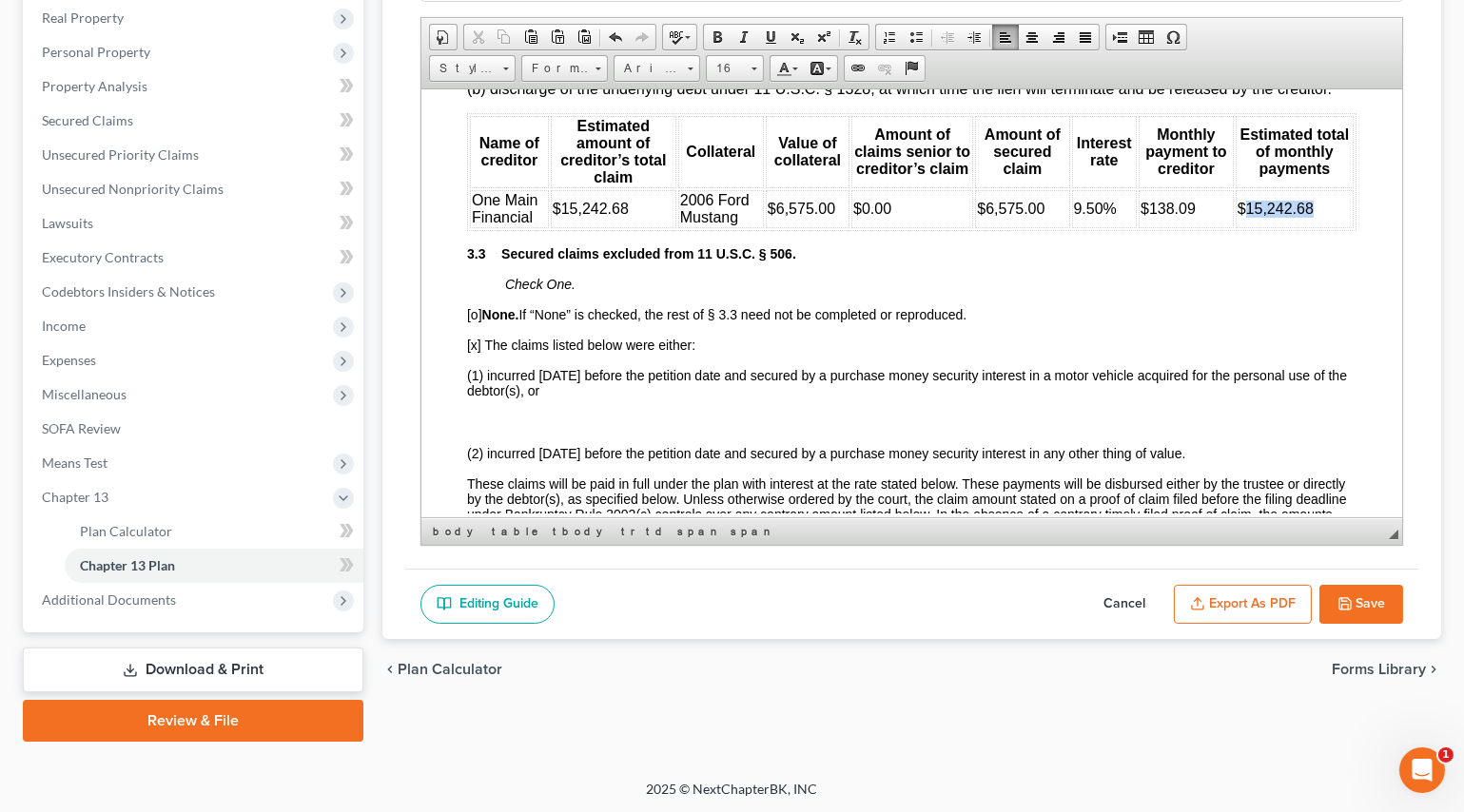
drag, startPoint x: 1310, startPoint y: 275, endPoint x: 1234, endPoint y: 288, distance: 77.1
click at [1235, 227] on td "$15,242.68" at bounding box center [1293, 208] width 118 height 38
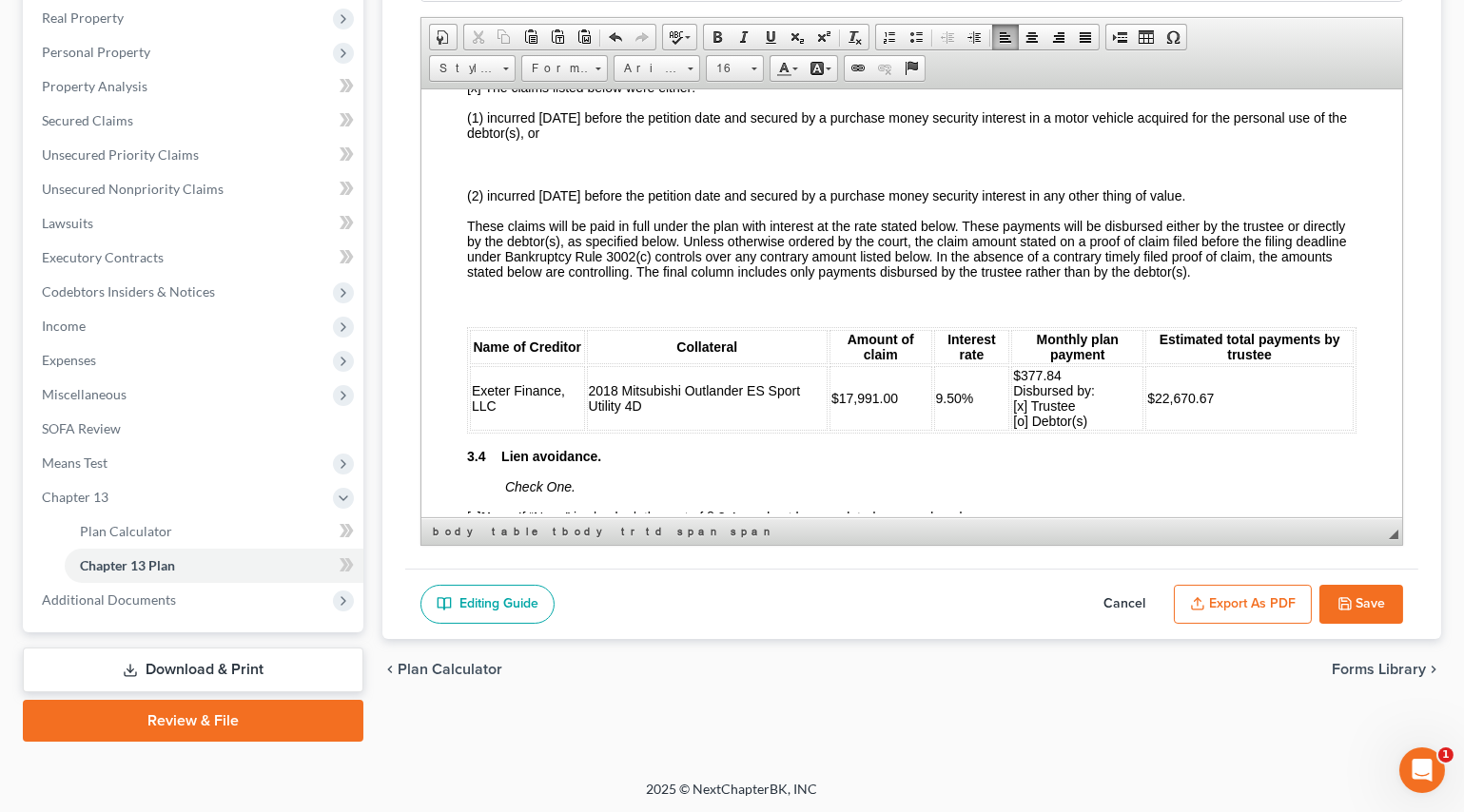
scroll to position [2421, 0]
click at [490, 170] on p at bounding box center [911, 162] width 889 height 17
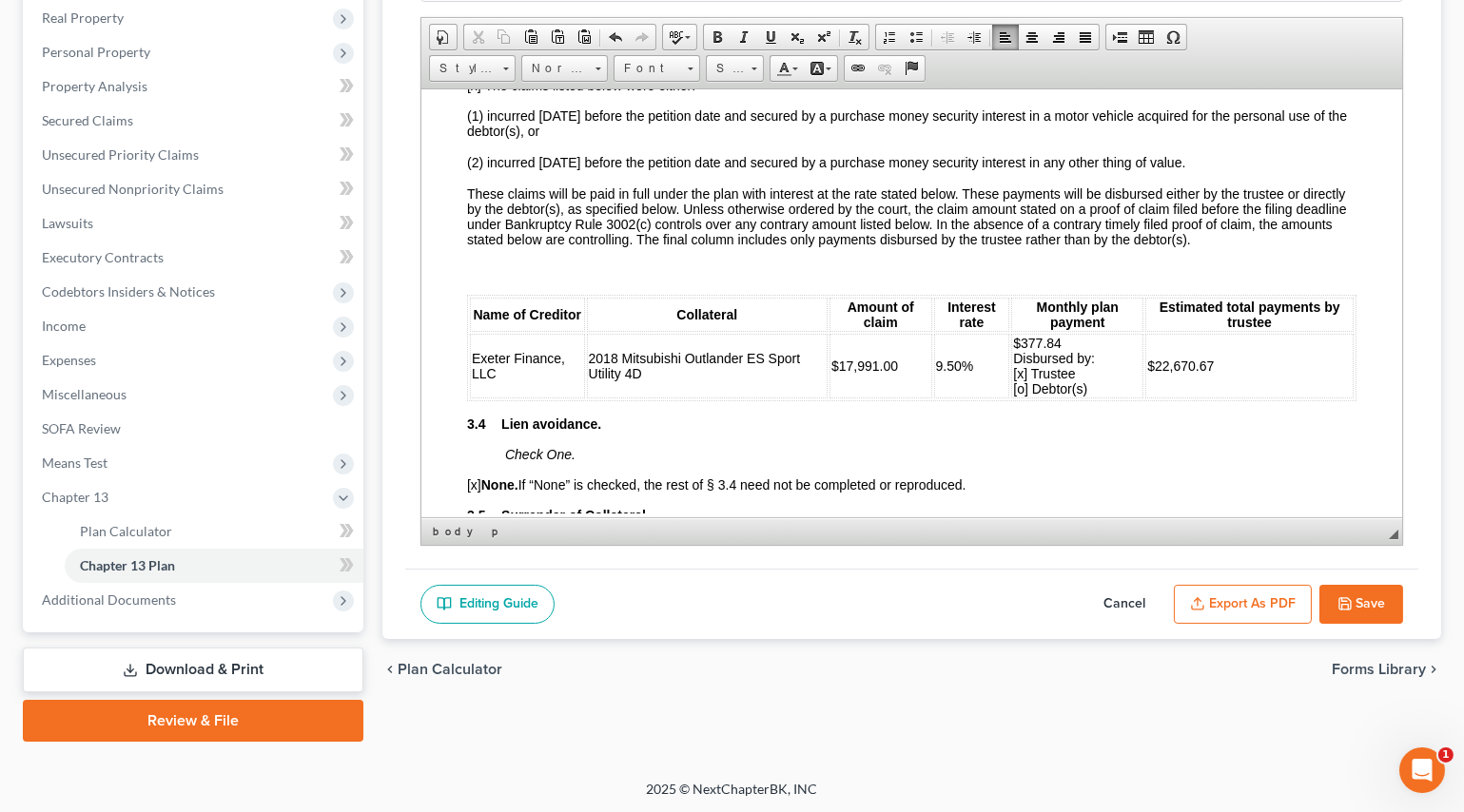
click at [469, 338] on body "Fill in this information to identify your case: Debtor 1 [PERSON_NAME] Debtor 2…" at bounding box center [911, 655] width 889 height 5890
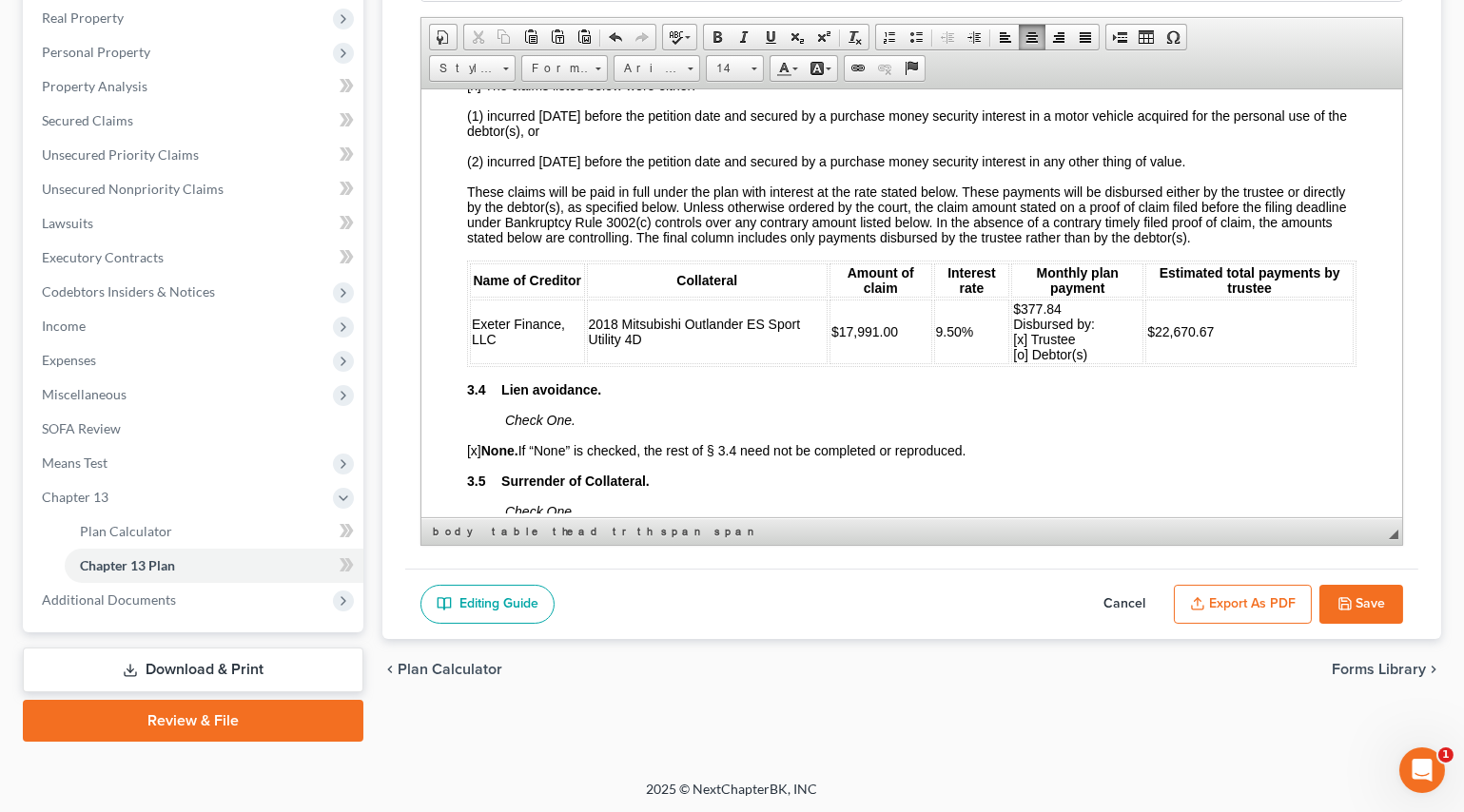
click at [895, 364] on td "$17,991.00" at bounding box center [879, 330] width 103 height 64
click at [890, 339] on span "$17,991.00" at bounding box center [863, 331] width 66 height 15
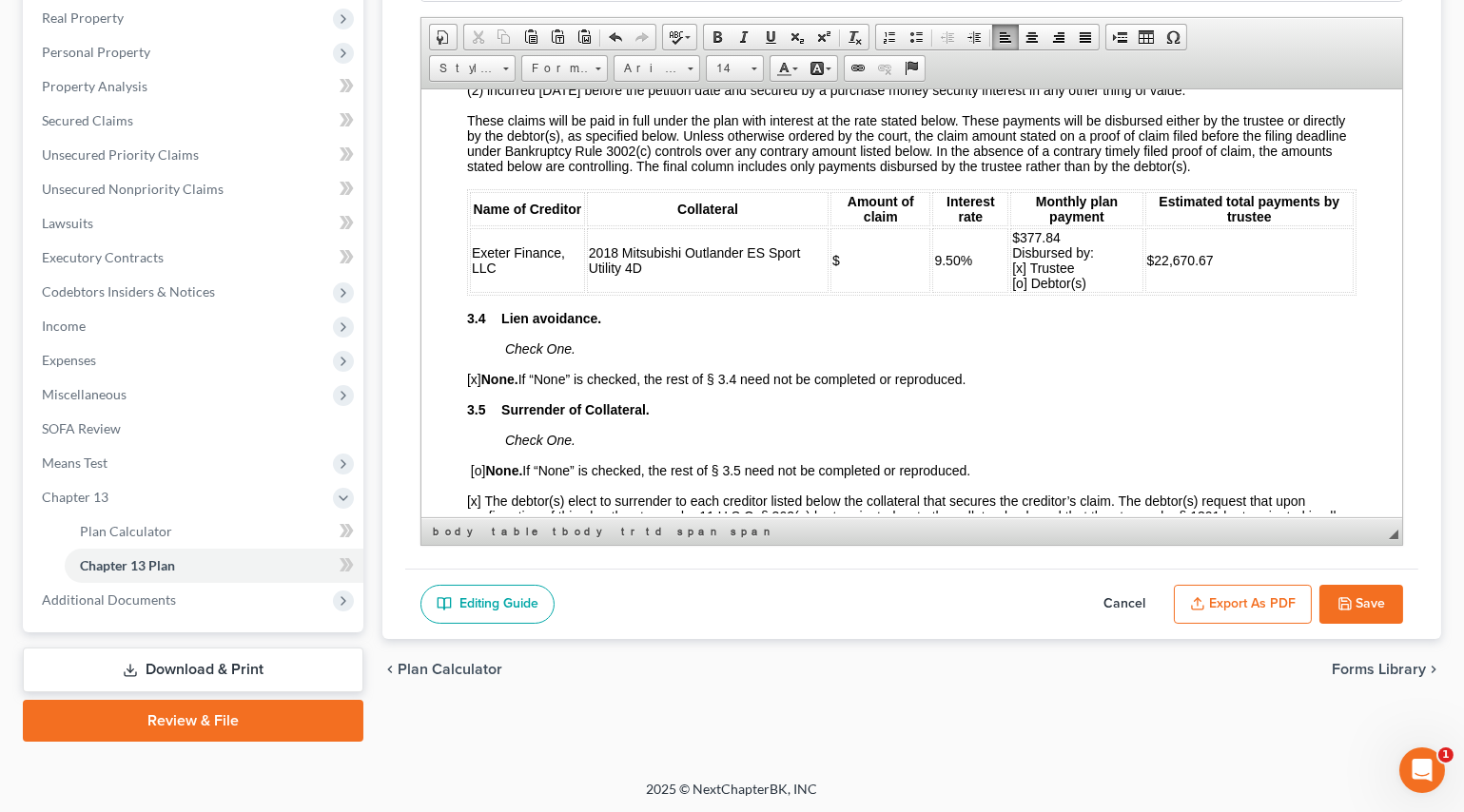
scroll to position [2507, 0]
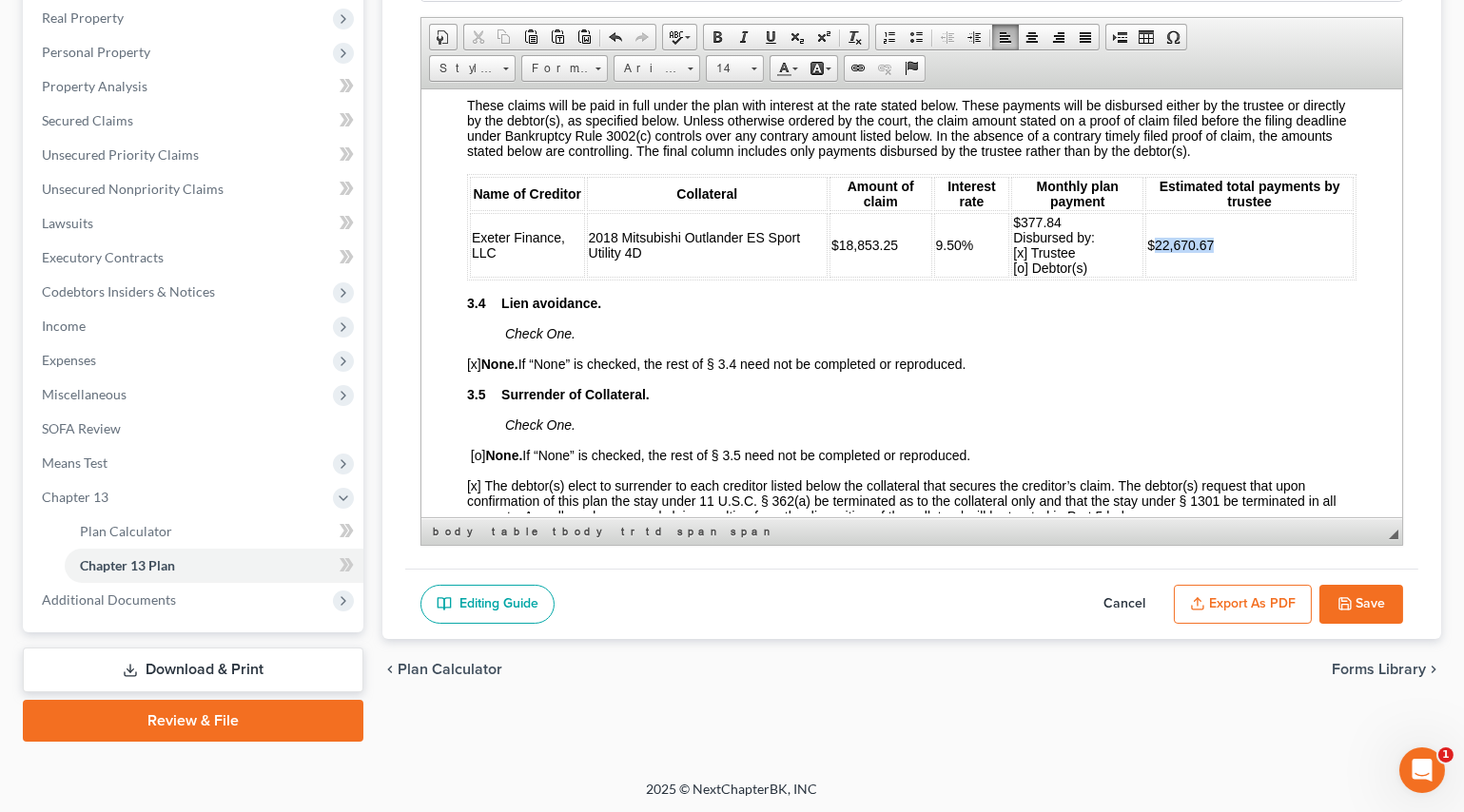
drag, startPoint x: 1219, startPoint y: 322, endPoint x: 1143, endPoint y: 327, distance: 76.2
click at [1144, 276] on td "$22,670.67" at bounding box center [1248, 244] width 208 height 64
drag, startPoint x: 1060, startPoint y: 297, endPoint x: 1017, endPoint y: 299, distance: 43.0
click at [1017, 276] on td "$377.84 Disbursed by: [x] Trustee [o] Debtor(s)" at bounding box center [1076, 244] width 132 height 64
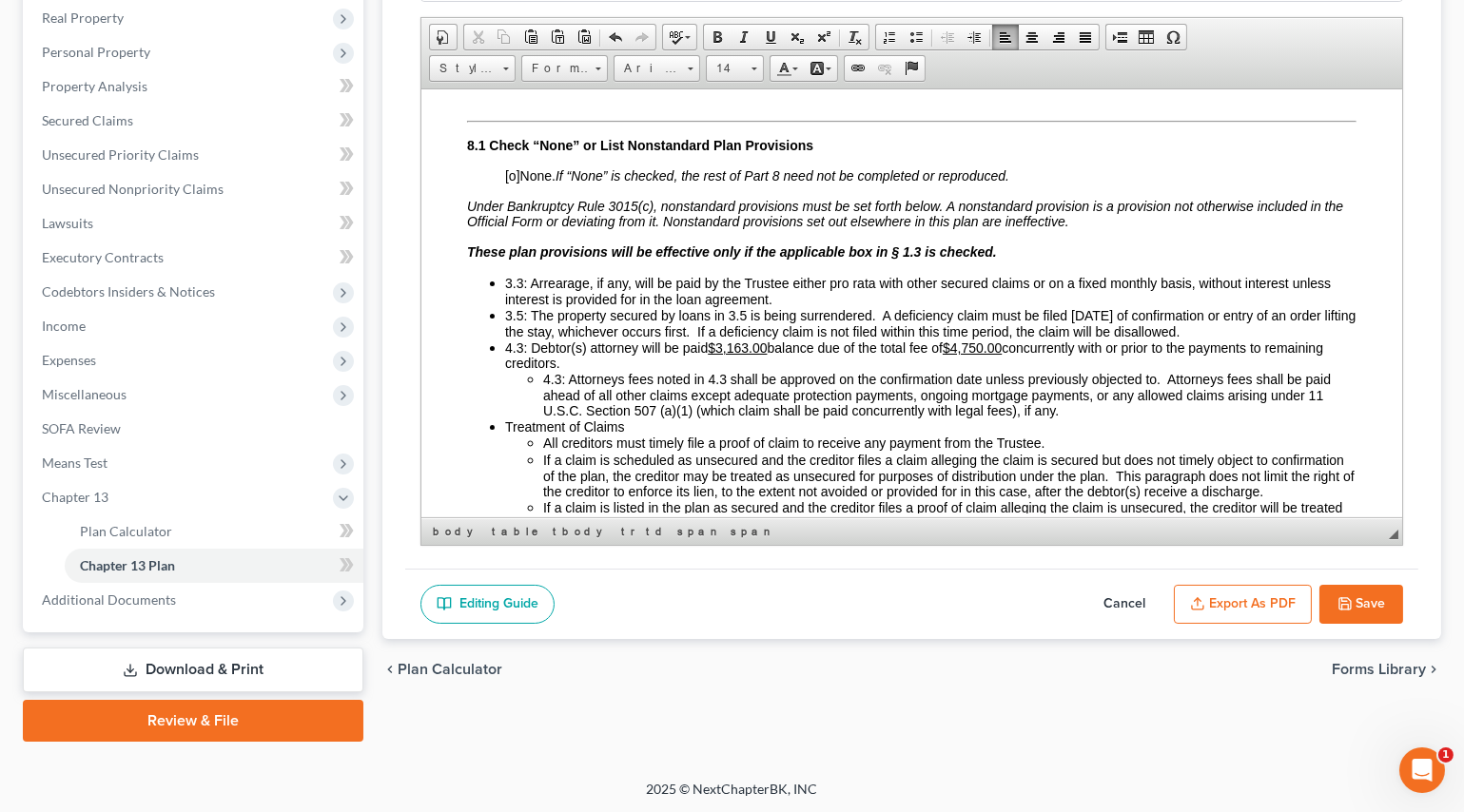
scroll to position [4496, 0]
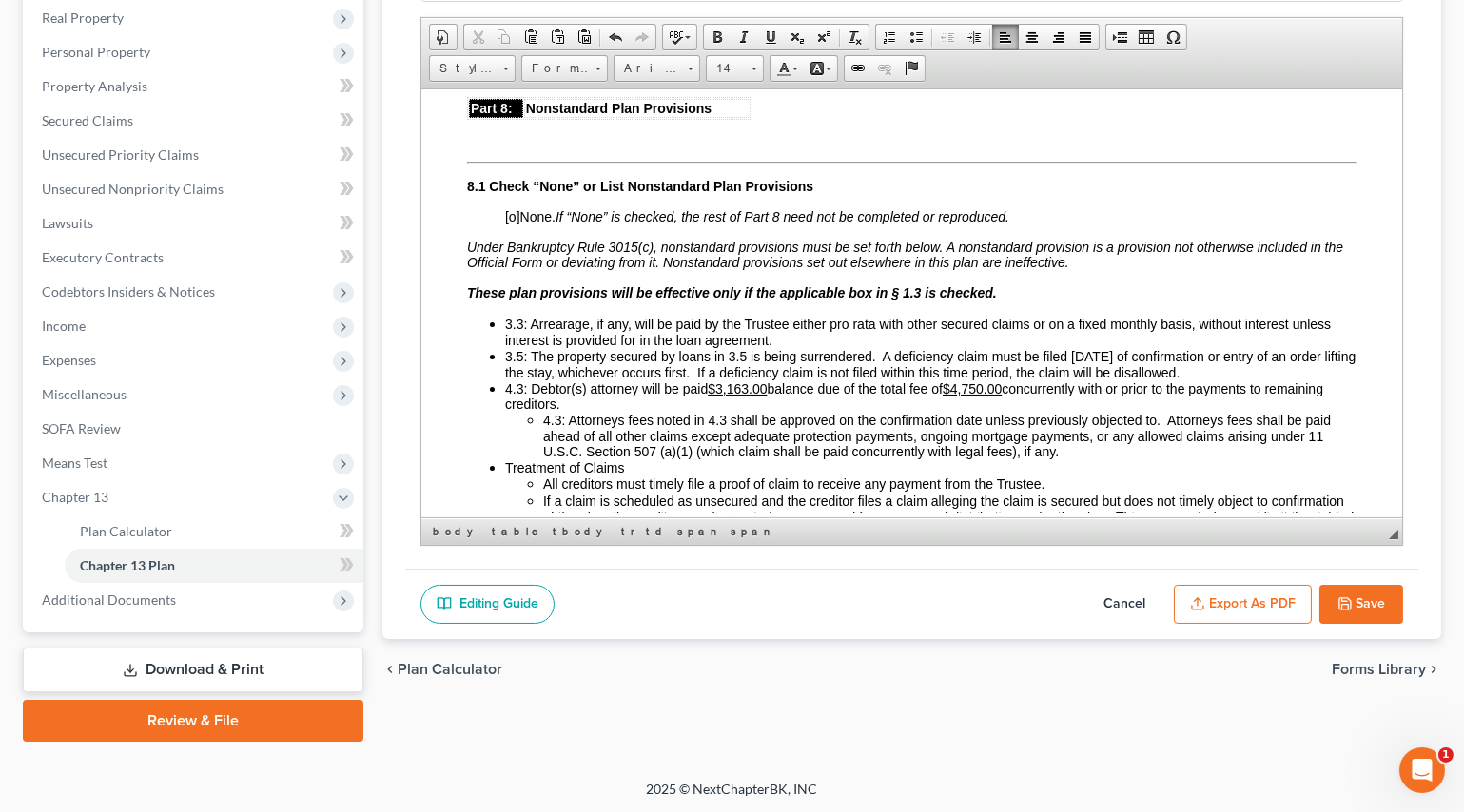
click at [1343, 596] on icon "button" at bounding box center [1345, 604] width 15 height 15
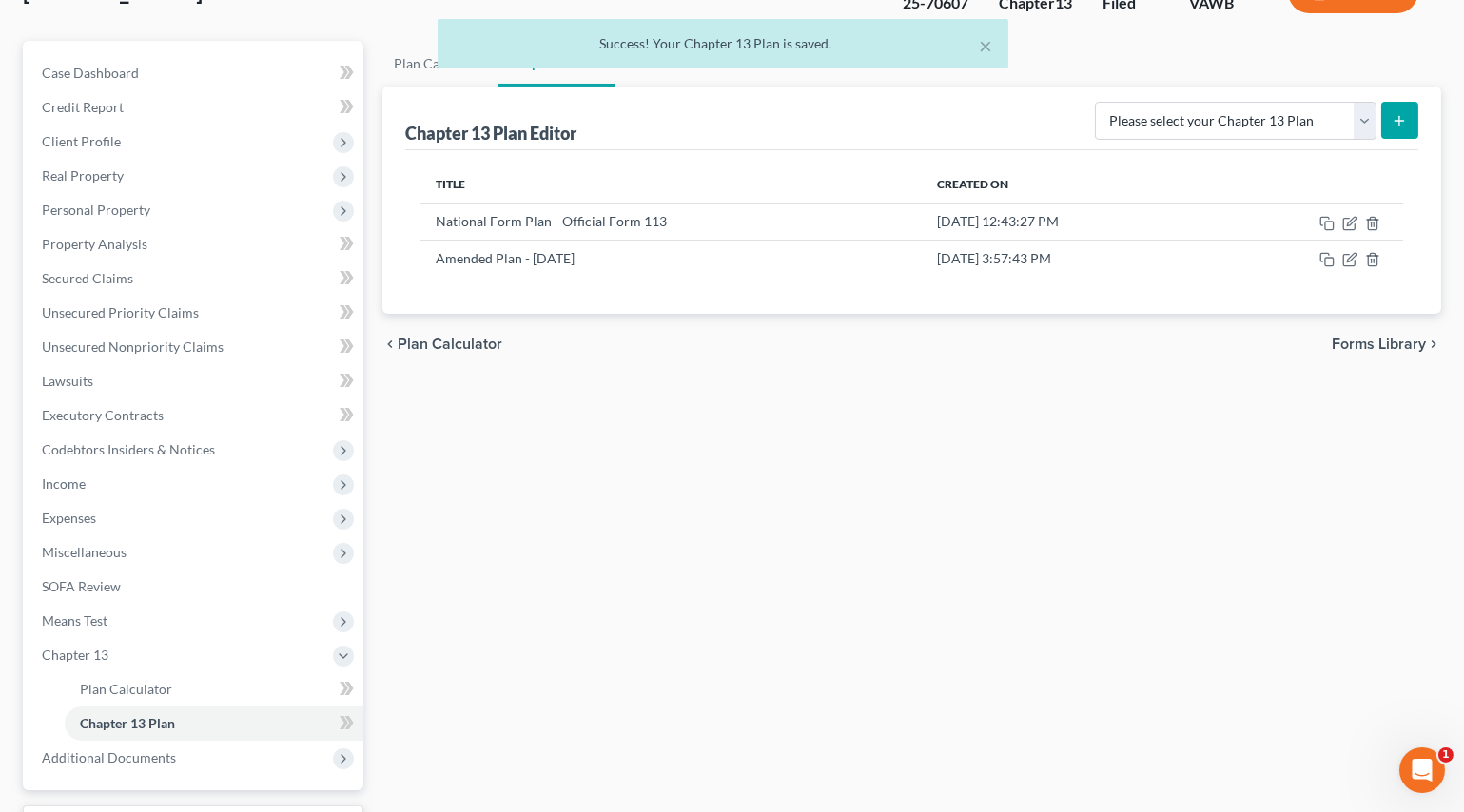
scroll to position [0, 0]
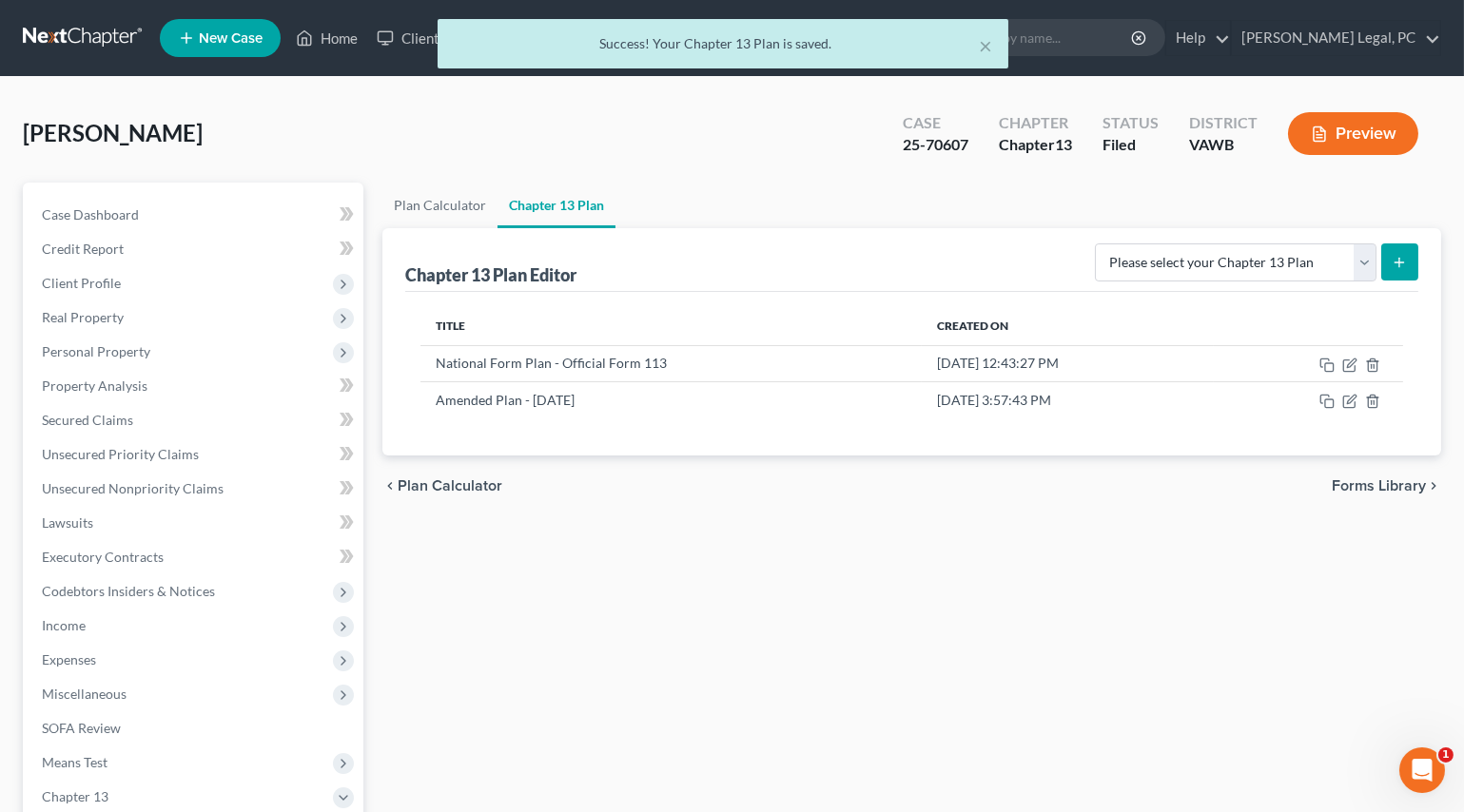
click at [348, 45] on div "× Success! Your Chapter 13 Plan is saved." at bounding box center [722, 48] width 1464 height 59
click at [986, 47] on button "×" at bounding box center [987, 46] width 13 height 23
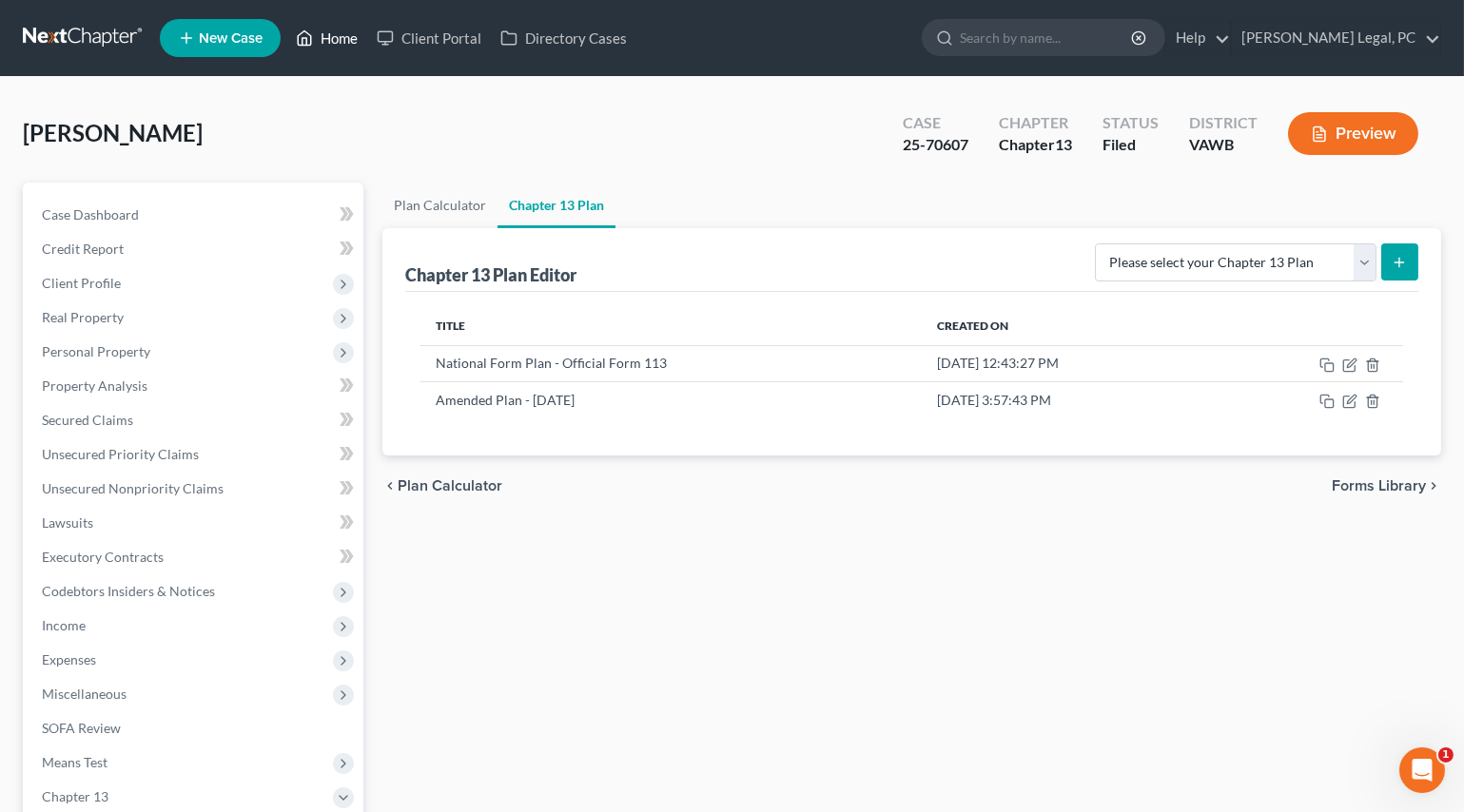
click at [332, 33] on link "Home" at bounding box center [326, 38] width 81 height 35
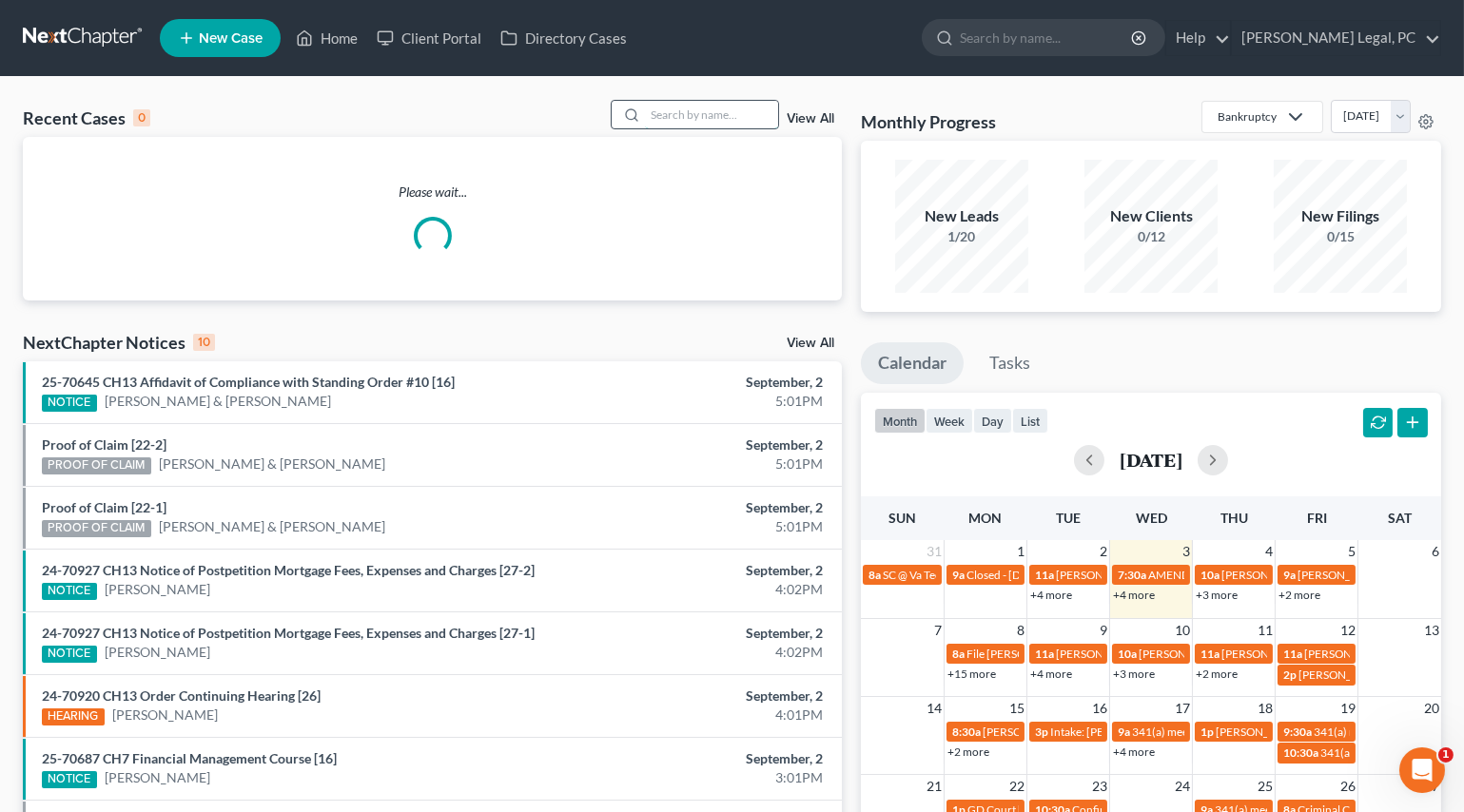
click at [683, 119] on input "search" at bounding box center [711, 114] width 133 height 28
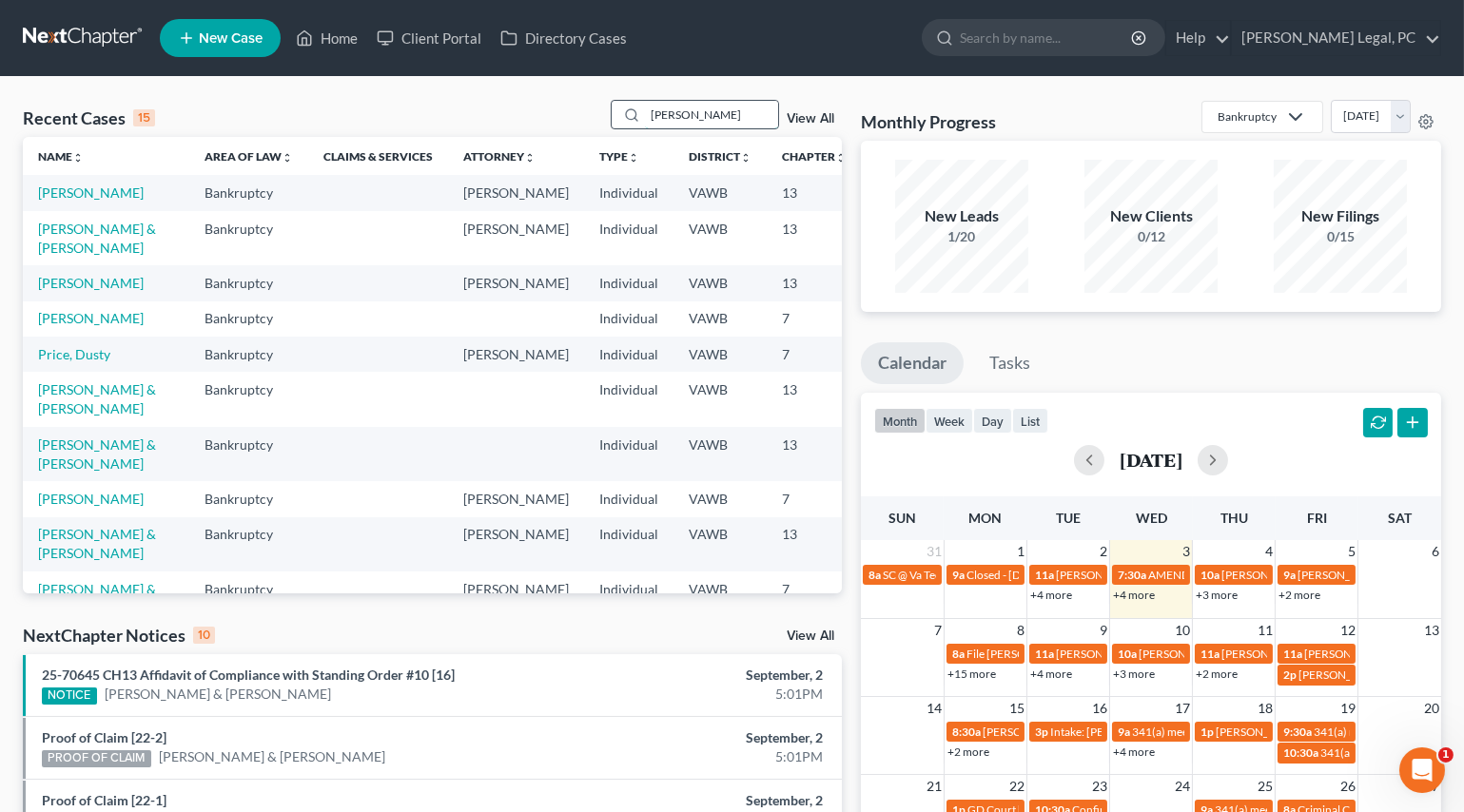
type input "[PERSON_NAME]"
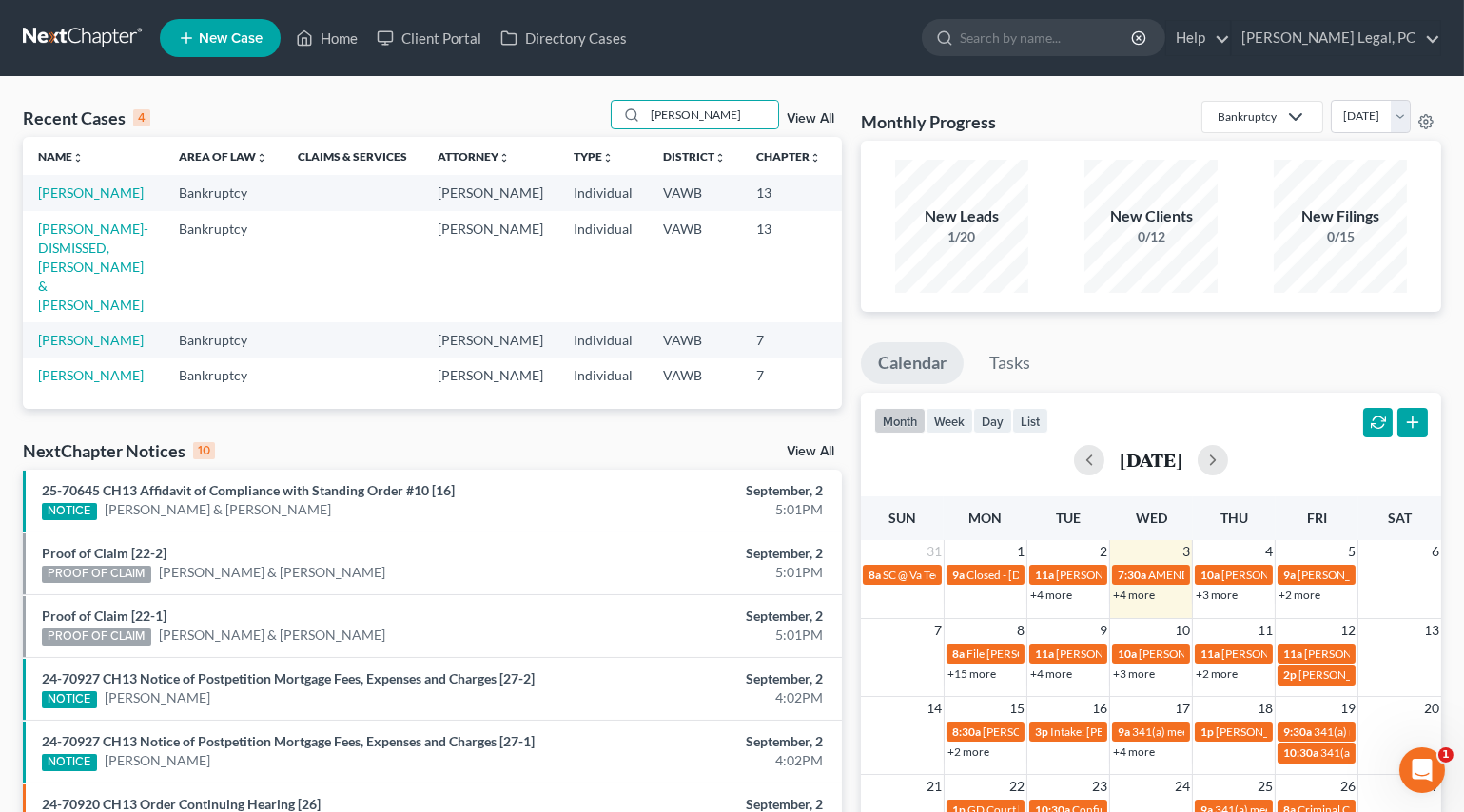
click at [60, 203] on td "[PERSON_NAME]" at bounding box center [93, 192] width 141 height 36
click at [60, 201] on link "[PERSON_NAME]" at bounding box center [91, 192] width 106 height 16
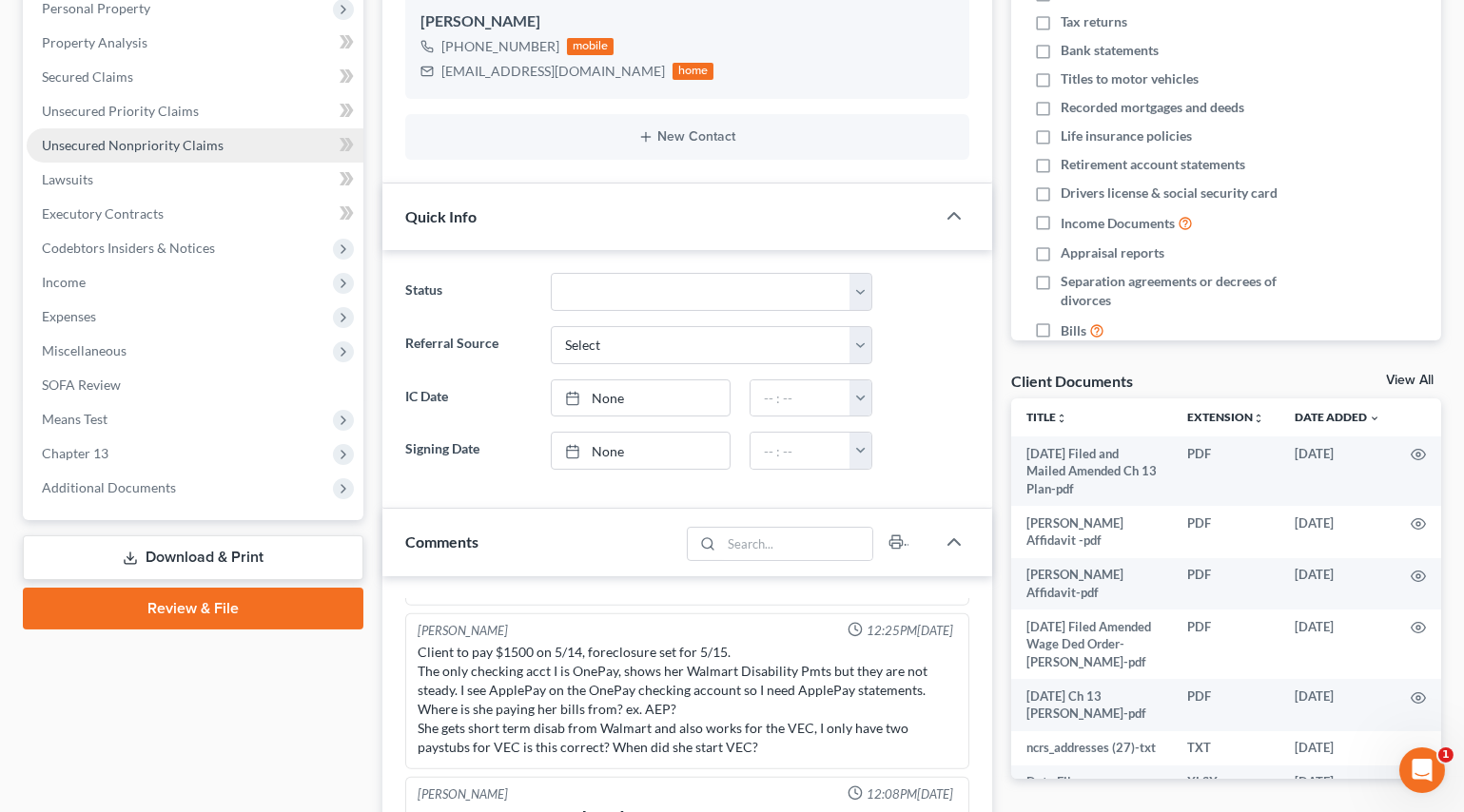
scroll to position [346, 0]
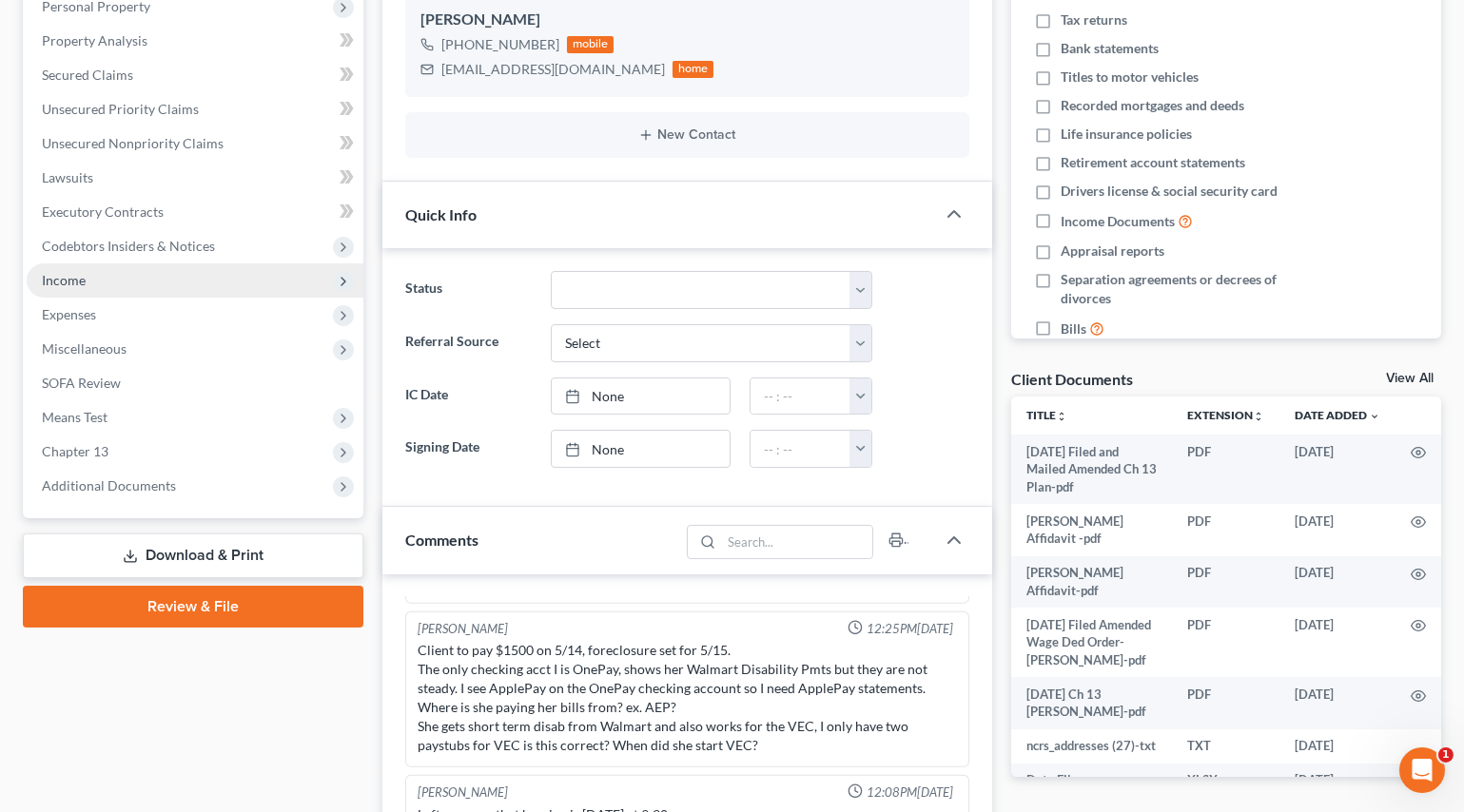
click at [76, 272] on span "Income" at bounding box center [64, 279] width 44 height 16
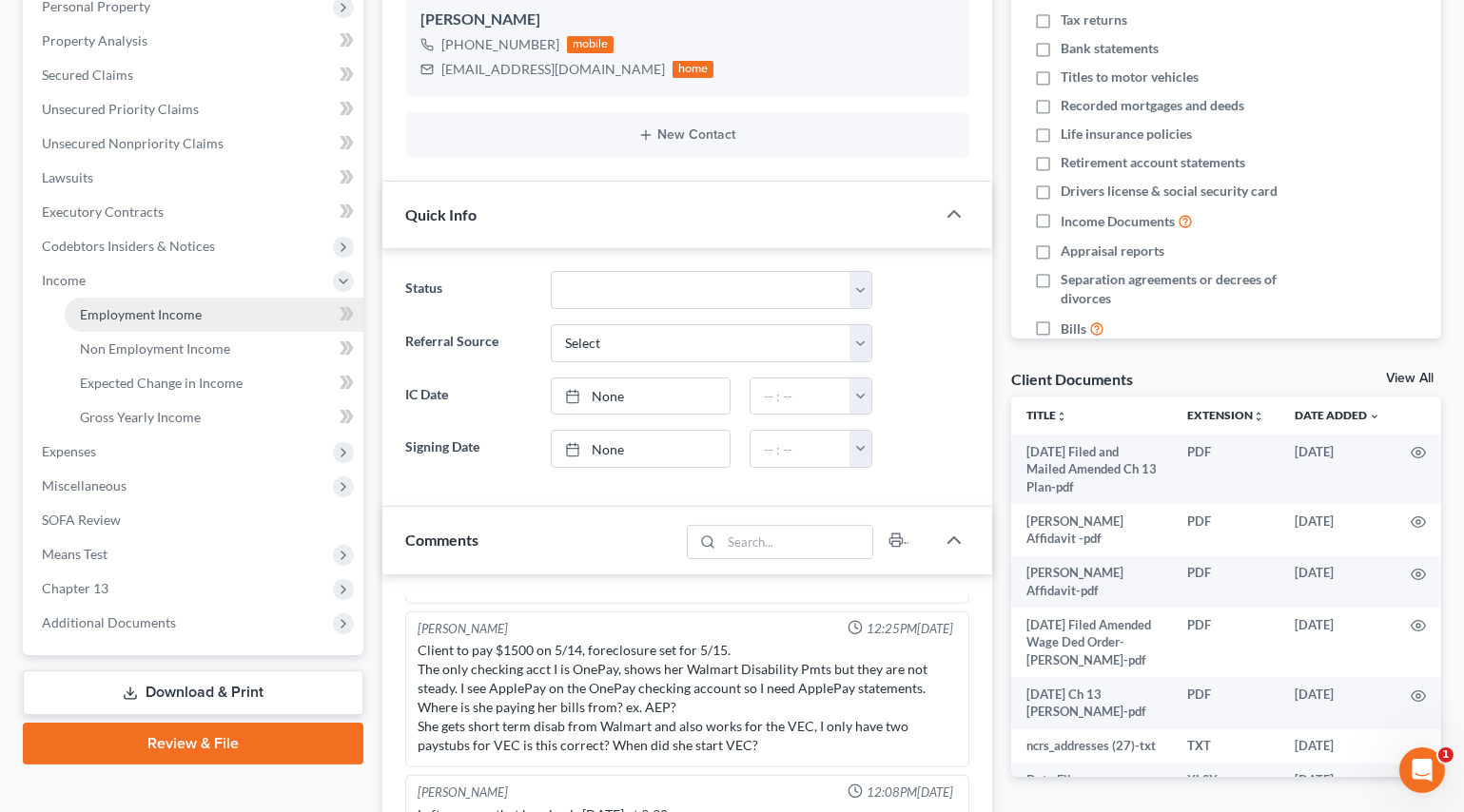
click at [120, 308] on span "Employment Income" at bounding box center [140, 314] width 122 height 16
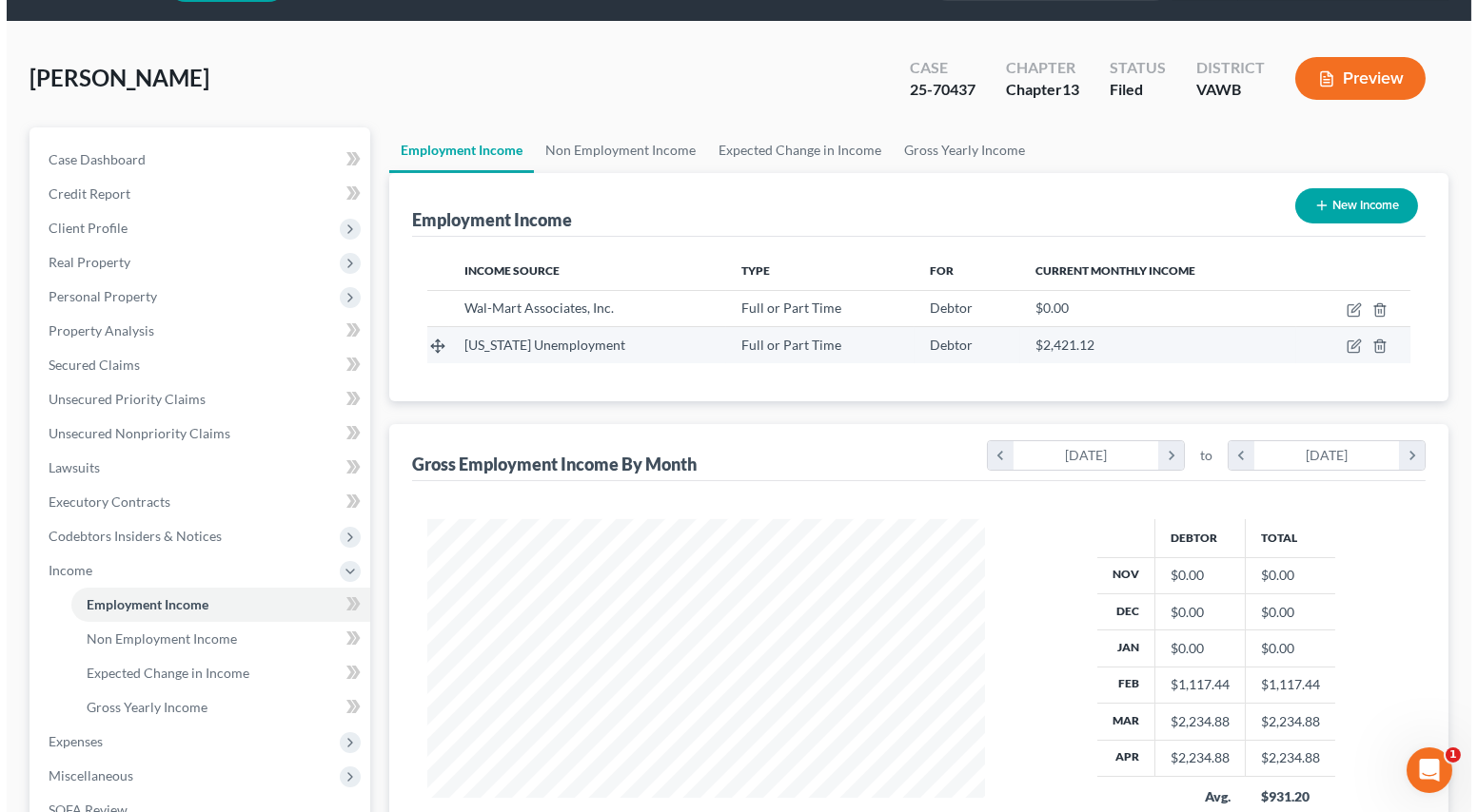
scroll to position [85, 0]
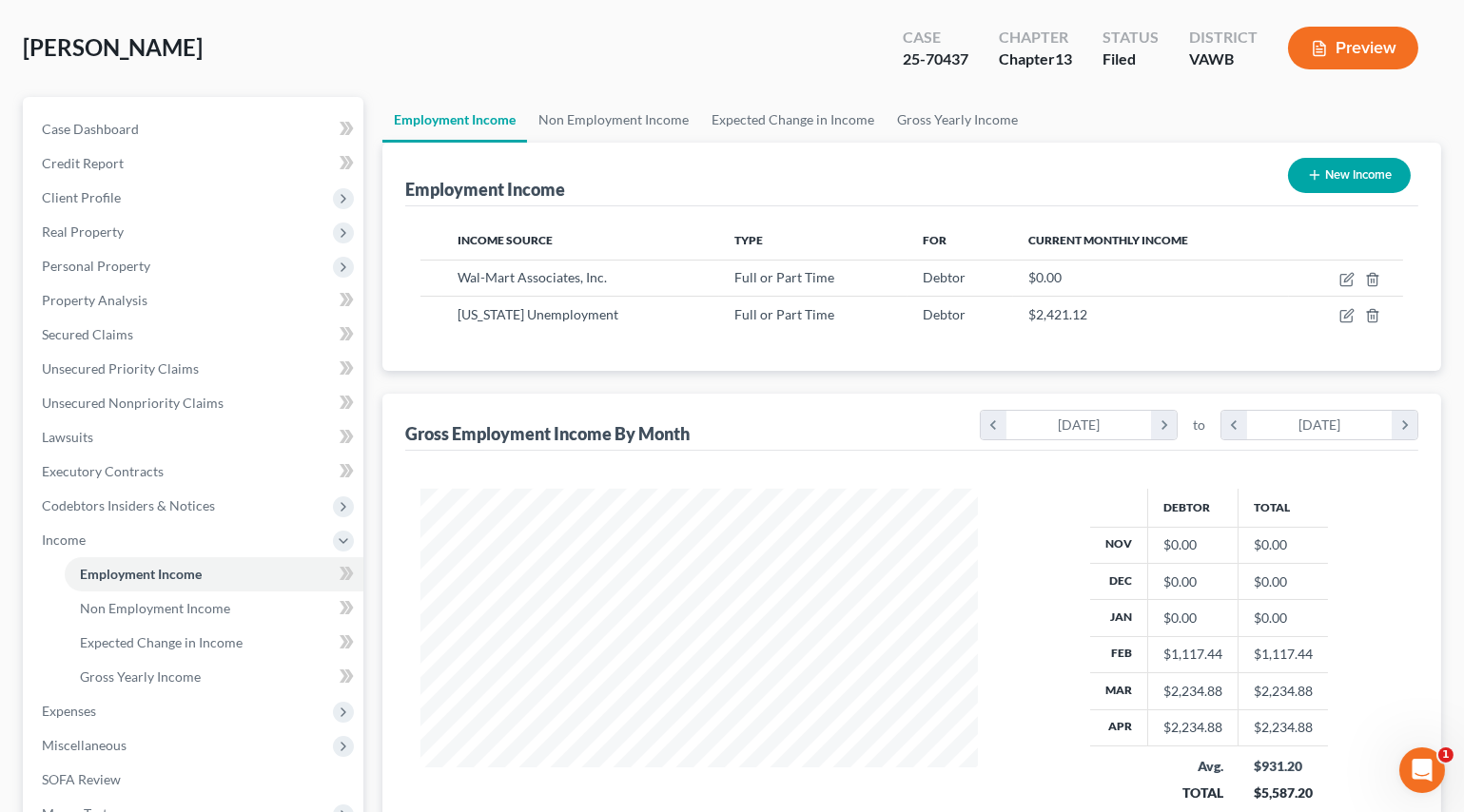
click at [1343, 47] on button "Preview" at bounding box center [1354, 48] width 131 height 43
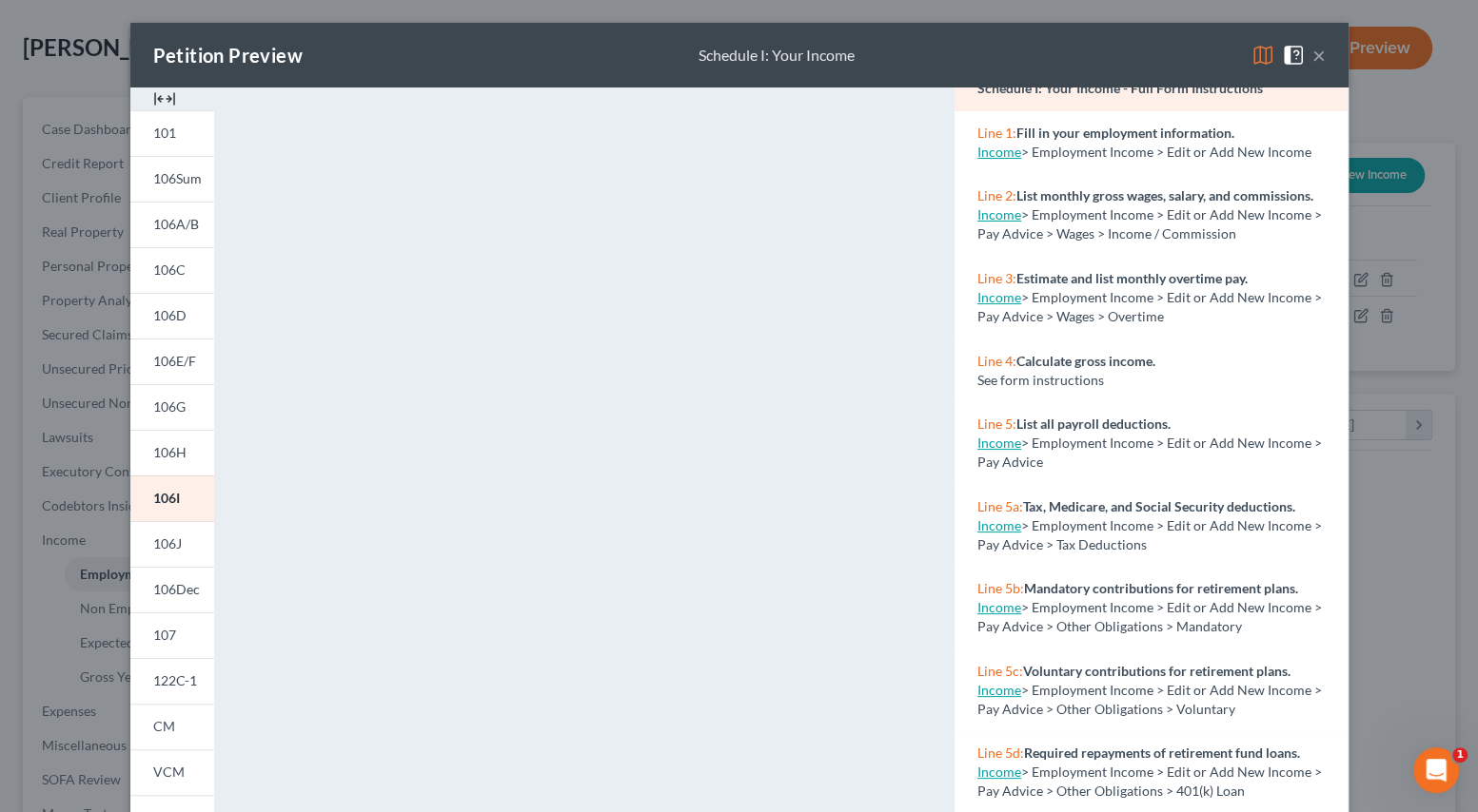
click at [1312, 53] on button "×" at bounding box center [1319, 56] width 13 height 23
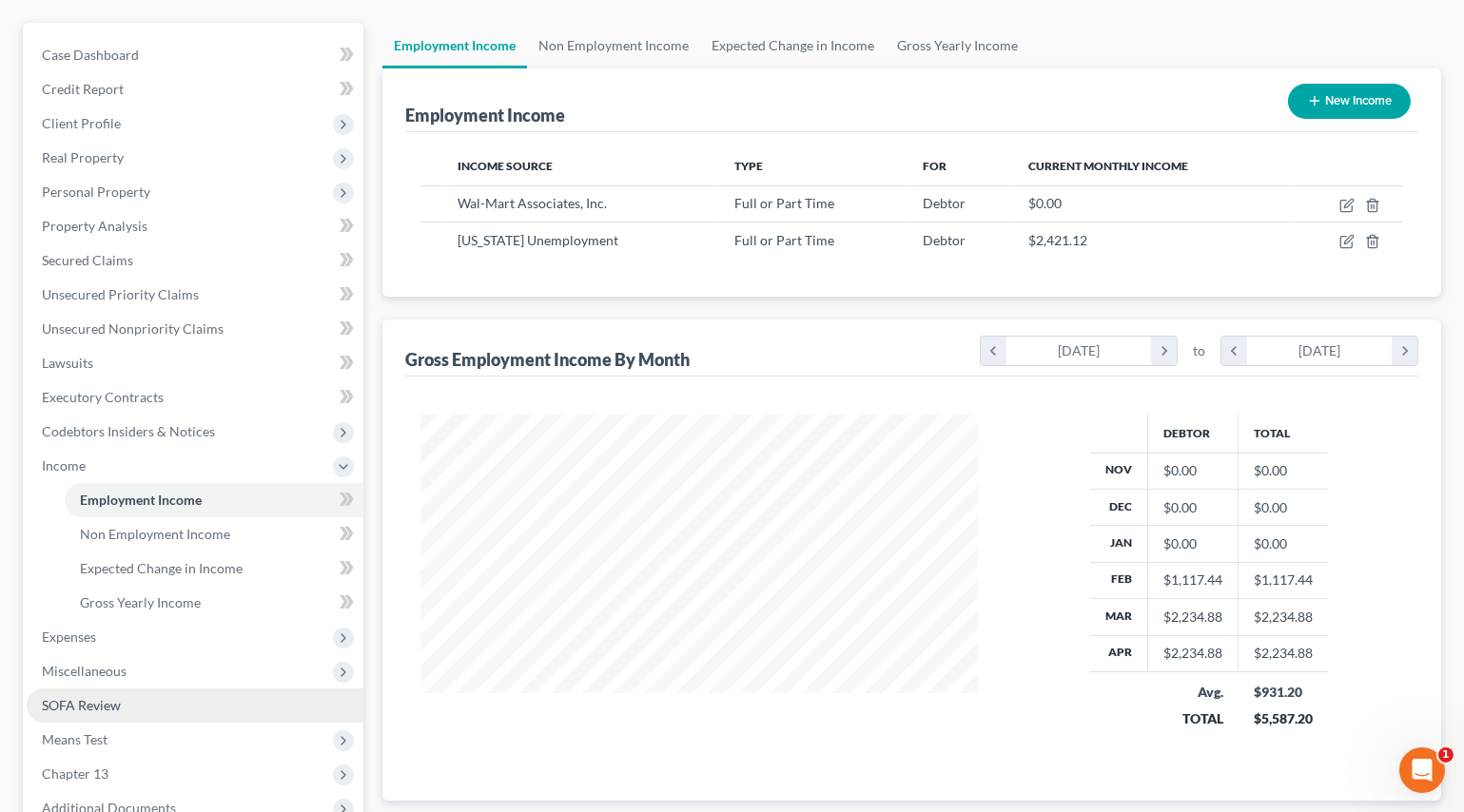
scroll to position [368, 0]
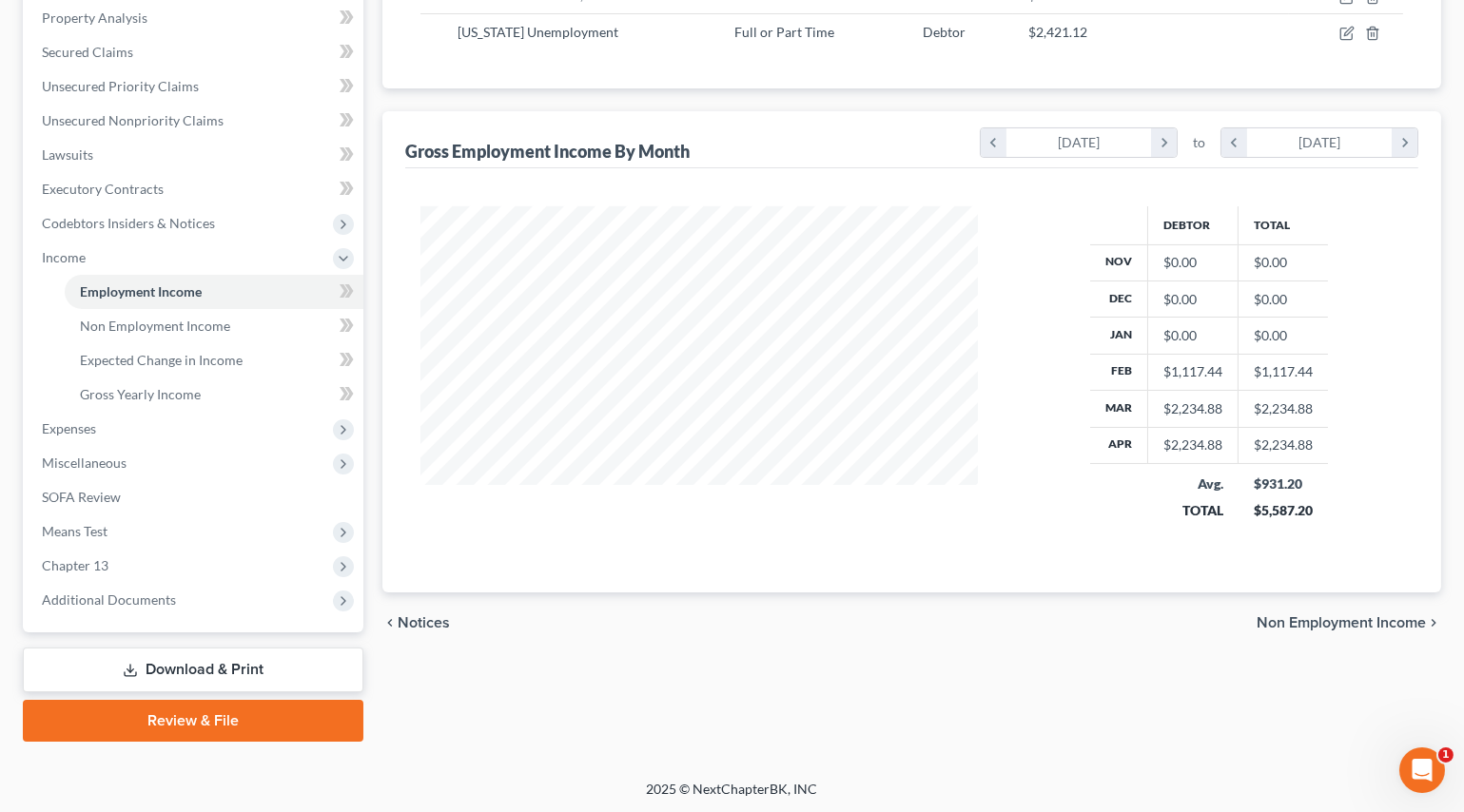
click at [154, 662] on link "Download & Print" at bounding box center [193, 670] width 341 height 45
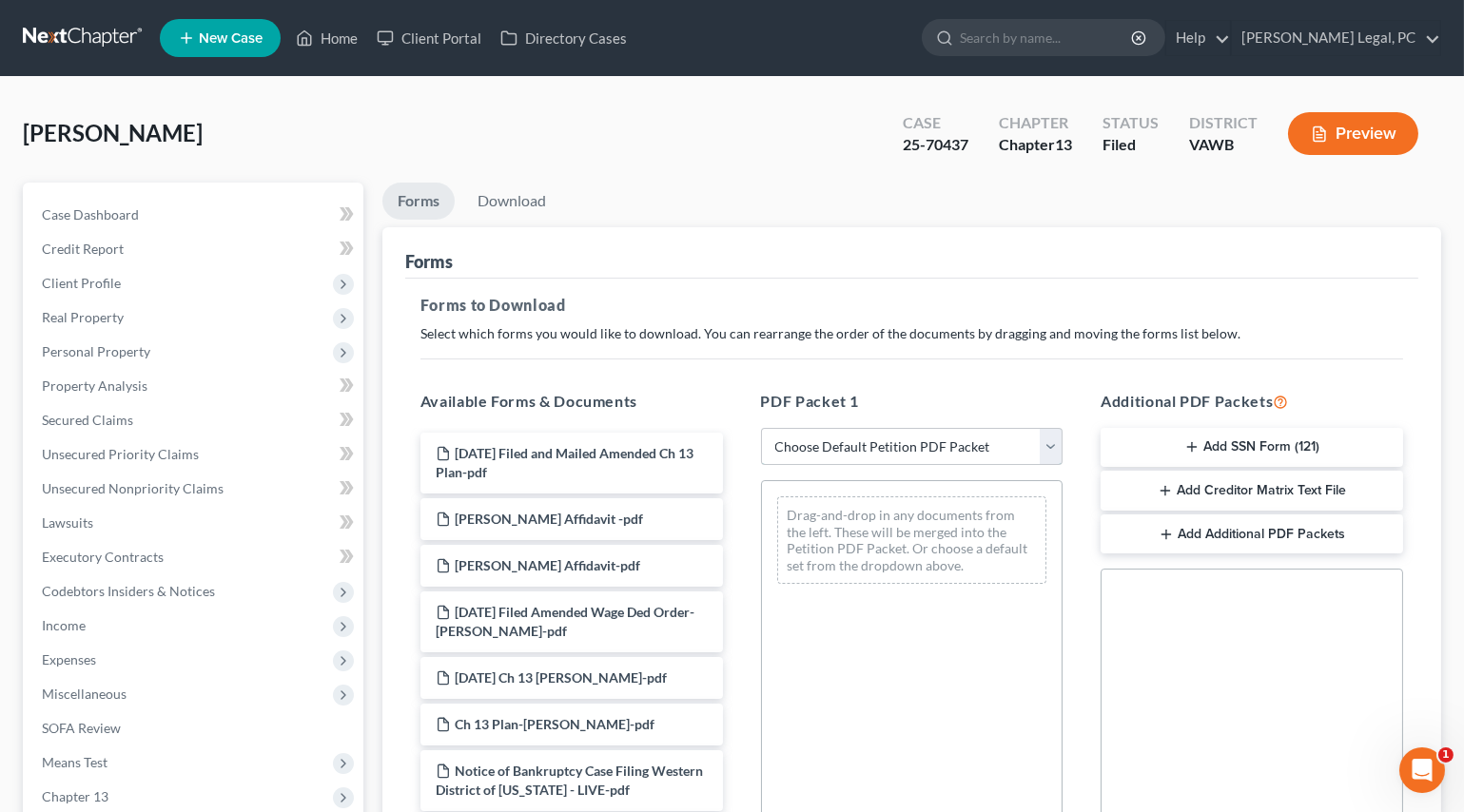
click at [820, 442] on select "Choose Default Petition PDF Packet Complete Bankruptcy Petition (all forms and …" at bounding box center [912, 447] width 302 height 38
select select "2"
click at [761, 428] on select "Choose Default Petition PDF Packet Complete Bankruptcy Petition (all forms and …" at bounding box center [912, 447] width 302 height 38
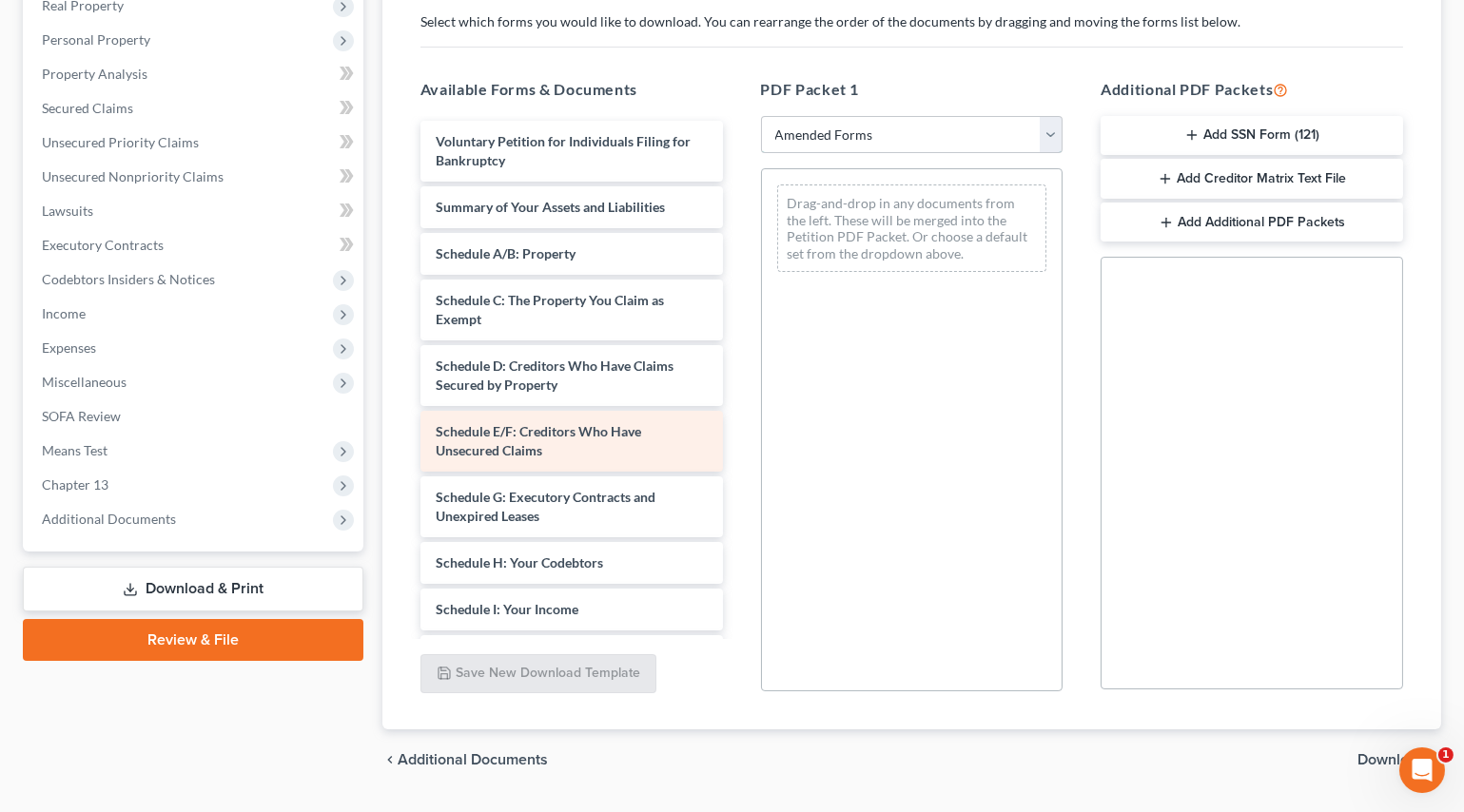
scroll to position [362, 0]
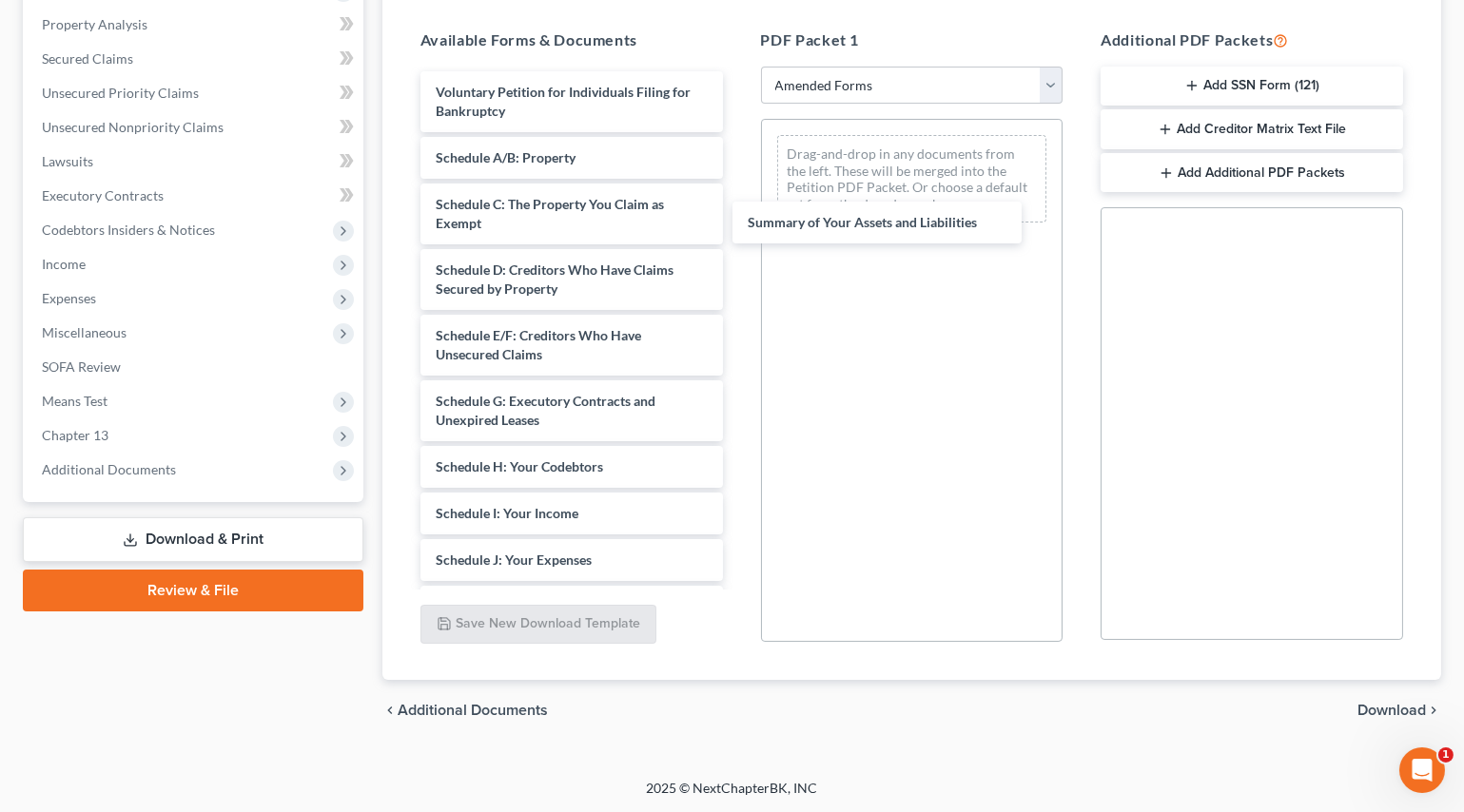
drag, startPoint x: 537, startPoint y: 161, endPoint x: 806, endPoint y: 260, distance: 286.6
click at [738, 217] on div "Summary of Your Assets and Liabilities Voluntary Petition for Individuals Filin…" at bounding box center [571, 527] width 333 height 912
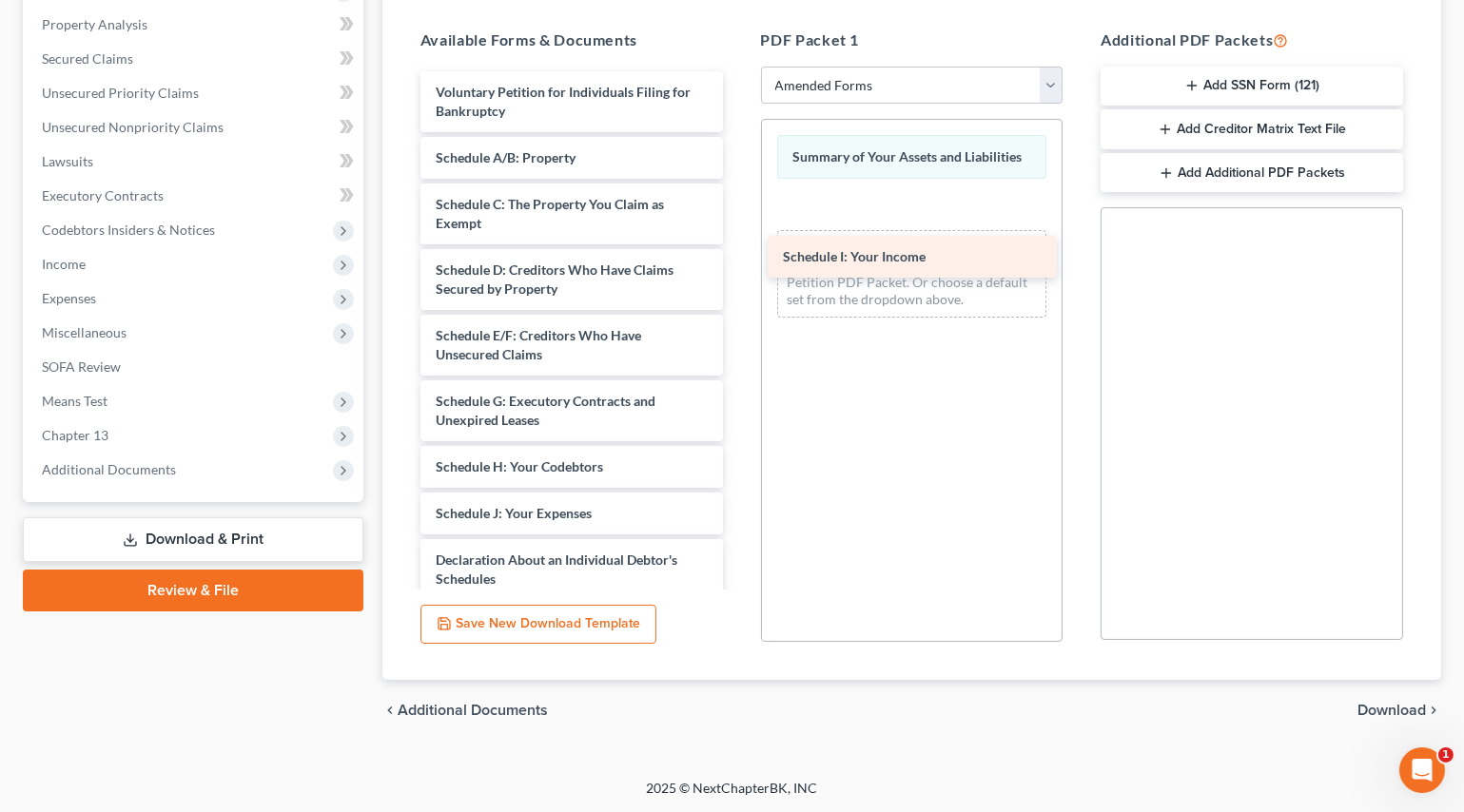
drag, startPoint x: 542, startPoint y: 521, endPoint x: 890, endPoint y: 265, distance: 432.0
click at [738, 265] on div "Schedule I: Your Income Voluntary Petition for Individuals Filing for Bankruptc…" at bounding box center [571, 504] width 333 height 866
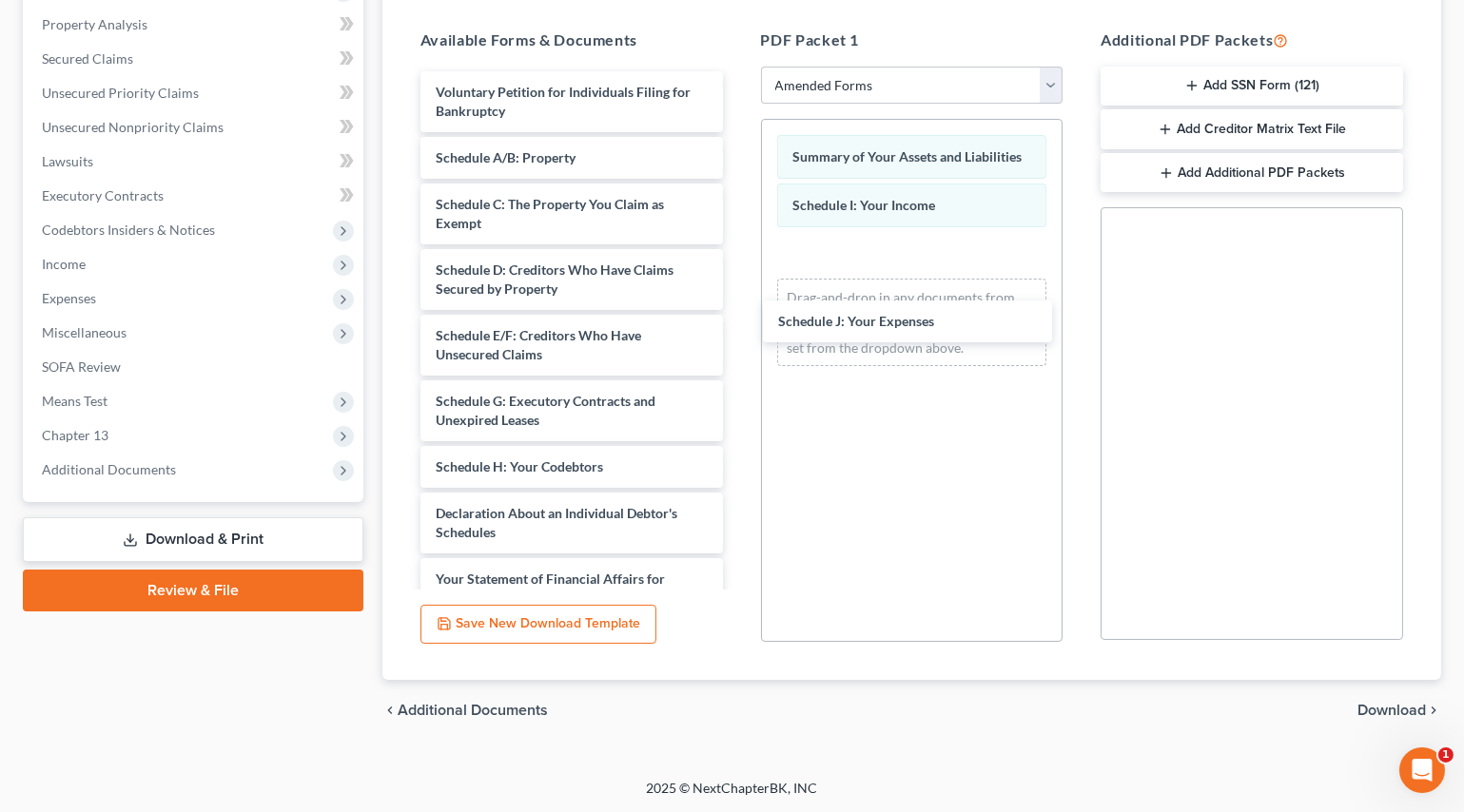
drag, startPoint x: 551, startPoint y: 513, endPoint x: 973, endPoint y: 365, distance: 447.2
click at [738, 303] on div "Schedule J: Your Expenses Voluntary Petition for Individuals Filing for Bankrup…" at bounding box center [571, 480] width 333 height 819
click at [1373, 707] on span "Download" at bounding box center [1391, 710] width 68 height 15
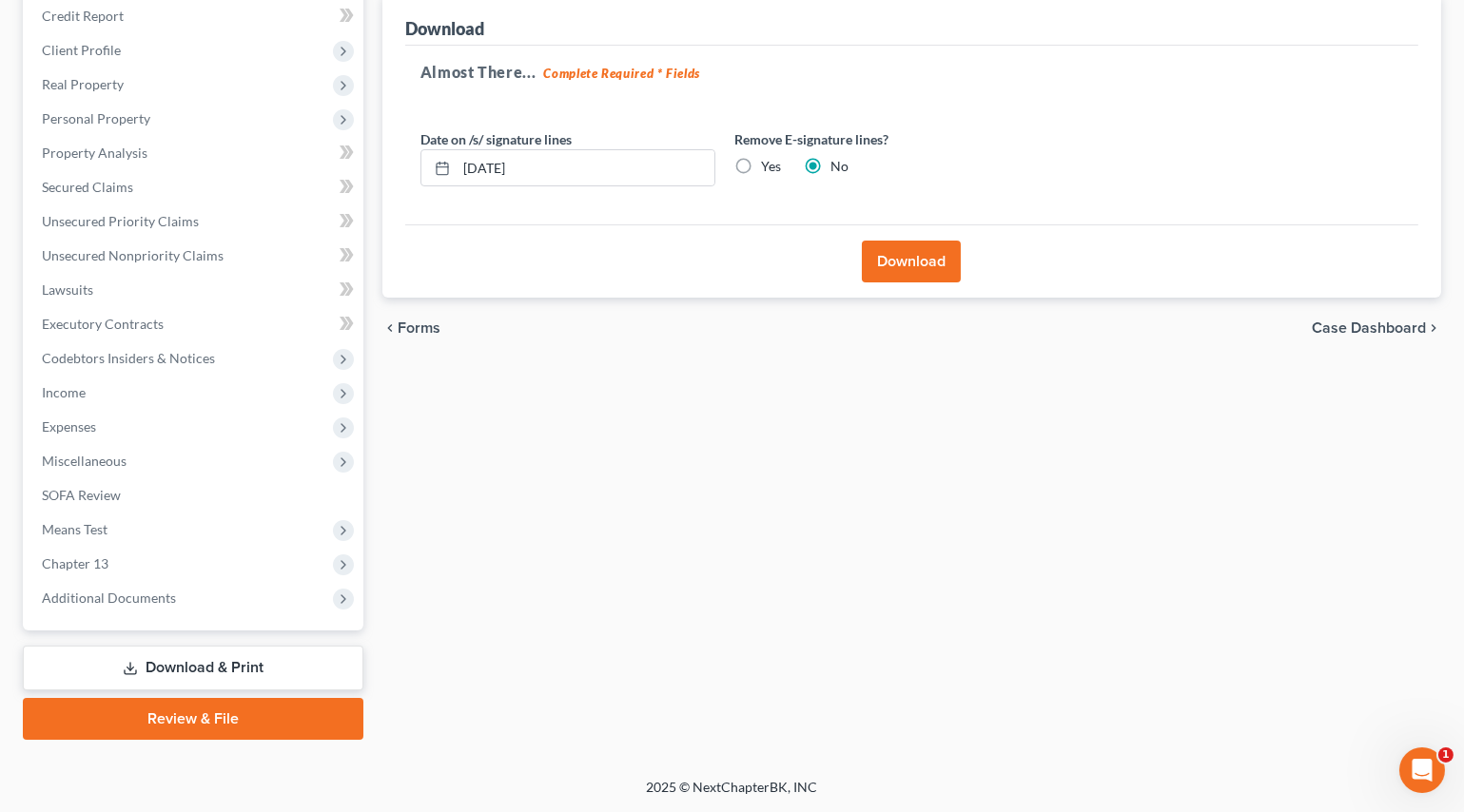
scroll to position [230, 0]
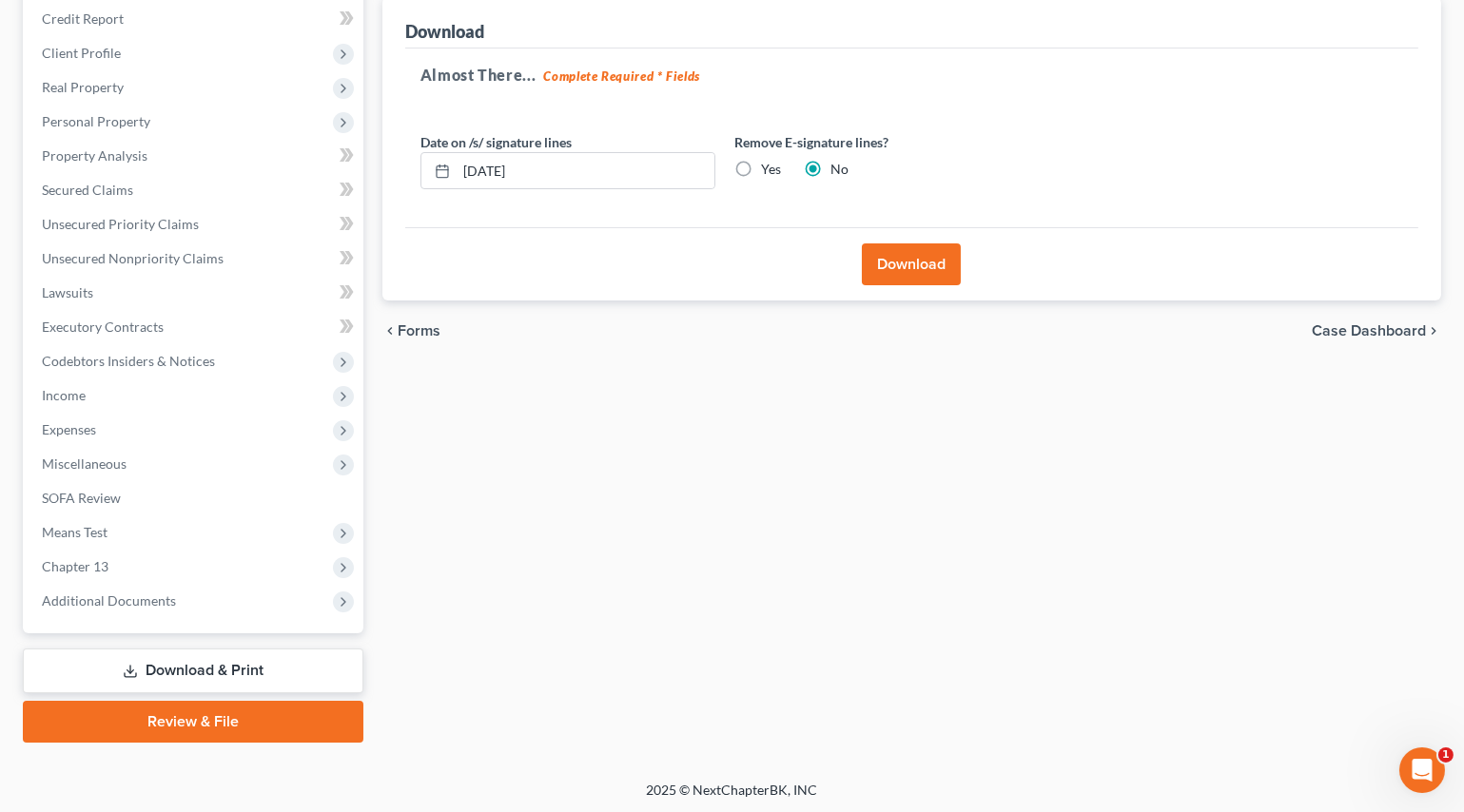
click at [915, 251] on button "Download" at bounding box center [911, 265] width 99 height 42
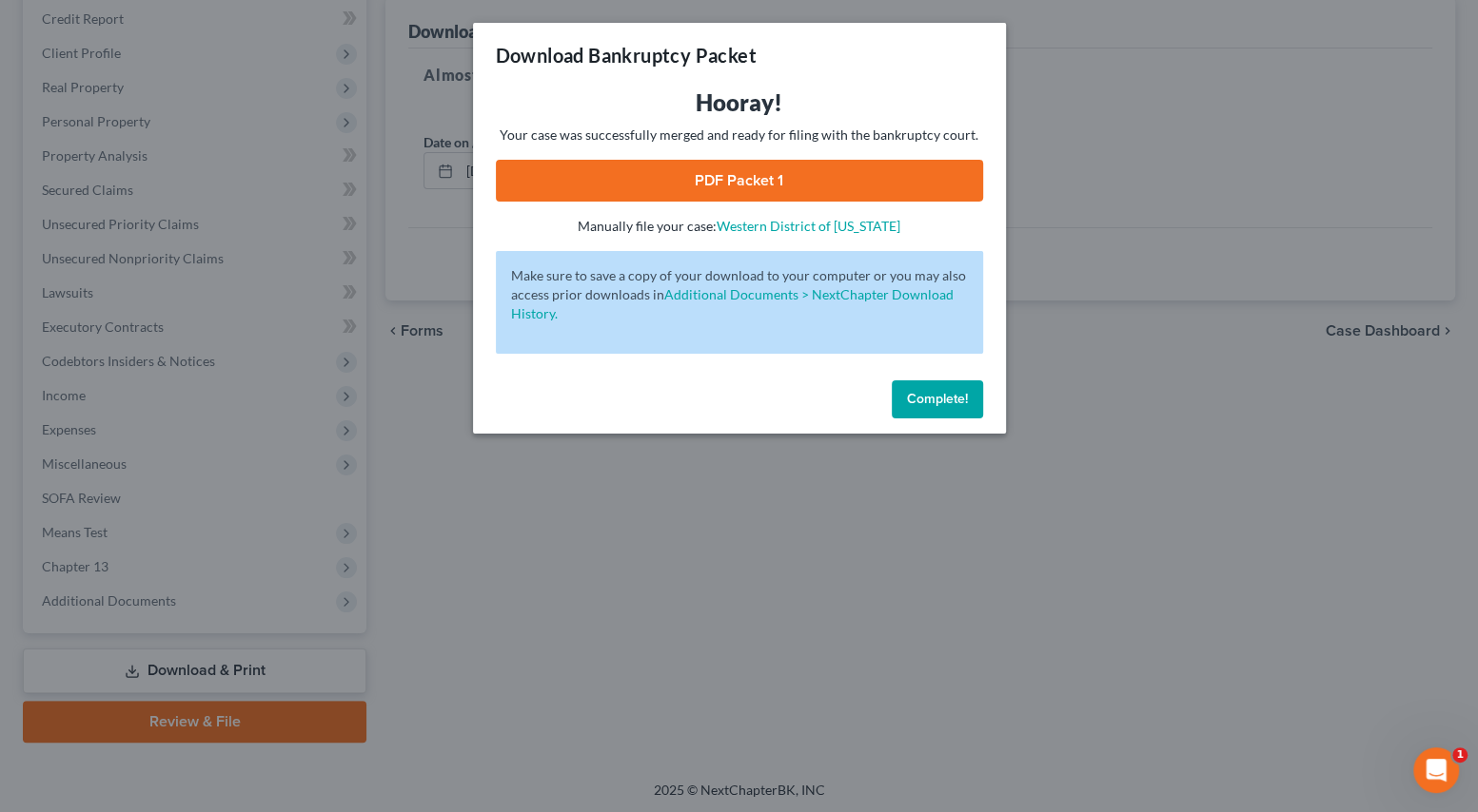
click at [728, 192] on link "PDF Packet 1" at bounding box center [739, 180] width 487 height 42
click at [508, 479] on div "Download Bankruptcy Packet Hooray! Your case was successfully merged and ready …" at bounding box center [739, 406] width 1478 height 812
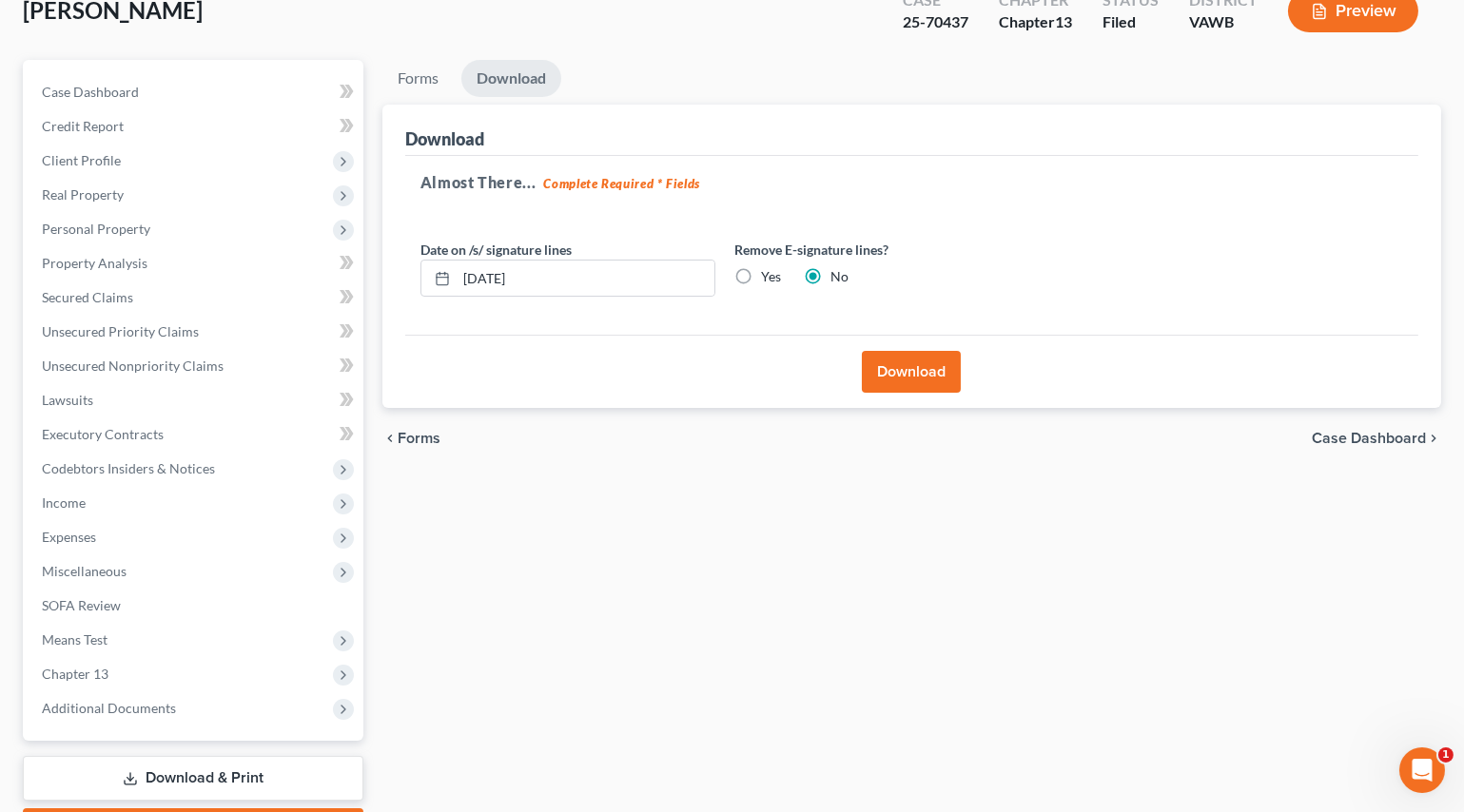
scroll to position [0, 0]
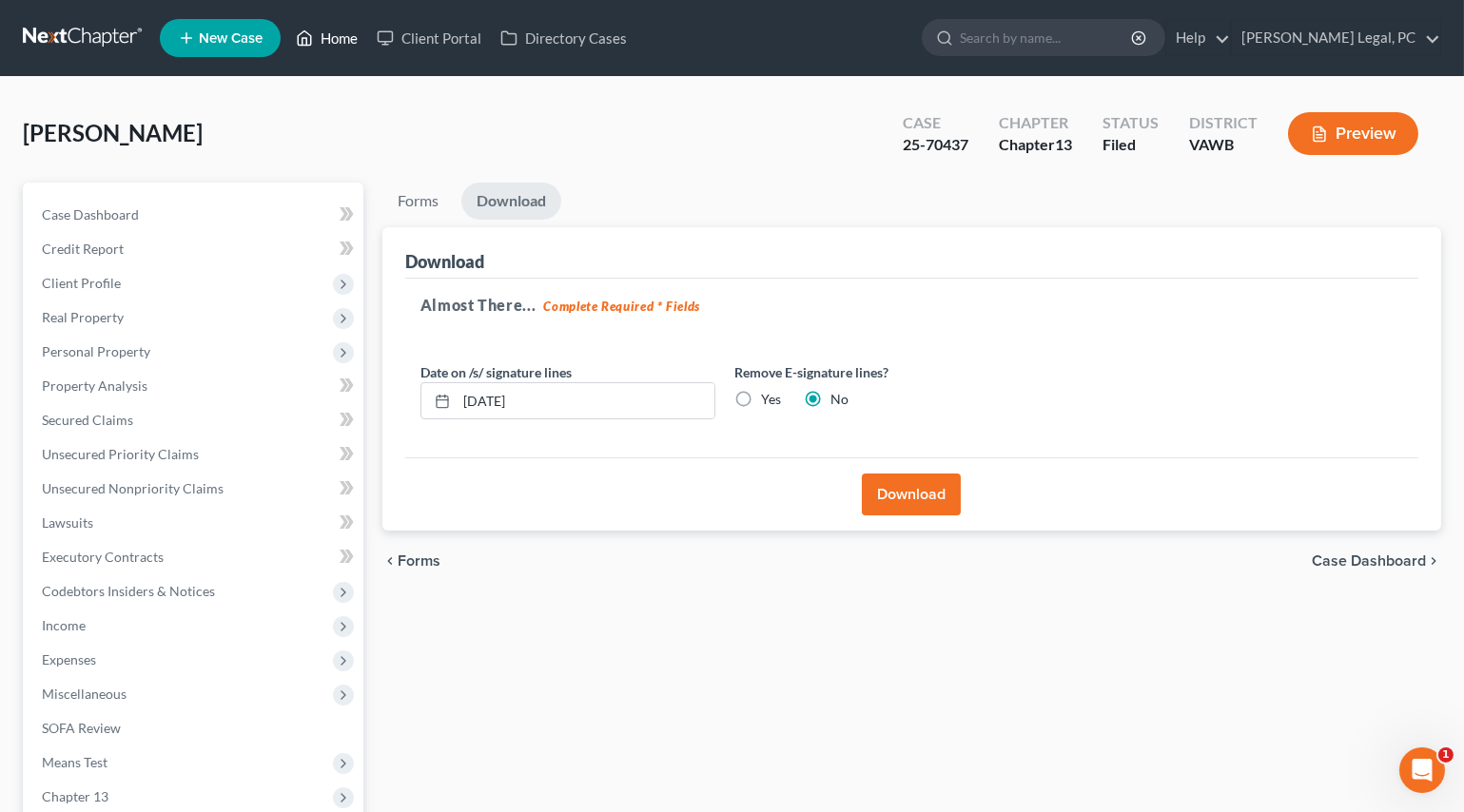
click at [338, 31] on link "Home" at bounding box center [326, 38] width 81 height 35
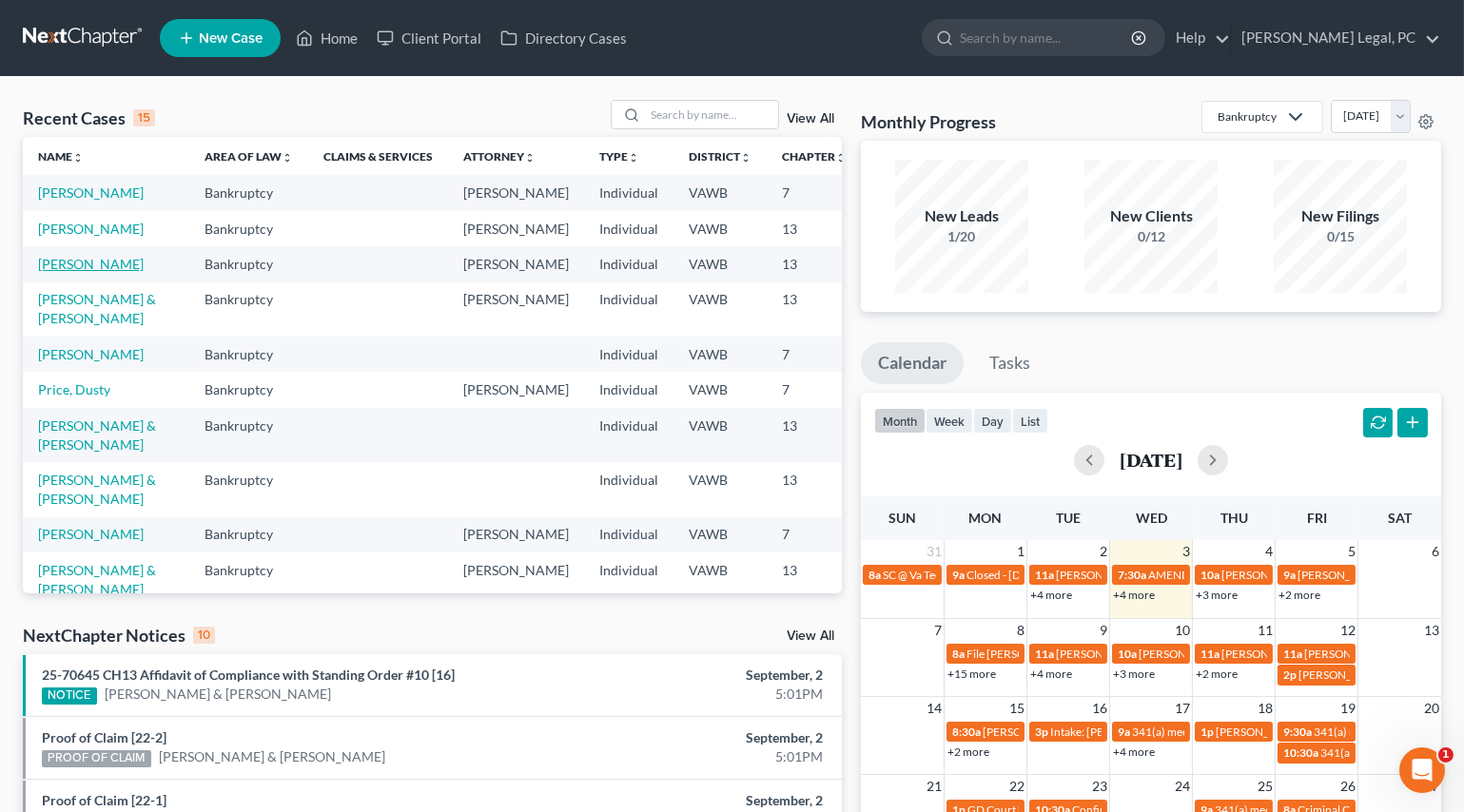
click at [60, 272] on link "[PERSON_NAME]" at bounding box center [91, 264] width 106 height 16
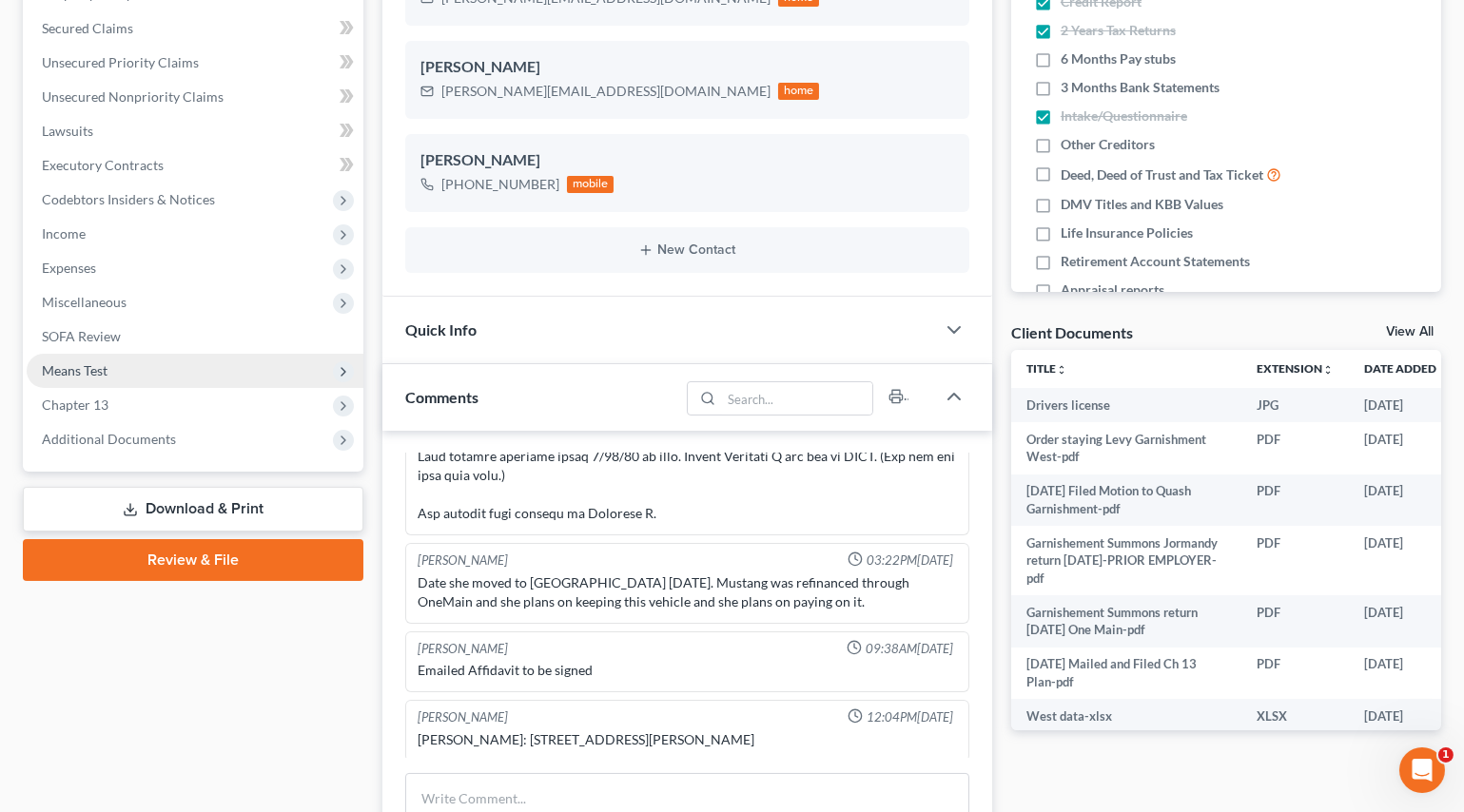
scroll to position [432, 0]
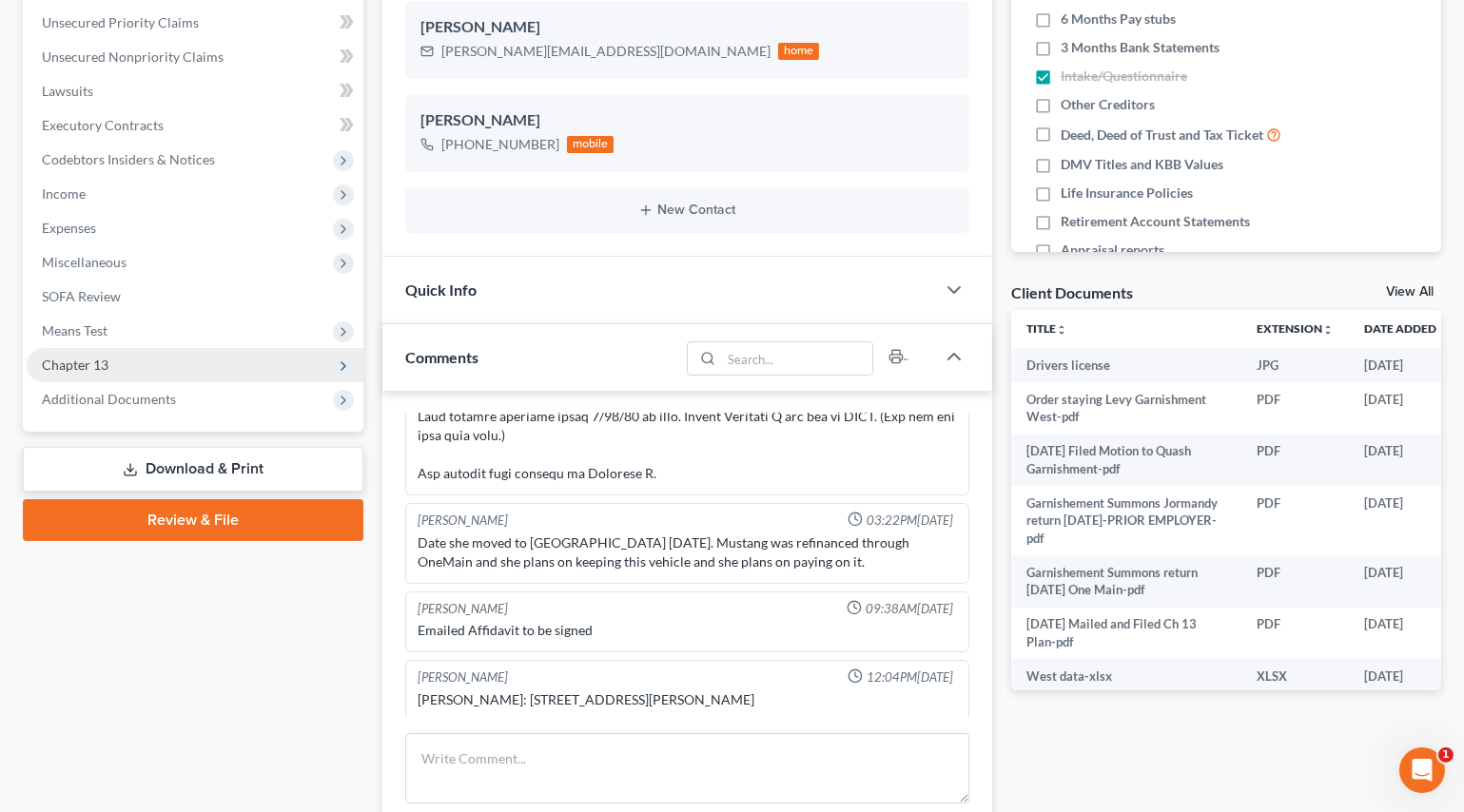
click at [125, 355] on span "Chapter 13" at bounding box center [195, 366] width 337 height 35
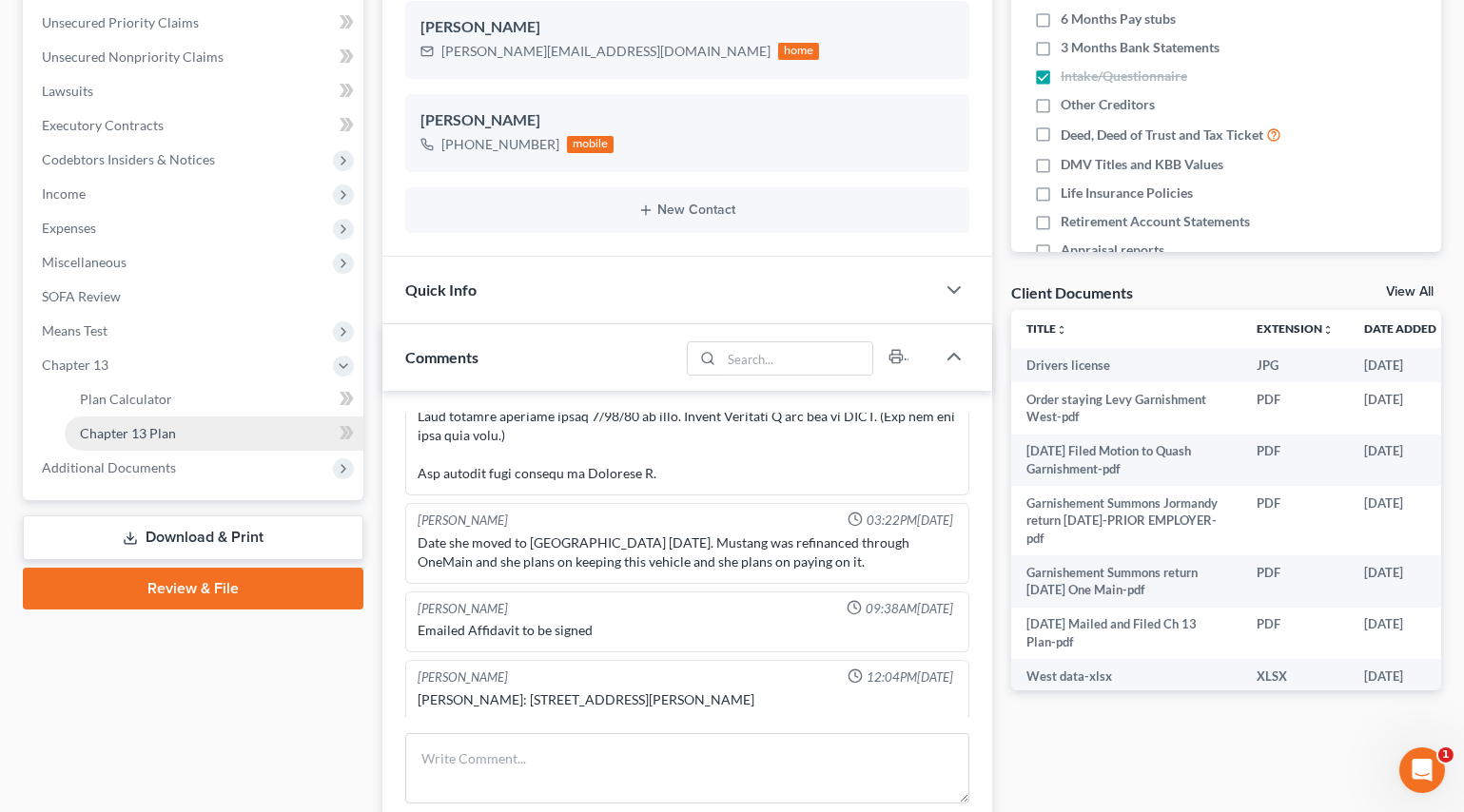
click at [143, 437] on span "Chapter 13 Plan" at bounding box center [128, 433] width 96 height 16
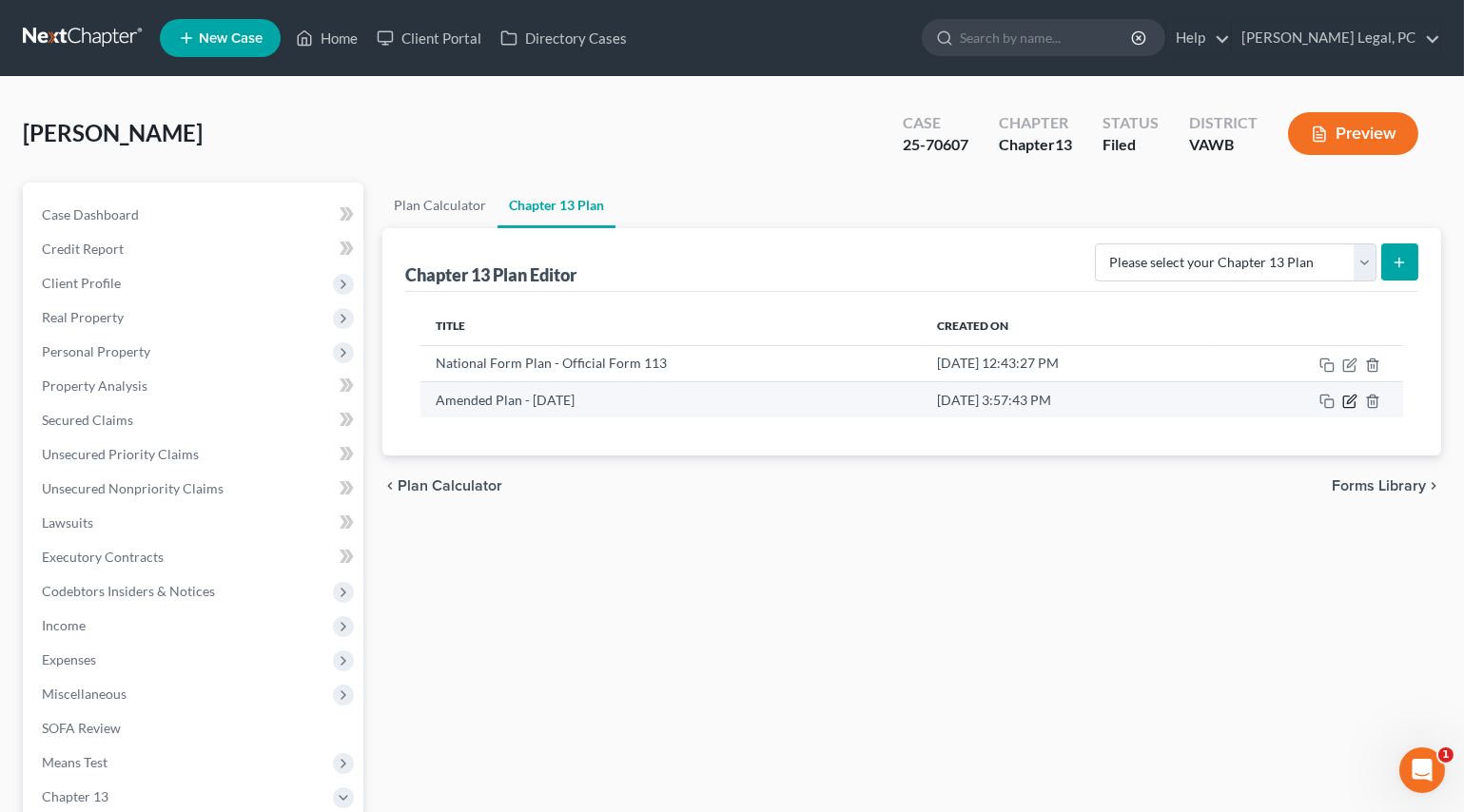
click at [1349, 394] on icon "button" at bounding box center [1350, 401] width 15 height 15
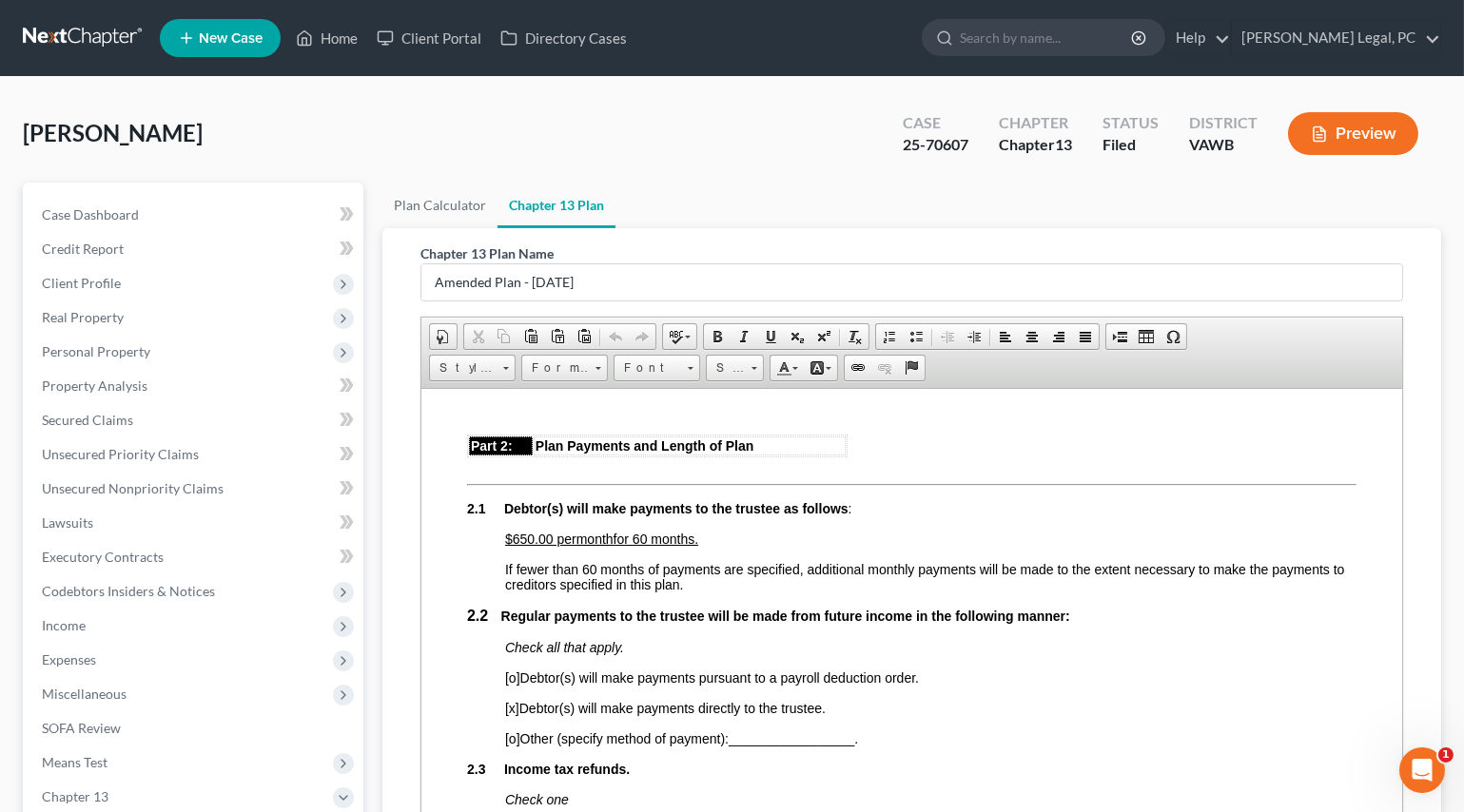
scroll to position [865, 0]
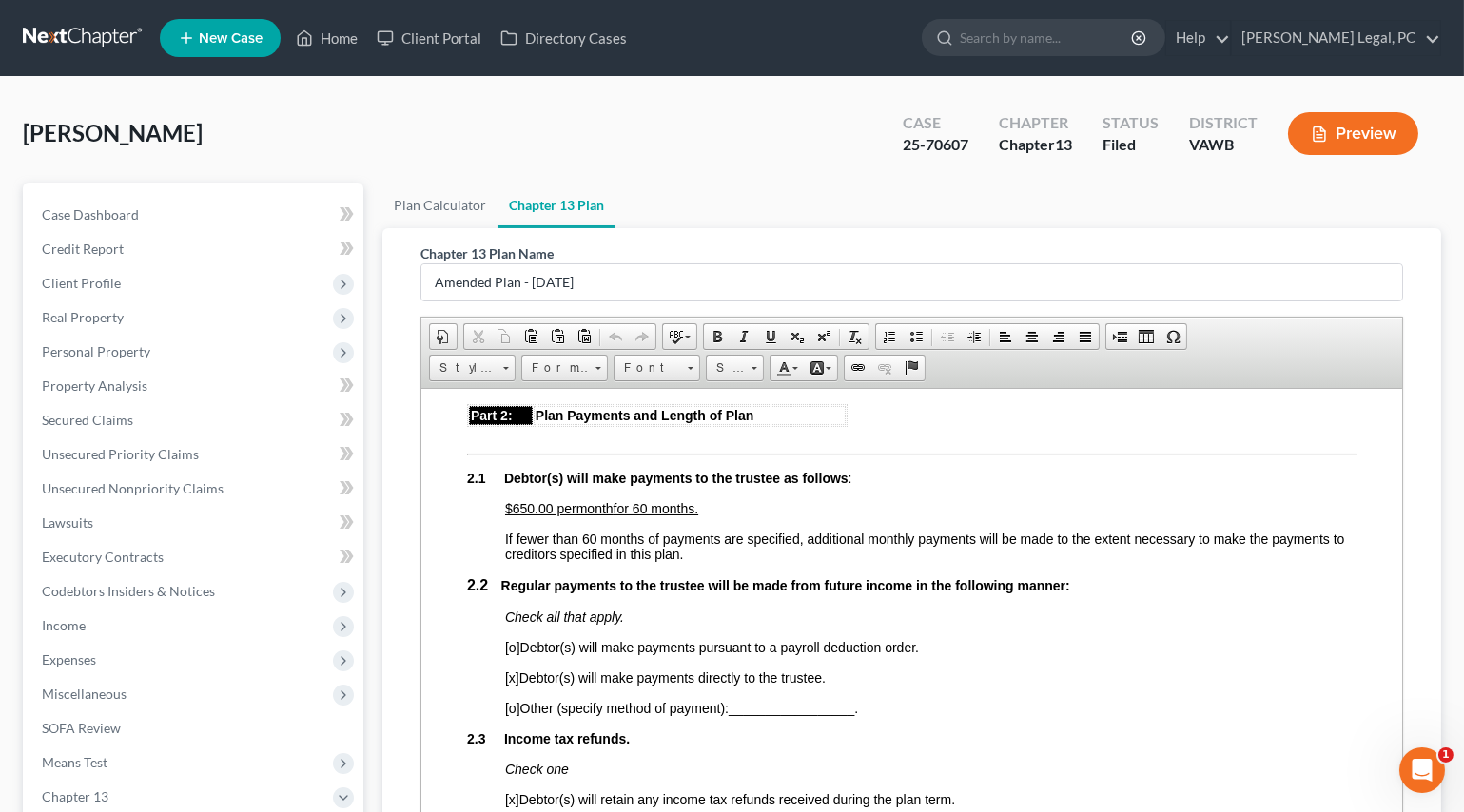
click at [515, 515] on span "$650.00 per" at bounding box center [540, 508] width 71 height 15
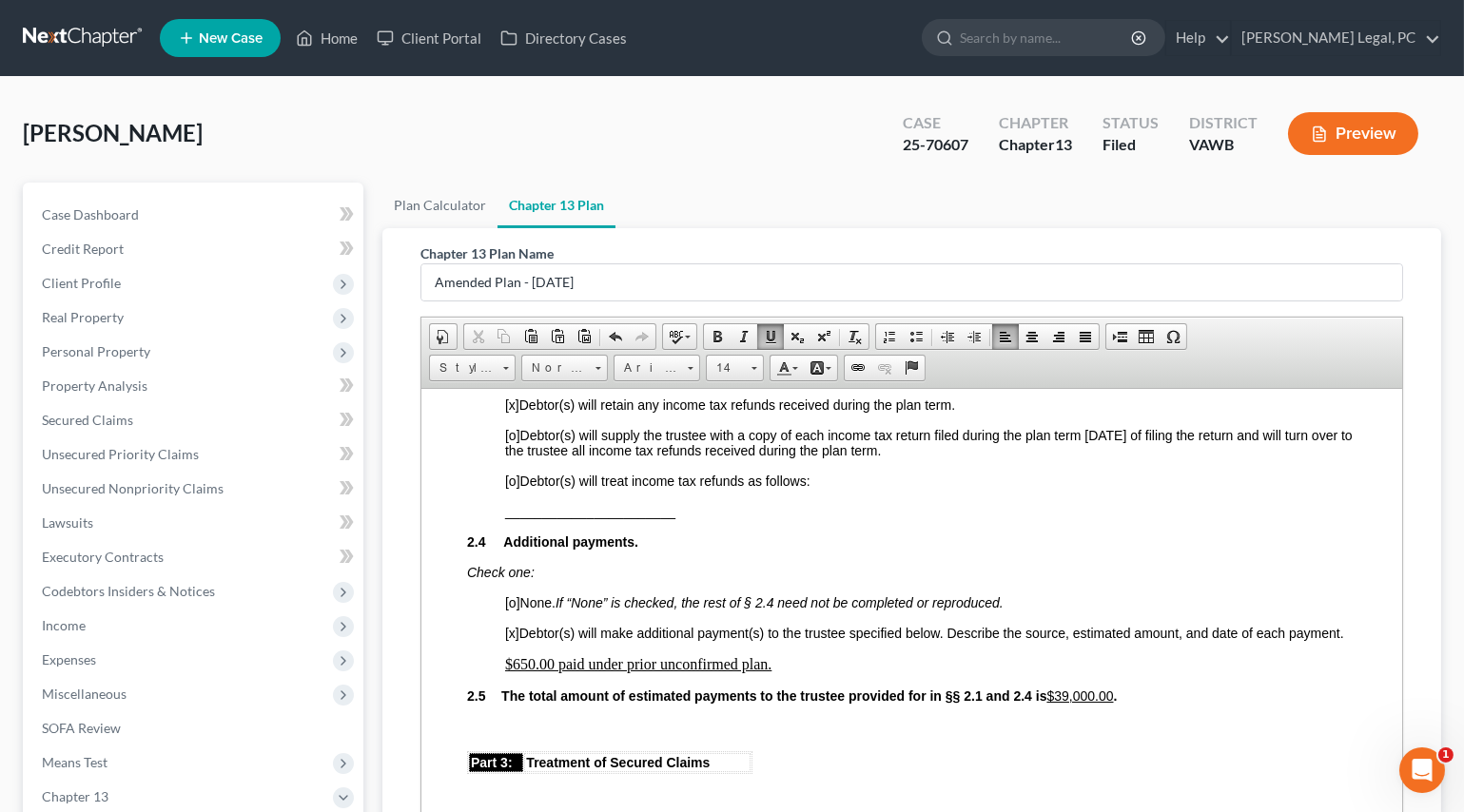
scroll to position [1297, 0]
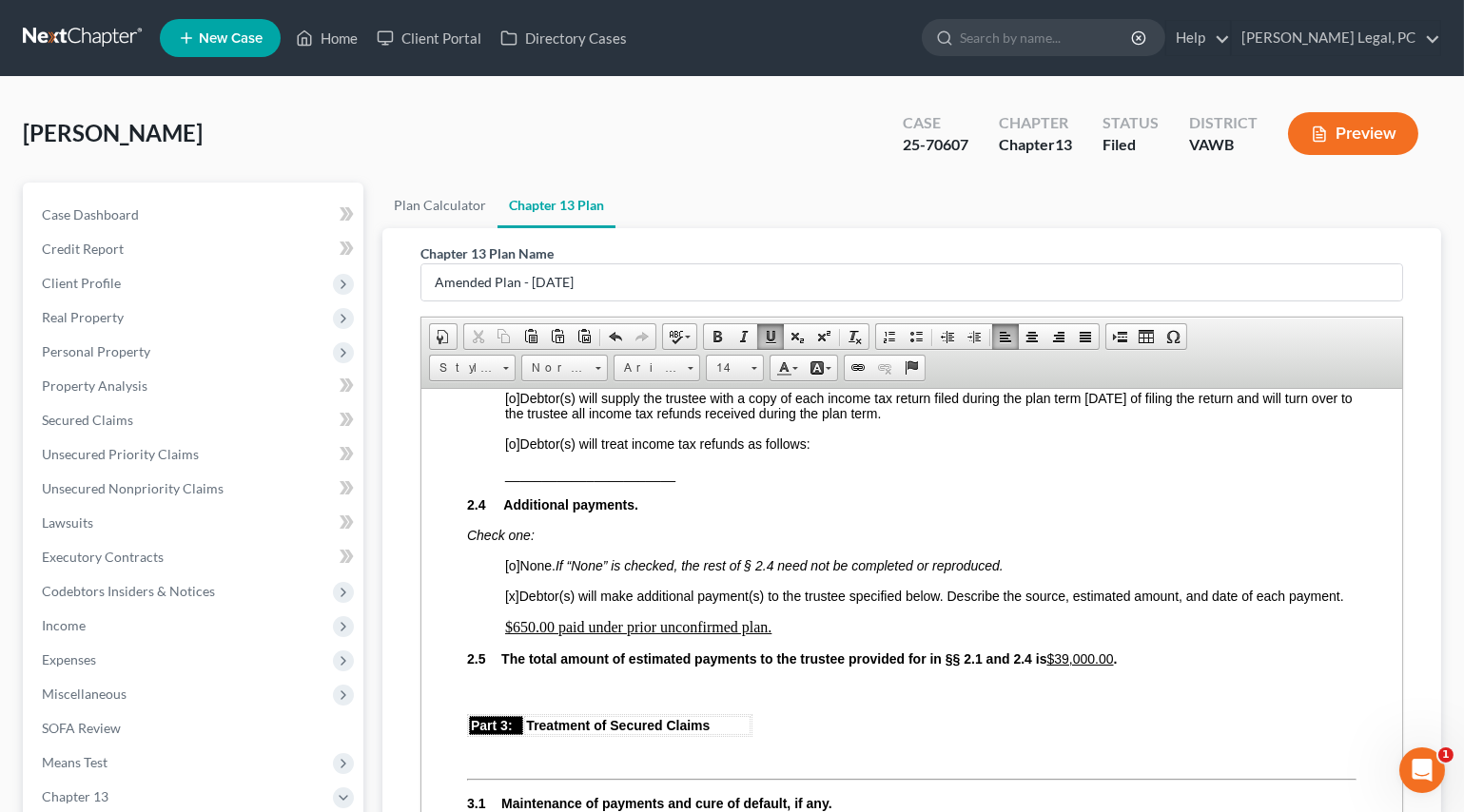
click at [1112, 666] on u "$39,000.00" at bounding box center [1078, 658] width 66 height 15
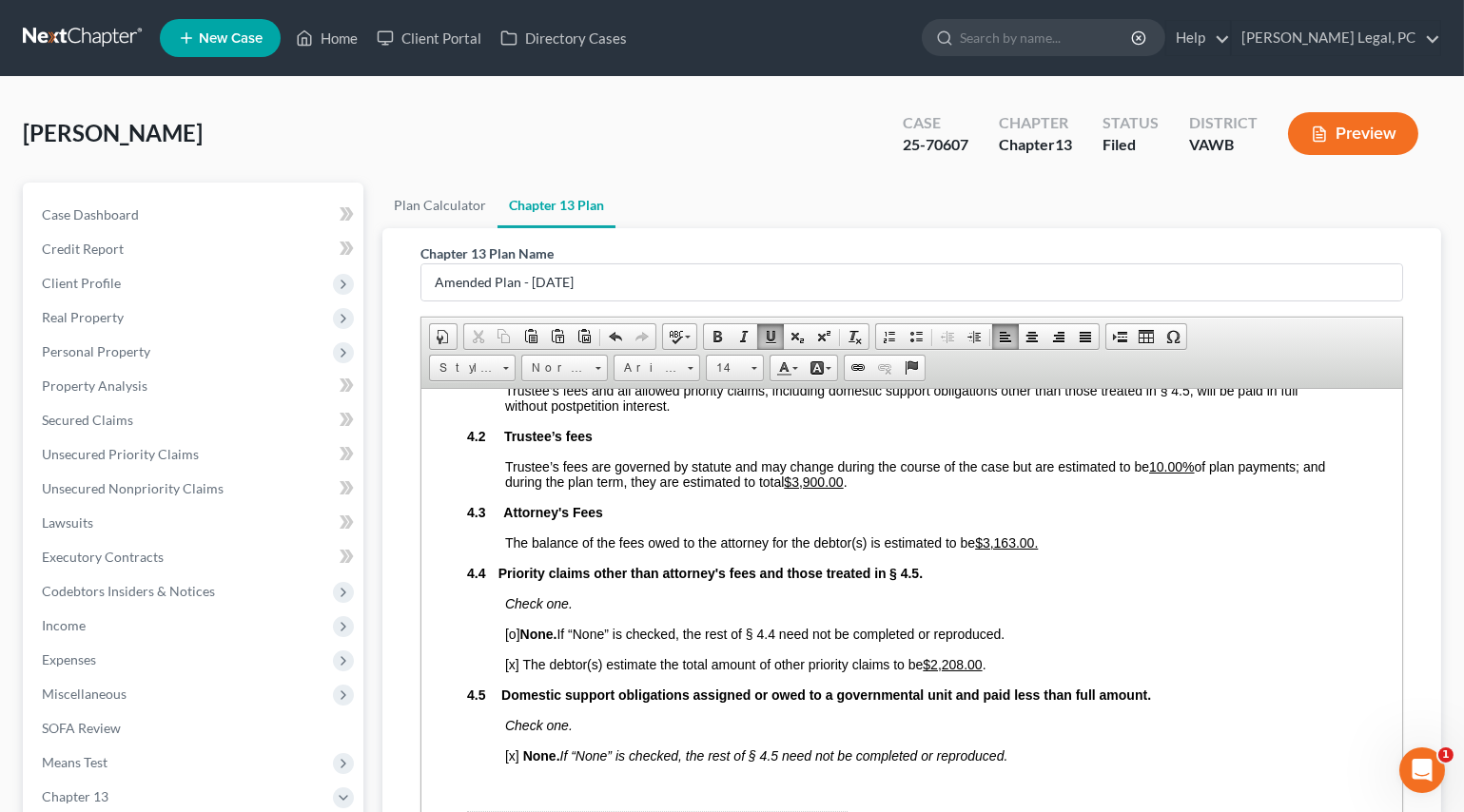
scroll to position [3198, 0]
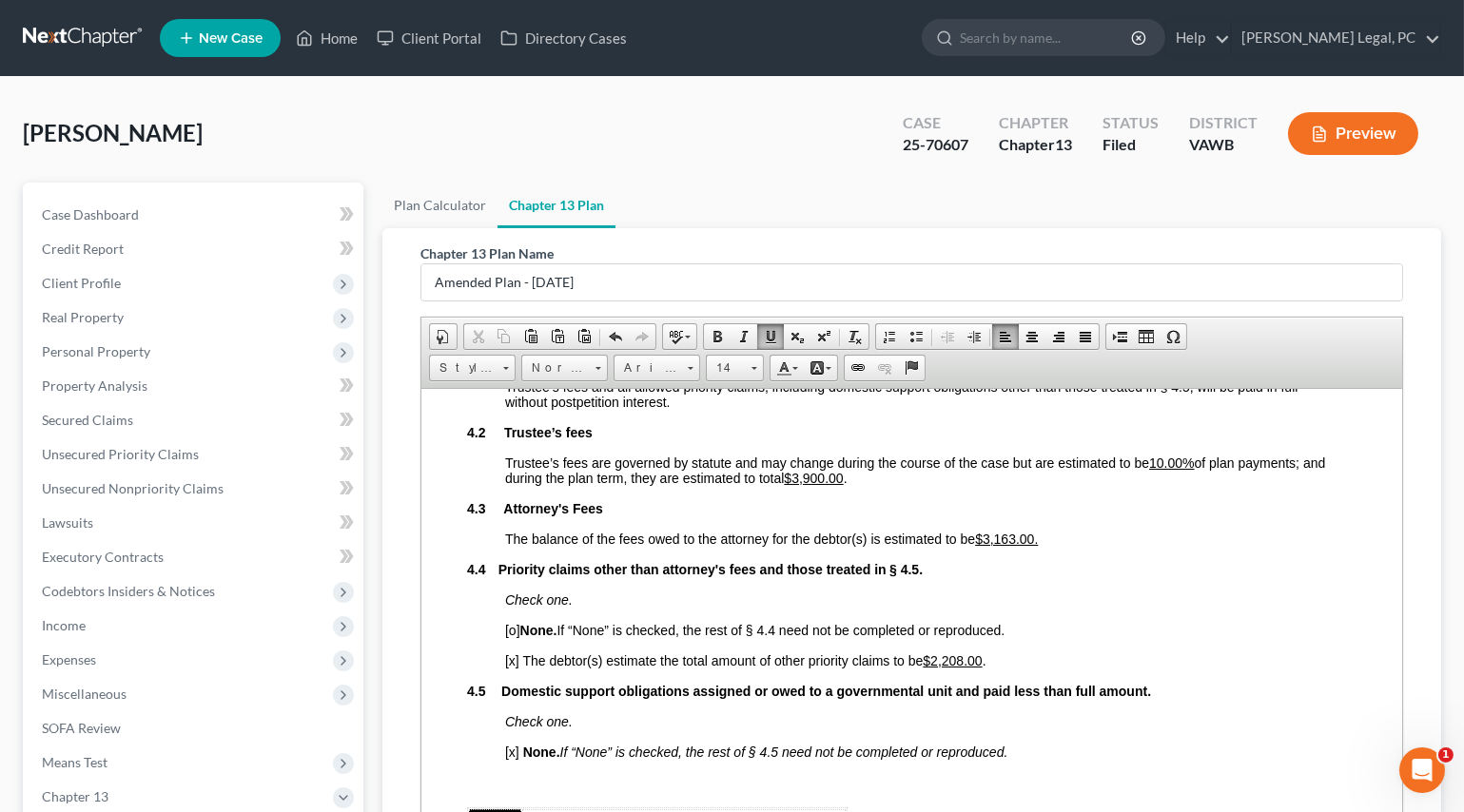
click at [786, 485] on u "$3,900.00" at bounding box center [811, 477] width 59 height 15
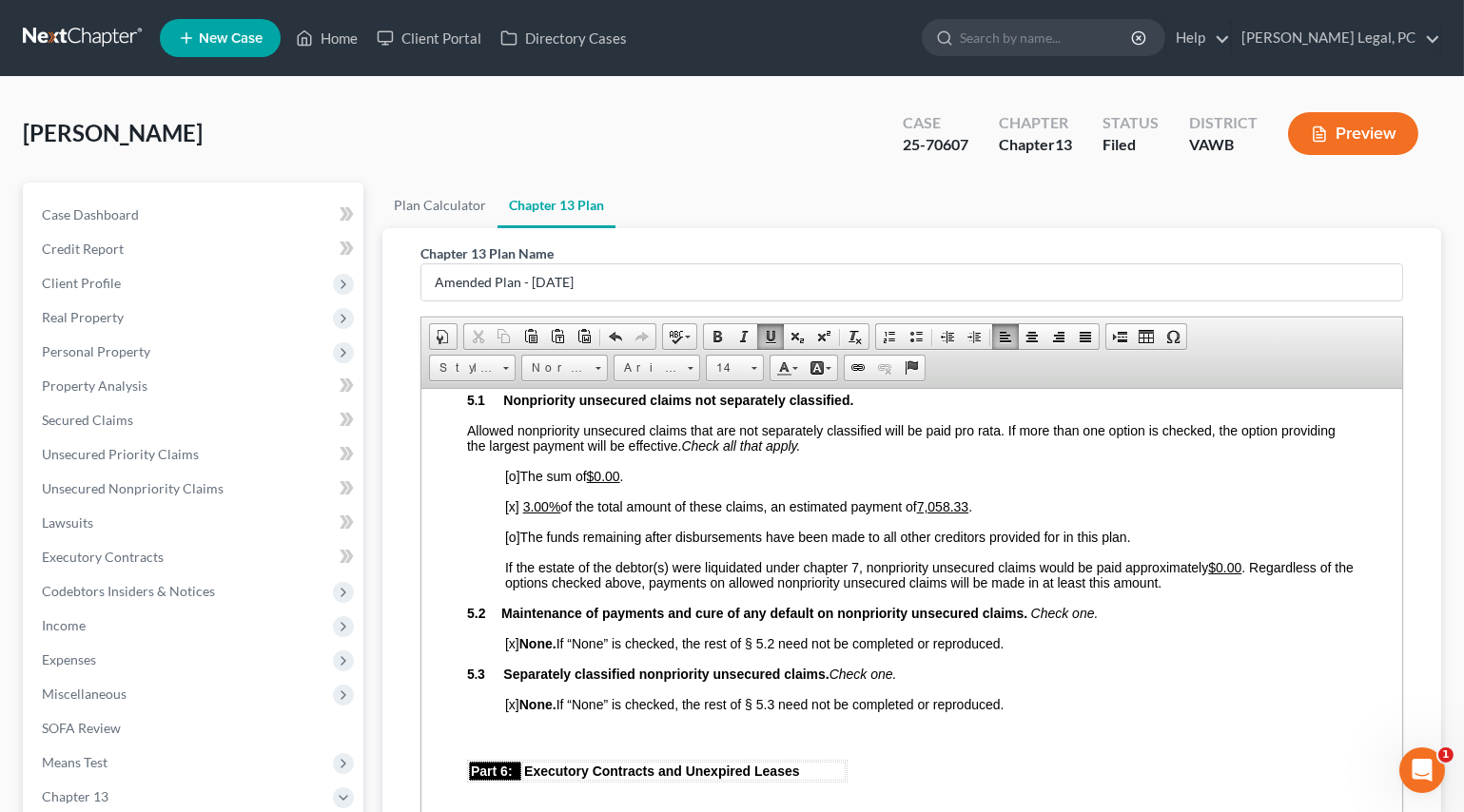
scroll to position [3717, 0]
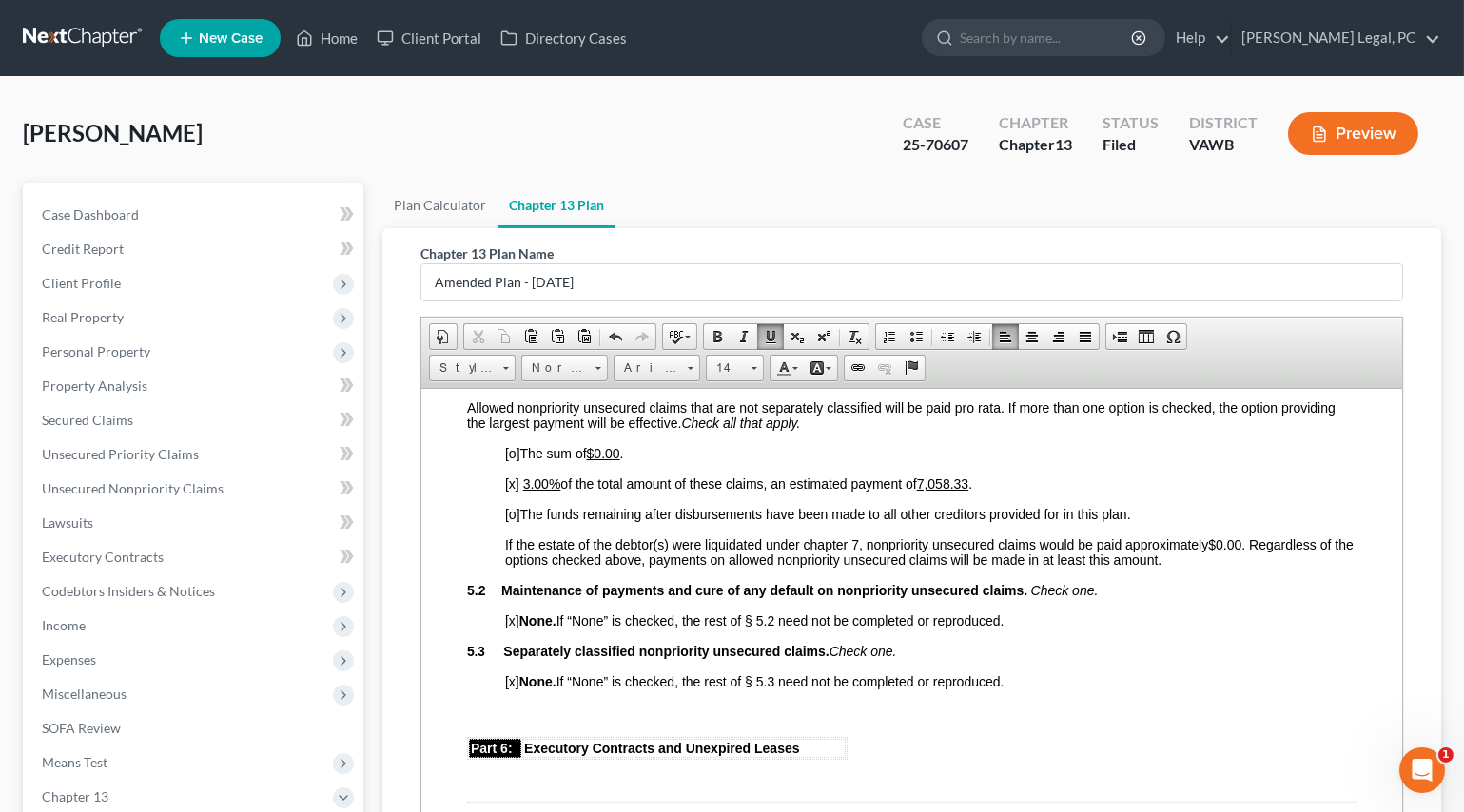
click at [927, 490] on u "7,058.33" at bounding box center [942, 483] width 52 height 15
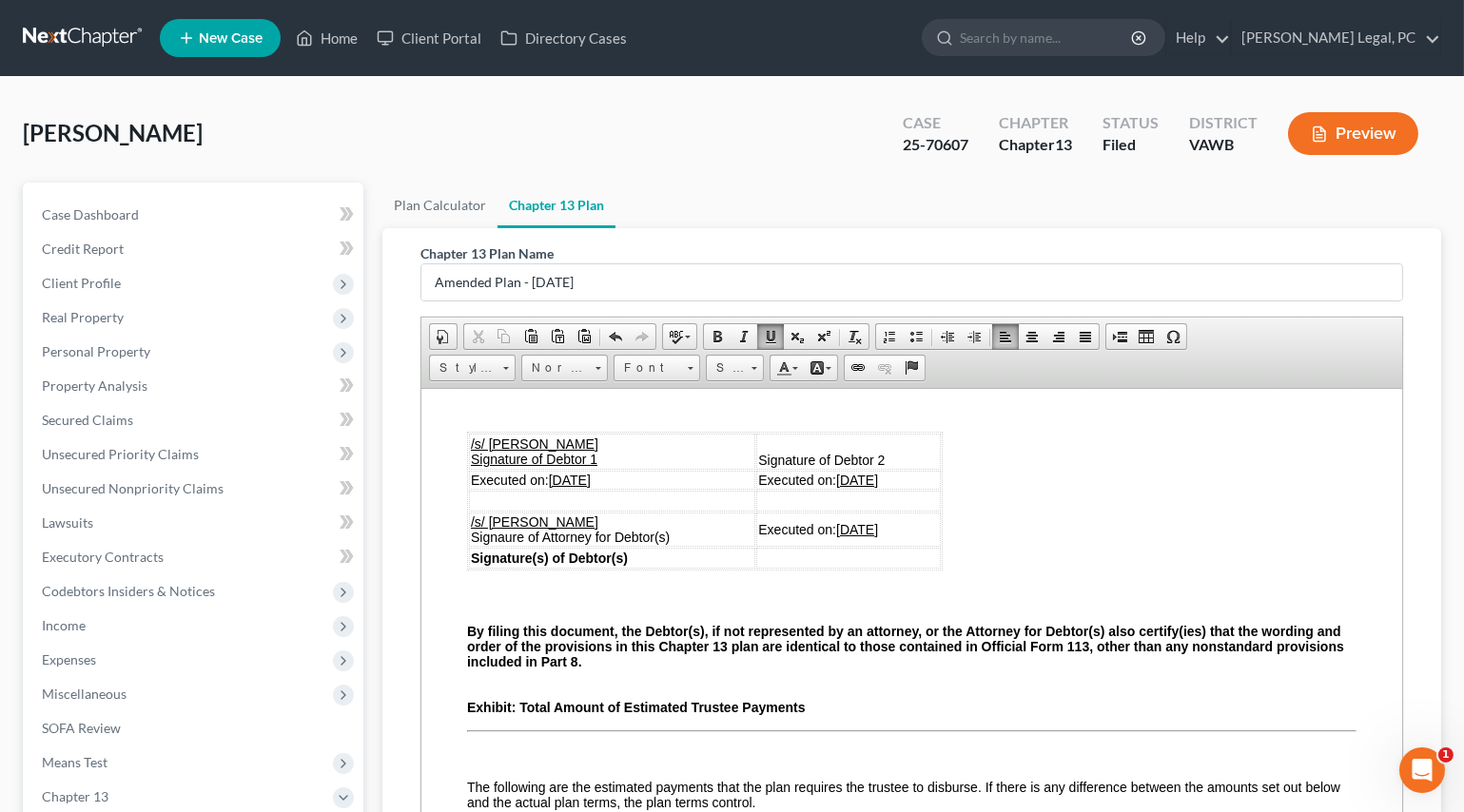
scroll to position [5273, 0]
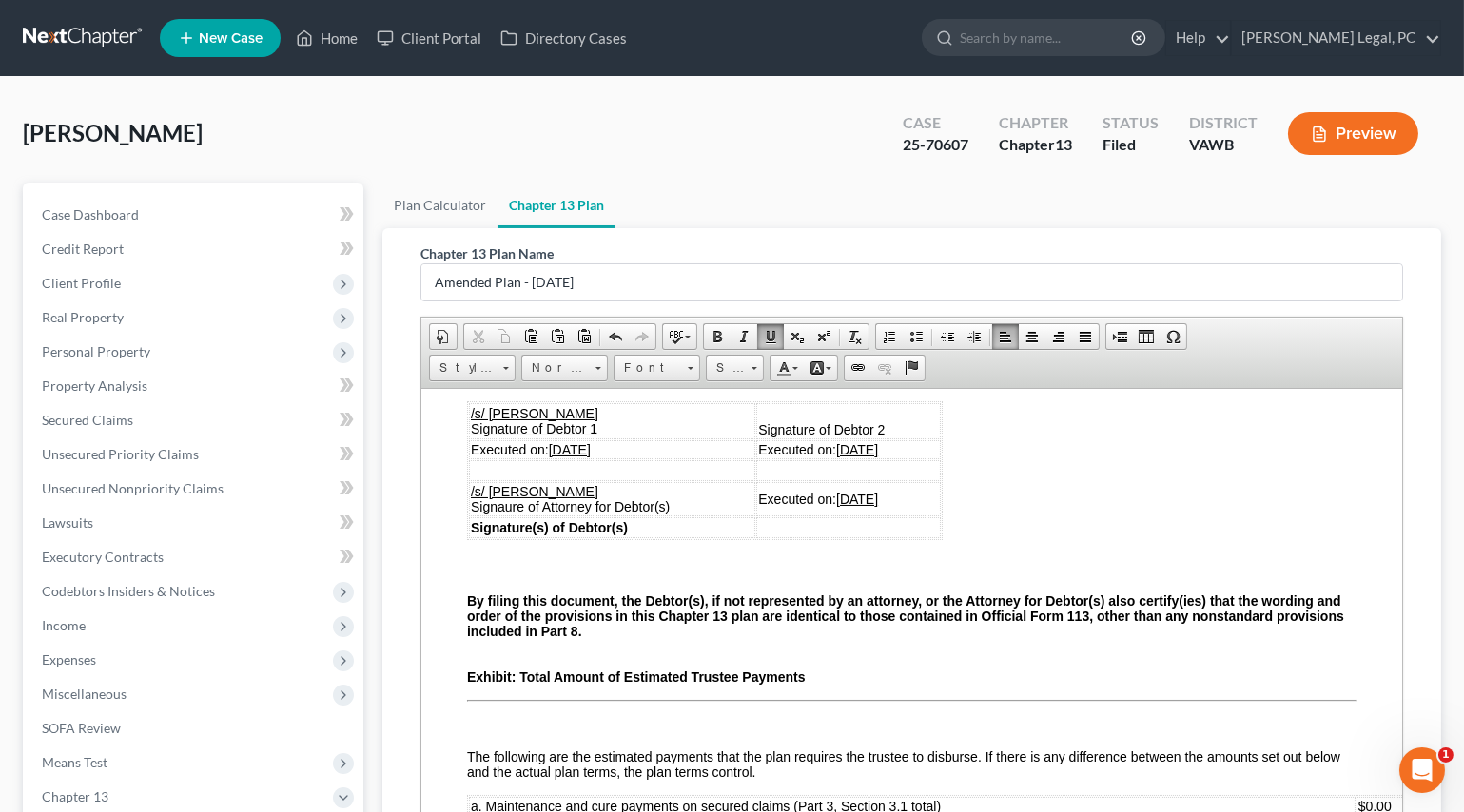
click at [564, 457] on u "[DATE]" at bounding box center [569, 449] width 42 height 15
drag, startPoint x: 624, startPoint y: 578, endPoint x: 554, endPoint y: 578, distance: 70.0
click at [554, 459] on td "Executed on: [DATE]" at bounding box center [612, 449] width 286 height 19
copy u "[DATE]"
drag, startPoint x: 896, startPoint y: 579, endPoint x: 822, endPoint y: 578, distance: 74.0
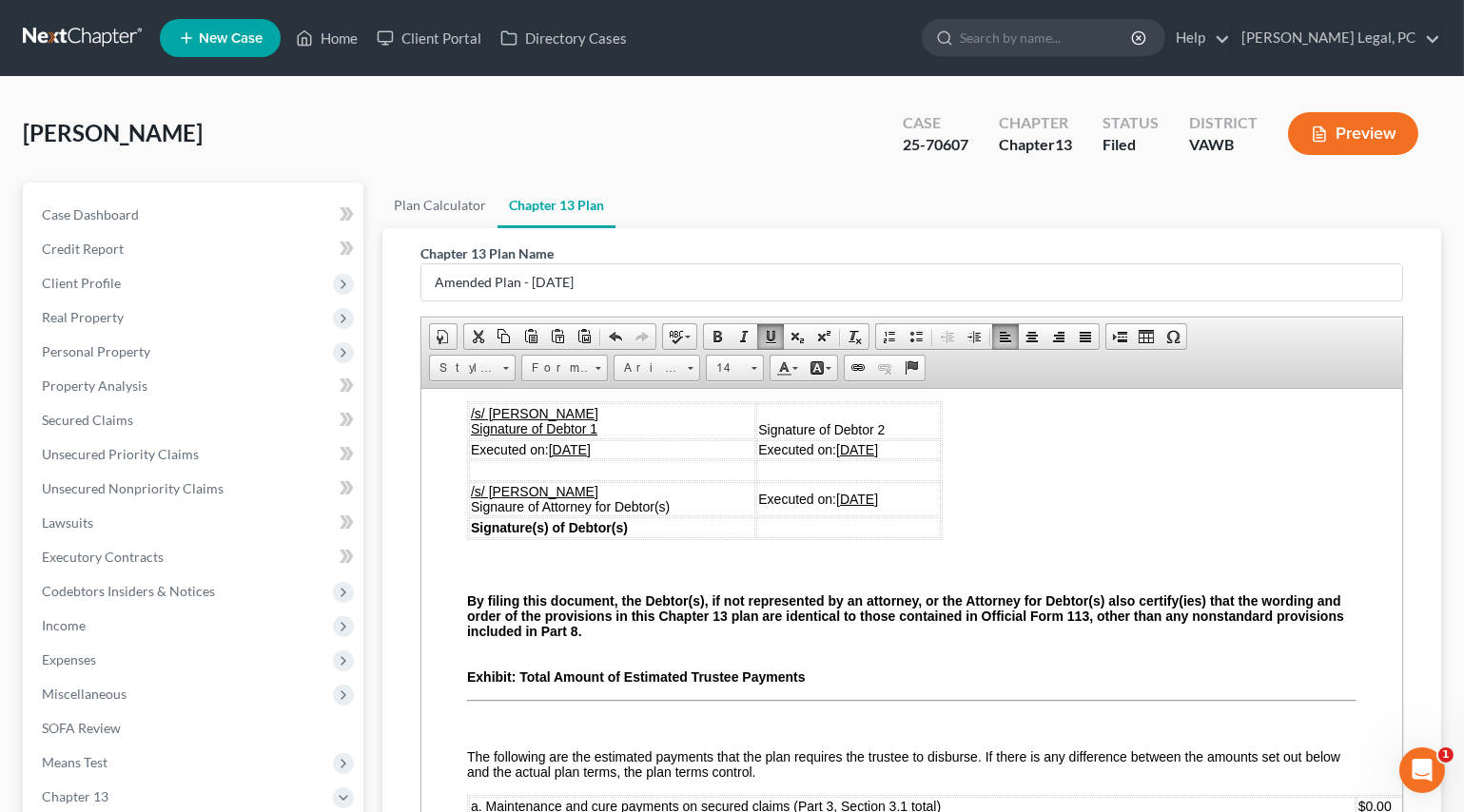
click at [822, 459] on td "Executed on: [DATE]" at bounding box center [848, 449] width 184 height 19
drag, startPoint x: 886, startPoint y: 632, endPoint x: 823, endPoint y: 633, distance: 63.0
click at [835, 506] on u "[DATE]" at bounding box center [856, 498] width 42 height 15
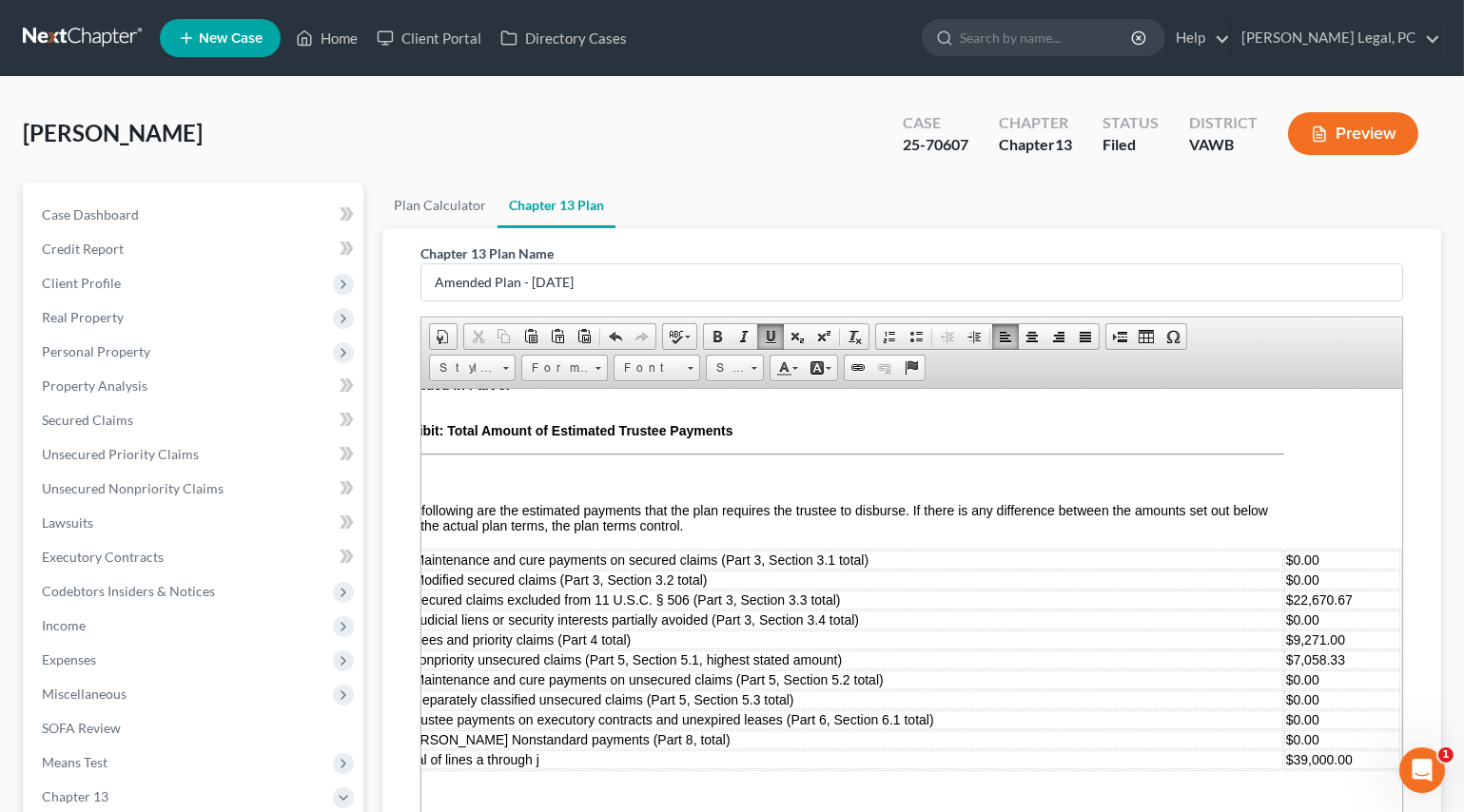
scroll to position [5675, 84]
click at [1314, 570] on td "$0.00" at bounding box center [1341, 580] width 116 height 19
click at [1342, 589] on td "$22,670.67" at bounding box center [1341, 599] width 116 height 19
click at [1338, 630] on td "$9,271.00" at bounding box center [1341, 639] width 116 height 19
click at [1335, 650] on td "$7,058.33" at bounding box center [1341, 659] width 116 height 19
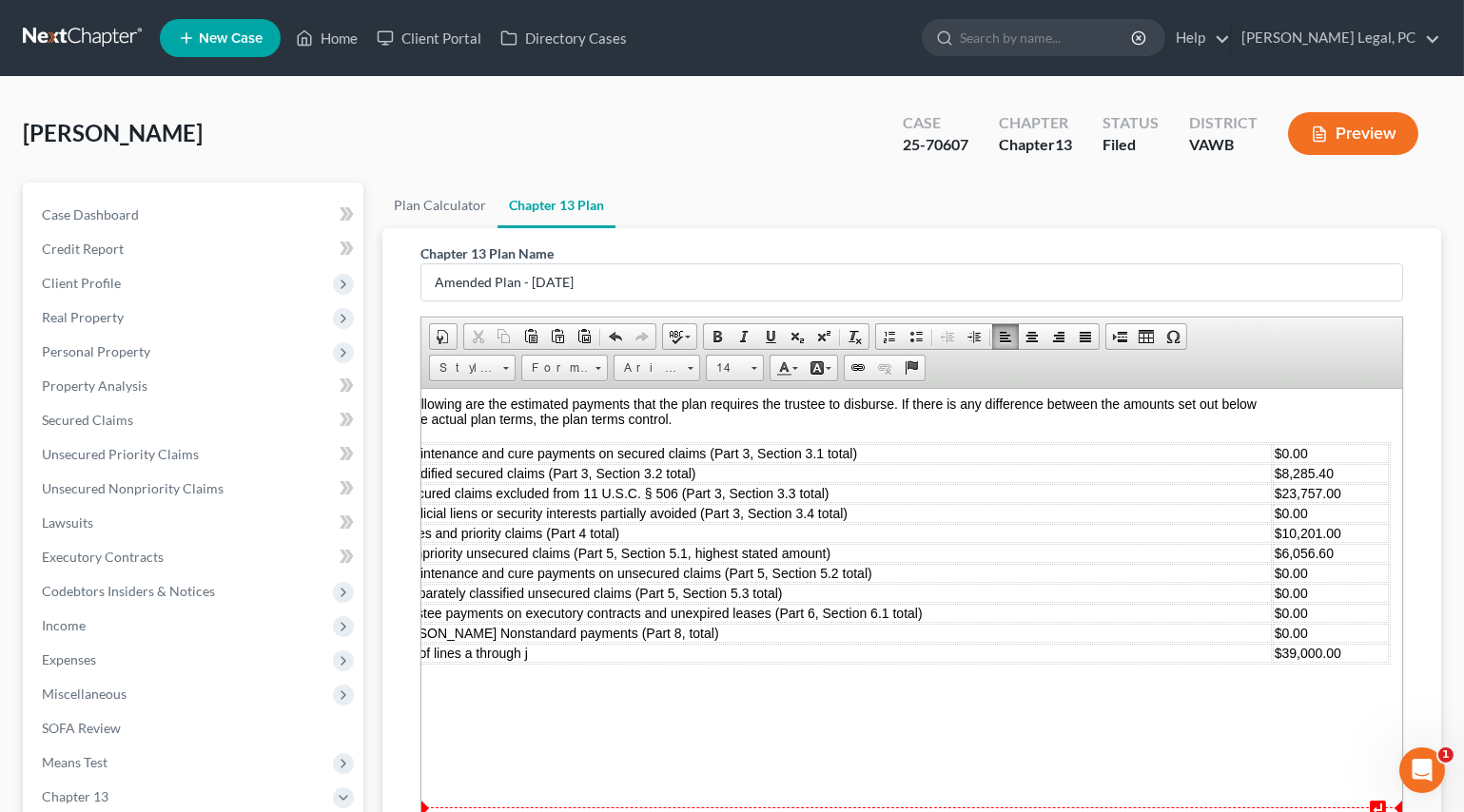
click at [1350, 662] on td "$39,000.00" at bounding box center [1330, 653] width 116 height 19
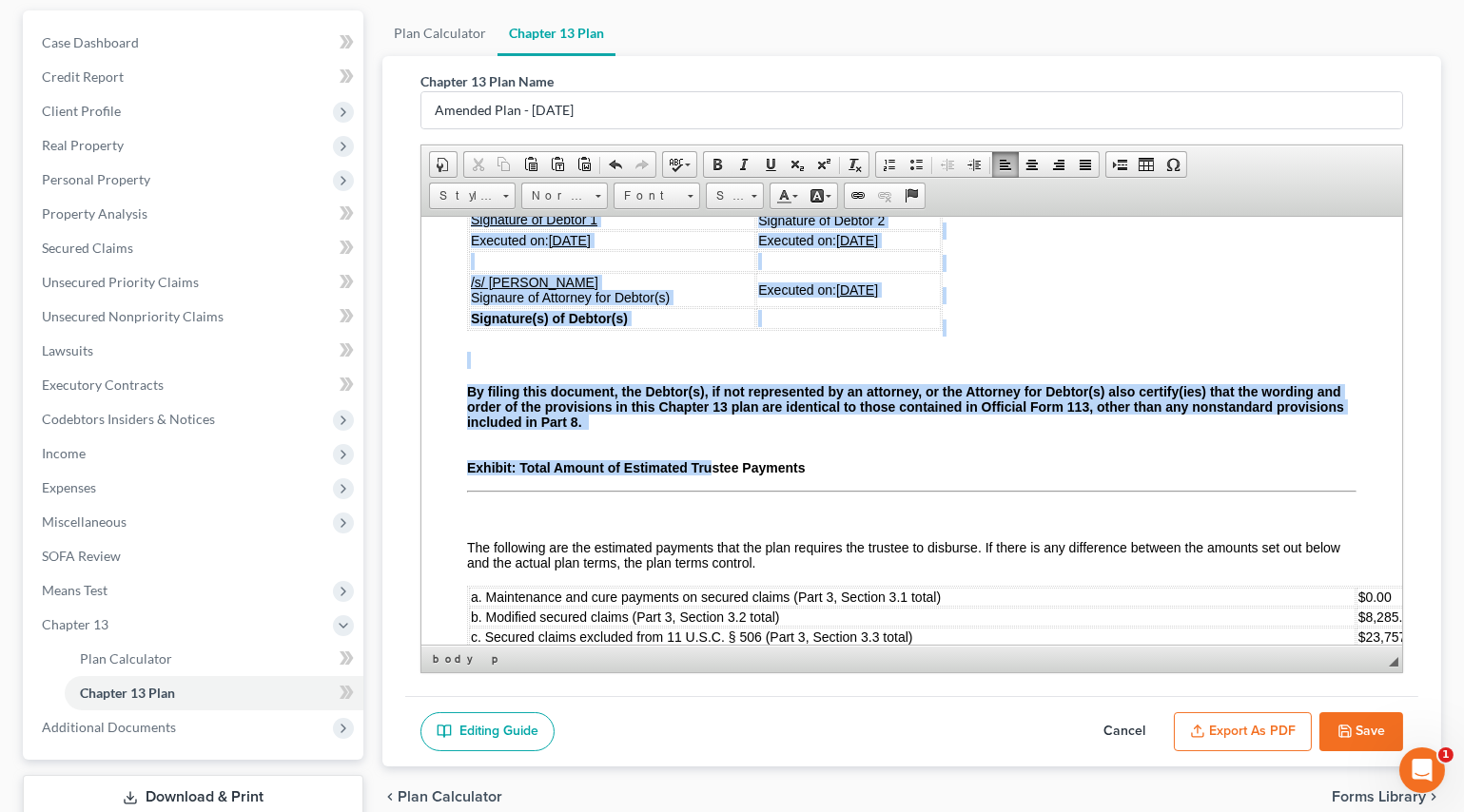
scroll to position [5675, 0]
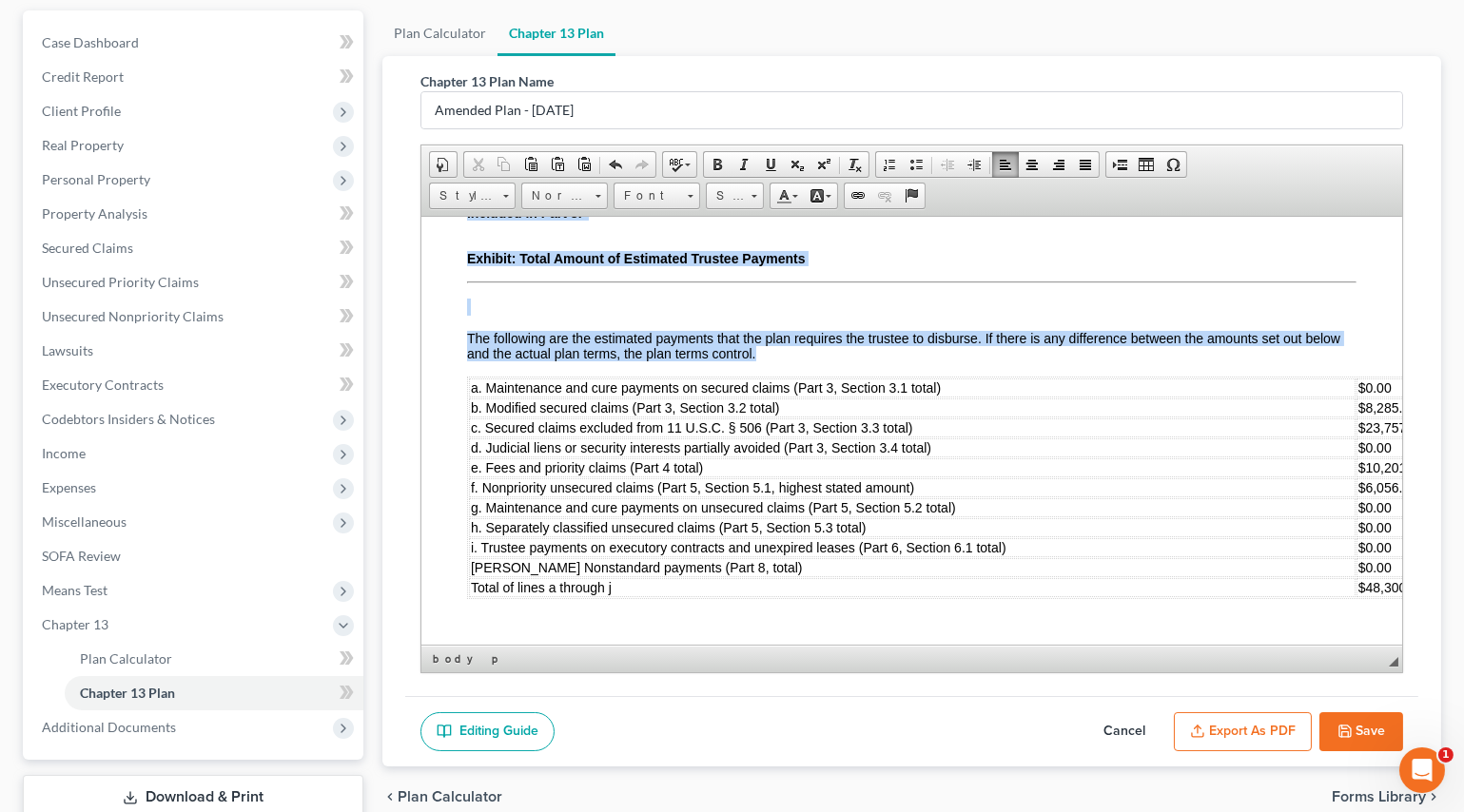
drag, startPoint x: 468, startPoint y: 244, endPoint x: 1587, endPoint y: 893, distance: 1293.6
click at [631, 194] on span "Font" at bounding box center [647, 196] width 66 height 25
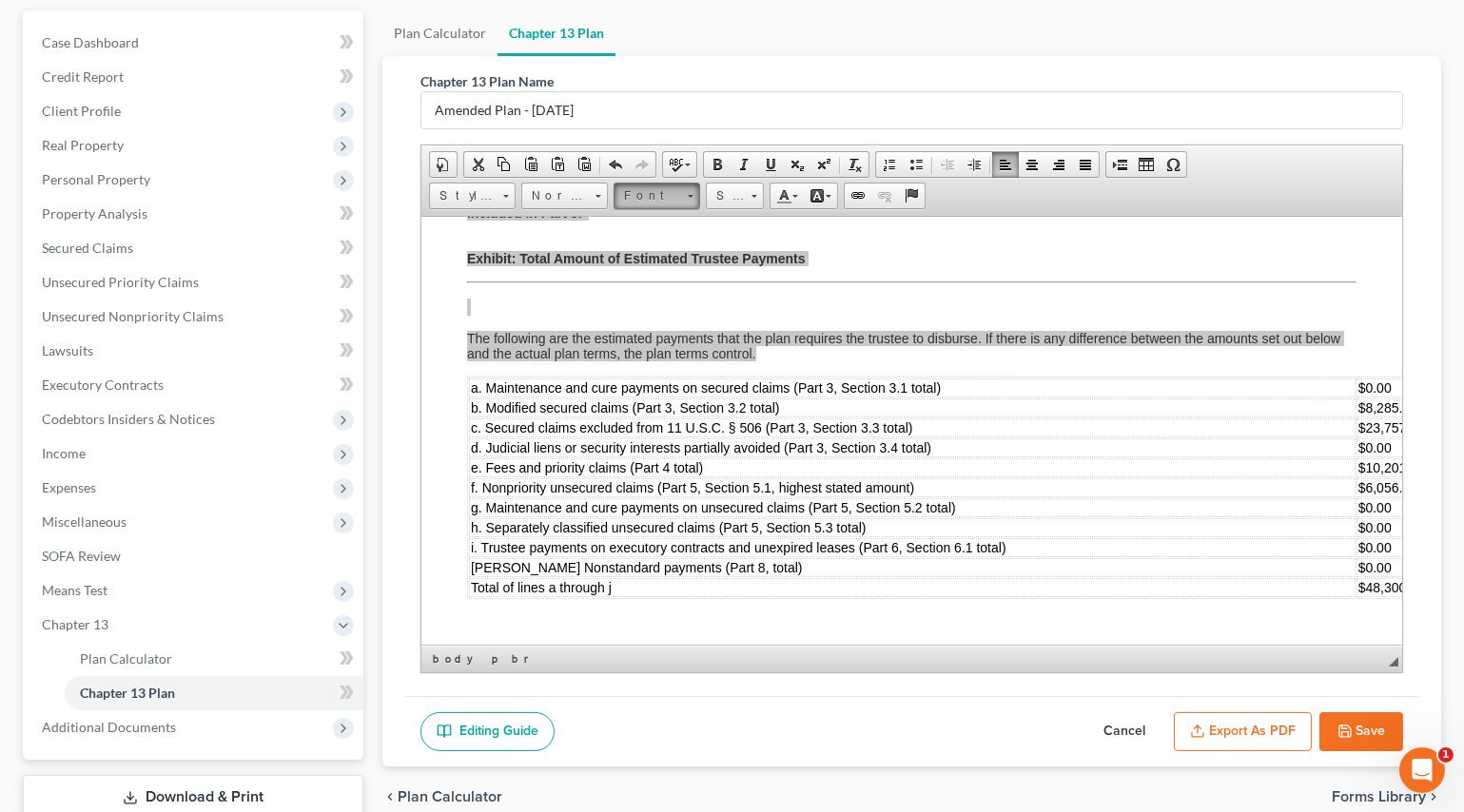
scroll to position [0, 0]
click at [647, 238] on span "Arial" at bounding box center [636, 241] width 31 height 16
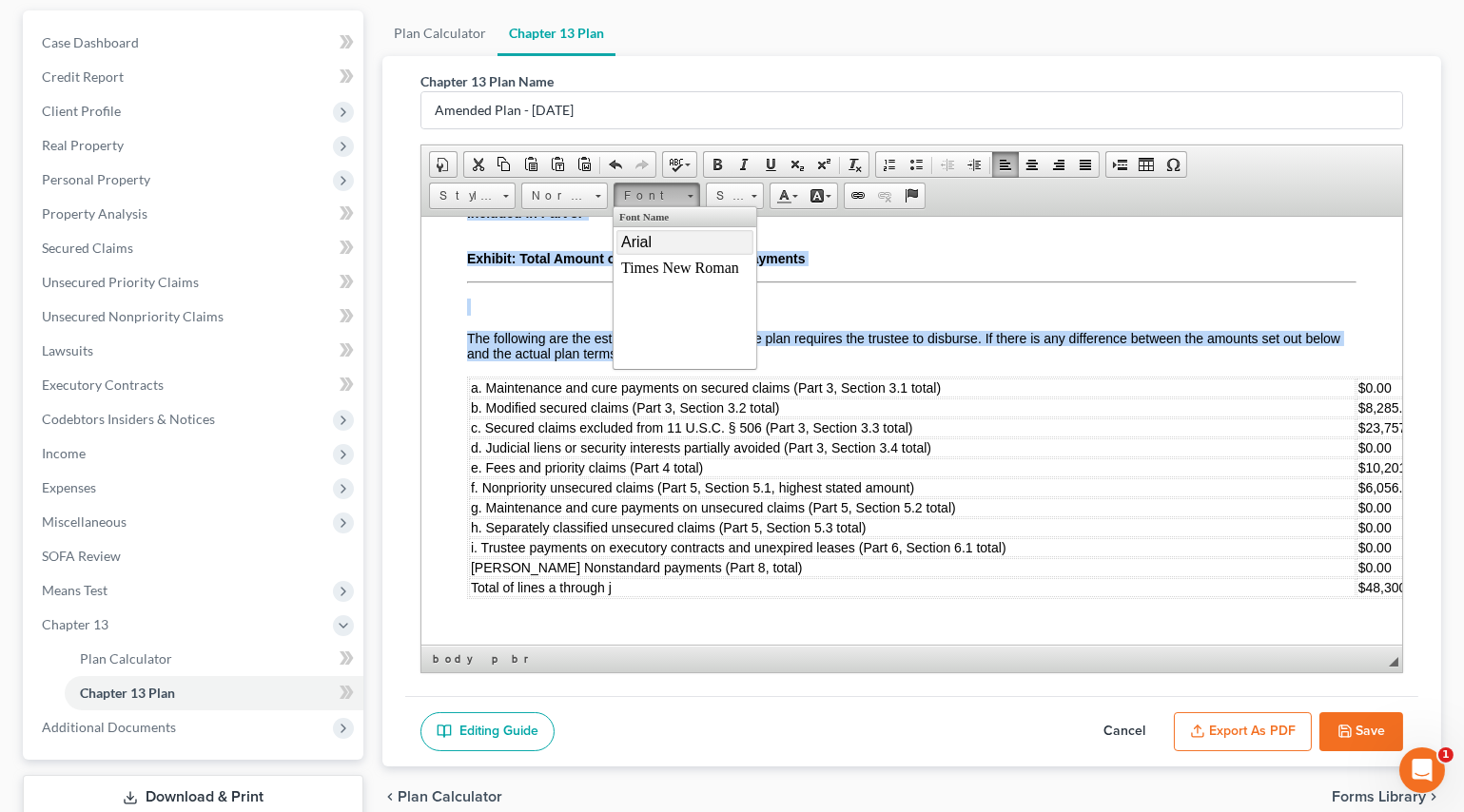
scroll to position [5625, 38]
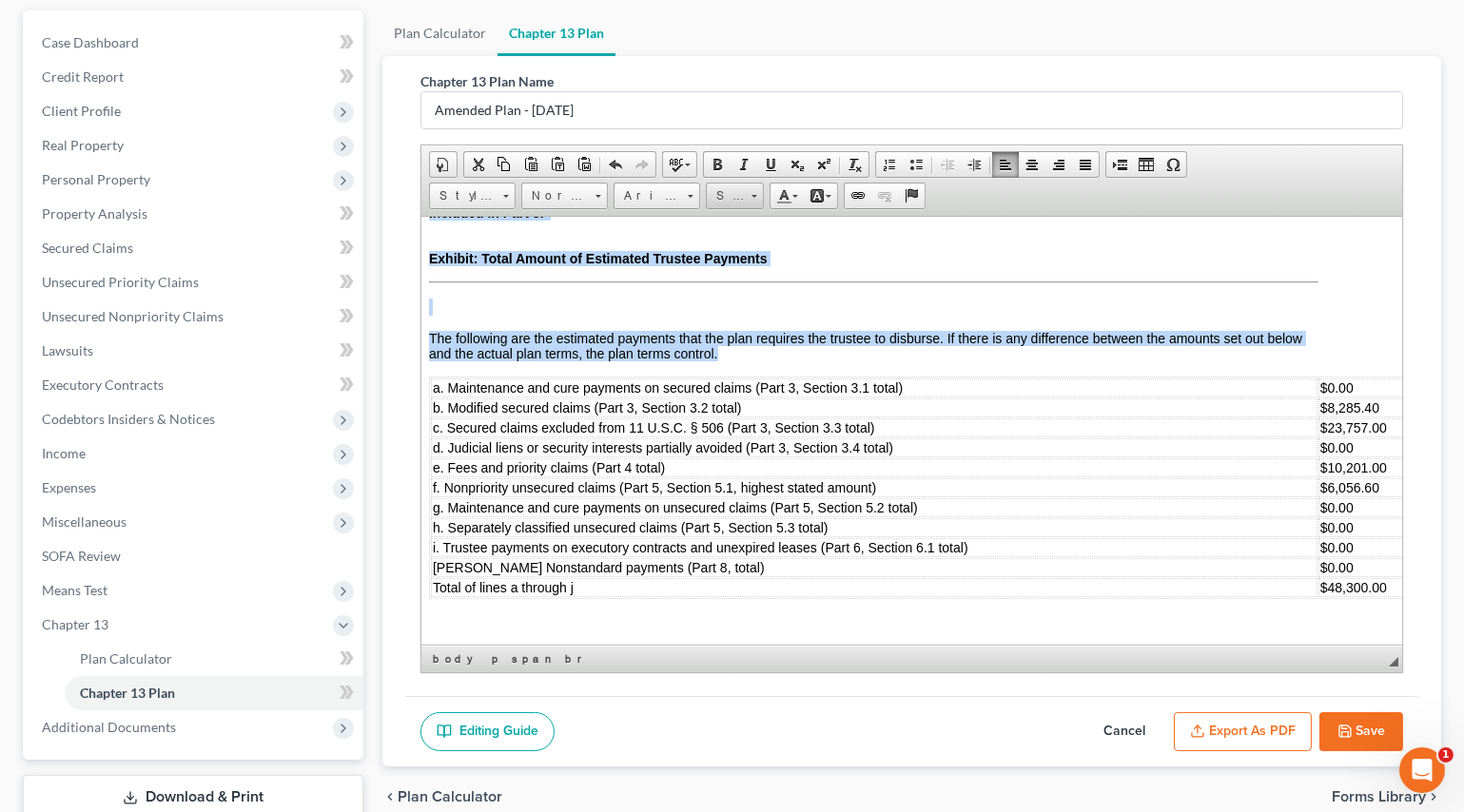
click at [720, 184] on span "Size" at bounding box center [726, 196] width 38 height 25
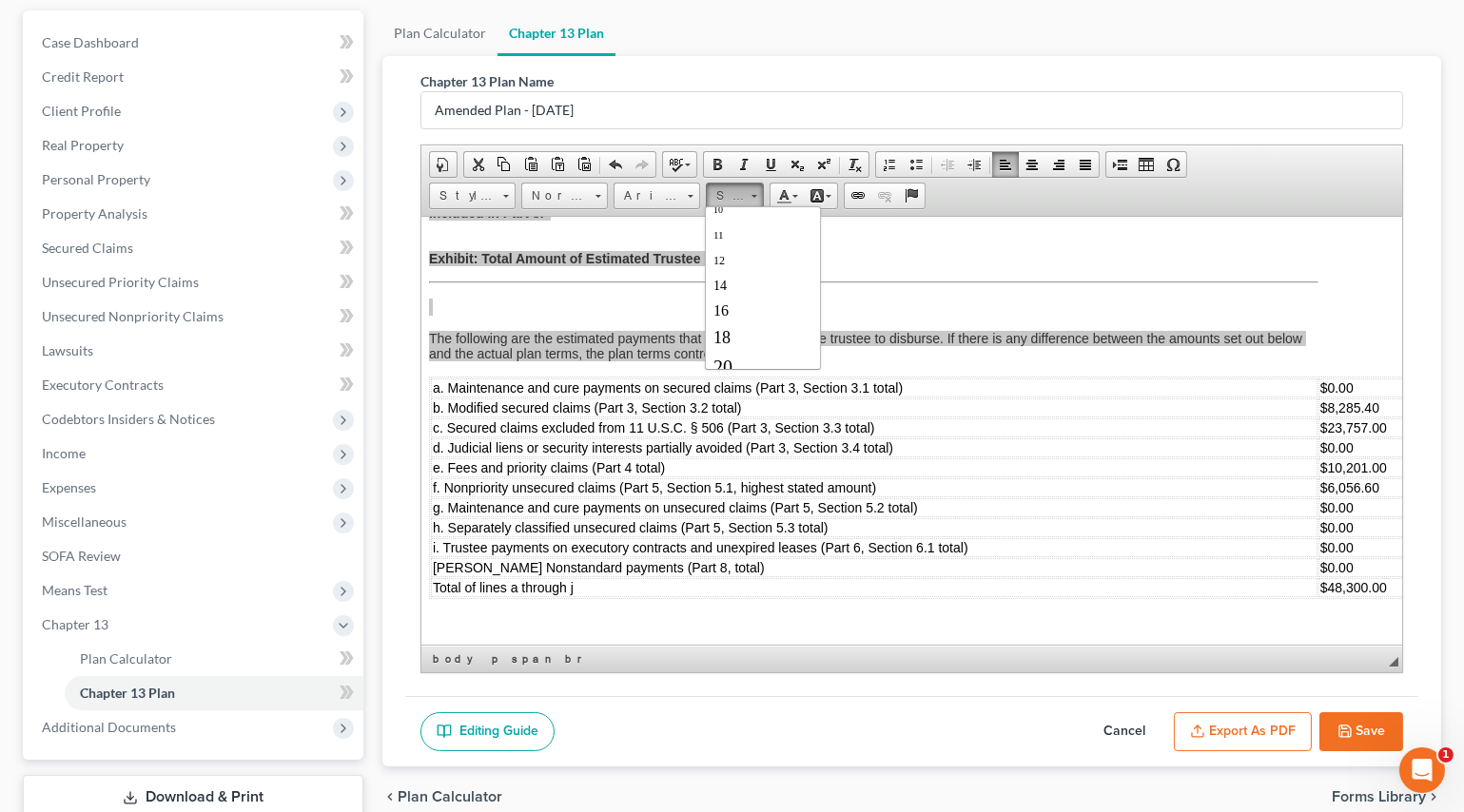
scroll to position [85, 0]
click at [719, 318] on span "16" at bounding box center [720, 309] width 15 height 16
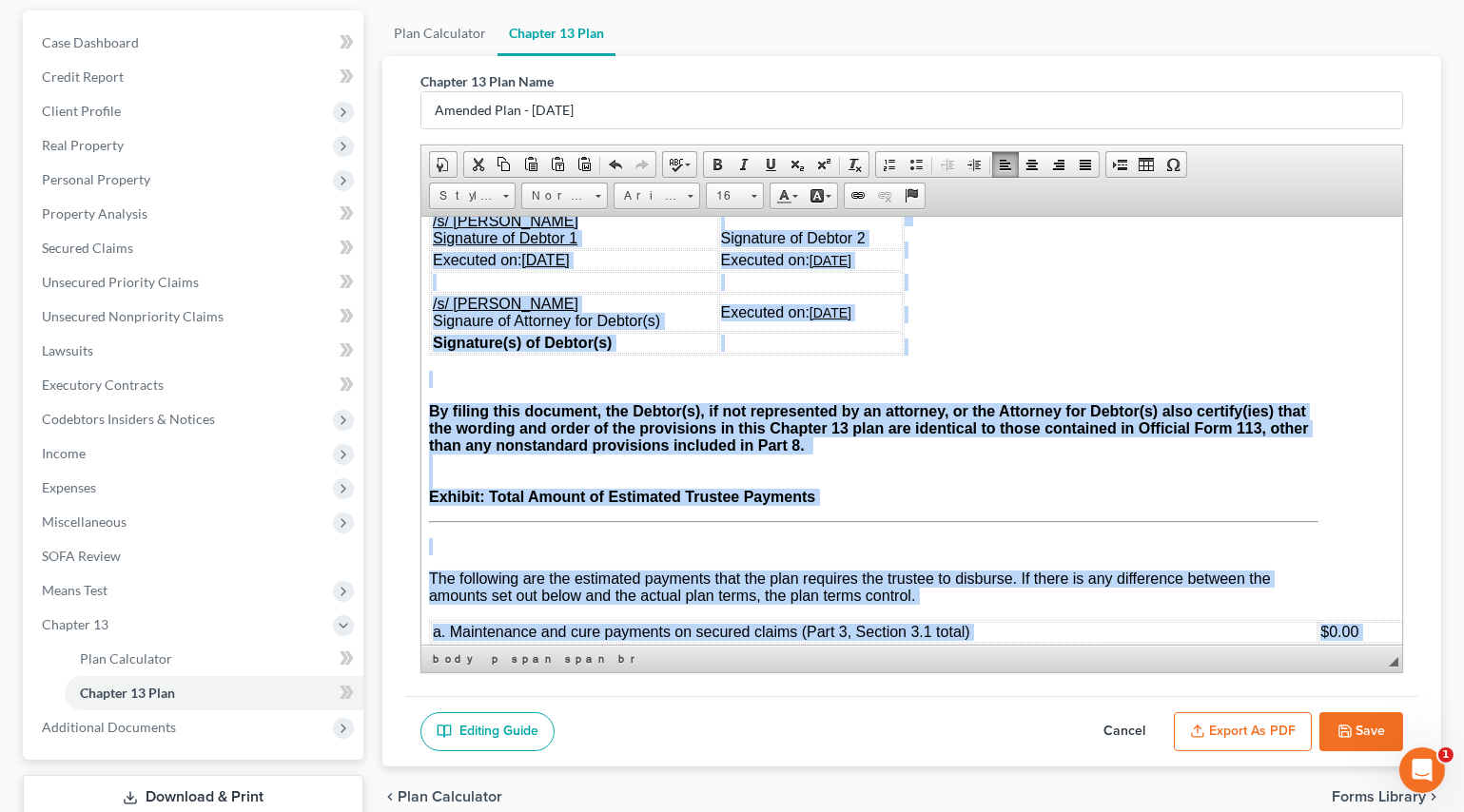
scroll to position [6064, 38]
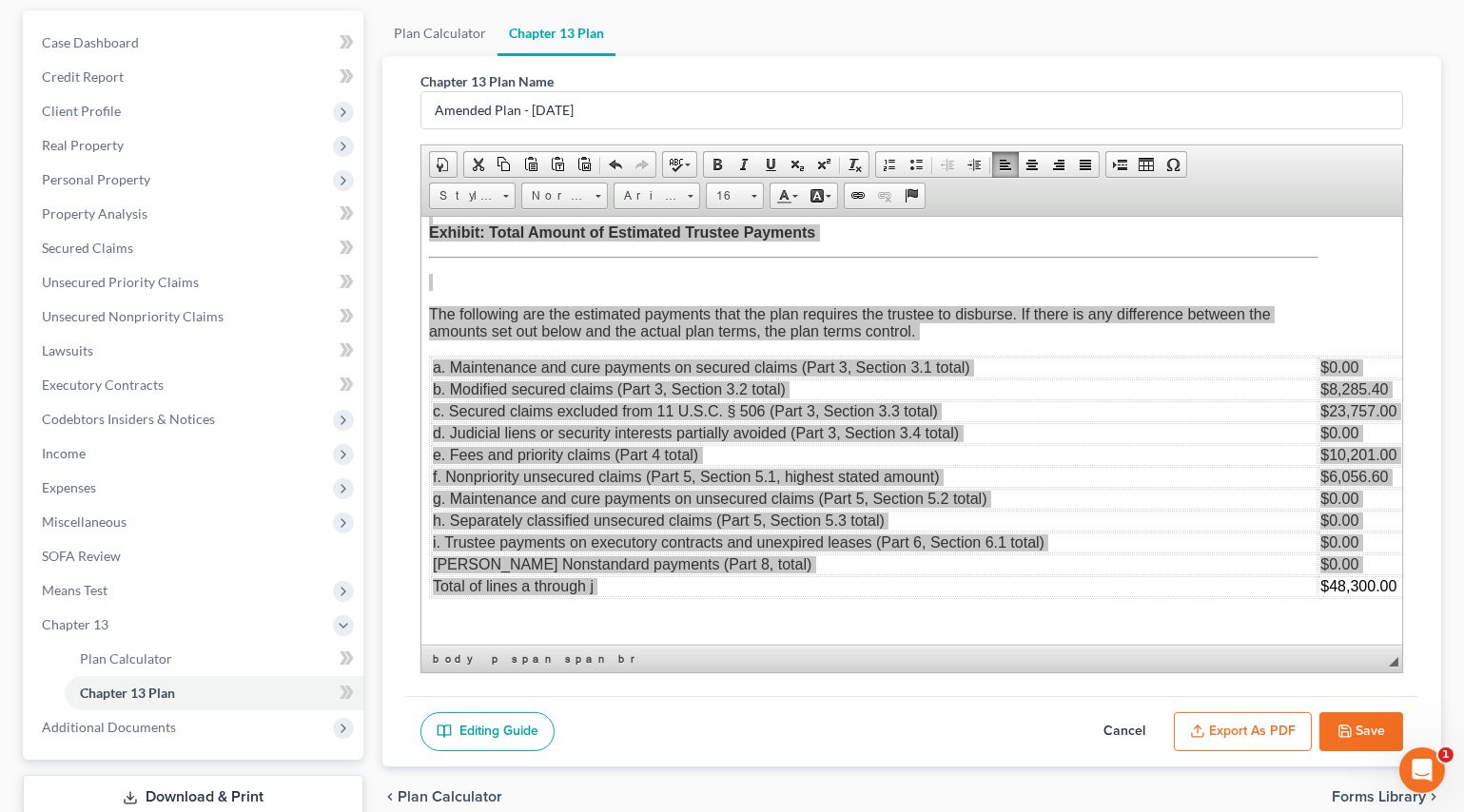
click at [1353, 728] on button "Save" at bounding box center [1360, 732] width 84 height 40
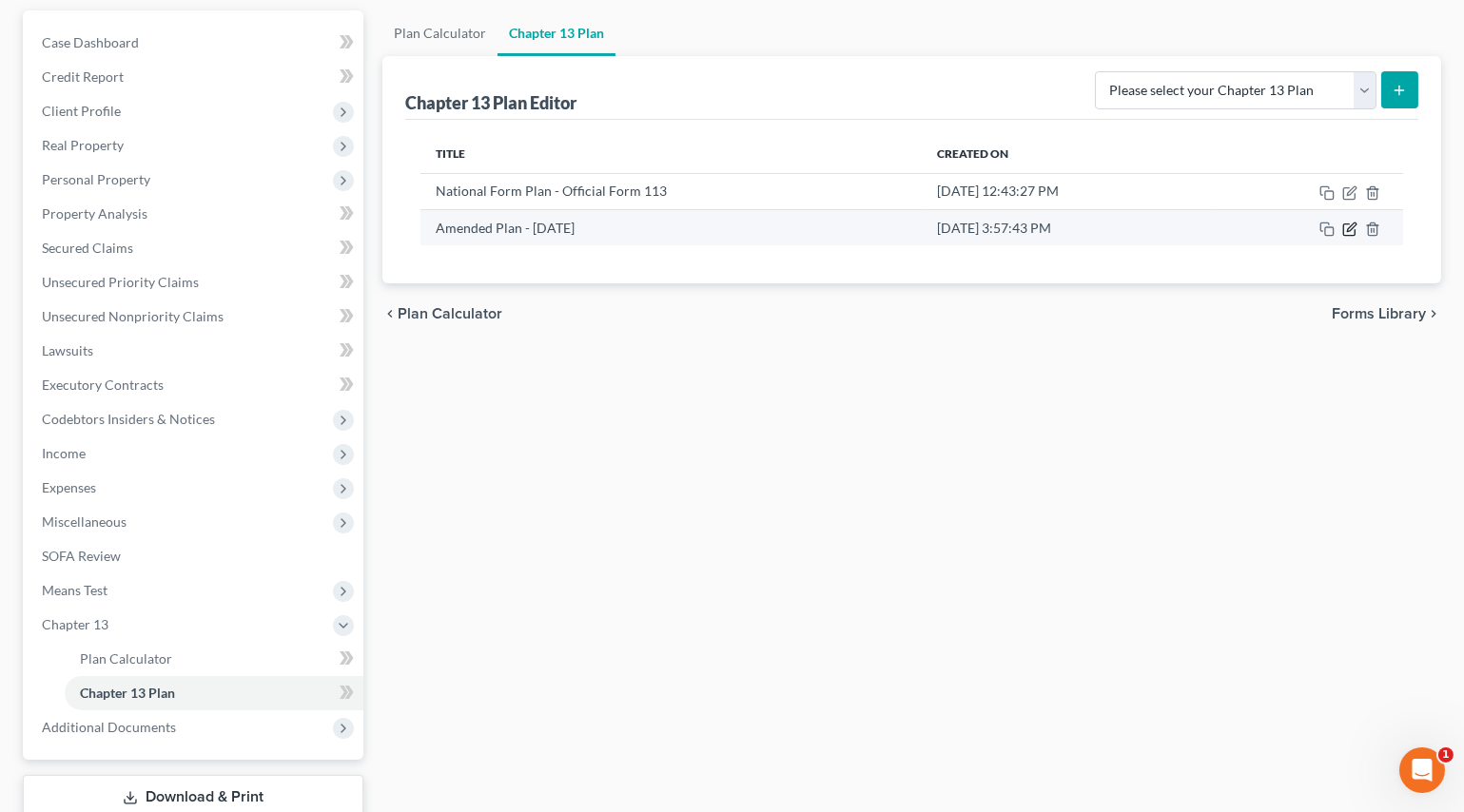
click at [1351, 228] on icon "button" at bounding box center [1350, 229] width 15 height 15
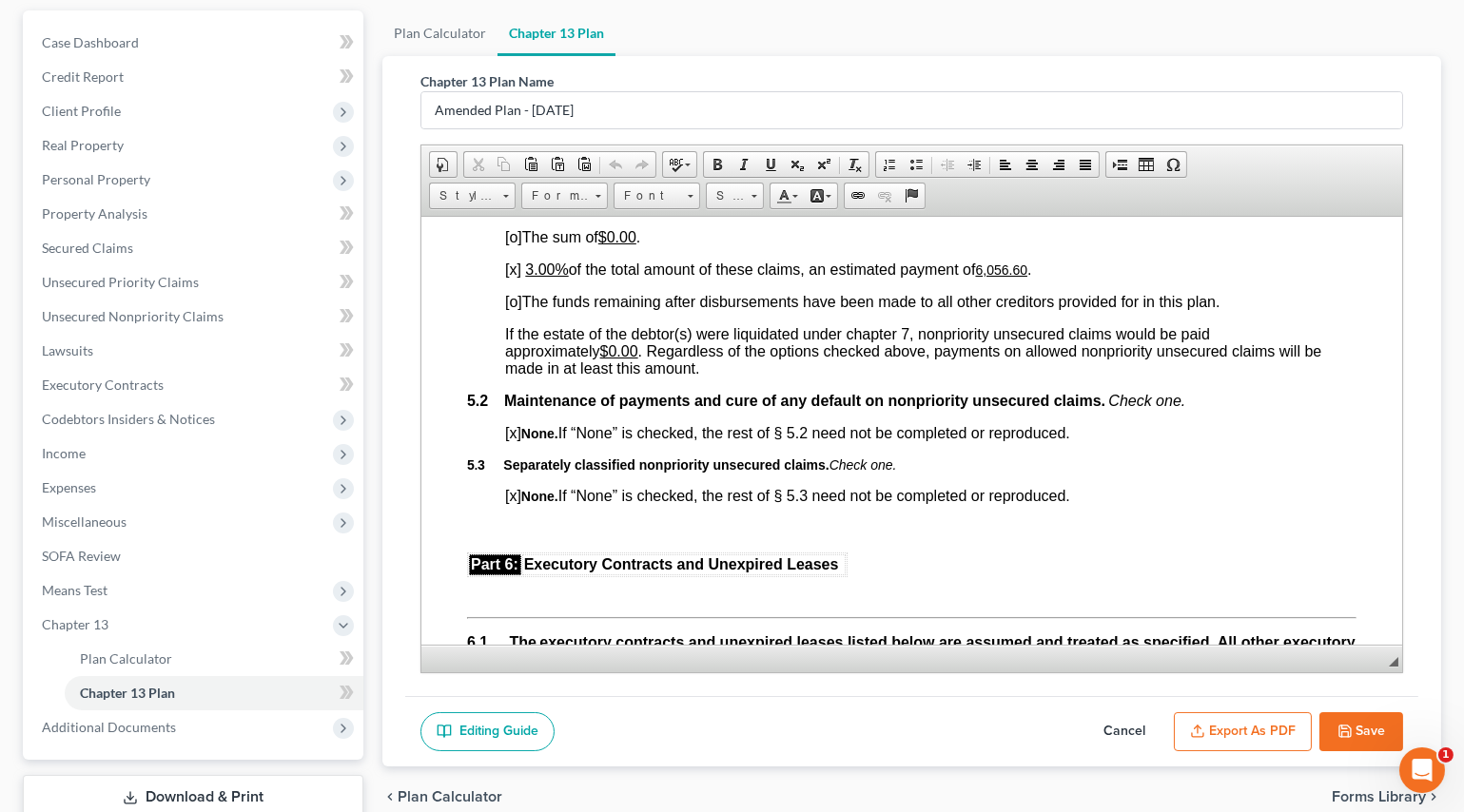
scroll to position [3976, 0]
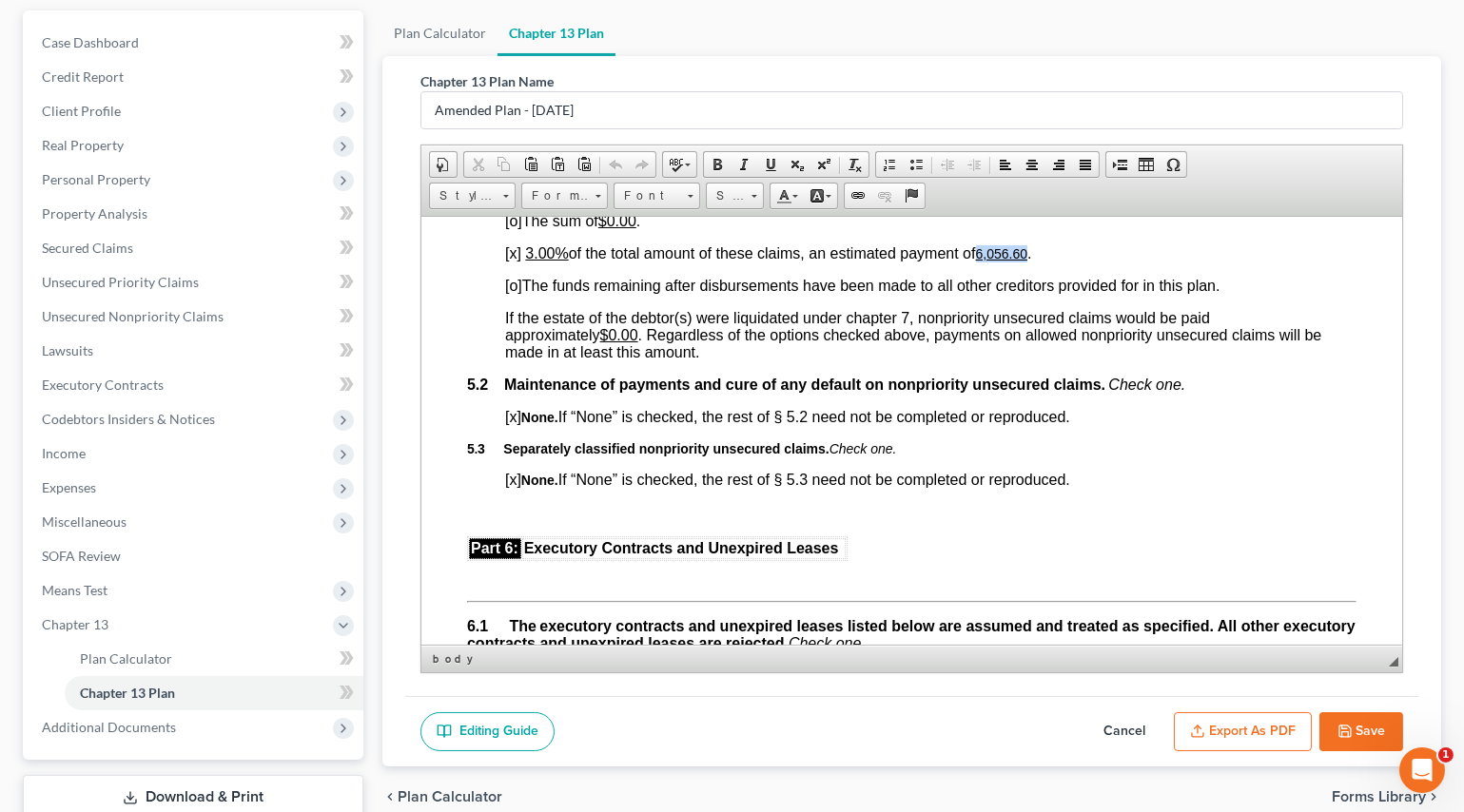
drag, startPoint x: 982, startPoint y: 405, endPoint x: 1031, endPoint y: 405, distance: 49.0
click at [1027, 260] on u "6,056.60" at bounding box center [1001, 253] width 52 height 15
click at [714, 193] on span "16" at bounding box center [726, 196] width 38 height 25
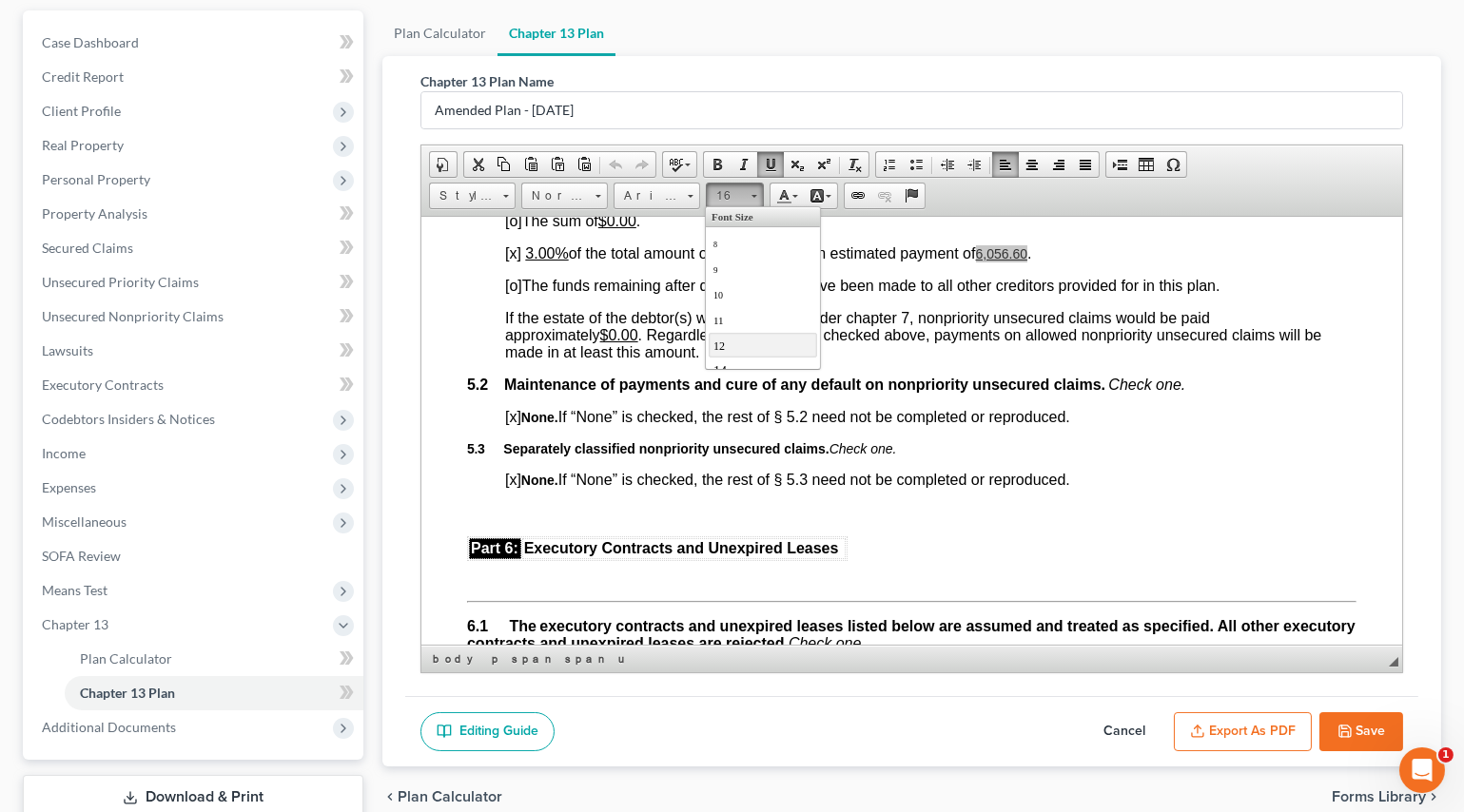
scroll to position [115, 0]
click at [717, 343] on span "20" at bounding box center [722, 337] width 19 height 21
drag, startPoint x: 603, startPoint y: 373, endPoint x: 642, endPoint y: 376, distance: 39.1
click at [639, 228] on span "[o] The sum of $0.00 ." at bounding box center [571, 220] width 135 height 16
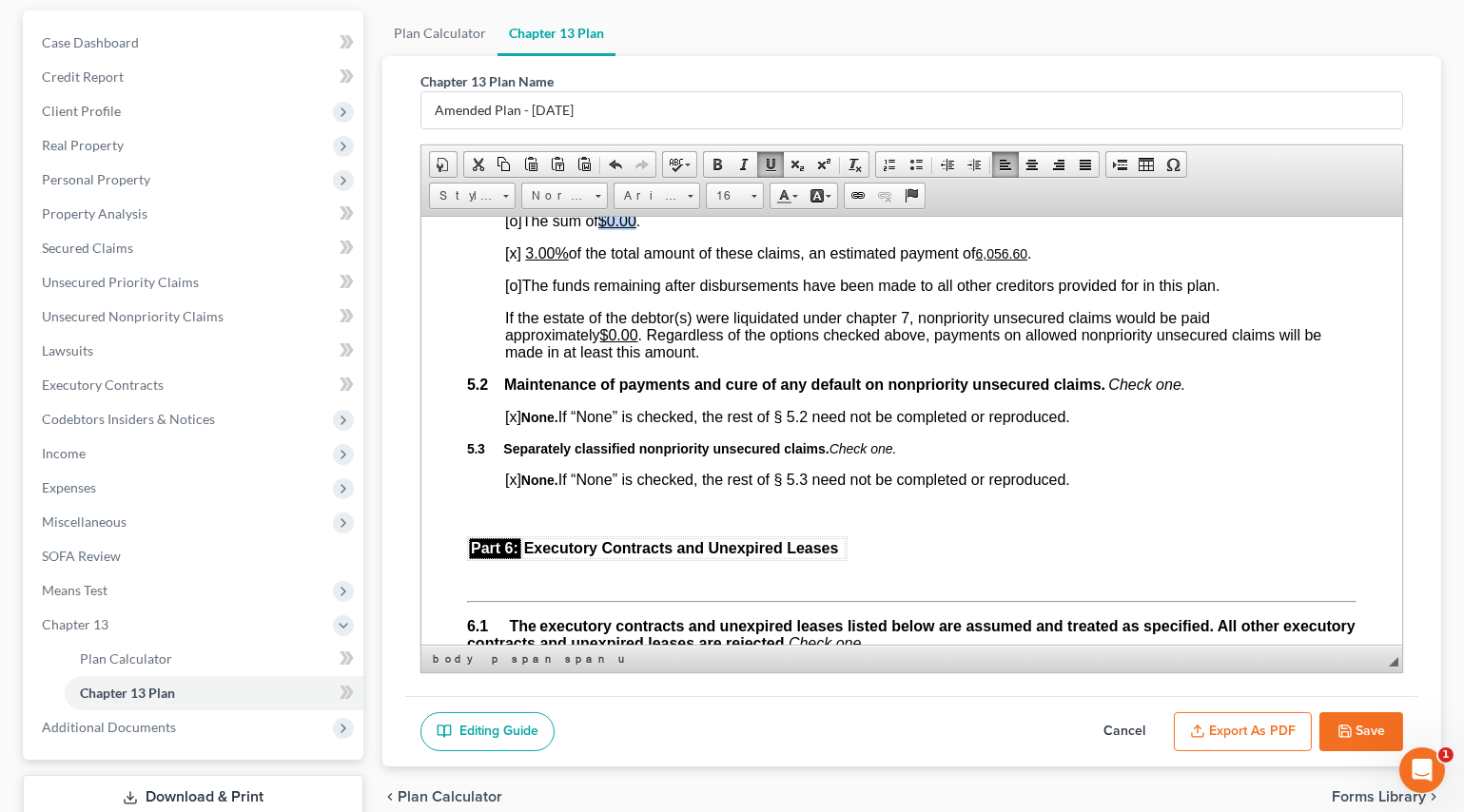
copy u "$0.00"
drag, startPoint x: 980, startPoint y: 406, endPoint x: 1032, endPoint y: 408, distance: 52.0
click at [1032, 261] on p "[x] 3.00% of the total amount of these claims, an estimated payment of 6,056.60…" at bounding box center [929, 253] width 852 height 17
paste body
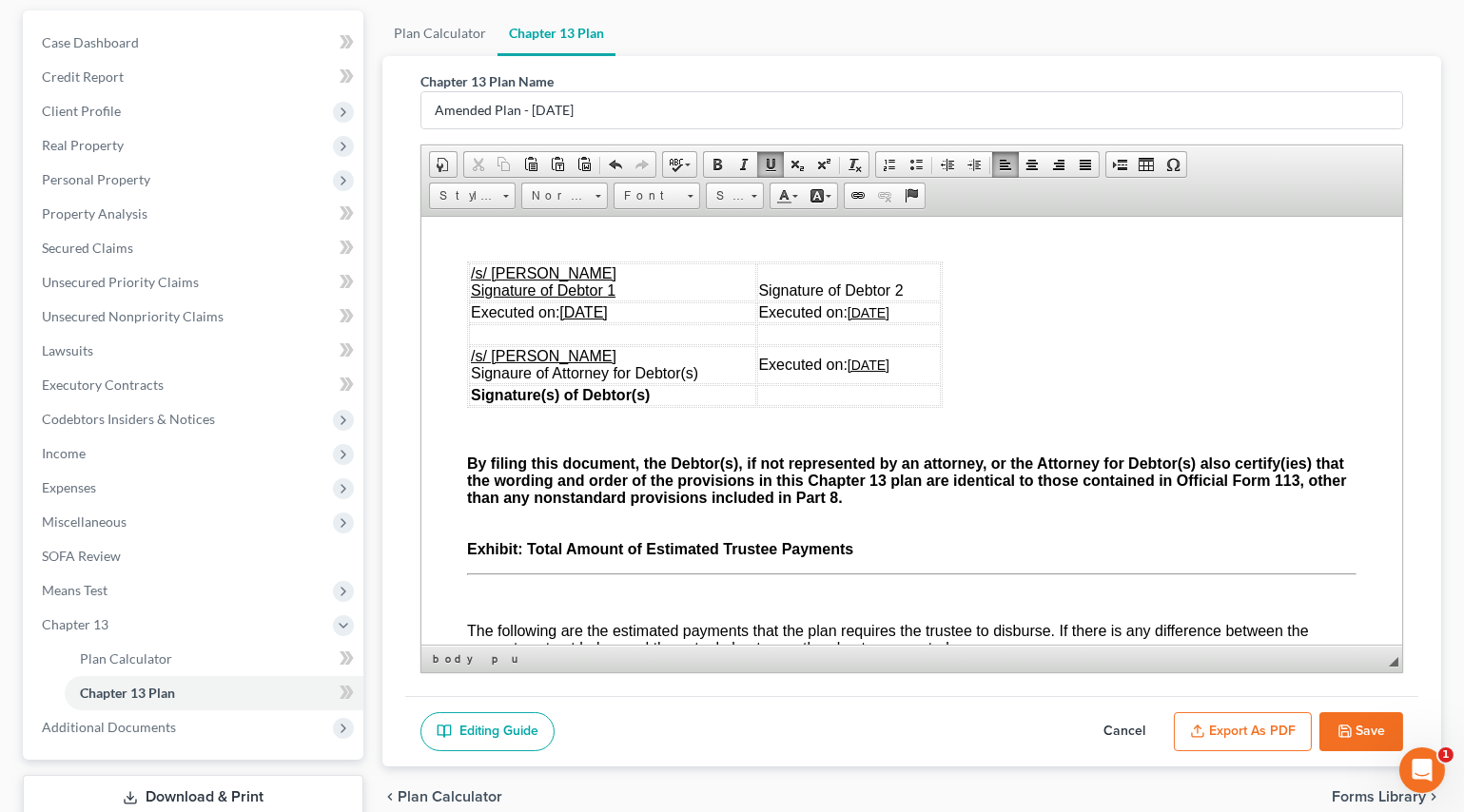
scroll to position [5620, 0]
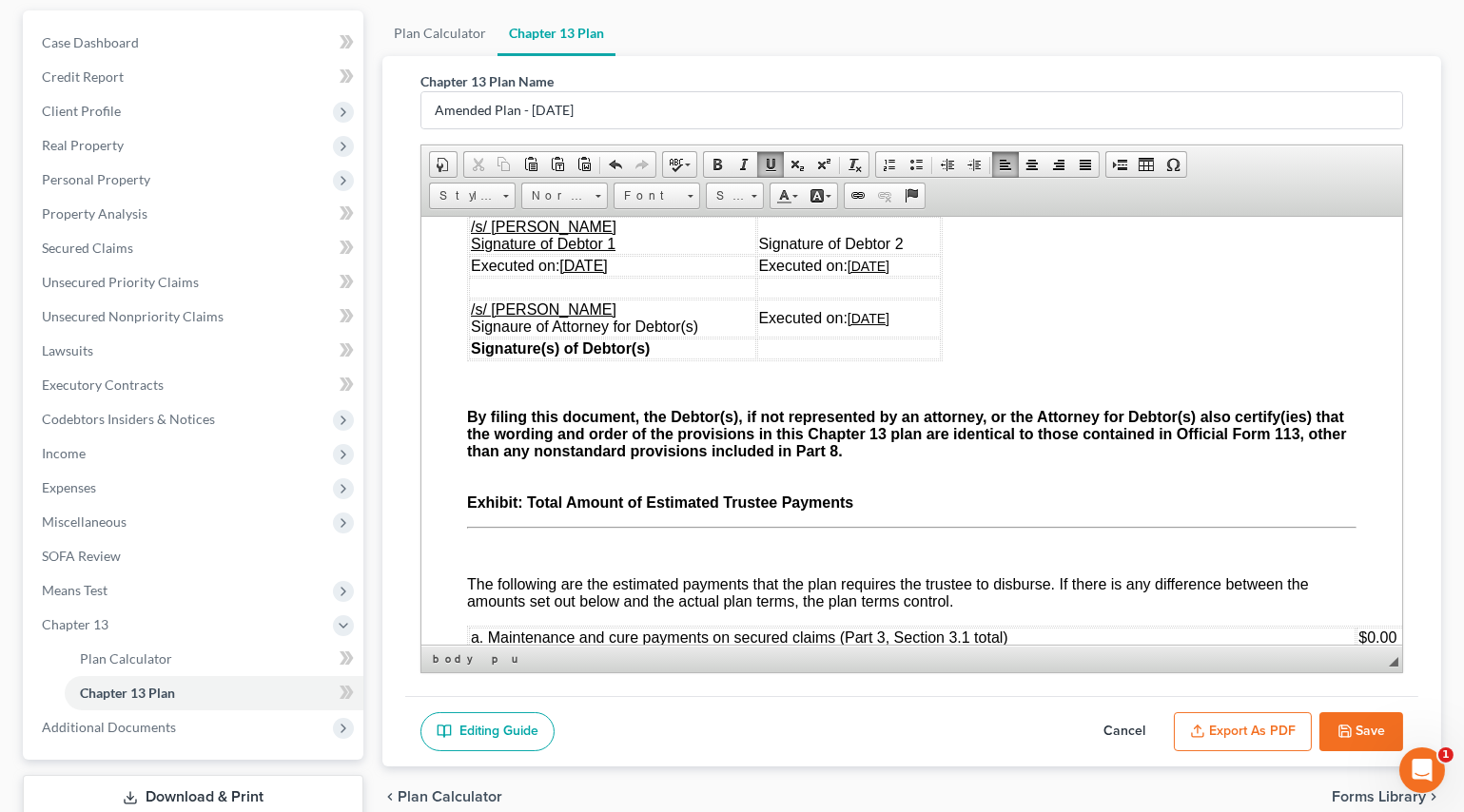
drag, startPoint x: 656, startPoint y: 502, endPoint x: 564, endPoint y: 503, distance: 92.0
click at [564, 275] on td "Executed on: [DATE]" at bounding box center [612, 266] width 287 height 21
copy u "[DATE]"
drag, startPoint x: 911, startPoint y: 509, endPoint x: 841, endPoint y: 504, distance: 70.2
click at [841, 275] on td "Executed on: [DATE]" at bounding box center [849, 266] width 184 height 21
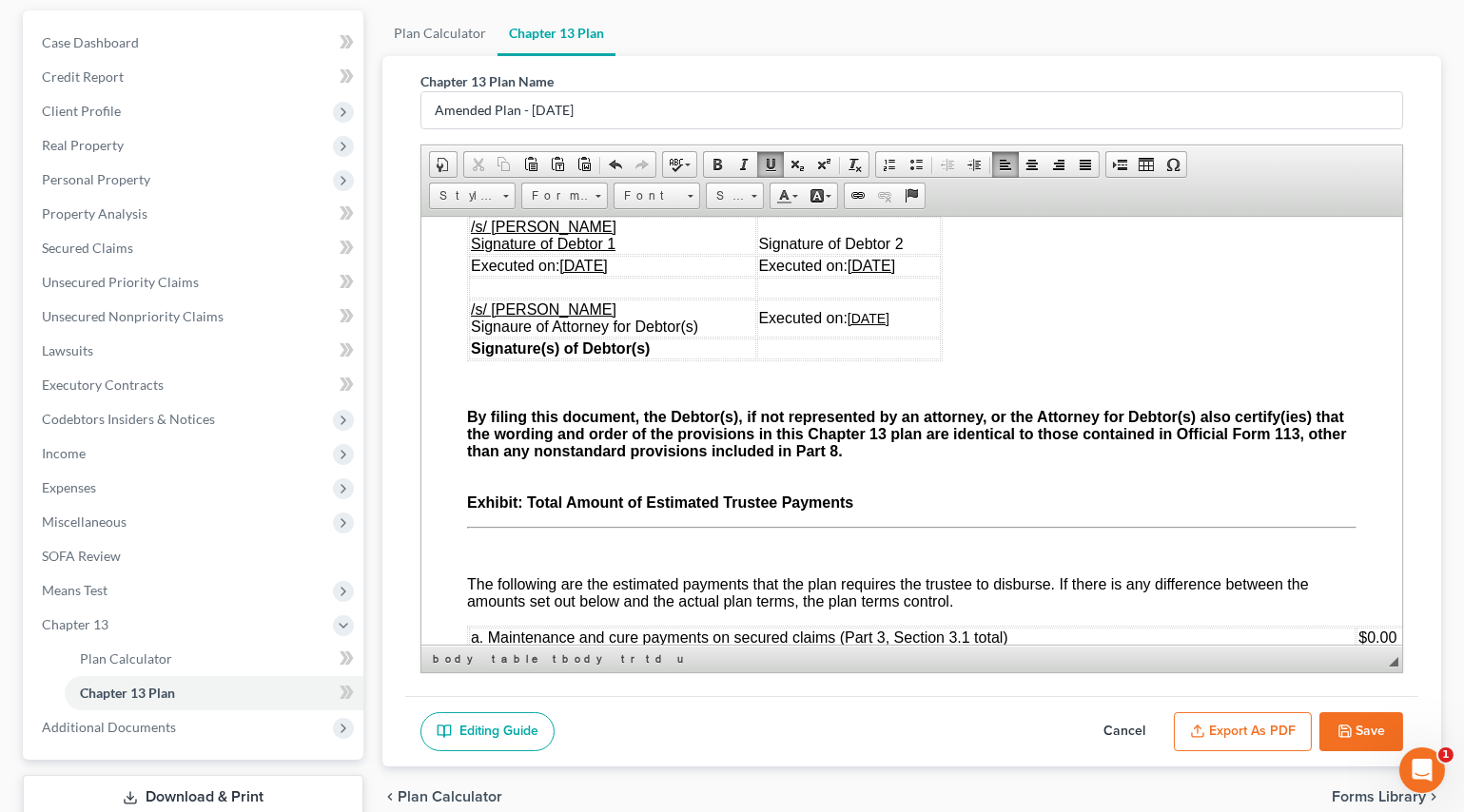
drag, startPoint x: 905, startPoint y: 560, endPoint x: 834, endPoint y: 558, distance: 71.0
click at [834, 337] on td "Executed on: [DATE]" at bounding box center [849, 318] width 184 height 38
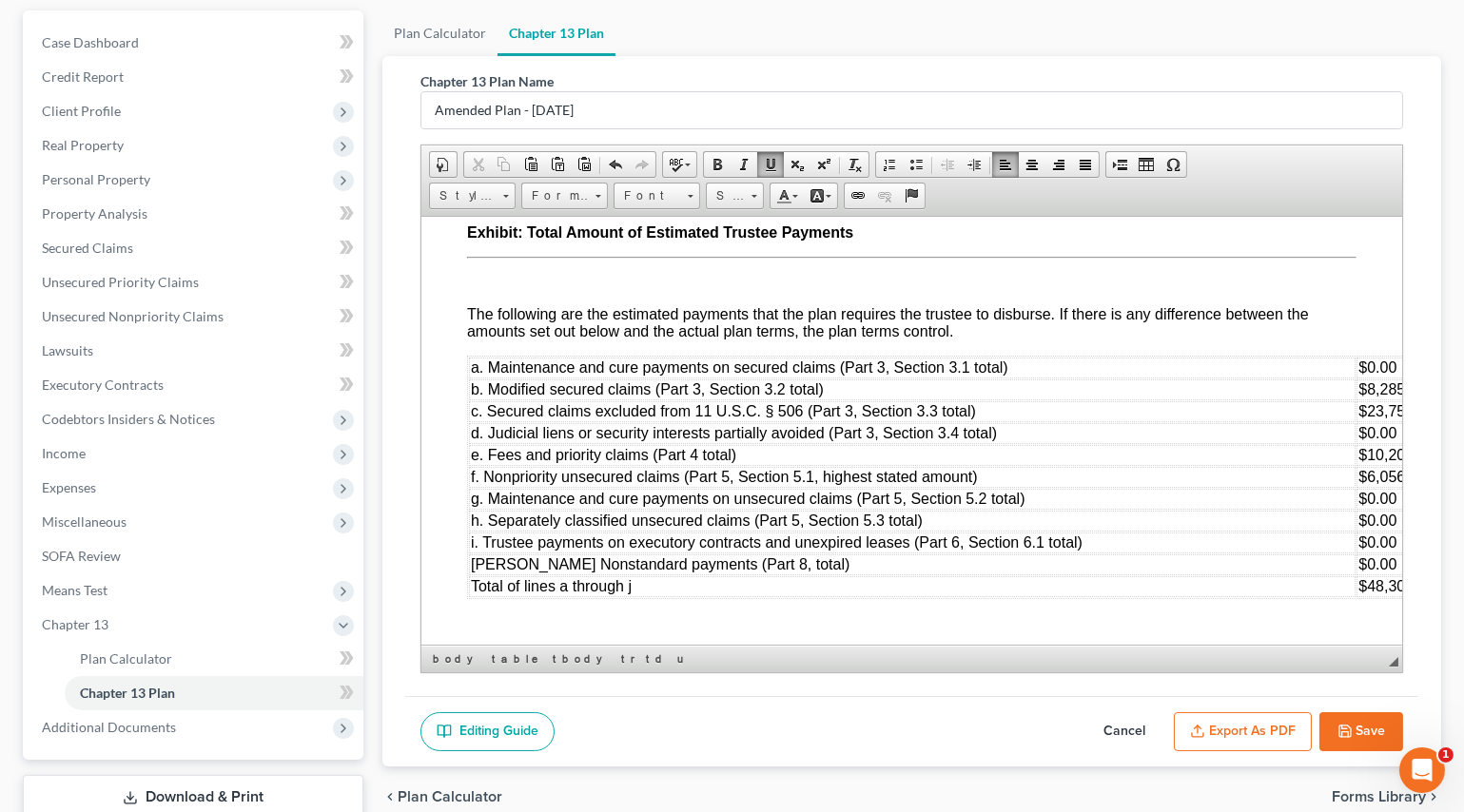
scroll to position [6163, 0]
click at [1358, 741] on button "Save" at bounding box center [1360, 732] width 84 height 40
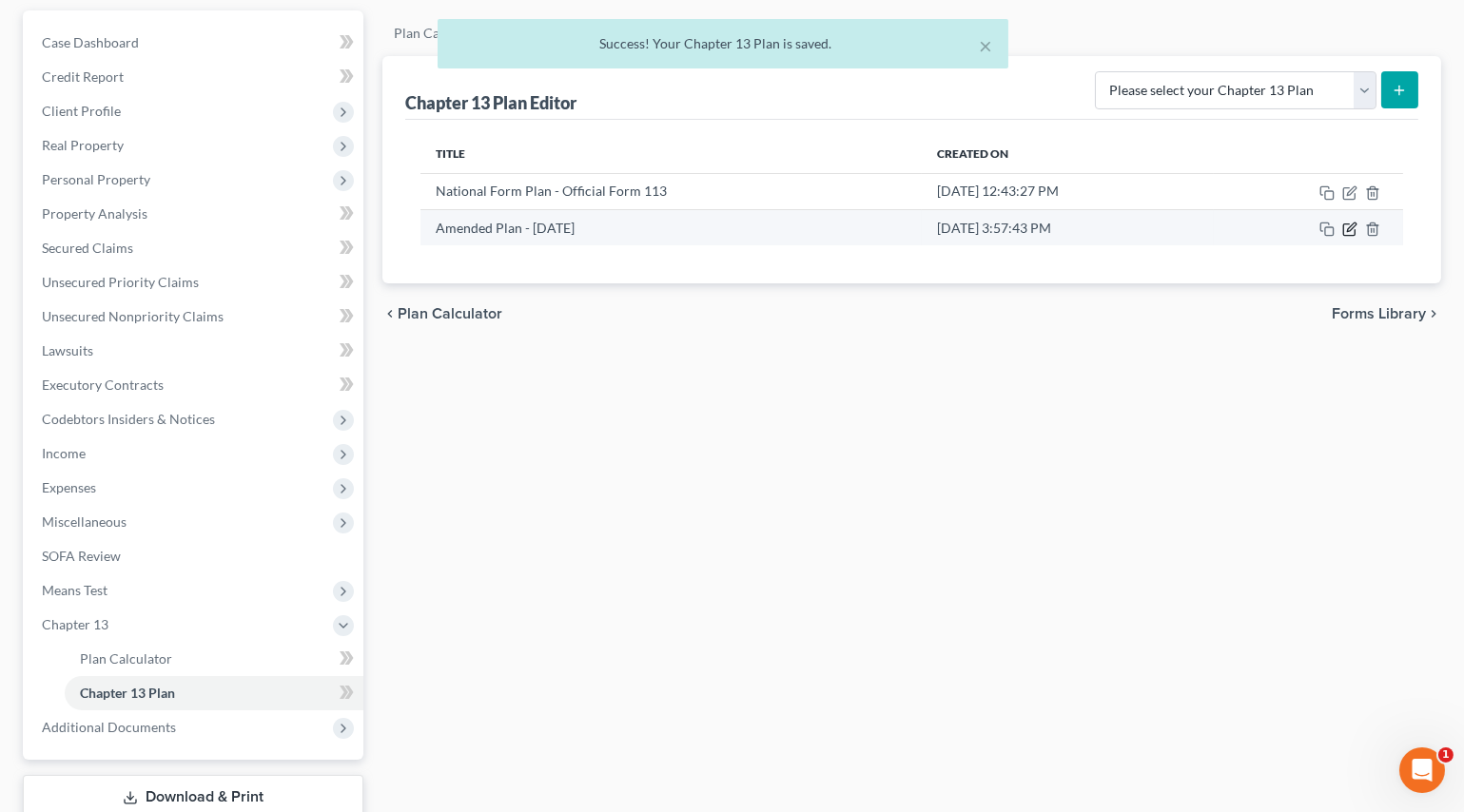
click at [1351, 227] on icon "button" at bounding box center [1350, 229] width 15 height 15
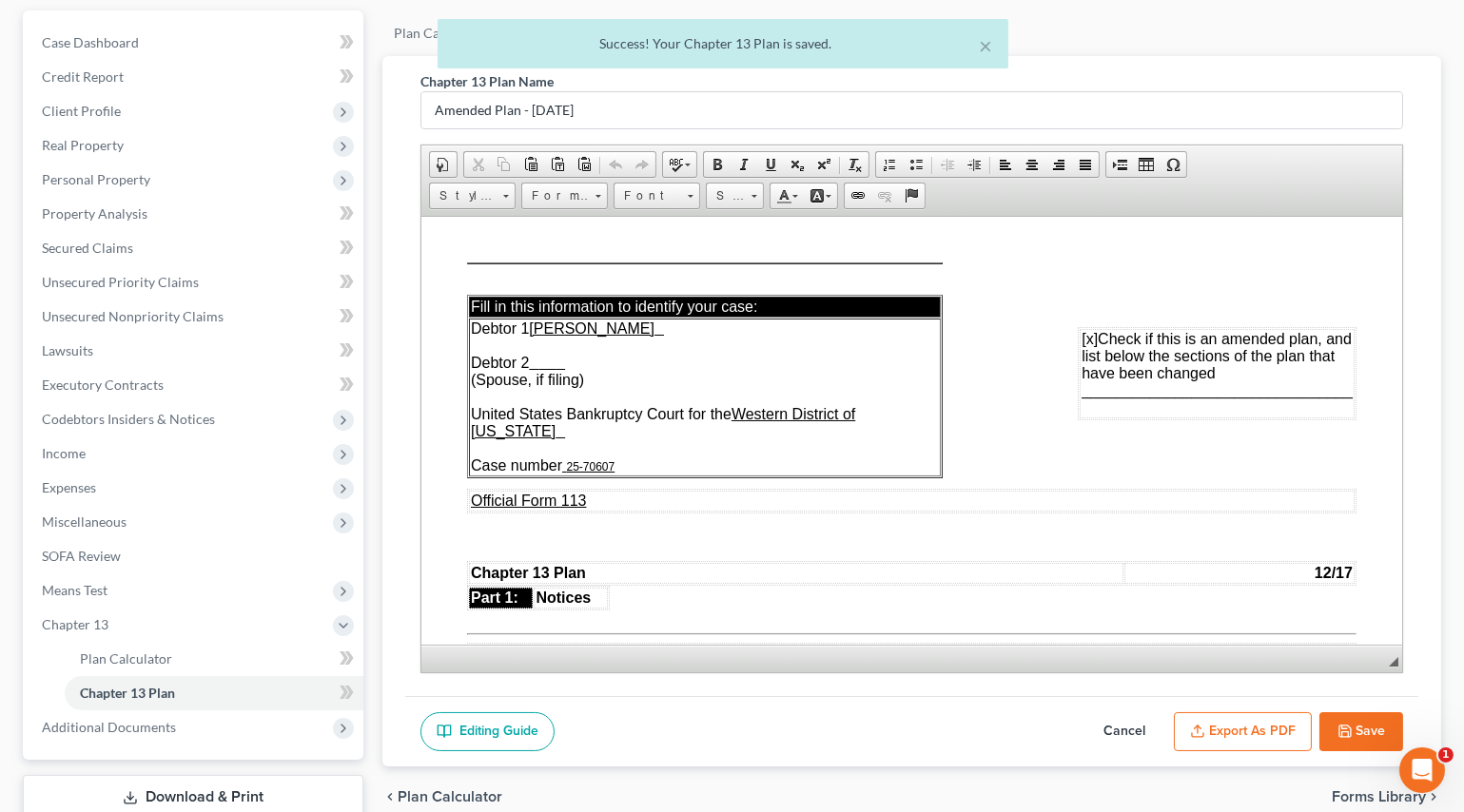
scroll to position [0, 0]
click at [1201, 726] on polyline "button" at bounding box center [1198, 727] width 7 height 3
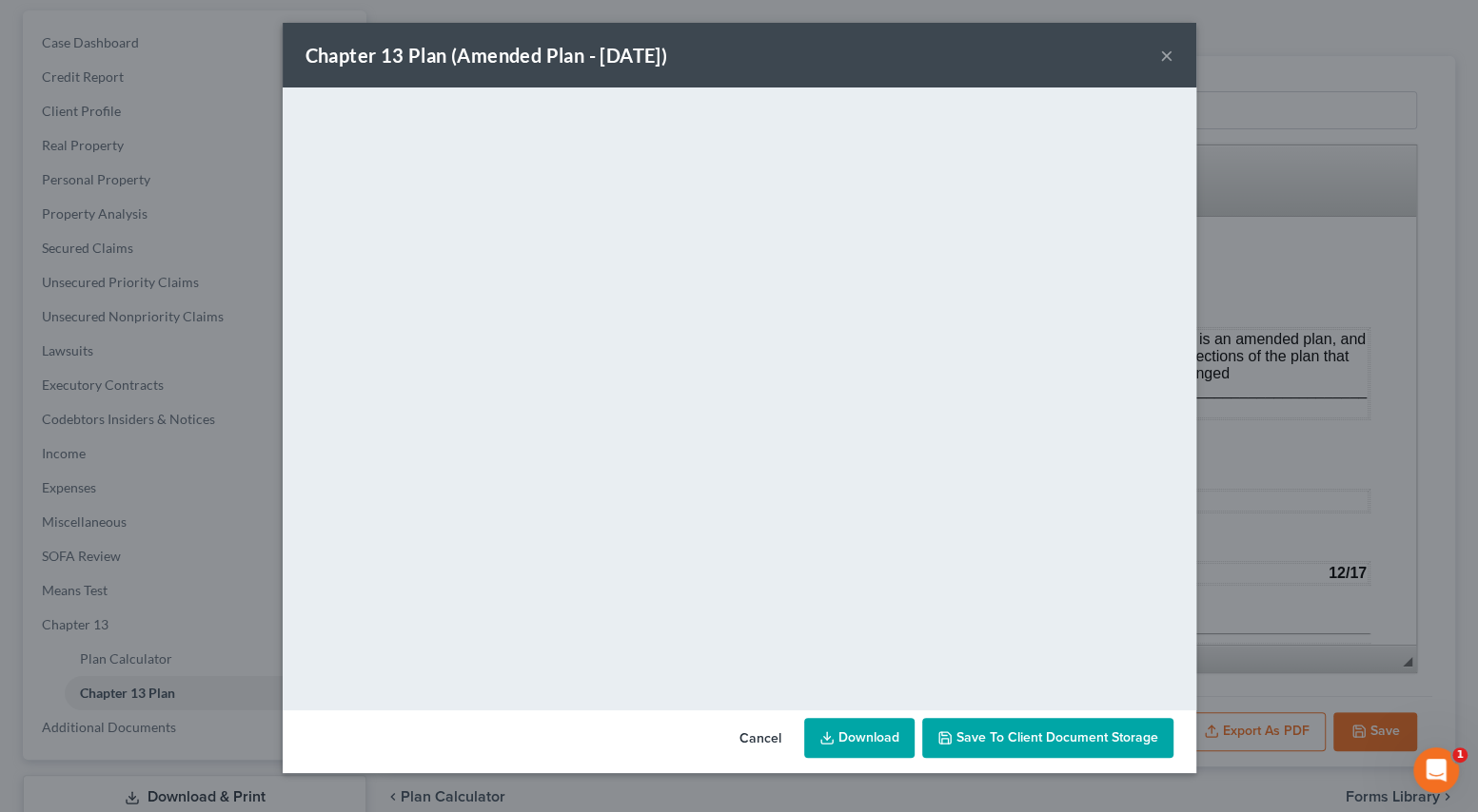
click at [1171, 63] on button "×" at bounding box center [1167, 56] width 13 height 23
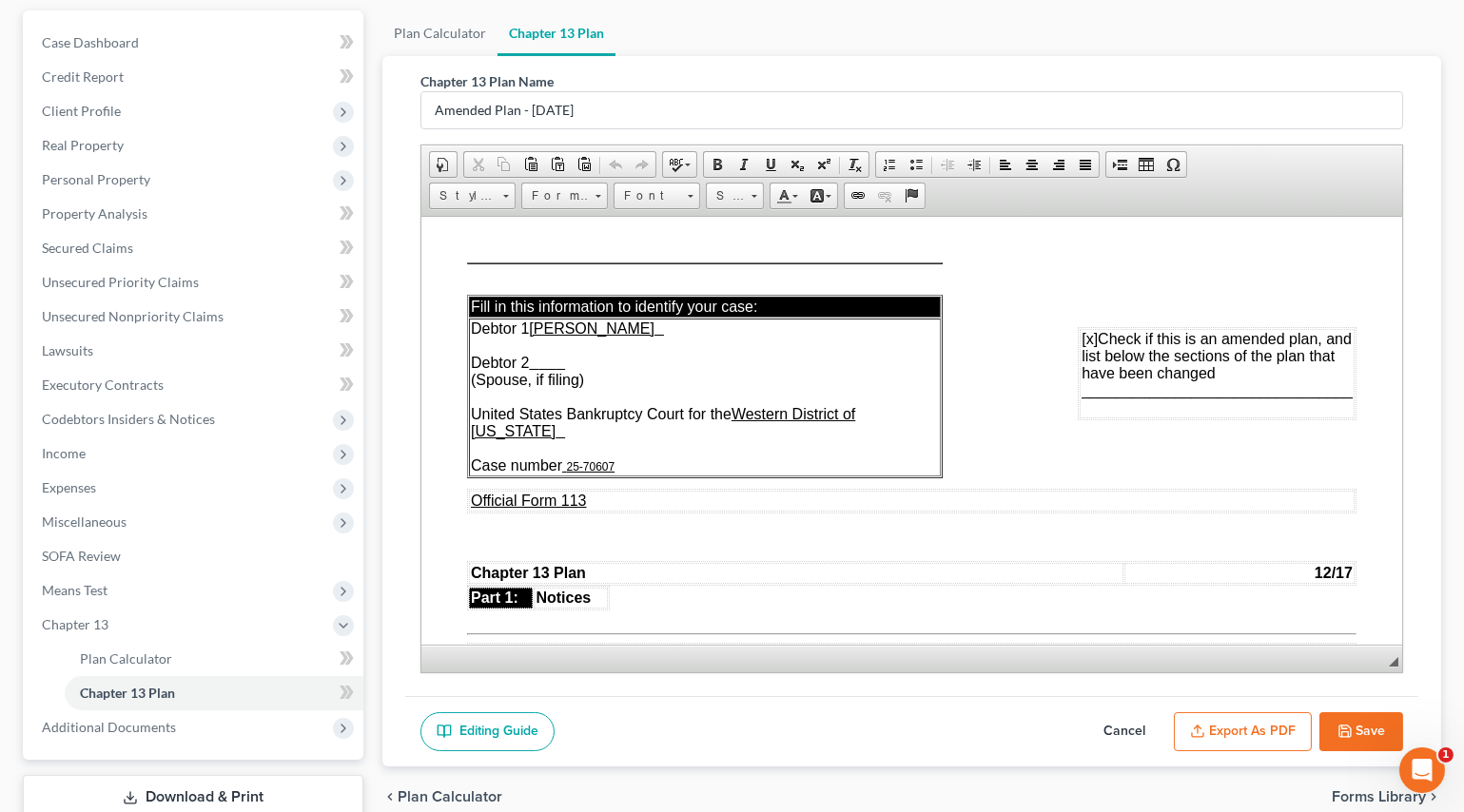
click at [1339, 729] on icon "button" at bounding box center [1345, 731] width 12 height 12
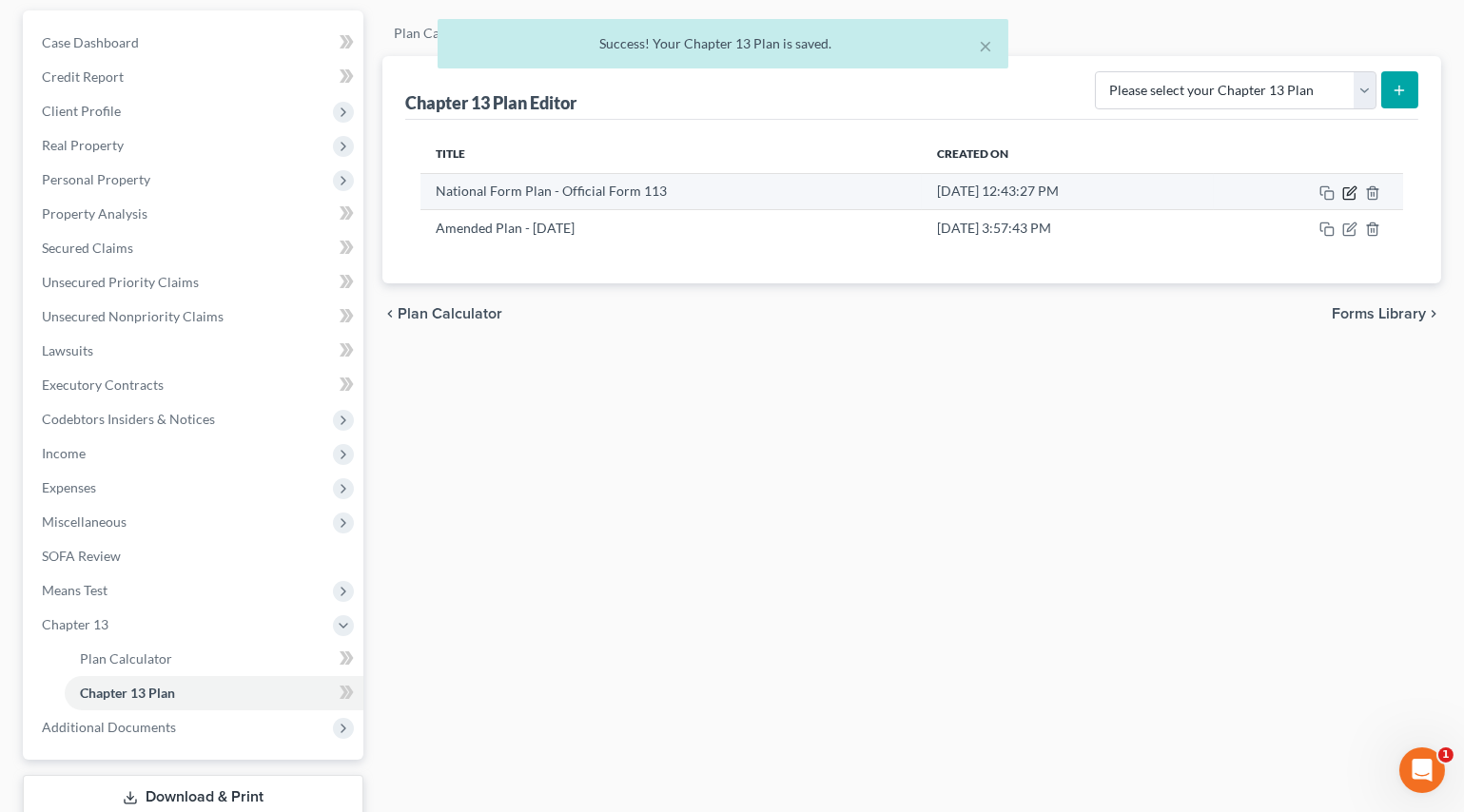
click at [1349, 193] on icon "button" at bounding box center [1350, 193] width 15 height 15
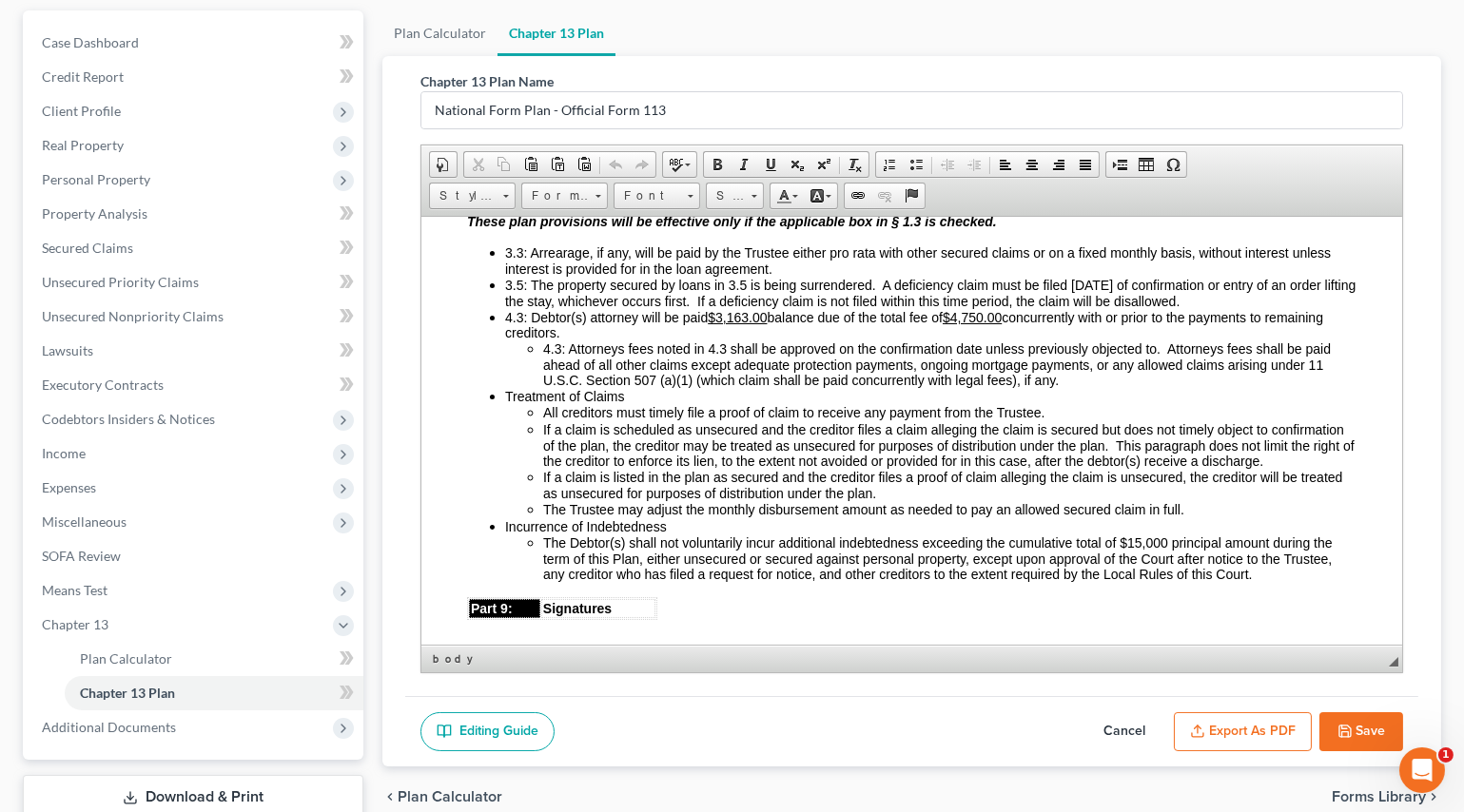
scroll to position [4262, 0]
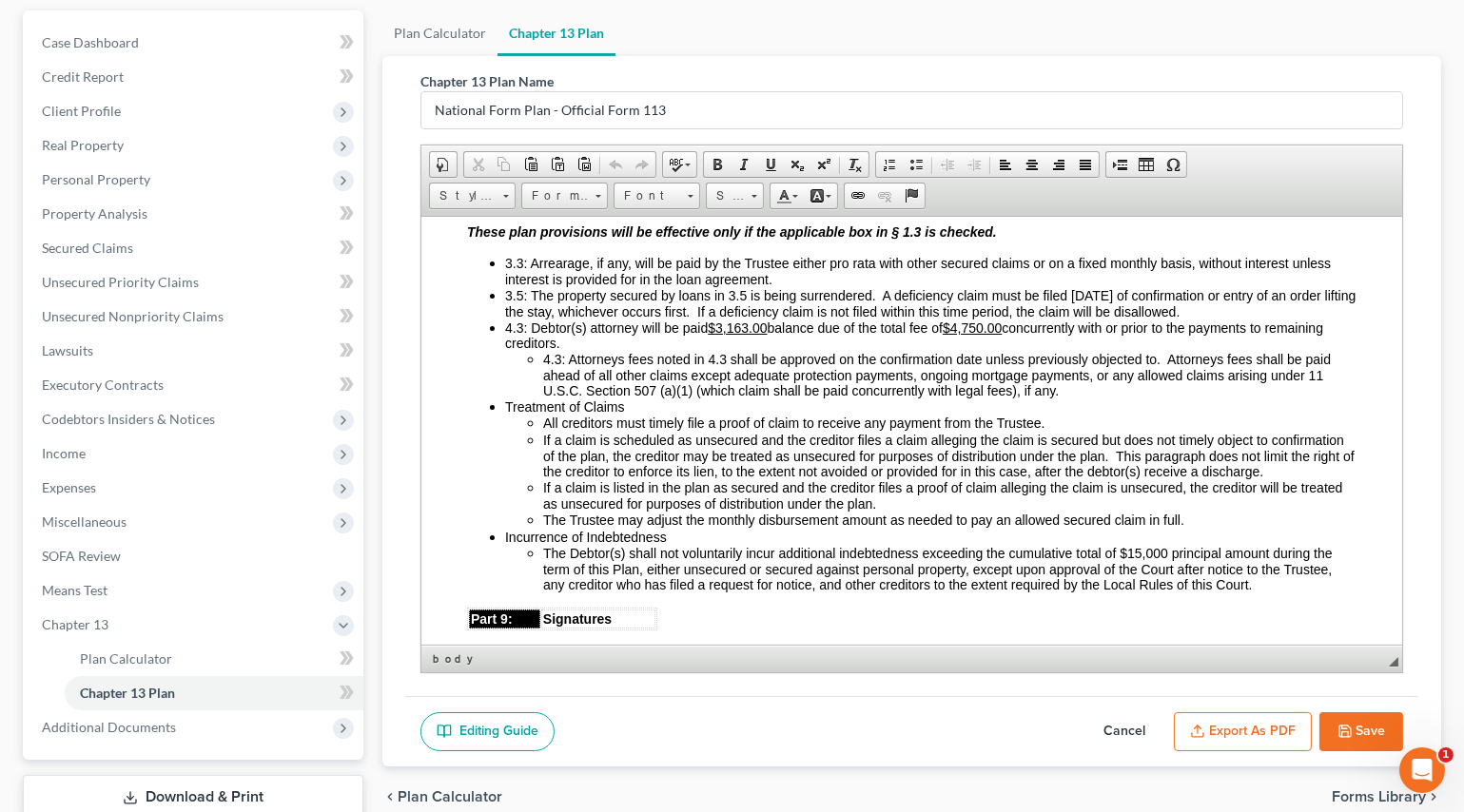
drag, startPoint x: 880, startPoint y: 386, endPoint x: 1248, endPoint y: 406, distance: 368.5
click at [1248, 319] on li "3.5: The property secured by loans in 3.5 is being surrendered. A deficiency cl…" at bounding box center [929, 302] width 852 height 33
copy span "A deficiency claim must be filed [DATE] of confirmation or entry of an order li…"
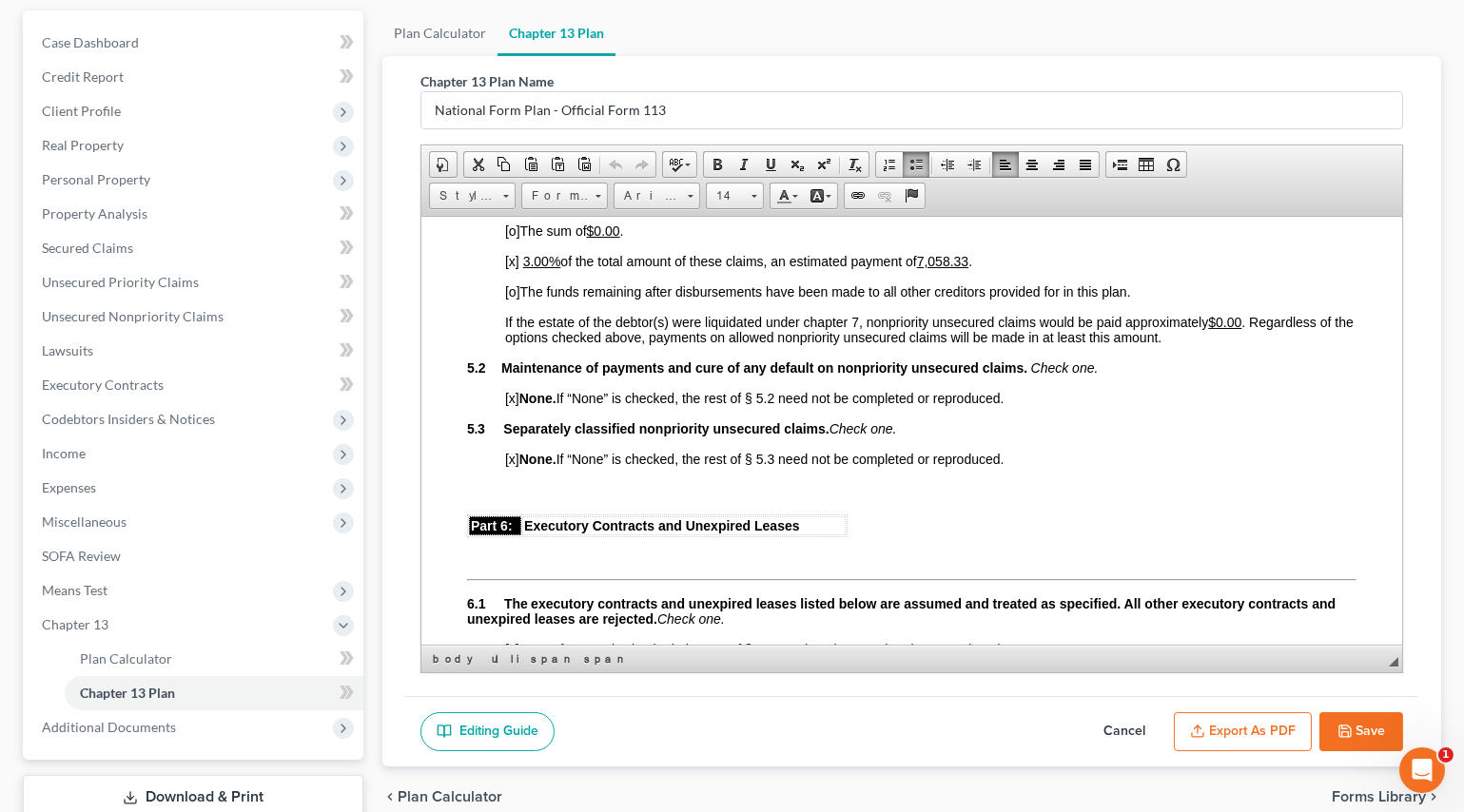
scroll to position [3310, 0]
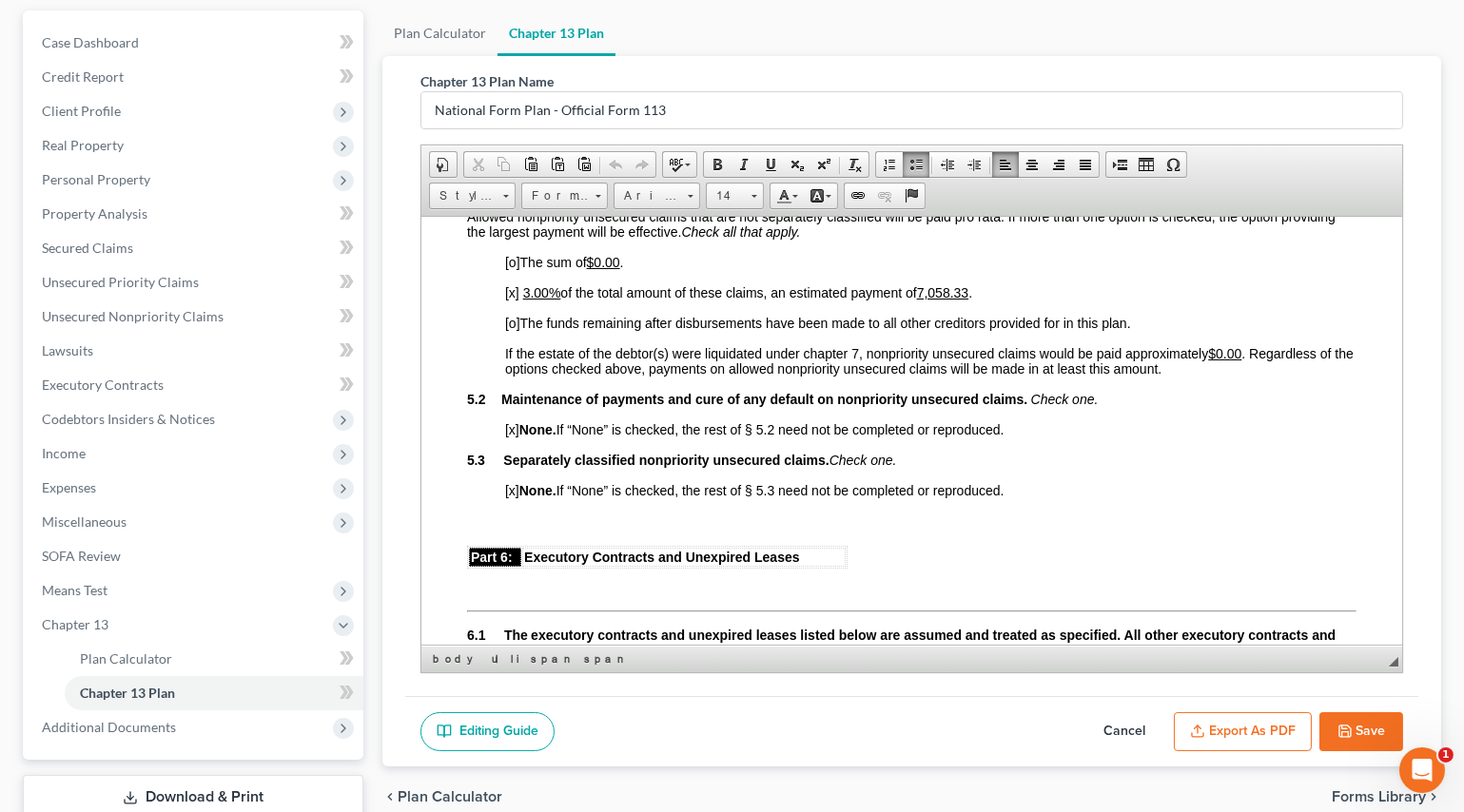
click at [1364, 721] on button "Save" at bounding box center [1360, 732] width 84 height 40
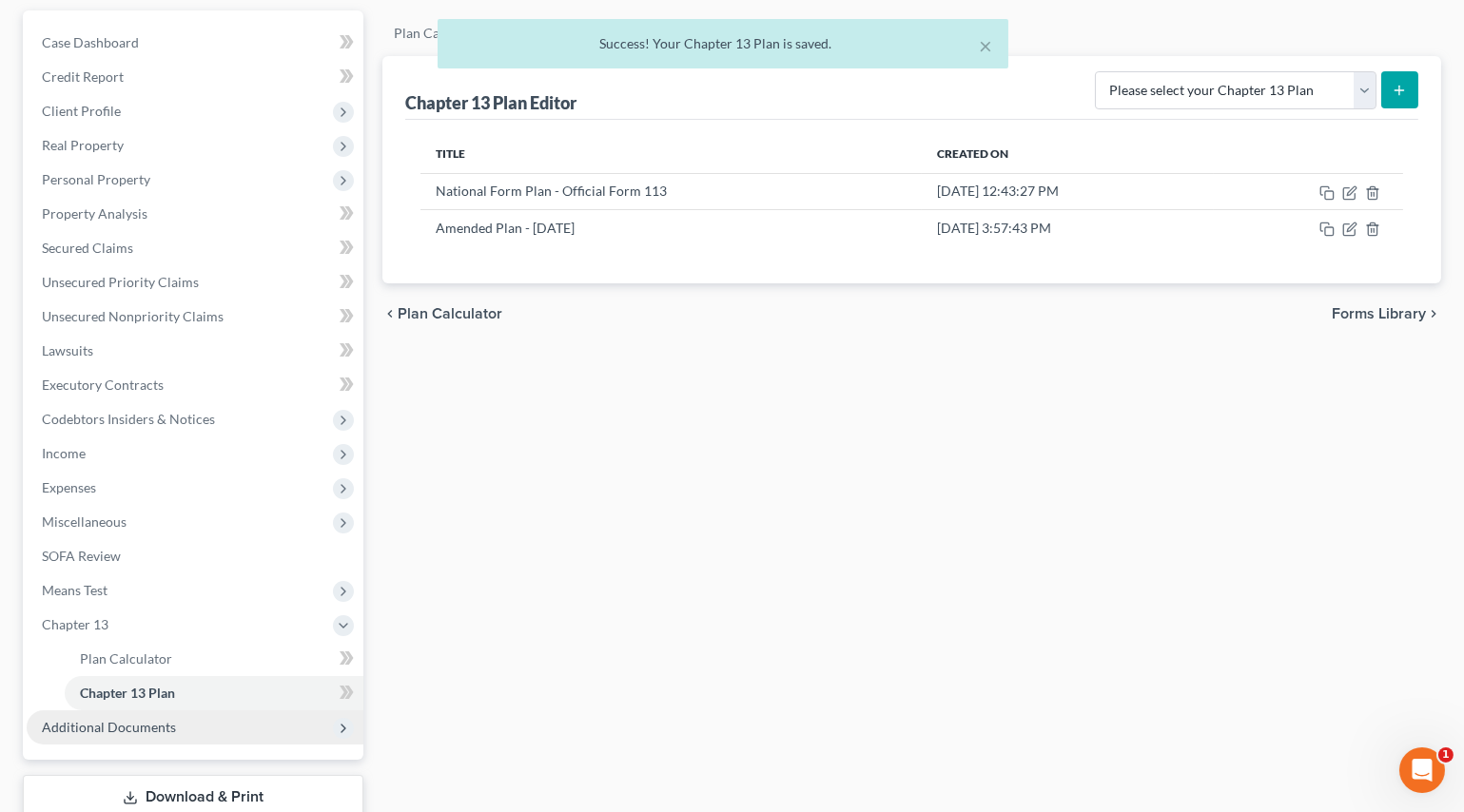
click at [148, 721] on span "Additional Documents" at bounding box center [109, 727] width 134 height 16
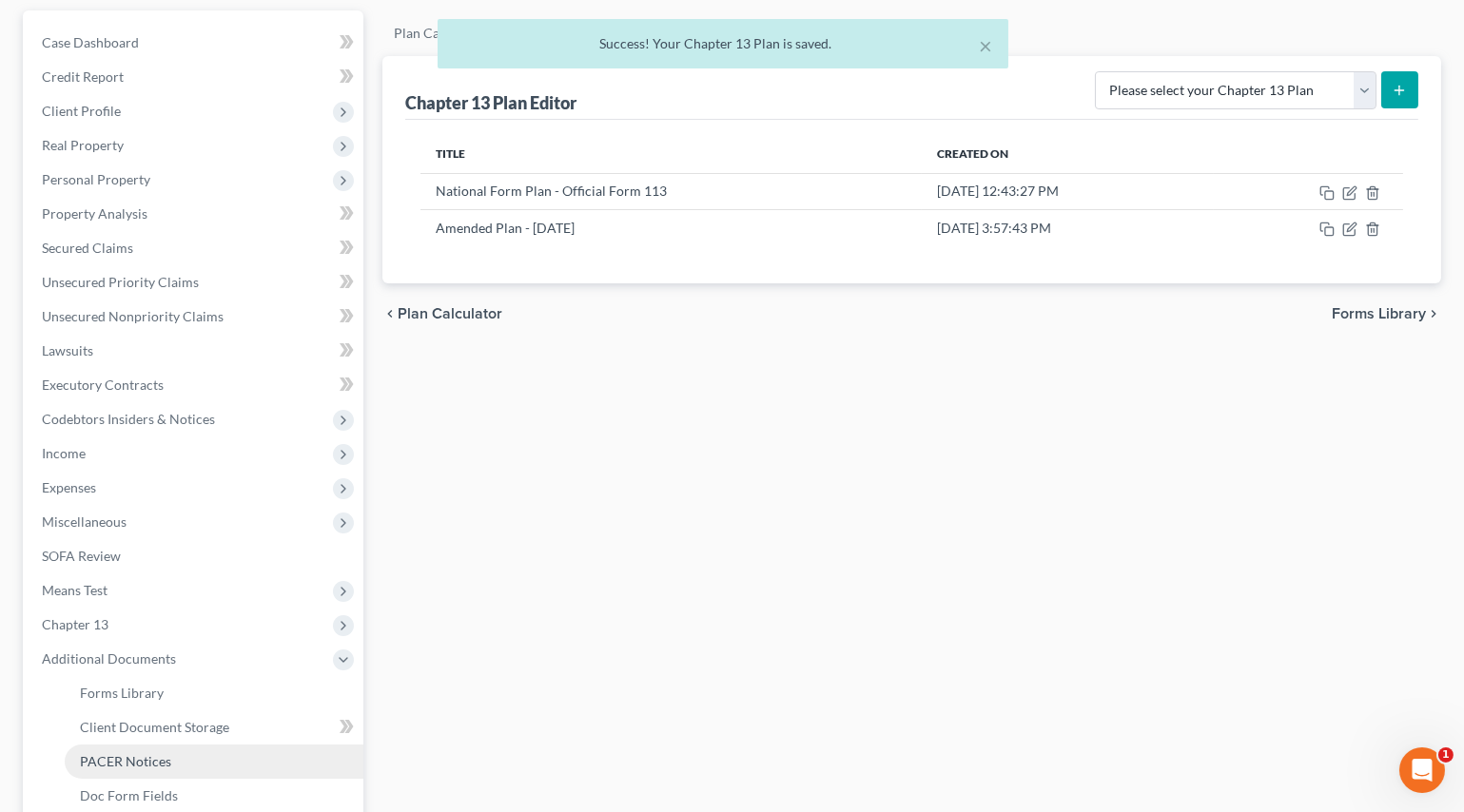
click at [140, 758] on span "PACER Notices" at bounding box center [125, 761] width 91 height 16
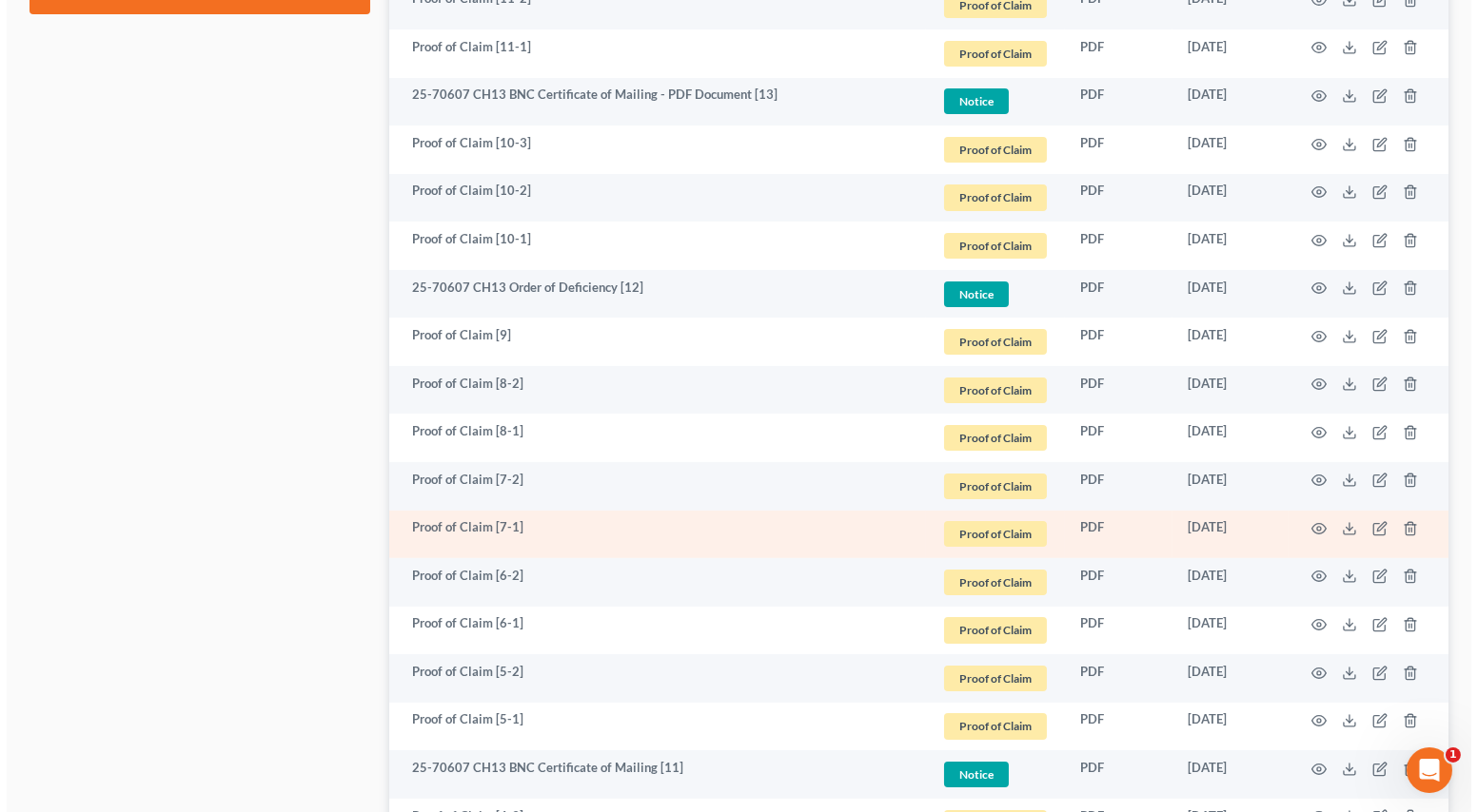
scroll to position [1209, 0]
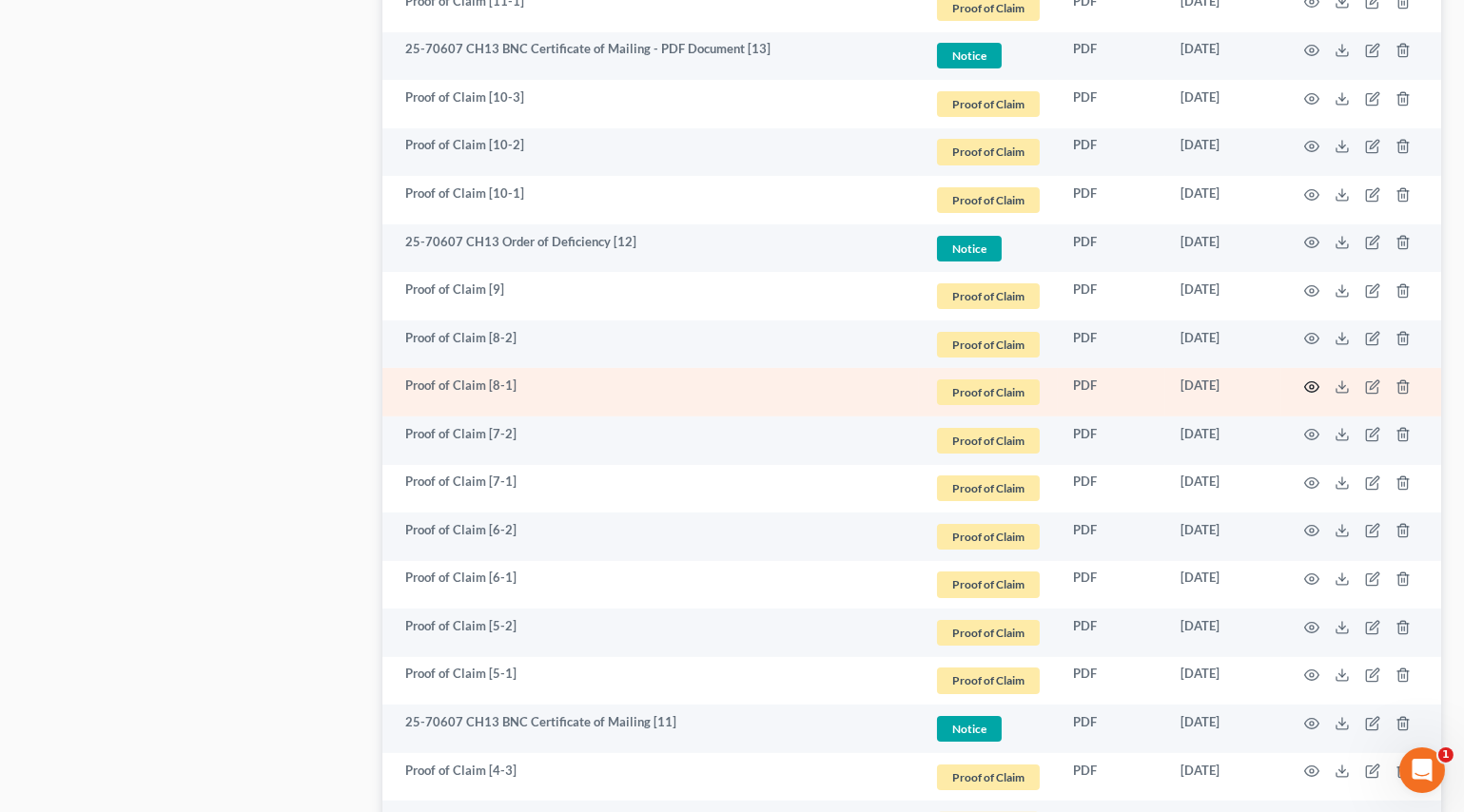
click at [1308, 379] on icon "button" at bounding box center [1311, 387] width 15 height 15
